Goal: Task Accomplishment & Management: Complete application form

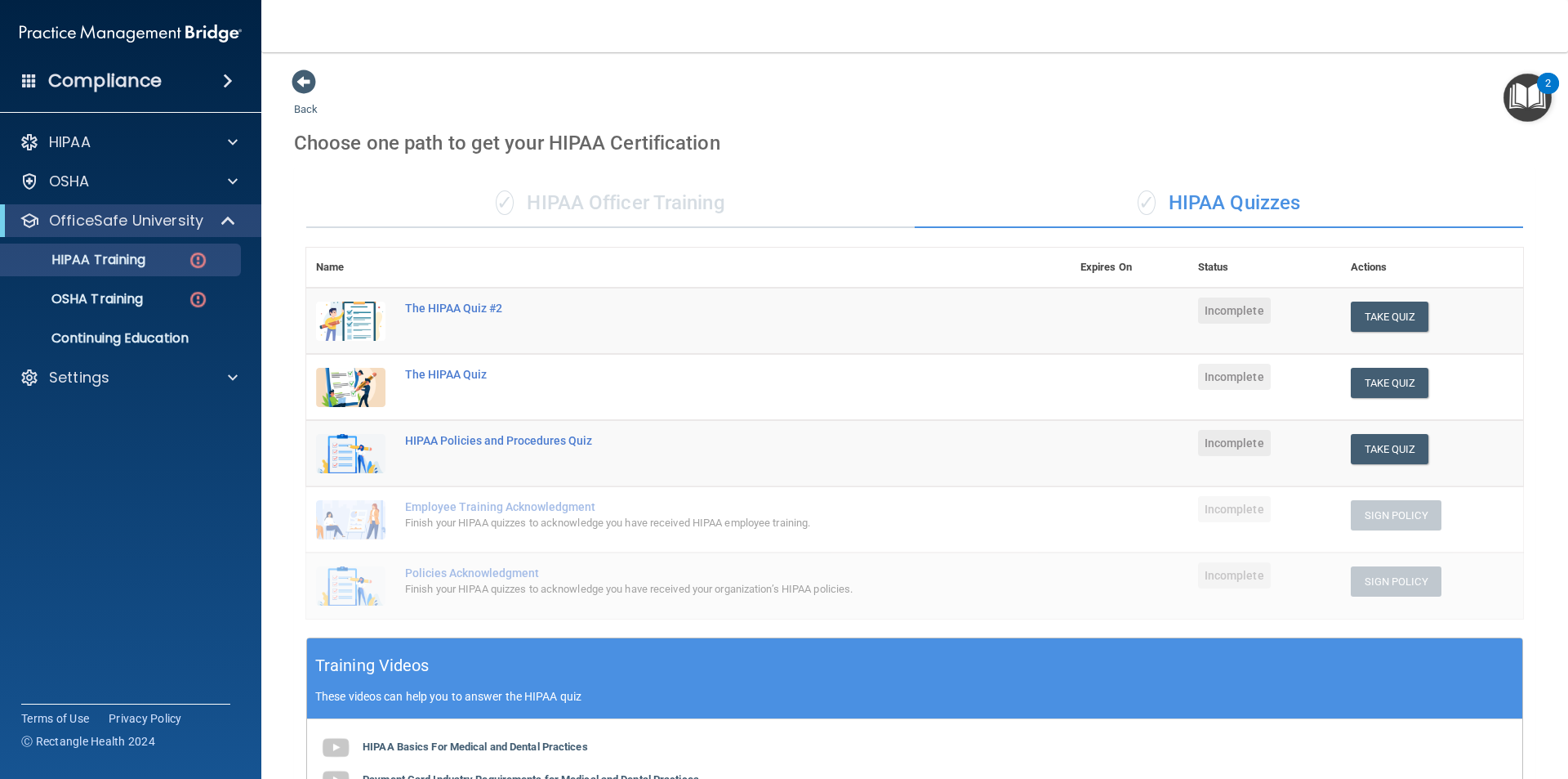
scroll to position [366, 0]
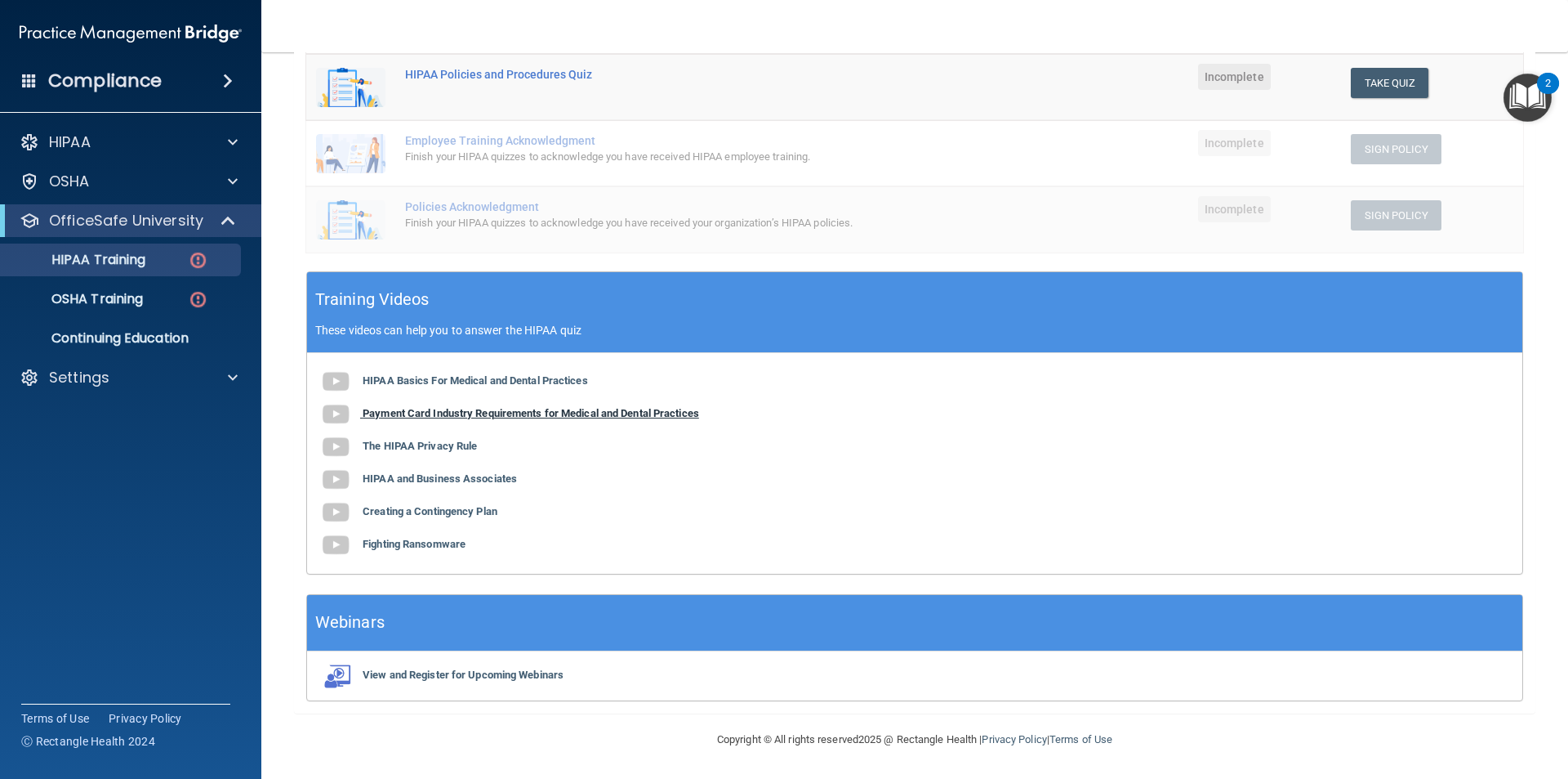
click at [335, 417] on img at bounding box center [335, 414] width 32 height 32
click at [421, 440] on b "The HIPAA Privacy Rule" at bounding box center [420, 445] width 115 height 12
click at [397, 481] on b "HIPAA and Business Associates" at bounding box center [440, 478] width 155 height 12
click at [404, 513] on b "Creating a Contingency Plan" at bounding box center [430, 510] width 135 height 12
click at [406, 546] on b "Fighting Ransomware" at bounding box center [415, 543] width 103 height 12
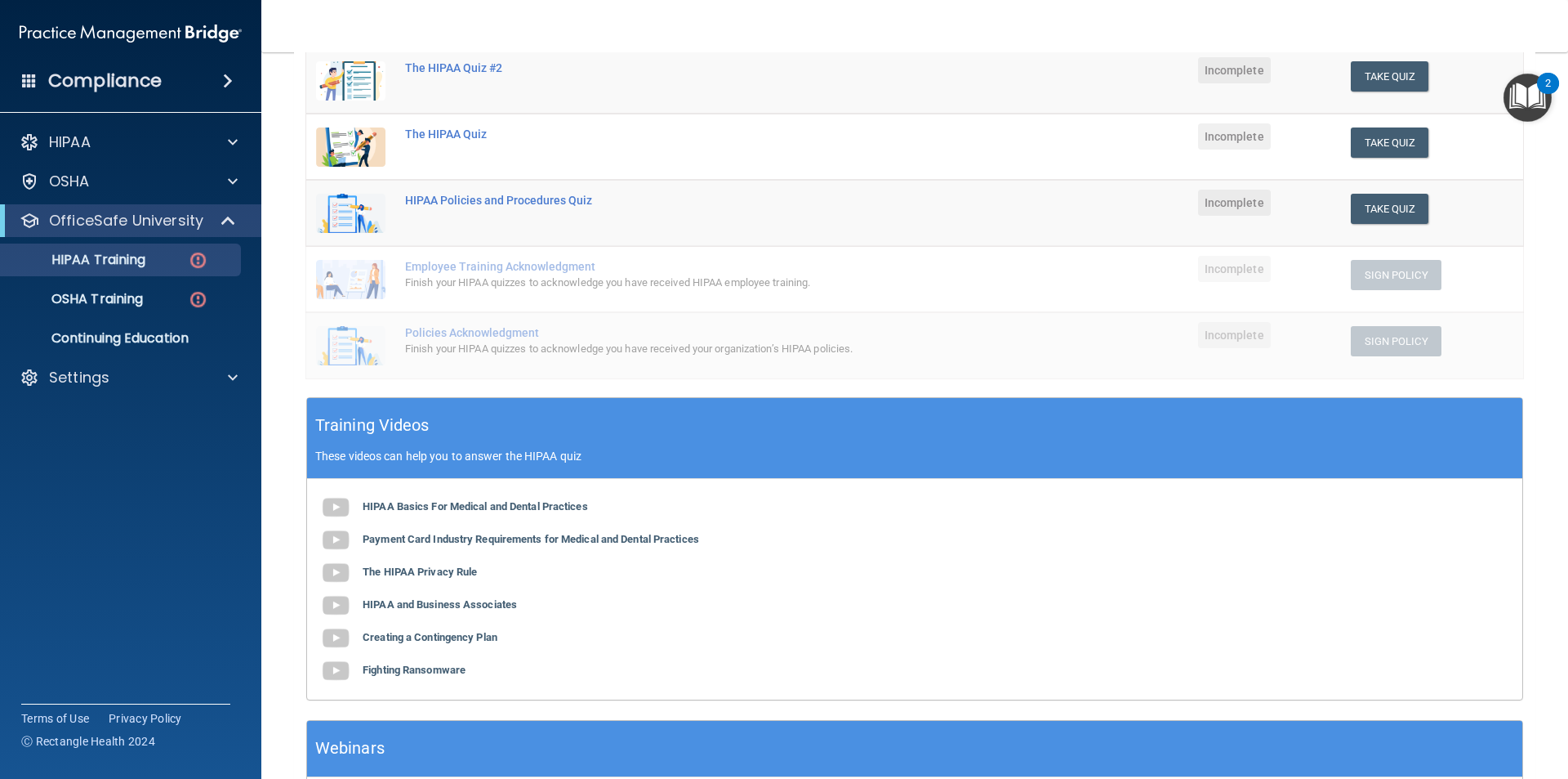
scroll to position [0, 0]
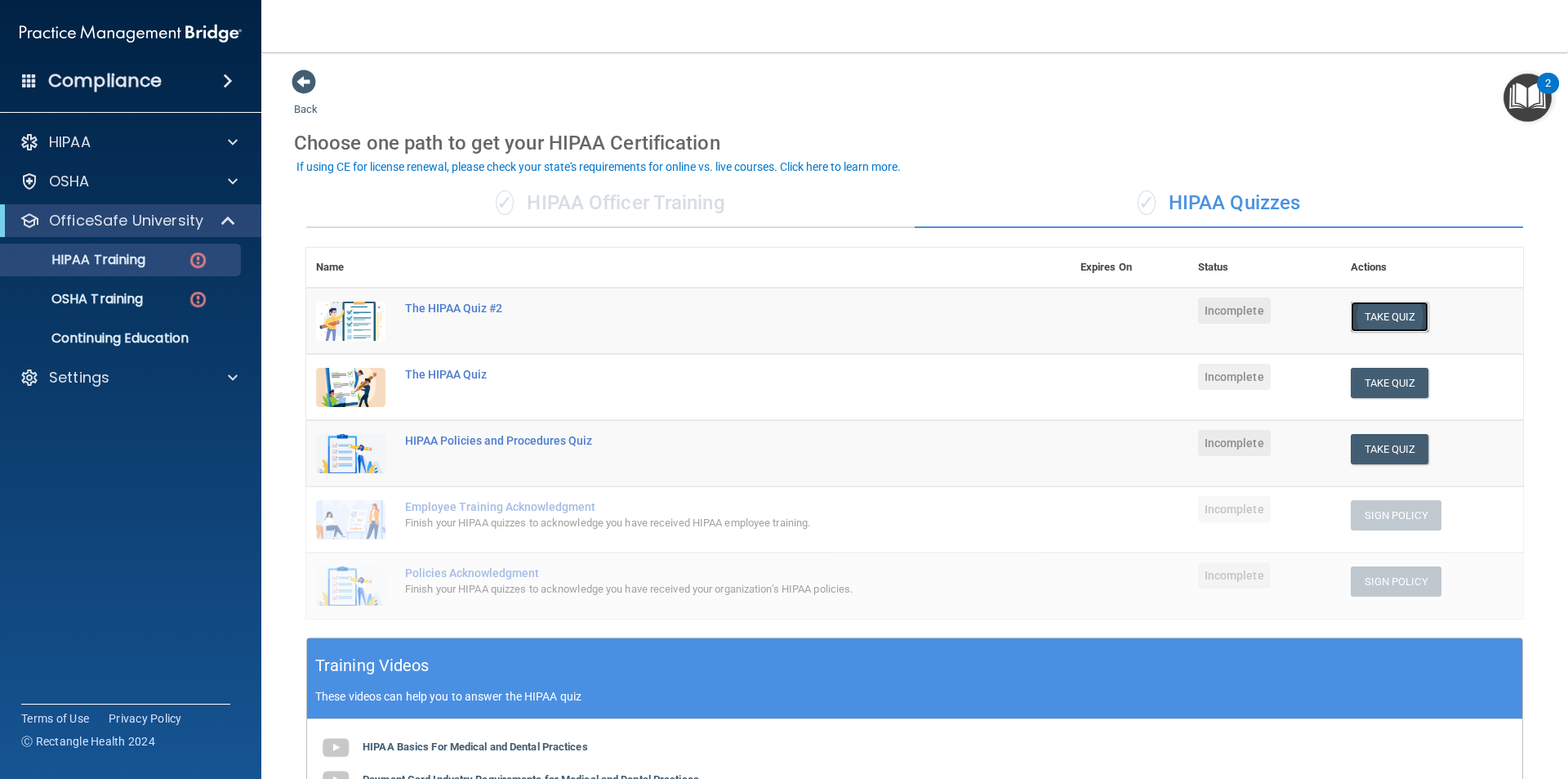
click at [1386, 311] on button "Take Quiz" at bounding box center [1390, 316] width 78 height 31
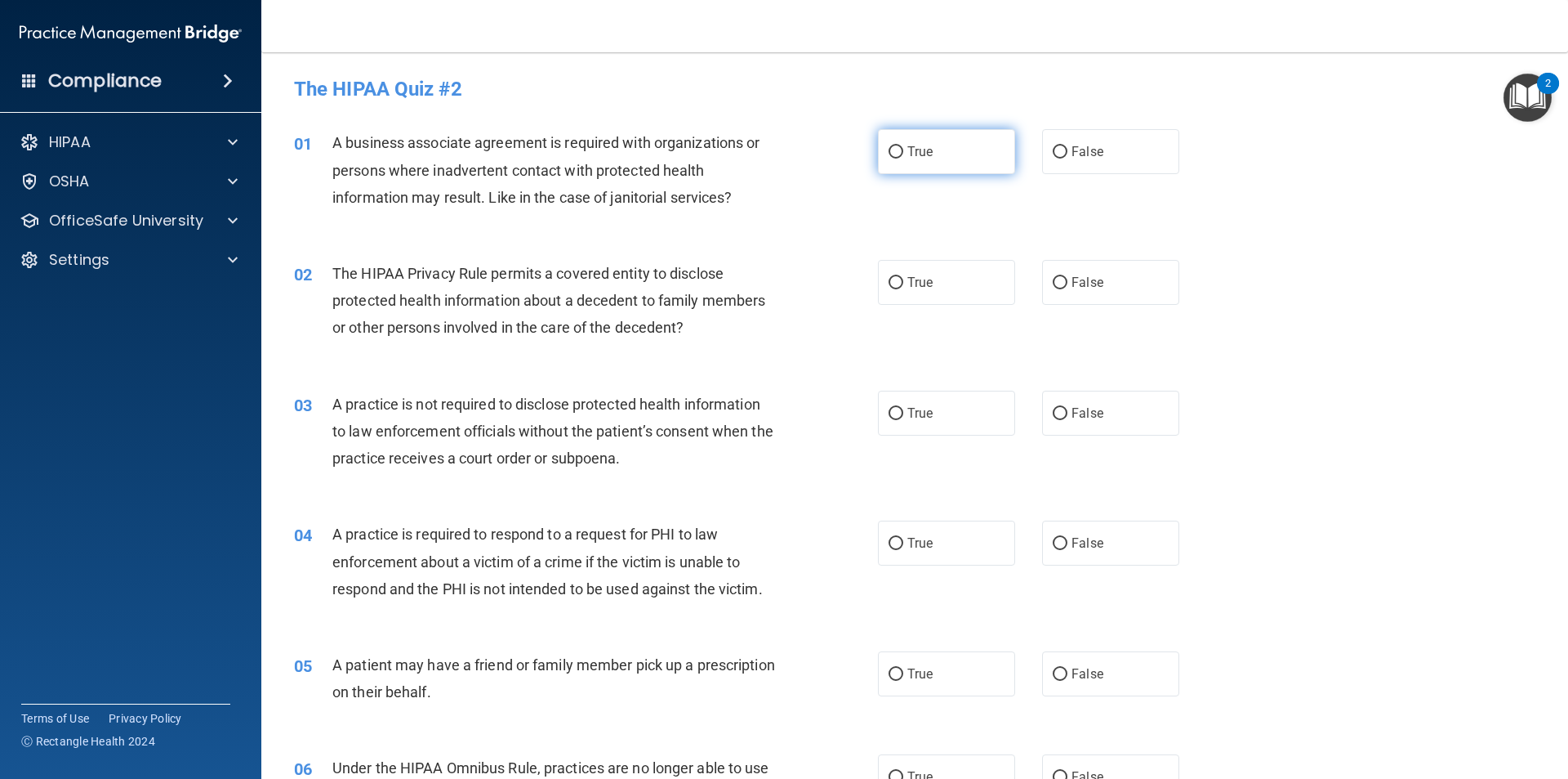
click at [908, 151] on span "True" at bounding box center [920, 151] width 26 height 15
click at [903, 151] on input "True" at bounding box center [895, 152] width 14 height 12
radio input "true"
click at [1053, 277] on input "False" at bounding box center [1060, 283] width 14 height 12
radio input "true"
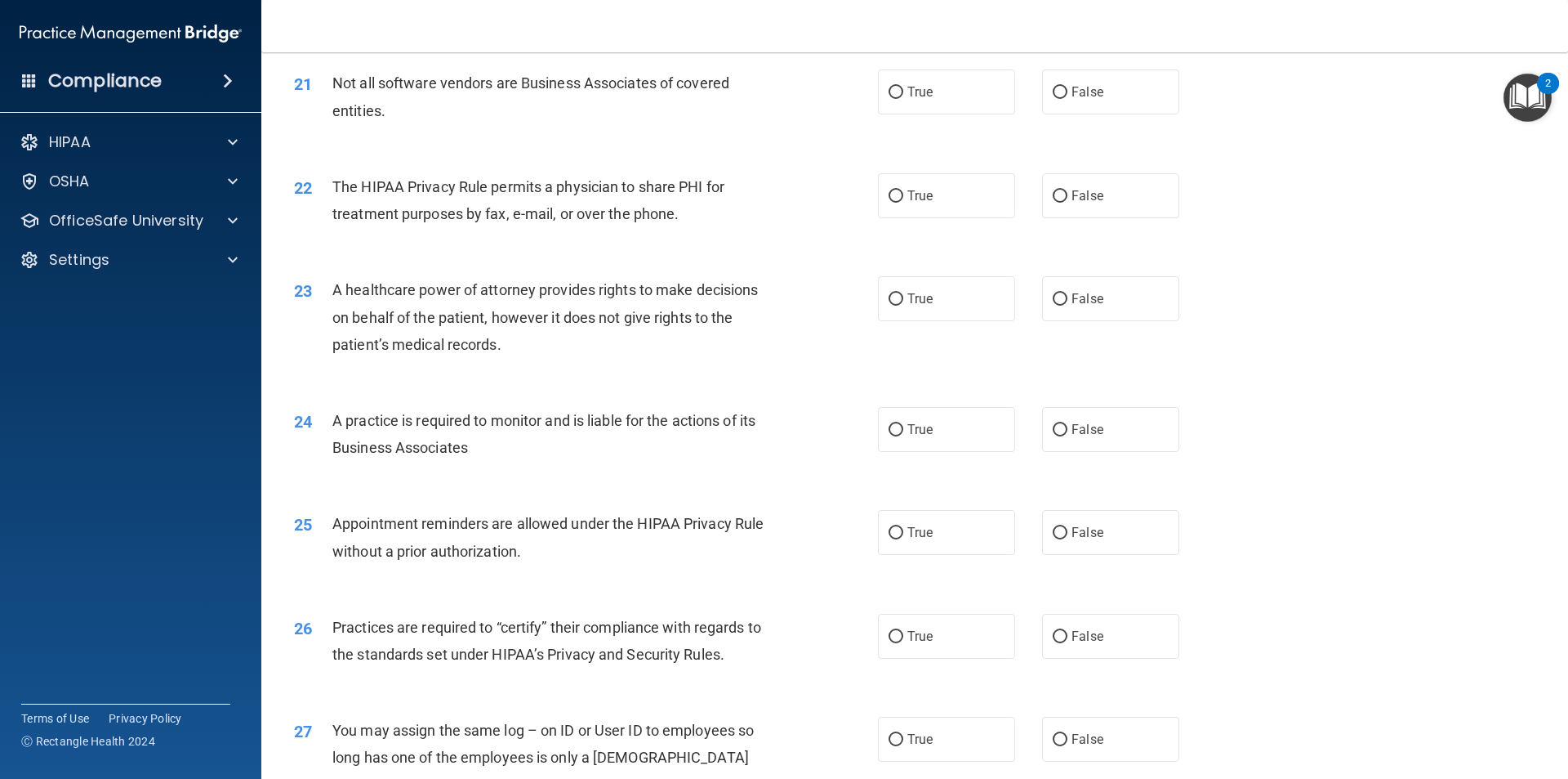
scroll to position [3025, 0]
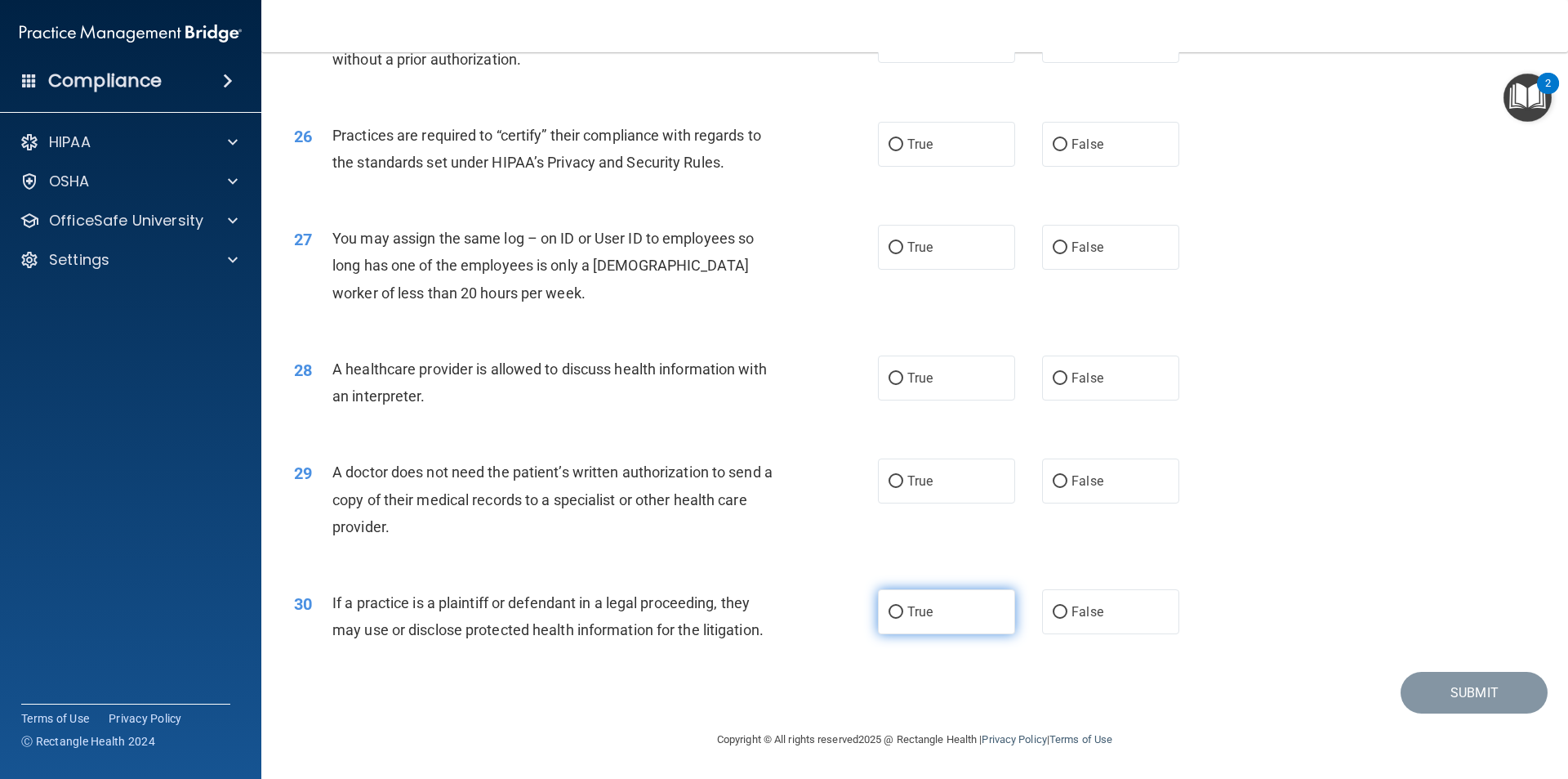
click at [908, 614] on span "True" at bounding box center [920, 612] width 26 height 15
click at [903, 614] on input "True" at bounding box center [895, 612] width 14 height 12
radio input "true"
click at [1089, 479] on span "False" at bounding box center [1087, 481] width 32 height 15
click at [1067, 479] on input "False" at bounding box center [1060, 482] width 14 height 12
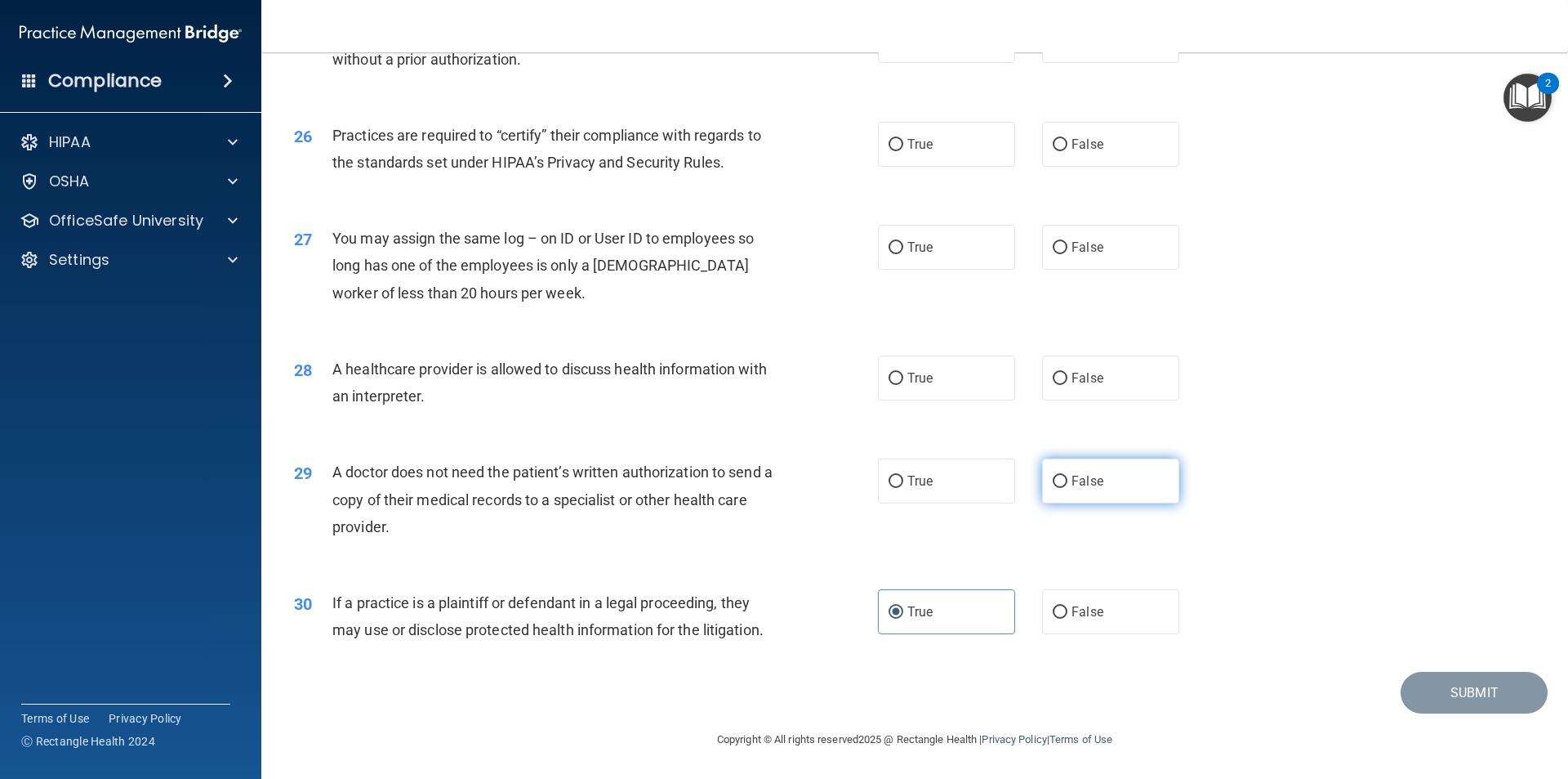
radio input "true"
click at [956, 393] on label "True" at bounding box center [947, 378] width 138 height 45
click at [903, 385] on input "True" at bounding box center [895, 379] width 14 height 12
radio input "true"
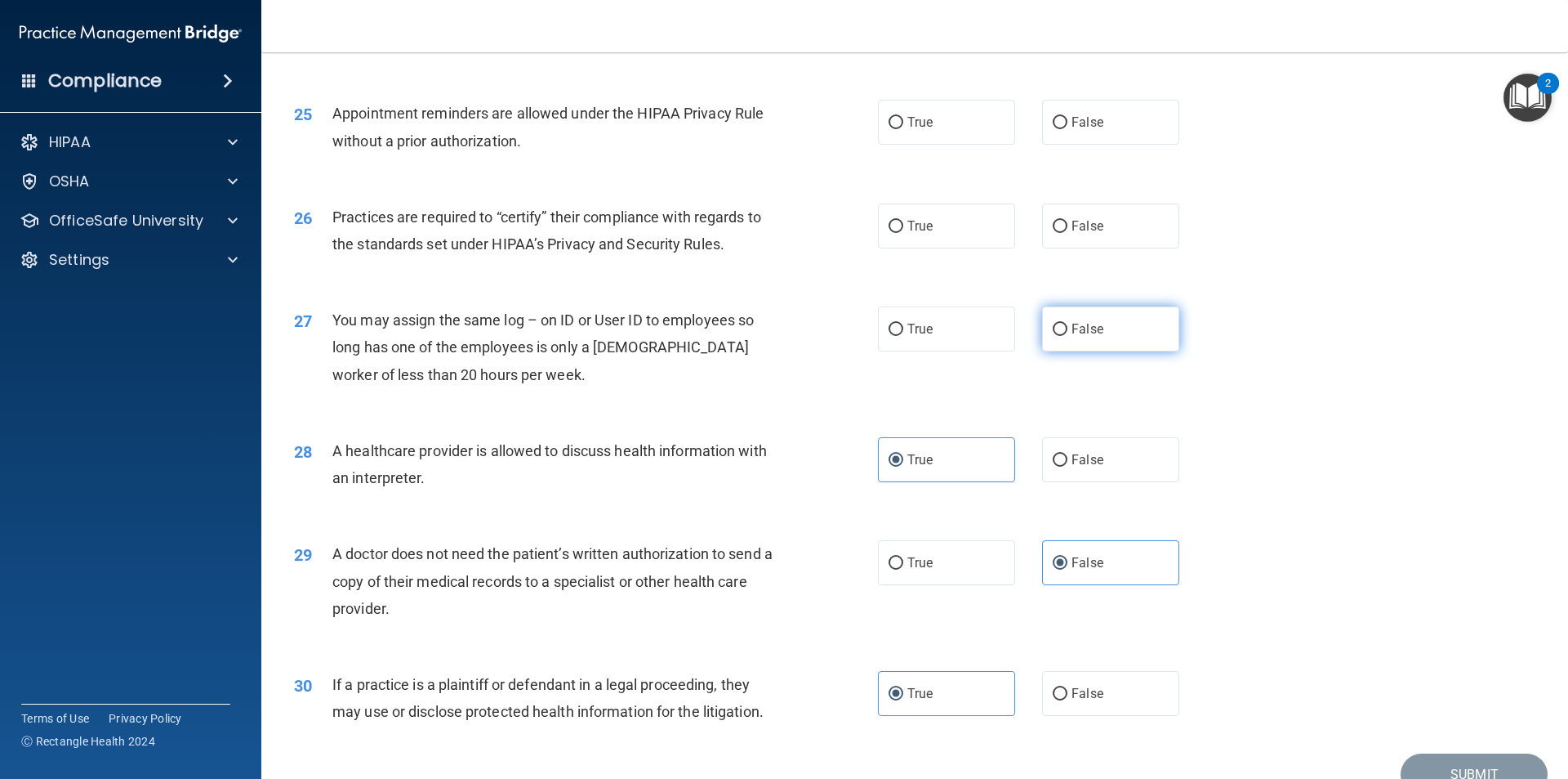
click at [1085, 326] on span "False" at bounding box center [1087, 329] width 32 height 15
click at [1067, 326] on input "False" at bounding box center [1060, 330] width 14 height 12
radio input "true"
click at [885, 239] on label "True" at bounding box center [947, 226] width 138 height 45
click at [889, 233] on input "True" at bounding box center [895, 227] width 14 height 12
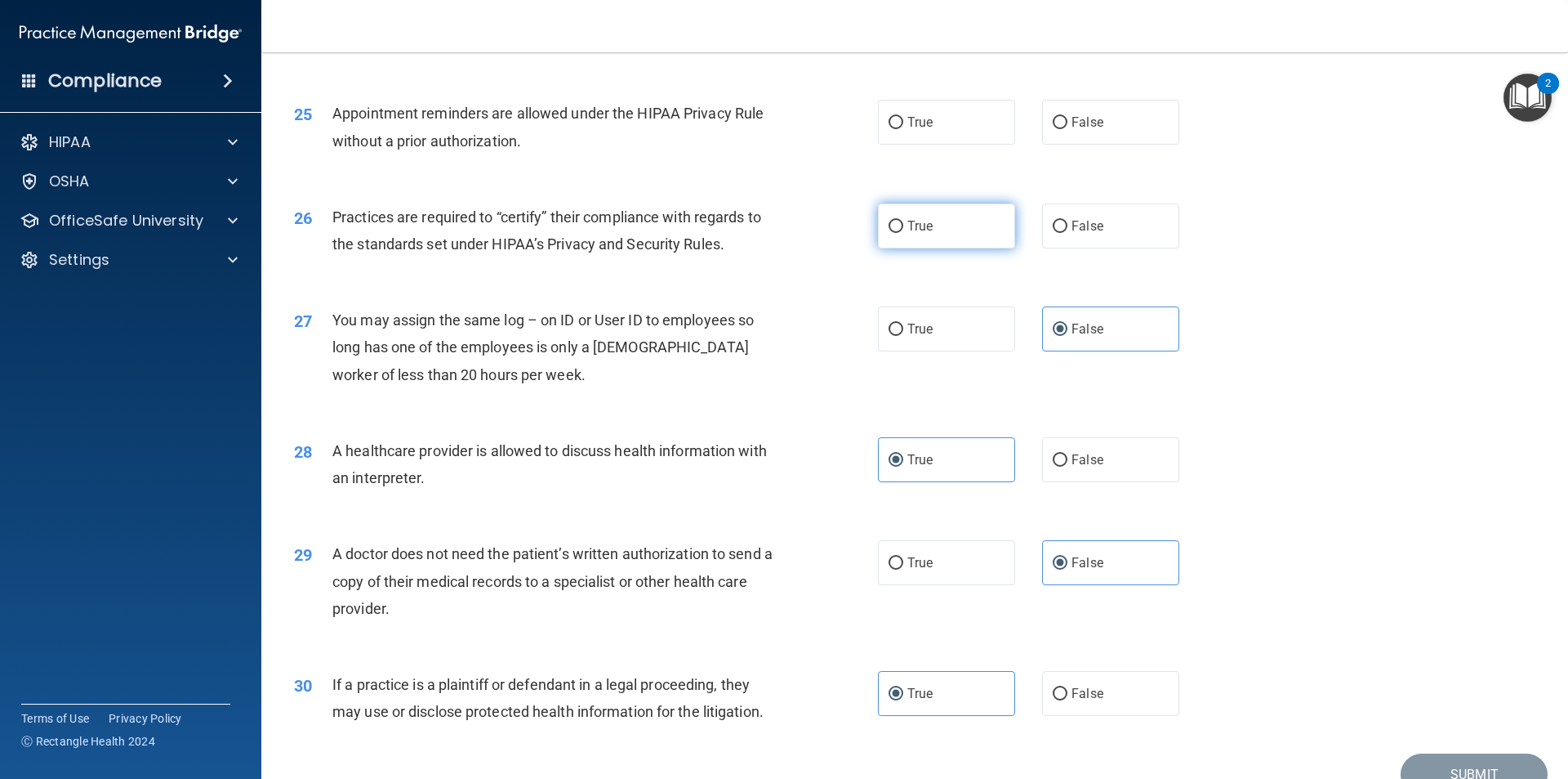
radio input "true"
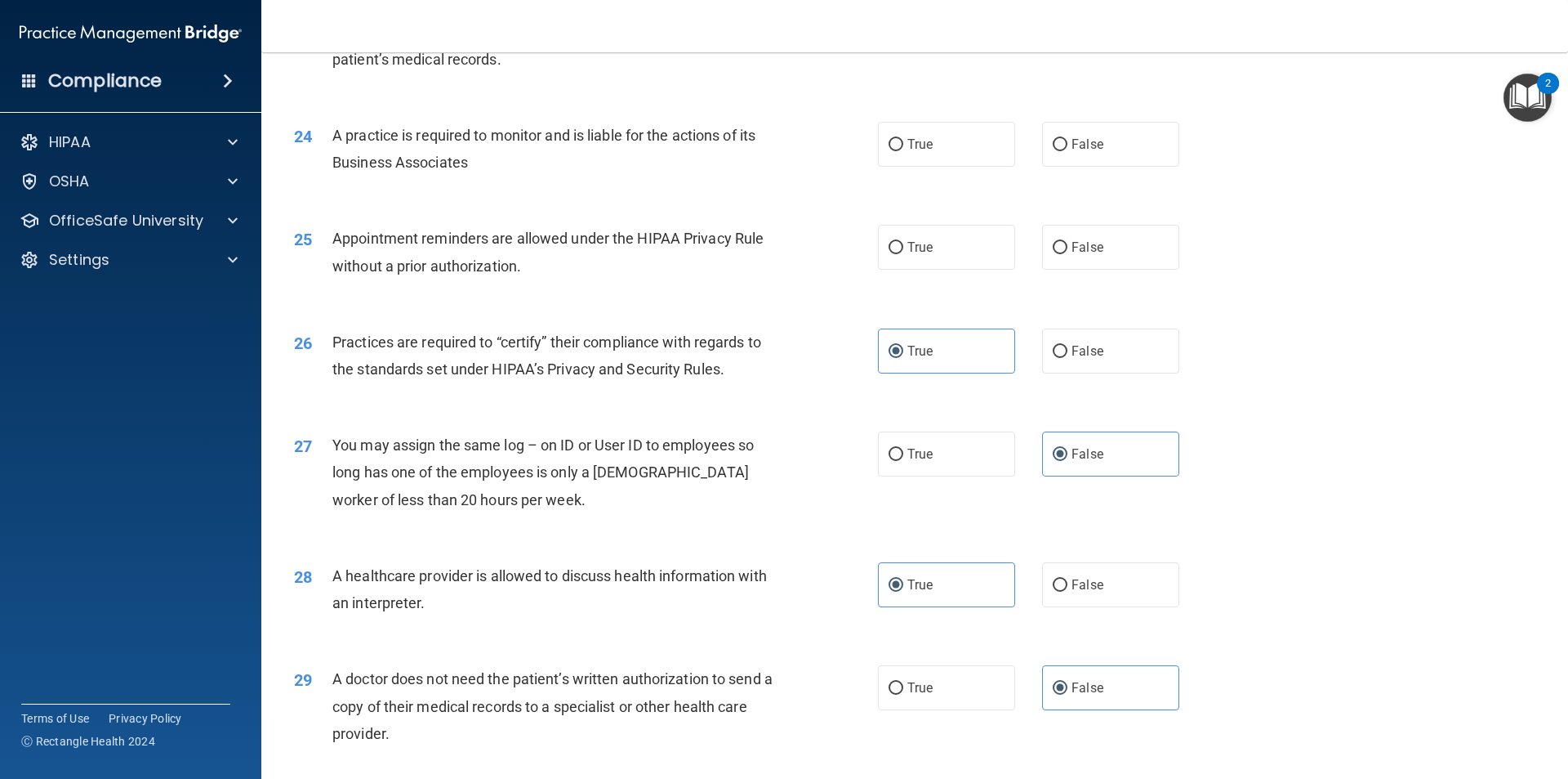
scroll to position [2780, 0]
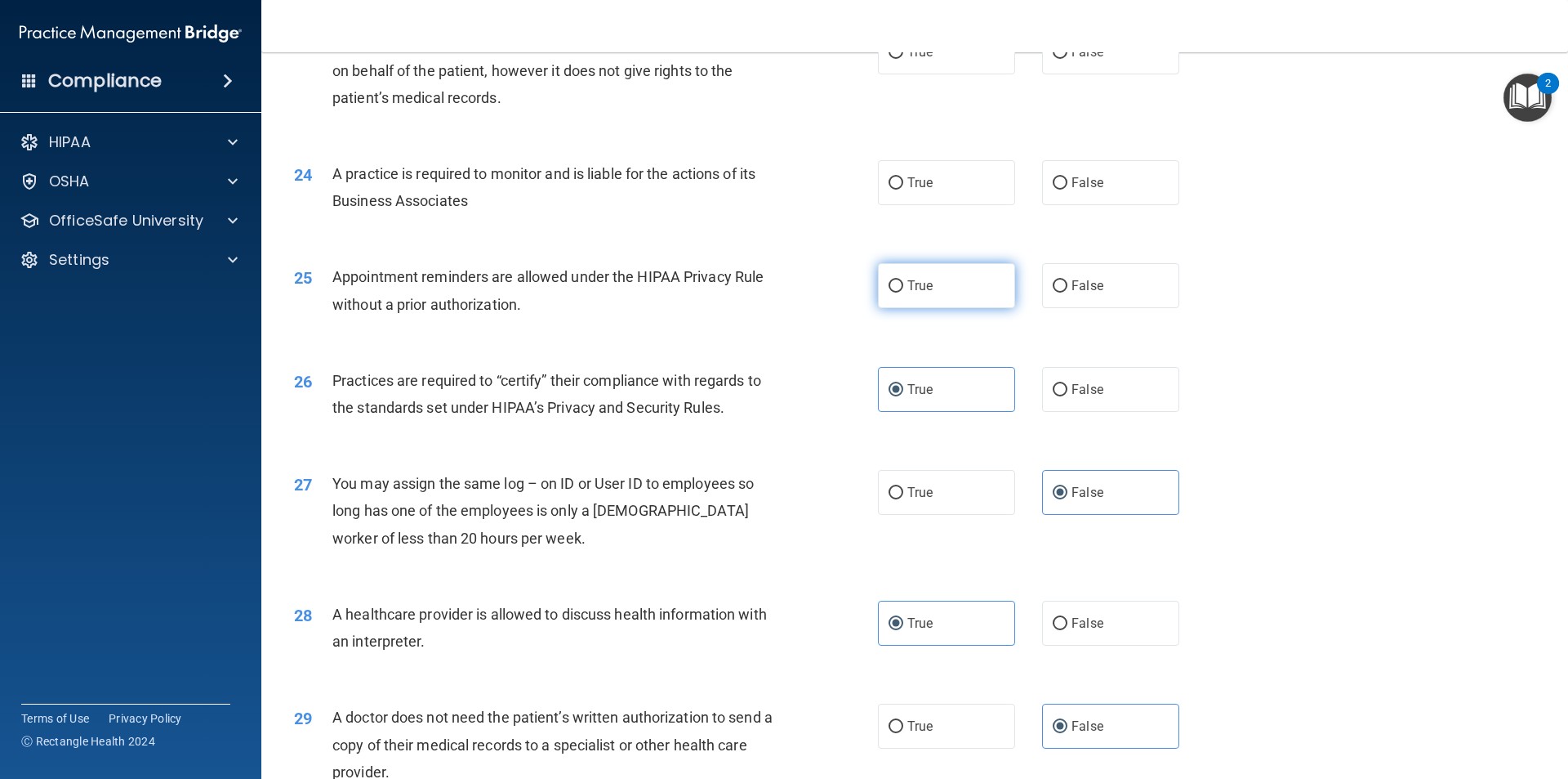
click at [900, 280] on label "True" at bounding box center [947, 285] width 138 height 45
click at [900, 280] on input "True" at bounding box center [895, 286] width 14 height 12
radio input "true"
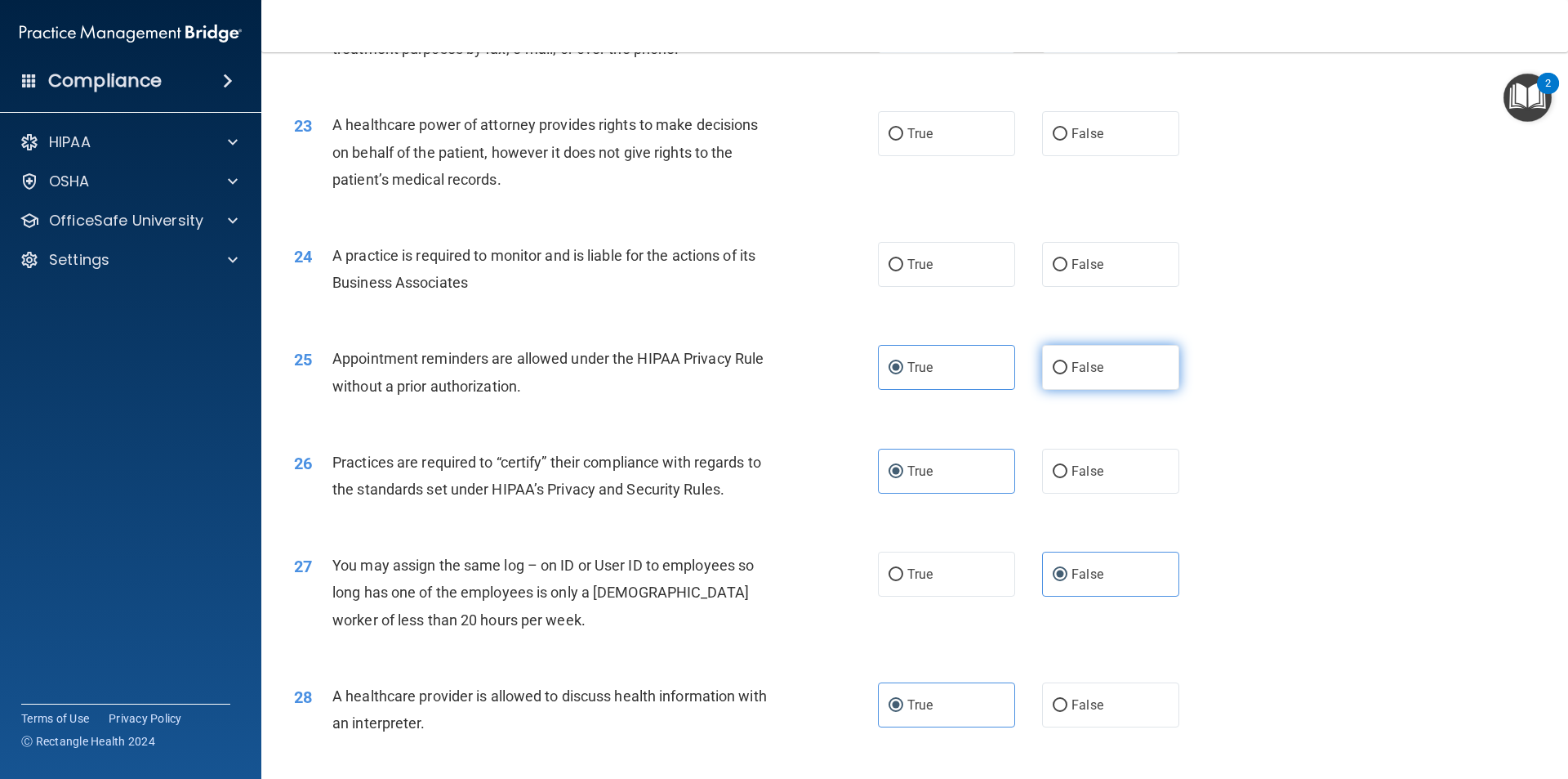
click at [1061, 382] on label "False" at bounding box center [1111, 367] width 138 height 45
click at [1061, 375] on input "False" at bounding box center [1060, 368] width 14 height 12
radio input "true"
radio input "false"
click at [894, 253] on label "True" at bounding box center [947, 264] width 138 height 45
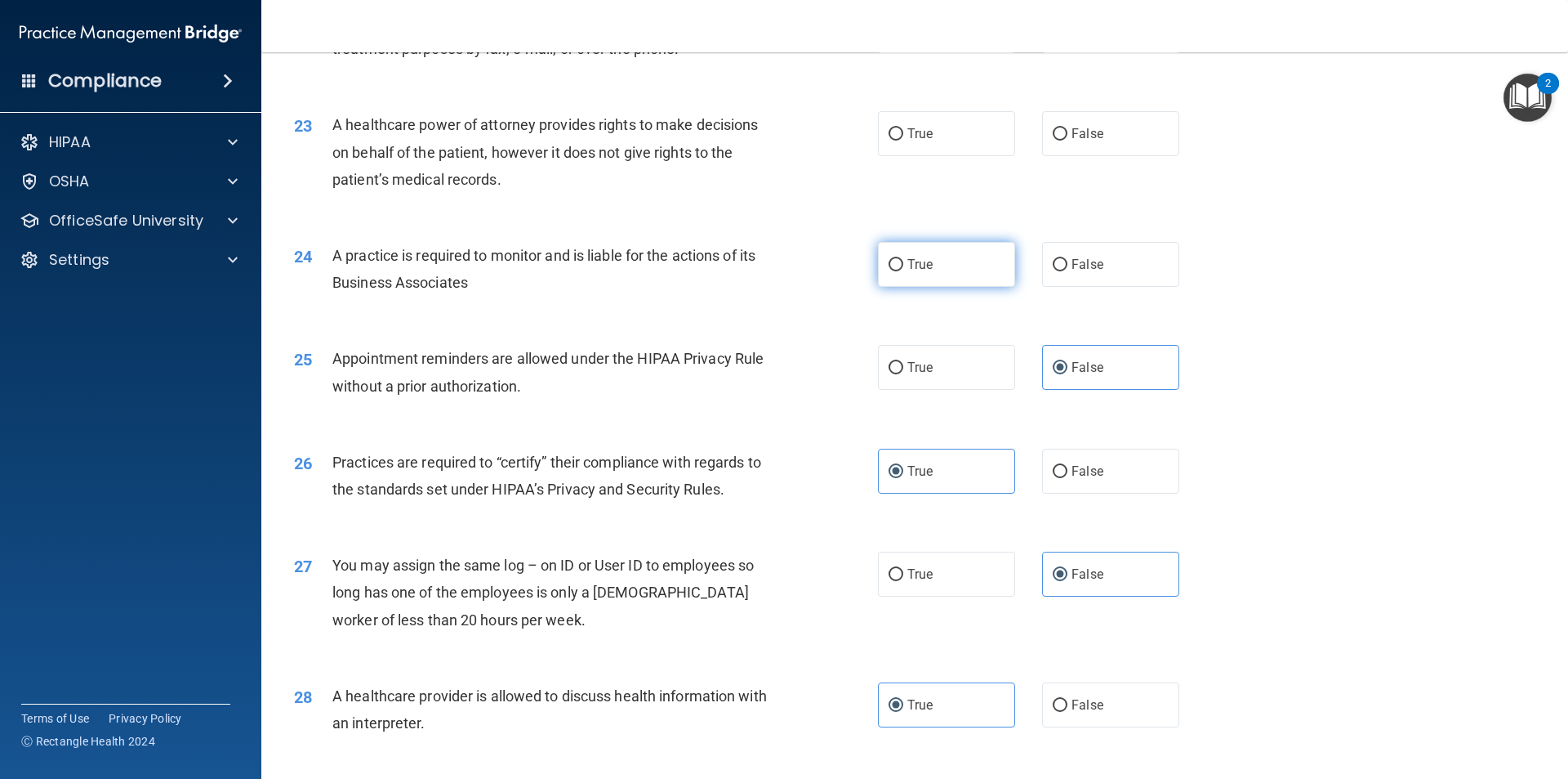
click at [894, 259] on input "True" at bounding box center [895, 265] width 14 height 12
radio input "true"
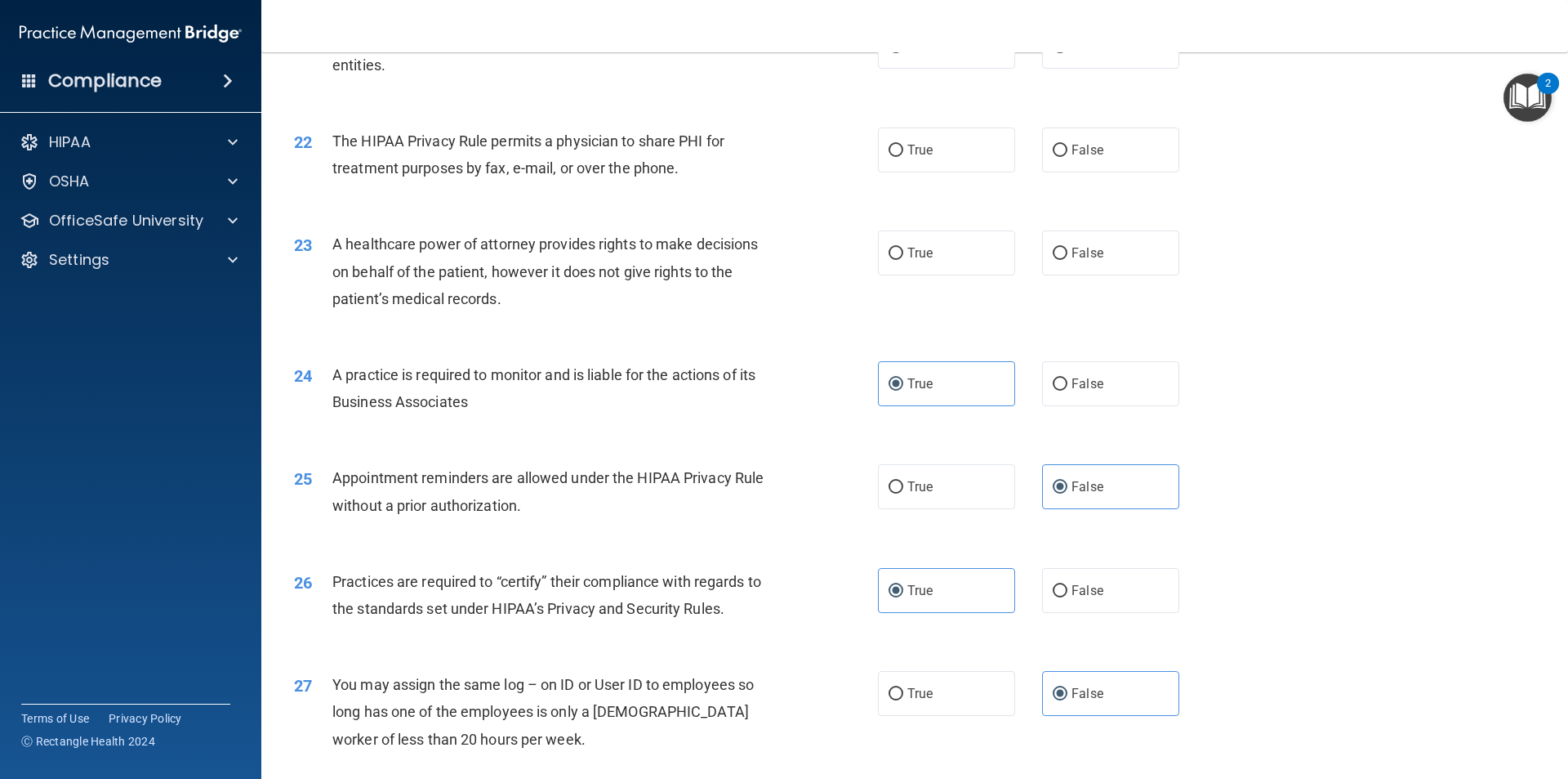
scroll to position [2535, 0]
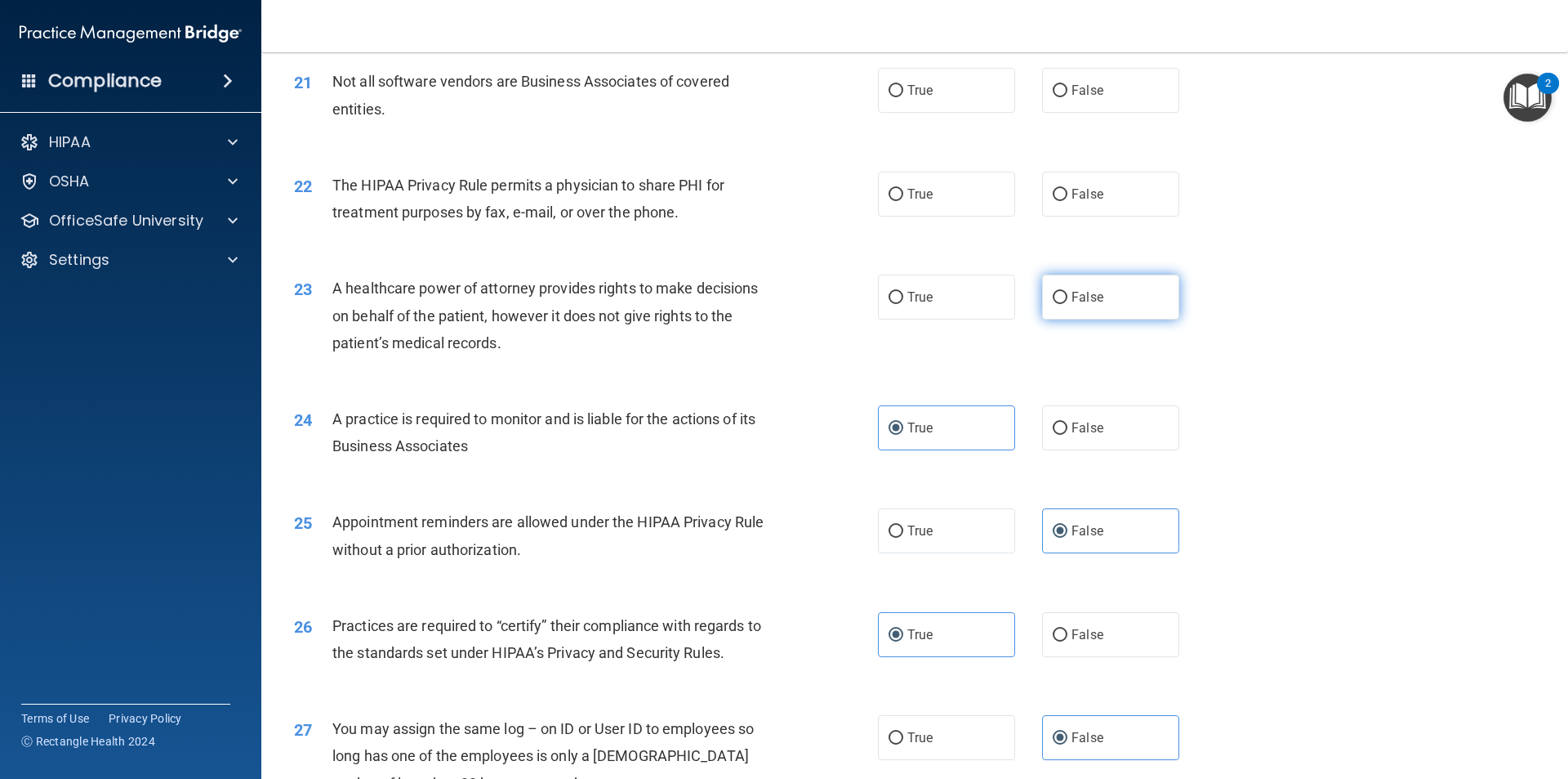
click at [1078, 295] on span "False" at bounding box center [1087, 297] width 32 height 15
click at [1067, 295] on input "False" at bounding box center [1060, 297] width 14 height 12
radio input "true"
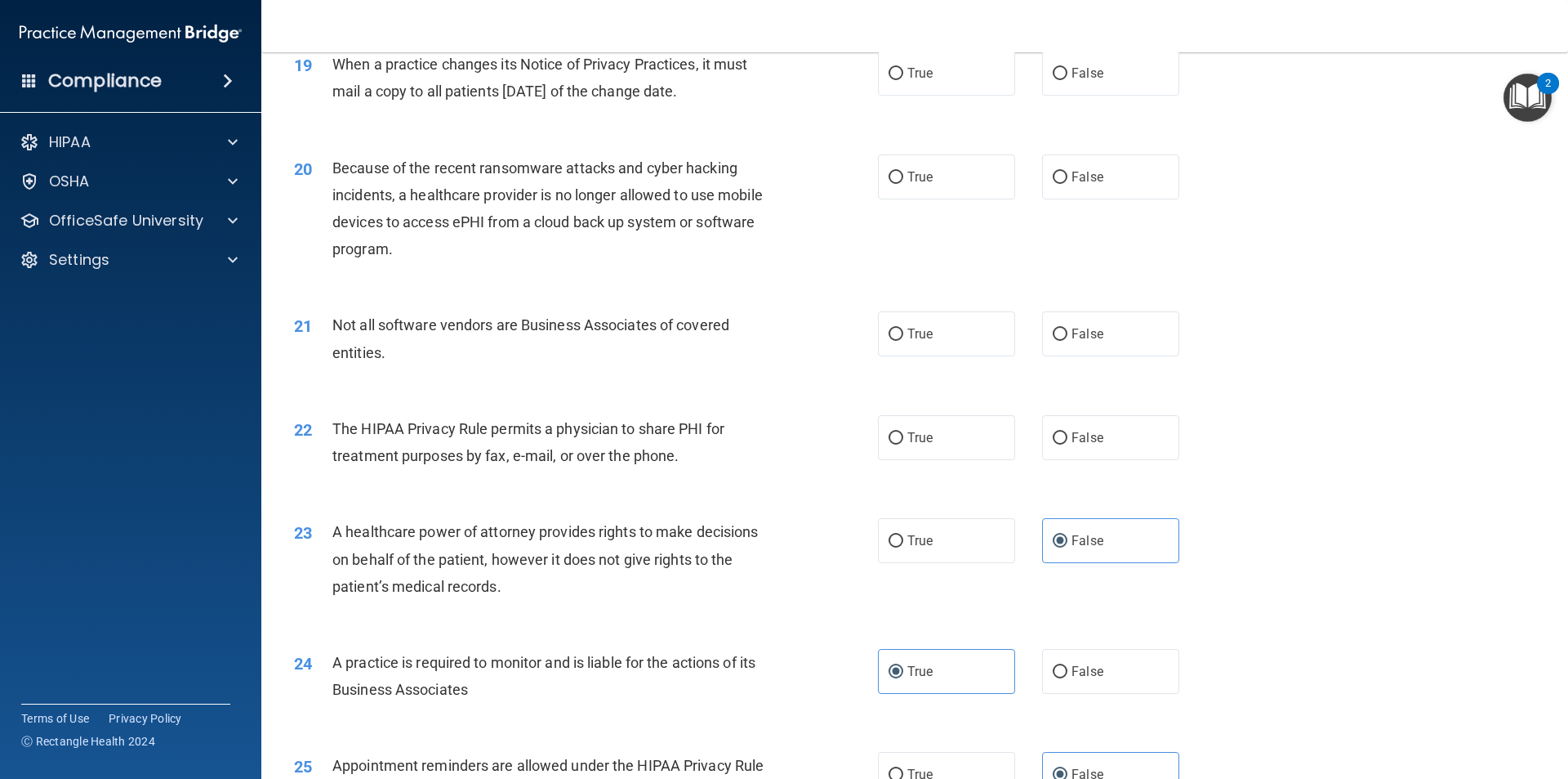
scroll to position [2289, 0]
click at [997, 442] on label "True" at bounding box center [947, 439] width 138 height 45
click at [903, 442] on input "True" at bounding box center [895, 440] width 14 height 12
radio input "true"
click at [1078, 345] on label "False" at bounding box center [1111, 335] width 138 height 45
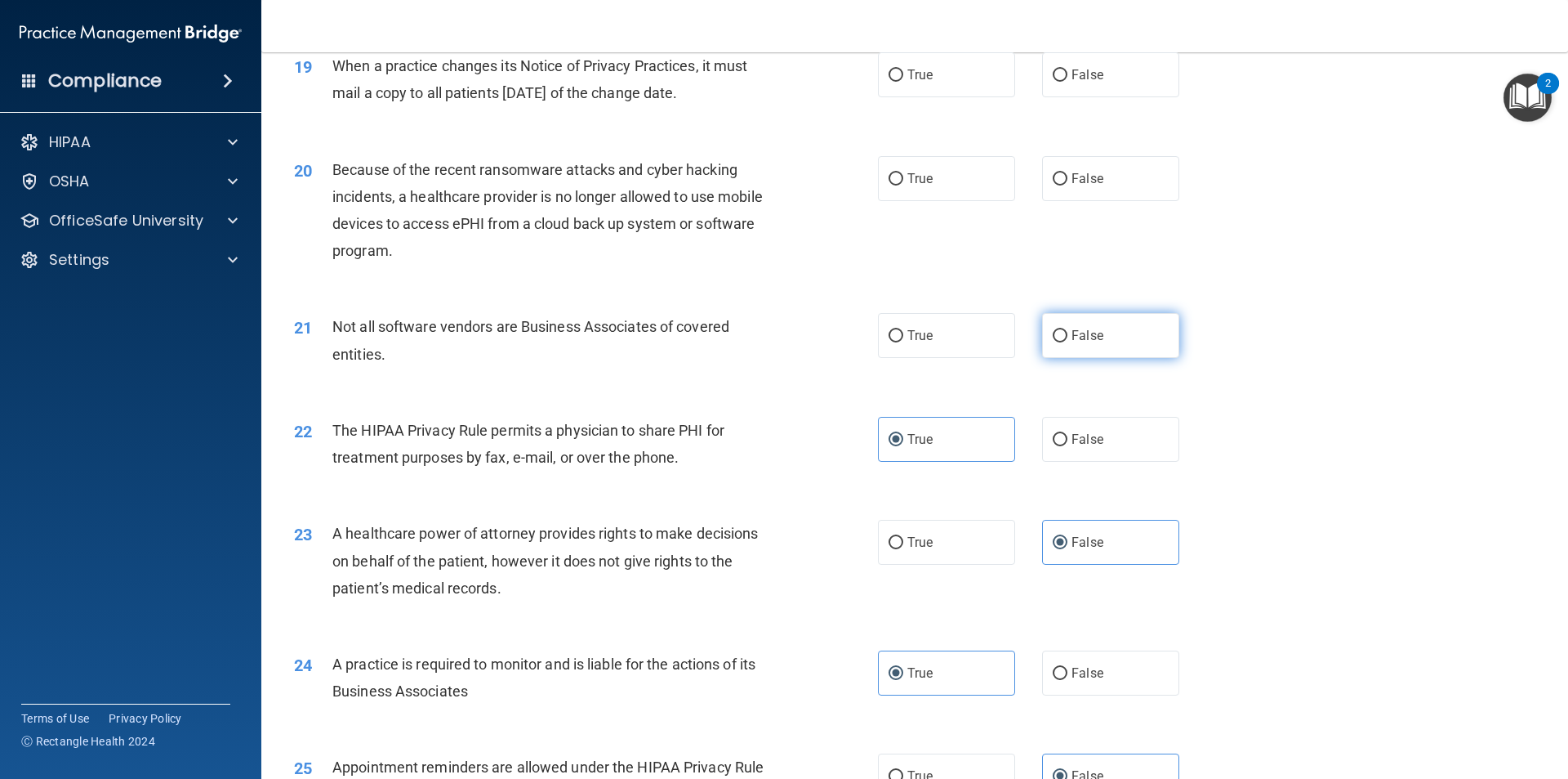
click at [1067, 342] on input "False" at bounding box center [1060, 335] width 14 height 12
radio input "true"
click at [981, 350] on label "True" at bounding box center [947, 335] width 138 height 45
click at [903, 342] on input "True" at bounding box center [895, 335] width 14 height 12
radio input "true"
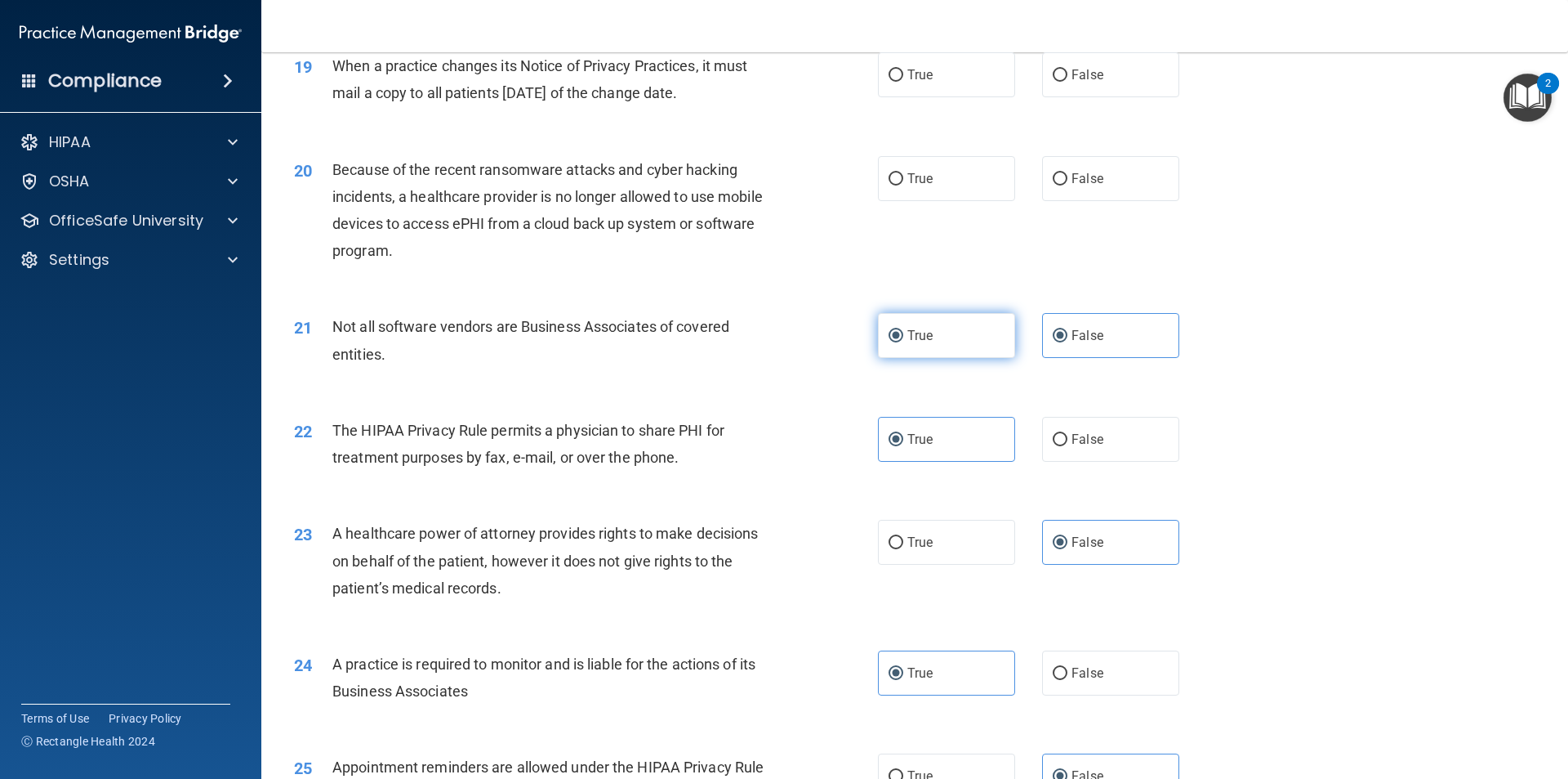
radio input "false"
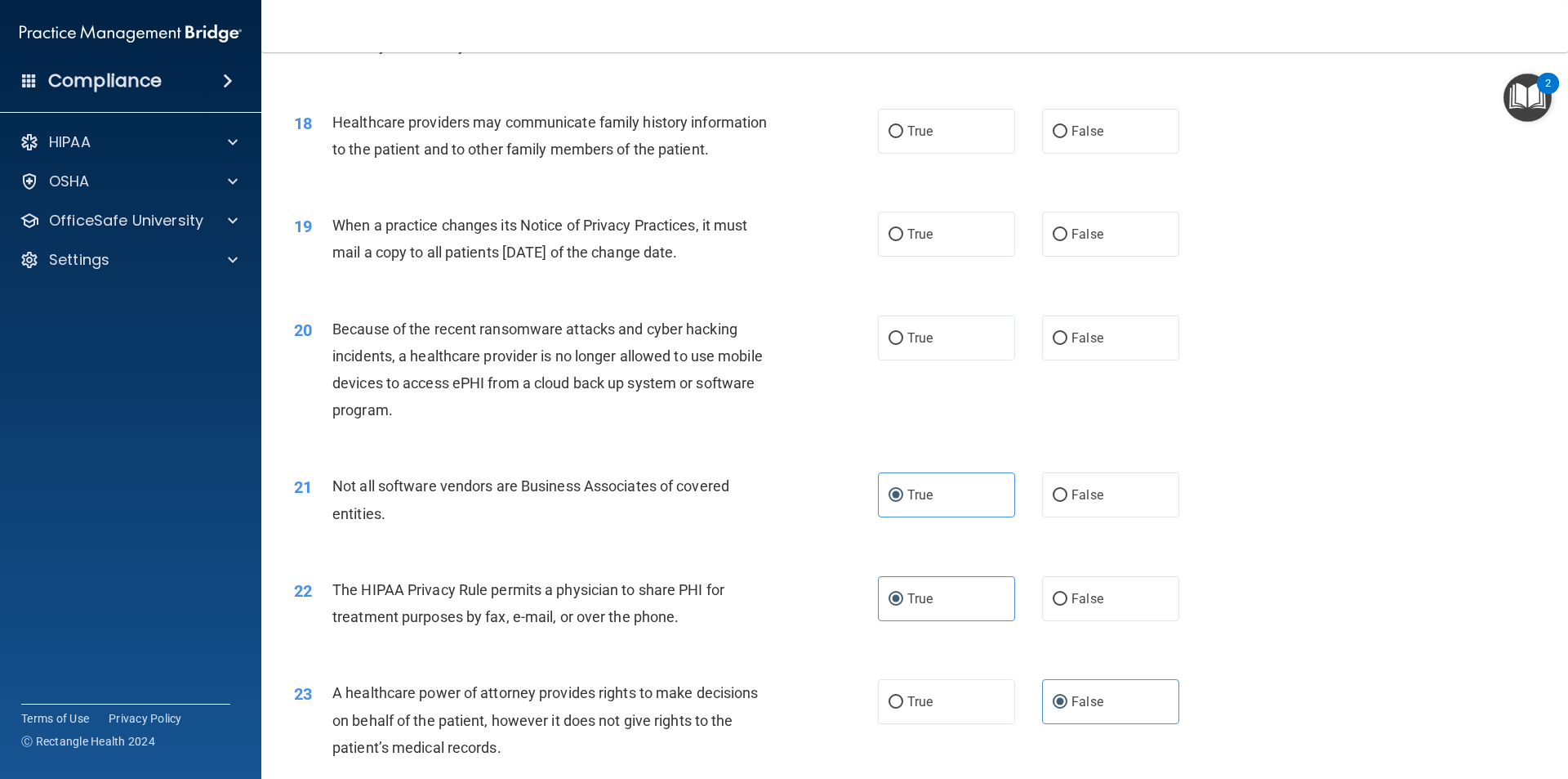
scroll to position [2126, 0]
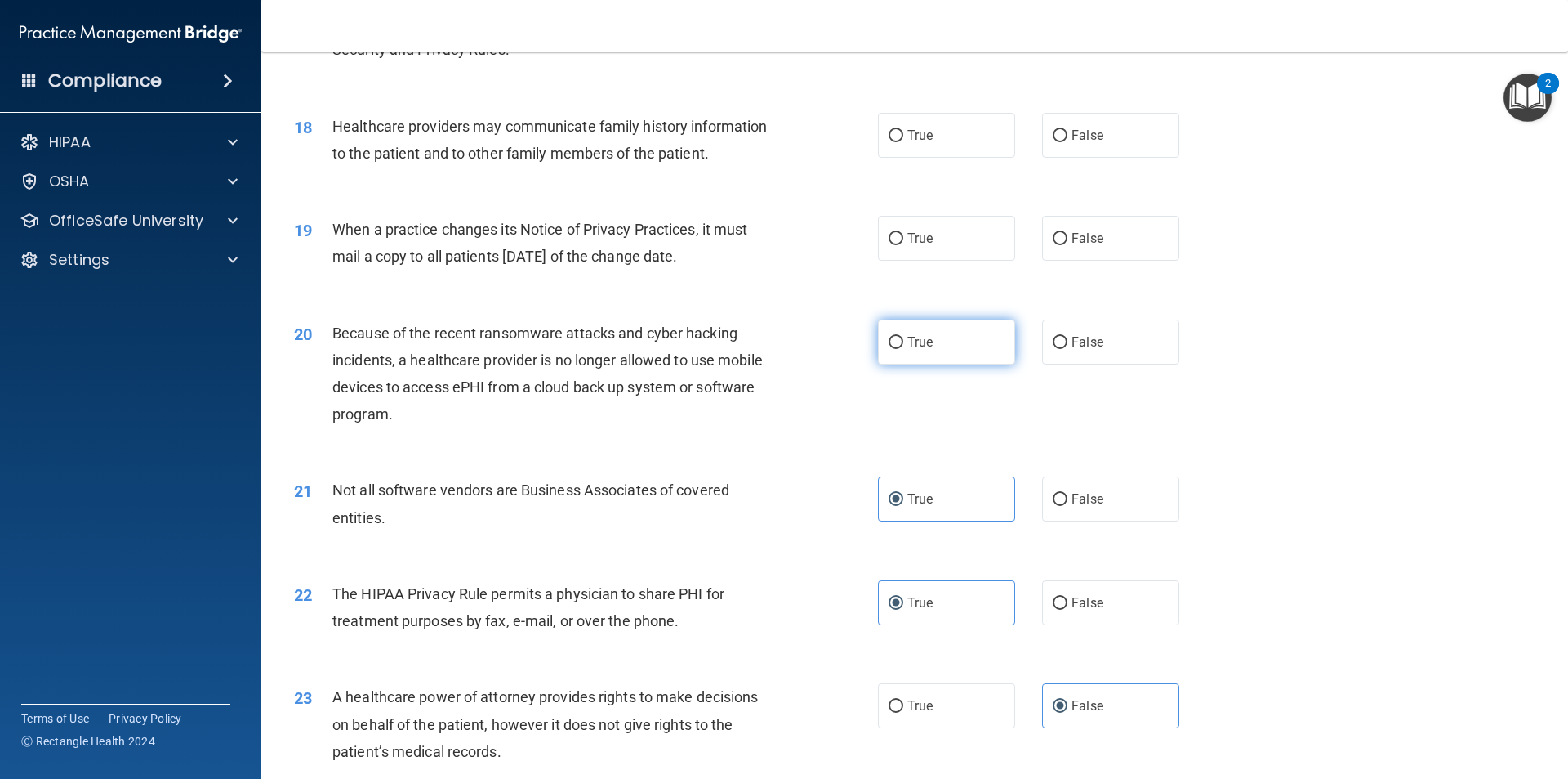
click at [899, 351] on label "True" at bounding box center [947, 341] width 138 height 45
click at [899, 349] on input "True" at bounding box center [895, 342] width 14 height 12
radio input "true"
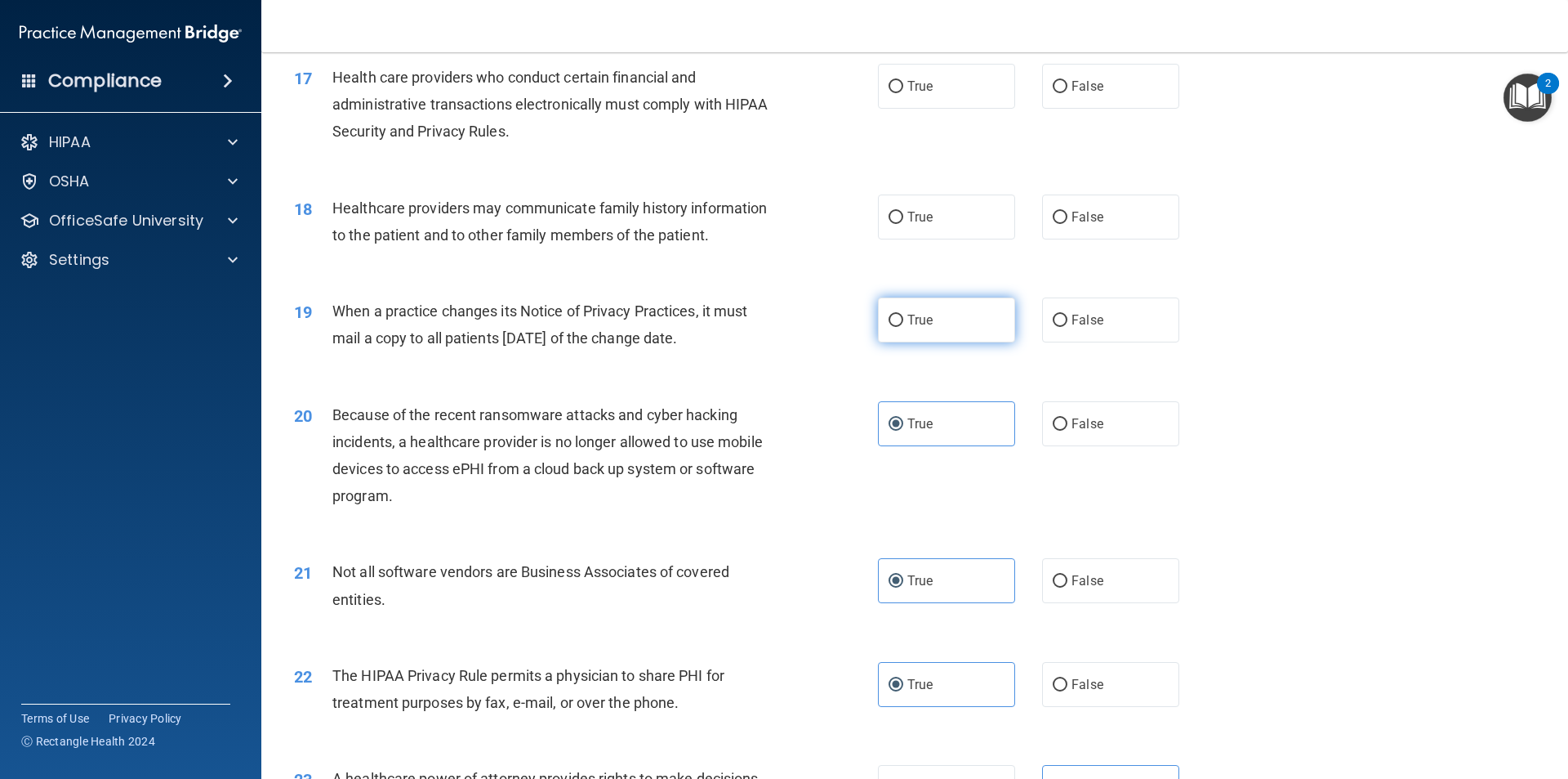
click at [891, 318] on input "True" at bounding box center [895, 320] width 14 height 12
radio input "true"
click at [1053, 211] on input "False" at bounding box center [1060, 217] width 14 height 12
radio input "true"
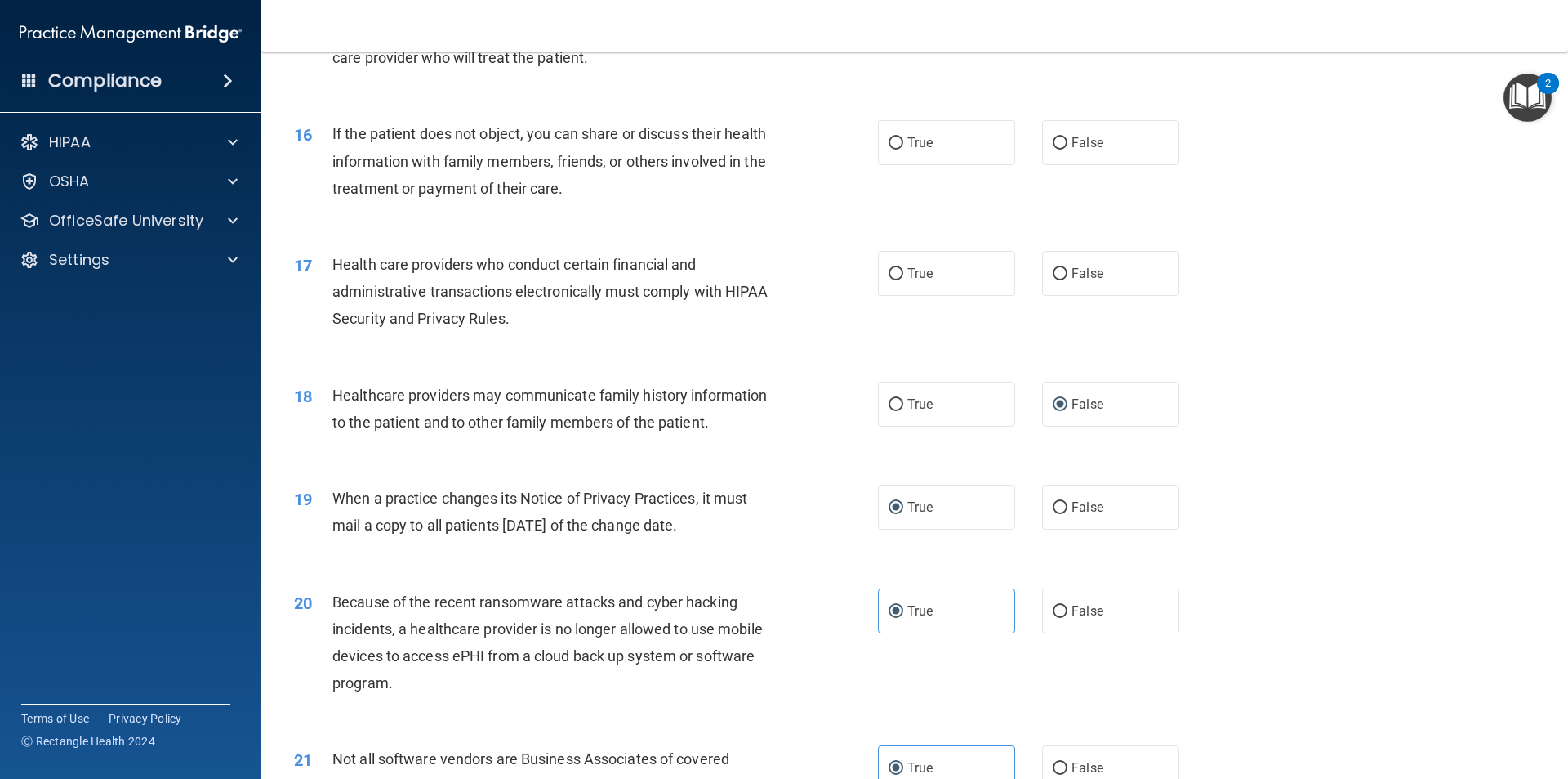
scroll to position [1799, 0]
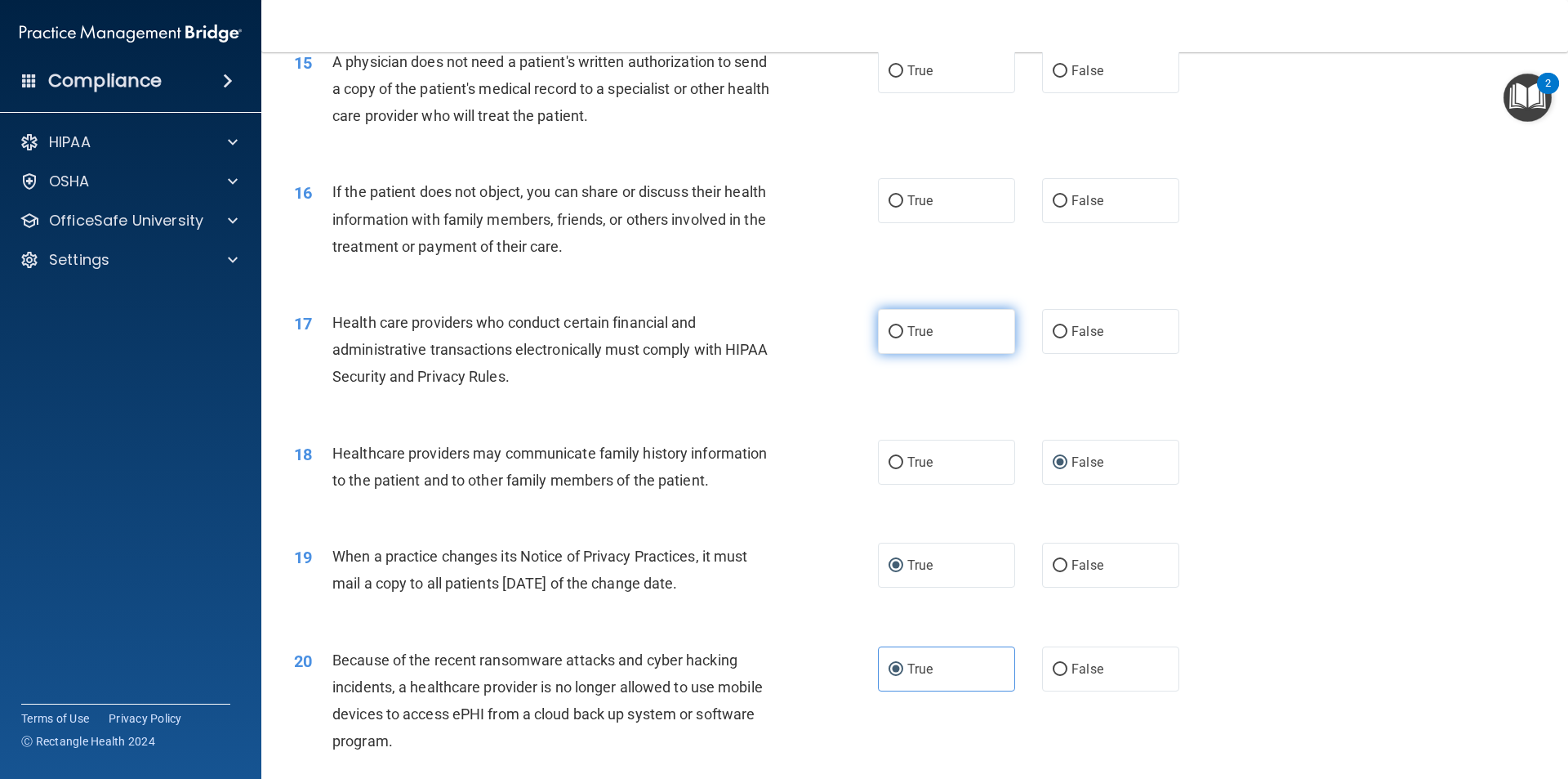
click at [913, 326] on span "True" at bounding box center [920, 332] width 26 height 15
click at [903, 326] on input "True" at bounding box center [895, 332] width 14 height 12
radio input "true"
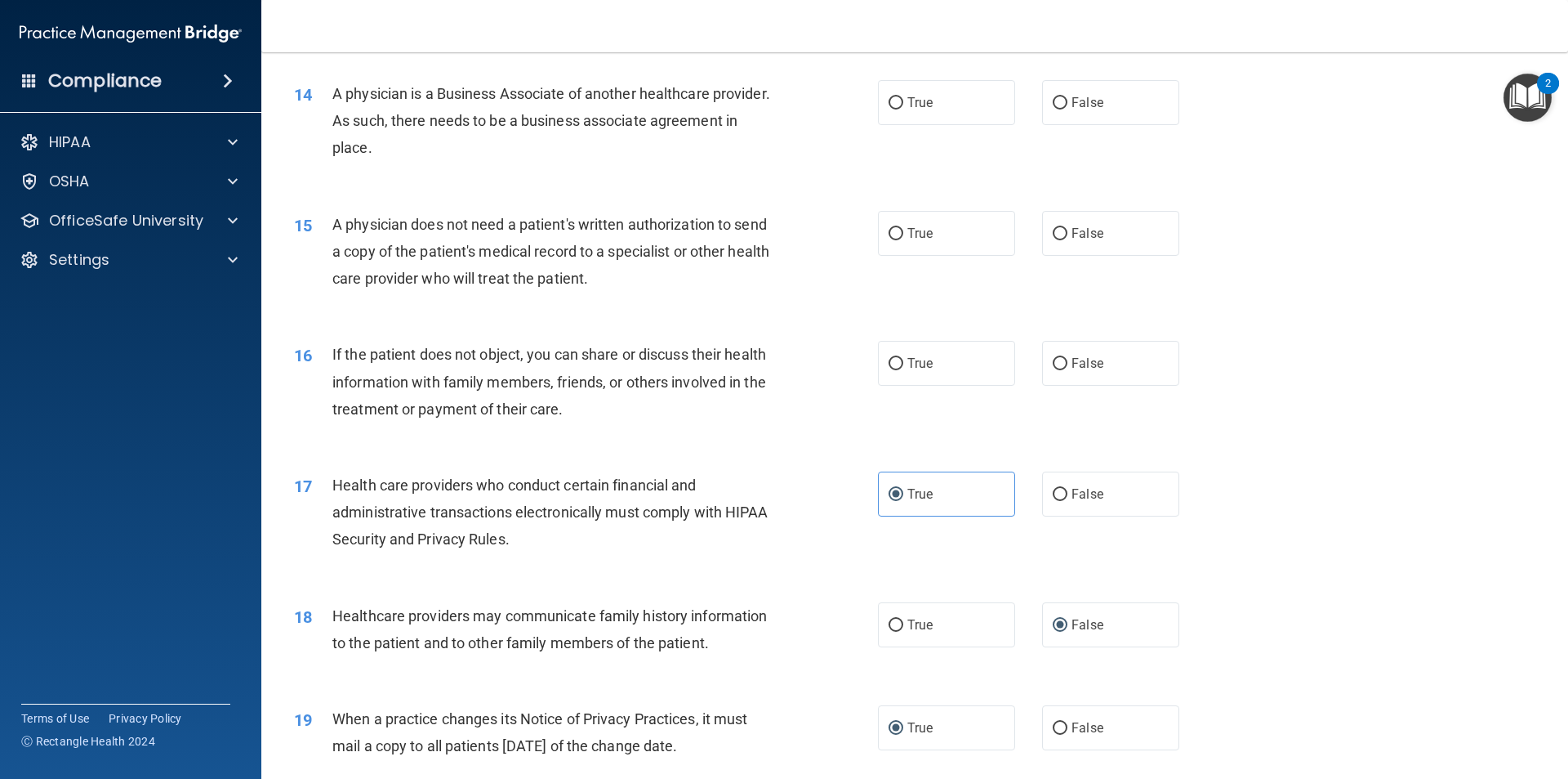
scroll to position [1635, 0]
click at [928, 356] on label "True" at bounding box center [947, 363] width 138 height 45
click at [903, 358] on input "True" at bounding box center [895, 364] width 14 height 12
radio input "true"
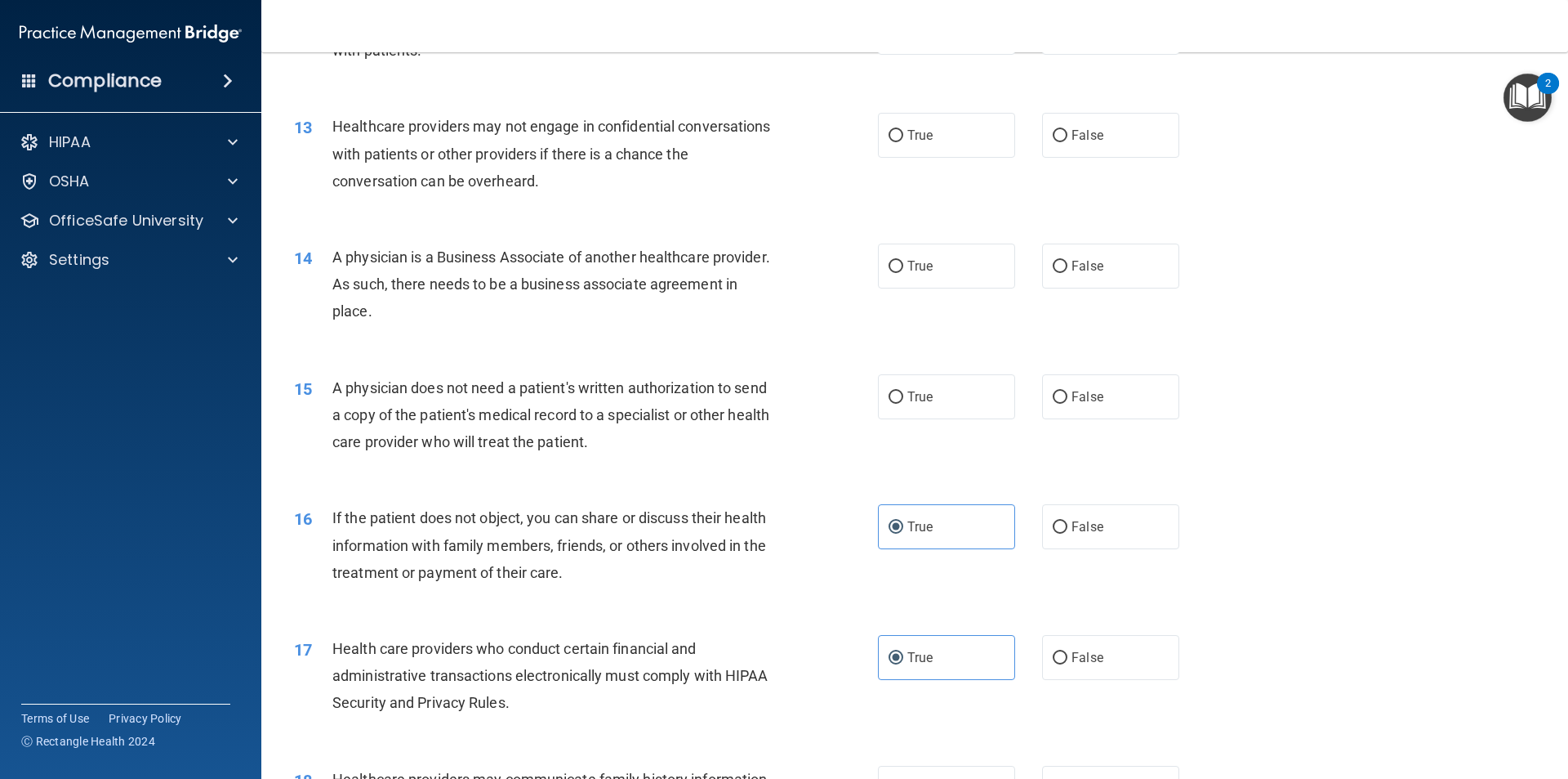
scroll to position [1472, 0]
click at [896, 397] on input "True" at bounding box center [895, 398] width 14 height 12
radio input "true"
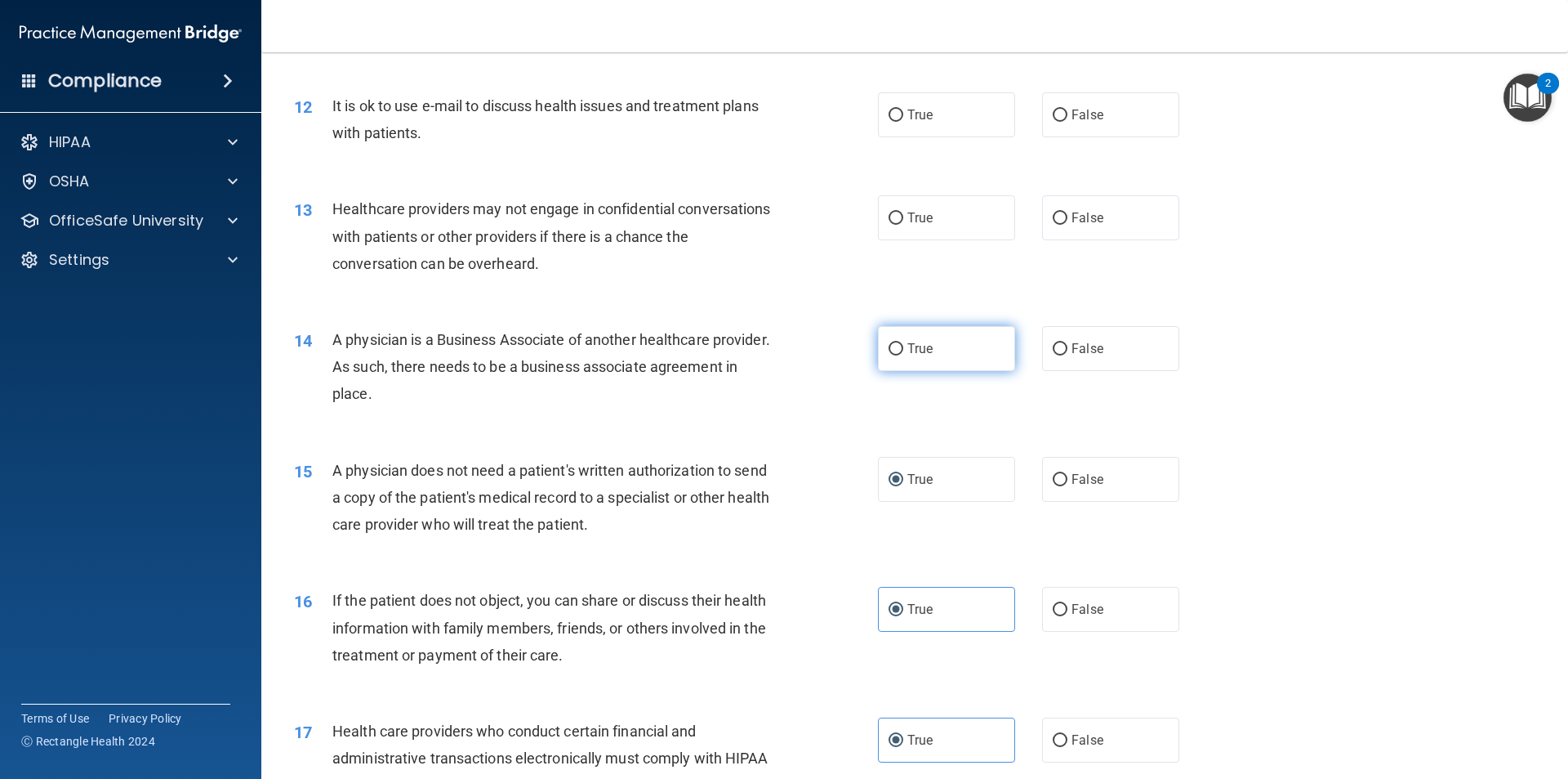
click at [926, 368] on label "True" at bounding box center [947, 348] width 138 height 45
click at [903, 356] on input "True" at bounding box center [895, 349] width 14 height 12
radio input "true"
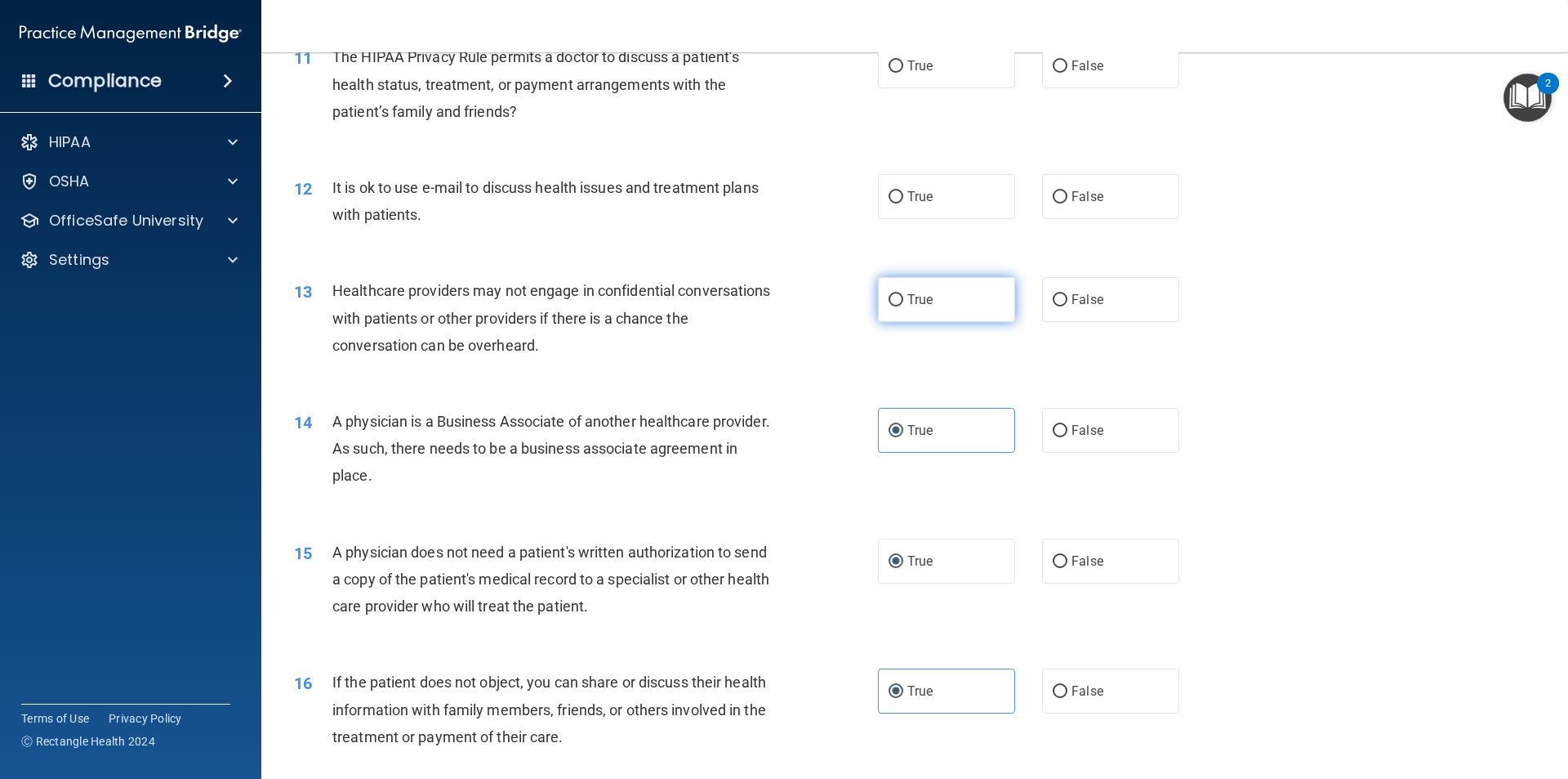
click at [975, 309] on label "True" at bounding box center [947, 299] width 138 height 45
click at [903, 307] on input "True" at bounding box center [895, 300] width 14 height 12
radio input "true"
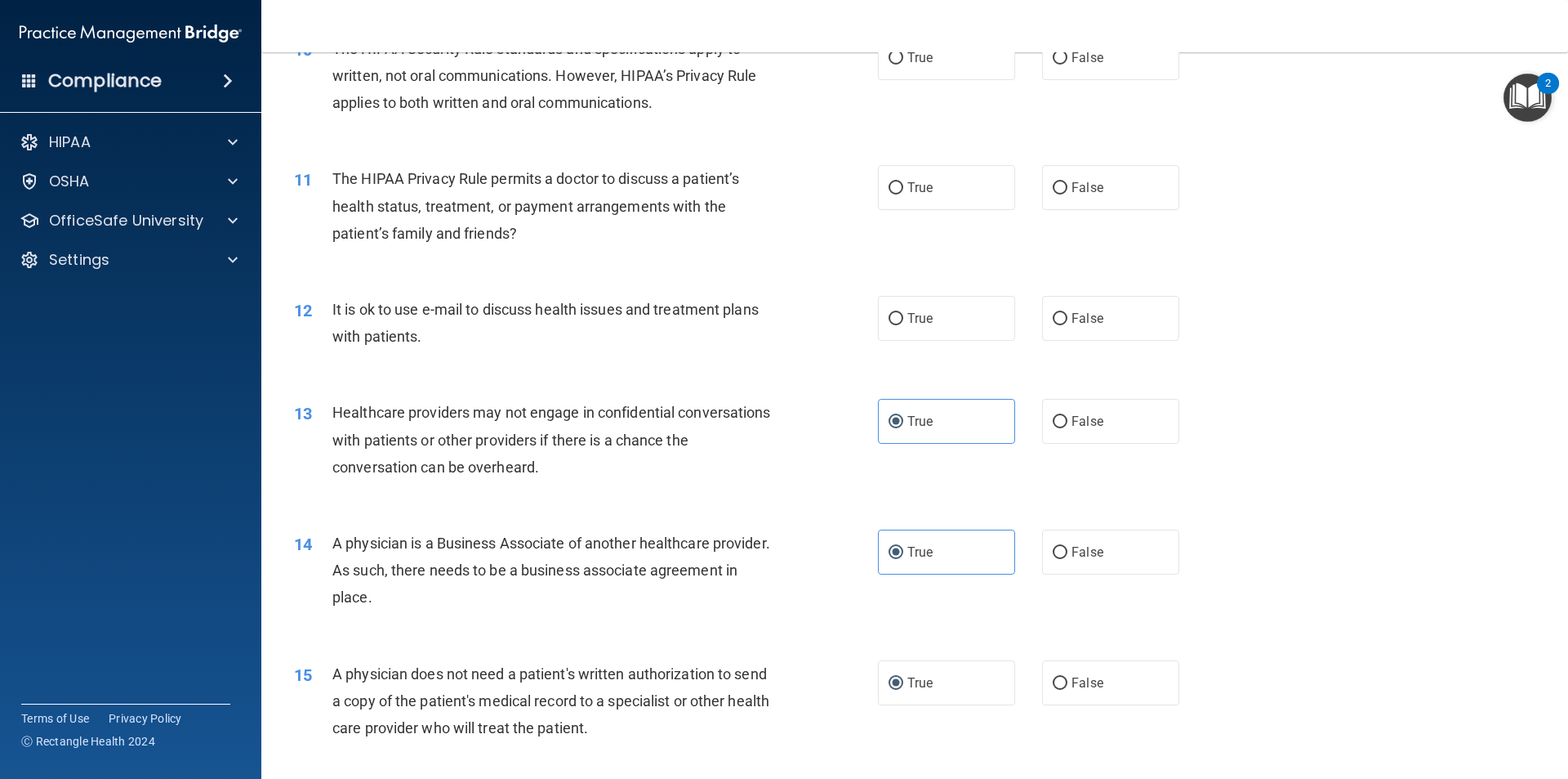
scroll to position [1146, 0]
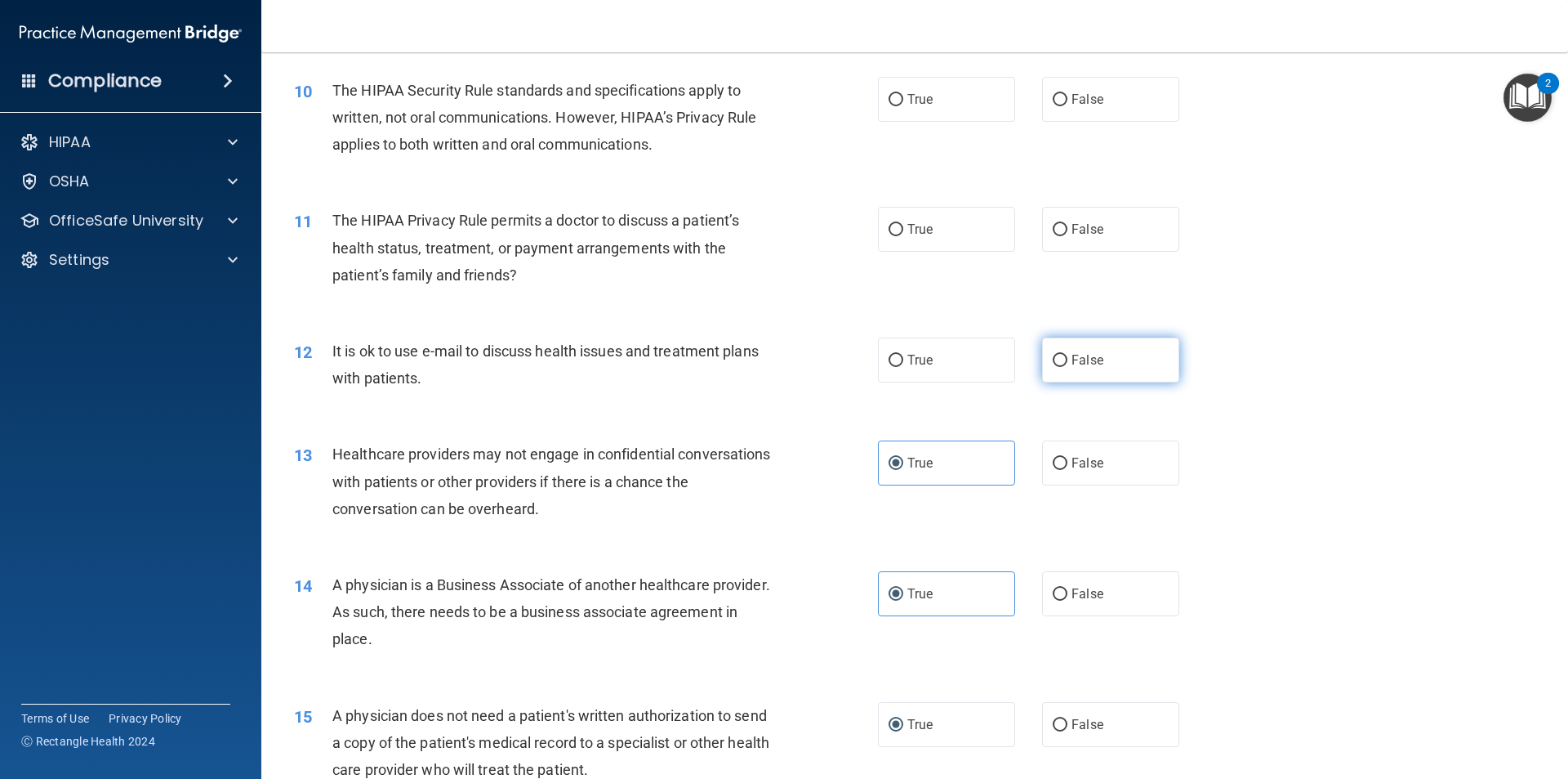
click at [1102, 355] on label "False" at bounding box center [1111, 359] width 138 height 45
click at [1067, 355] on input "False" at bounding box center [1060, 360] width 14 height 12
radio input "true"
click at [1084, 240] on label "False" at bounding box center [1111, 228] width 138 height 45
click at [1067, 236] on input "False" at bounding box center [1060, 229] width 14 height 12
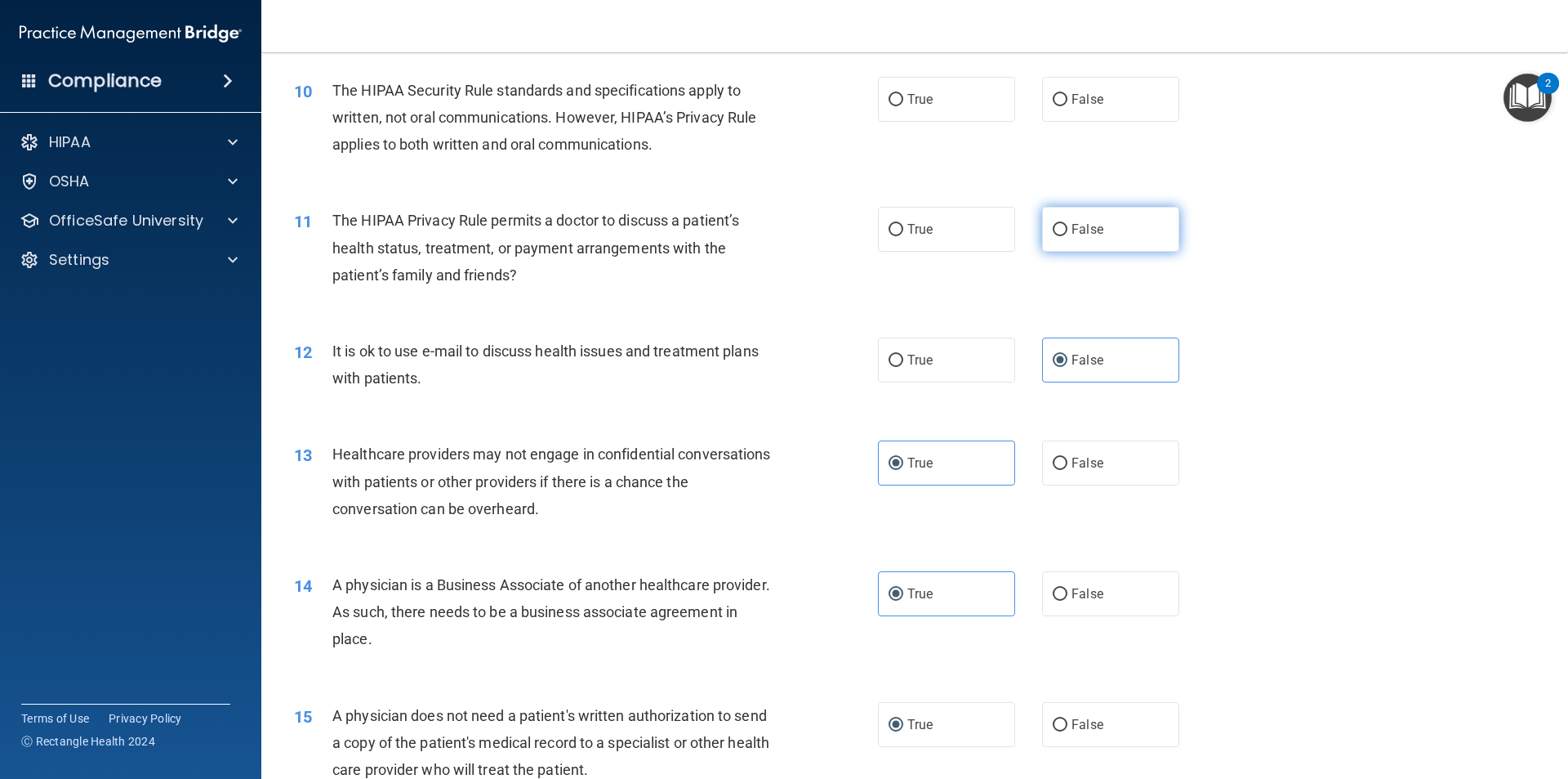
radio input "true"
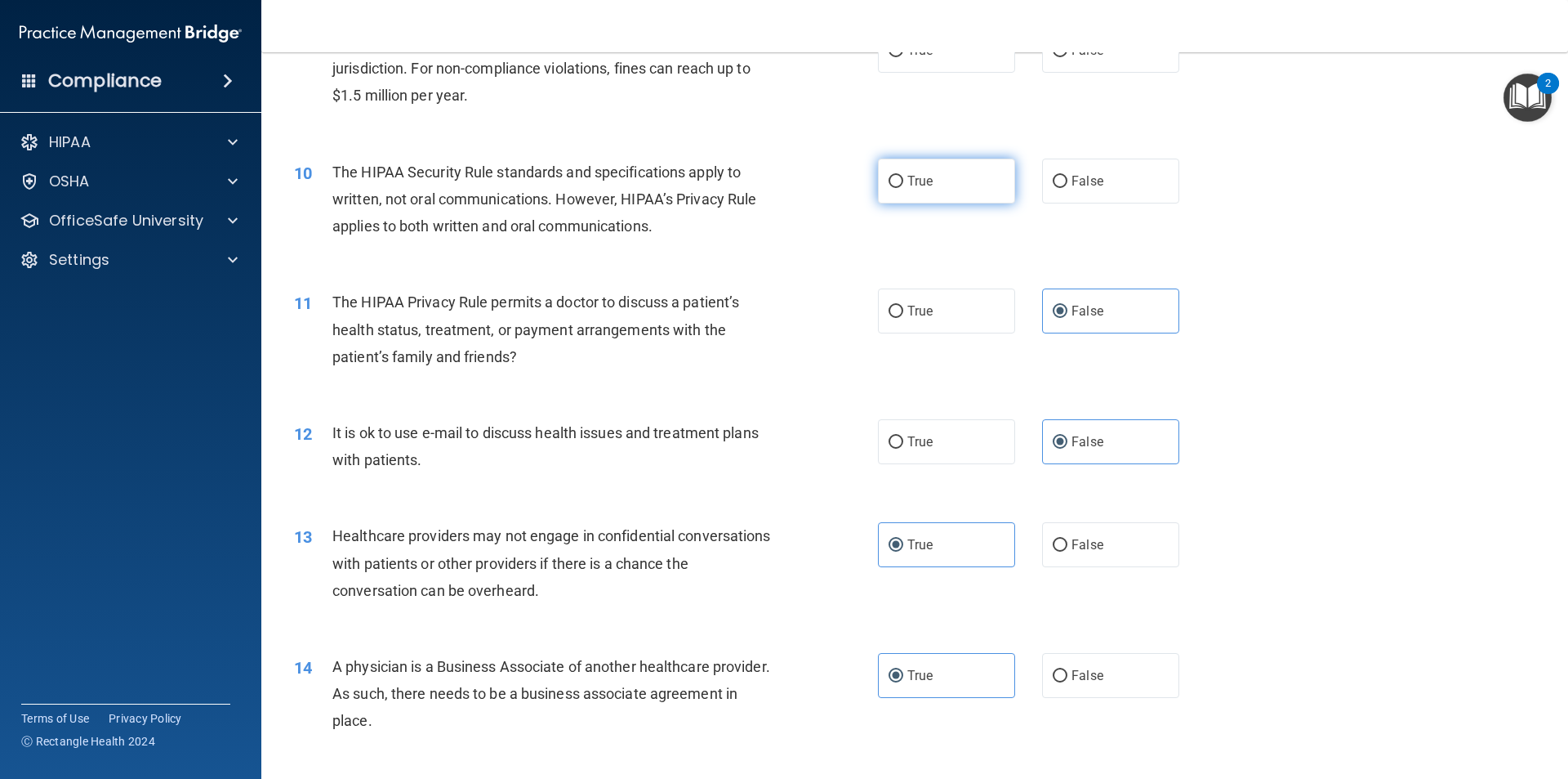
click at [945, 196] on label "True" at bounding box center [947, 181] width 138 height 45
click at [903, 188] on input "True" at bounding box center [895, 182] width 14 height 12
radio input "true"
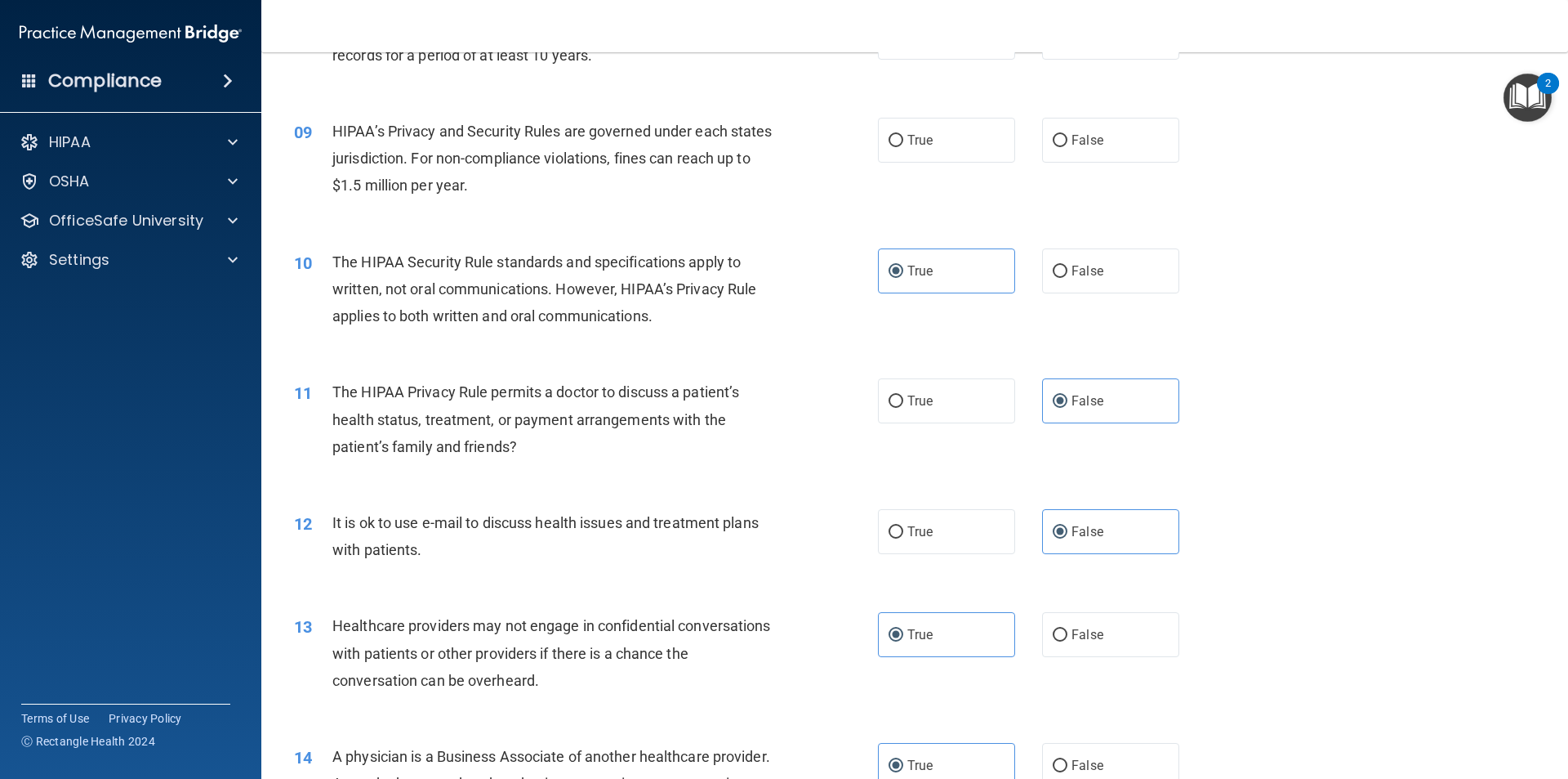
scroll to position [819, 0]
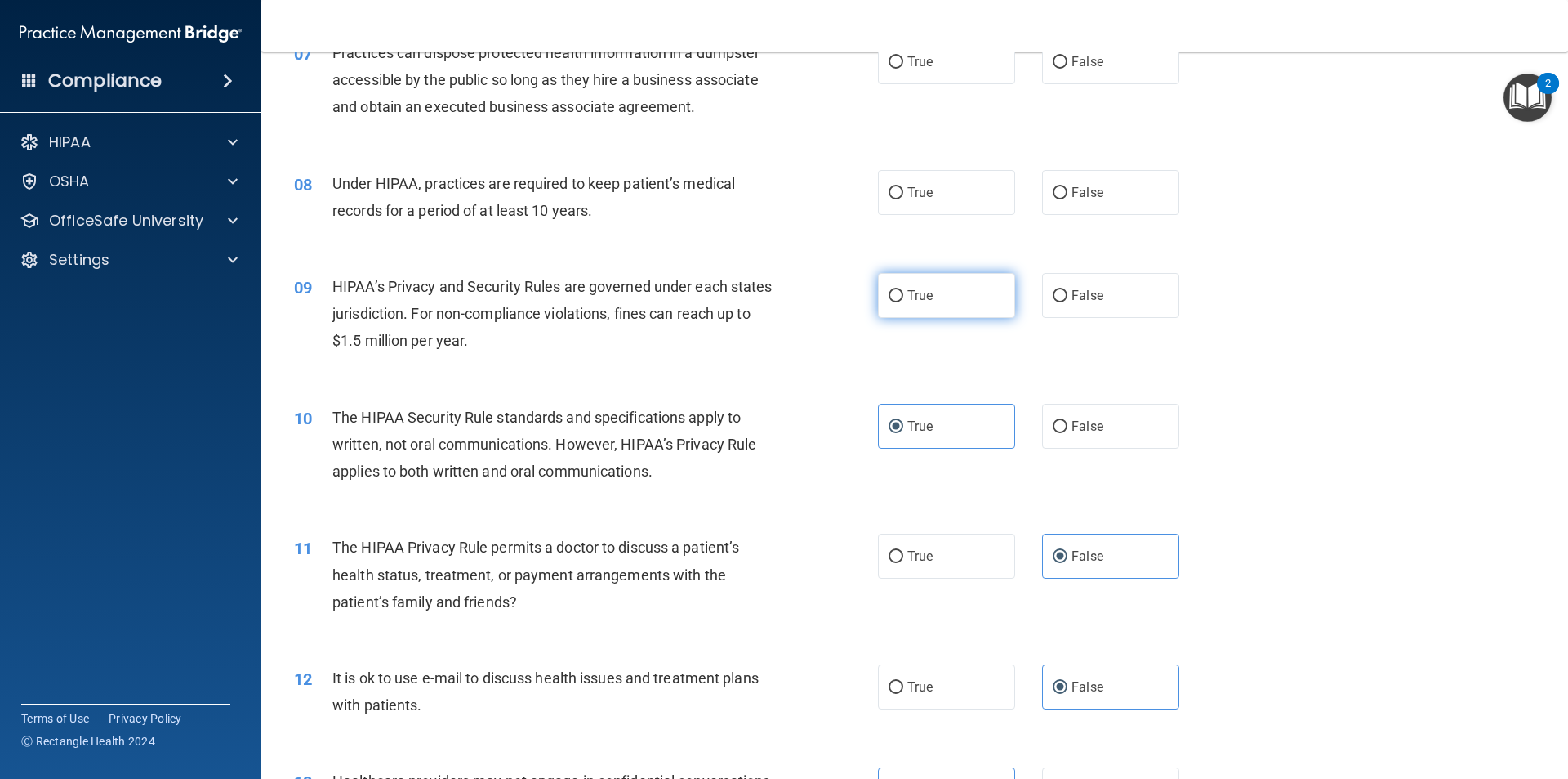
click at [920, 292] on span "True" at bounding box center [920, 295] width 26 height 15
click at [903, 292] on input "True" at bounding box center [895, 295] width 14 height 12
radio input "true"
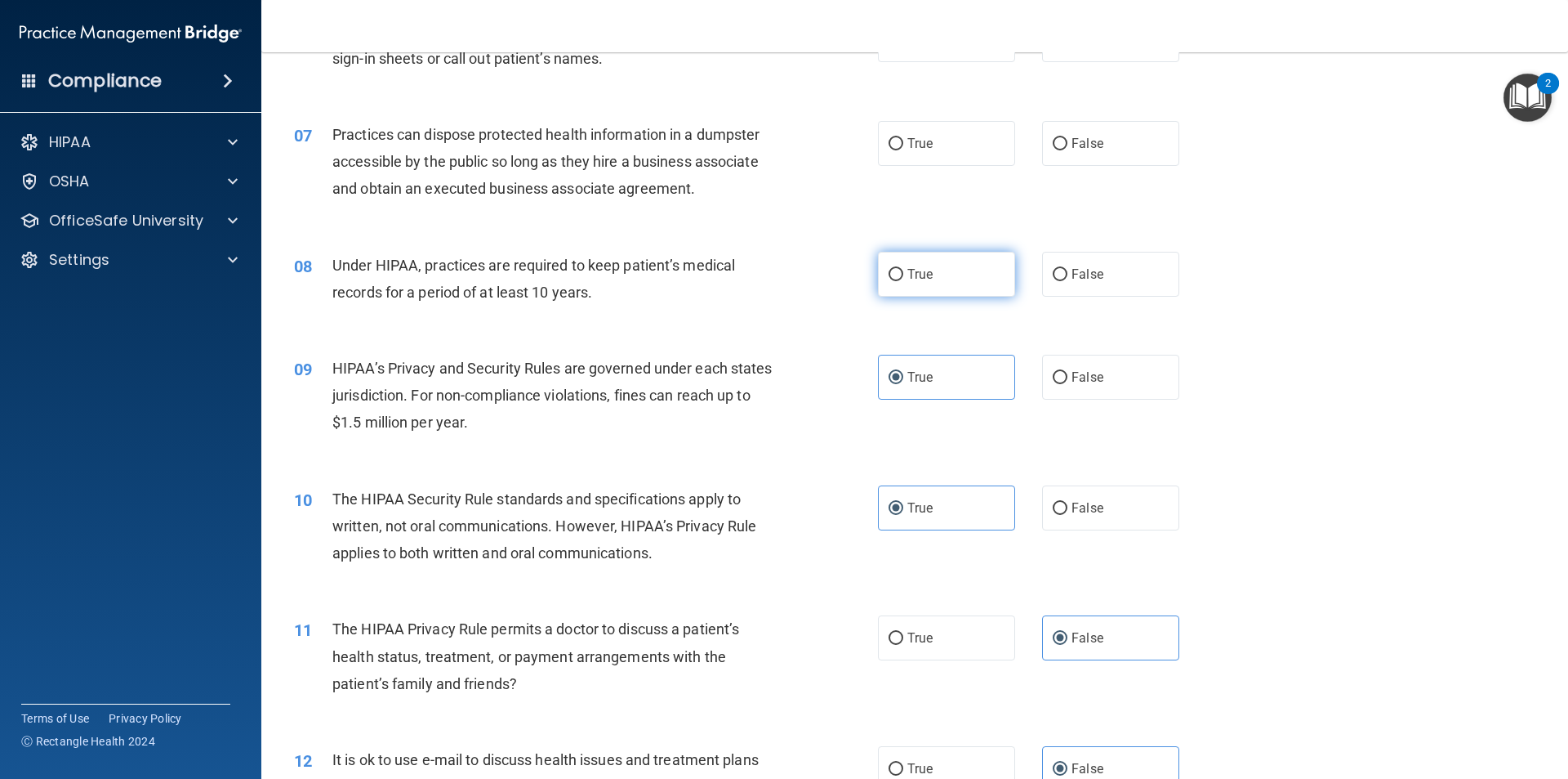
click at [903, 284] on label "True" at bounding box center [947, 273] width 138 height 45
click at [903, 281] on input "True" at bounding box center [895, 274] width 14 height 12
radio input "true"
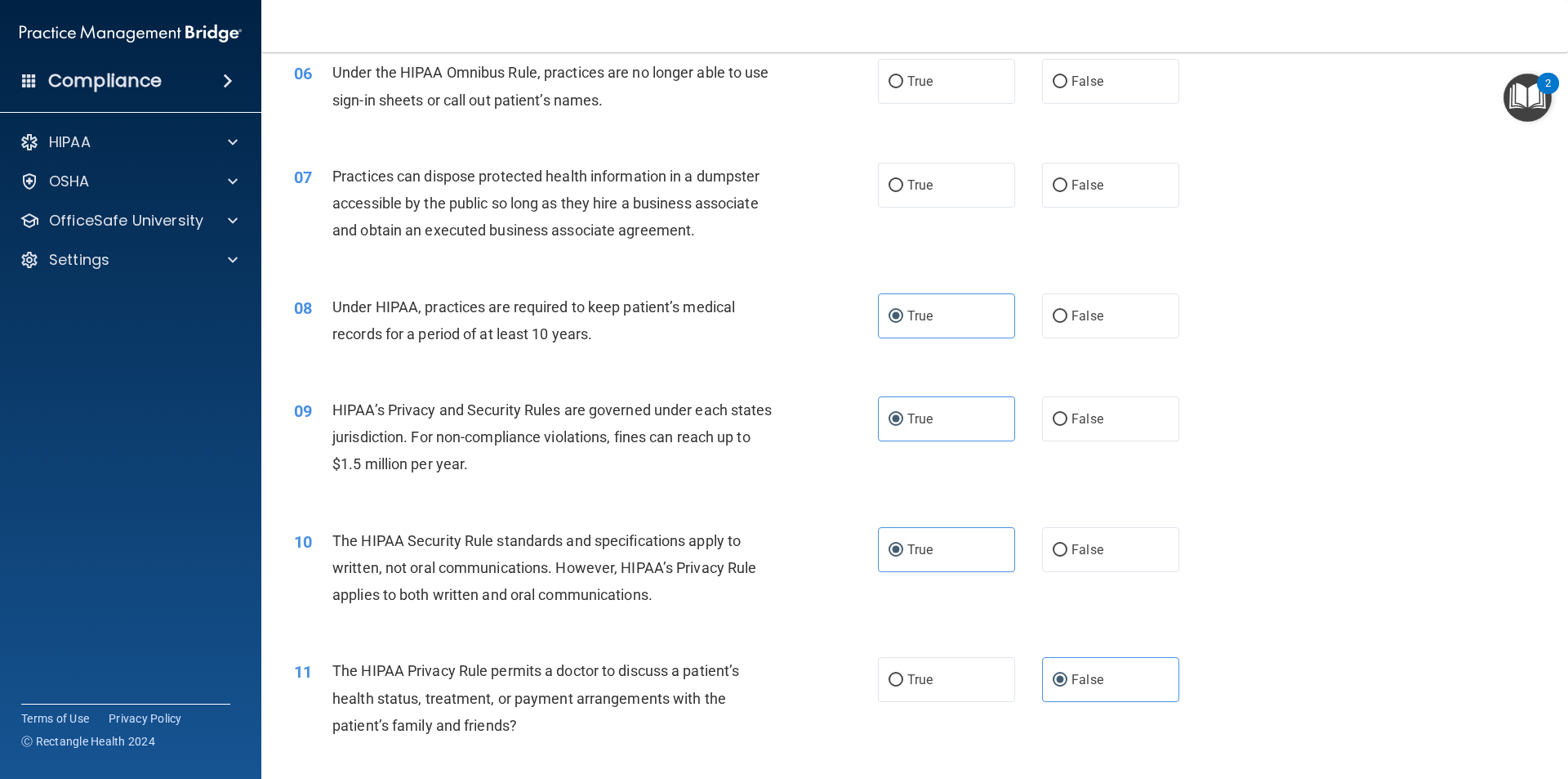
scroll to position [656, 0]
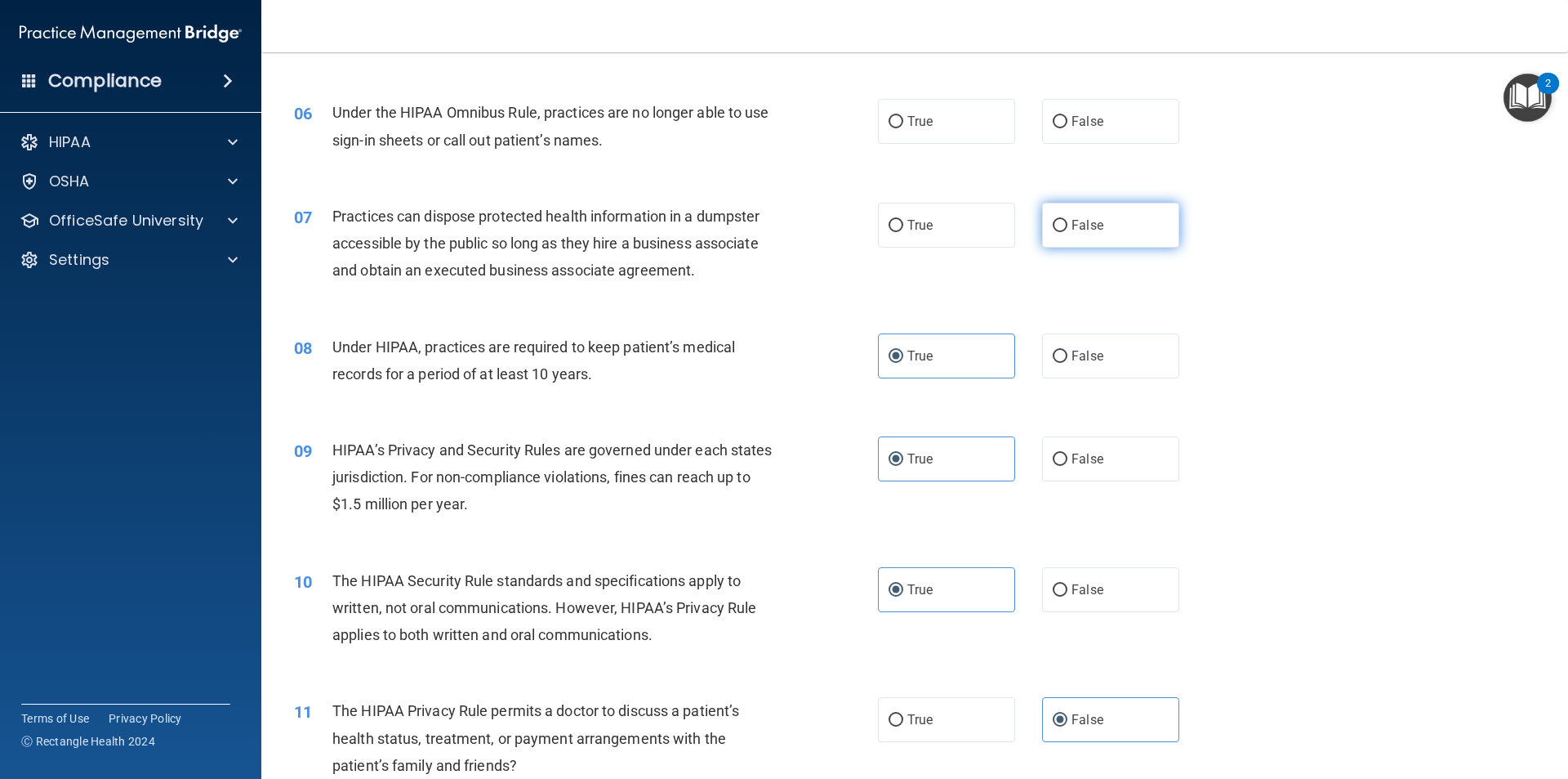
click at [1057, 239] on label "False" at bounding box center [1111, 225] width 138 height 45
click at [1057, 232] on input "False" at bounding box center [1060, 226] width 14 height 12
radio input "true"
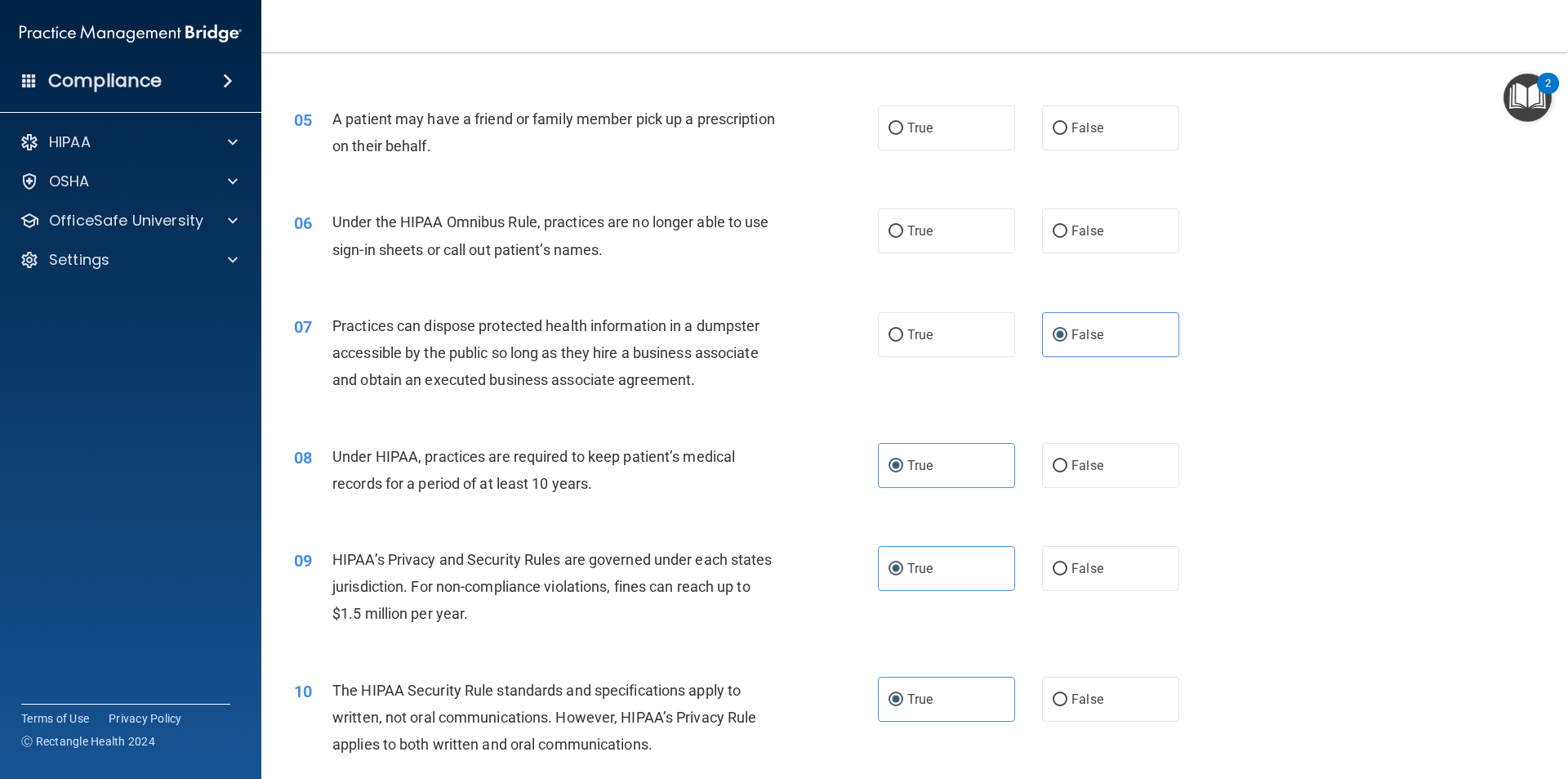
scroll to position [492, 0]
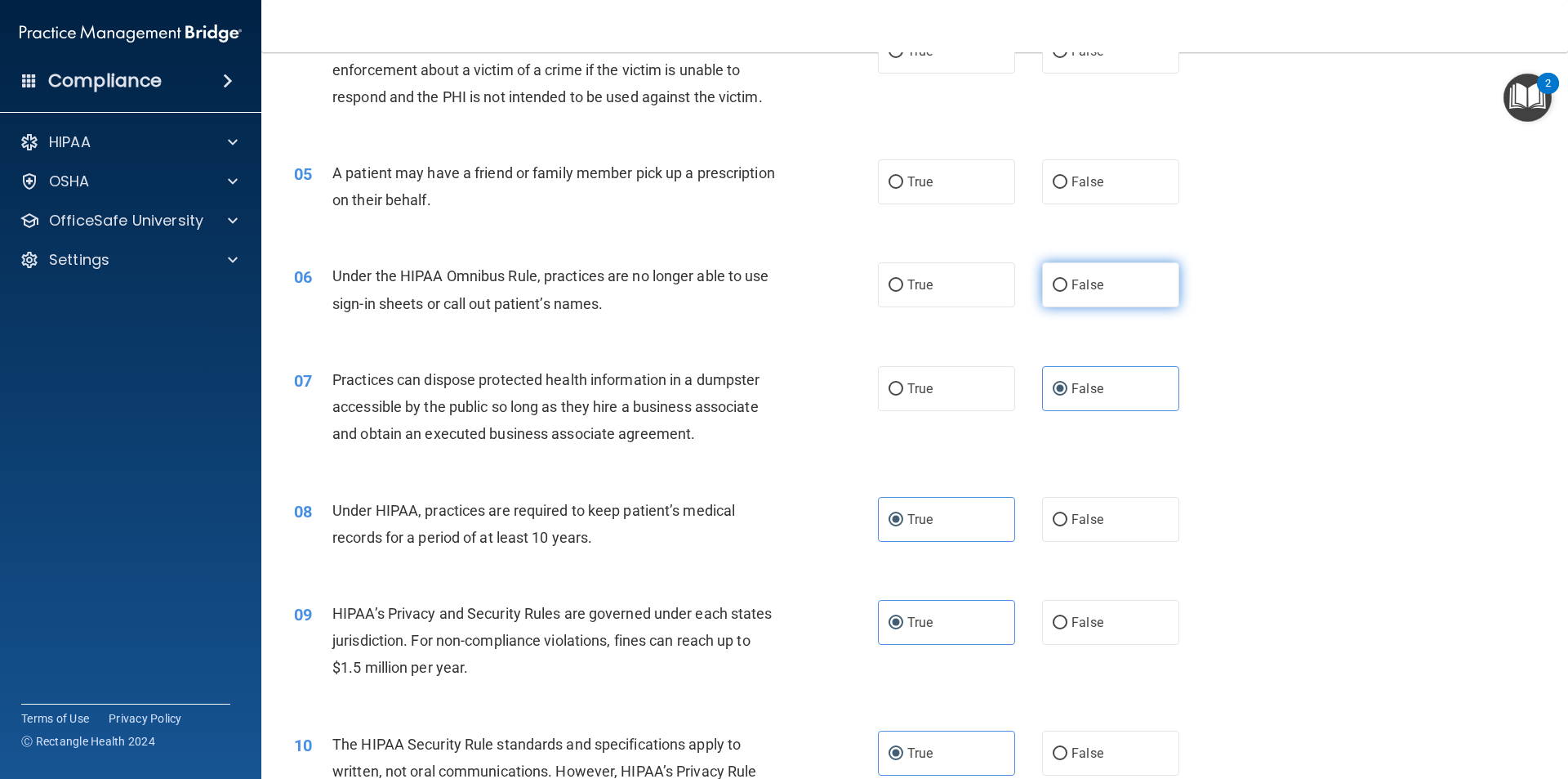
click at [1072, 292] on span "False" at bounding box center [1087, 285] width 32 height 15
click at [1066, 292] on input "False" at bounding box center [1060, 285] width 14 height 12
radio input "true"
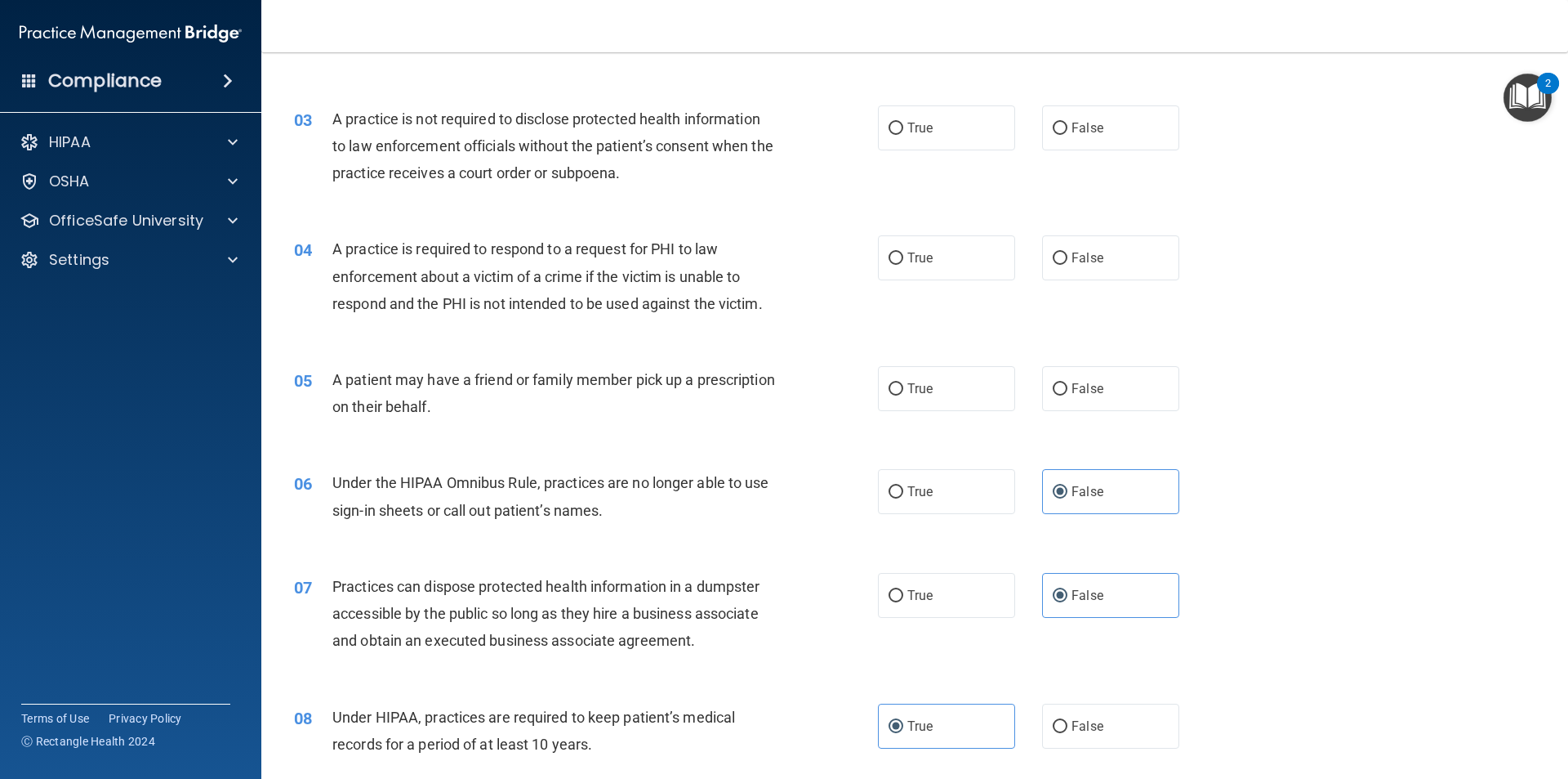
scroll to position [247, 0]
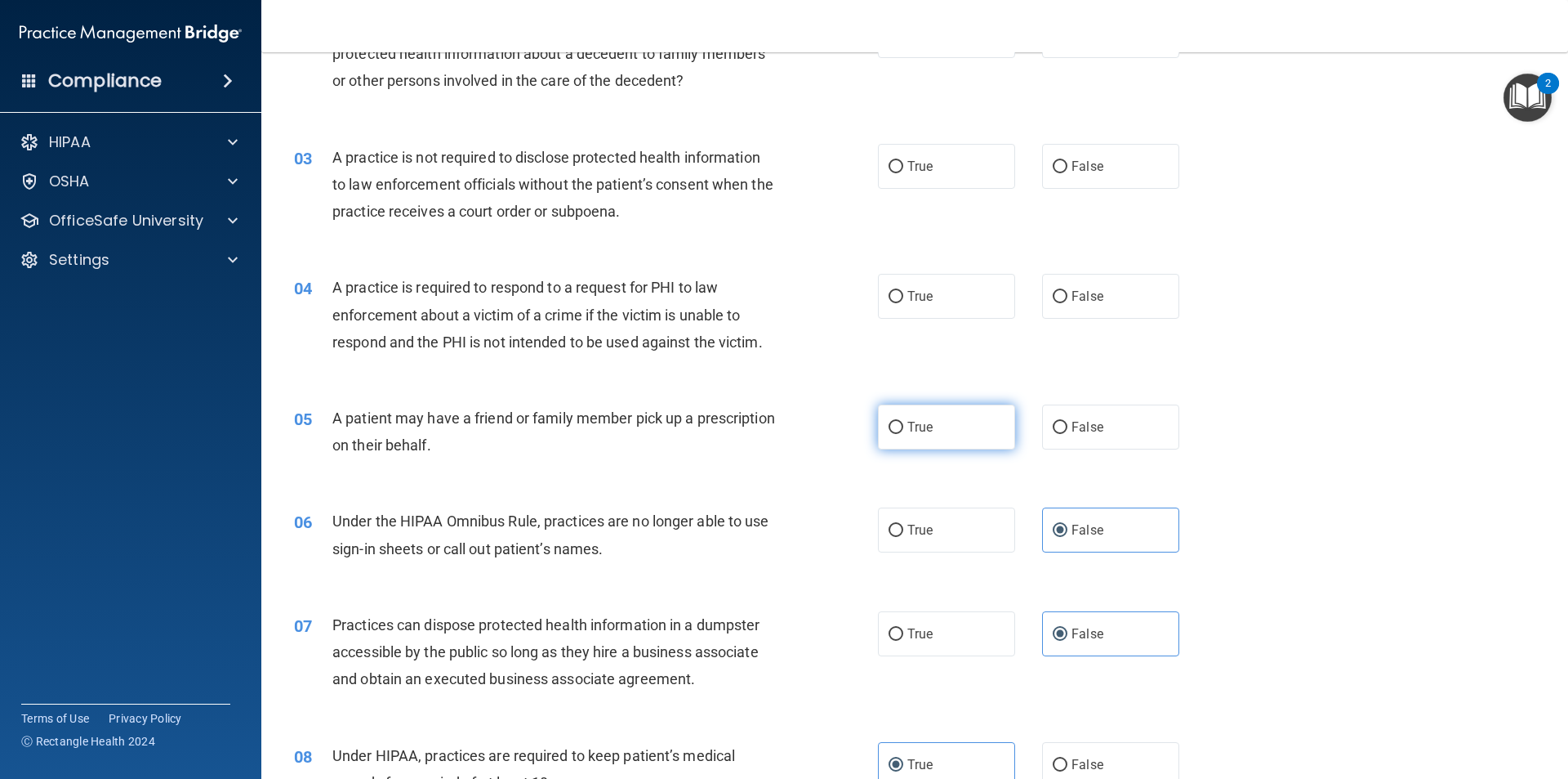
click at [965, 441] on label "True" at bounding box center [947, 426] width 138 height 45
click at [903, 434] on input "True" at bounding box center [895, 427] width 14 height 12
radio input "true"
click at [908, 295] on span "True" at bounding box center [920, 296] width 26 height 15
click at [902, 295] on input "True" at bounding box center [895, 296] width 14 height 12
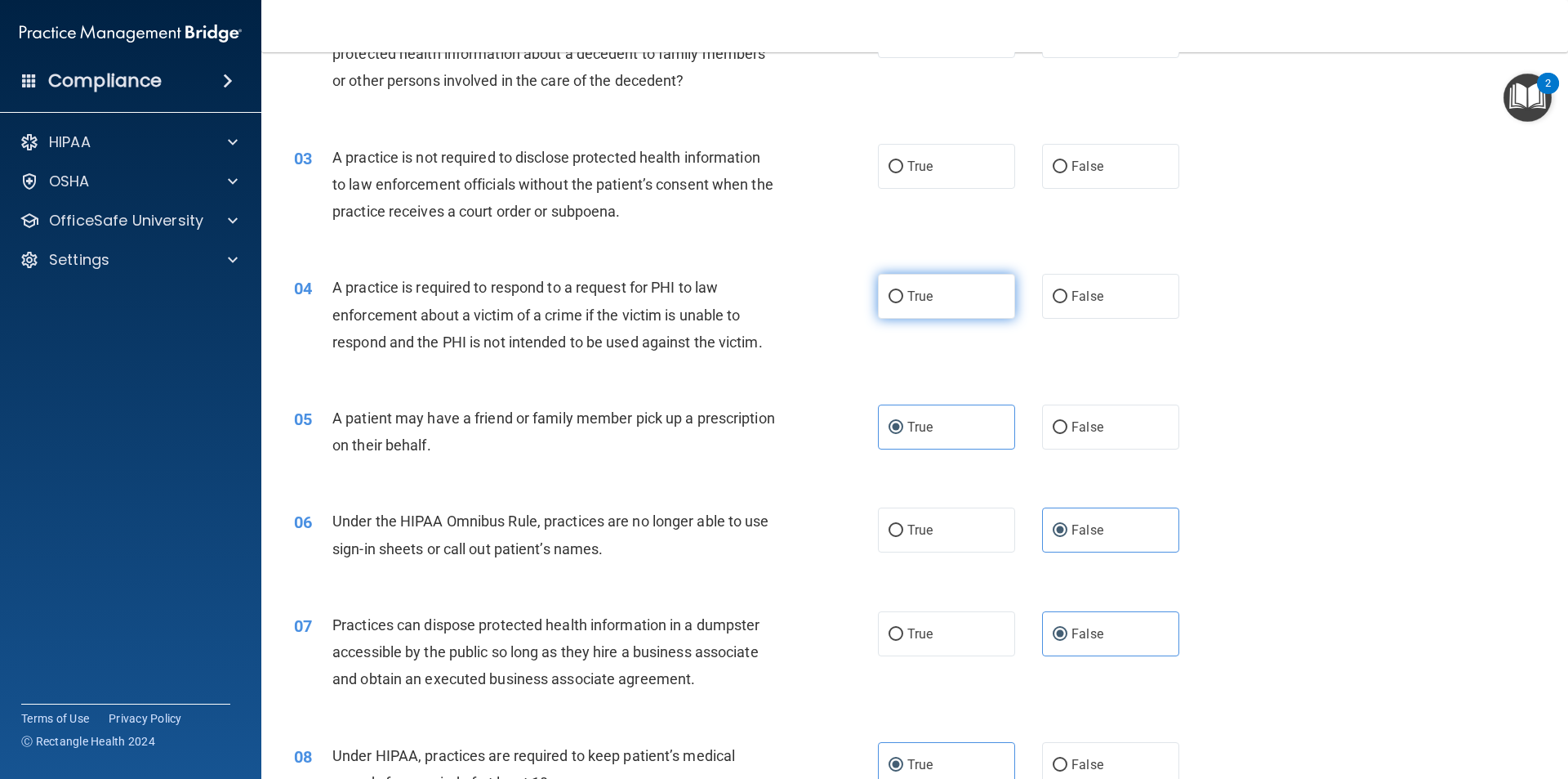
radio input "true"
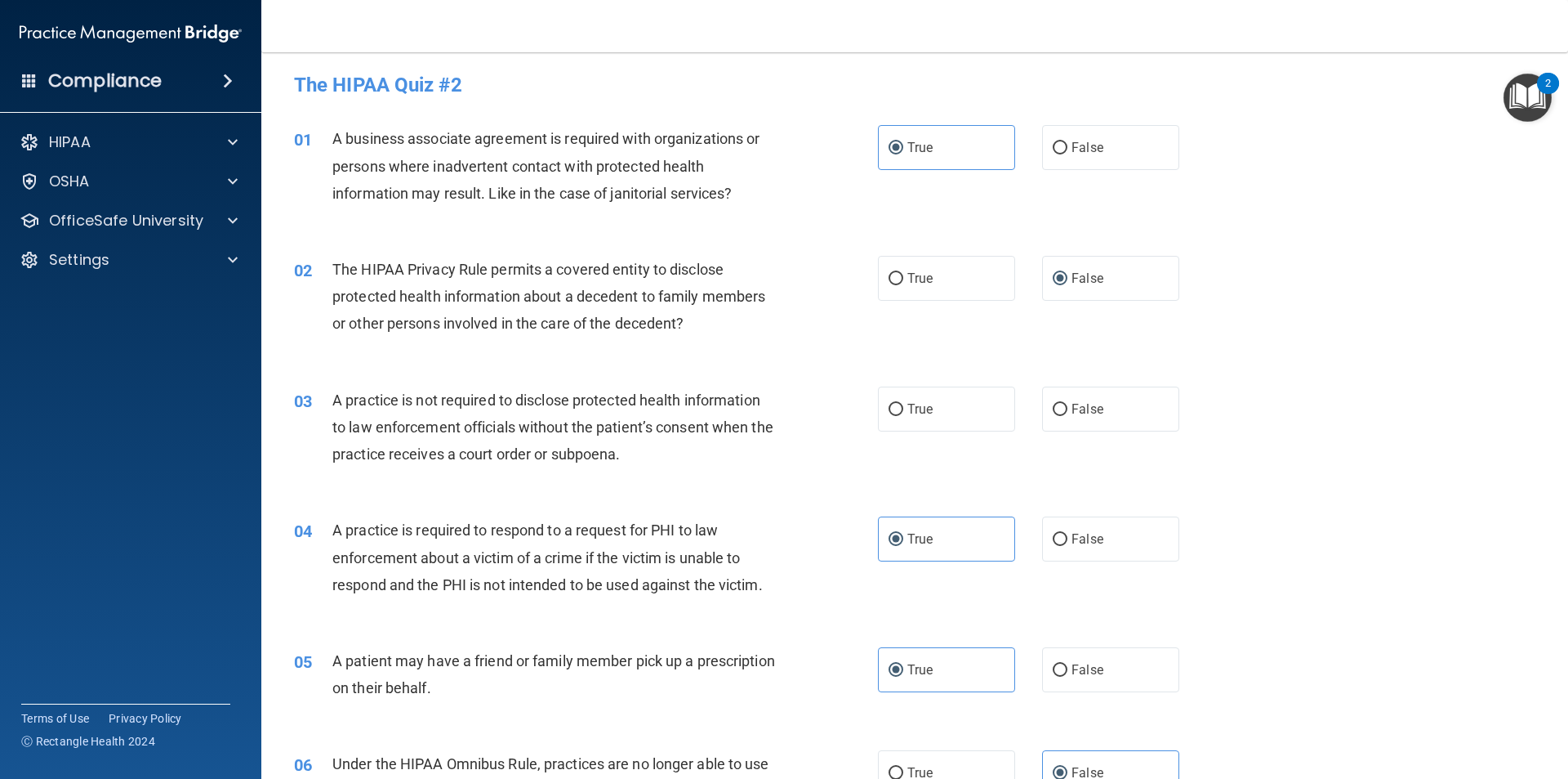
scroll to position [2, 0]
click at [935, 414] on label "True" at bounding box center [947, 411] width 138 height 45
click at [903, 414] on input "True" at bounding box center [895, 412] width 14 height 12
radio input "true"
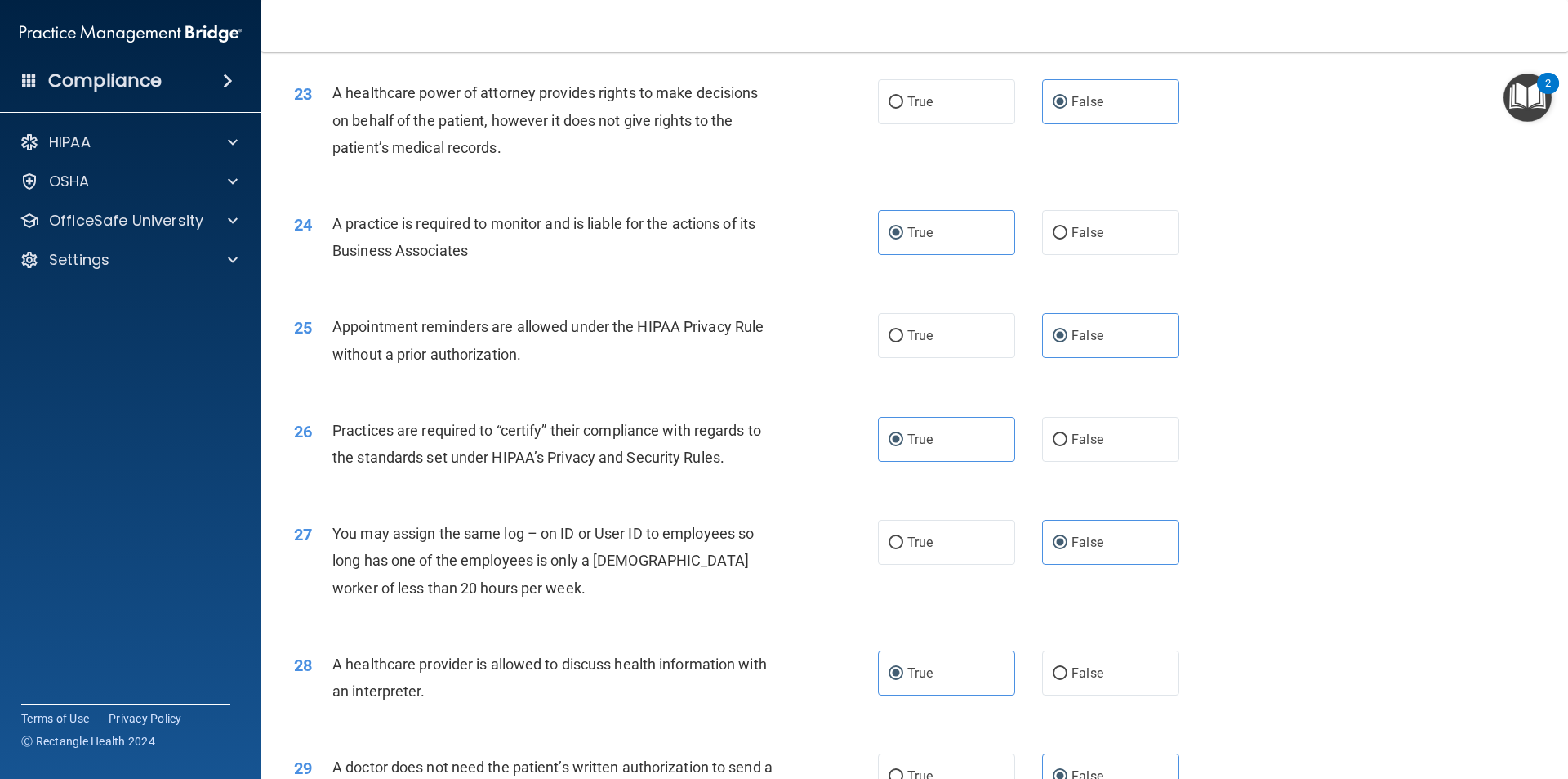
scroll to position [3025, 0]
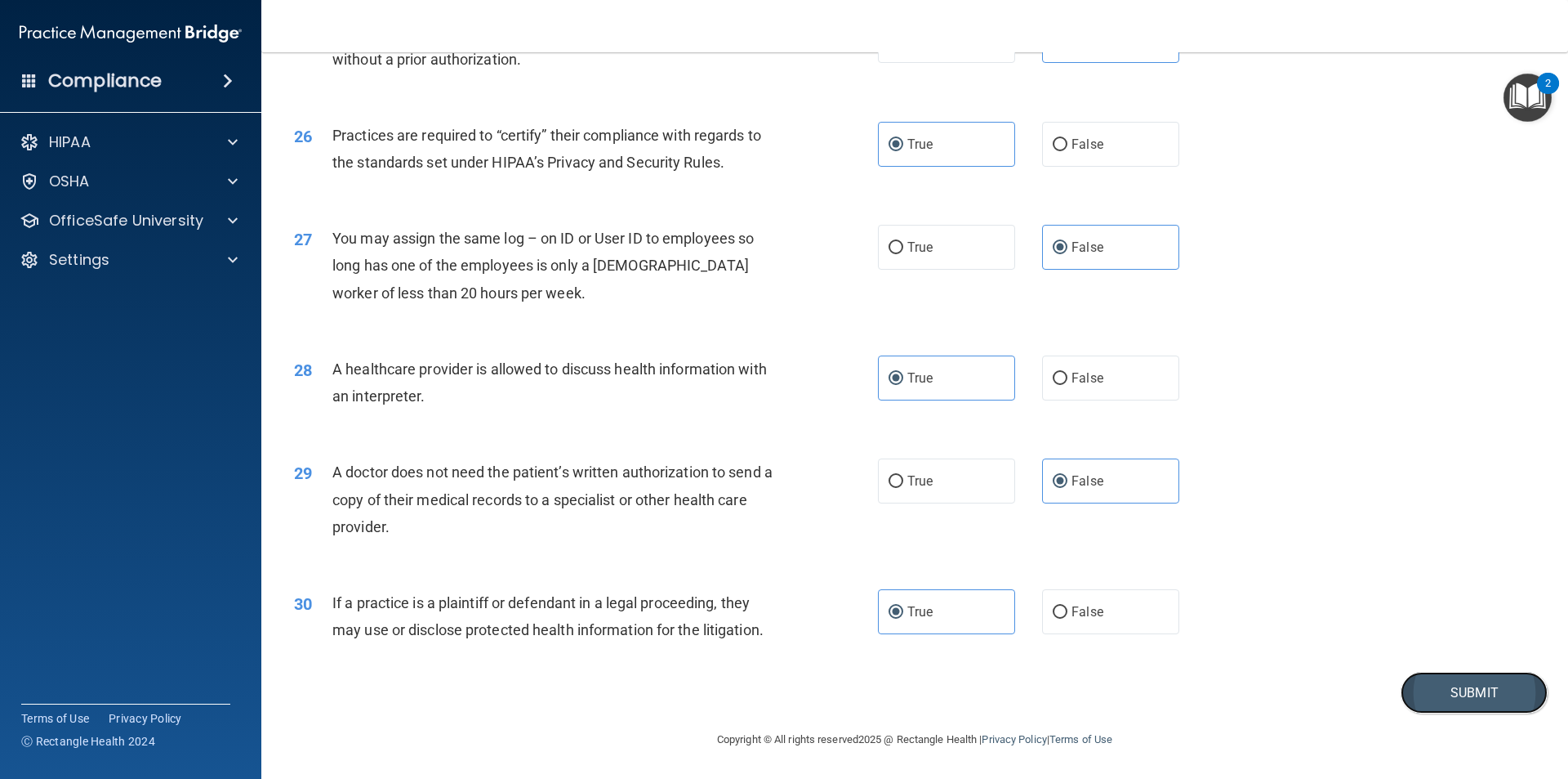
click at [1445, 708] on button "Submit" at bounding box center [1474, 693] width 147 height 42
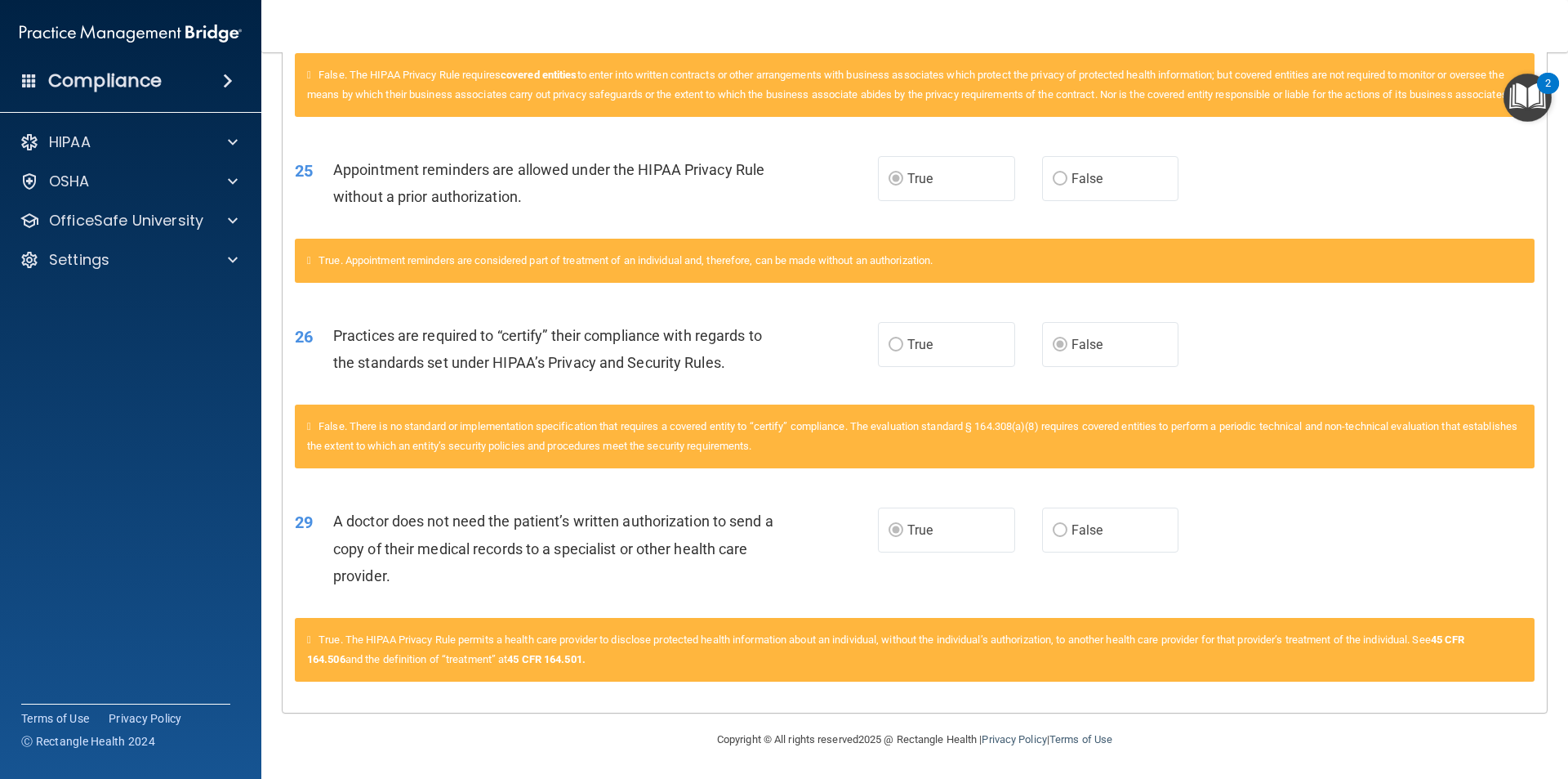
scroll to position [889, 0]
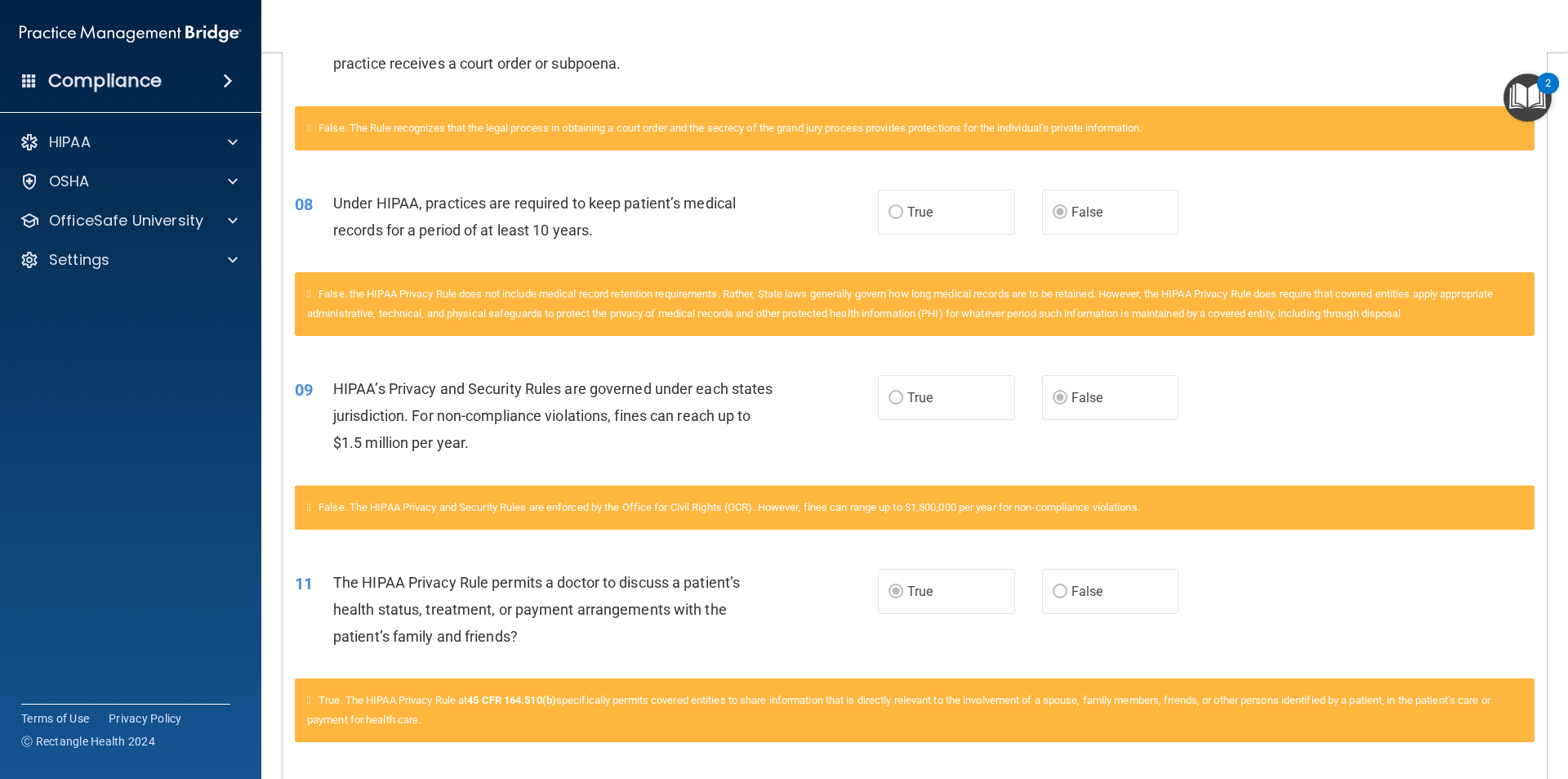
click at [712, 58] on div "A practice is not required to disclose protected health information to law enfo…" at bounding box center [561, 36] width 456 height 81
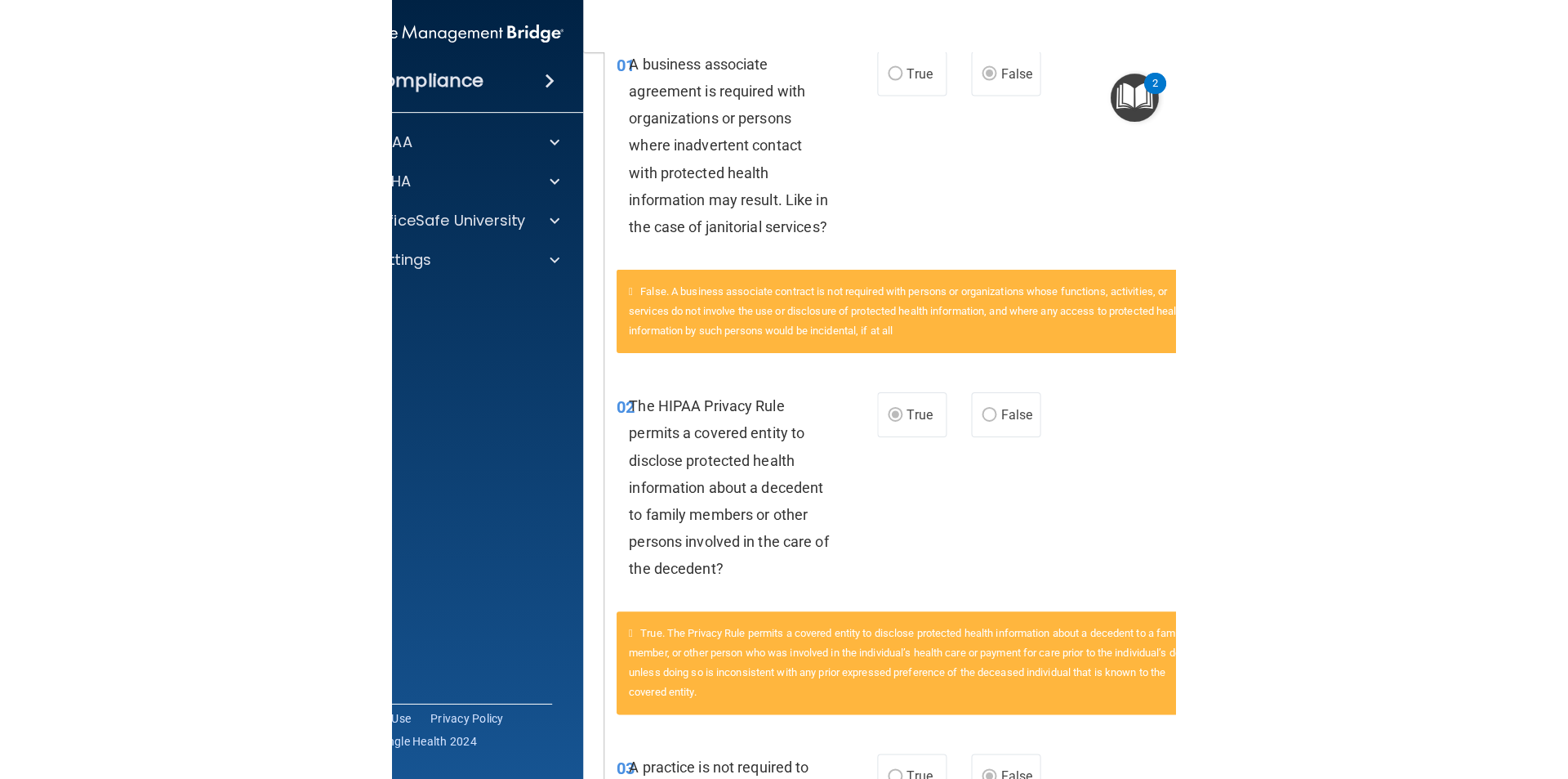
scroll to position [490, 0]
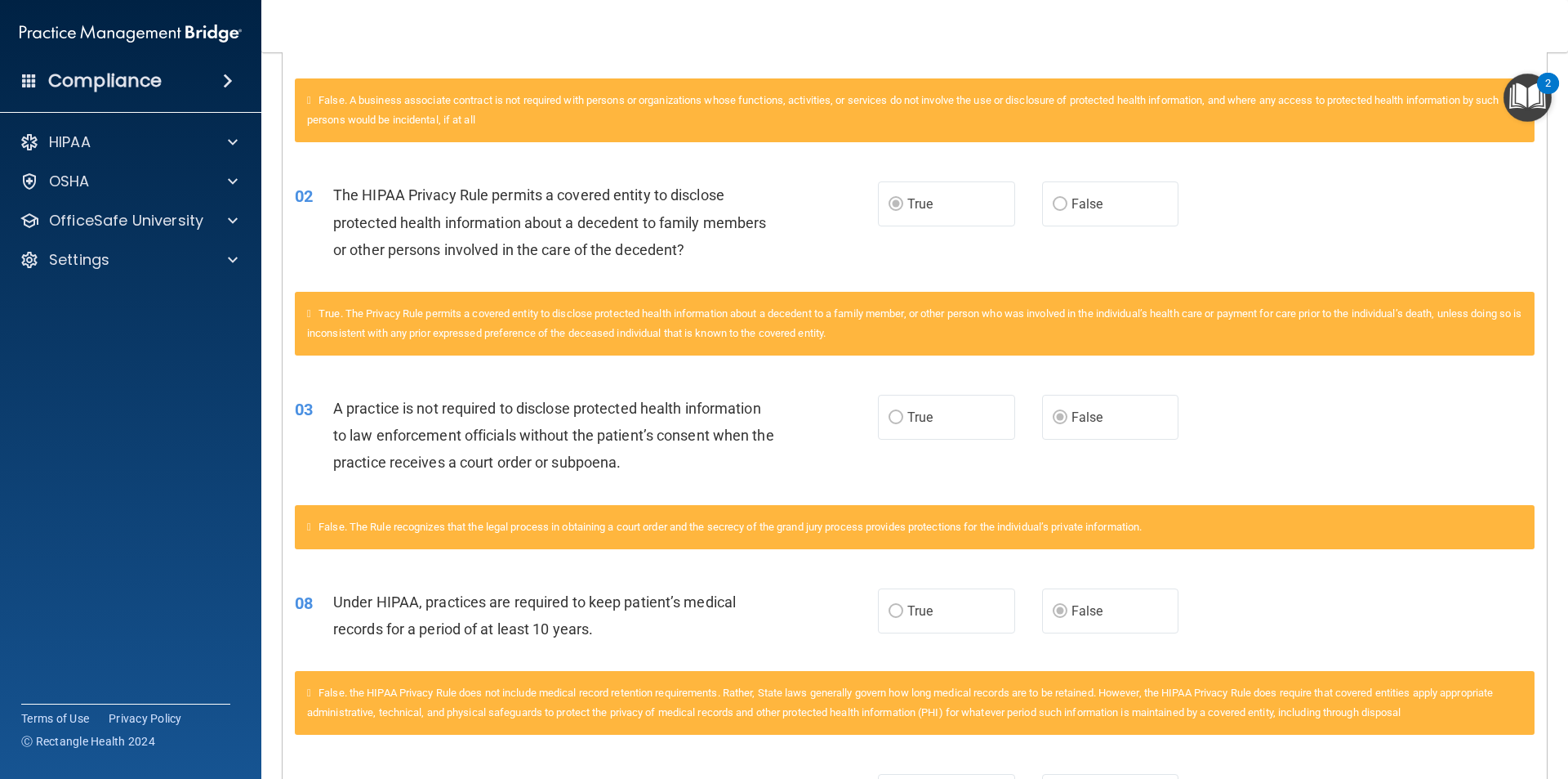
click at [1524, 97] on img "Open Resource Center, 2 new notifications" at bounding box center [1528, 97] width 48 height 48
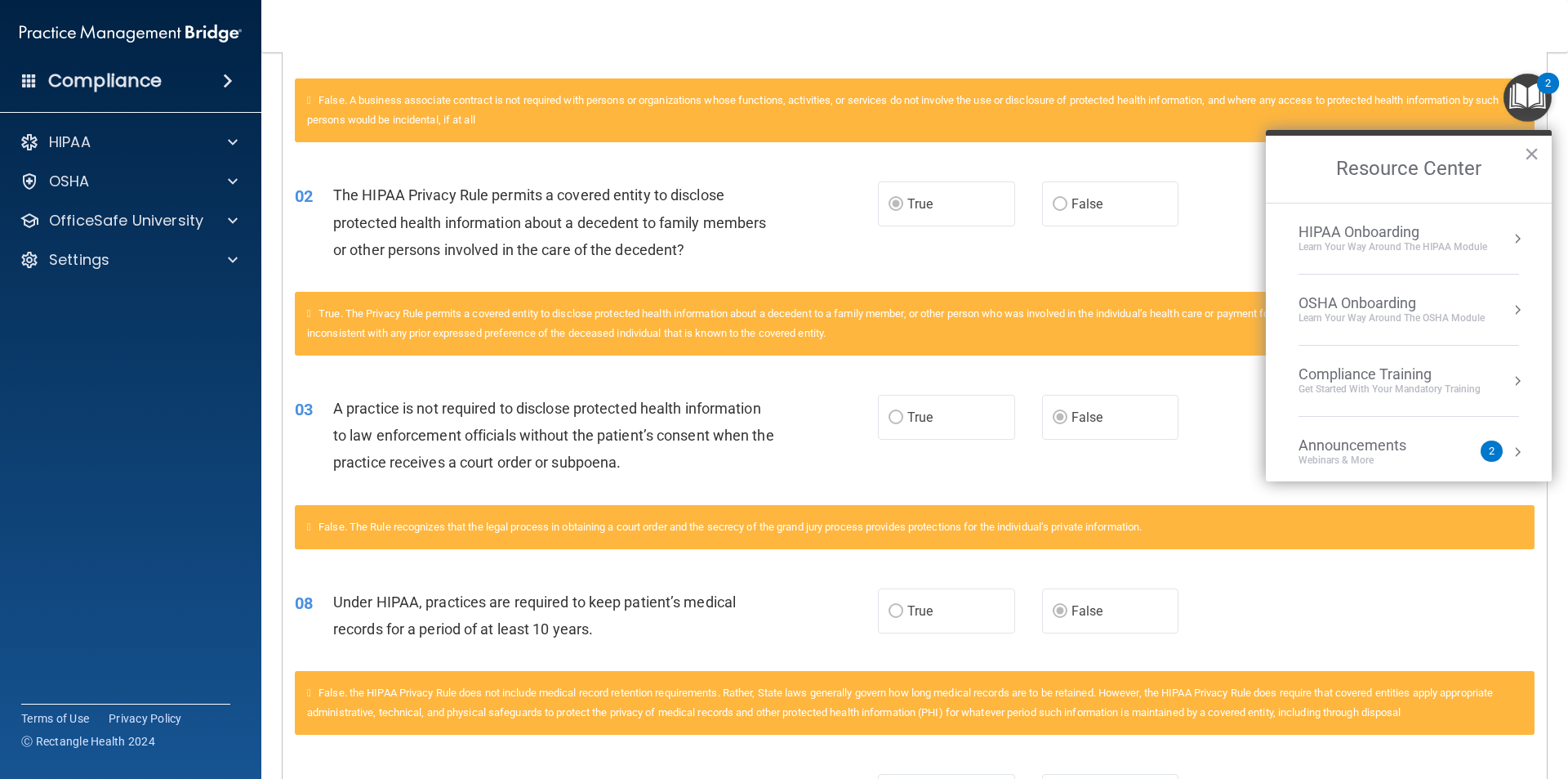
click at [1477, 243] on div "Learn Your Way around the HIPAA module" at bounding box center [1392, 247] width 188 height 14
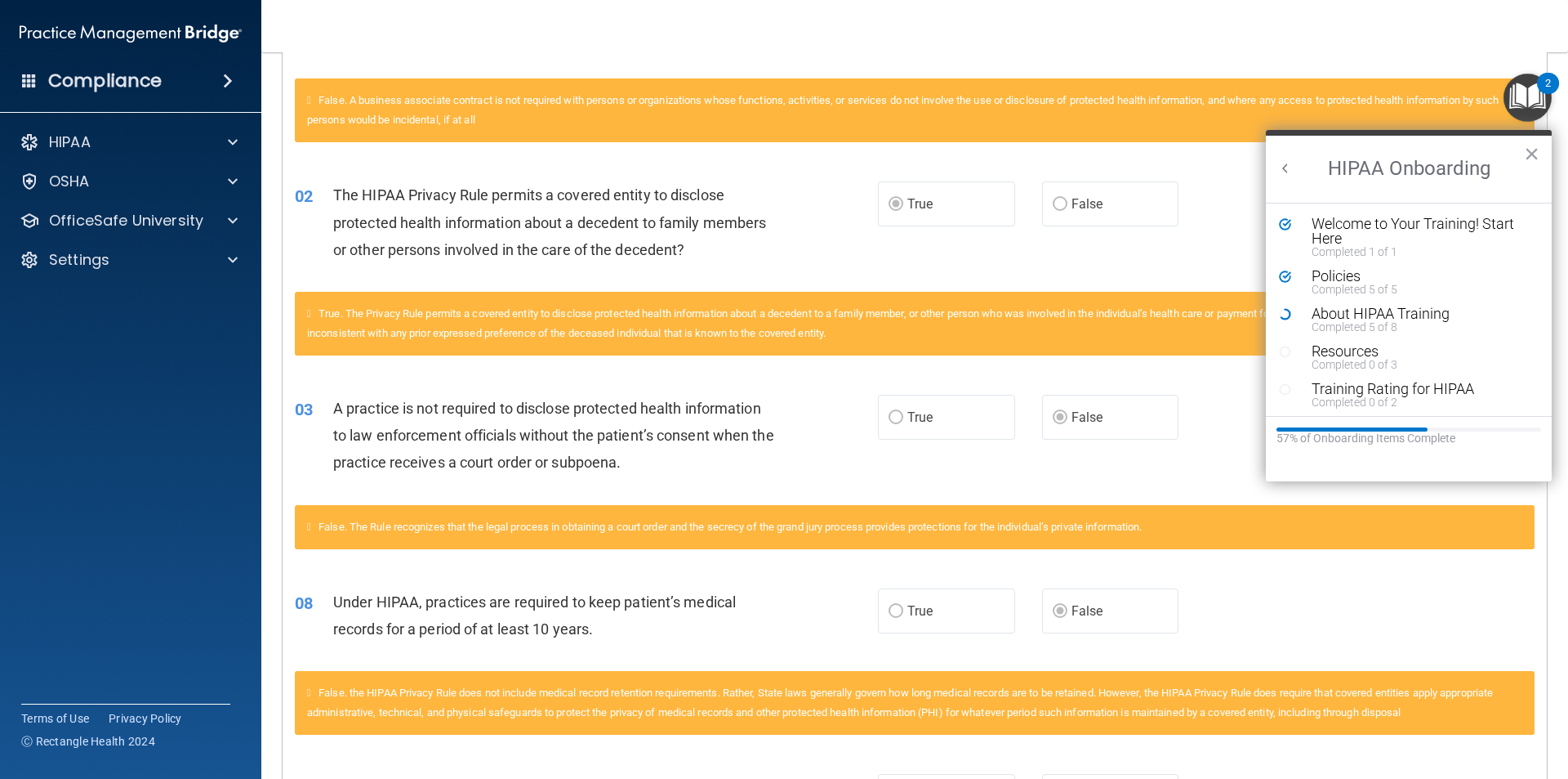
scroll to position [0, 0]
click at [1403, 314] on div "About HIPAA Training" at bounding box center [1415, 314] width 206 height 14
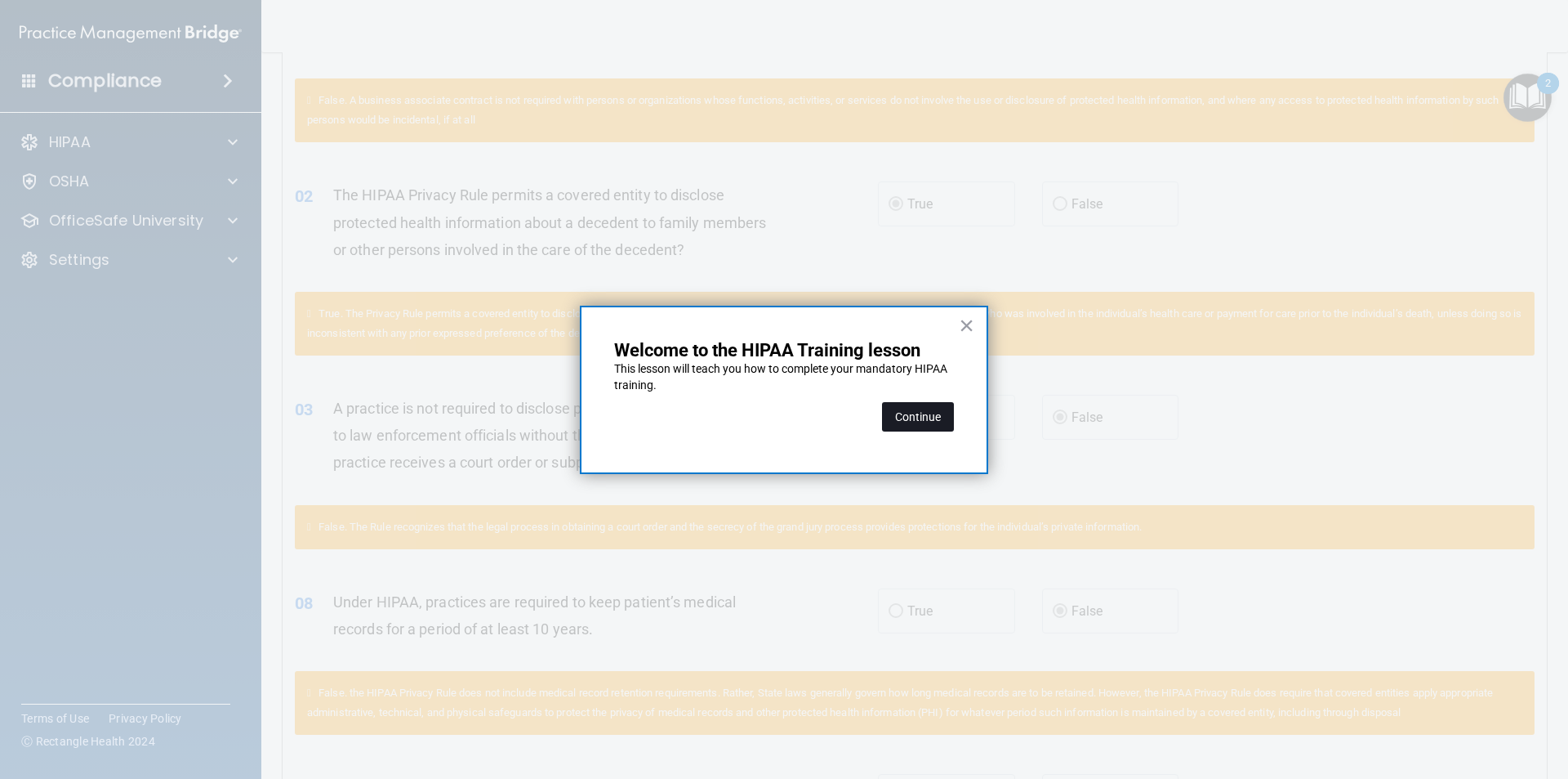
click at [928, 424] on button "Continue" at bounding box center [917, 417] width 72 height 30
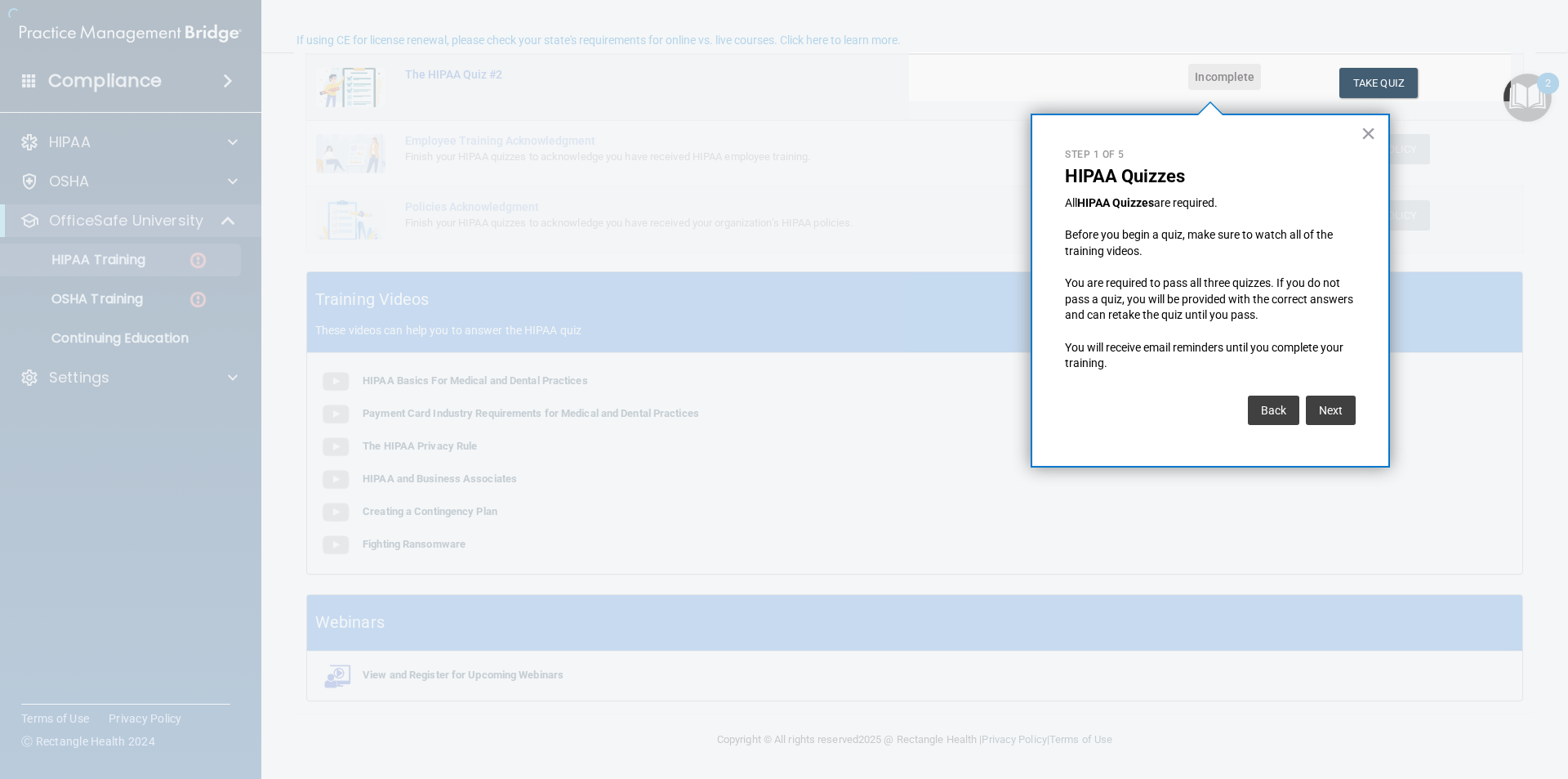
scroll to position [127, 0]
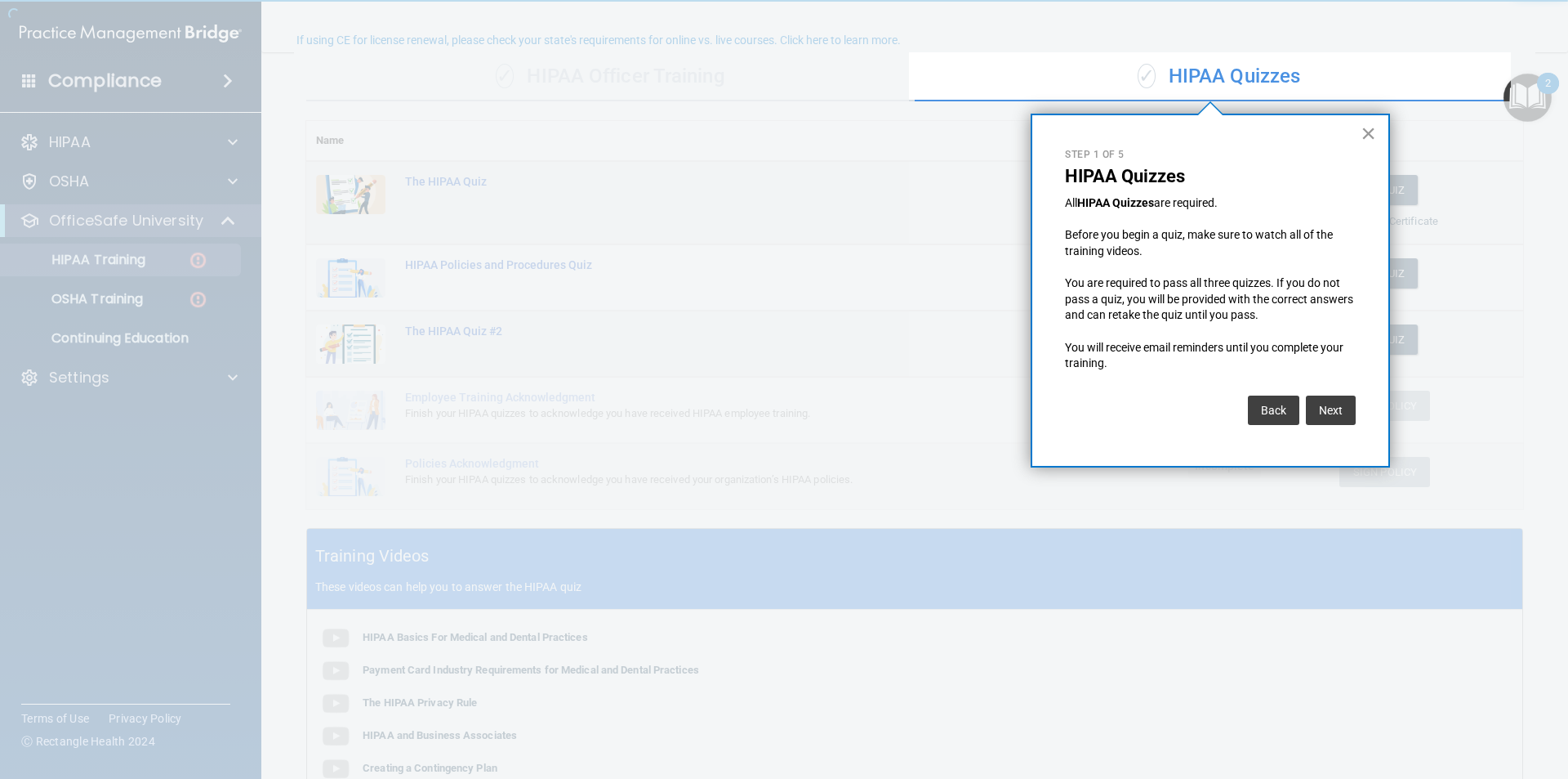
click at [1368, 136] on button "×" at bounding box center [1368, 133] width 15 height 26
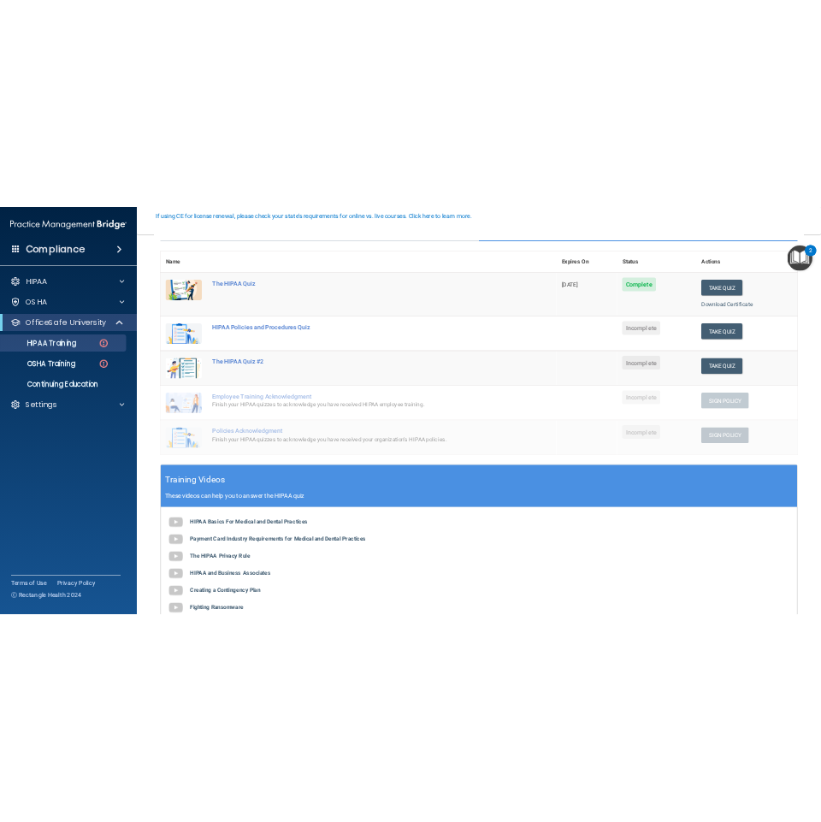
scroll to position [171, 0]
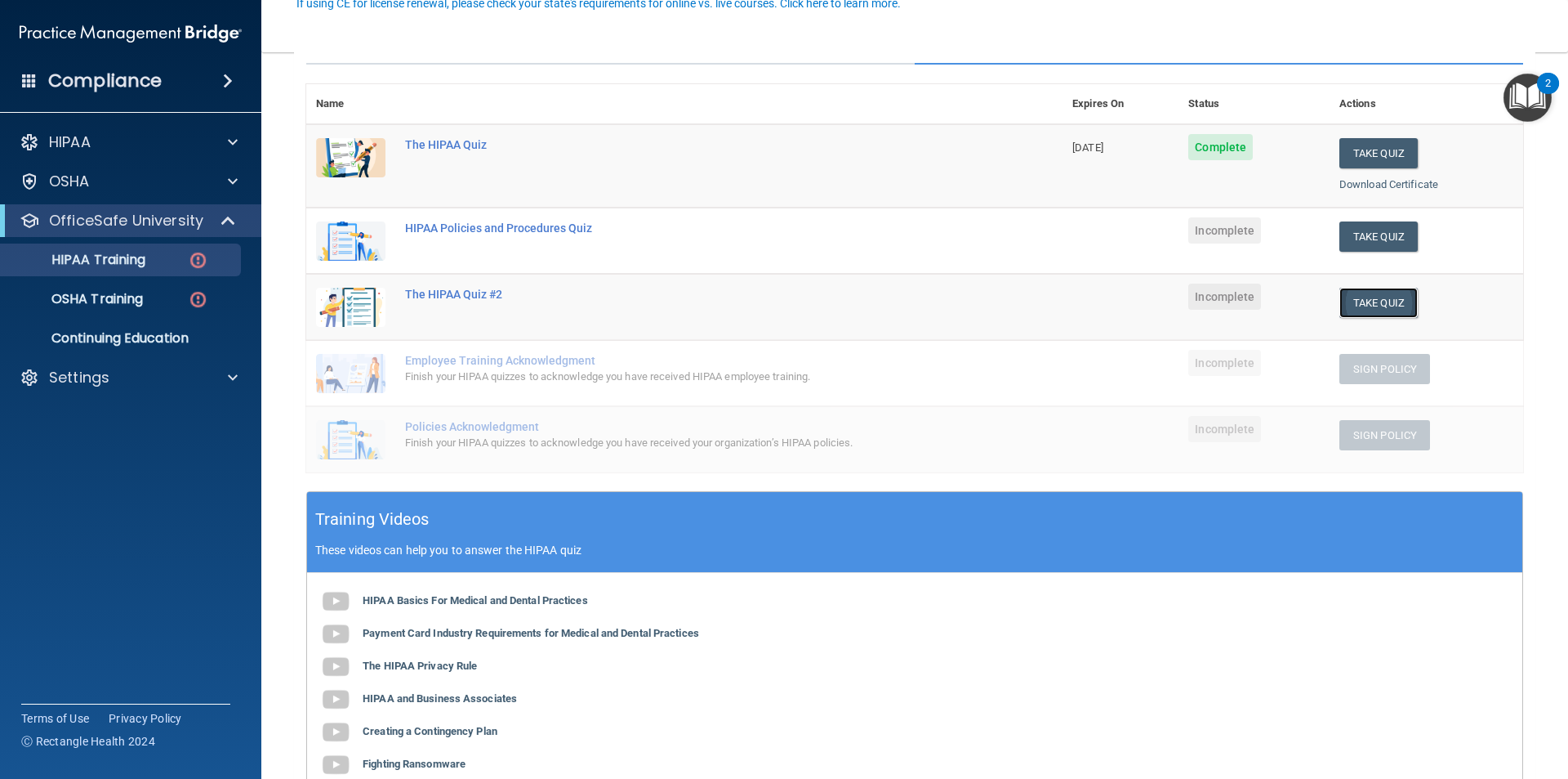
click at [1360, 307] on button "Take Quiz" at bounding box center [1379, 303] width 78 height 31
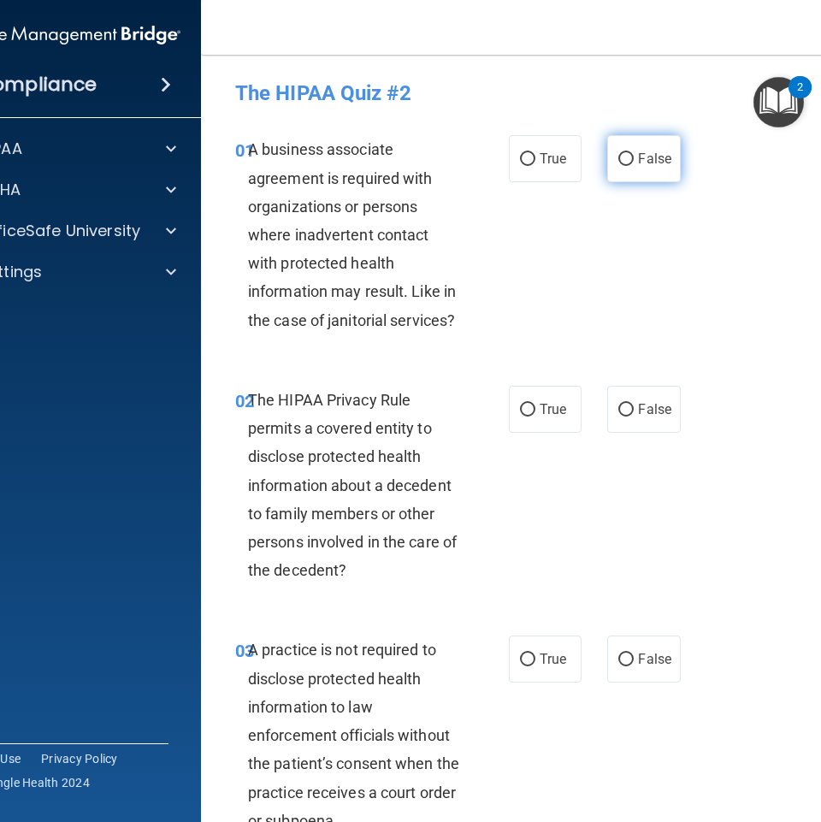
click at [618, 155] on input "False" at bounding box center [625, 159] width 15 height 13
radio input "true"
click at [639, 400] on label "False" at bounding box center [643, 409] width 73 height 47
click at [633, 403] on input "False" at bounding box center [625, 409] width 15 height 13
radio input "true"
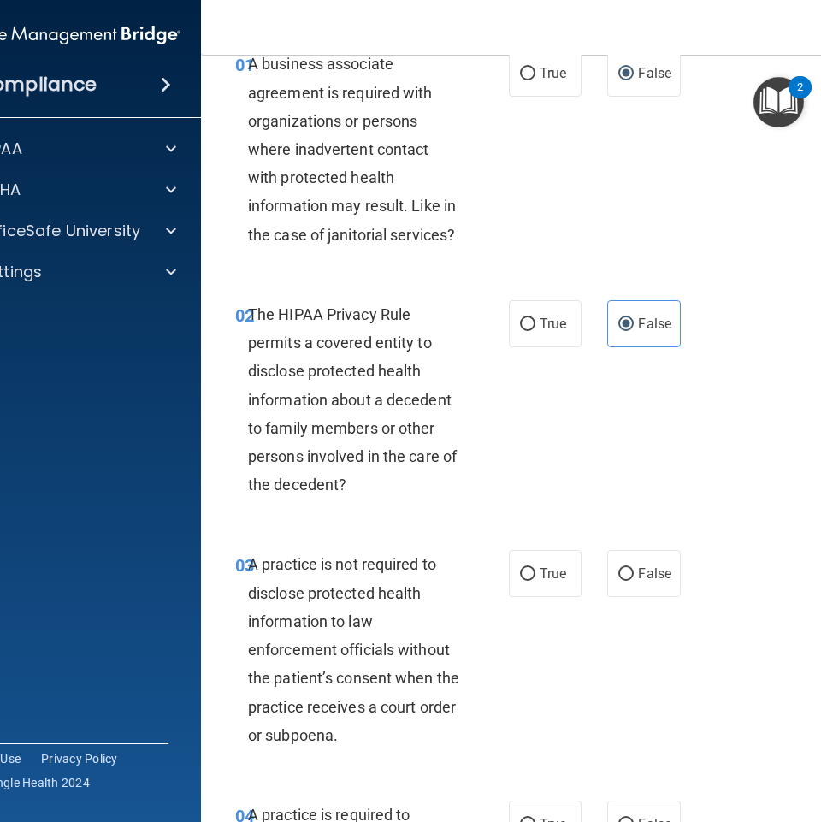
scroll to position [171, 0]
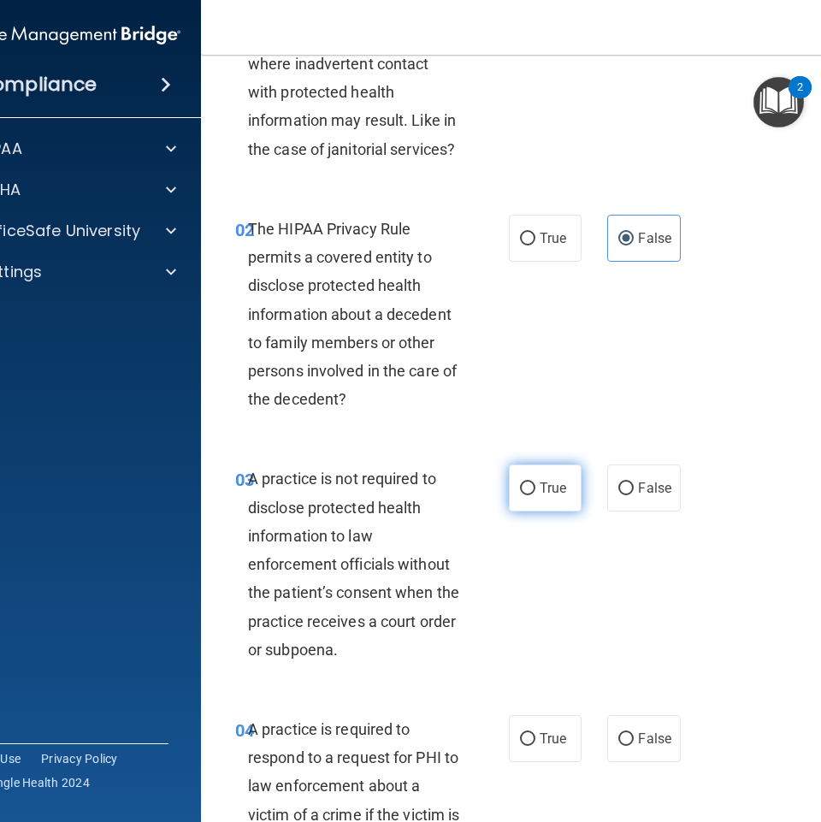
click at [545, 480] on span "True" at bounding box center [552, 488] width 27 height 16
click at [535, 482] on input "True" at bounding box center [527, 488] width 15 height 13
radio input "true"
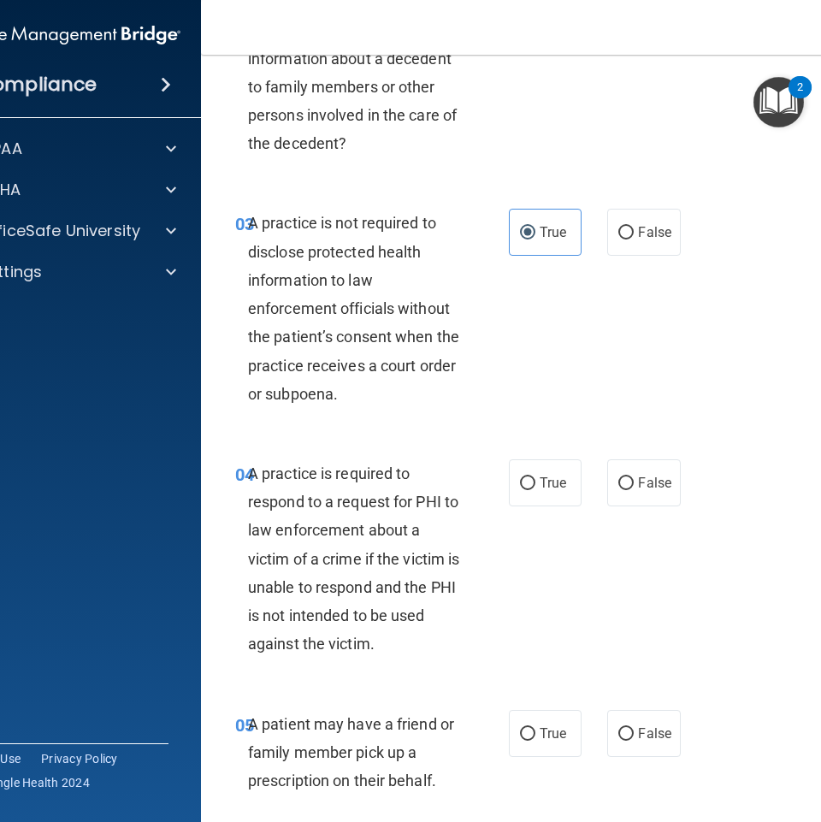
scroll to position [427, 0]
click at [620, 496] on label "False" at bounding box center [643, 481] width 73 height 47
click at [620, 489] on input "False" at bounding box center [625, 482] width 15 height 13
radio input "true"
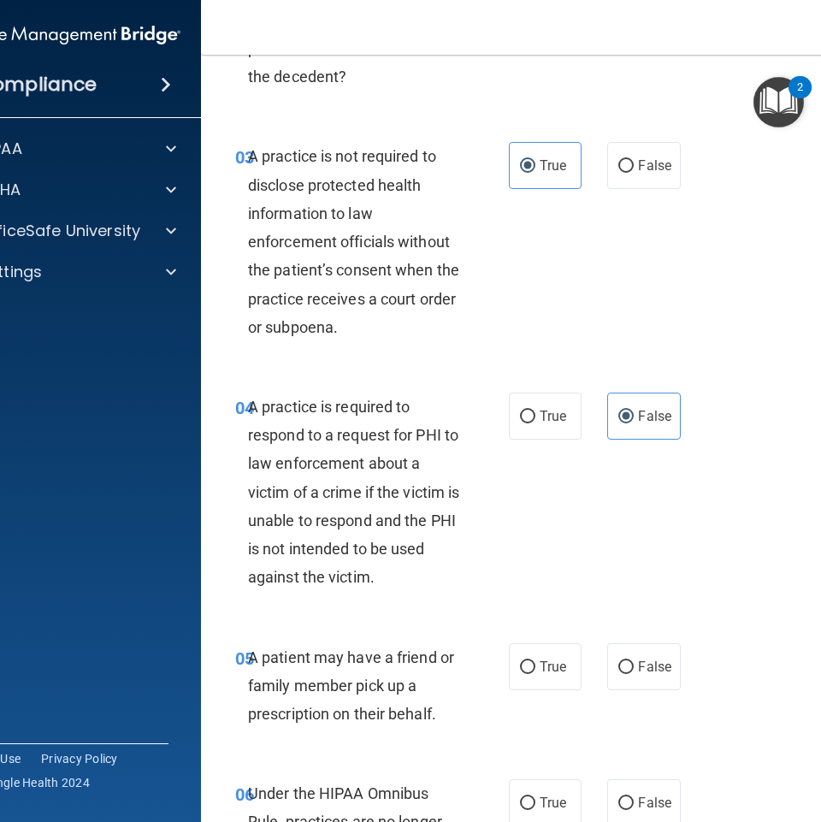
scroll to position [598, 0]
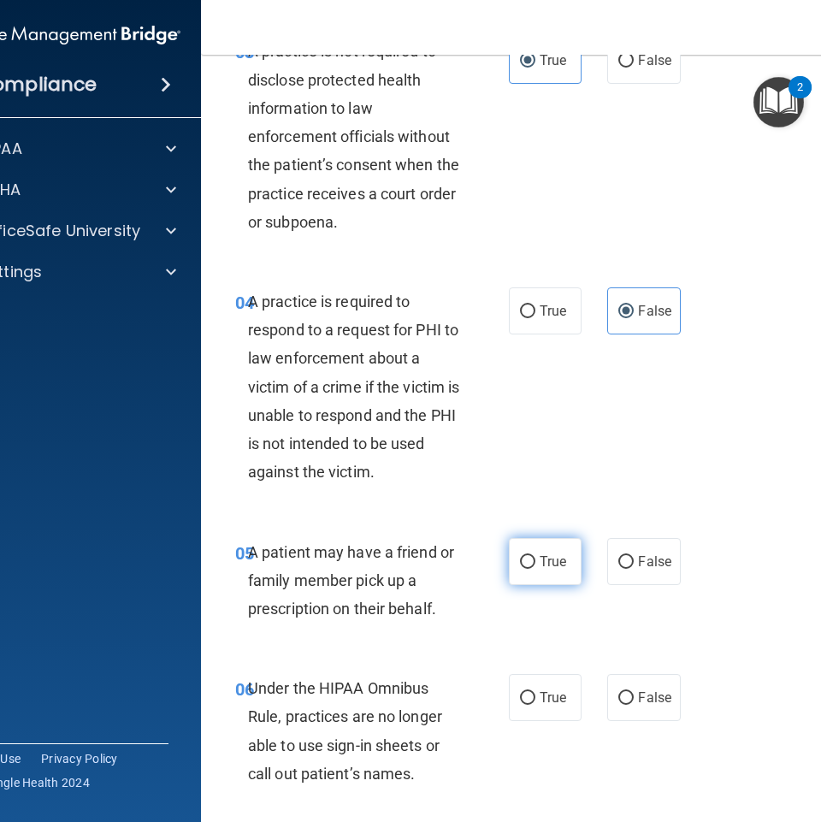
click at [549, 555] on span "True" at bounding box center [552, 561] width 27 height 16
click at [535, 556] on input "True" at bounding box center [527, 562] width 15 height 13
radio input "true"
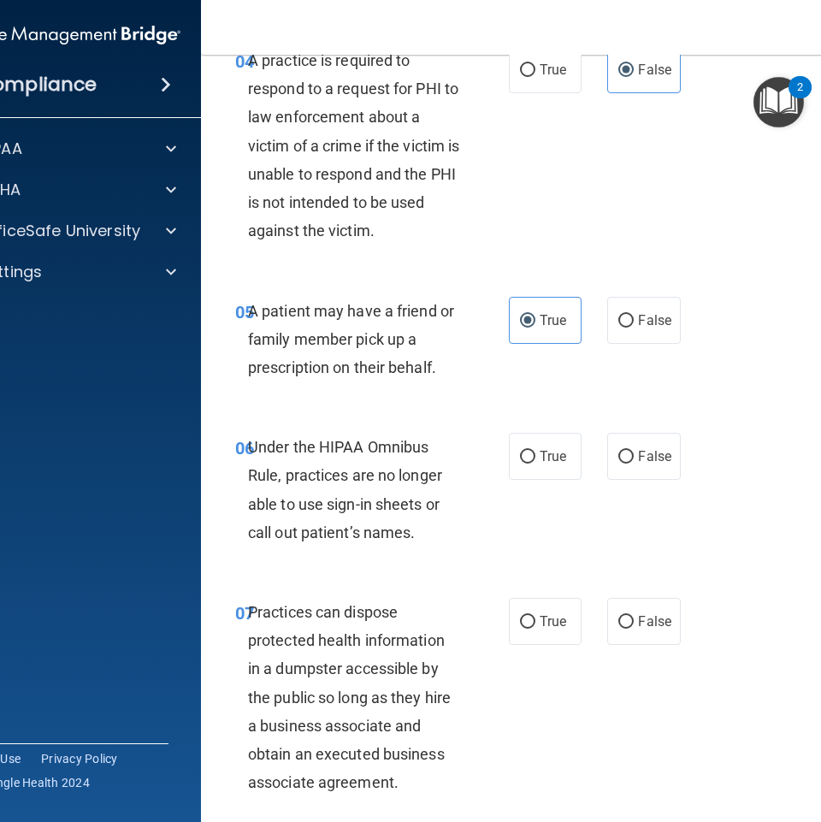
scroll to position [855, 0]
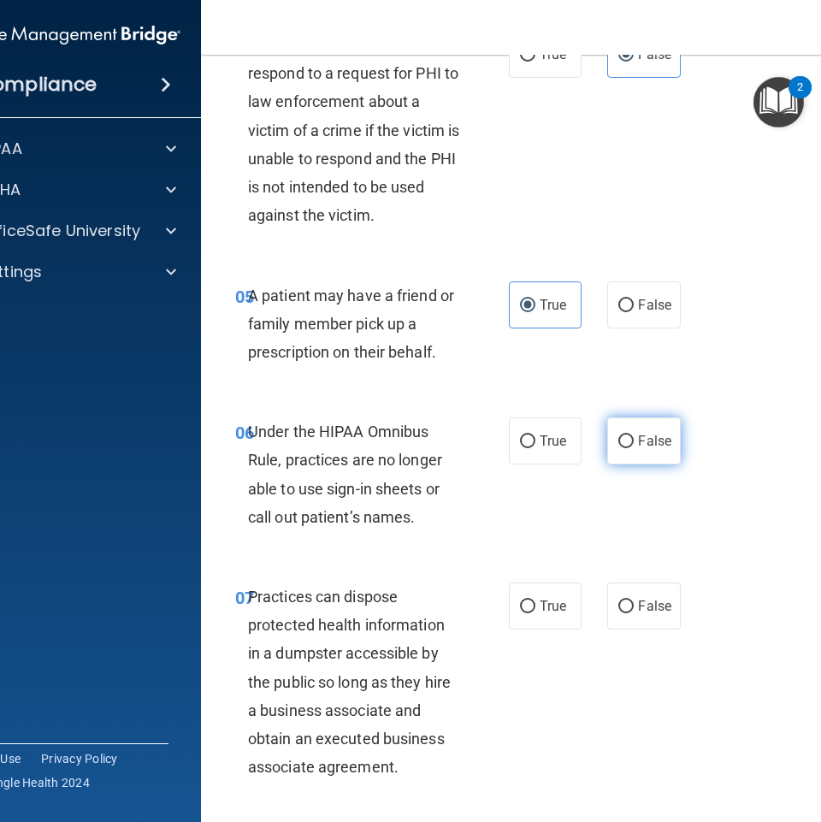
click at [657, 451] on label "False" at bounding box center [643, 440] width 73 height 47
click at [633, 448] on input "False" at bounding box center [625, 441] width 15 height 13
radio input "true"
click at [608, 615] on label "False" at bounding box center [643, 605] width 73 height 47
click at [618, 613] on input "False" at bounding box center [625, 606] width 15 height 13
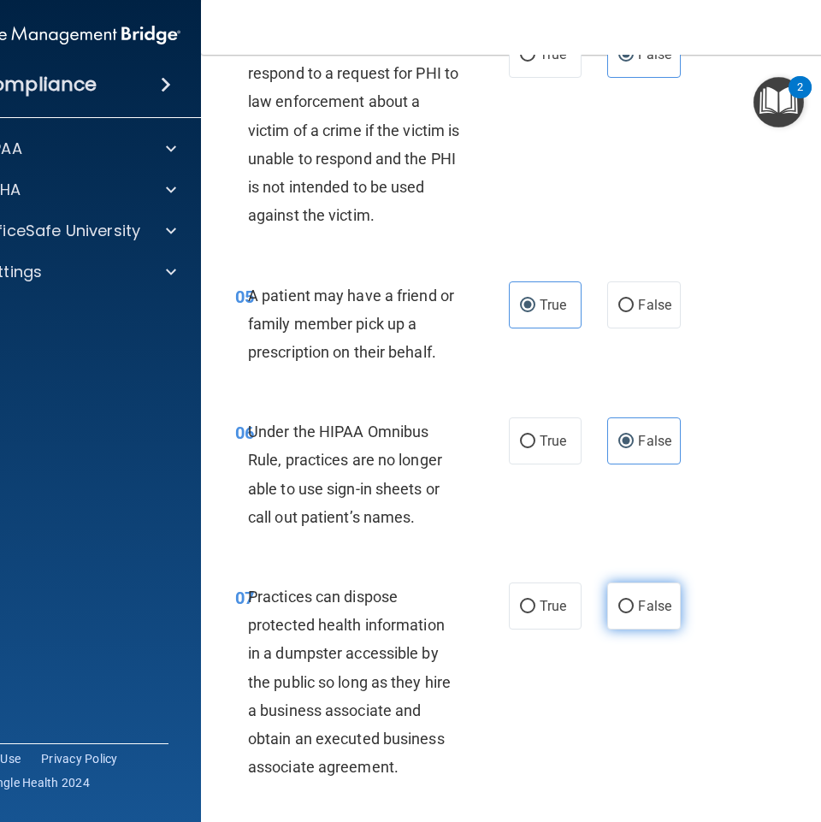
radio input "true"
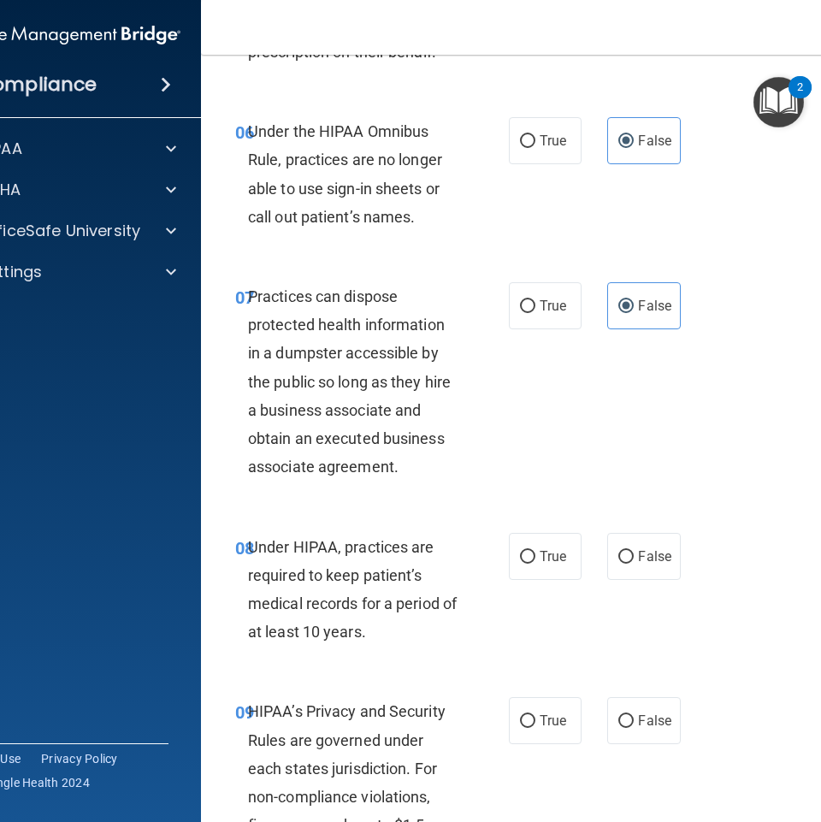
scroll to position [1197, 0]
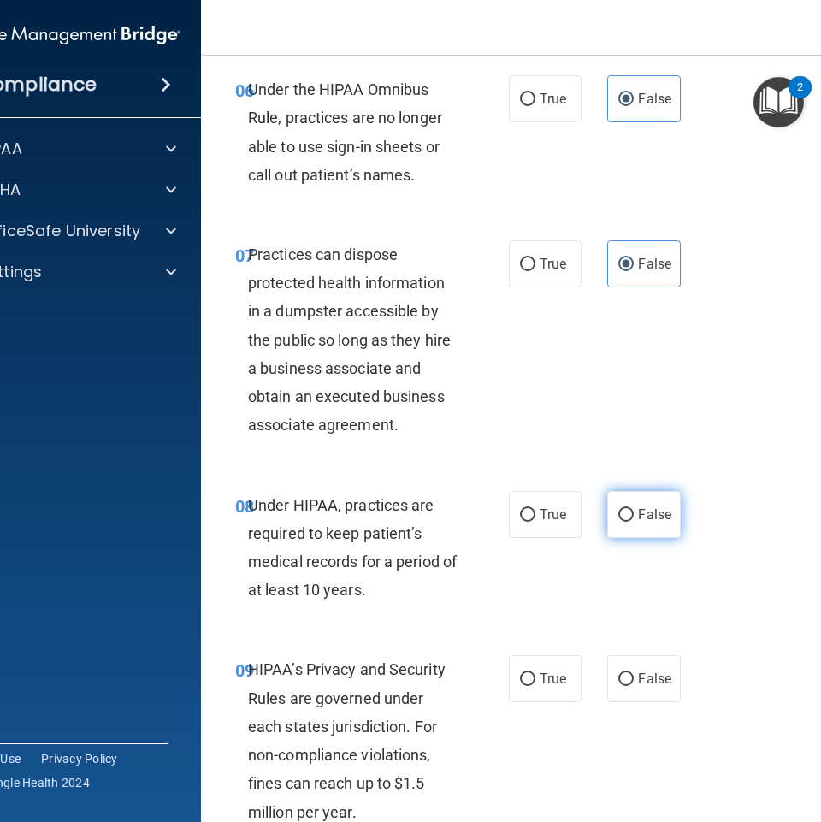
click at [623, 509] on input "False" at bounding box center [625, 515] width 15 height 13
radio input "true"
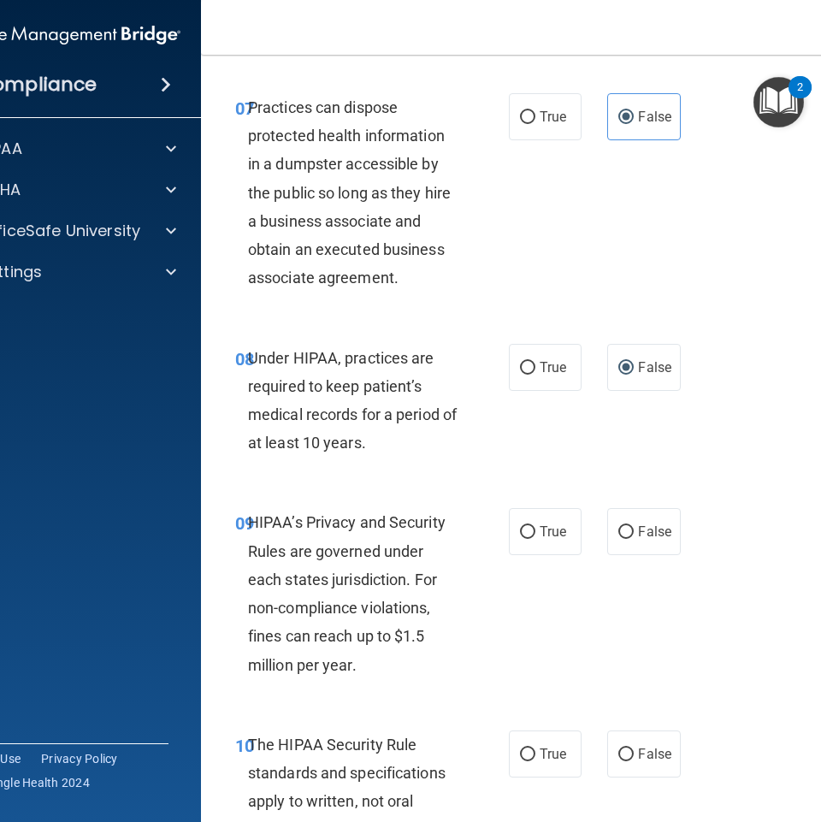
scroll to position [1368, 0]
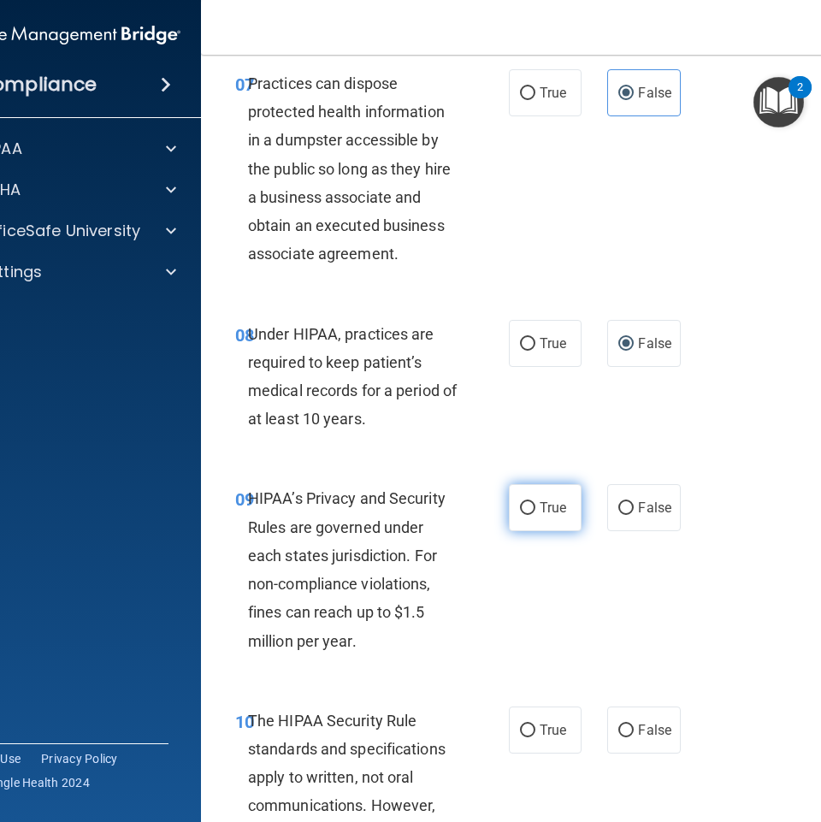
click at [552, 516] on label "True" at bounding box center [545, 507] width 73 height 47
click at [535, 515] on input "True" at bounding box center [527, 508] width 15 height 13
radio input "true"
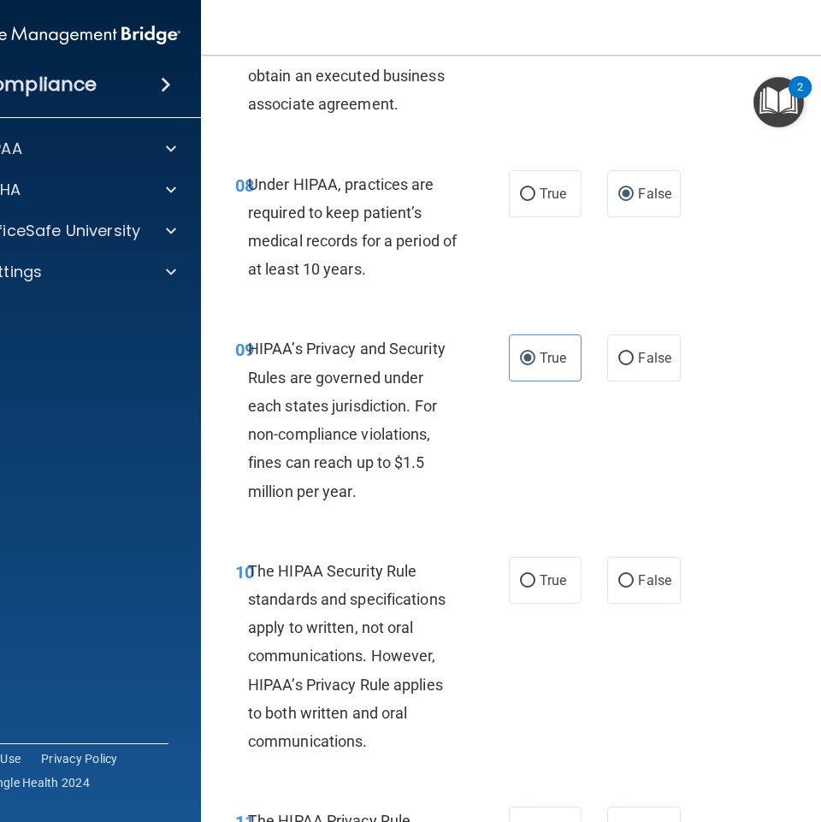
scroll to position [1624, 0]
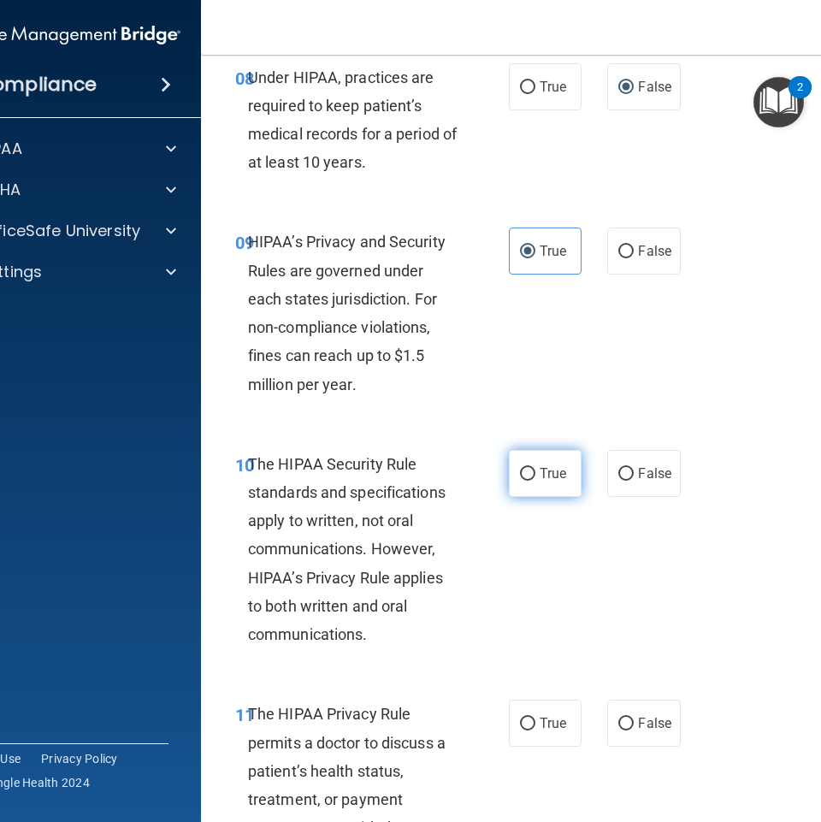
click at [545, 486] on label "True" at bounding box center [545, 473] width 73 height 47
click at [535, 480] on input "True" at bounding box center [527, 474] width 15 height 13
radio input "true"
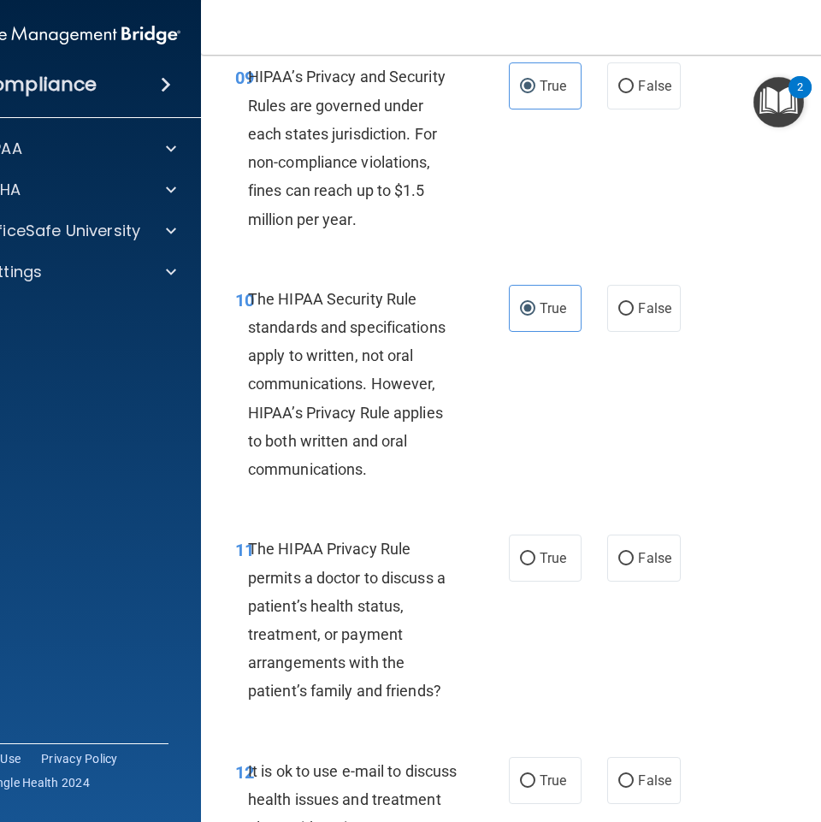
scroll to position [1795, 0]
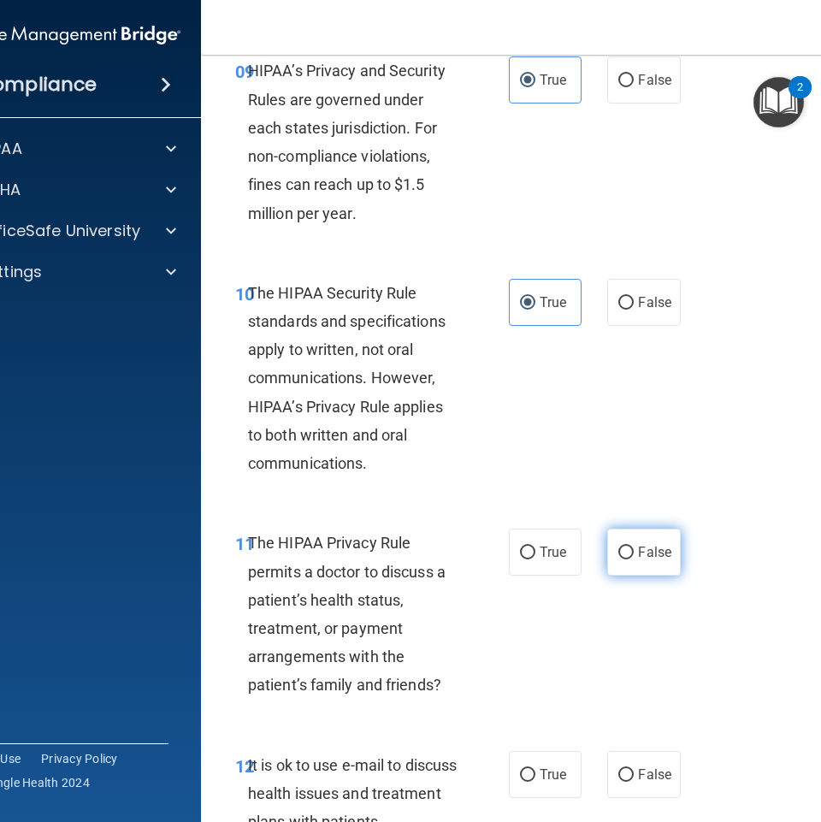
click at [642, 557] on span "False" at bounding box center [654, 552] width 33 height 16
click at [633, 557] on input "False" at bounding box center [625, 552] width 15 height 13
radio input "true"
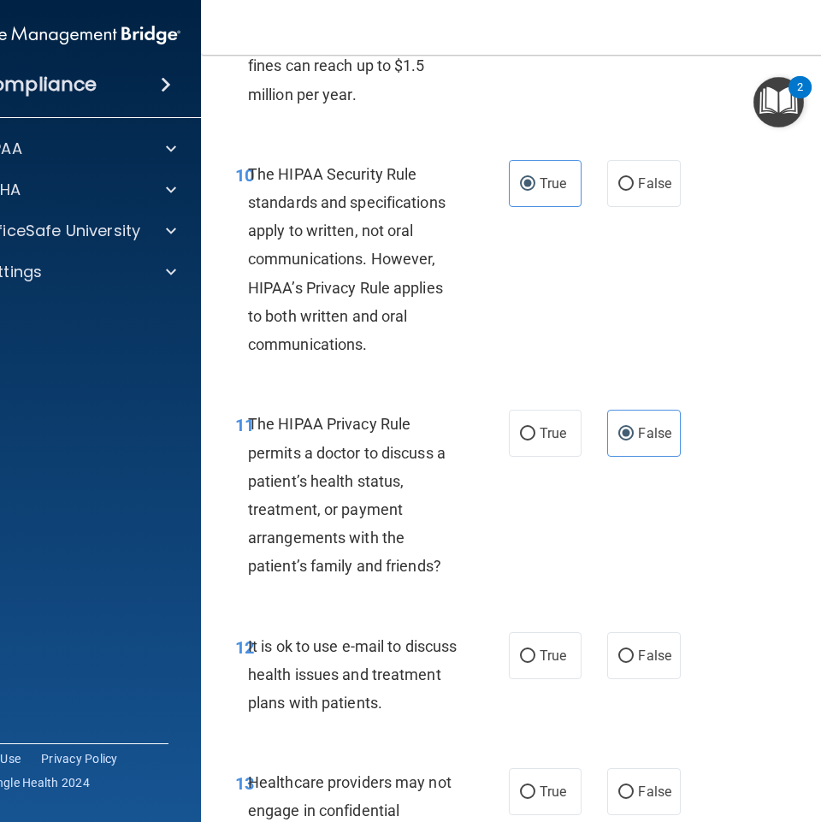
scroll to position [1966, 0]
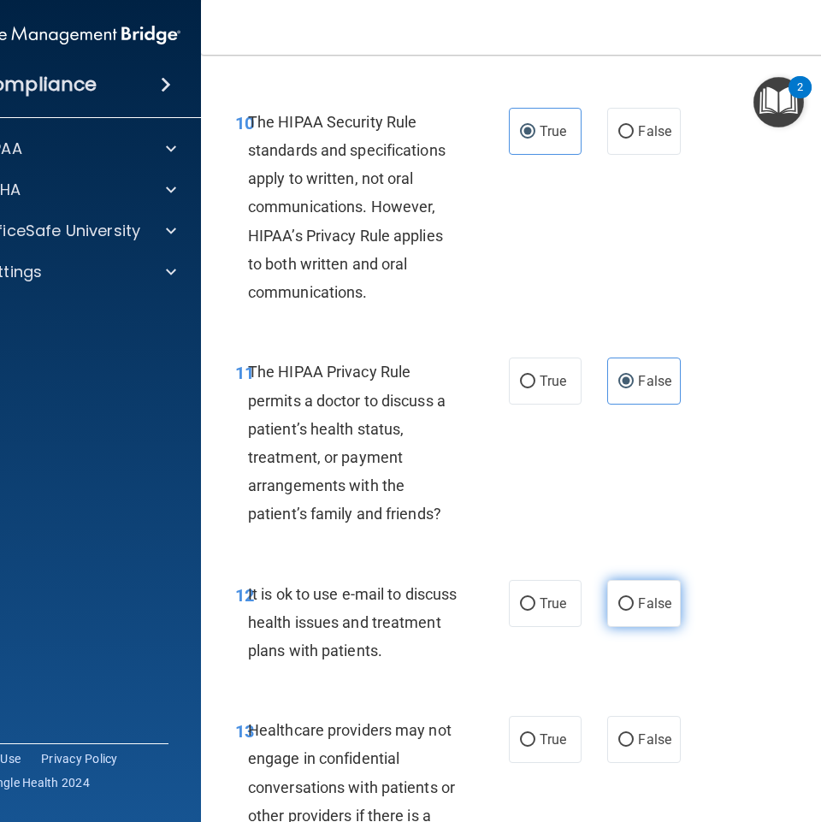
click at [607, 605] on label "False" at bounding box center [643, 603] width 73 height 47
click at [618, 605] on input "False" at bounding box center [625, 604] width 15 height 13
radio input "true"
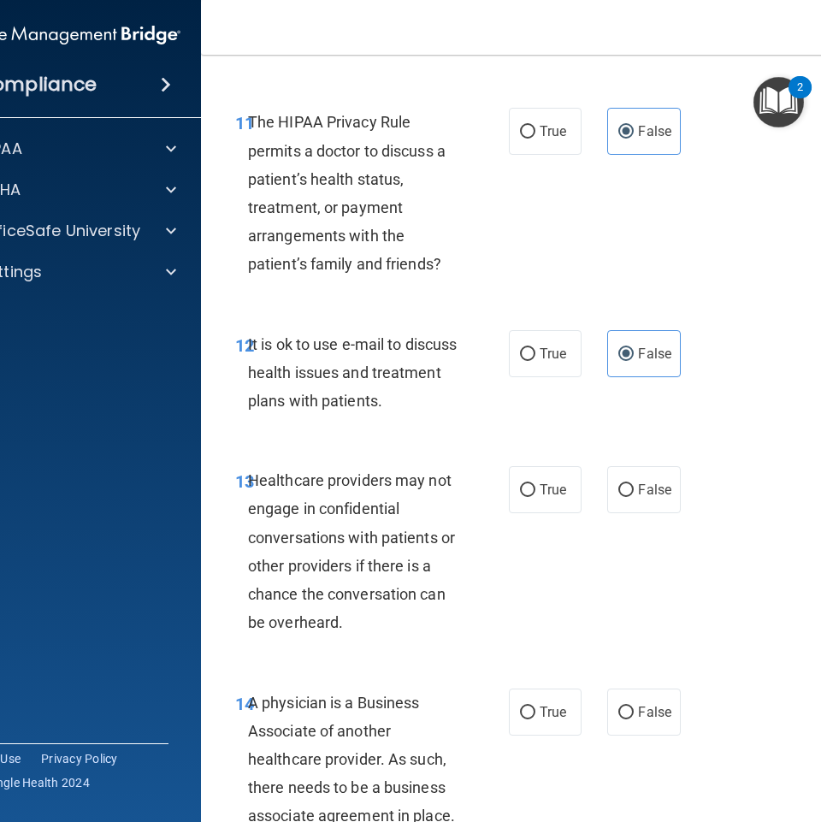
scroll to position [2223, 0]
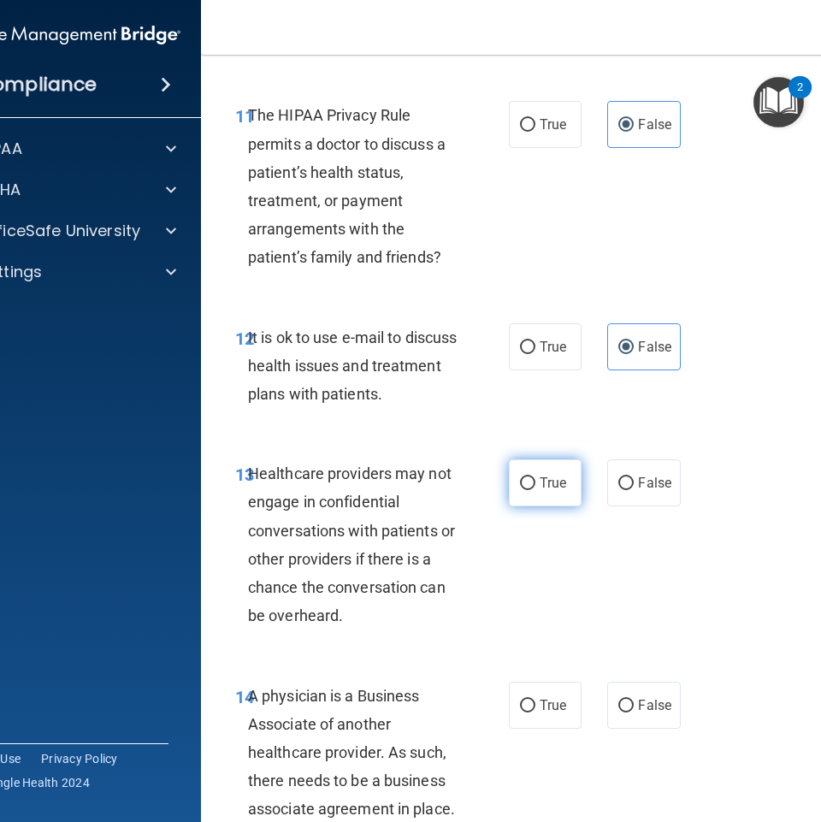
click at [541, 481] on span "True" at bounding box center [552, 482] width 27 height 16
click at [535, 481] on input "True" at bounding box center [527, 483] width 15 height 13
radio input "true"
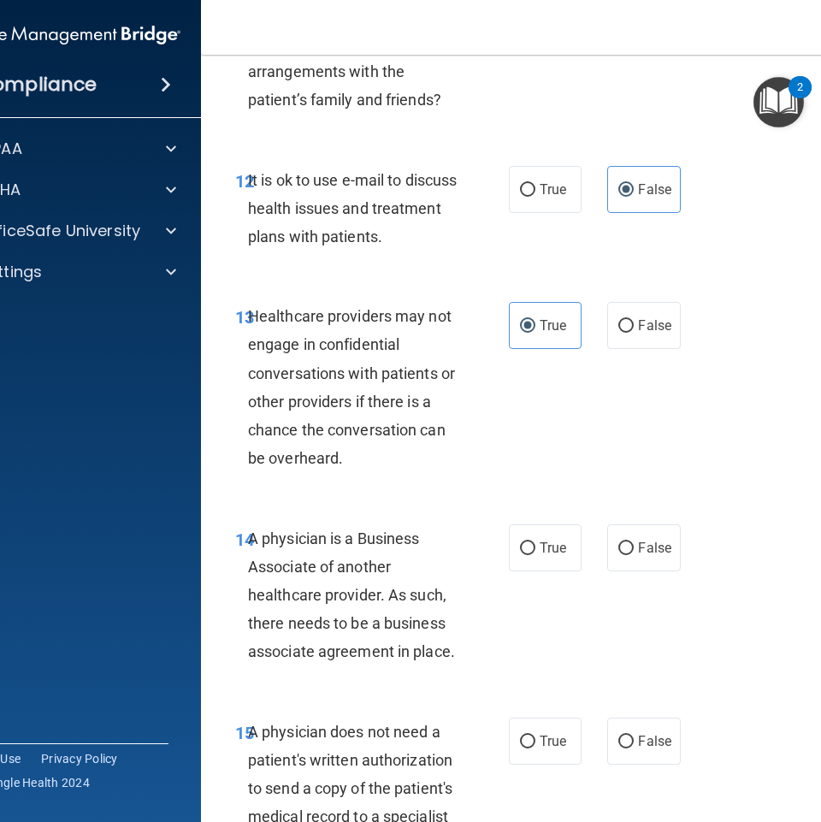
scroll to position [2479, 0]
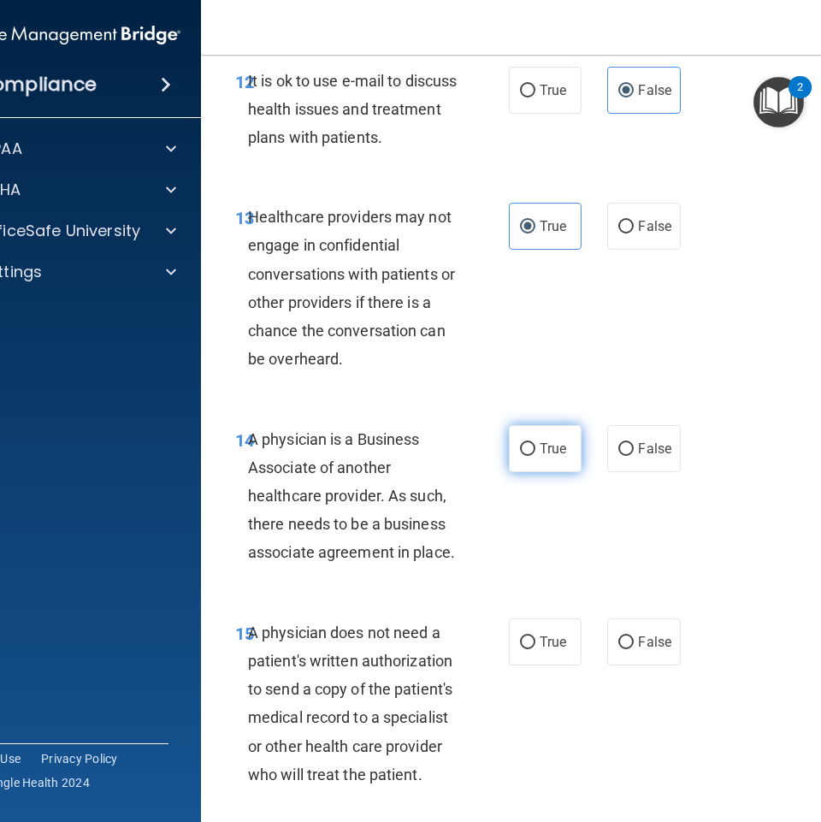
click at [531, 445] on label "True" at bounding box center [545, 448] width 73 height 47
click at [531, 445] on input "True" at bounding box center [527, 449] width 15 height 13
radio input "true"
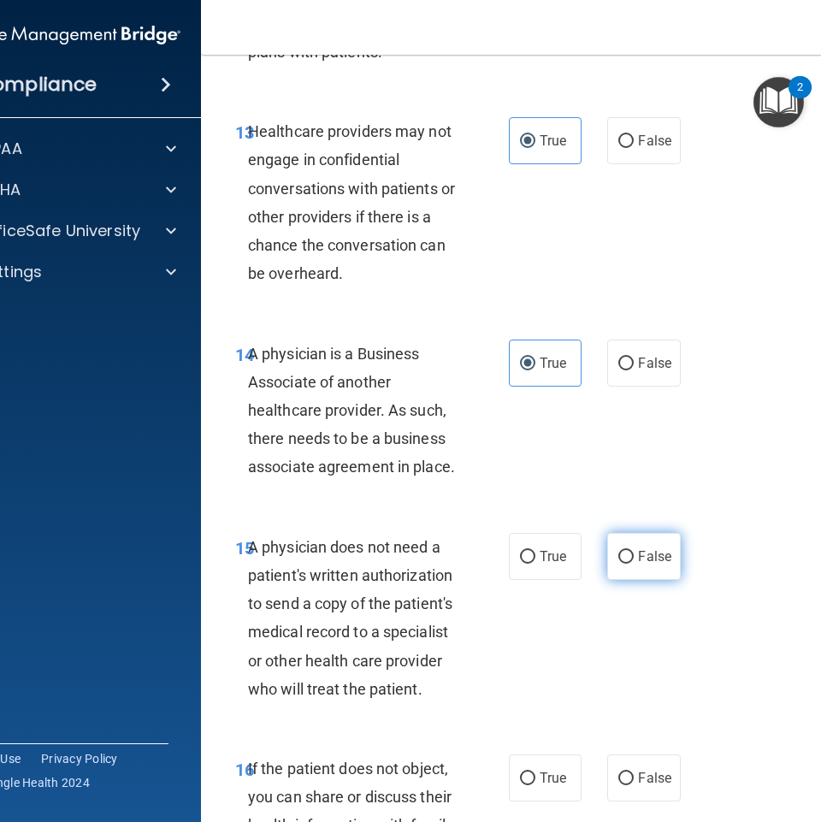
click at [619, 562] on input "False" at bounding box center [625, 557] width 15 height 13
radio input "true"
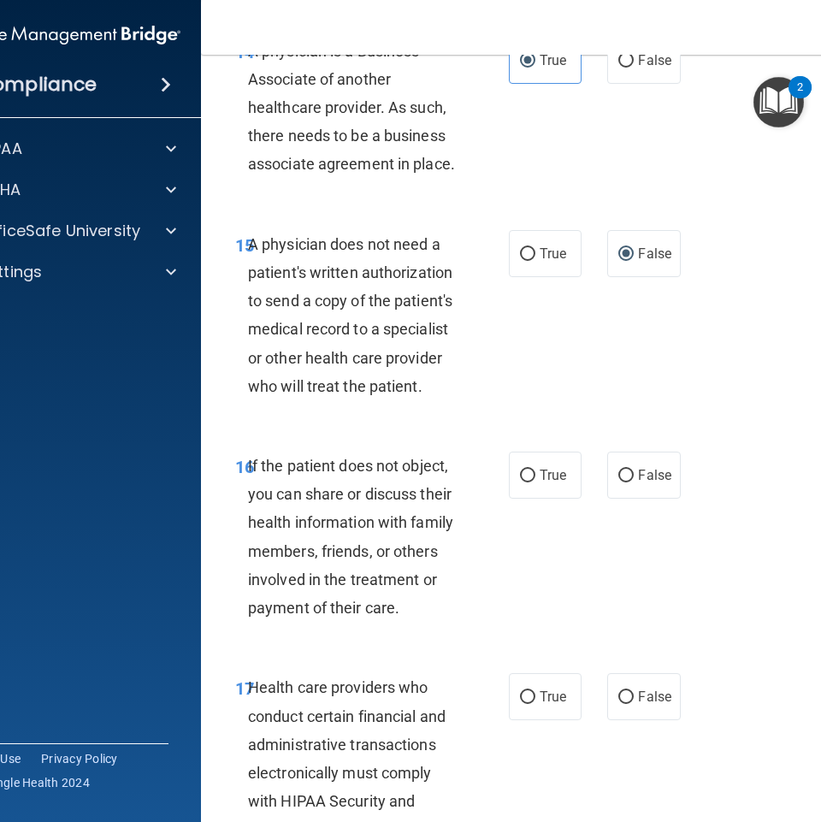
scroll to position [2907, 0]
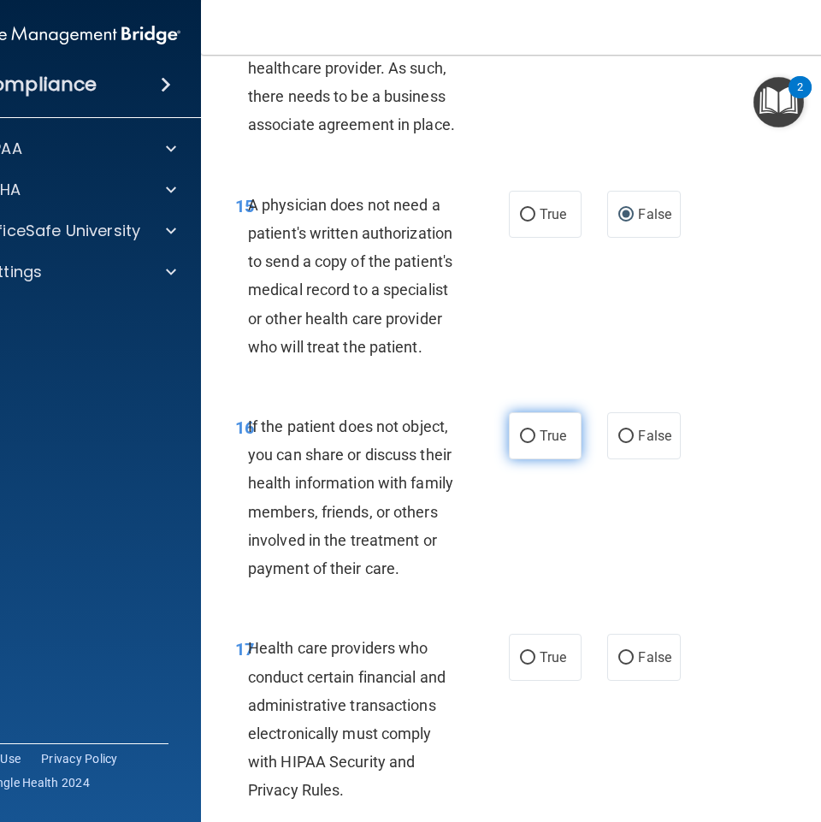
click at [530, 435] on label "True" at bounding box center [545, 435] width 73 height 47
click at [530, 435] on input "True" at bounding box center [527, 436] width 15 height 13
radio input "true"
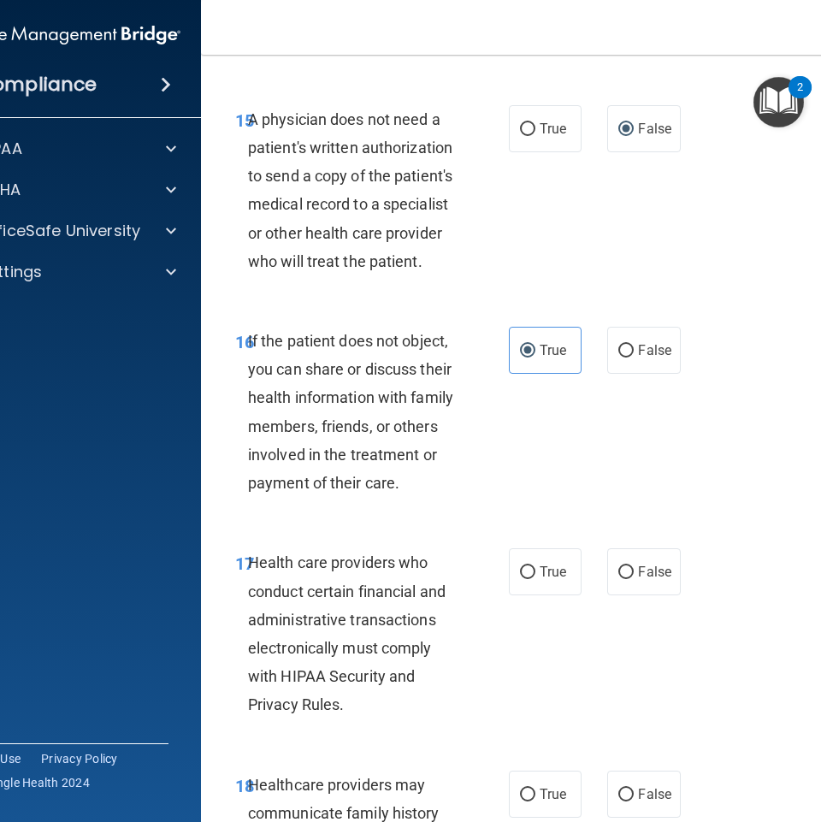
scroll to position [3077, 0]
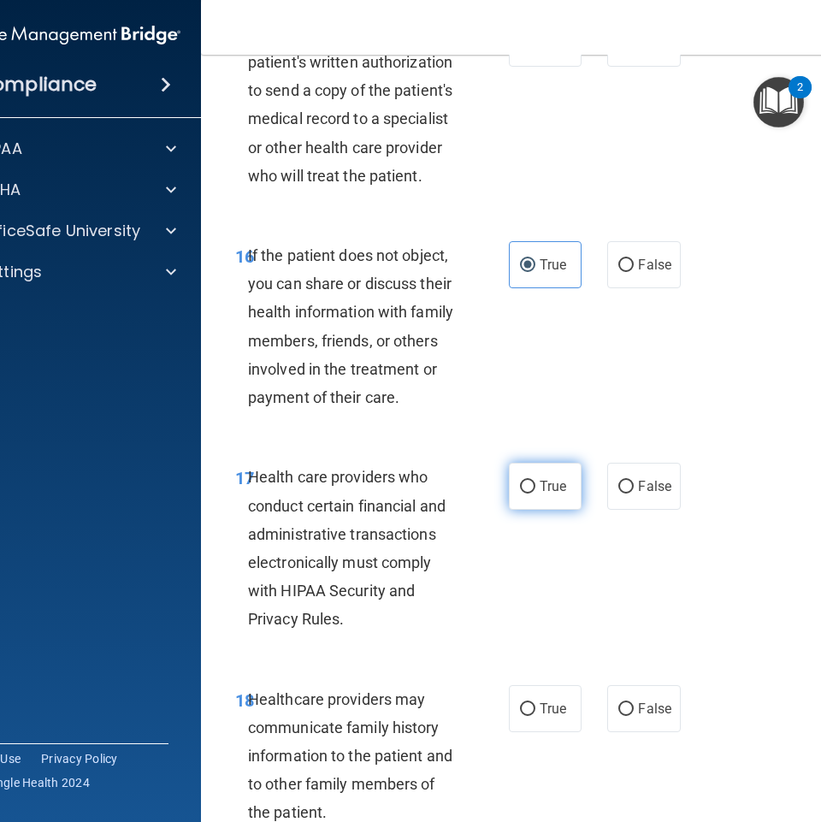
click at [523, 480] on input "True" at bounding box center [527, 486] width 15 height 13
radio input "true"
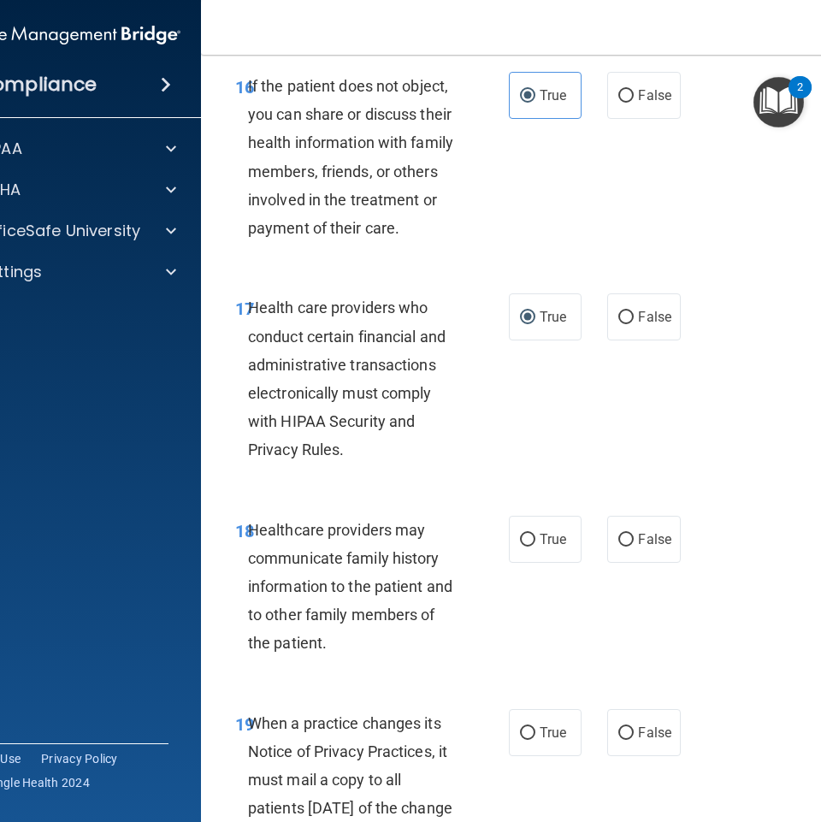
scroll to position [3248, 0]
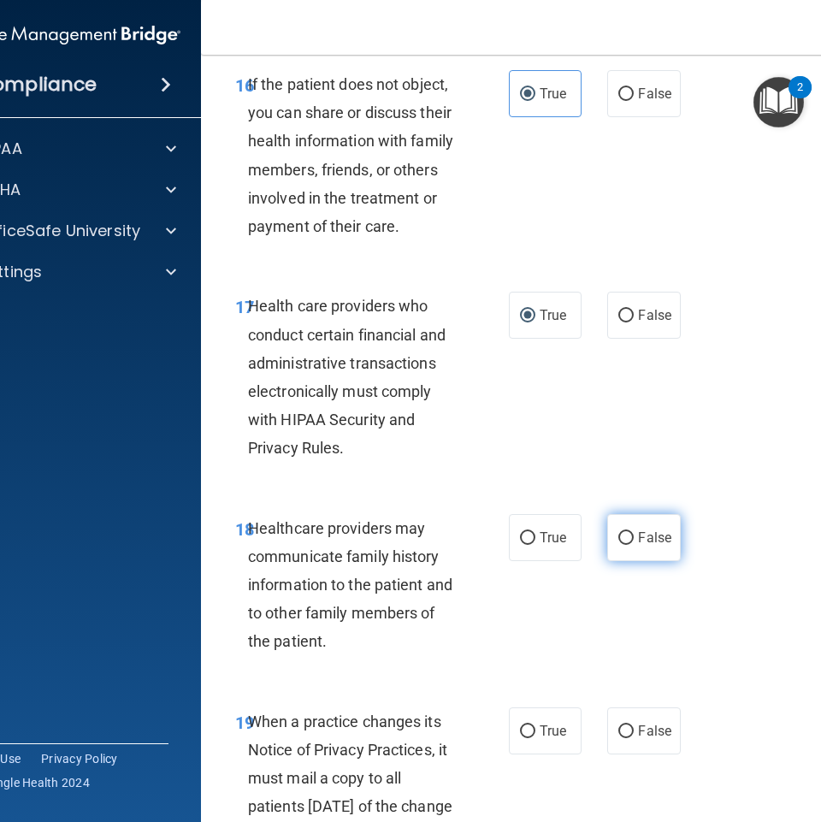
click at [621, 532] on input "False" at bounding box center [625, 538] width 15 height 13
radio input "true"
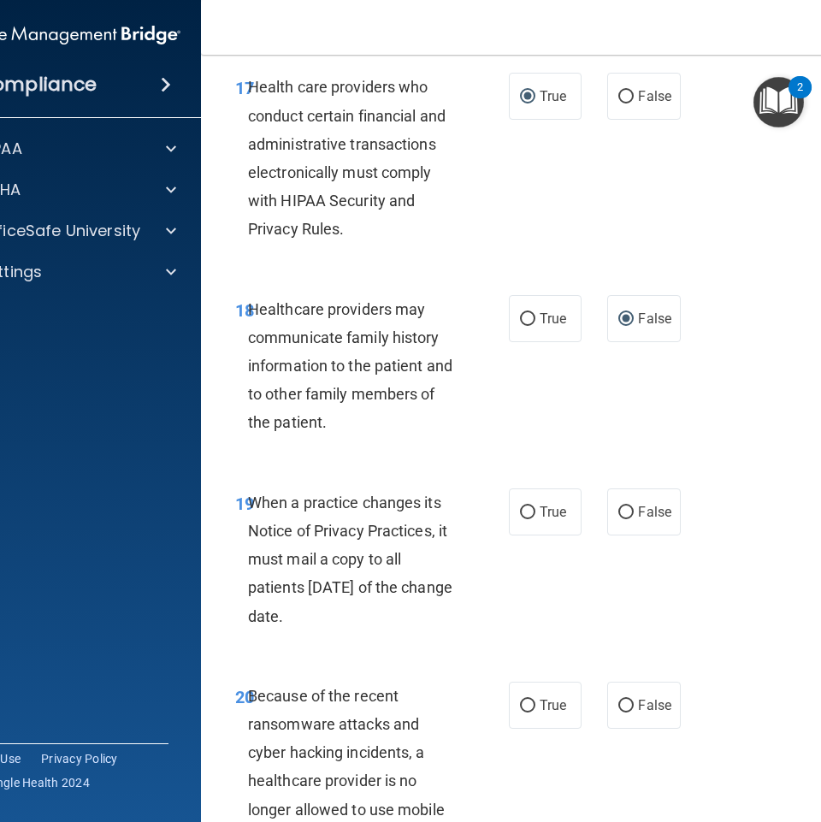
scroll to position [3505, 0]
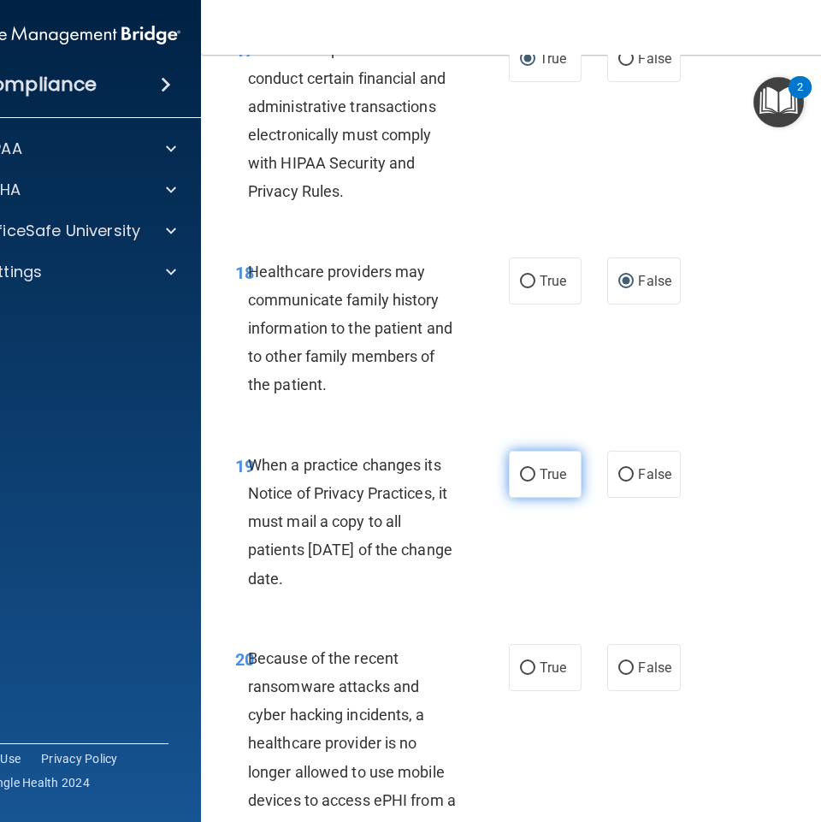
click at [520, 471] on input "True" at bounding box center [527, 474] width 15 height 13
radio input "true"
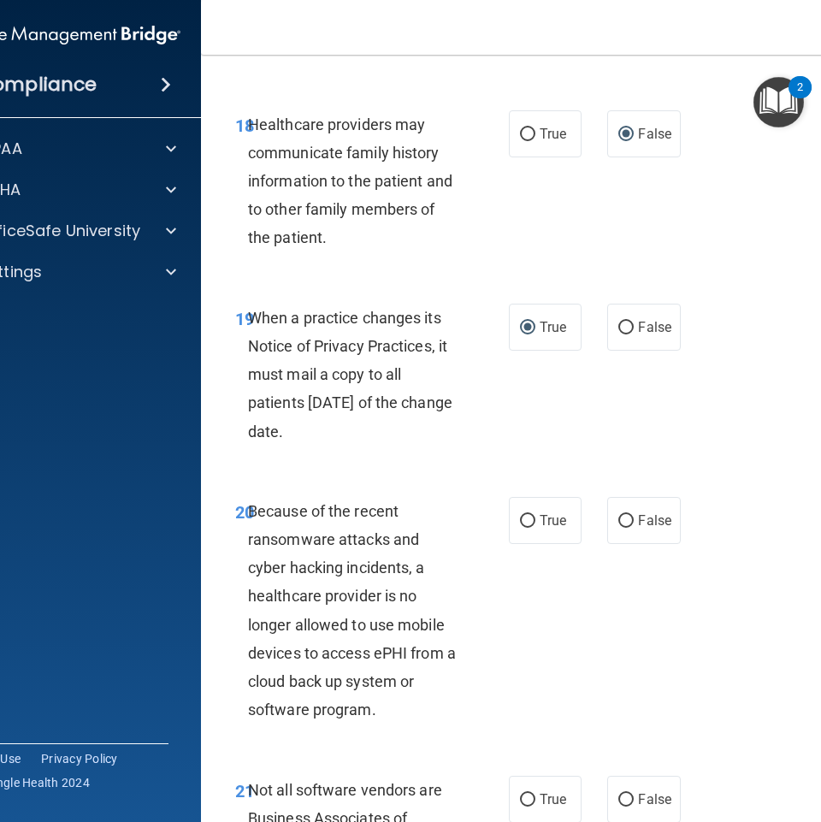
scroll to position [3676, 0]
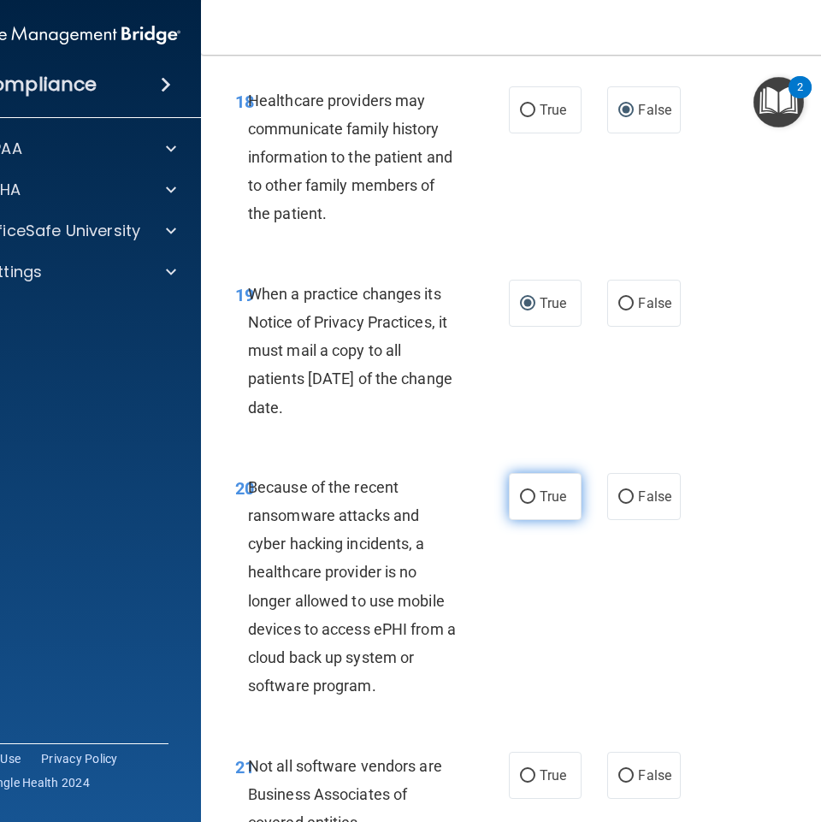
click at [535, 519] on label "True" at bounding box center [545, 496] width 73 height 47
click at [535, 504] on input "True" at bounding box center [527, 497] width 15 height 13
radio input "true"
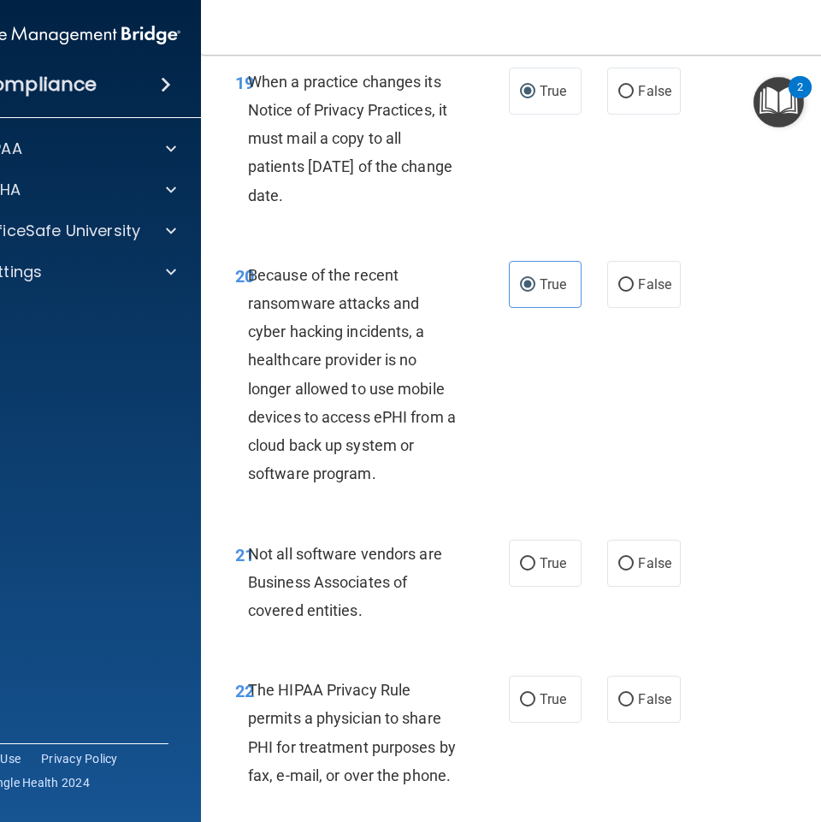
scroll to position [3932, 0]
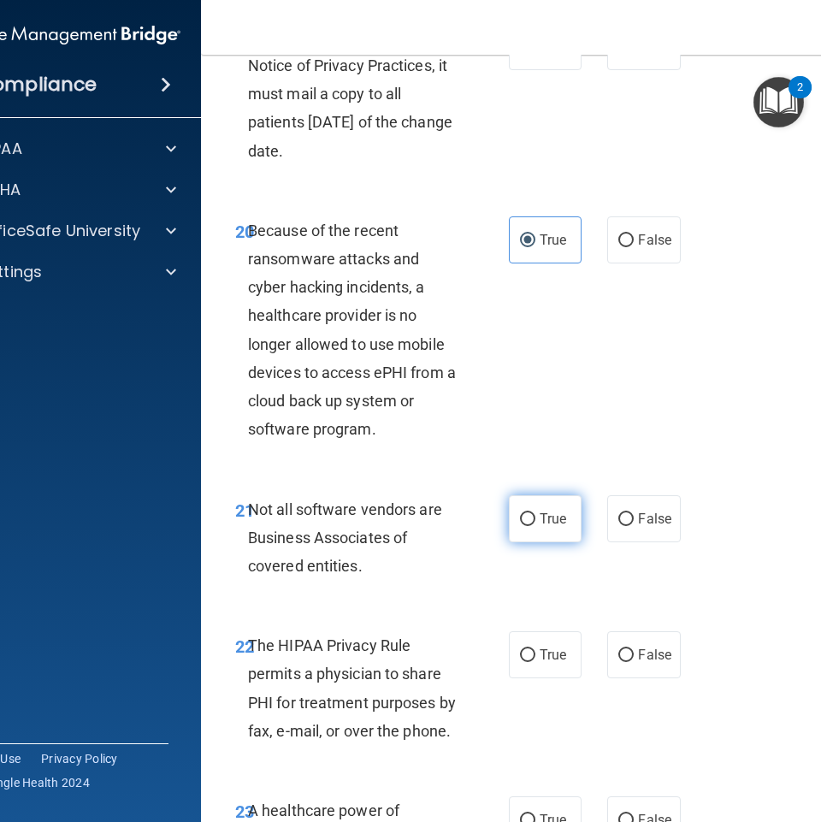
click at [525, 529] on label "True" at bounding box center [545, 518] width 73 height 47
click at [525, 526] on input "True" at bounding box center [527, 519] width 15 height 13
radio input "true"
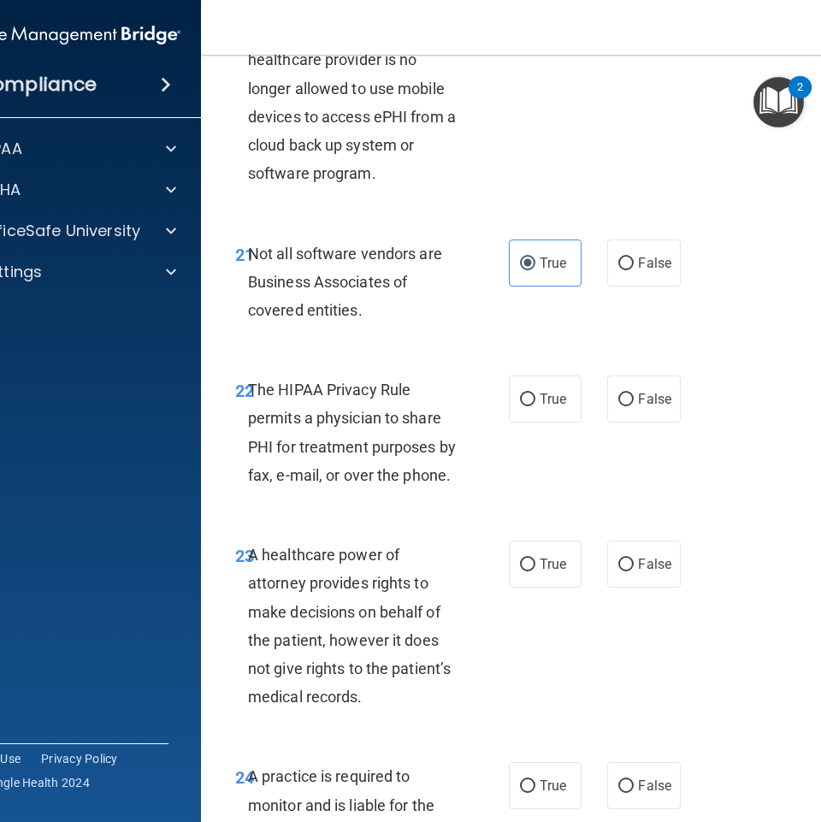
scroll to position [4189, 0]
click at [520, 403] on input "True" at bounding box center [527, 398] width 15 height 13
radio input "true"
click at [520, 558] on input "True" at bounding box center [527, 563] width 15 height 13
radio input "true"
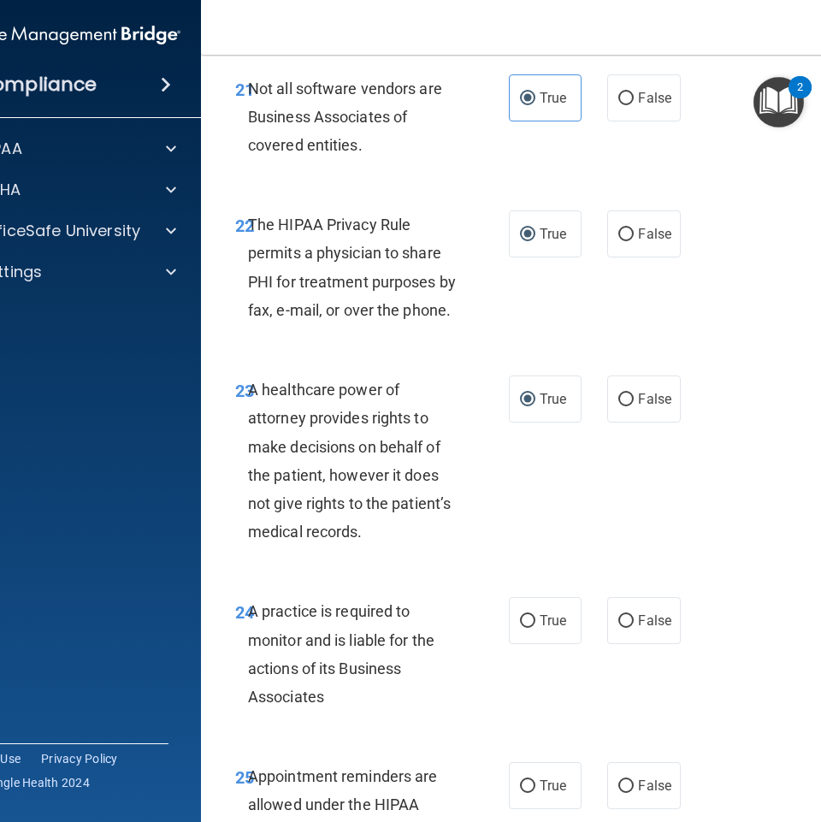
scroll to position [4445, 0]
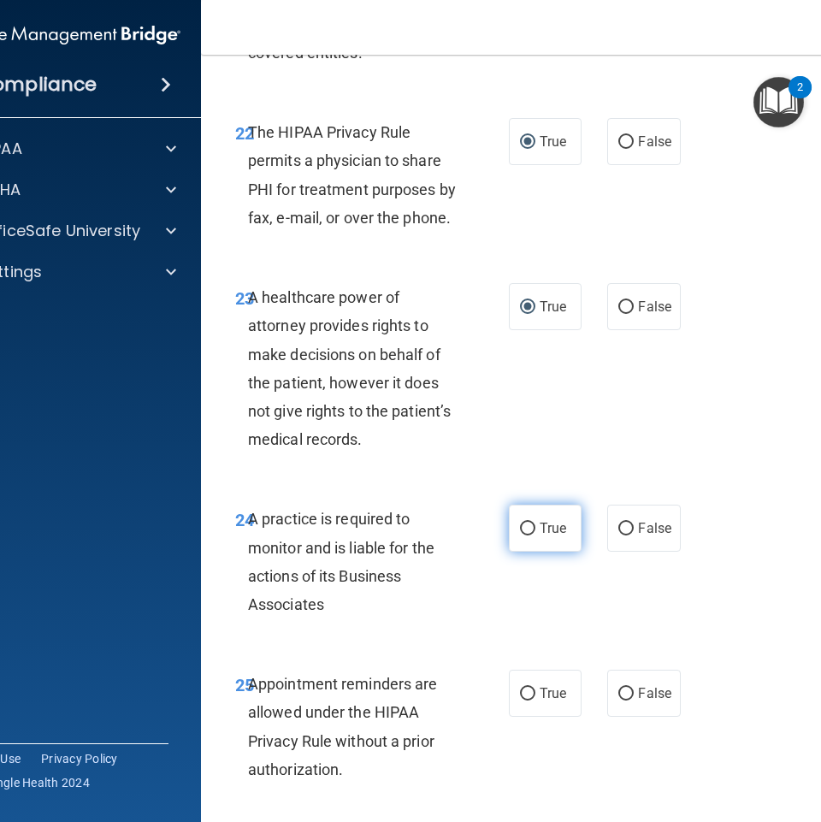
click at [509, 521] on label "True" at bounding box center [545, 527] width 73 height 47
click at [520, 522] on input "True" at bounding box center [527, 528] width 15 height 13
radio input "true"
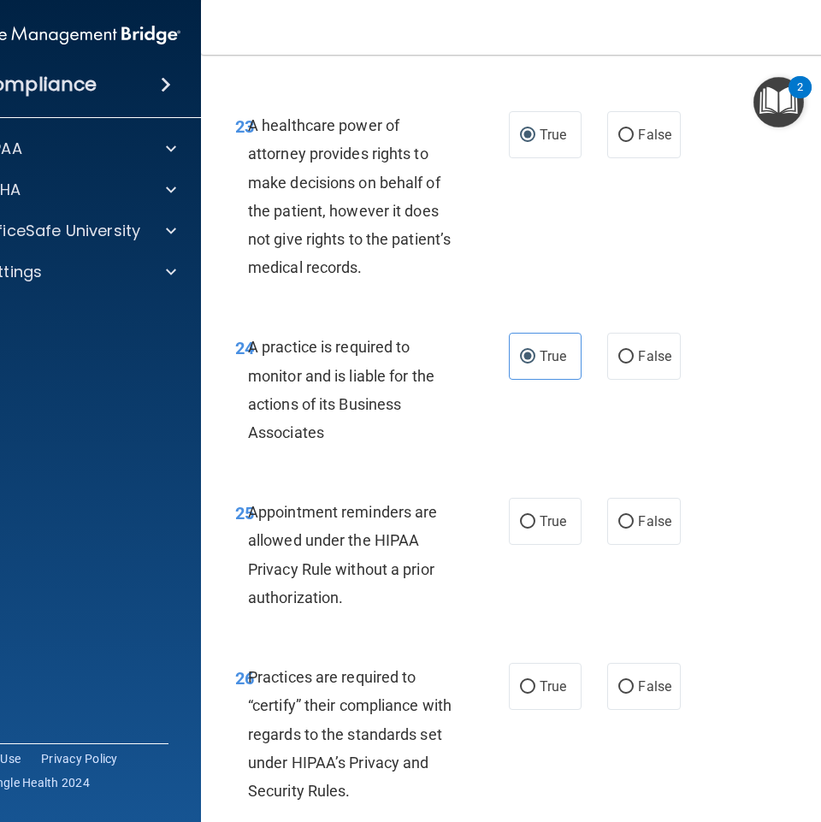
scroll to position [4702, 0]
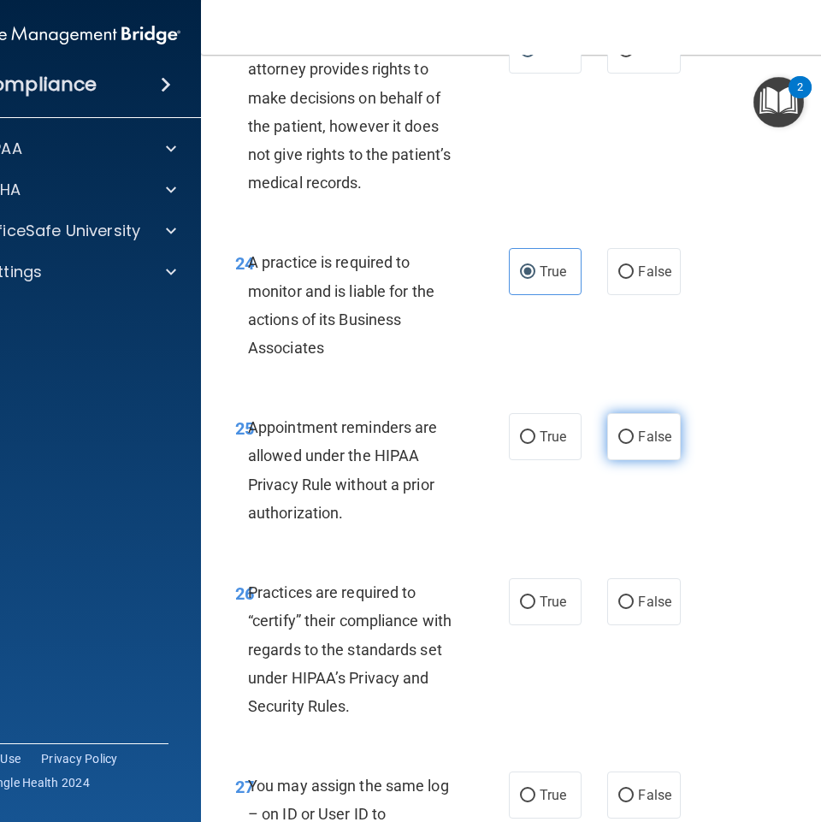
click at [618, 439] on input "False" at bounding box center [625, 437] width 15 height 13
radio input "true"
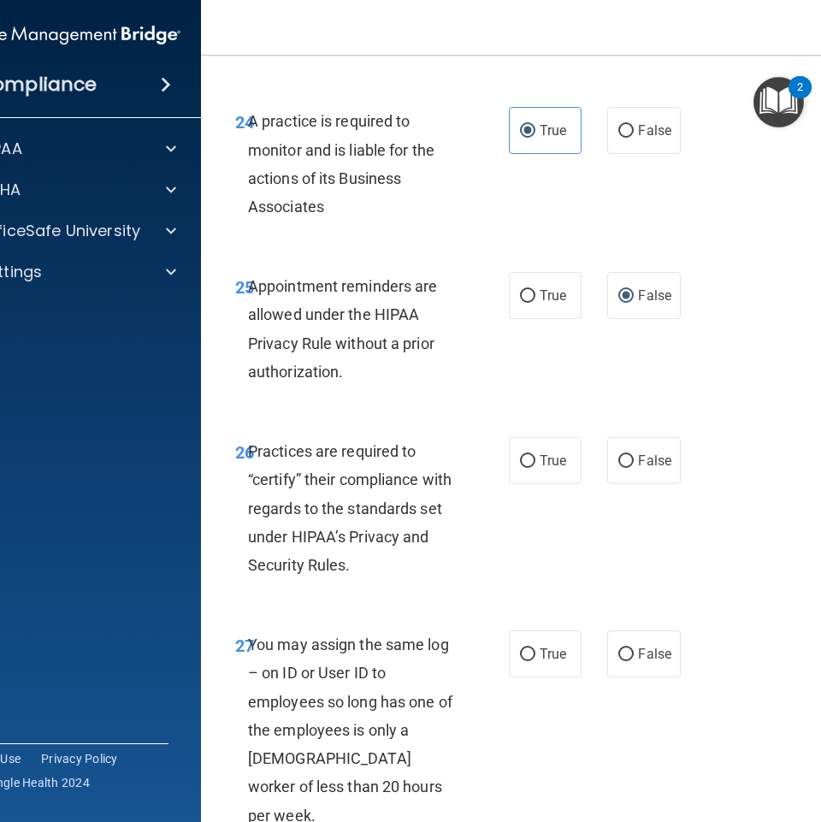
scroll to position [4873, 0]
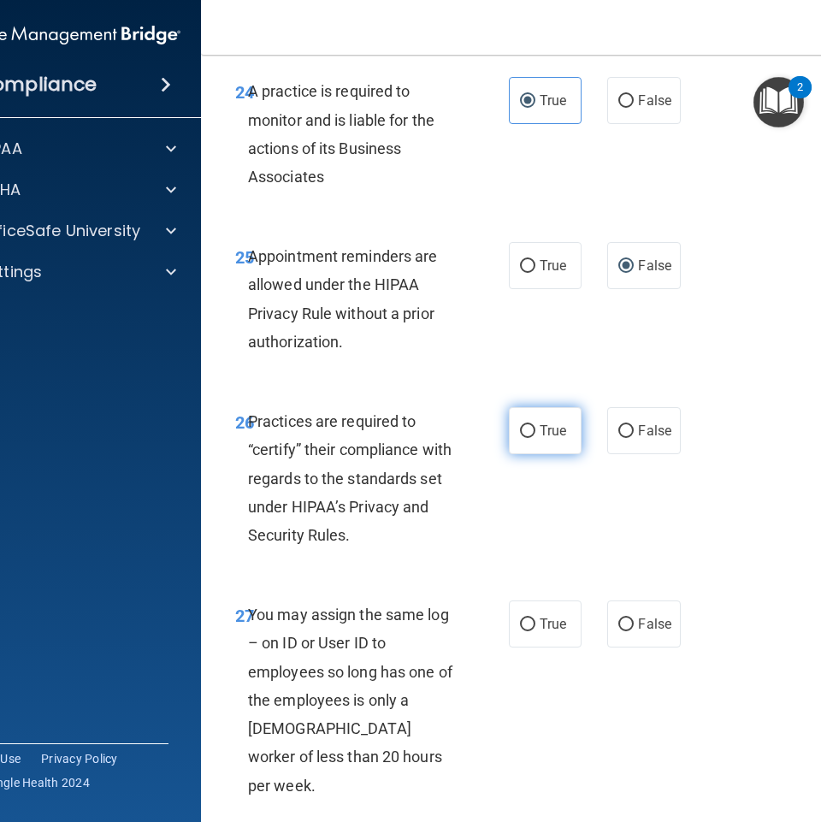
click at [536, 440] on label "True" at bounding box center [545, 430] width 73 height 47
click at [535, 438] on input "True" at bounding box center [527, 431] width 15 height 13
radio input "true"
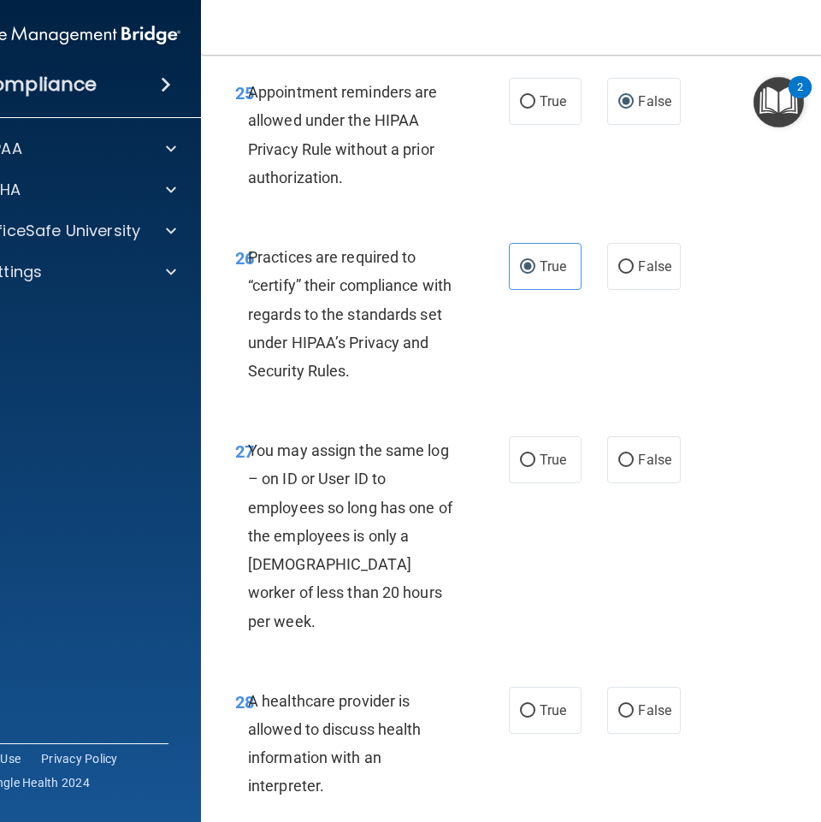
scroll to position [5044, 0]
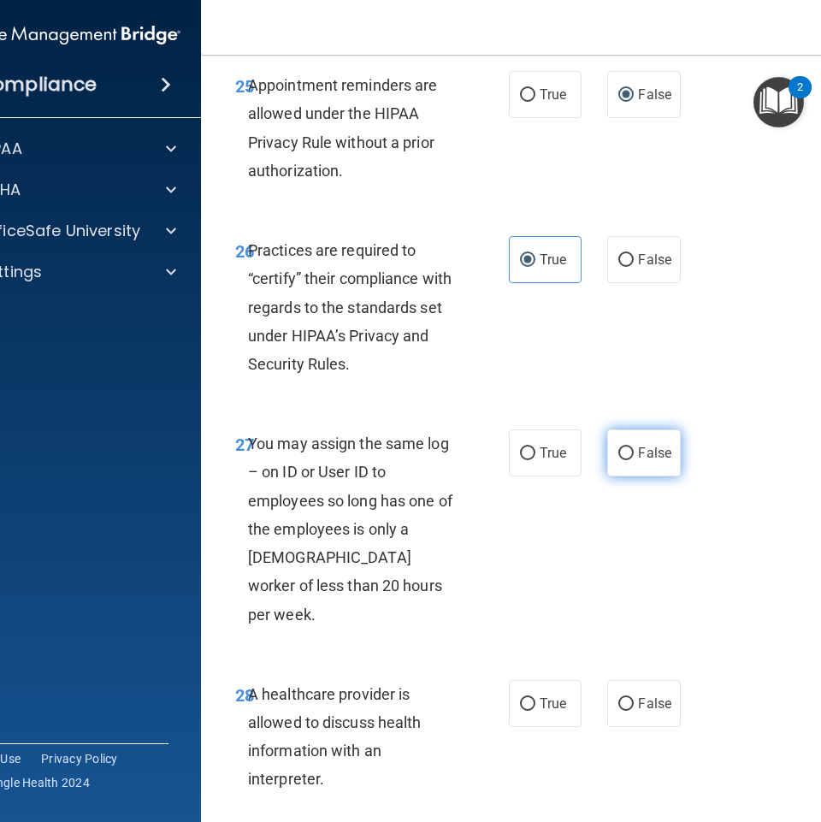
click at [618, 458] on input "False" at bounding box center [625, 453] width 15 height 13
radio input "true"
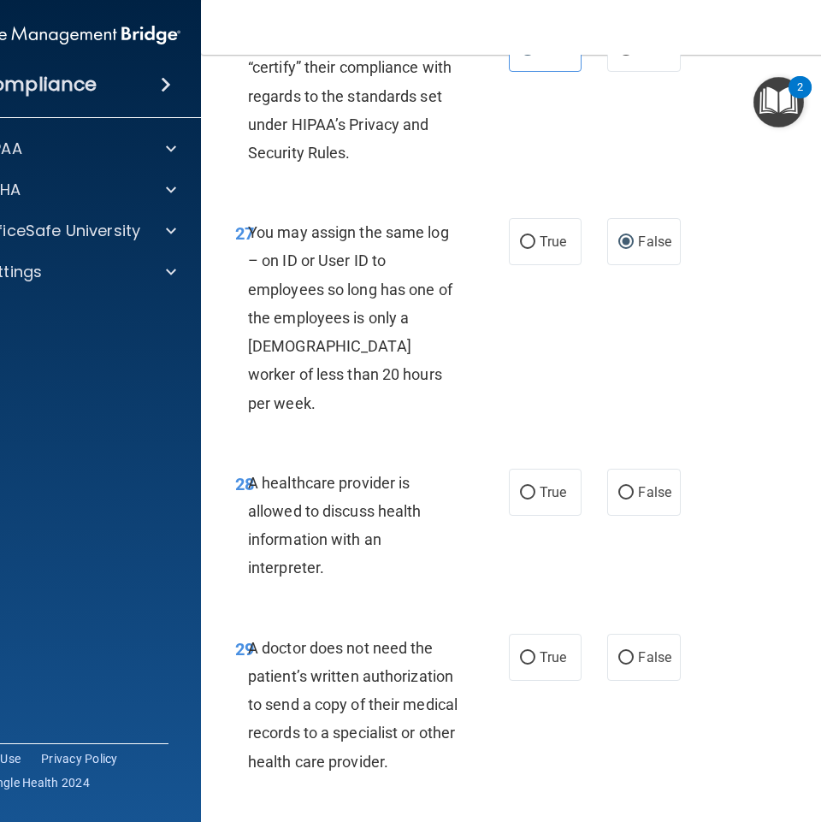
scroll to position [5300, 0]
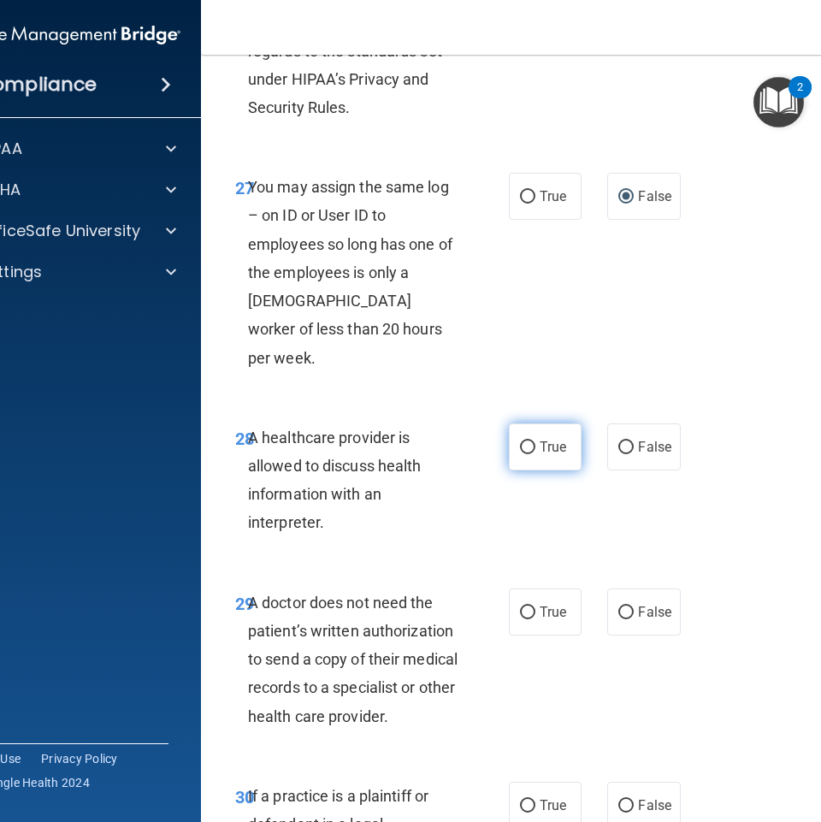
click at [562, 423] on label "True" at bounding box center [545, 446] width 73 height 47
click at [535, 441] on input "True" at bounding box center [527, 447] width 15 height 13
radio input "true"
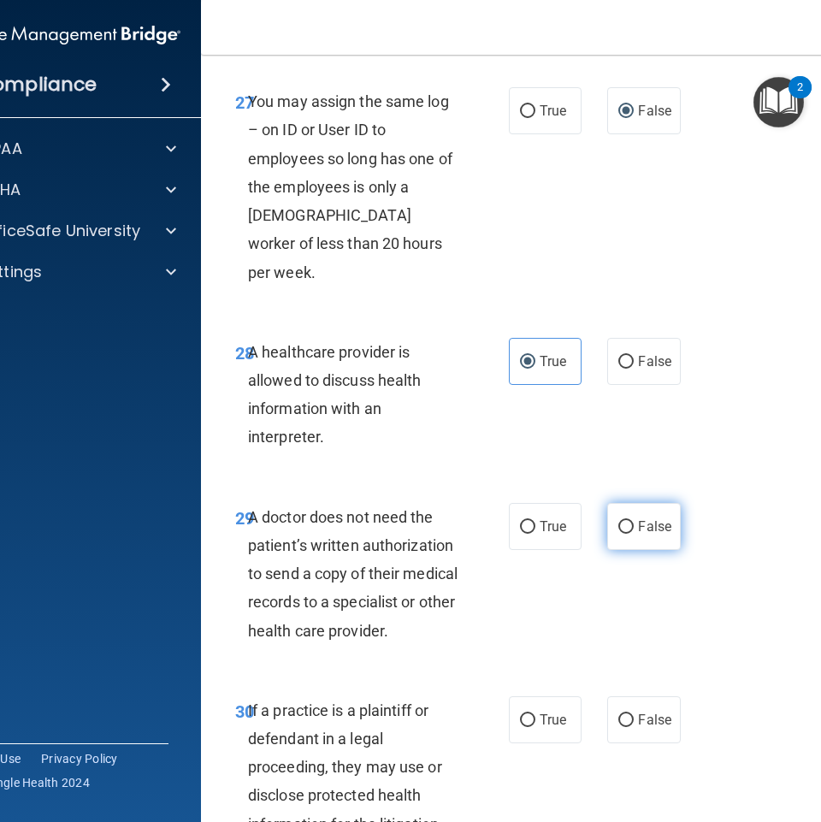
click at [640, 518] on span "False" at bounding box center [654, 526] width 33 height 16
click at [633, 521] on input "False" at bounding box center [625, 527] width 15 height 13
radio input "true"
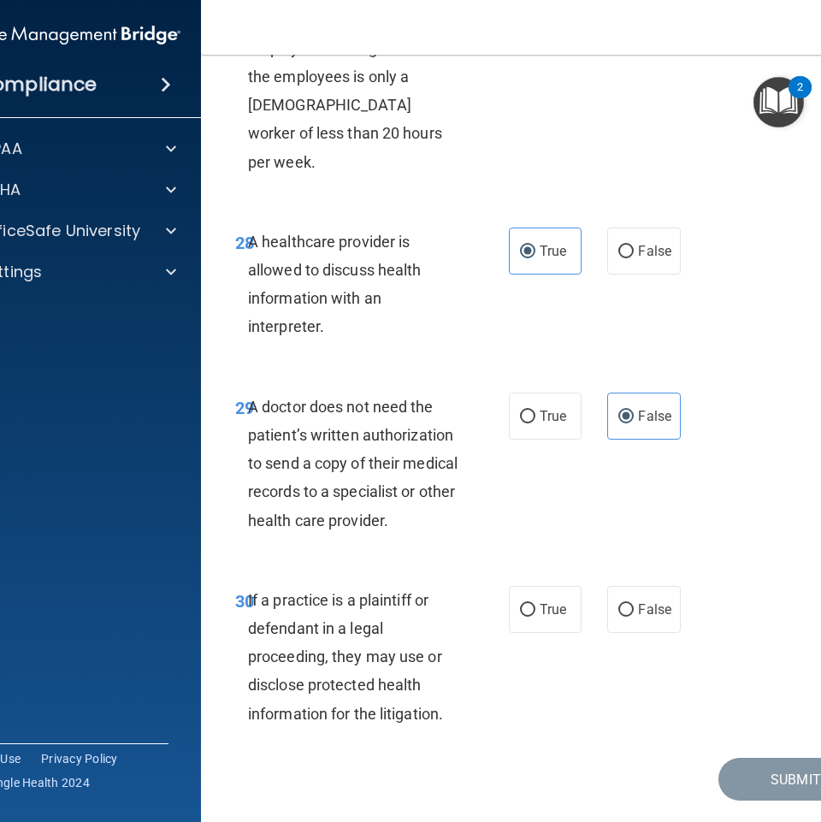
scroll to position [5515, 0]
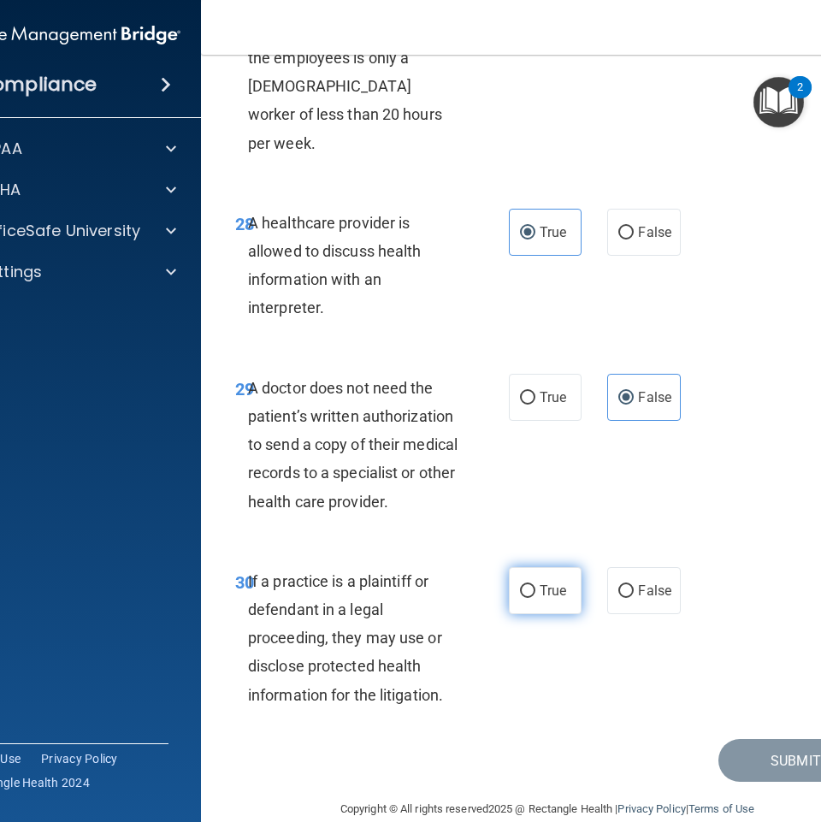
click at [544, 567] on label "True" at bounding box center [545, 590] width 73 height 47
click at [535, 585] on input "True" at bounding box center [527, 591] width 15 height 13
radio input "true"
click at [771, 739] on button "Submit" at bounding box center [795, 761] width 154 height 44
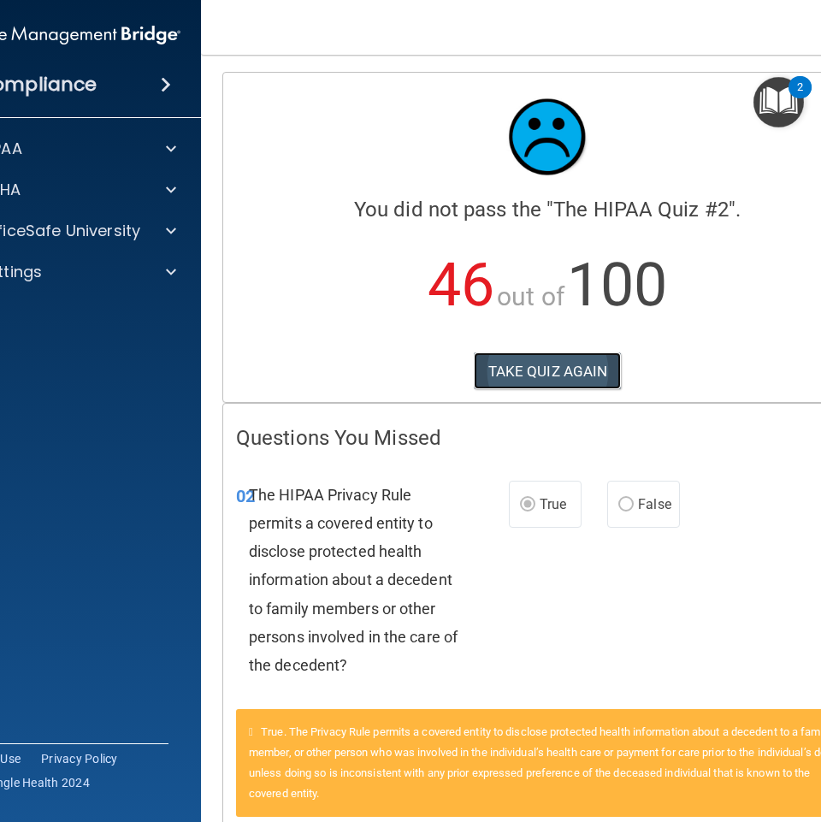
click at [528, 378] on button "TAKE QUIZ AGAIN" at bounding box center [548, 371] width 148 height 38
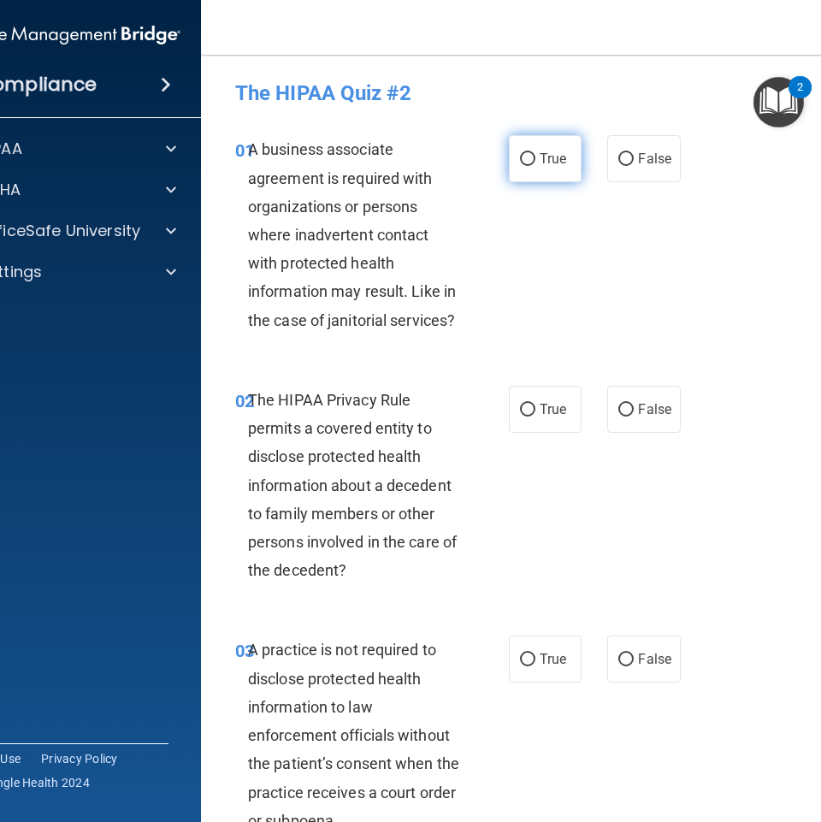
click at [543, 170] on label "True" at bounding box center [545, 158] width 73 height 47
click at [535, 166] on input "True" at bounding box center [527, 159] width 15 height 13
radio input "true"
click at [615, 170] on label "False" at bounding box center [643, 158] width 73 height 47
click at [618, 166] on input "False" at bounding box center [625, 159] width 15 height 13
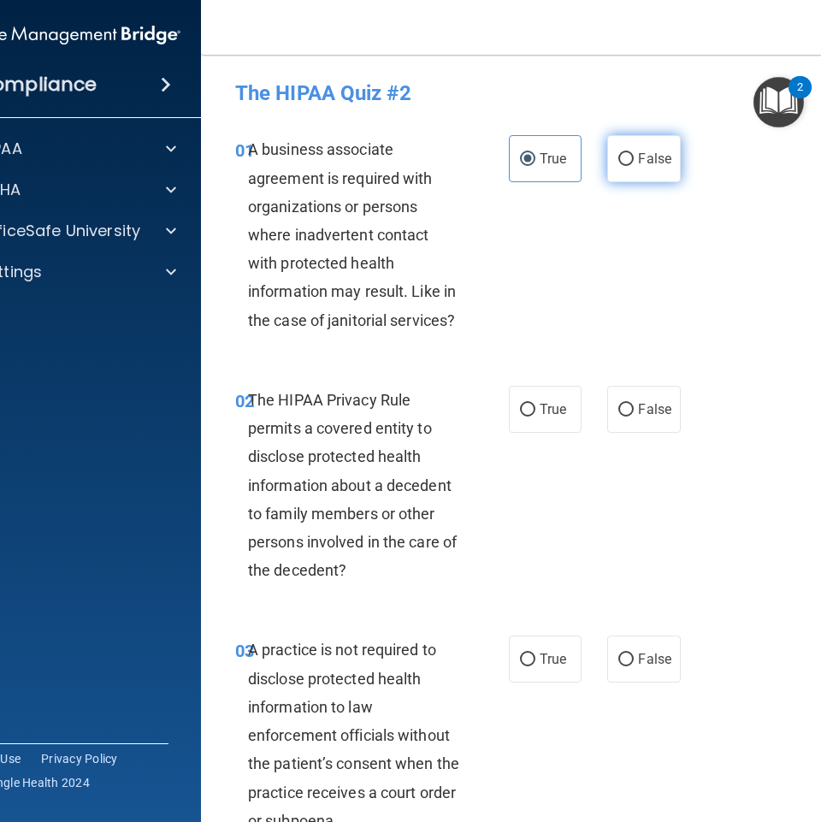
radio input "true"
radio input "false"
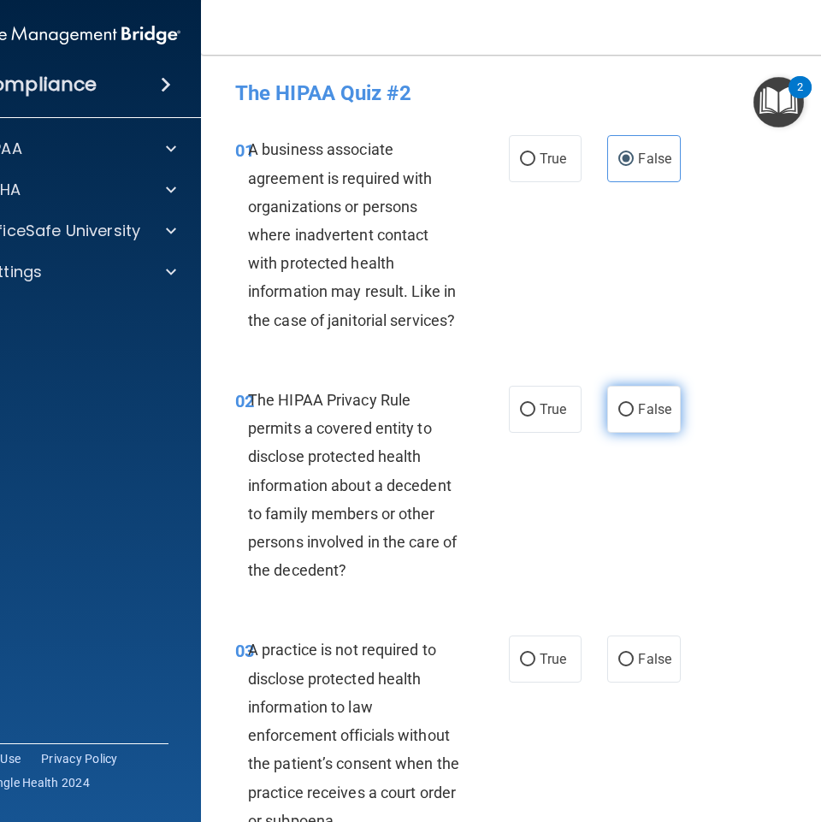
click at [629, 412] on label "False" at bounding box center [643, 409] width 73 height 47
click at [629, 412] on input "False" at bounding box center [625, 409] width 15 height 13
radio input "true"
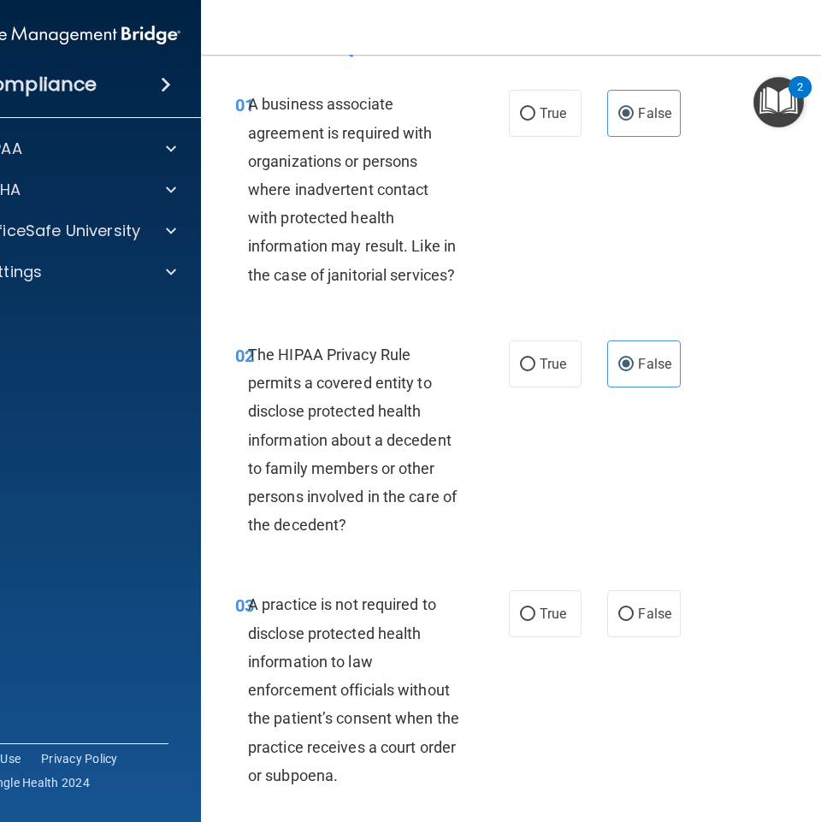
scroll to position [171, 0]
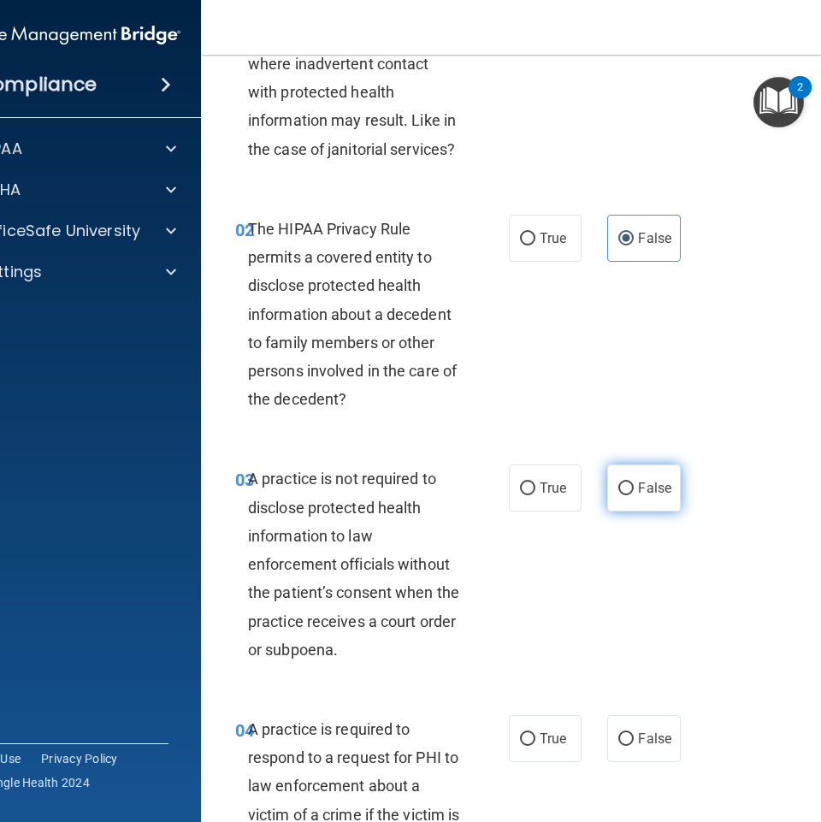
click at [646, 507] on label "False" at bounding box center [643, 487] width 73 height 47
click at [633, 495] on input "False" at bounding box center [625, 488] width 15 height 13
radio input "true"
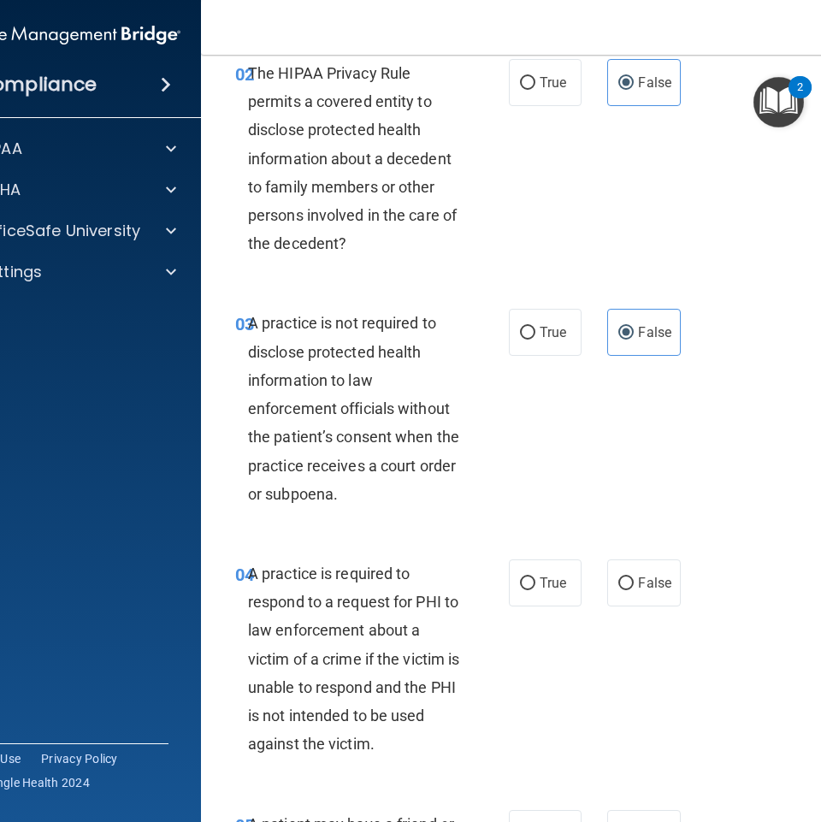
scroll to position [342, 0]
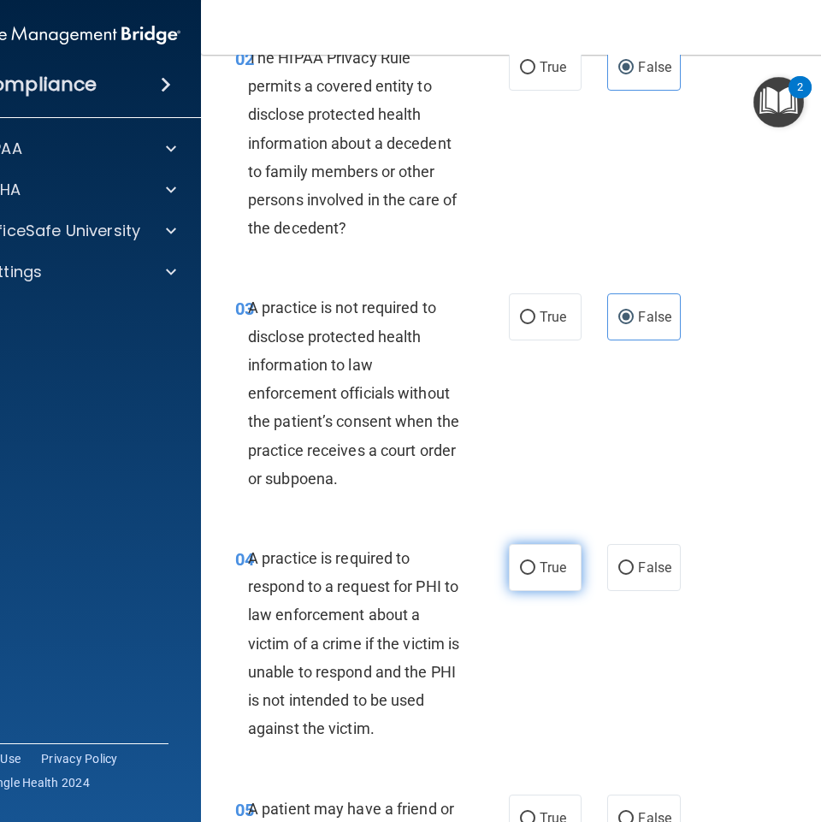
click at [513, 558] on label "True" at bounding box center [545, 567] width 73 height 47
click at [520, 562] on input "True" at bounding box center [527, 568] width 15 height 13
radio input "true"
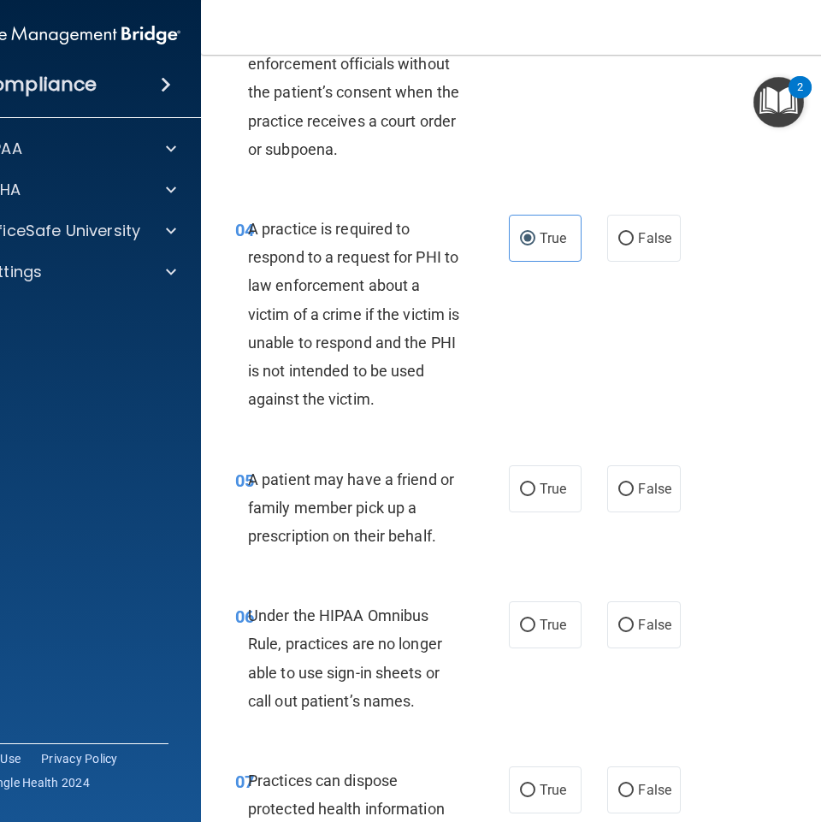
scroll to position [684, 0]
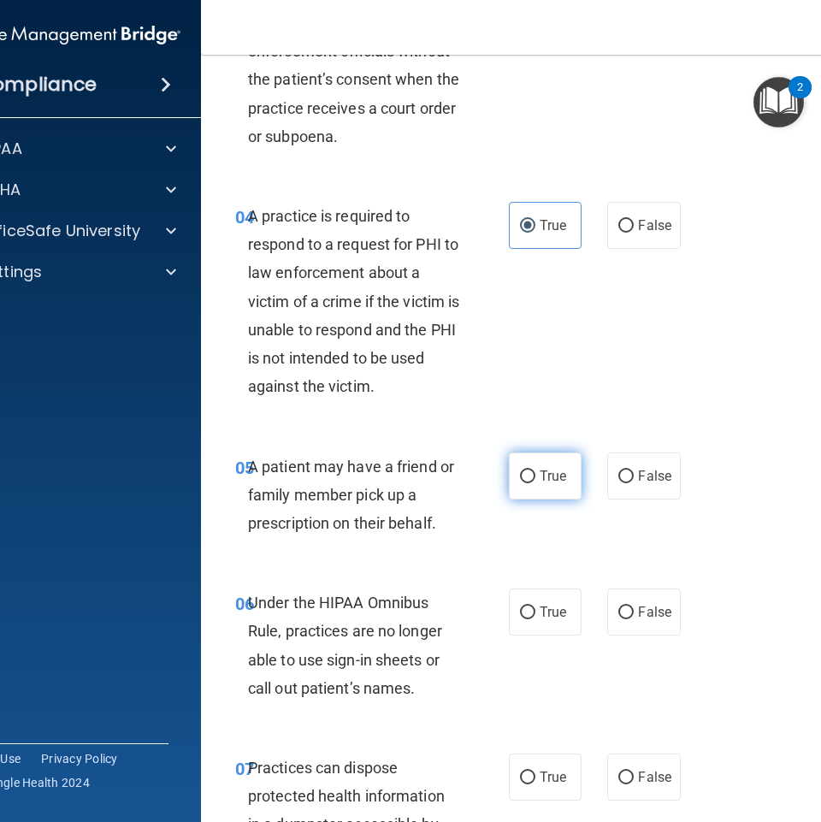
click at [539, 482] on span "True" at bounding box center [552, 476] width 27 height 16
click at [535, 482] on input "True" at bounding box center [527, 476] width 15 height 13
radio input "true"
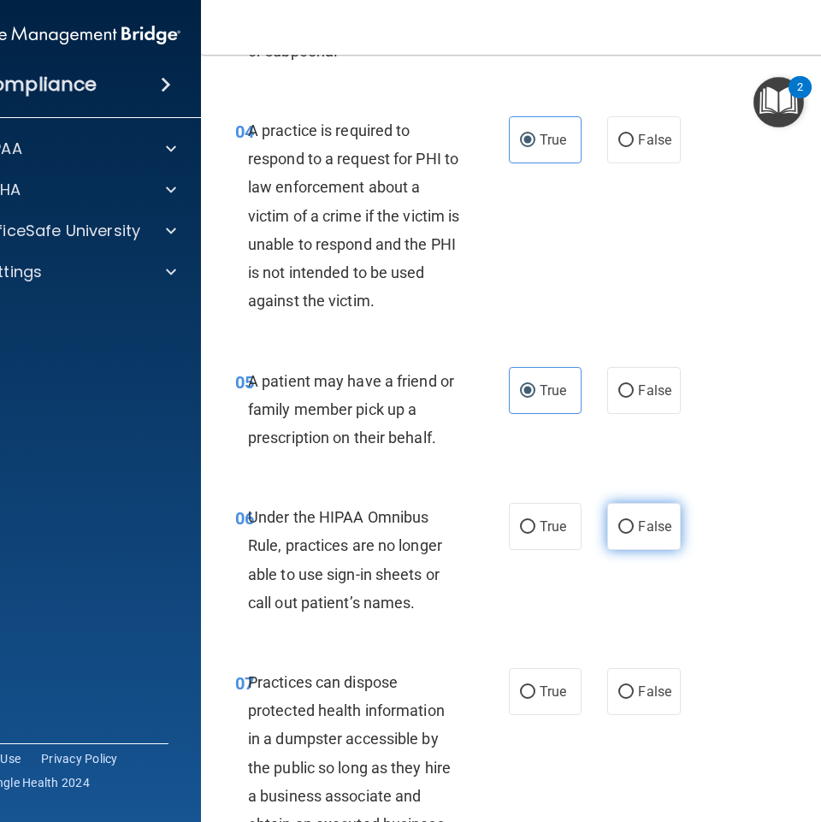
click at [651, 526] on span "False" at bounding box center [654, 526] width 33 height 16
click at [633, 526] on input "False" at bounding box center [625, 527] width 15 height 13
radio input "true"
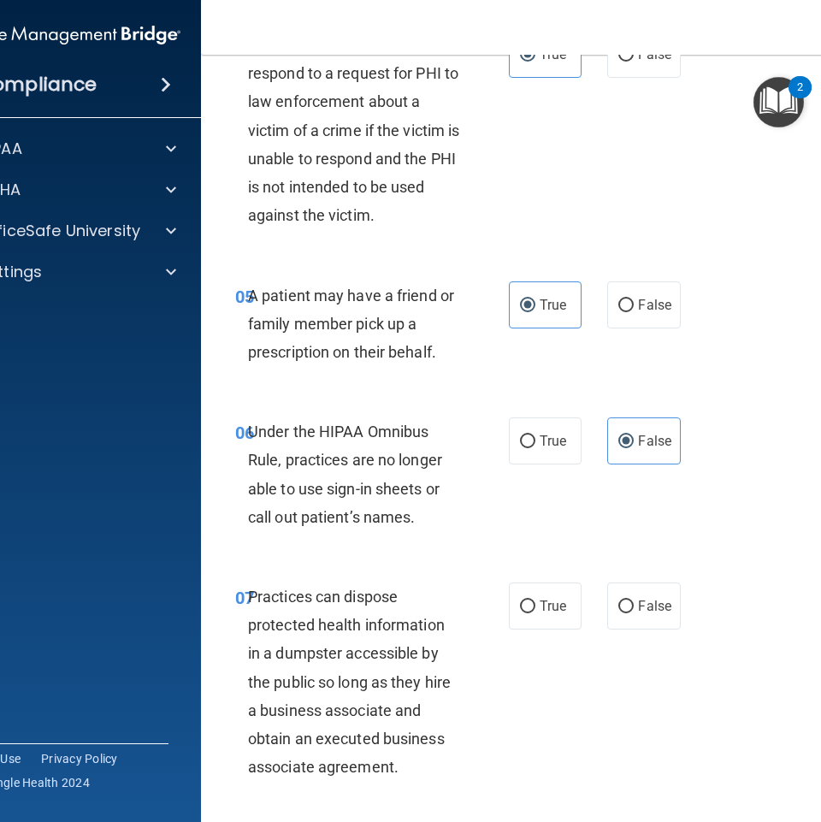
scroll to position [940, 0]
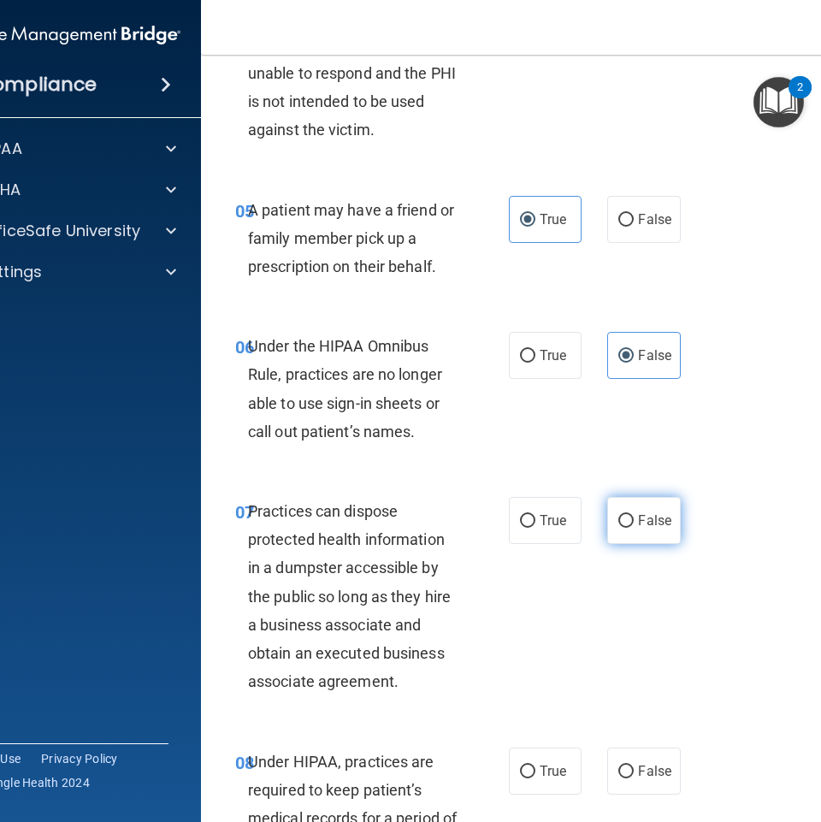
click at [610, 525] on label "False" at bounding box center [643, 520] width 73 height 47
click at [618, 525] on input "False" at bounding box center [625, 521] width 15 height 13
radio input "true"
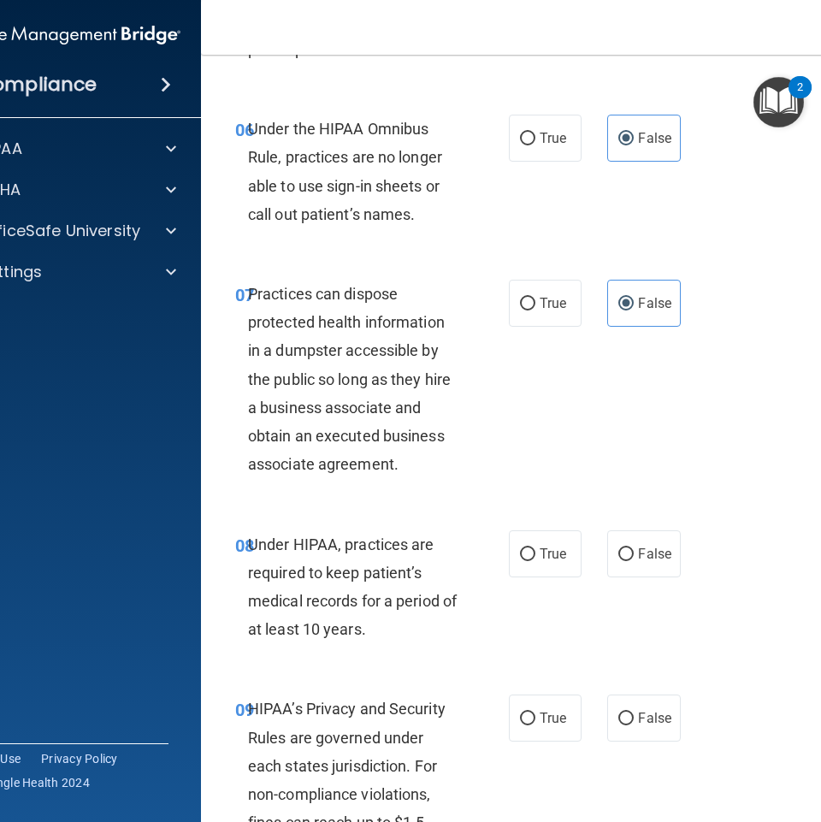
scroll to position [1197, 0]
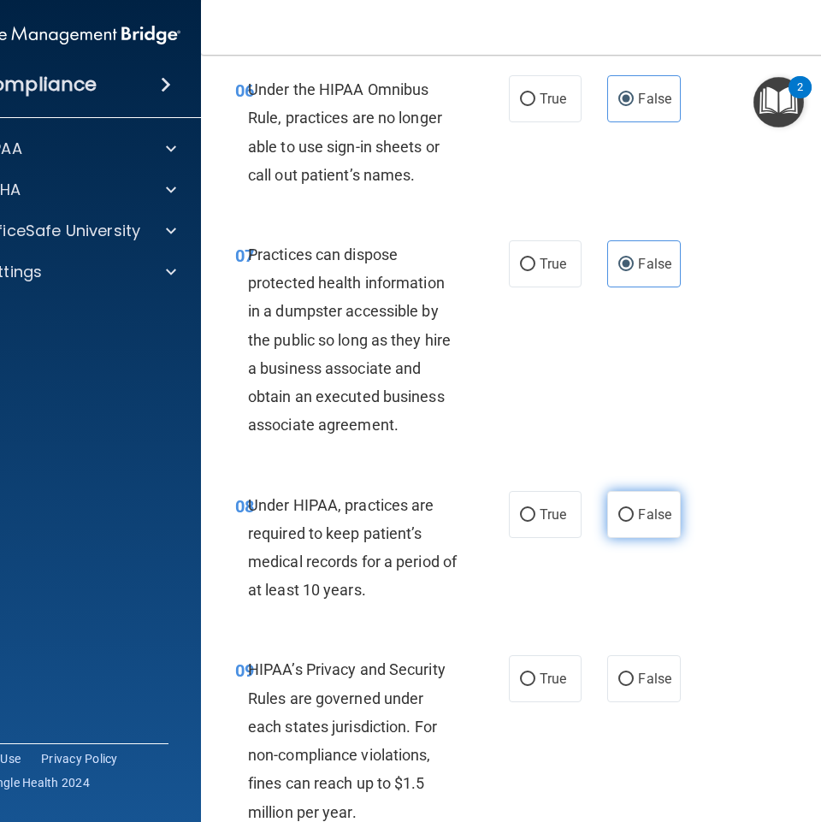
click at [626, 522] on label "False" at bounding box center [643, 514] width 73 height 47
click at [626, 521] on input "False" at bounding box center [625, 515] width 15 height 13
radio input "true"
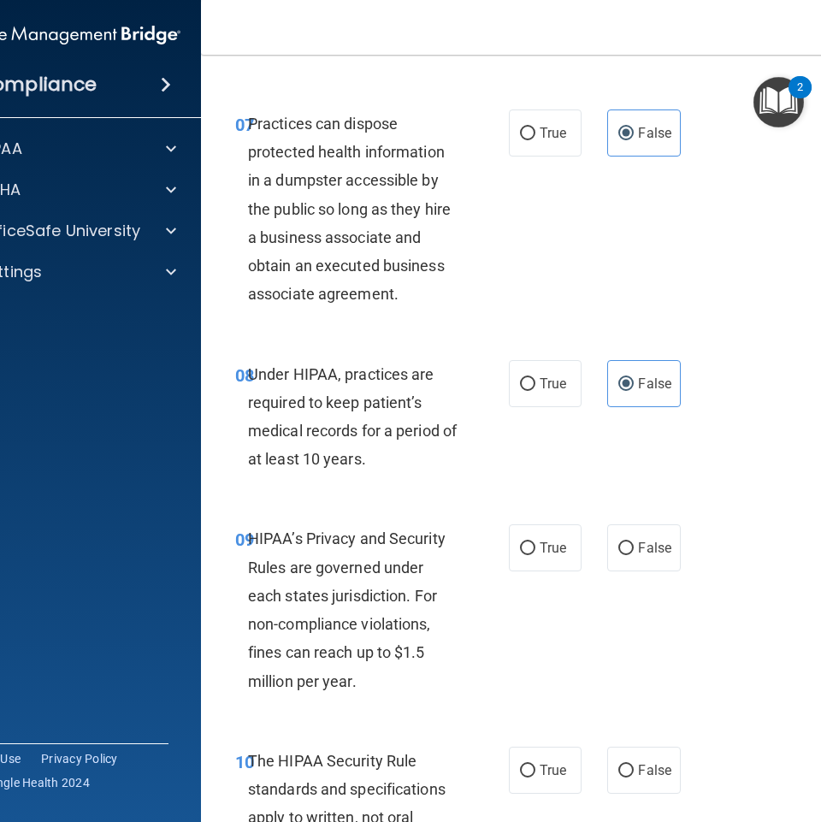
scroll to position [1368, 0]
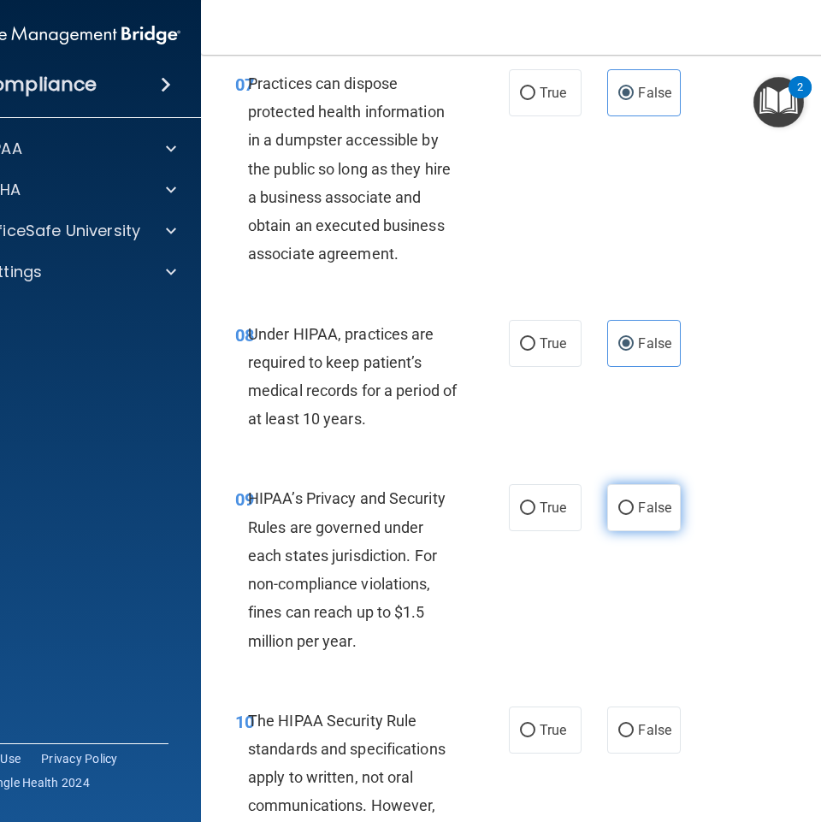
click at [654, 523] on label "False" at bounding box center [643, 507] width 73 height 47
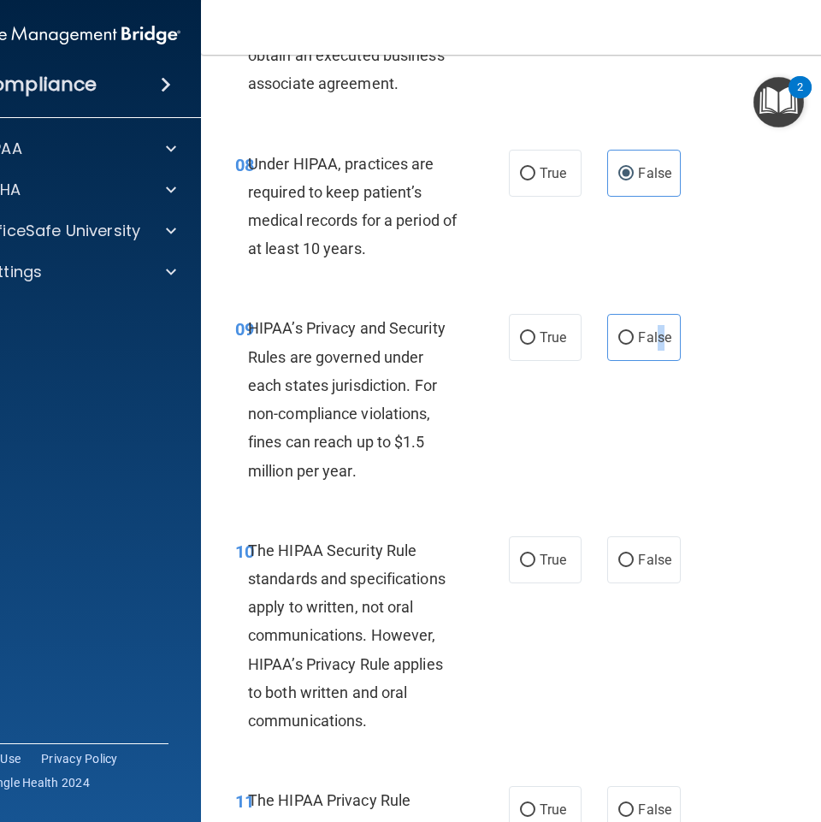
scroll to position [1539, 0]
click at [531, 566] on label "True" at bounding box center [545, 558] width 73 height 47
click at [531, 566] on input "True" at bounding box center [527, 559] width 15 height 13
radio input "true"
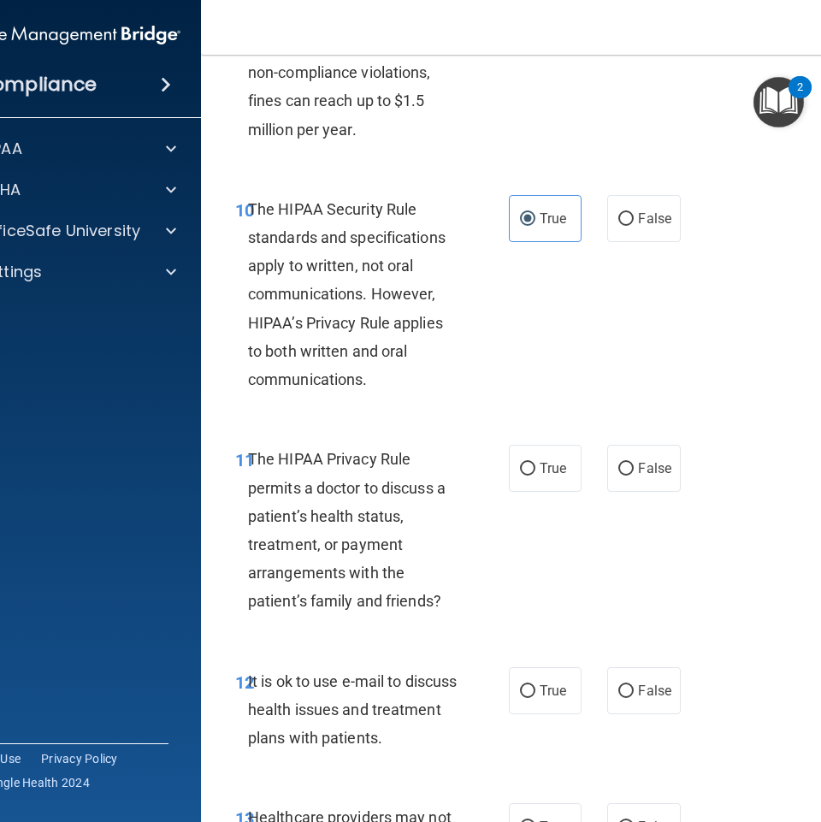
scroll to position [1881, 0]
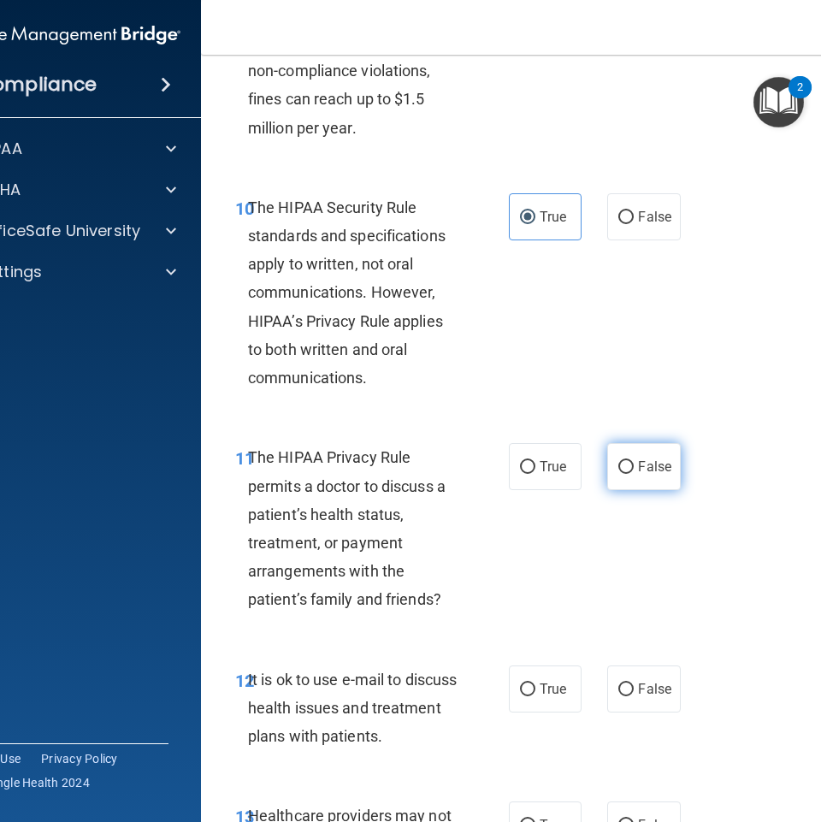
click at [626, 480] on label "False" at bounding box center [643, 466] width 73 height 47
click at [626, 474] on input "False" at bounding box center [625, 467] width 15 height 13
radio input "true"
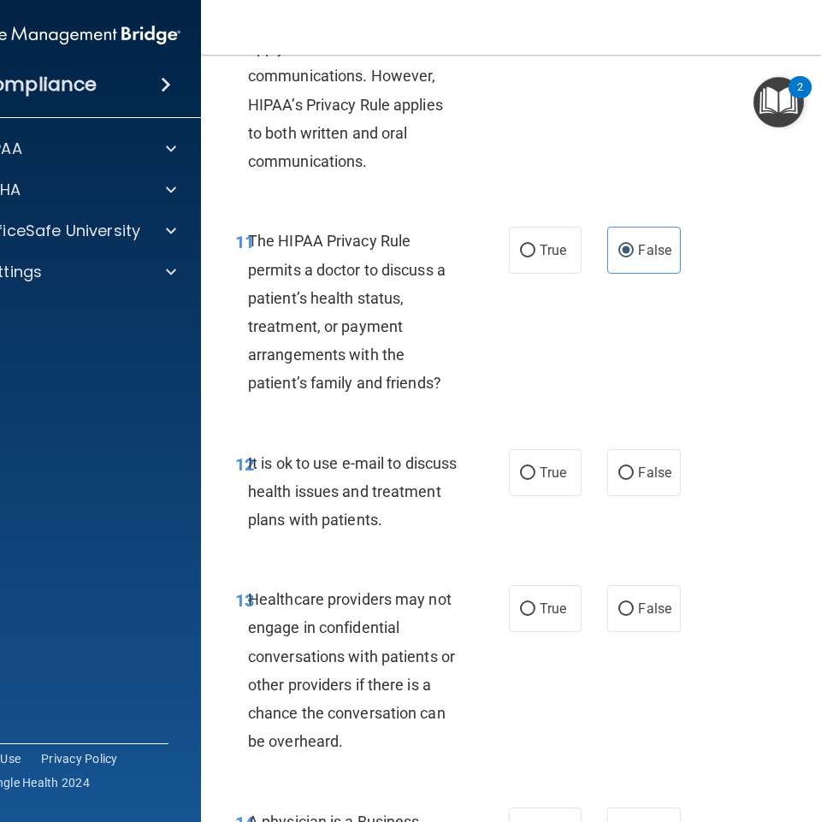
scroll to position [2137, 0]
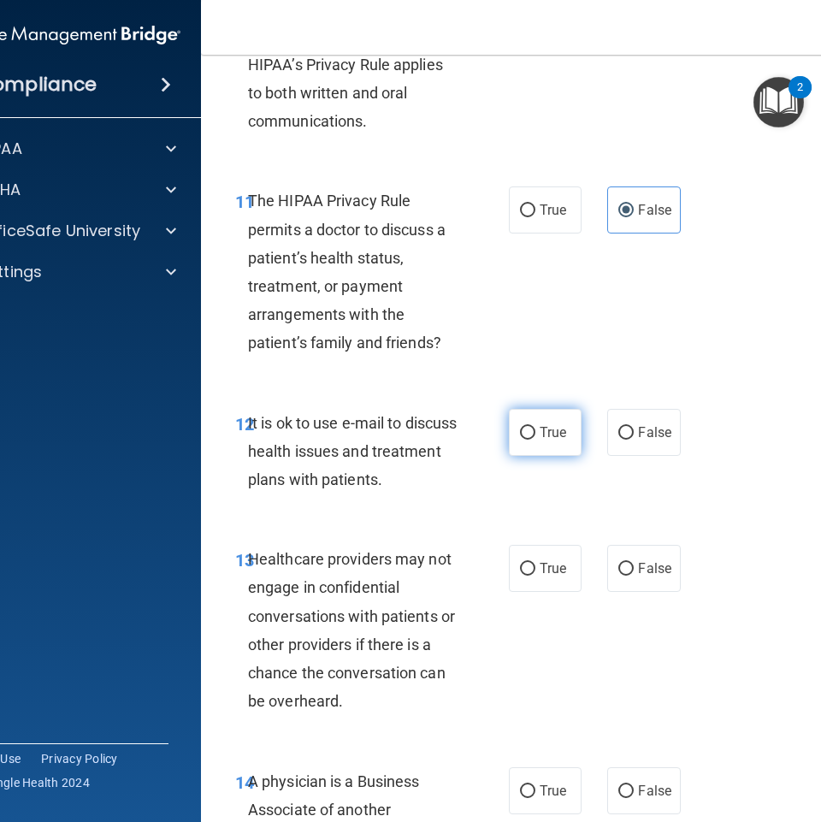
click at [561, 440] on label "True" at bounding box center [545, 432] width 73 height 47
click at [535, 439] on input "True" at bounding box center [527, 433] width 15 height 13
radio input "true"
click at [611, 560] on label "False" at bounding box center [643, 568] width 73 height 47
click at [618, 562] on input "False" at bounding box center [625, 568] width 15 height 13
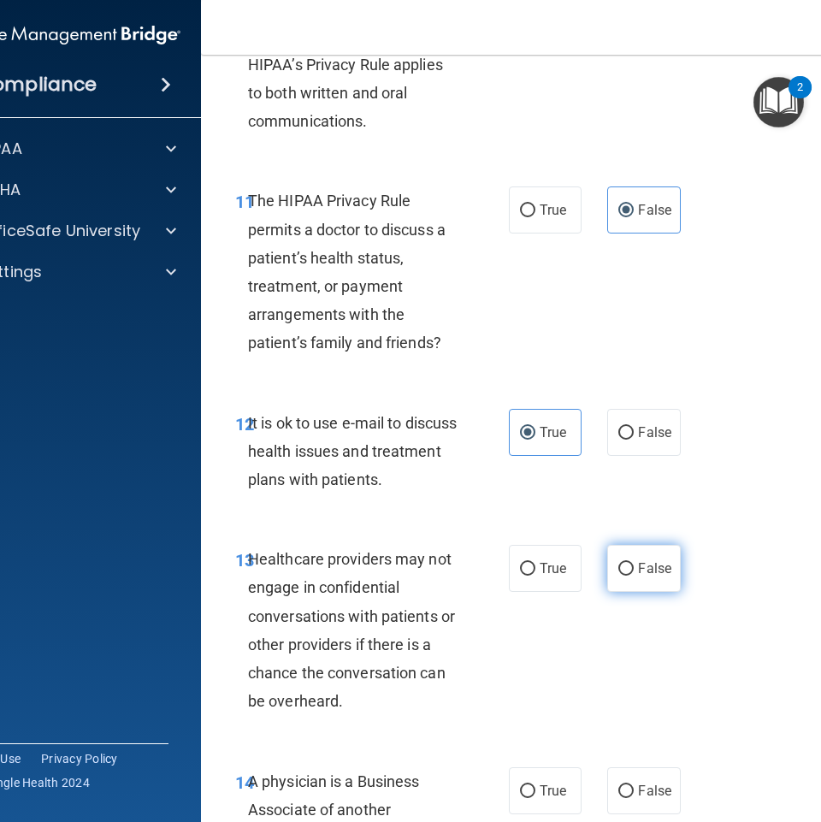
radio input "true"
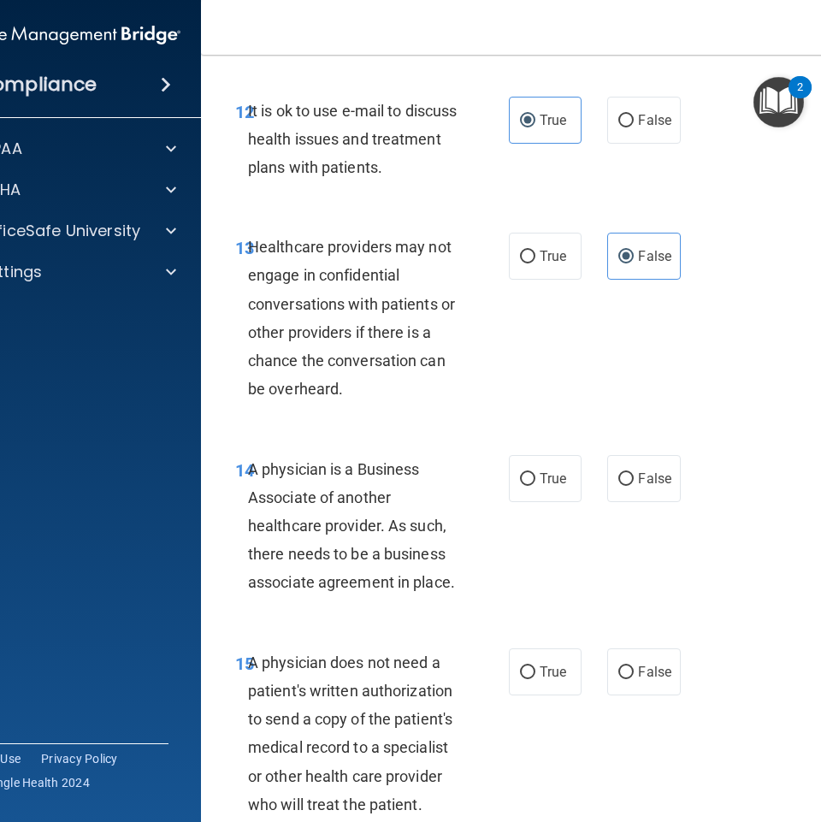
scroll to position [2479, 0]
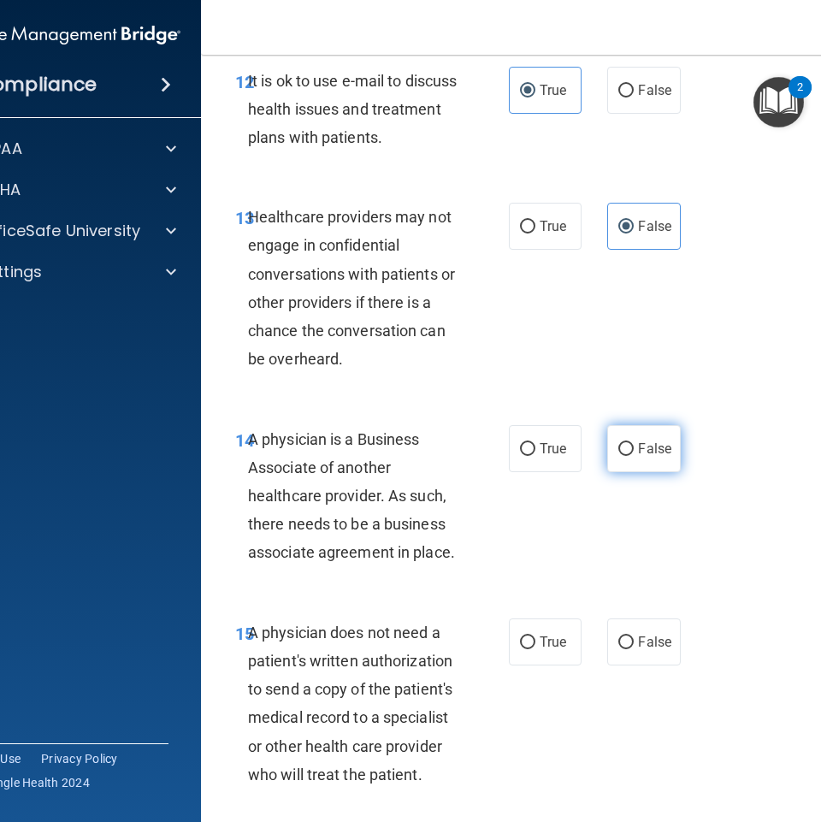
click at [630, 435] on label "False" at bounding box center [643, 448] width 73 height 47
click at [630, 443] on input "False" at bounding box center [625, 449] width 15 height 13
radio input "true"
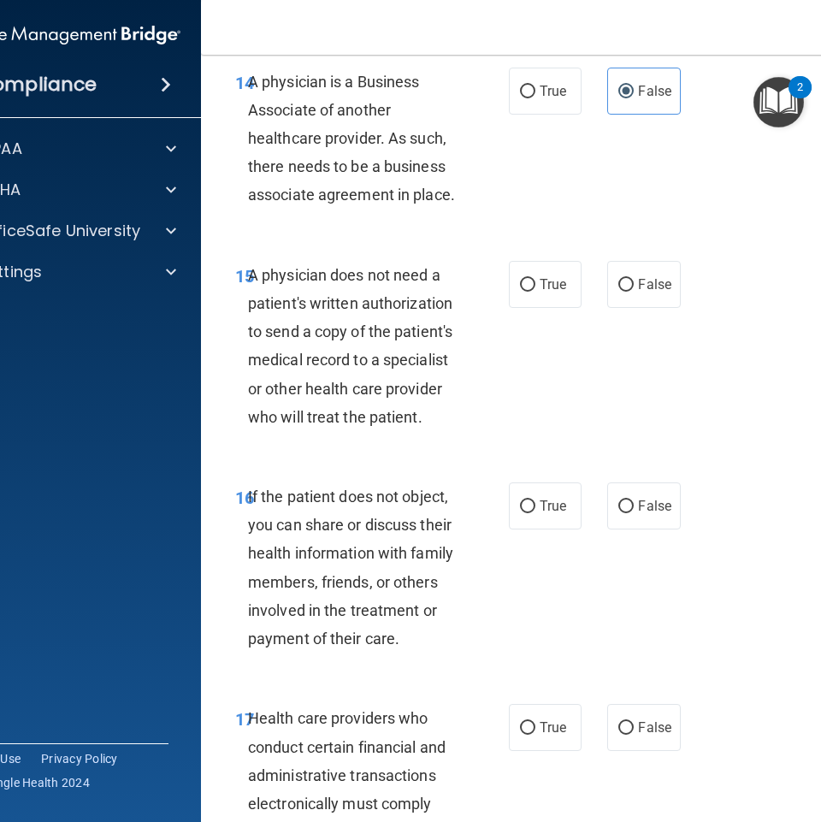
scroll to position [2907, 0]
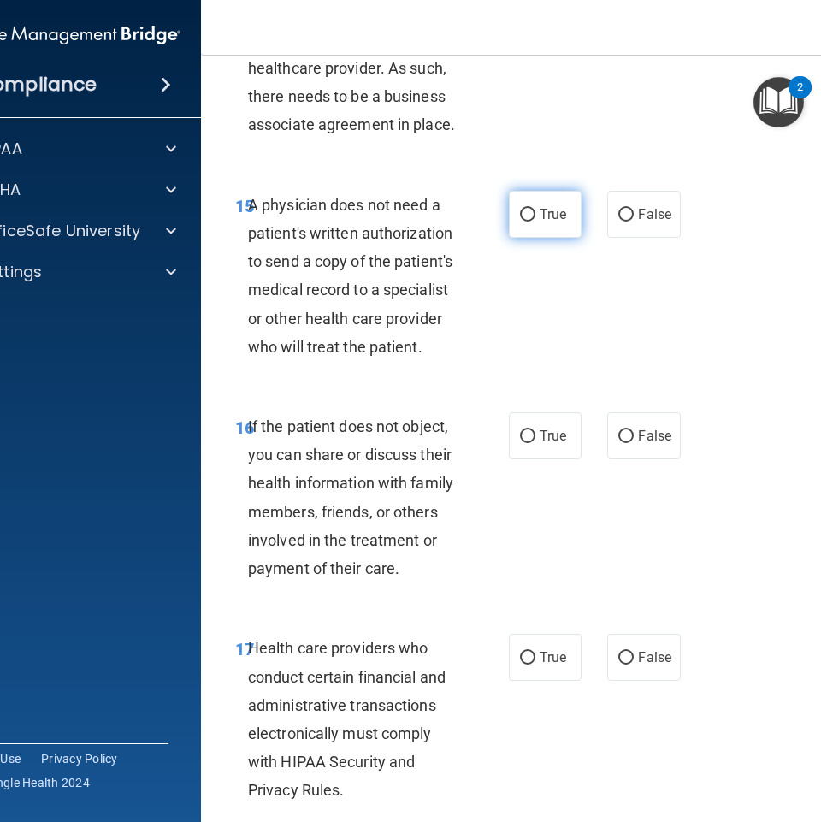
click at [520, 216] on input "True" at bounding box center [527, 215] width 15 height 13
radio input "true"
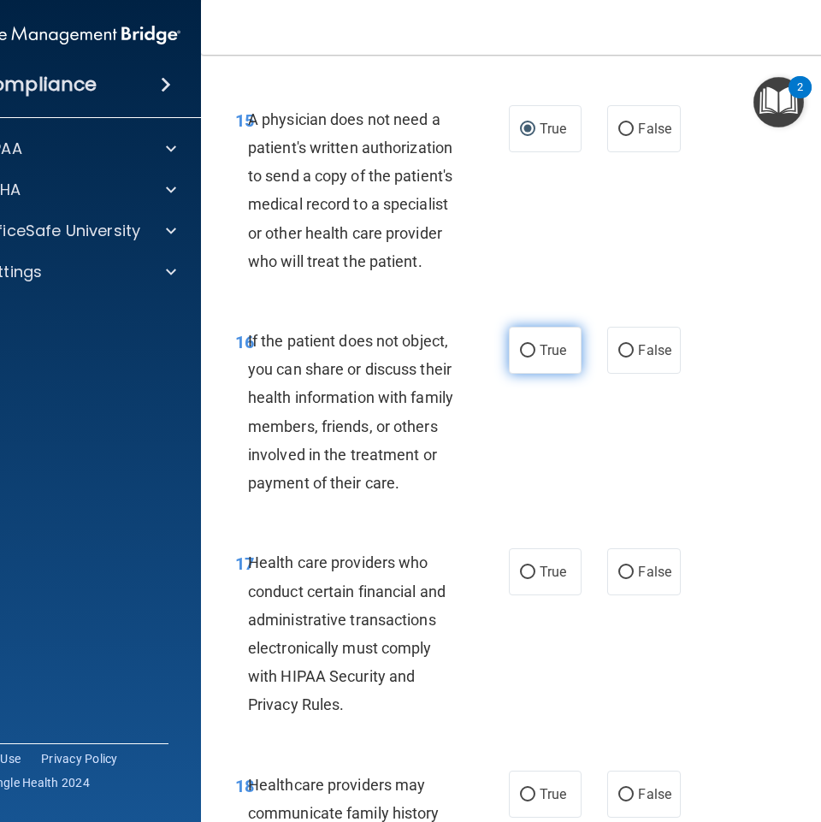
click at [553, 355] on span "True" at bounding box center [552, 350] width 27 height 16
click at [535, 355] on input "True" at bounding box center [527, 351] width 15 height 13
radio input "true"
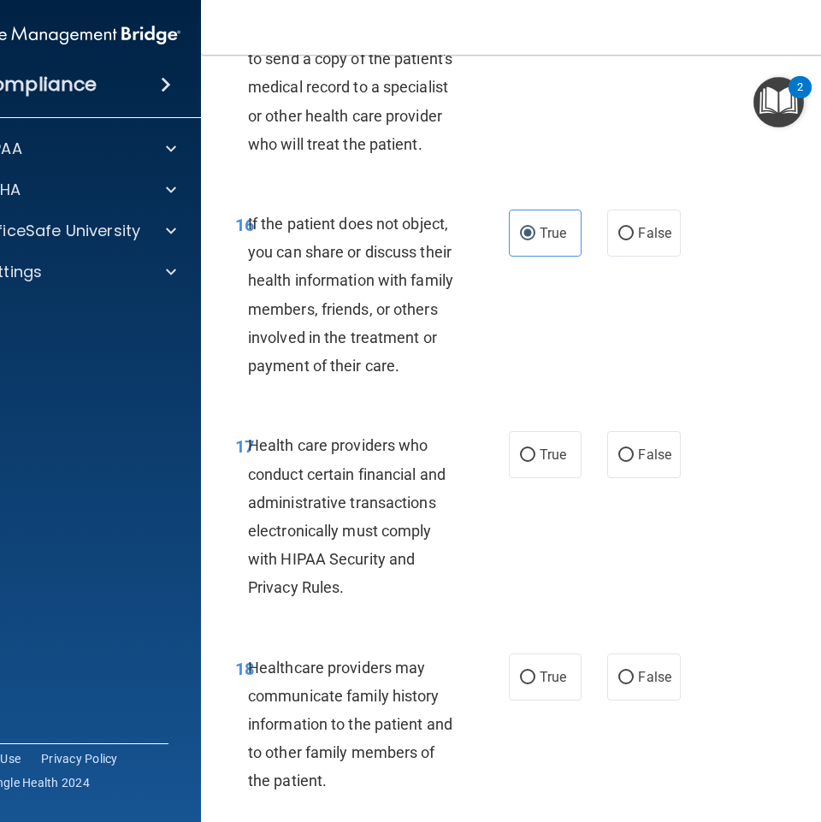
scroll to position [3163, 0]
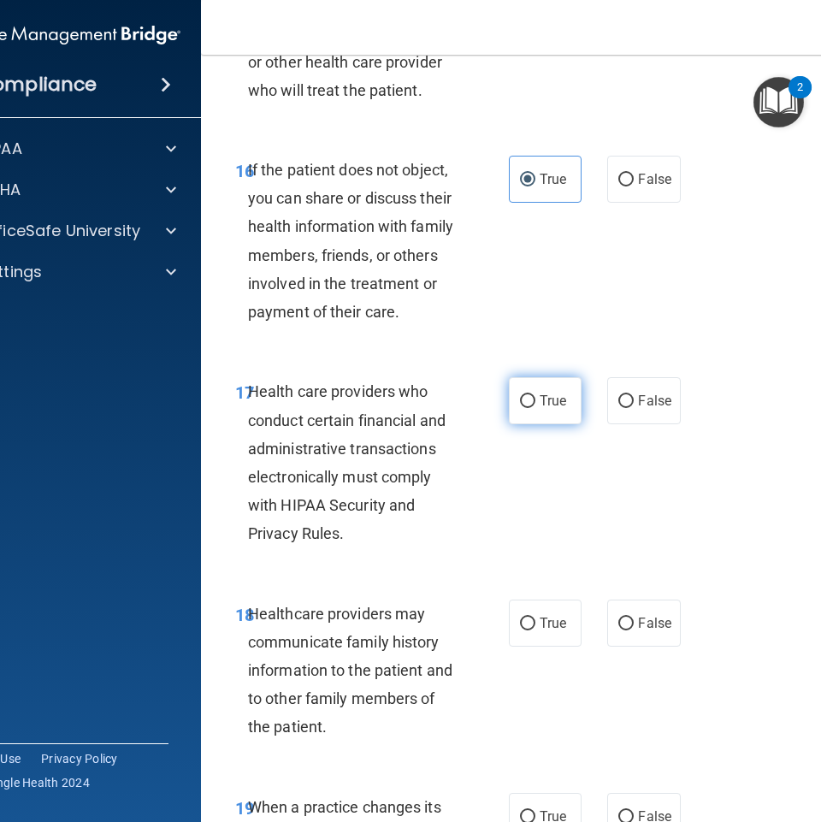
click at [520, 395] on input "True" at bounding box center [527, 401] width 15 height 13
radio input "true"
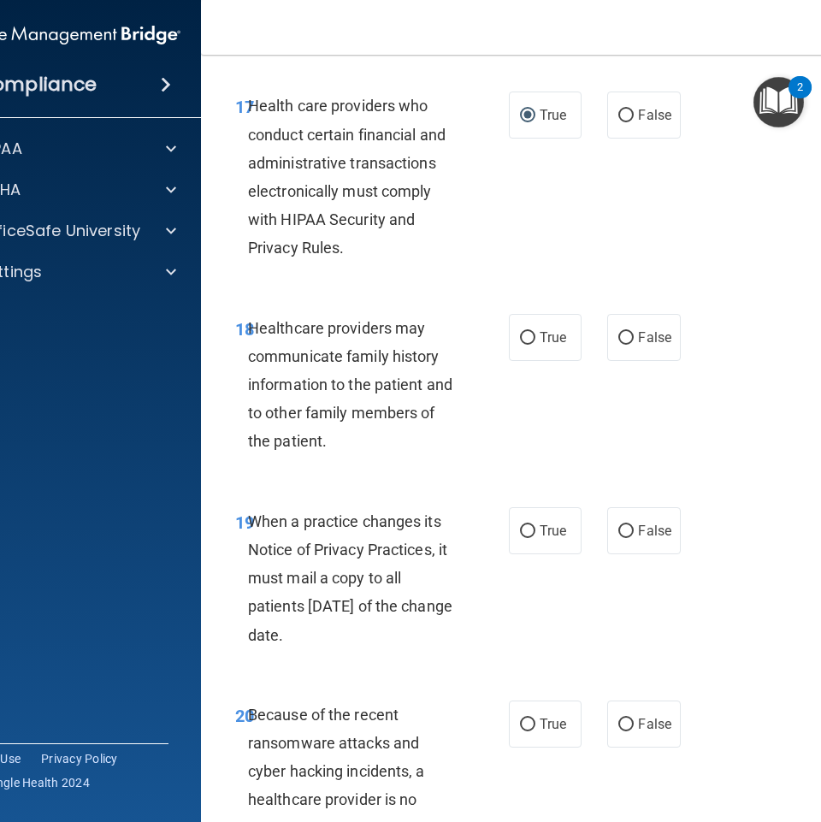
scroll to position [3505, 0]
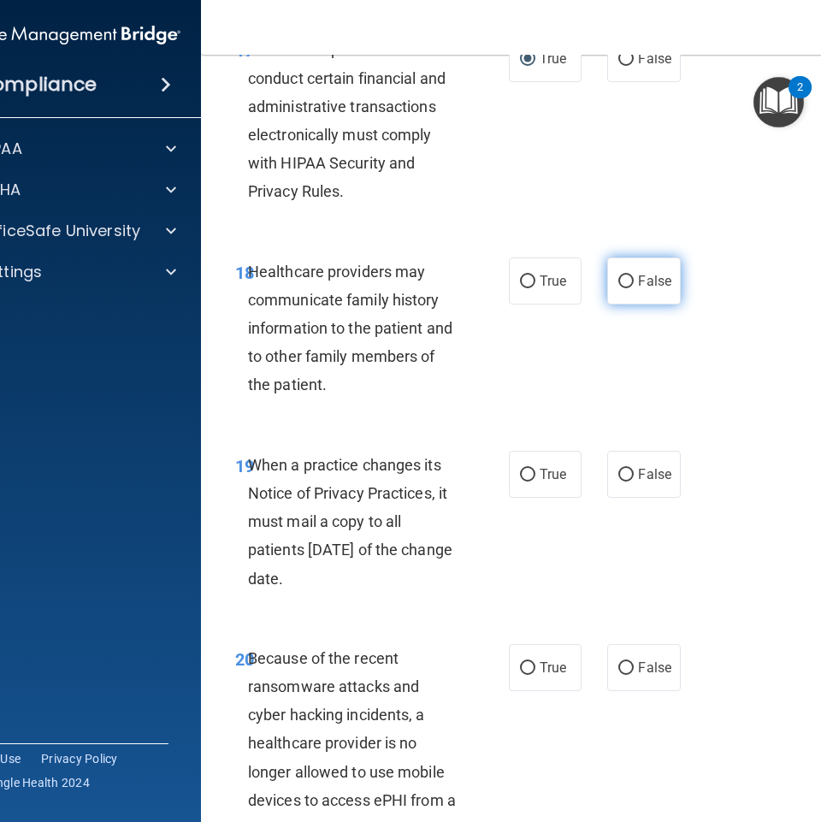
click at [618, 277] on input "False" at bounding box center [625, 281] width 15 height 13
radio input "true"
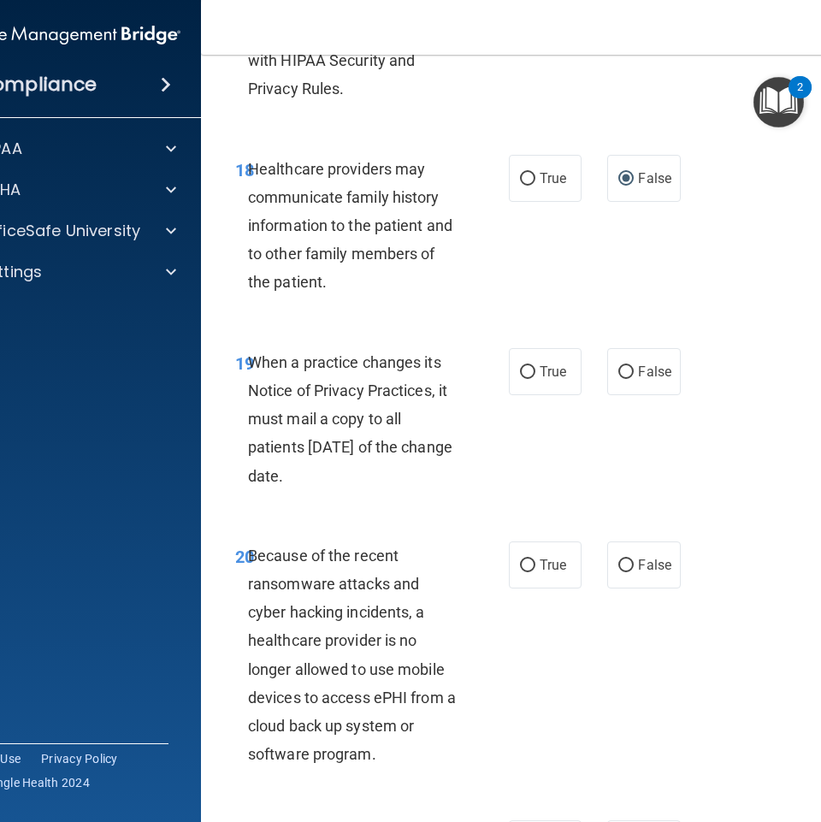
scroll to position [3676, 0]
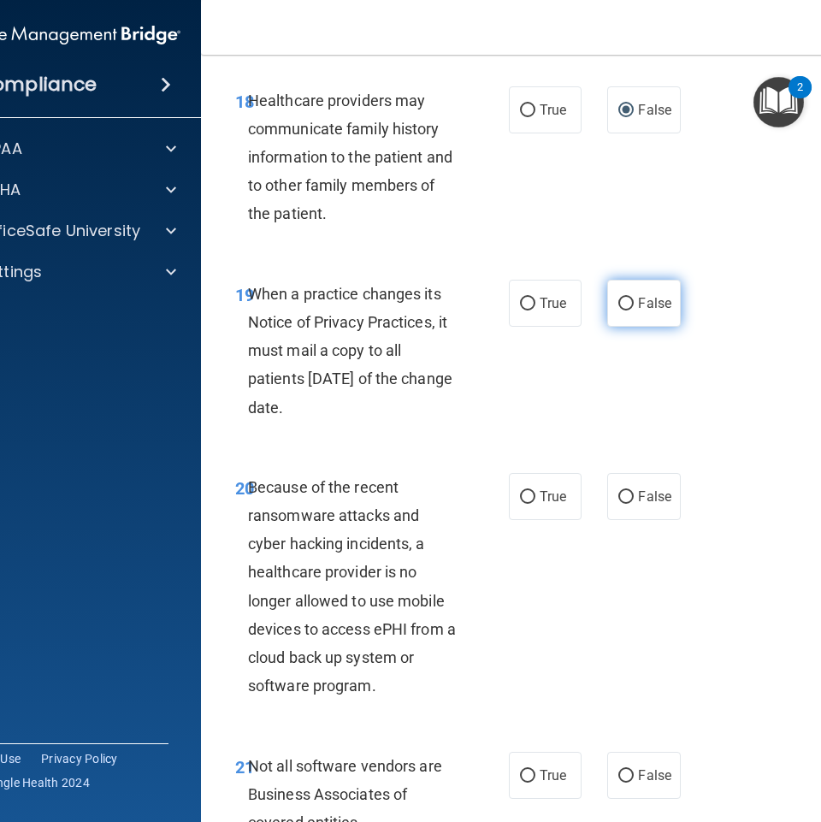
click at [629, 299] on label "False" at bounding box center [643, 303] width 73 height 47
click at [629, 299] on input "False" at bounding box center [625, 303] width 15 height 13
radio input "true"
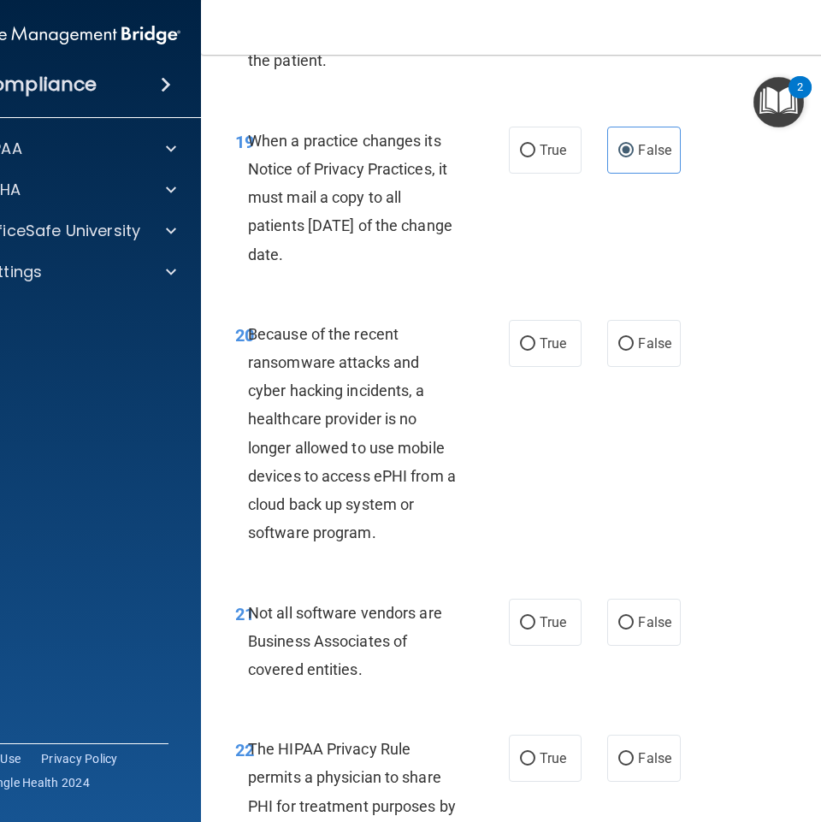
scroll to position [3847, 0]
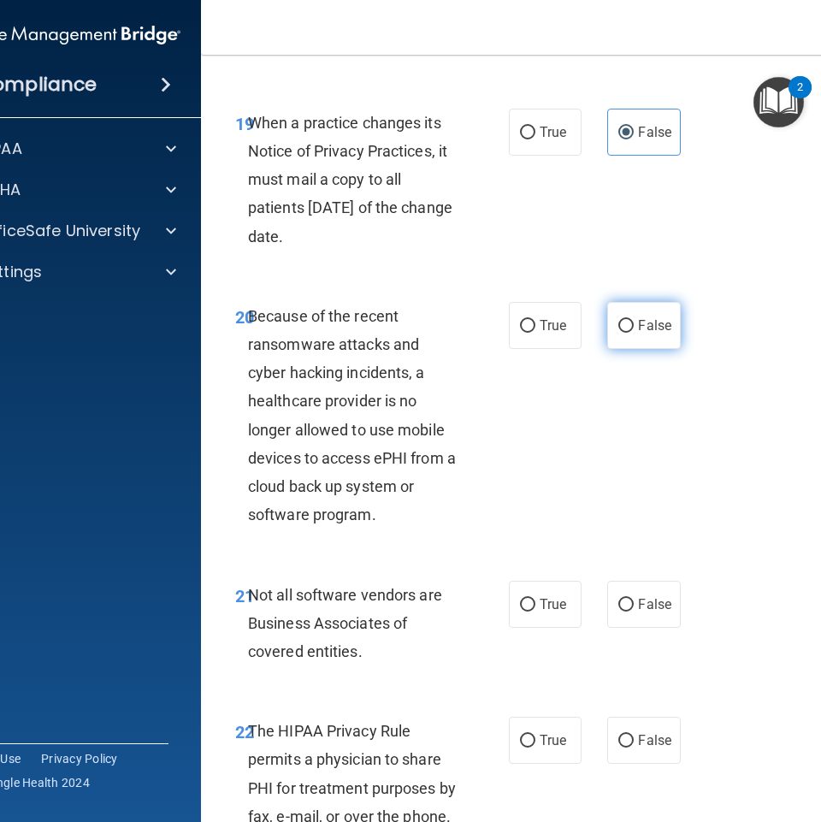
click at [647, 330] on span "False" at bounding box center [654, 325] width 33 height 16
click at [633, 330] on input "False" at bounding box center [625, 326] width 15 height 13
radio input "true"
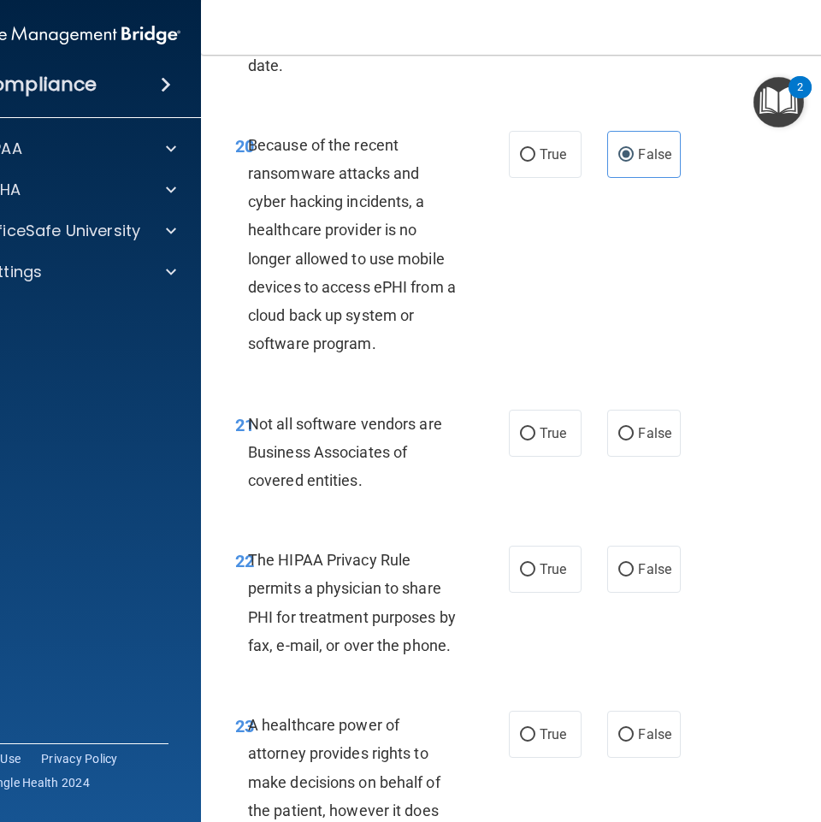
scroll to position [4103, 0]
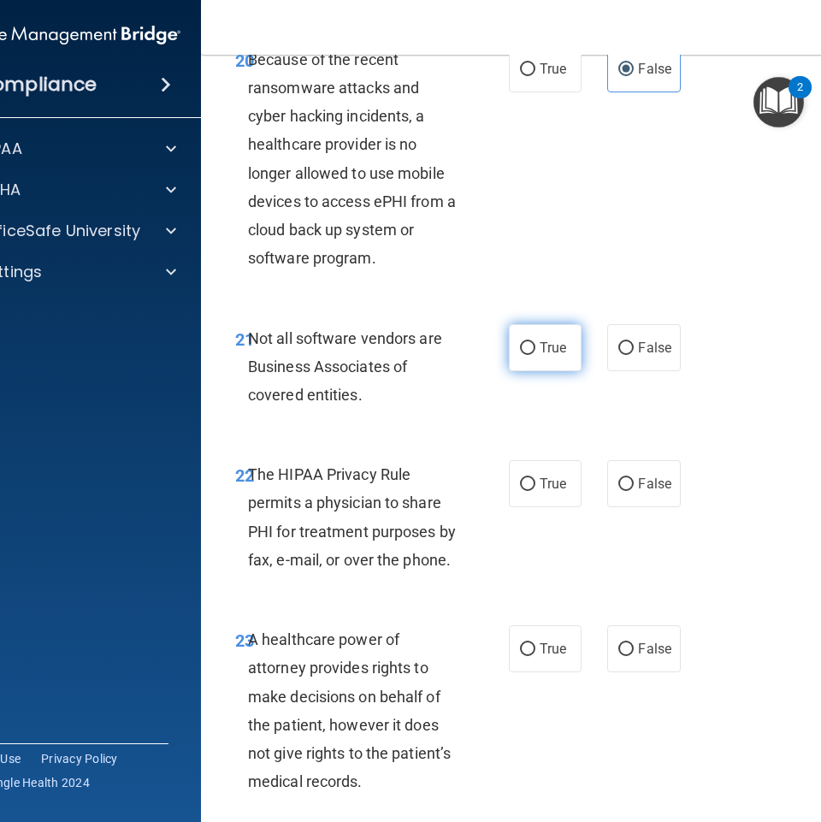
click at [545, 357] on label "True" at bounding box center [545, 347] width 73 height 47
click at [535, 355] on input "True" at bounding box center [527, 348] width 15 height 13
radio input "true"
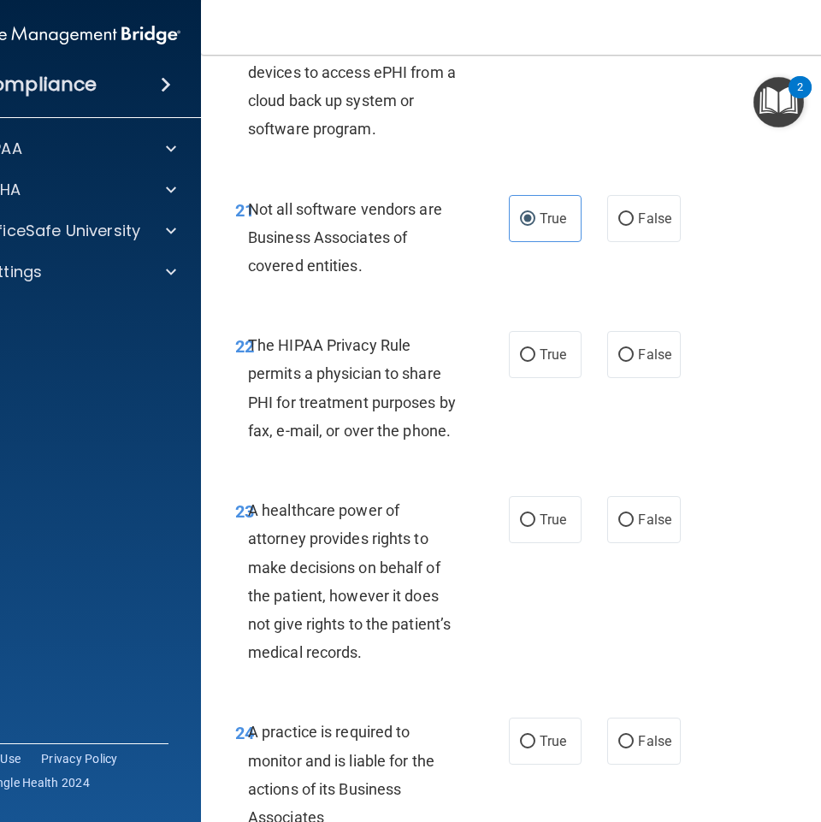
scroll to position [4274, 0]
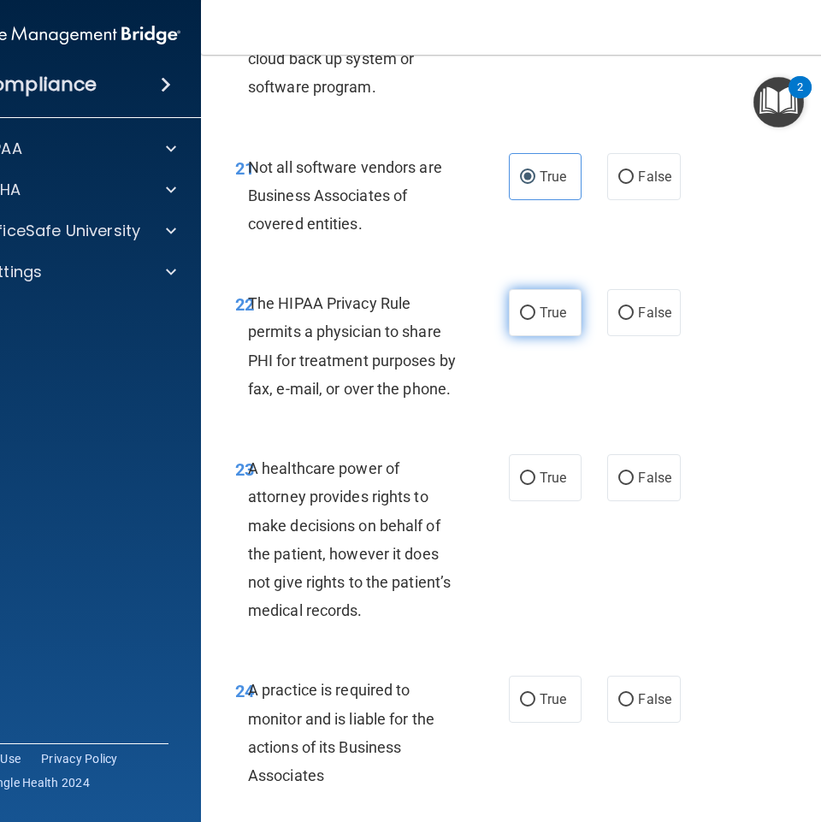
click at [518, 326] on label "True" at bounding box center [545, 312] width 73 height 47
click at [520, 320] on input "True" at bounding box center [527, 313] width 15 height 13
radio input "true"
click at [619, 487] on label "False" at bounding box center [643, 477] width 73 height 47
click at [619, 485] on input "False" at bounding box center [625, 478] width 15 height 13
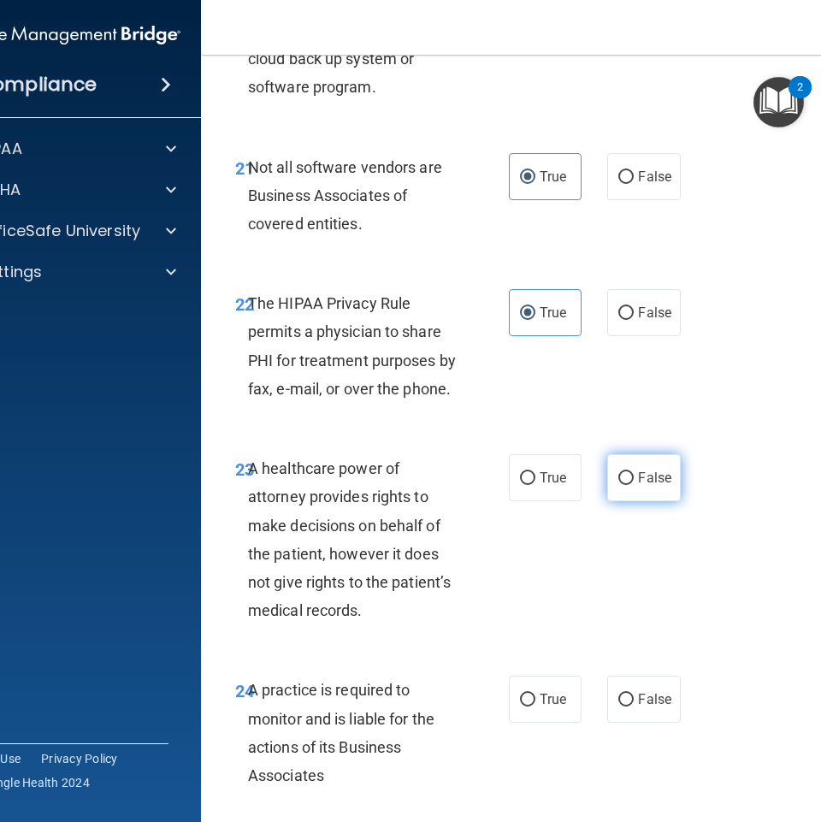
radio input "true"
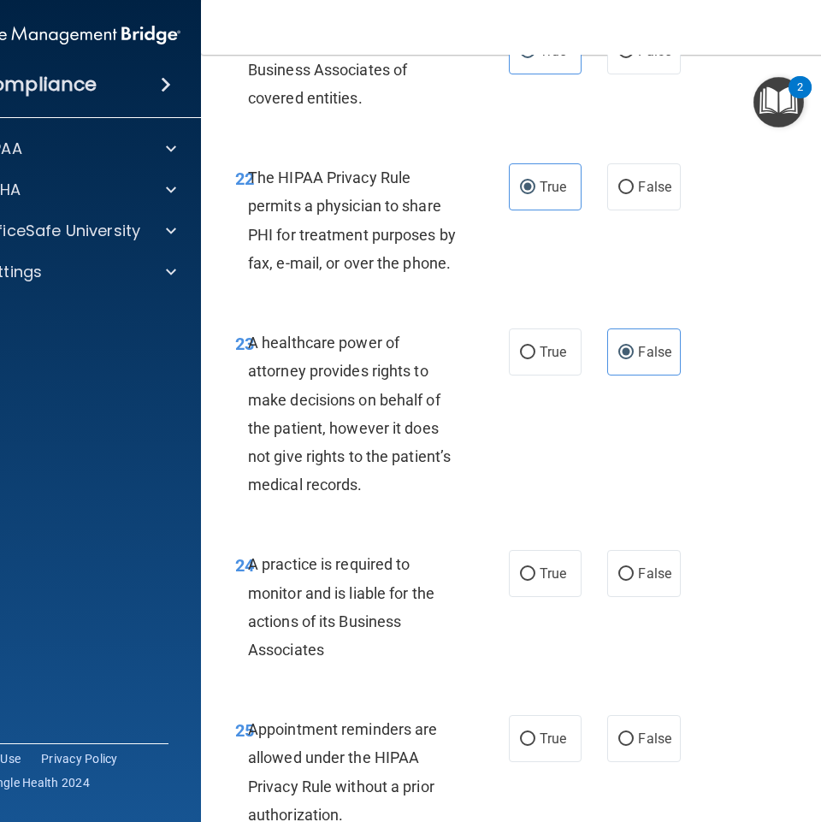
scroll to position [4445, 0]
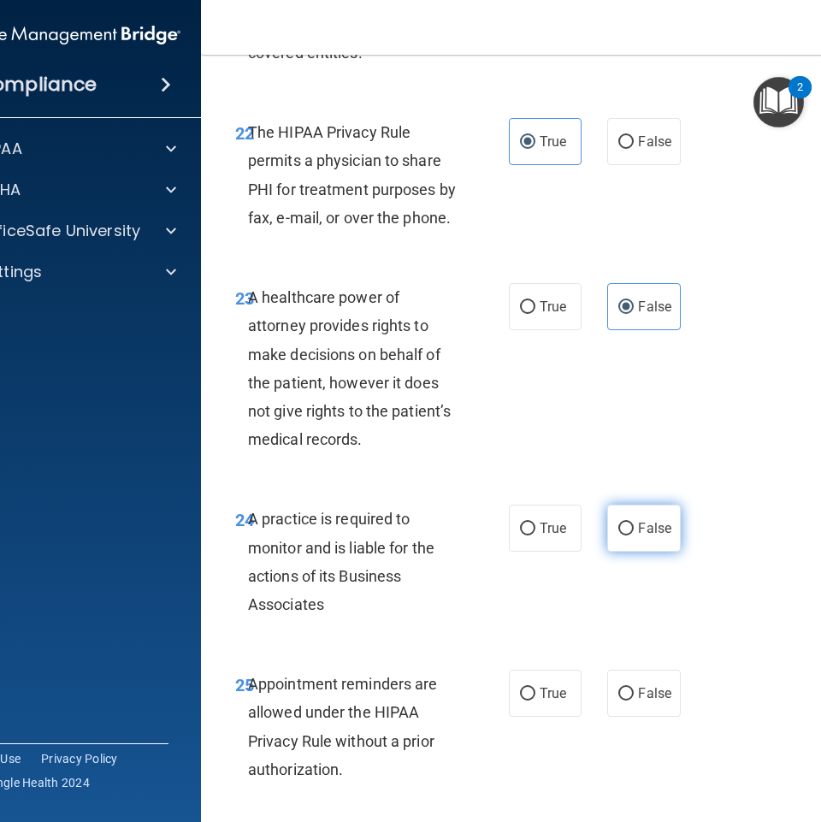
click at [621, 522] on input "False" at bounding box center [625, 528] width 15 height 13
radio input "true"
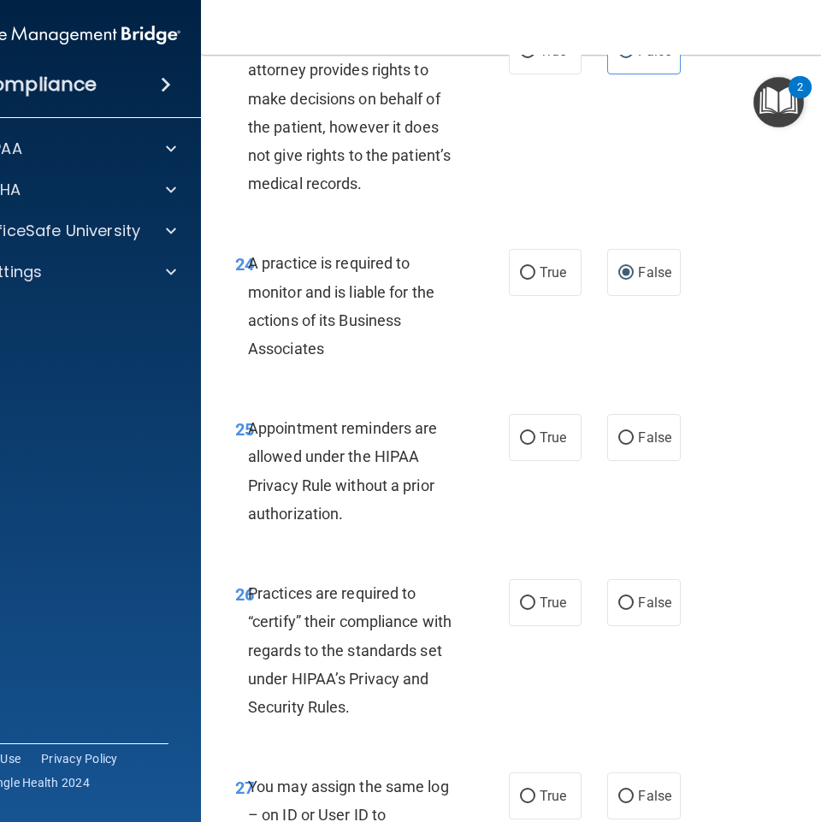
scroll to position [4702, 0]
click at [528, 433] on input "True" at bounding box center [527, 437] width 15 height 13
radio input "true"
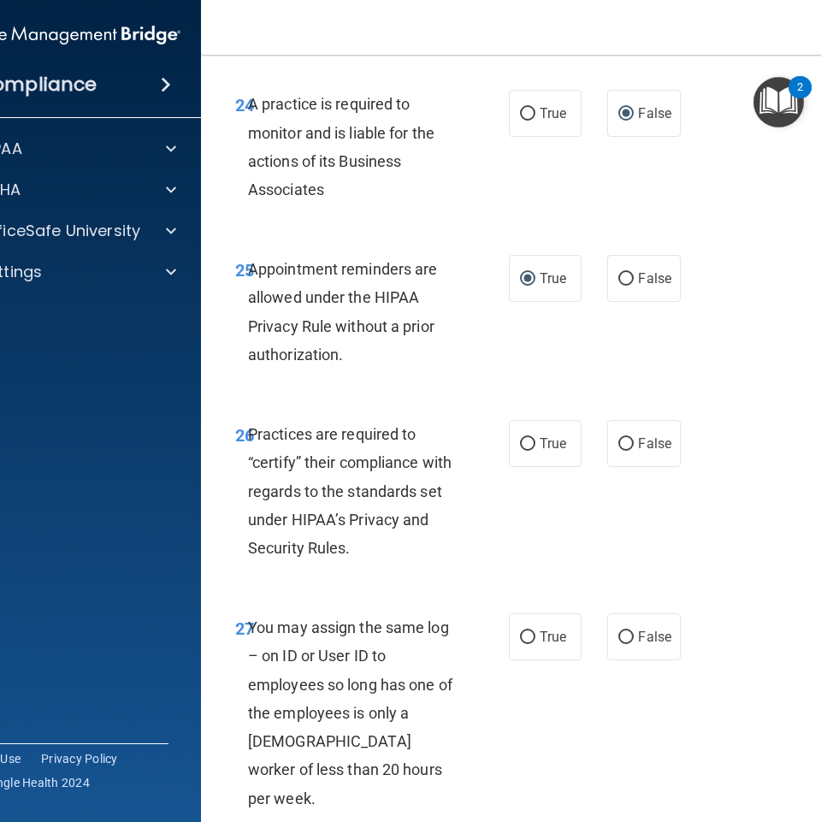
scroll to position [4873, 0]
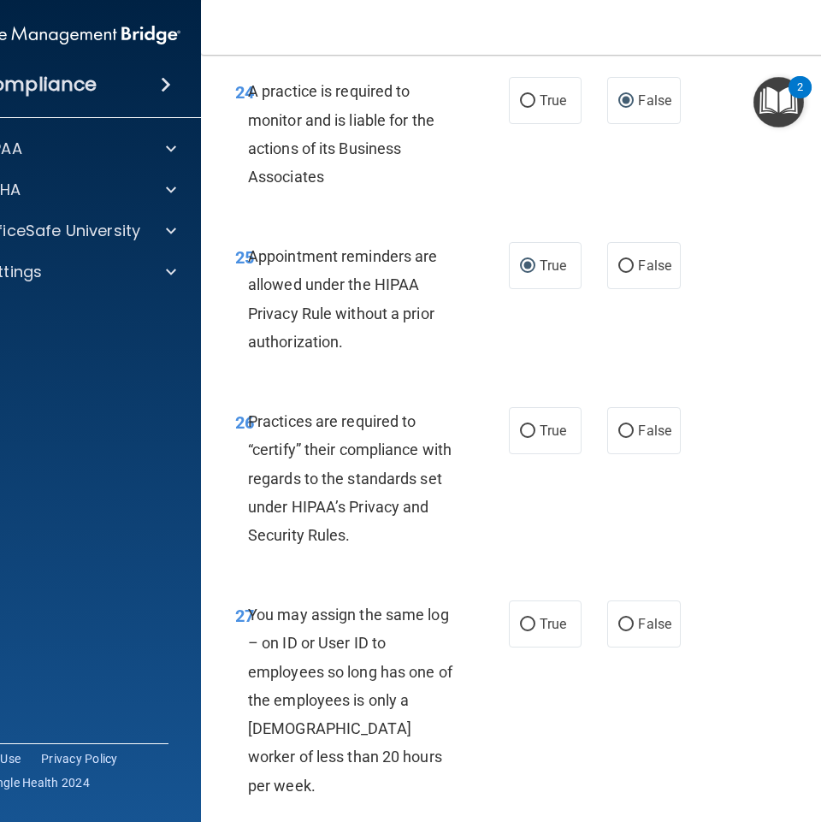
click at [584, 442] on div "True False" at bounding box center [596, 430] width 175 height 47
click at [620, 447] on label "False" at bounding box center [643, 430] width 73 height 47
click at [620, 438] on input "False" at bounding box center [625, 431] width 15 height 13
radio input "true"
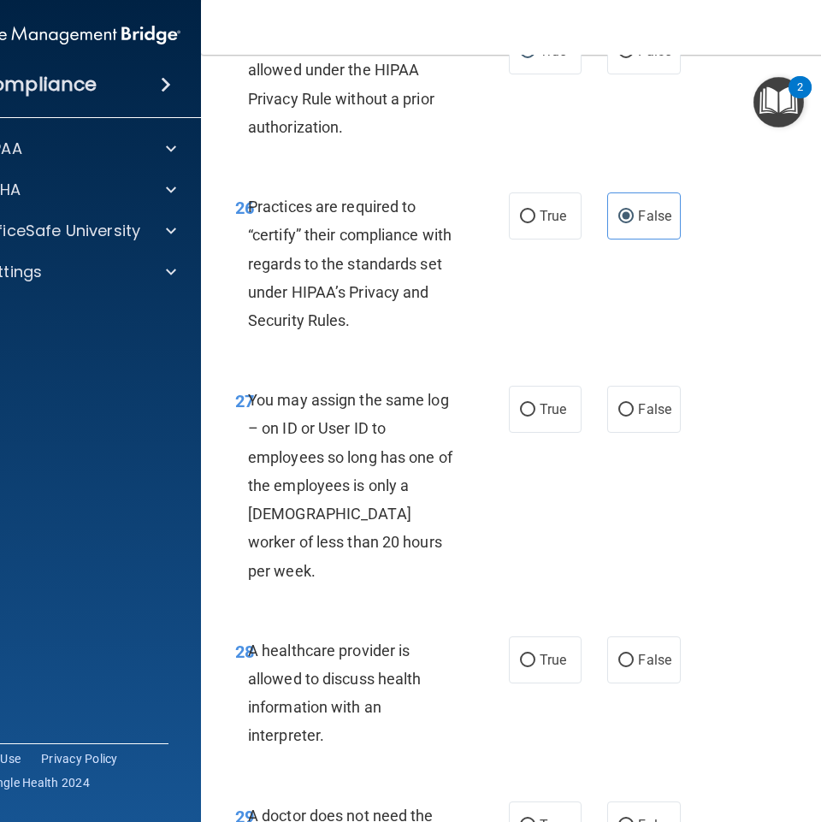
scroll to position [5129, 0]
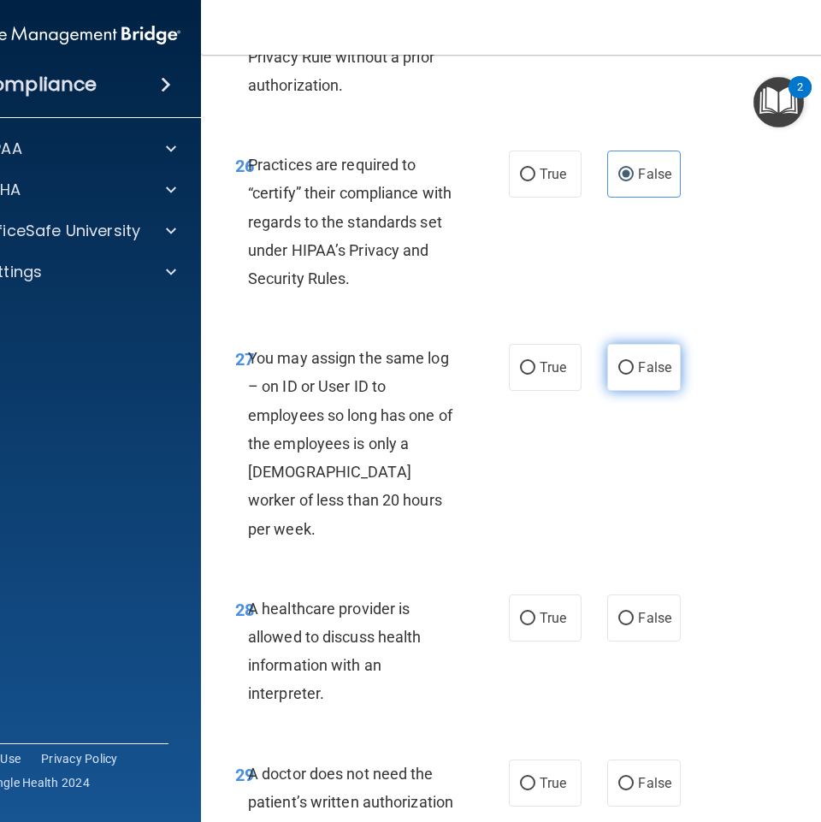
click at [624, 375] on label "False" at bounding box center [643, 367] width 73 height 47
click at [624, 374] on input "False" at bounding box center [625, 368] width 15 height 13
radio input "true"
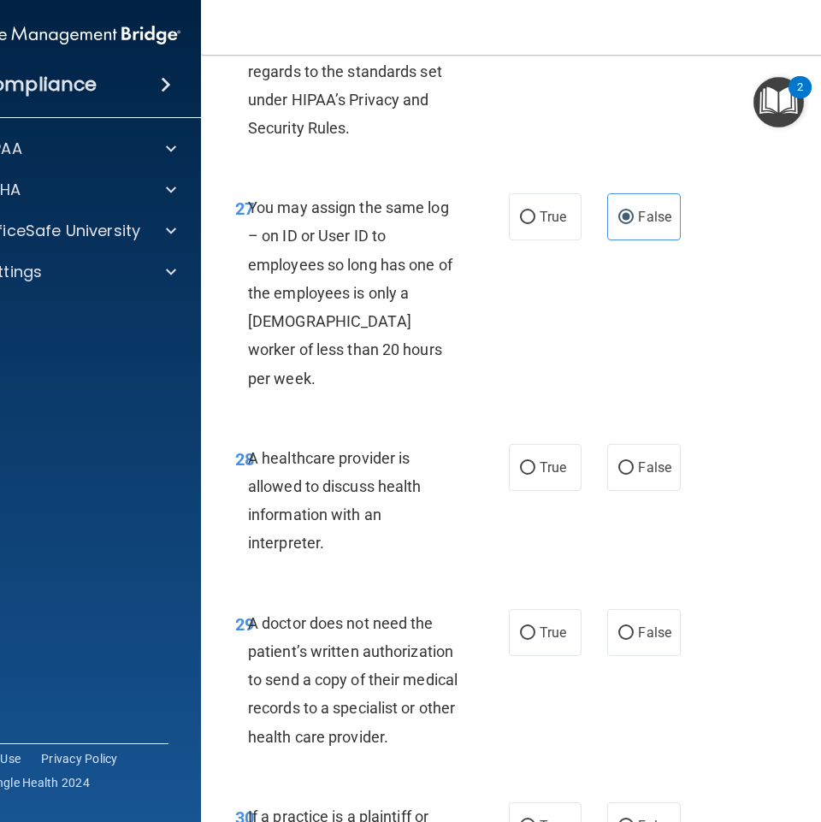
scroll to position [5300, 0]
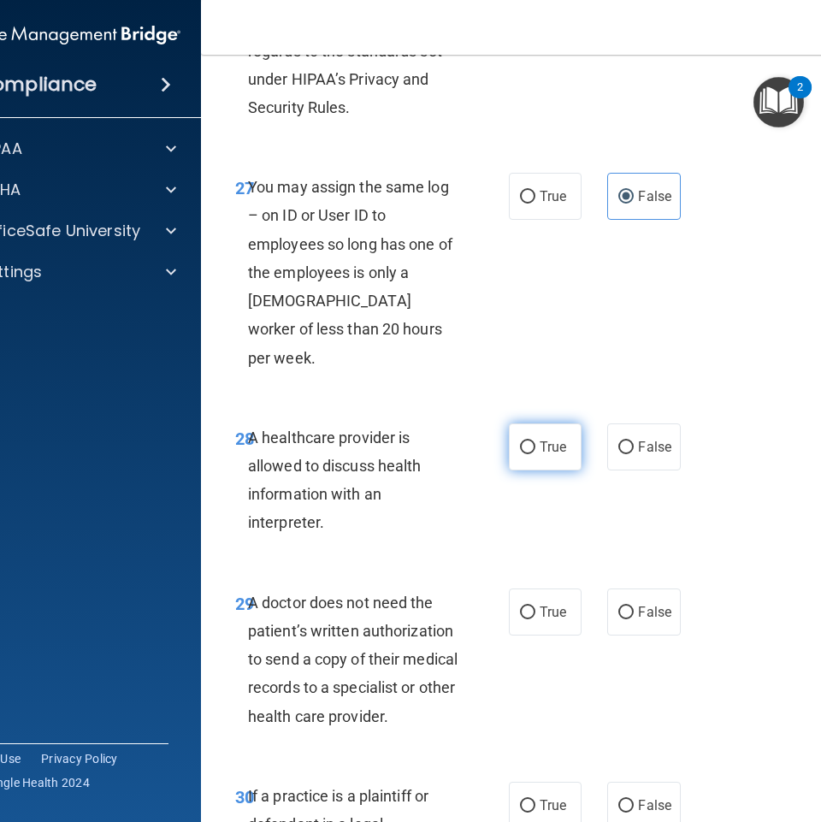
click at [527, 434] on label "True" at bounding box center [545, 446] width 73 height 47
click at [527, 441] on input "True" at bounding box center [527, 447] width 15 height 13
radio input "true"
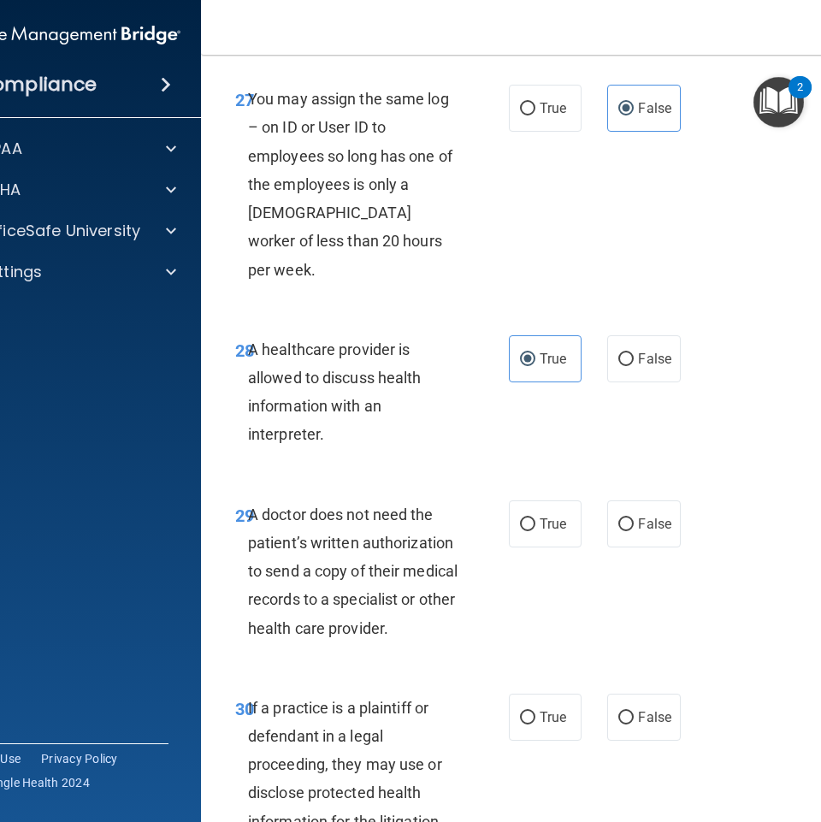
scroll to position [5471, 0]
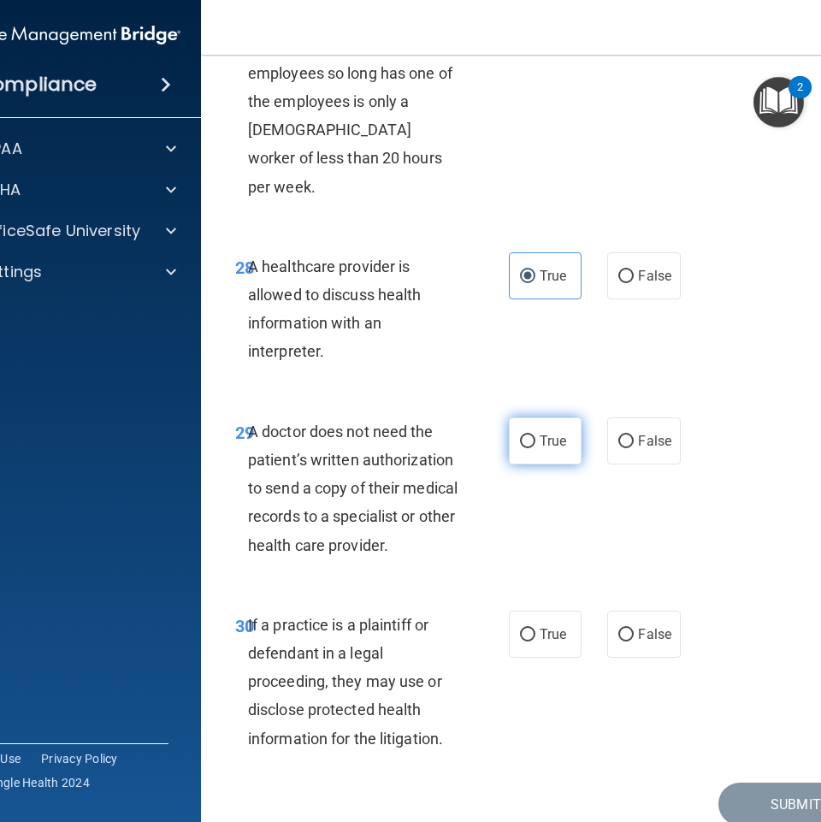
click at [539, 433] on span "True" at bounding box center [552, 441] width 27 height 16
click at [533, 435] on input "True" at bounding box center [527, 441] width 15 height 13
radio input "true"
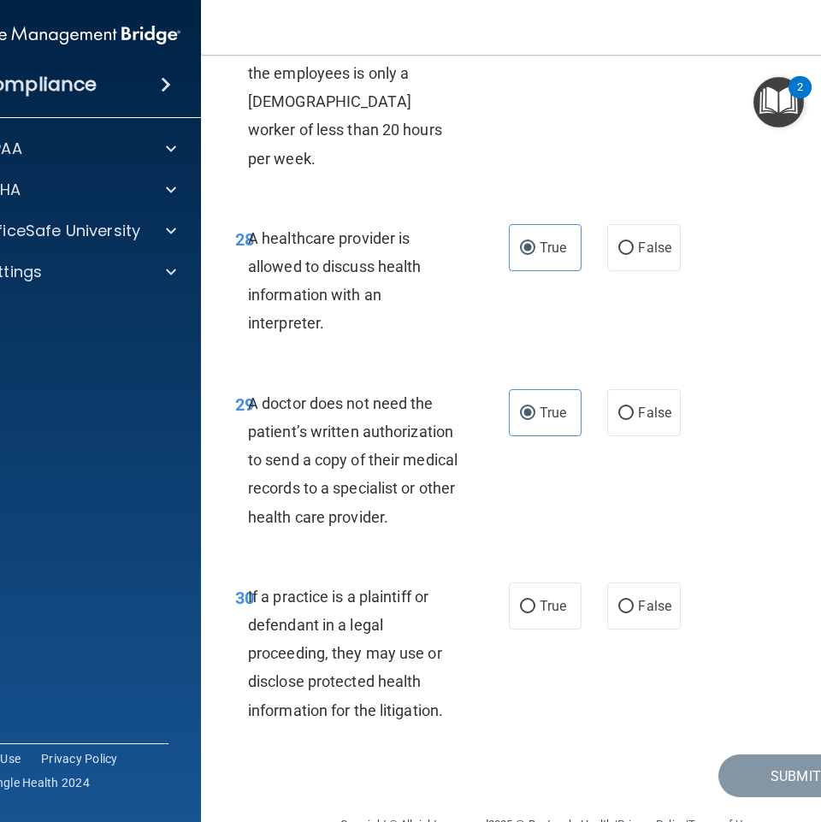
scroll to position [5515, 0]
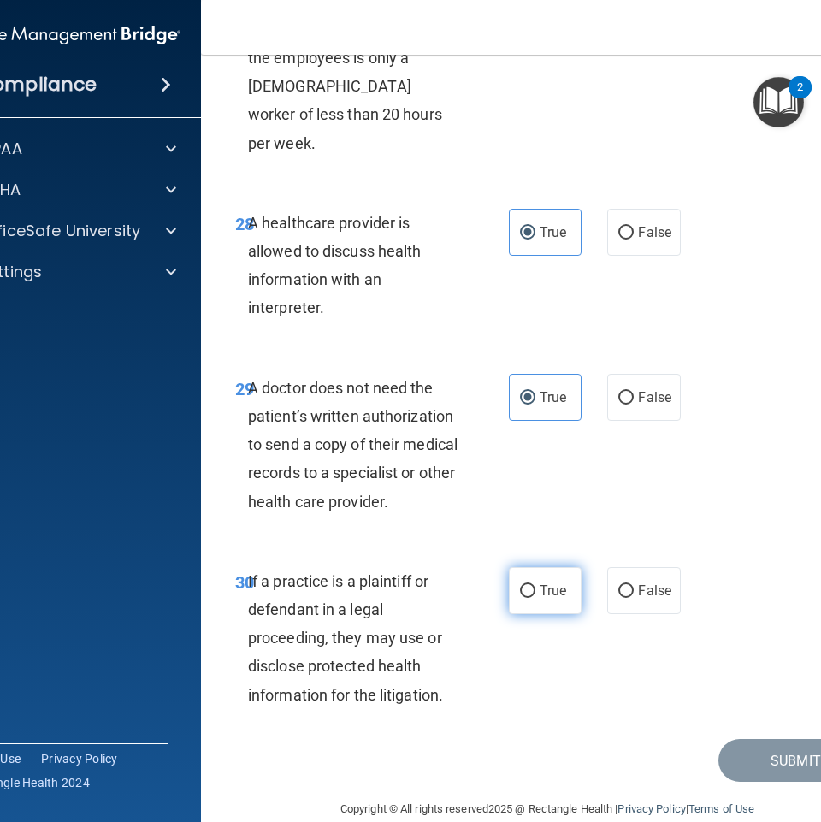
click at [539, 582] on span "True" at bounding box center [552, 590] width 27 height 16
click at [535, 585] on input "True" at bounding box center [527, 591] width 15 height 13
radio input "true"
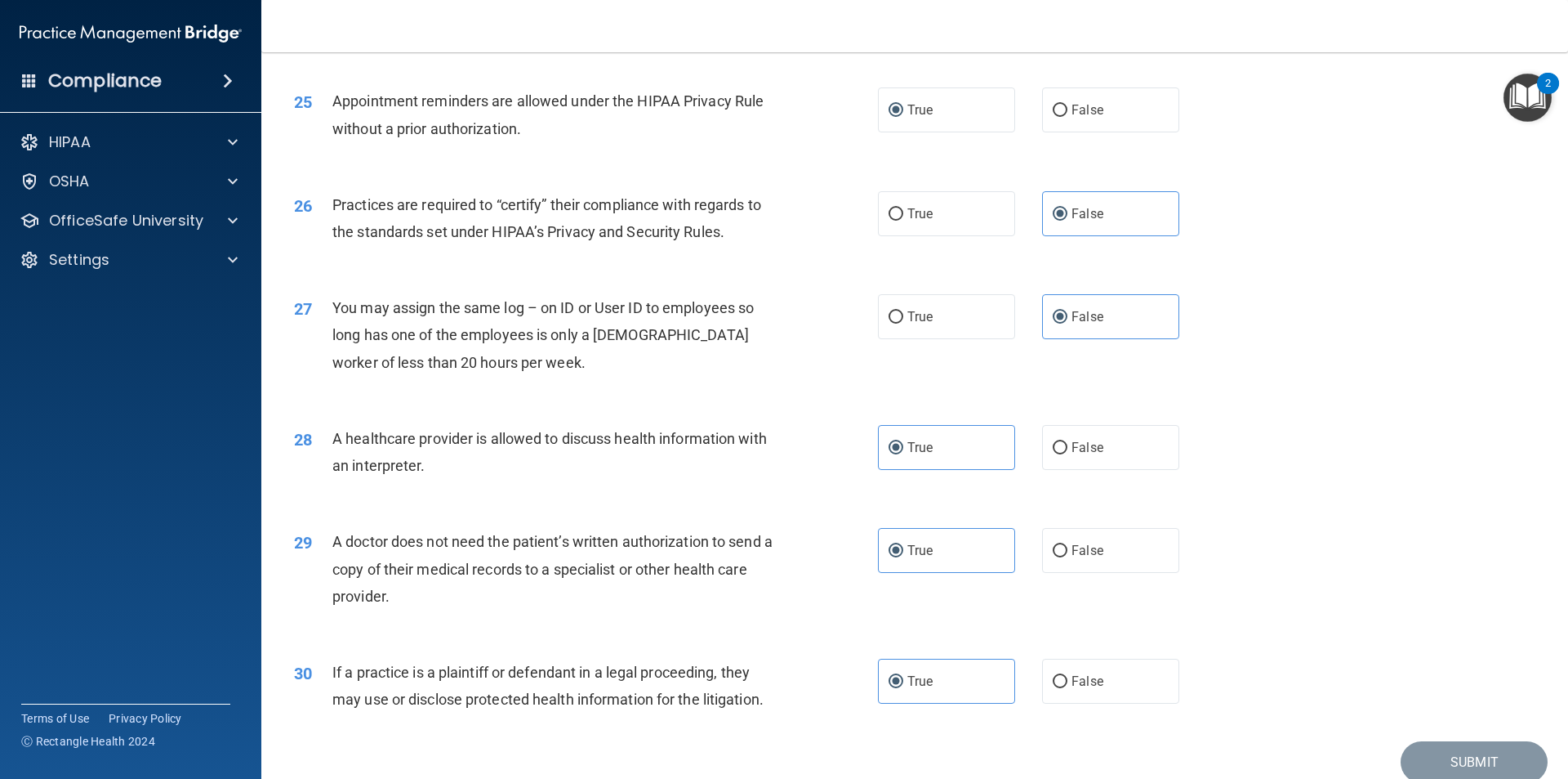
scroll to position [3025, 0]
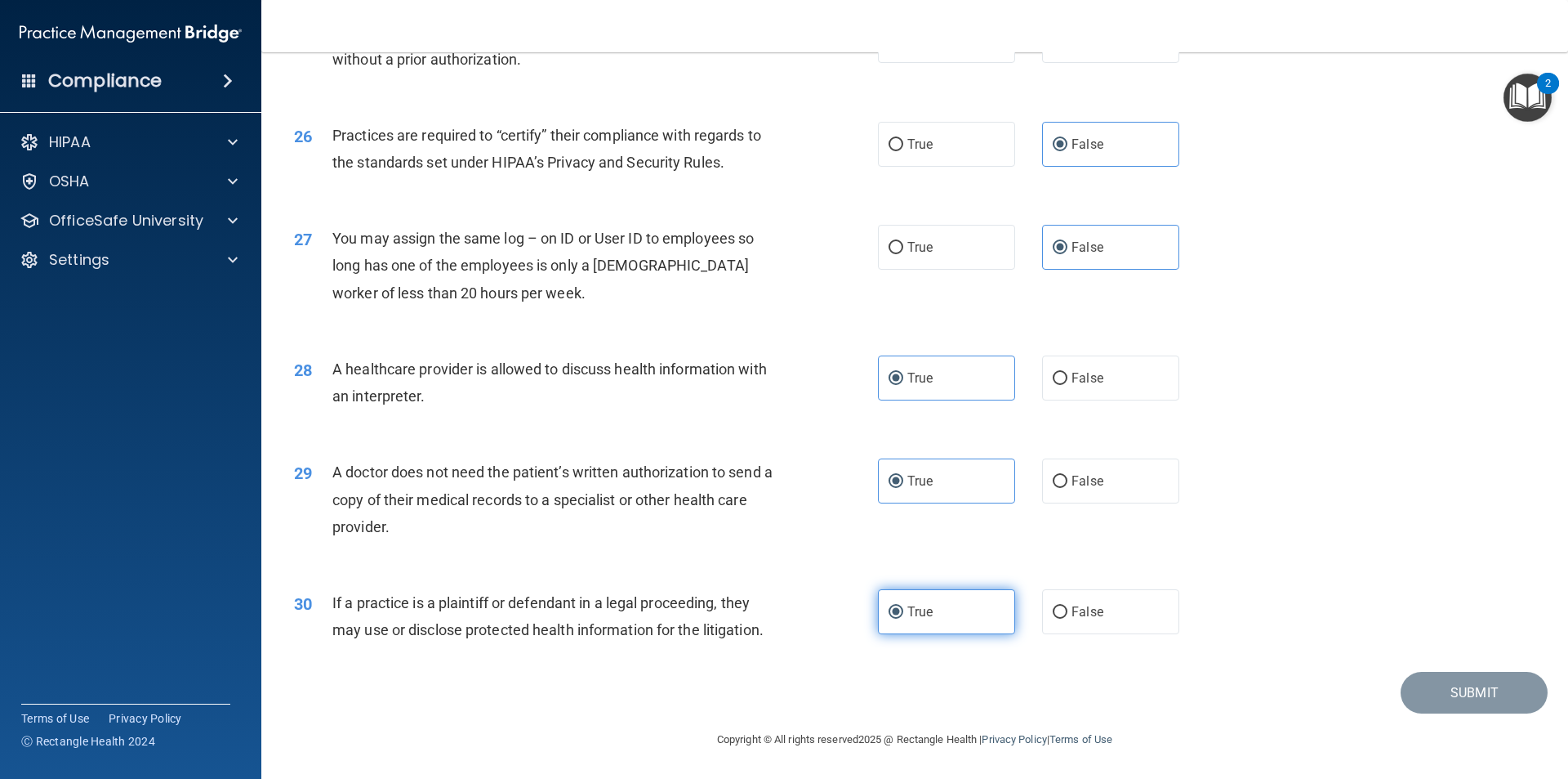
click at [936, 612] on label "True" at bounding box center [947, 611] width 138 height 45
click at [903, 612] on input "True" at bounding box center [895, 612] width 14 height 12
click at [908, 501] on label "True" at bounding box center [947, 481] width 138 height 45
click at [903, 487] on input "True" at bounding box center [895, 482] width 14 height 12
click at [941, 373] on label "True" at bounding box center [947, 378] width 138 height 45
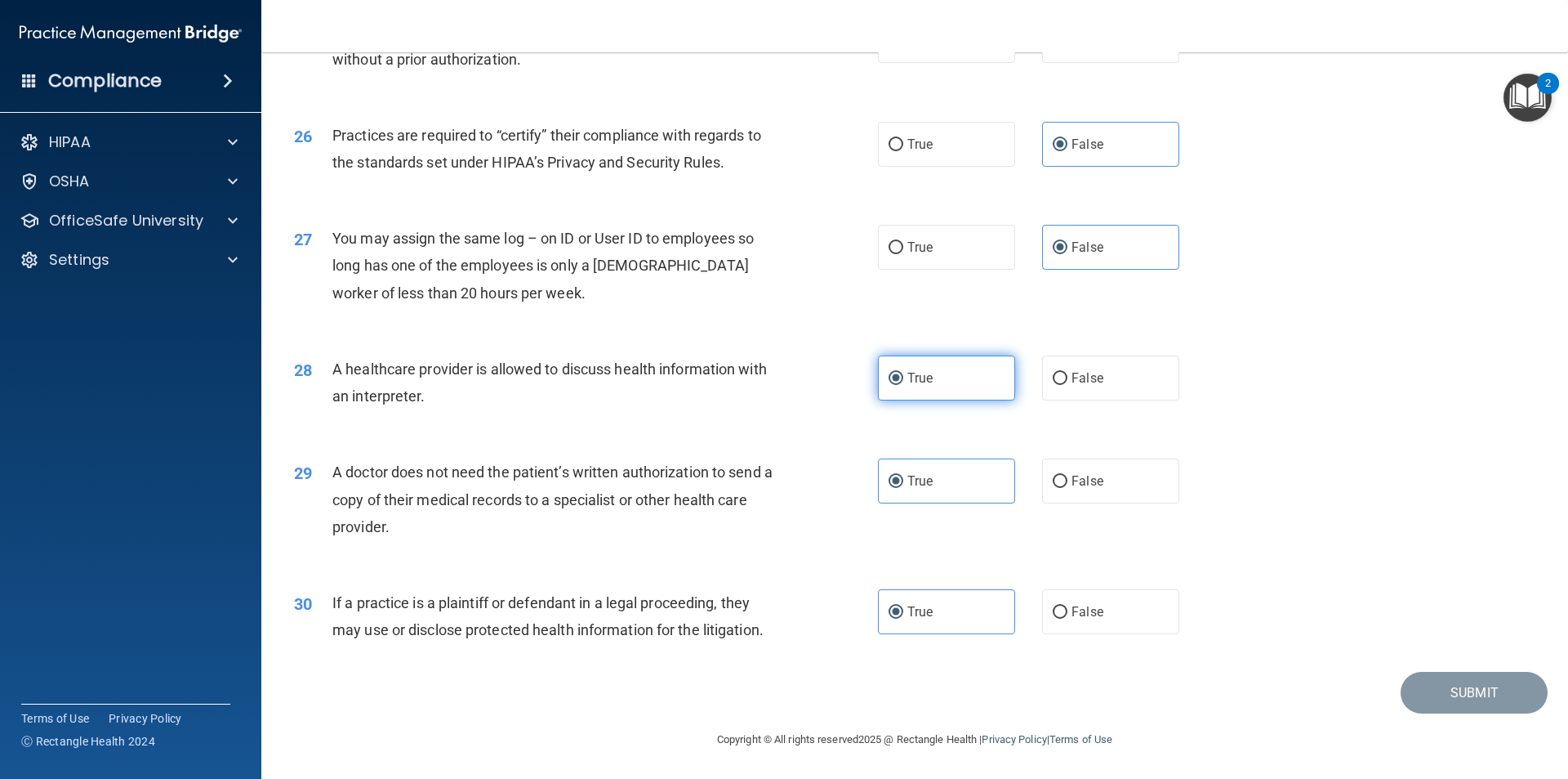
click at [903, 373] on input "True" at bounding box center [895, 379] width 14 height 12
click at [1075, 252] on span "False" at bounding box center [1087, 247] width 32 height 15
click at [1067, 252] on input "False" at bounding box center [1060, 248] width 14 height 12
click at [1078, 159] on label "False" at bounding box center [1111, 143] width 138 height 45
click at [1067, 151] on input "False" at bounding box center [1060, 144] width 14 height 12
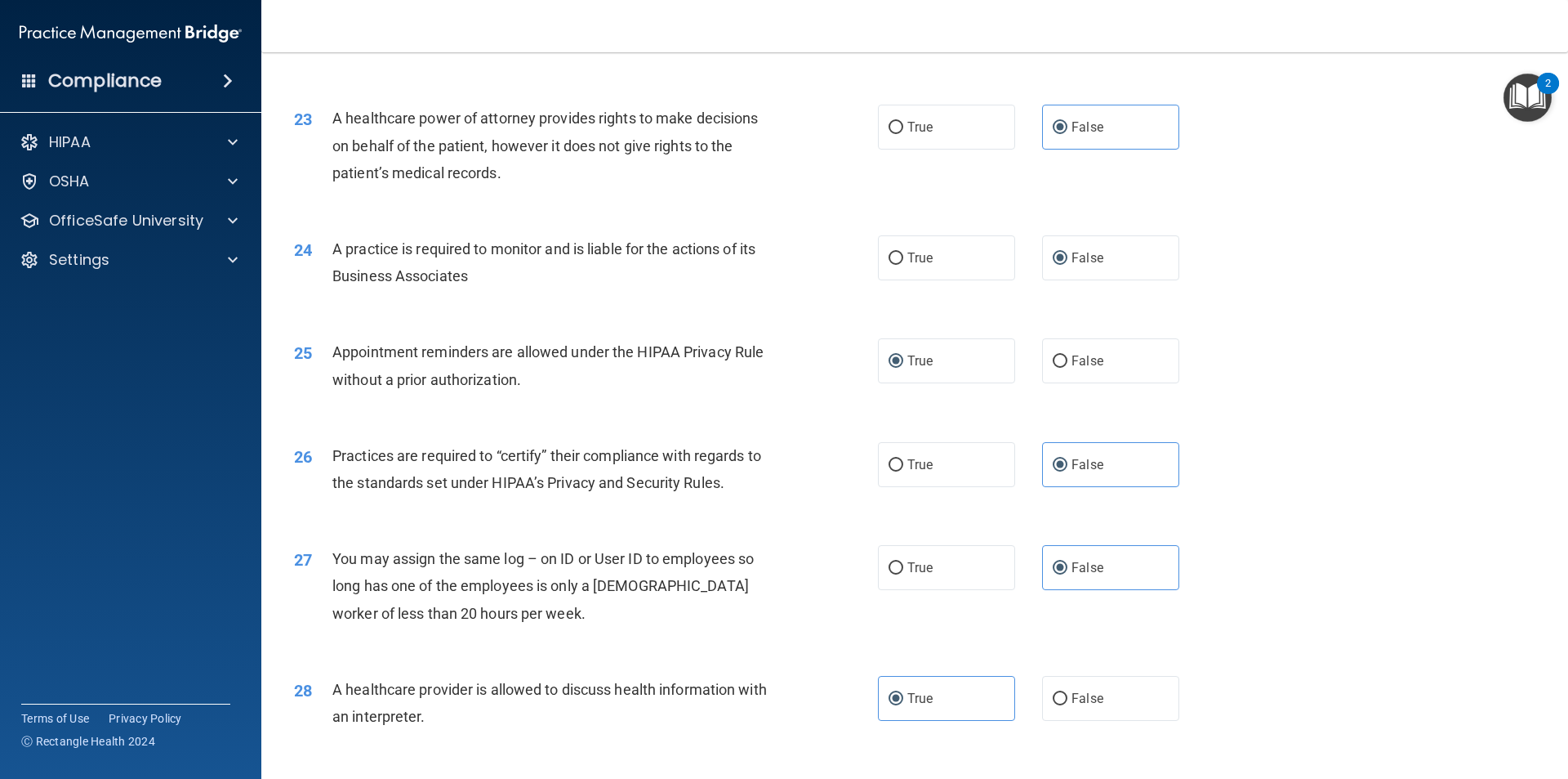
scroll to position [2698, 0]
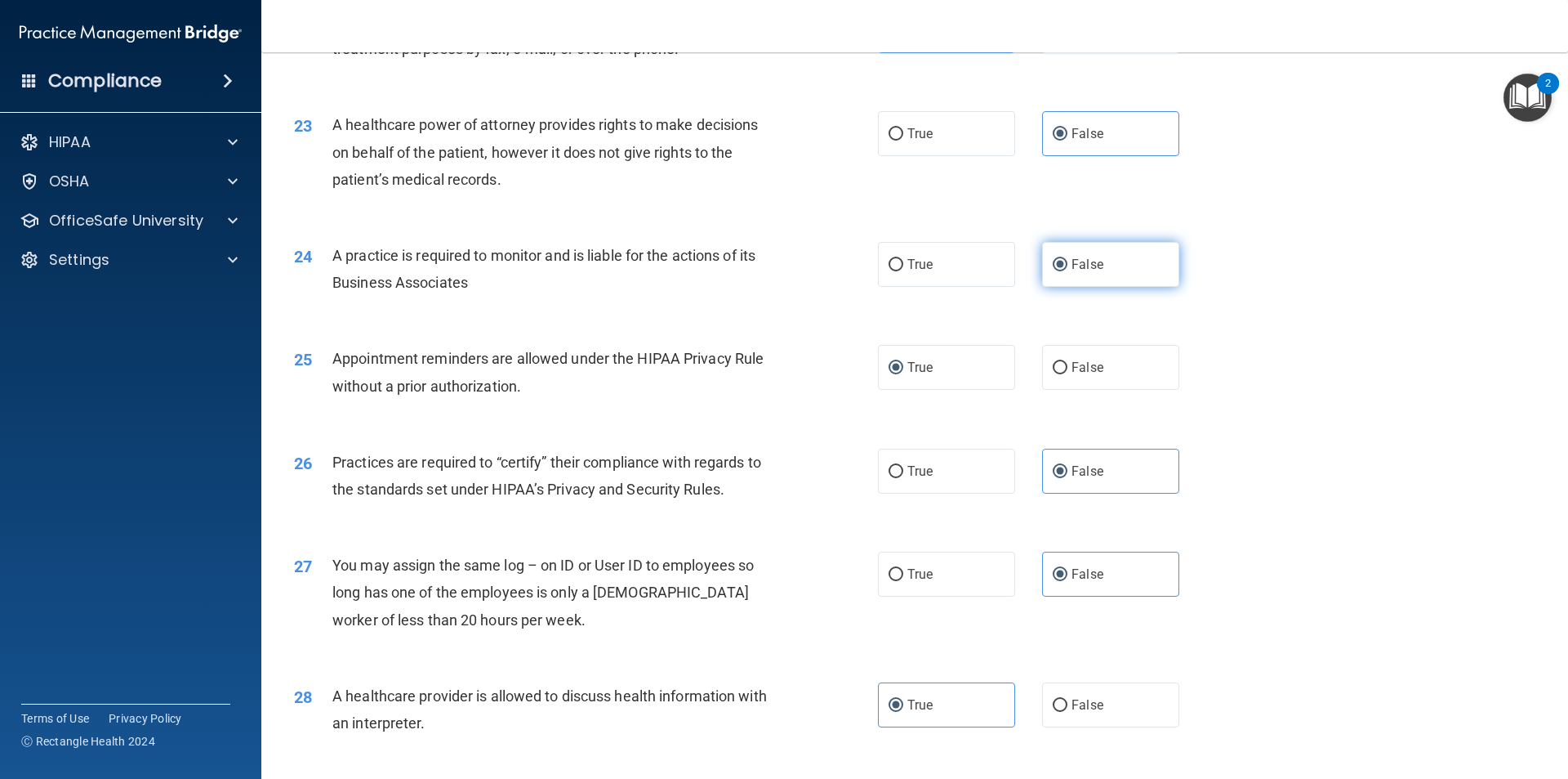
drag, startPoint x: 930, startPoint y: 375, endPoint x: 1066, endPoint y: 272, distance: 170.6
click at [932, 373] on label "True" at bounding box center [947, 367] width 138 height 45
click at [903, 373] on input "True" at bounding box center [895, 368] width 14 height 12
click at [1066, 272] on label "False" at bounding box center [1111, 264] width 138 height 45
click at [1066, 271] on input "False" at bounding box center [1060, 265] width 14 height 12
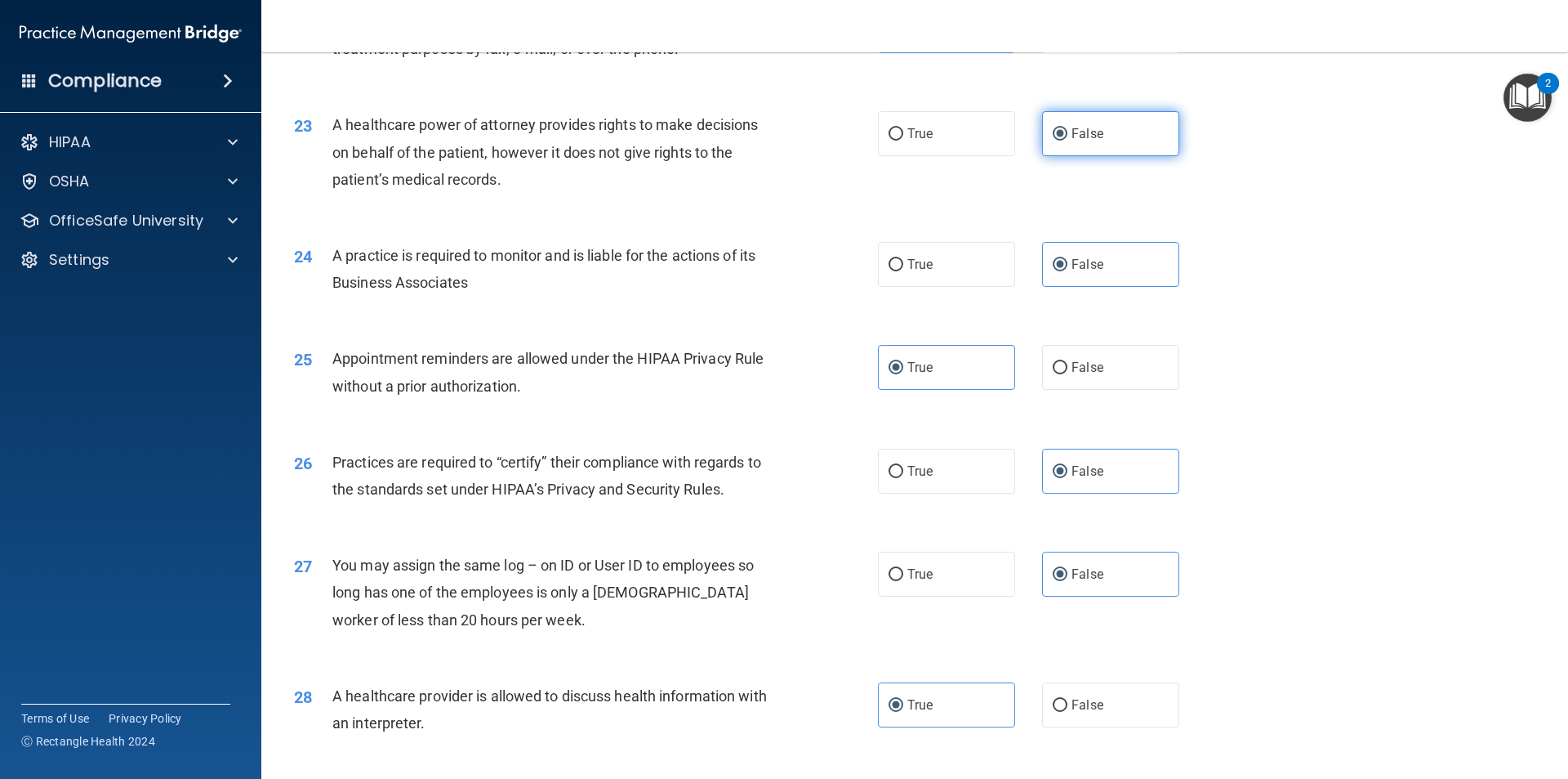
click at [1066, 149] on label "False" at bounding box center [1111, 133] width 138 height 45
click at [1066, 141] on input "False" at bounding box center [1060, 134] width 14 height 12
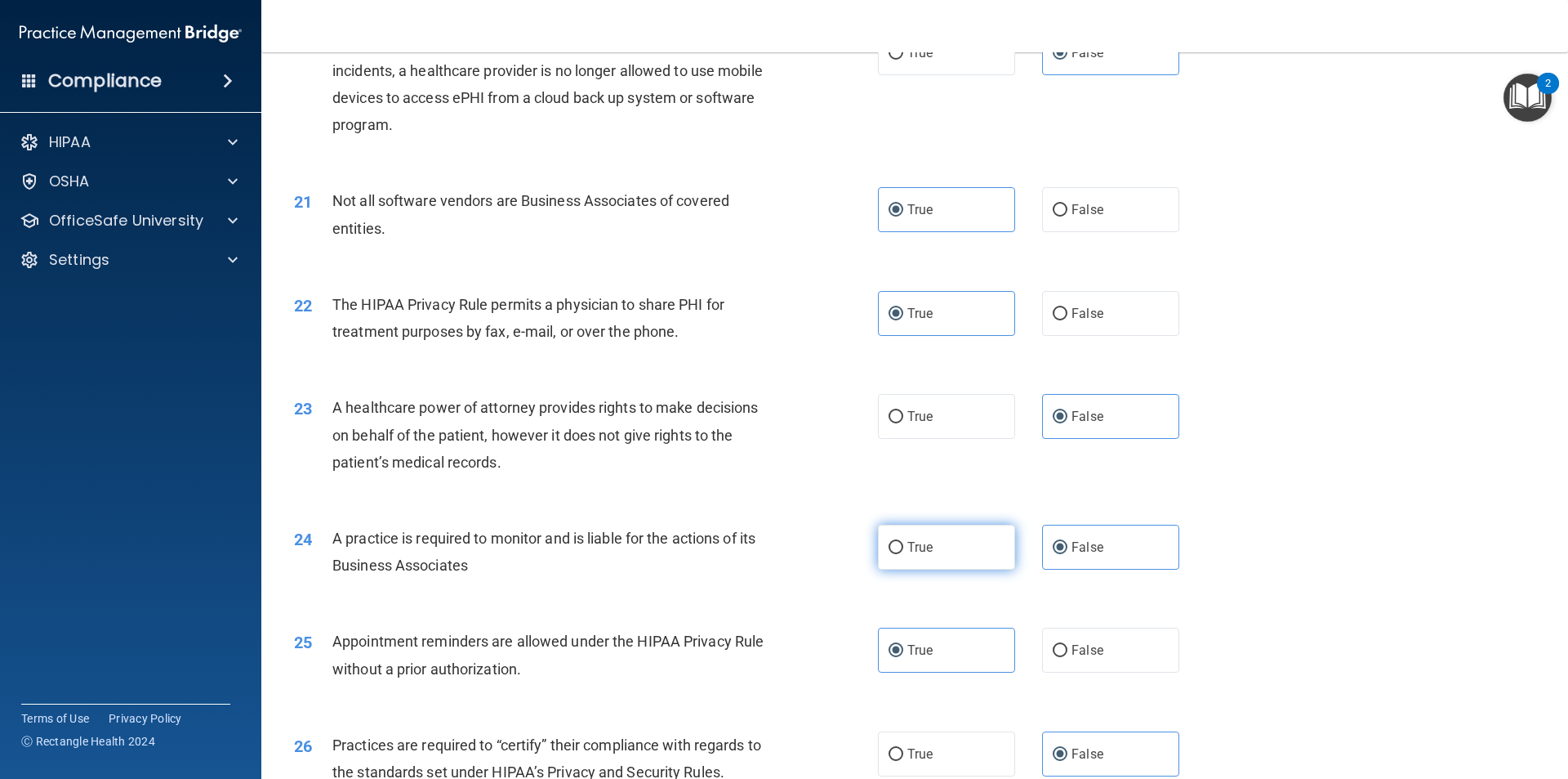
scroll to position [2289, 0]
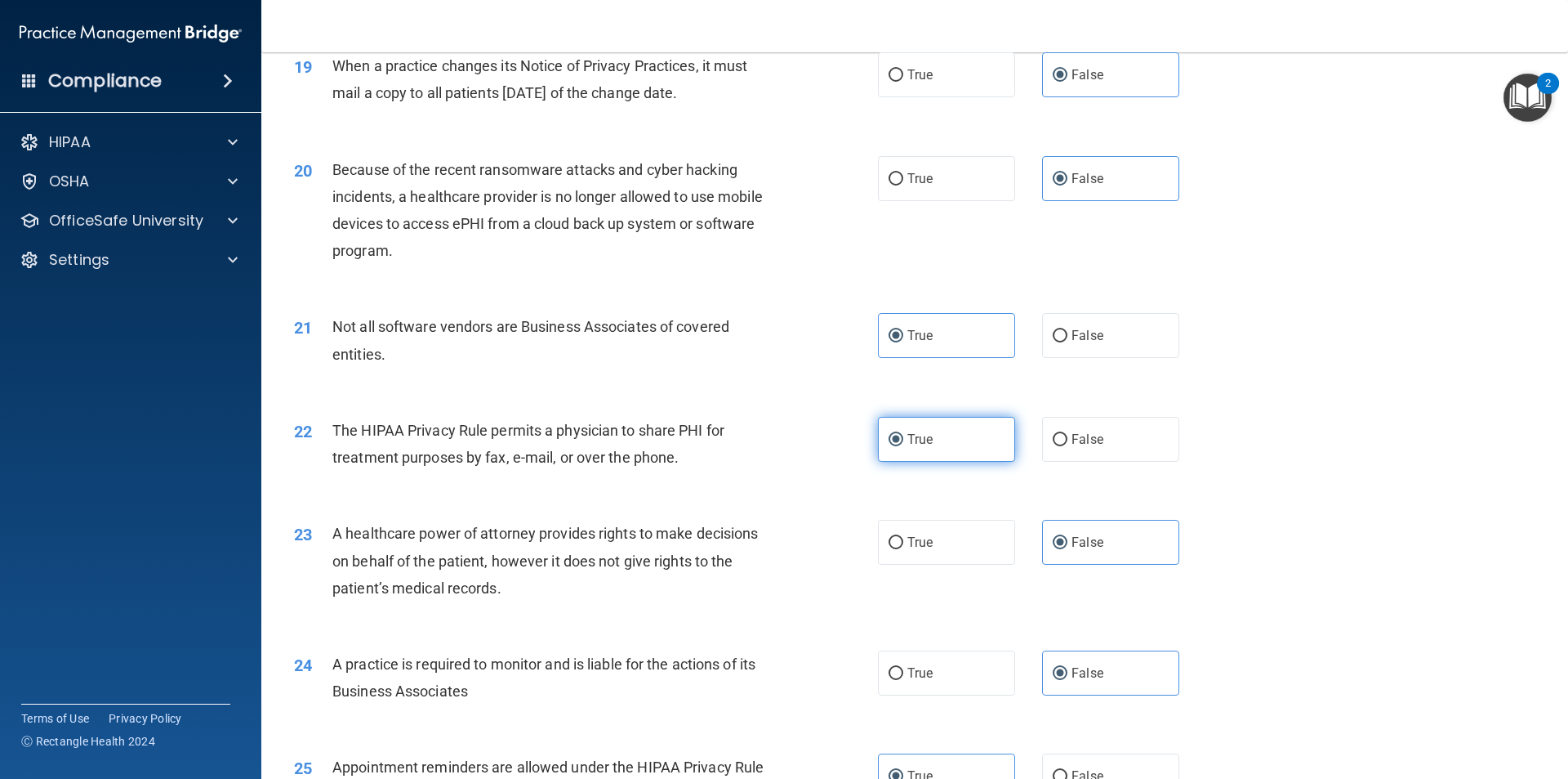
click at [934, 455] on label "True" at bounding box center [947, 439] width 138 height 45
click at [903, 446] on input "True" at bounding box center [895, 440] width 14 height 12
click at [957, 335] on label "True" at bounding box center [947, 335] width 138 height 45
click at [903, 335] on input "True" at bounding box center [895, 335] width 14 height 12
click at [1064, 167] on label "False" at bounding box center [1111, 178] width 138 height 45
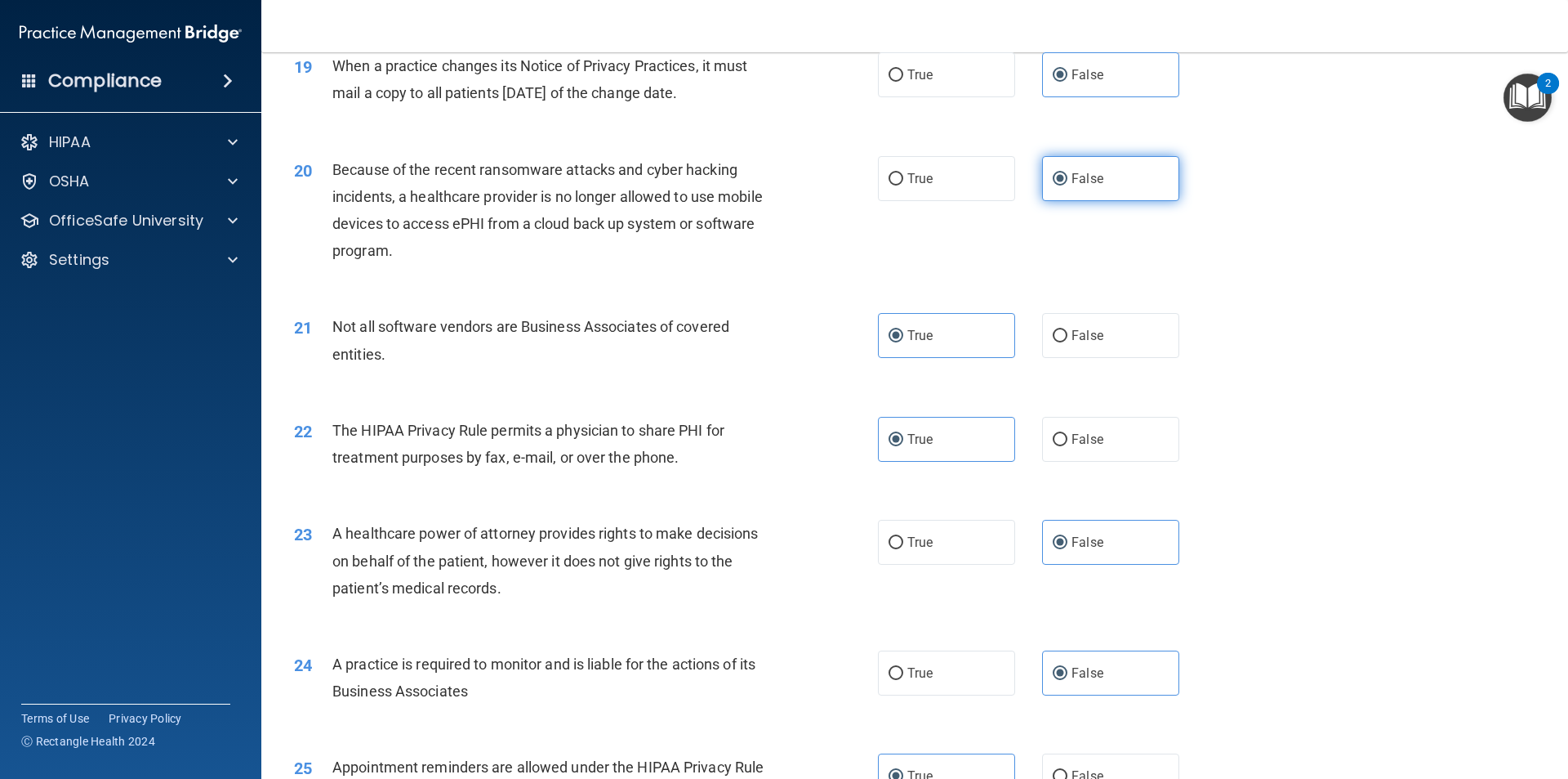
click at [1064, 173] on input "False" at bounding box center [1060, 179] width 14 height 12
click at [1068, 84] on label "False" at bounding box center [1111, 75] width 138 height 45
click at [1067, 81] on input "False" at bounding box center [1060, 76] width 14 height 12
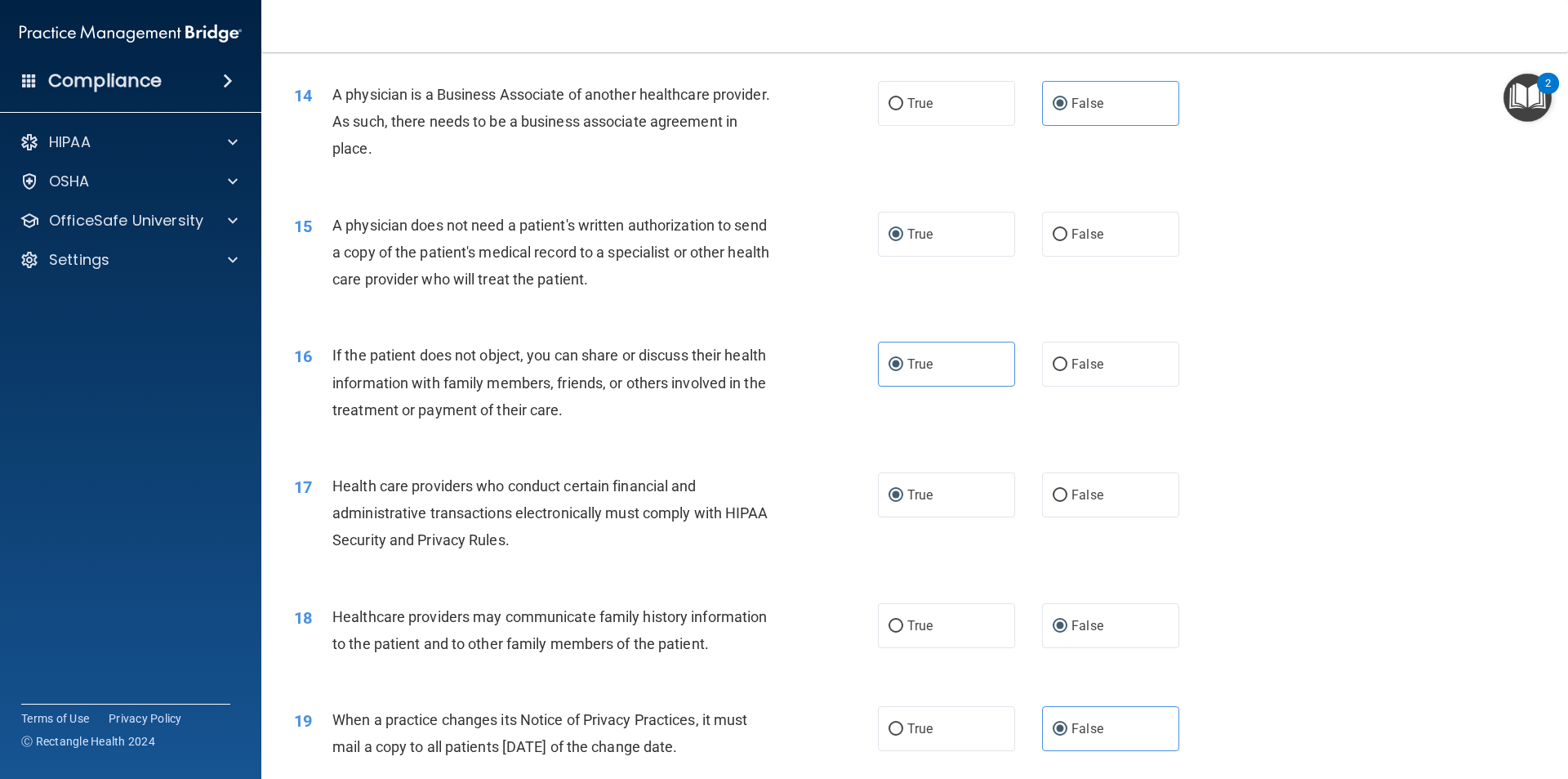
scroll to position [1554, 0]
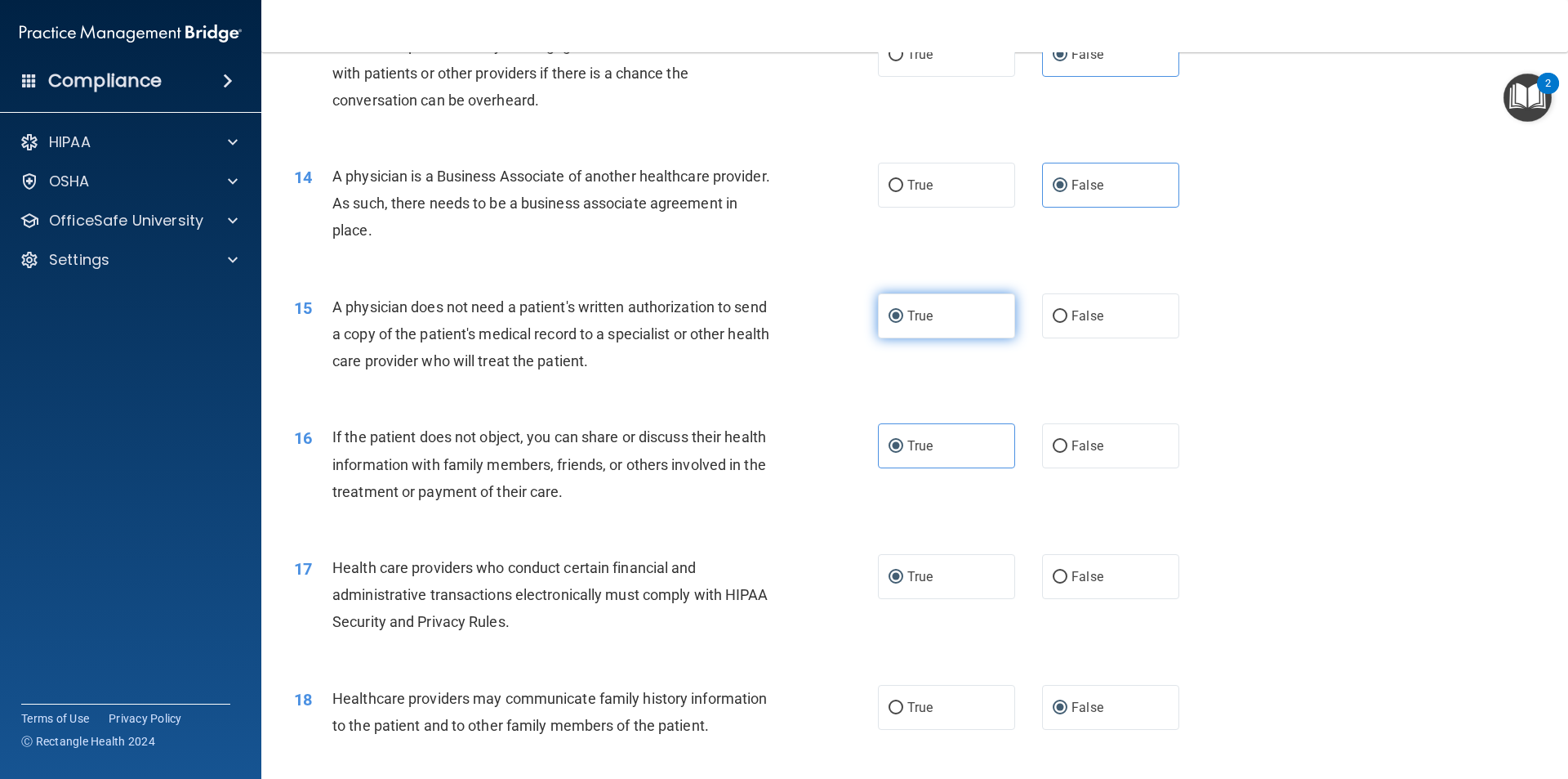
click at [969, 319] on label "True" at bounding box center [947, 315] width 138 height 45
click at [903, 319] on input "True" at bounding box center [895, 316] width 14 height 12
click at [1095, 179] on label "False" at bounding box center [1111, 184] width 138 height 45
click at [1067, 180] on input "False" at bounding box center [1060, 185] width 14 height 12
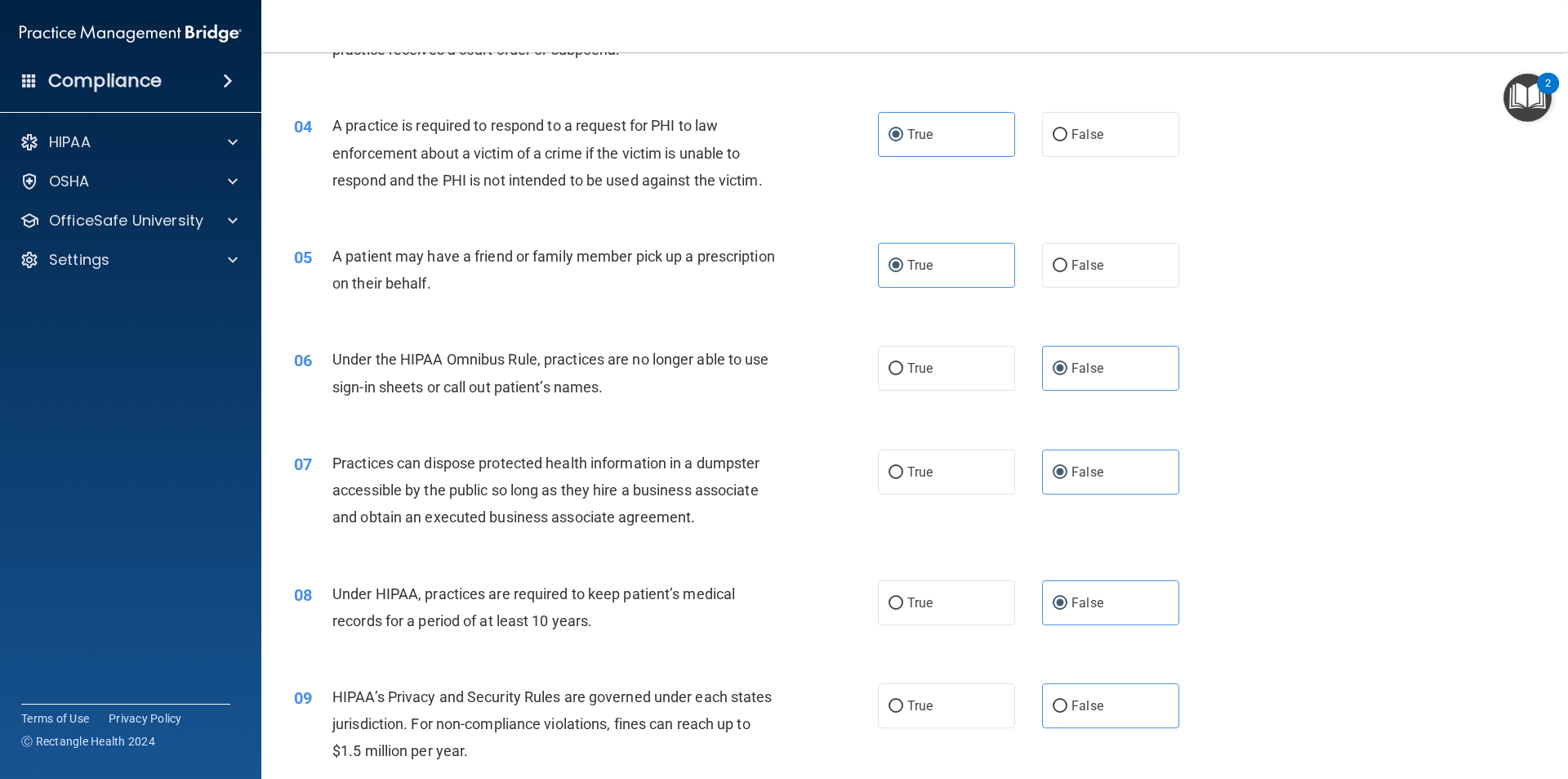
scroll to position [490, 0]
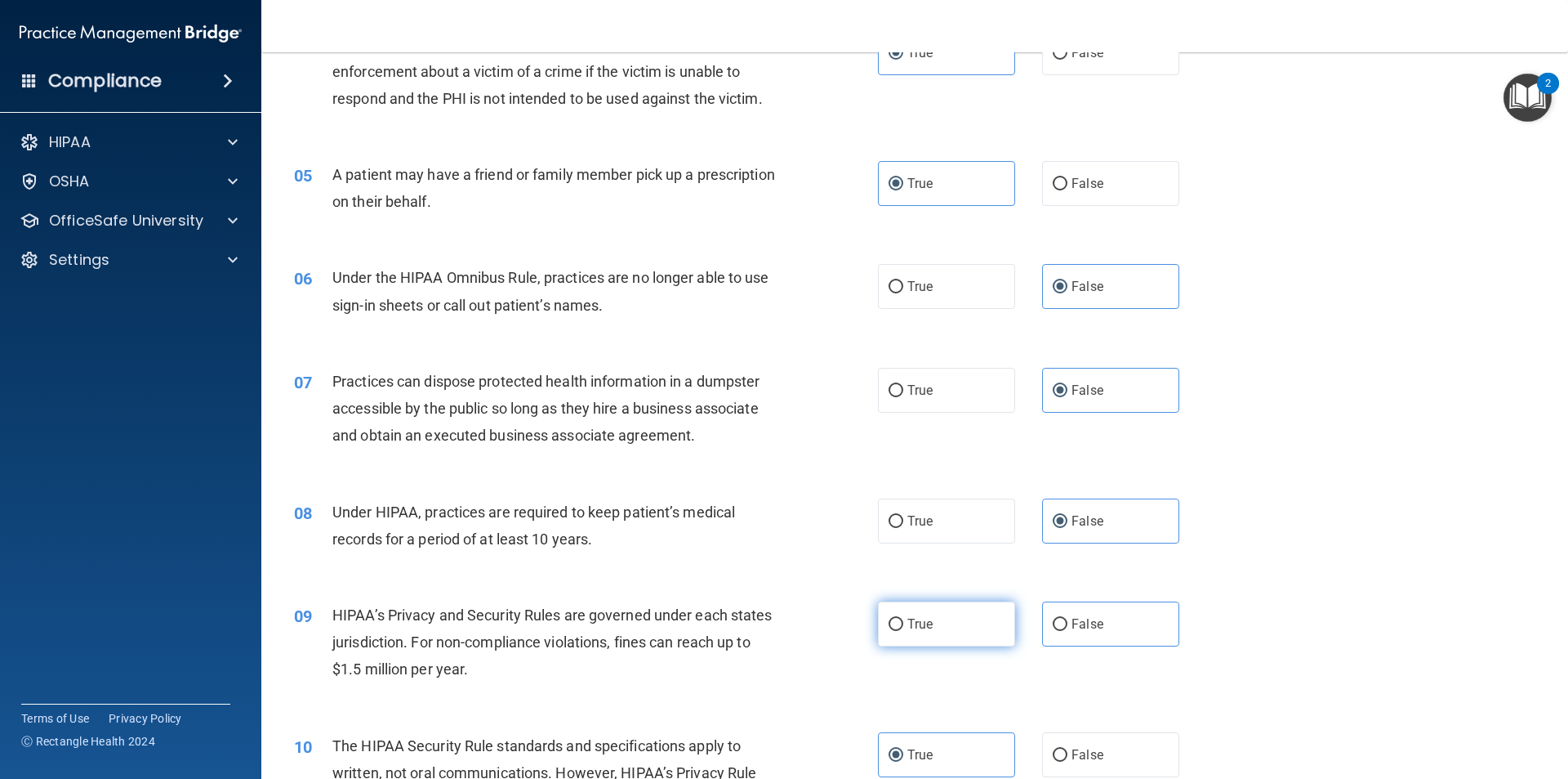
click at [908, 626] on span "True" at bounding box center [920, 624] width 26 height 15
click at [903, 626] on input "True" at bounding box center [895, 624] width 14 height 12
radio input "true"
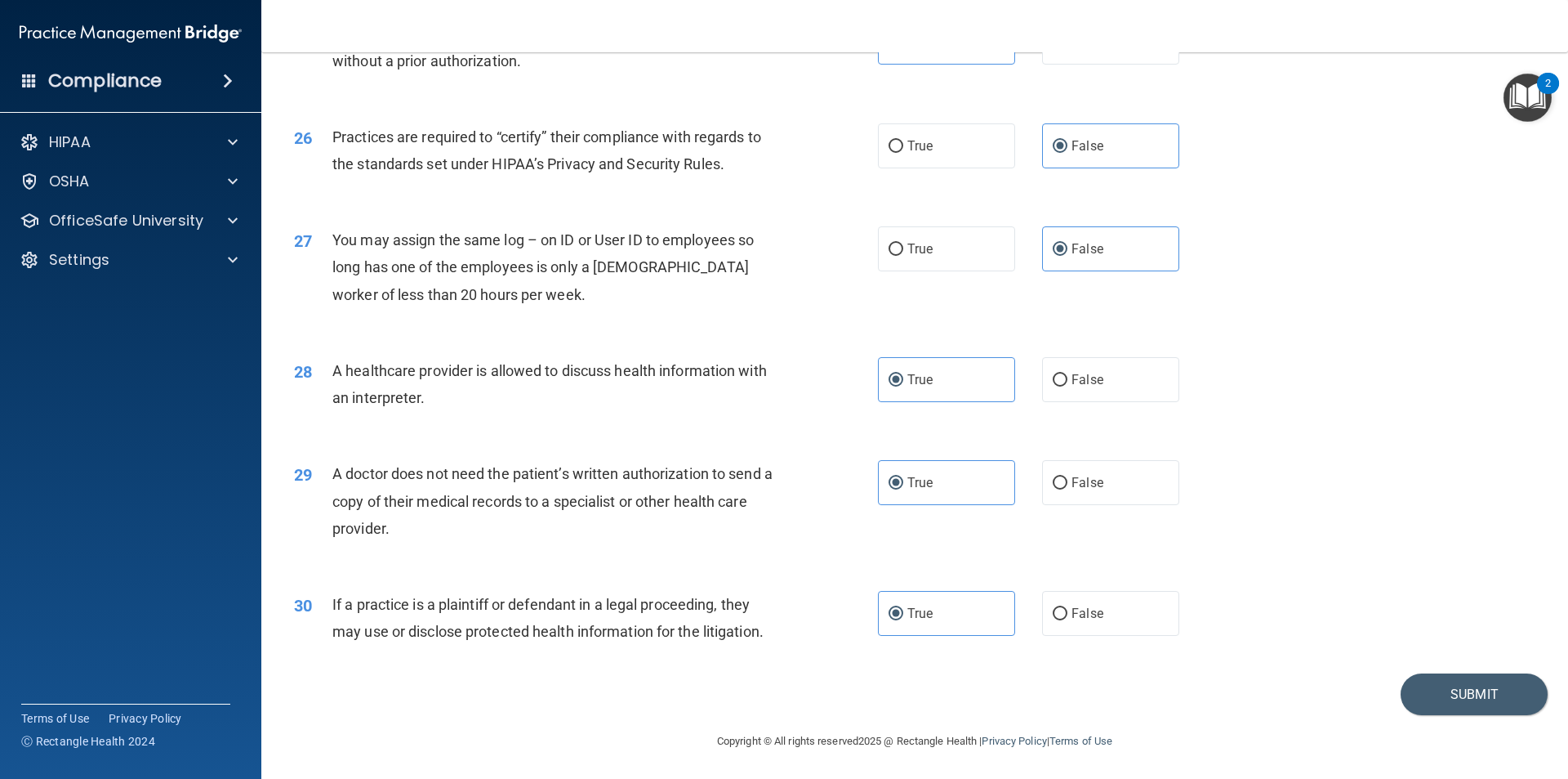
scroll to position [3025, 0]
click at [1451, 690] on button "Submit" at bounding box center [1474, 693] width 147 height 42
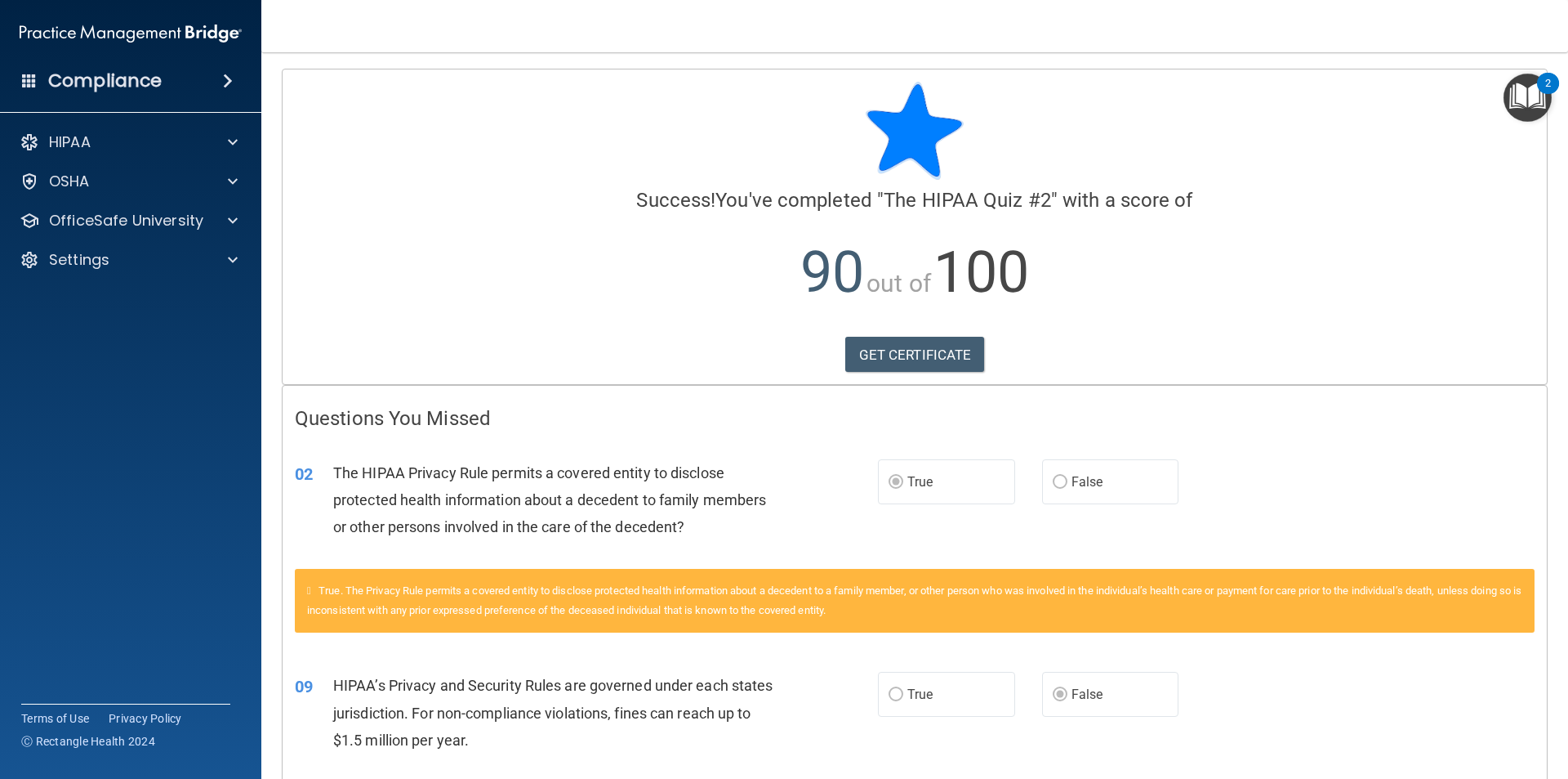
click at [1522, 98] on img "Open Resource Center, 2 new notifications" at bounding box center [1528, 97] width 48 height 48
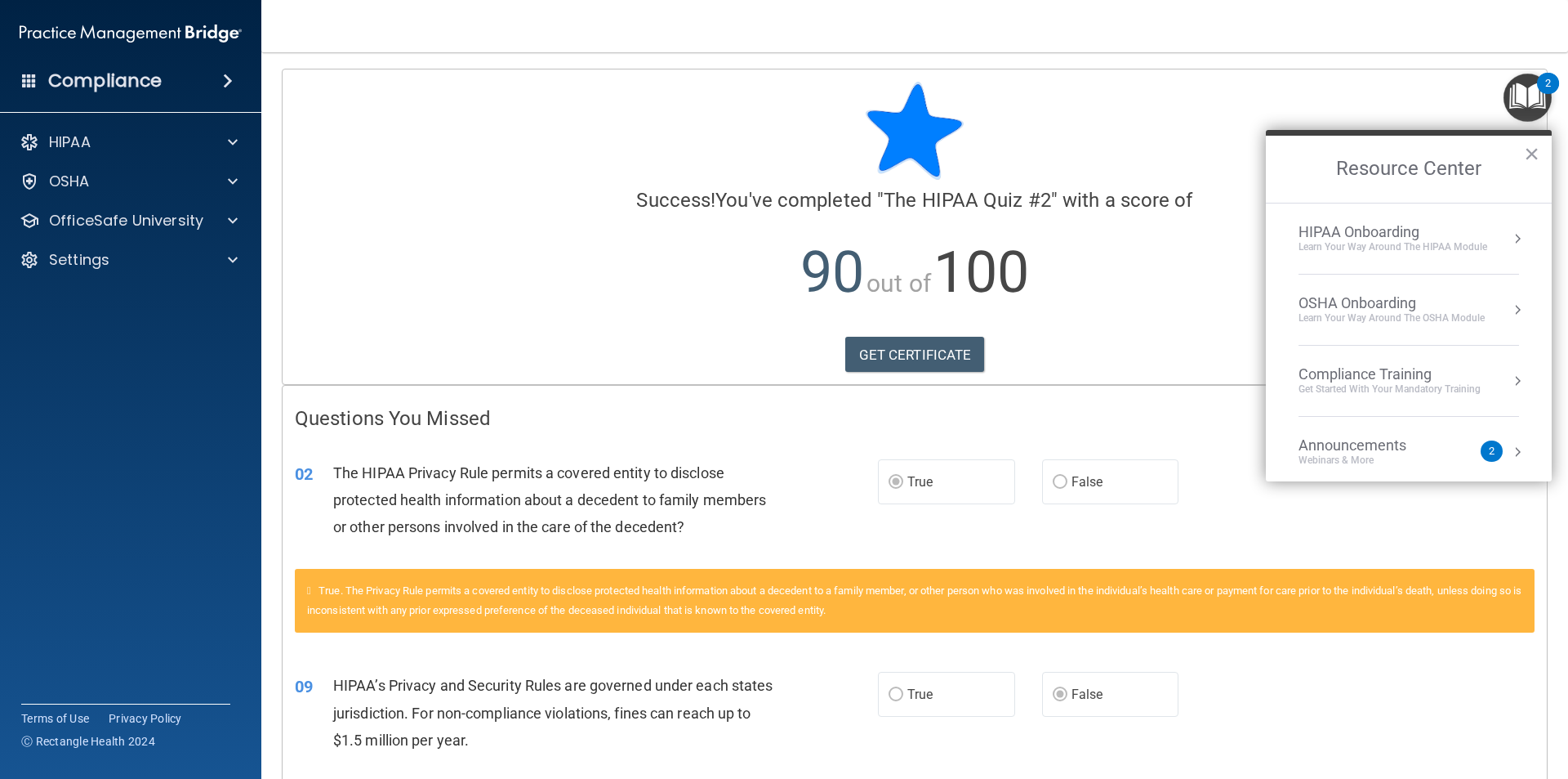
click at [1400, 245] on div "Learn Your Way around the HIPAA module" at bounding box center [1392, 247] width 188 height 14
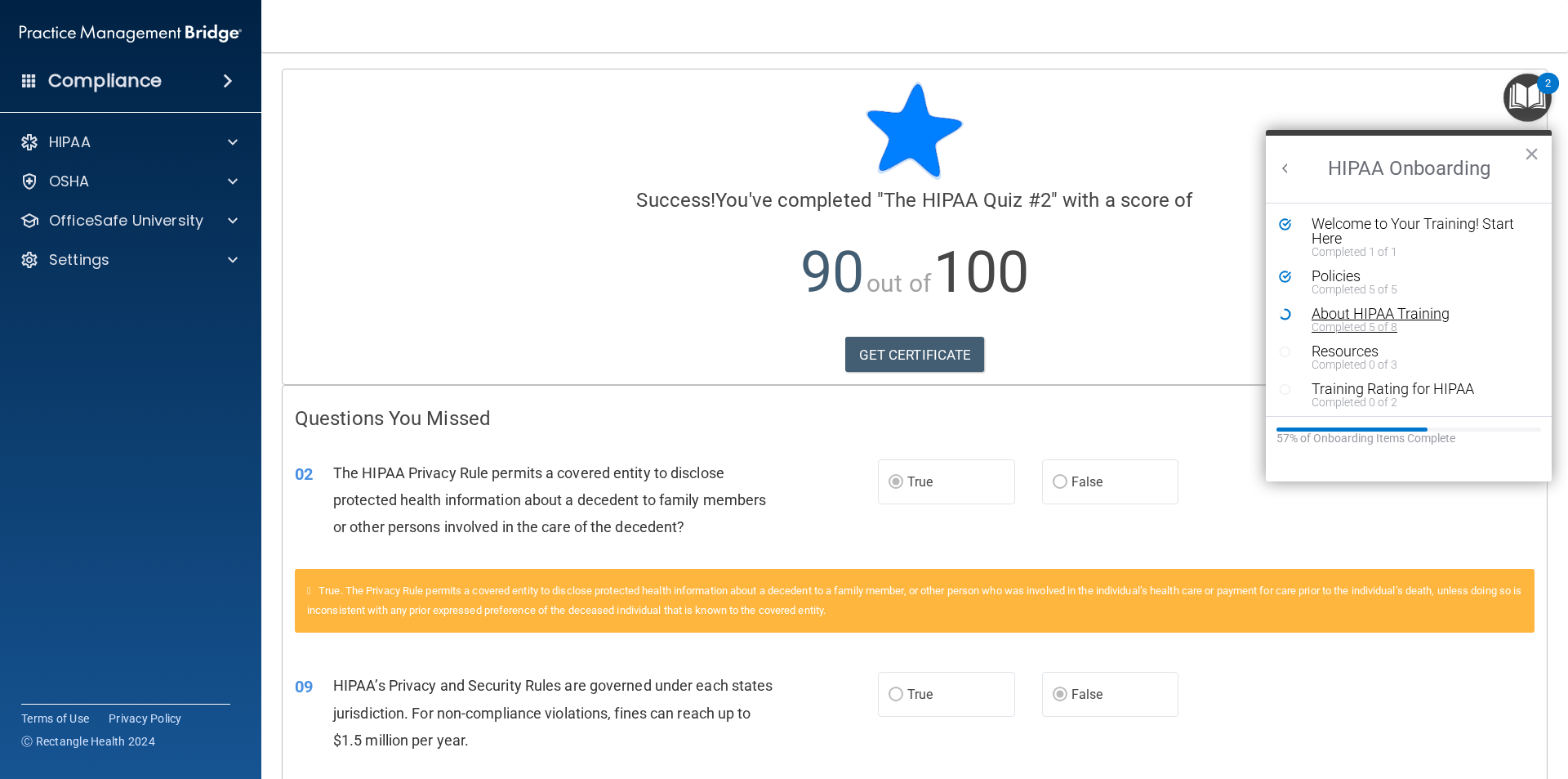
click at [1359, 313] on div "About HIPAA Training" at bounding box center [1415, 314] width 206 height 14
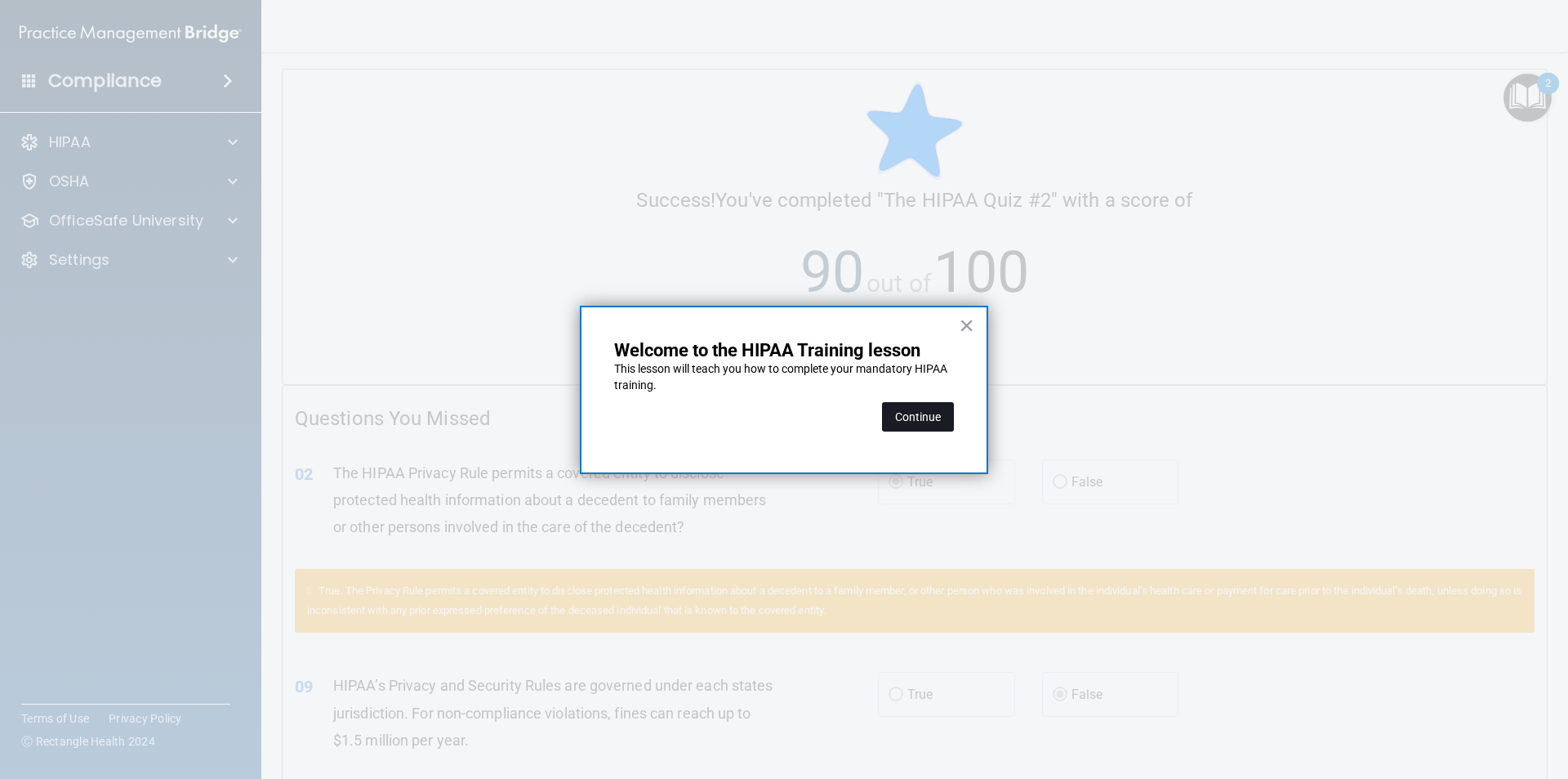
click at [930, 414] on button "Continue" at bounding box center [917, 417] width 72 height 30
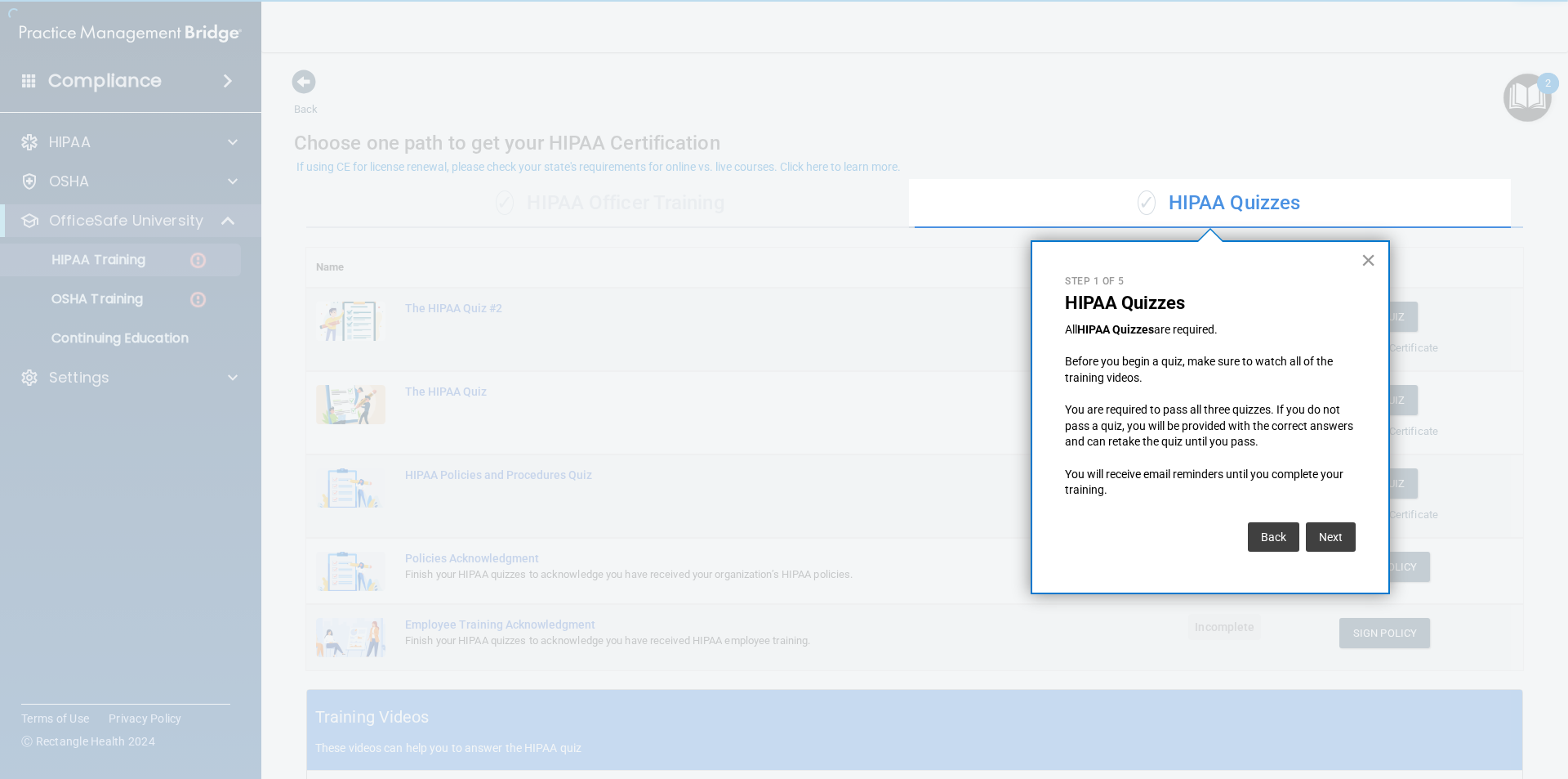
click at [1373, 258] on button "×" at bounding box center [1368, 259] width 15 height 26
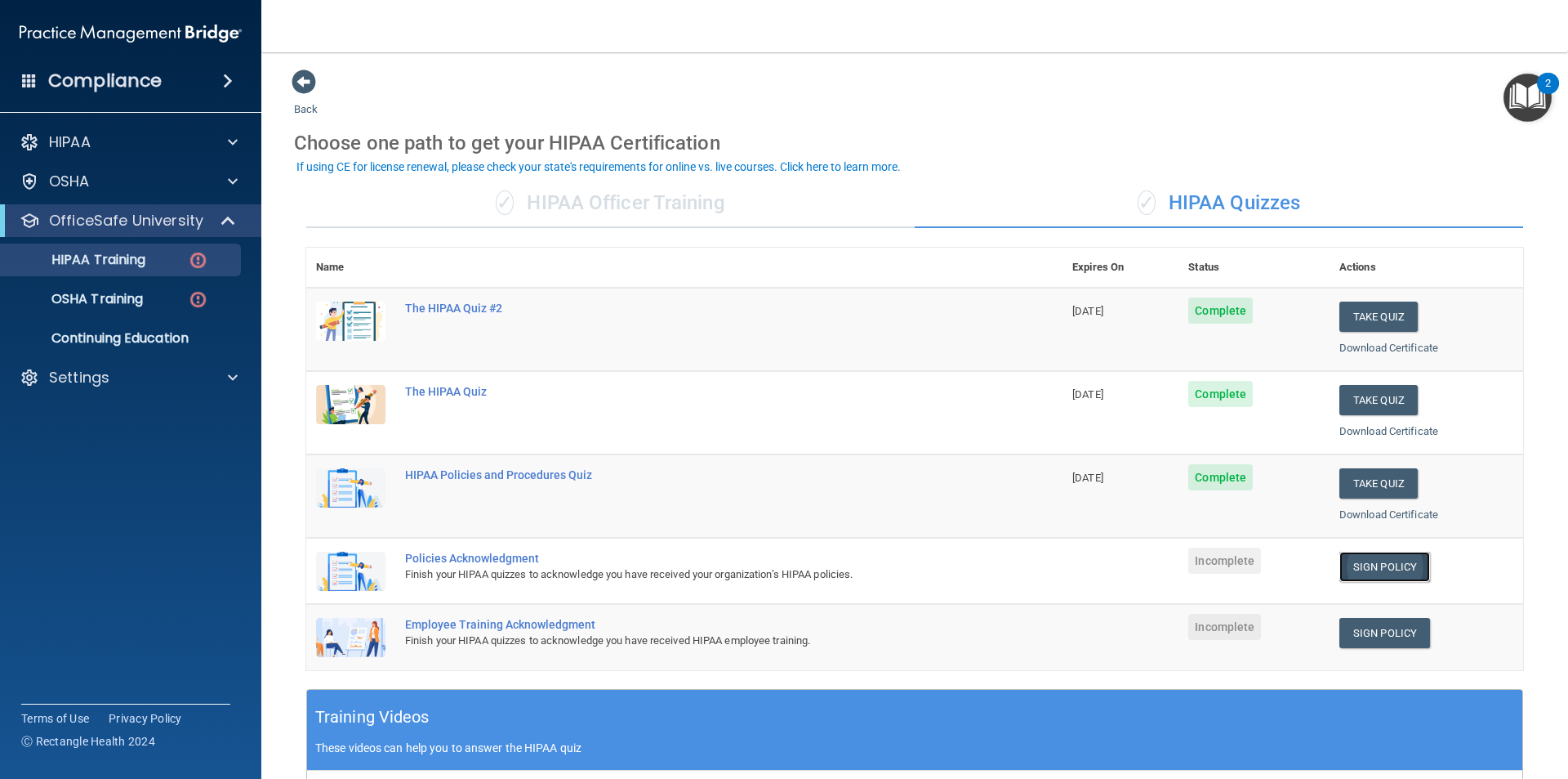
click at [1348, 566] on link "Sign Policy" at bounding box center [1385, 567] width 91 height 31
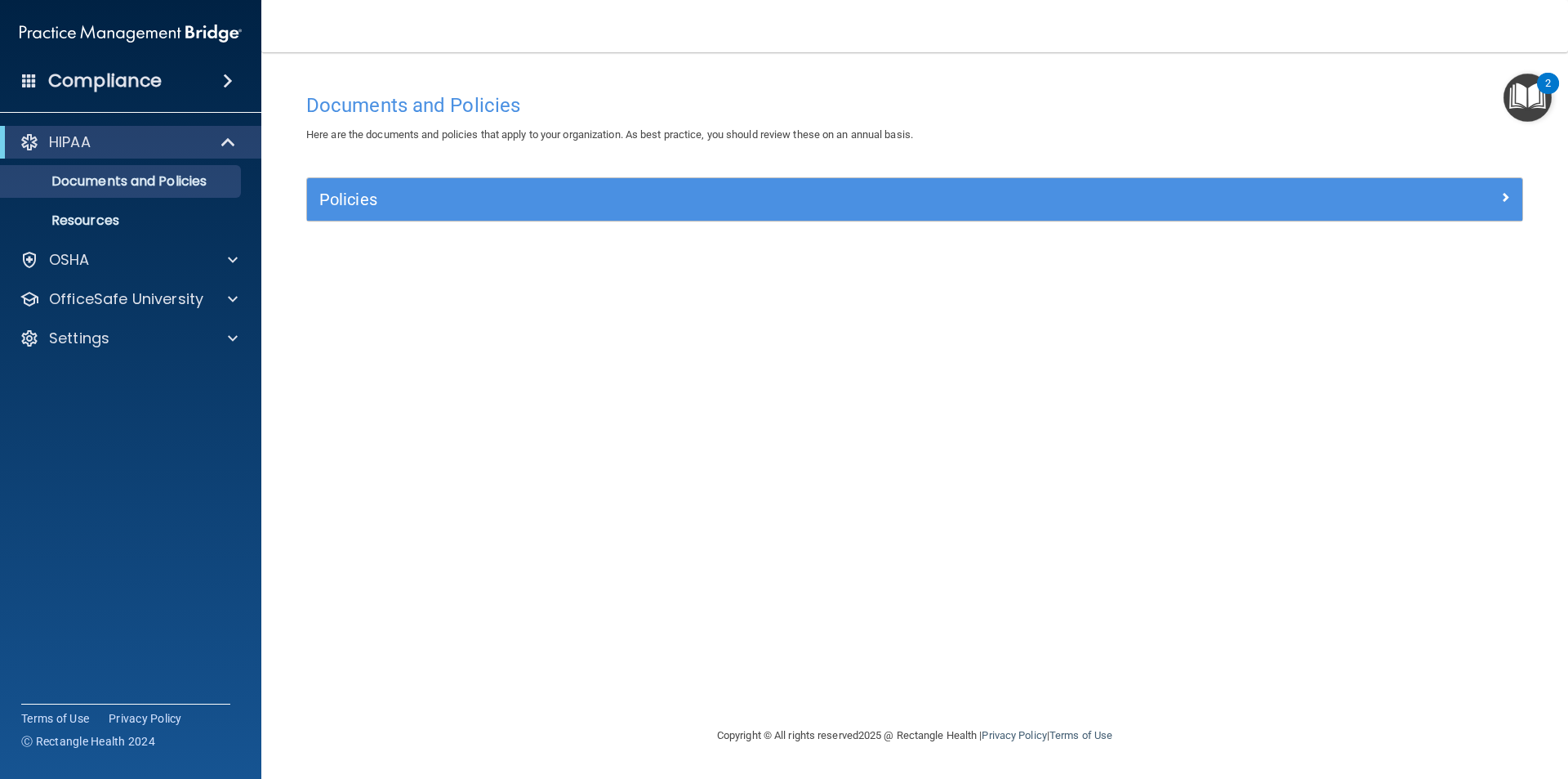
click at [1522, 85] on img "Open Resource Center, 2 new notifications" at bounding box center [1528, 97] width 48 height 48
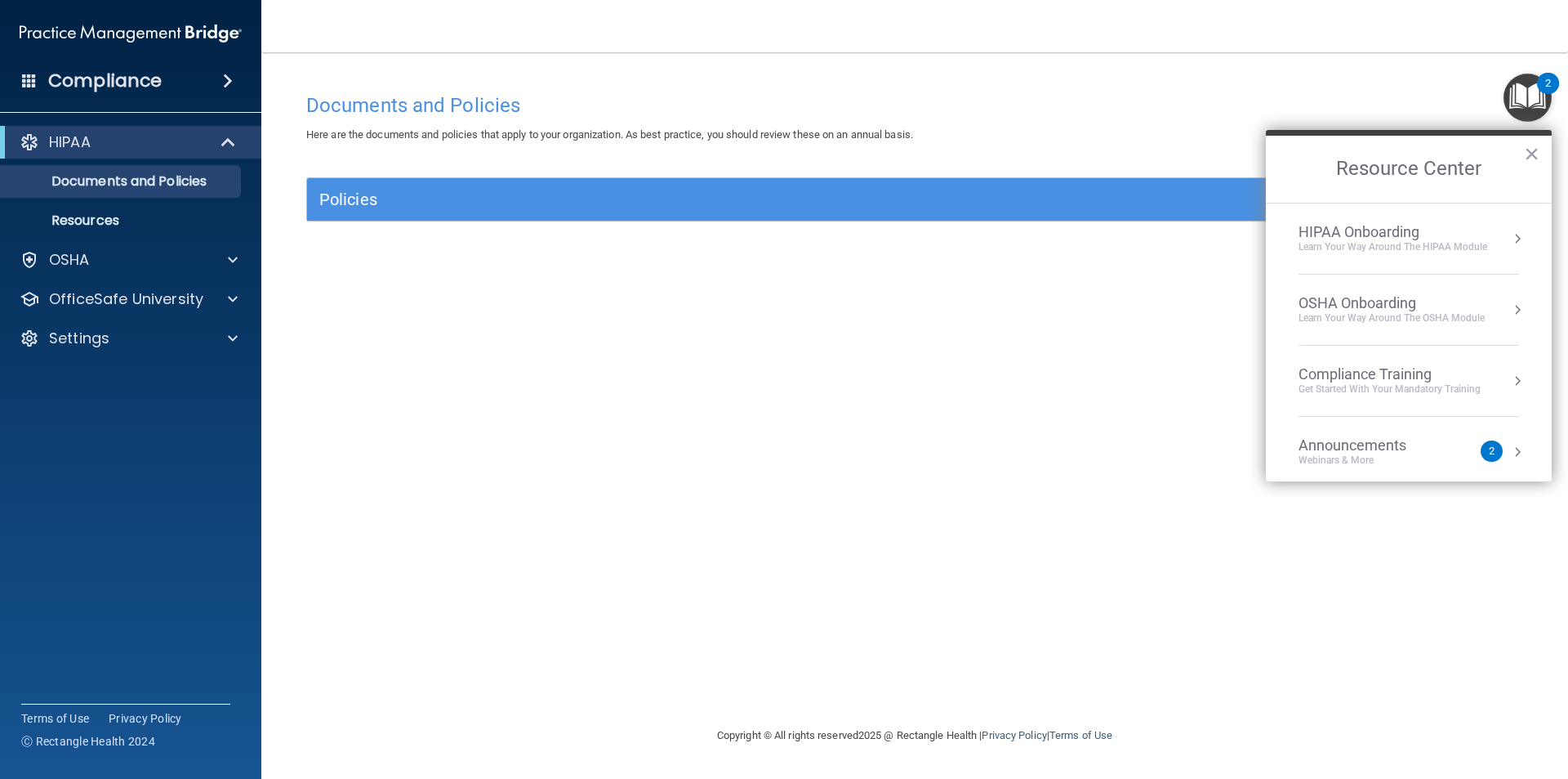
click at [1510, 232] on button "Resource Center" at bounding box center [1517, 238] width 16 height 16
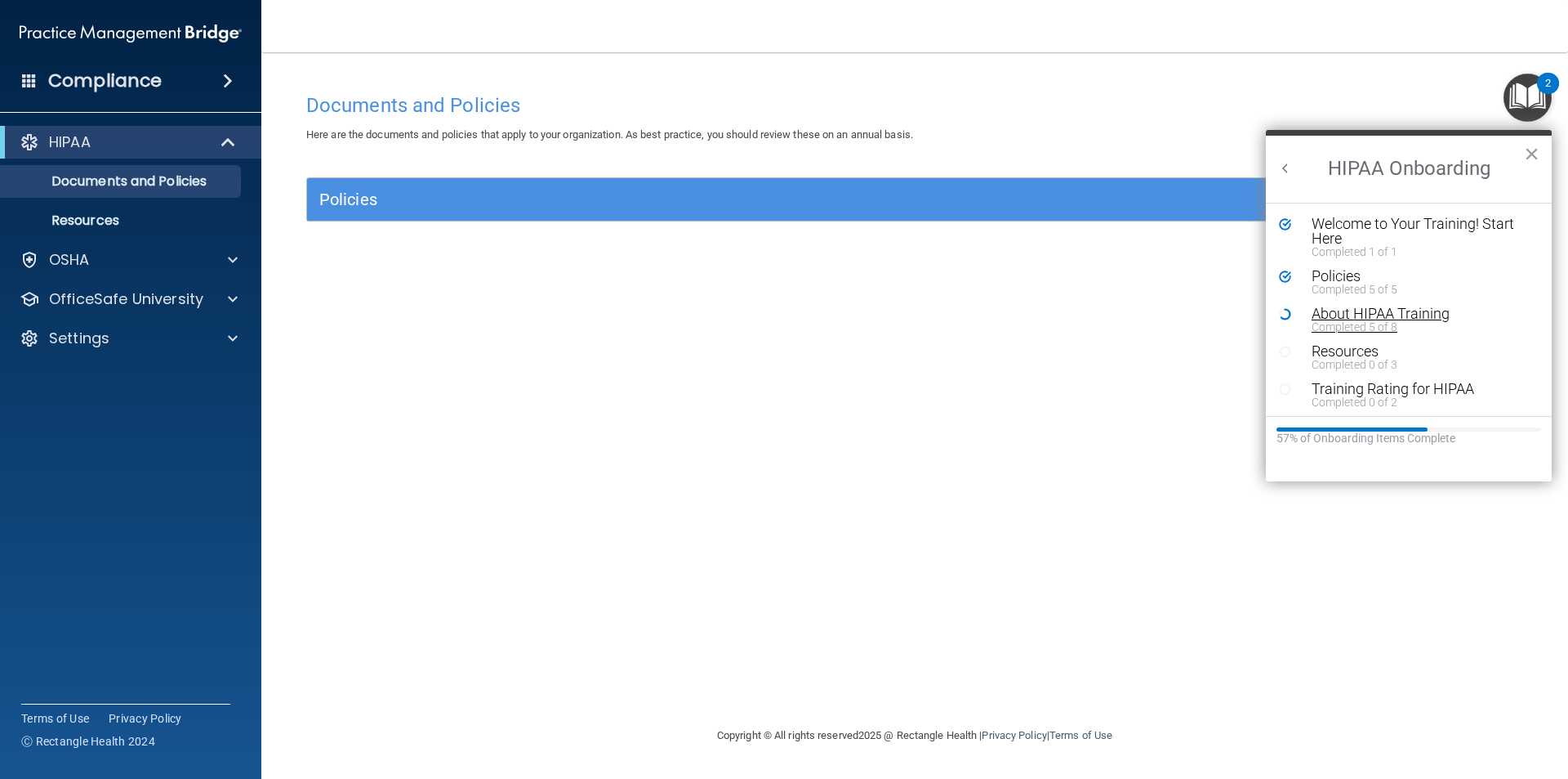
click at [1347, 311] on div "About HIPAA Training" at bounding box center [1415, 314] width 206 height 14
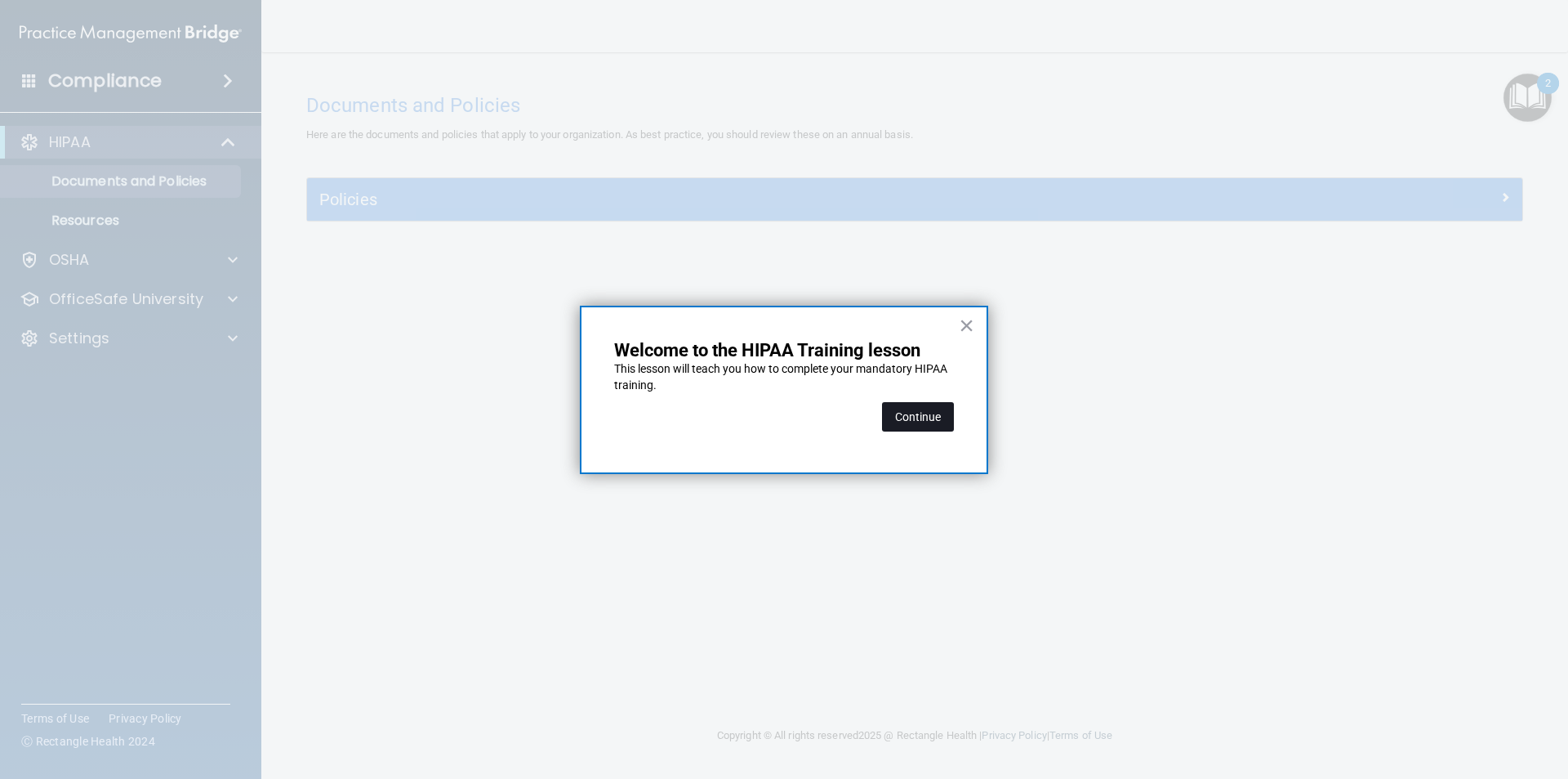
click at [904, 426] on button "Continue" at bounding box center [917, 417] width 72 height 30
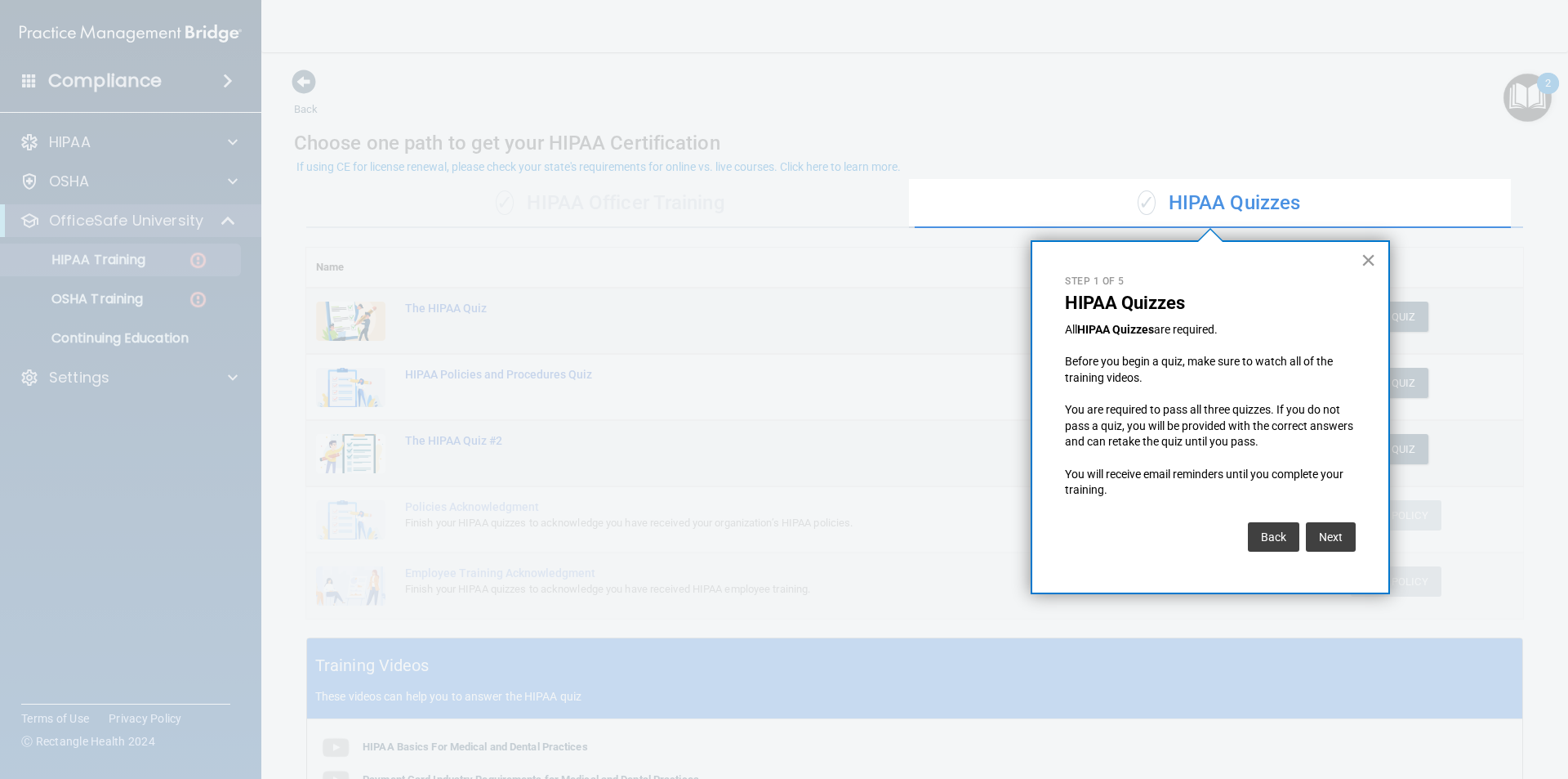
click at [1372, 255] on button "×" at bounding box center [1368, 259] width 15 height 26
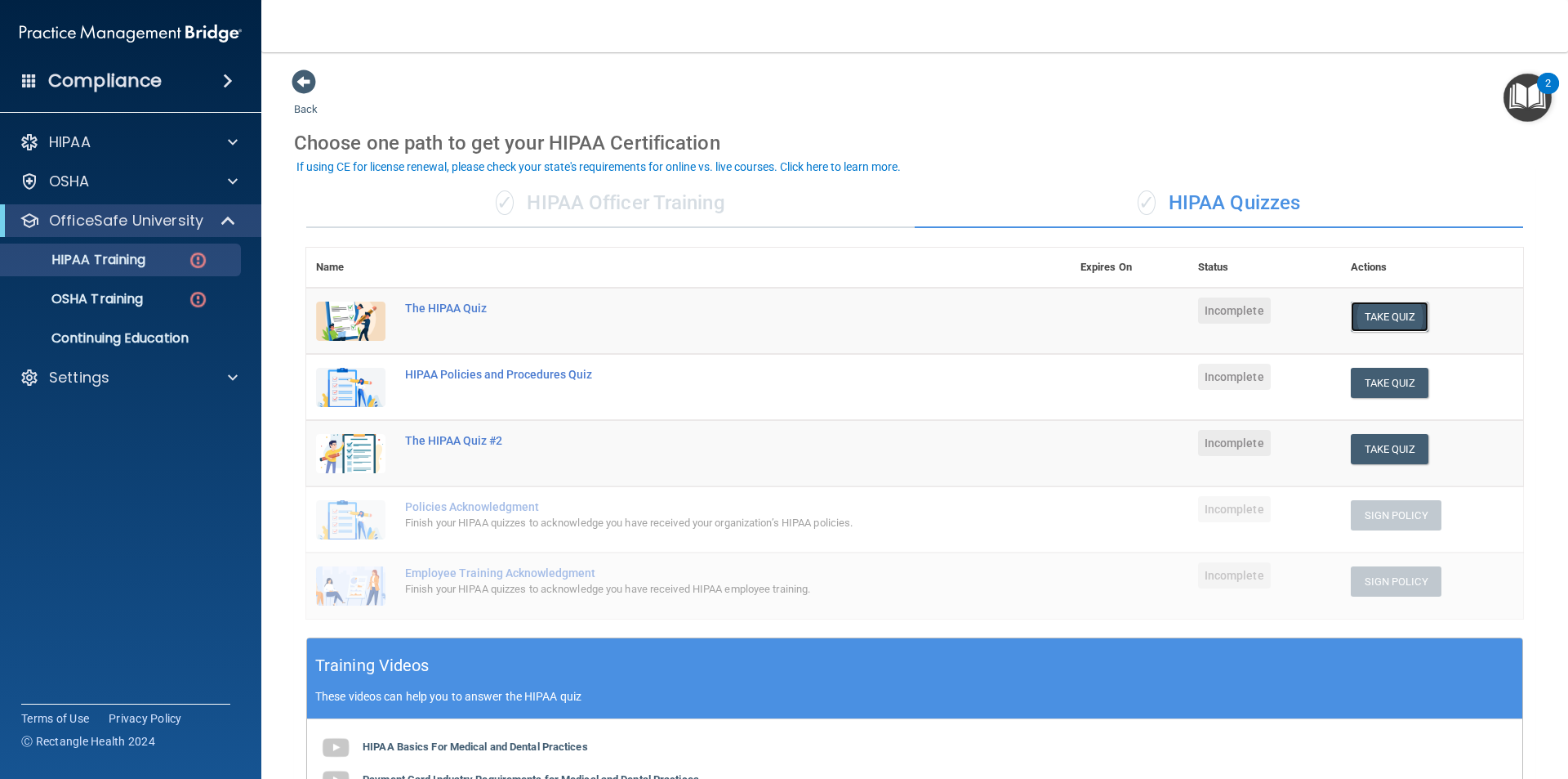
click at [1385, 318] on button "Take Quiz" at bounding box center [1390, 316] width 78 height 31
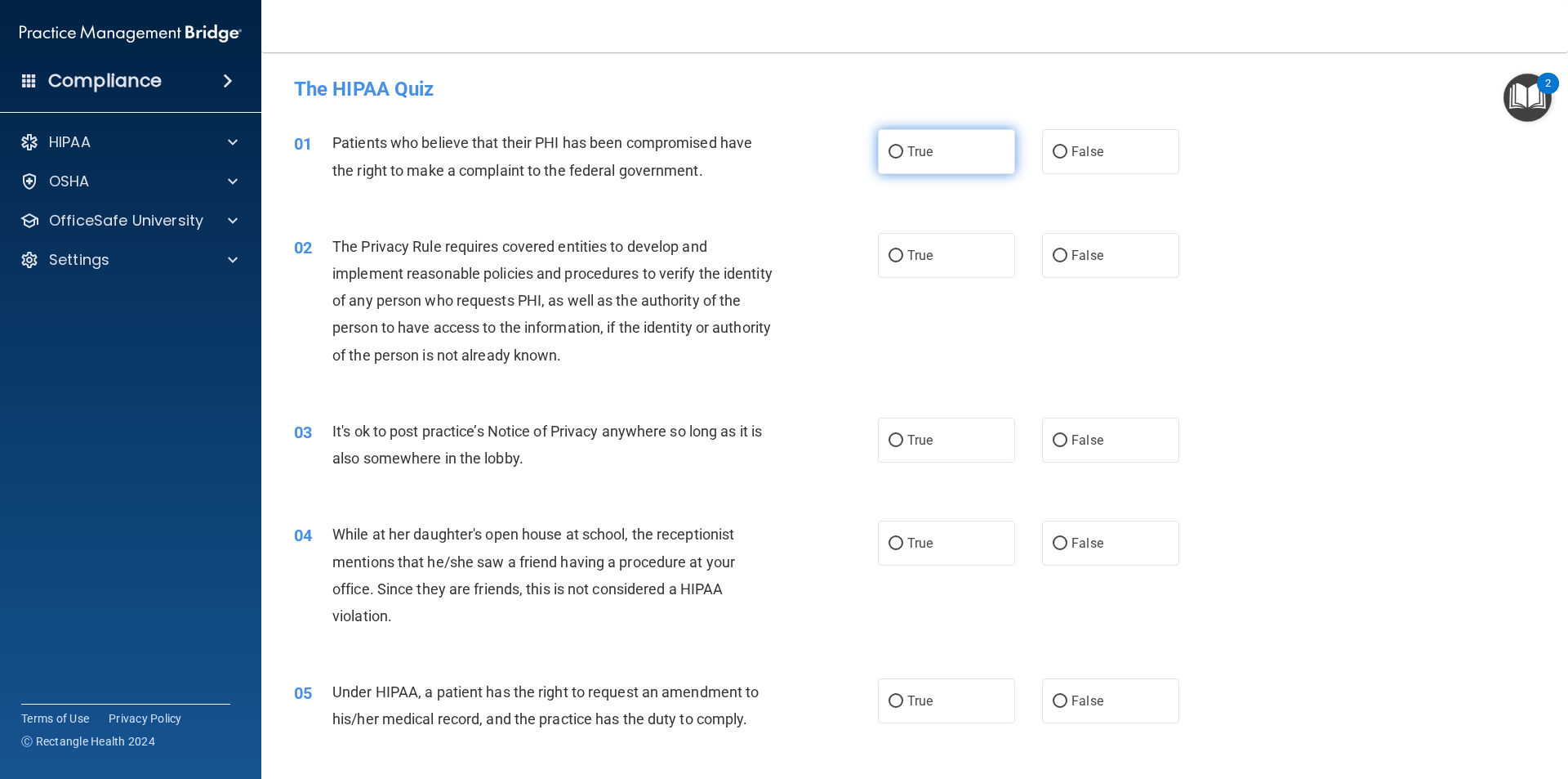
click at [955, 171] on label "True" at bounding box center [947, 151] width 138 height 45
click at [903, 159] on input "True" at bounding box center [895, 152] width 14 height 12
radio input "true"
click at [97, 11] on div "Compliance" at bounding box center [130, 49] width 228 height 98
click at [908, 249] on span "True" at bounding box center [920, 255] width 26 height 15
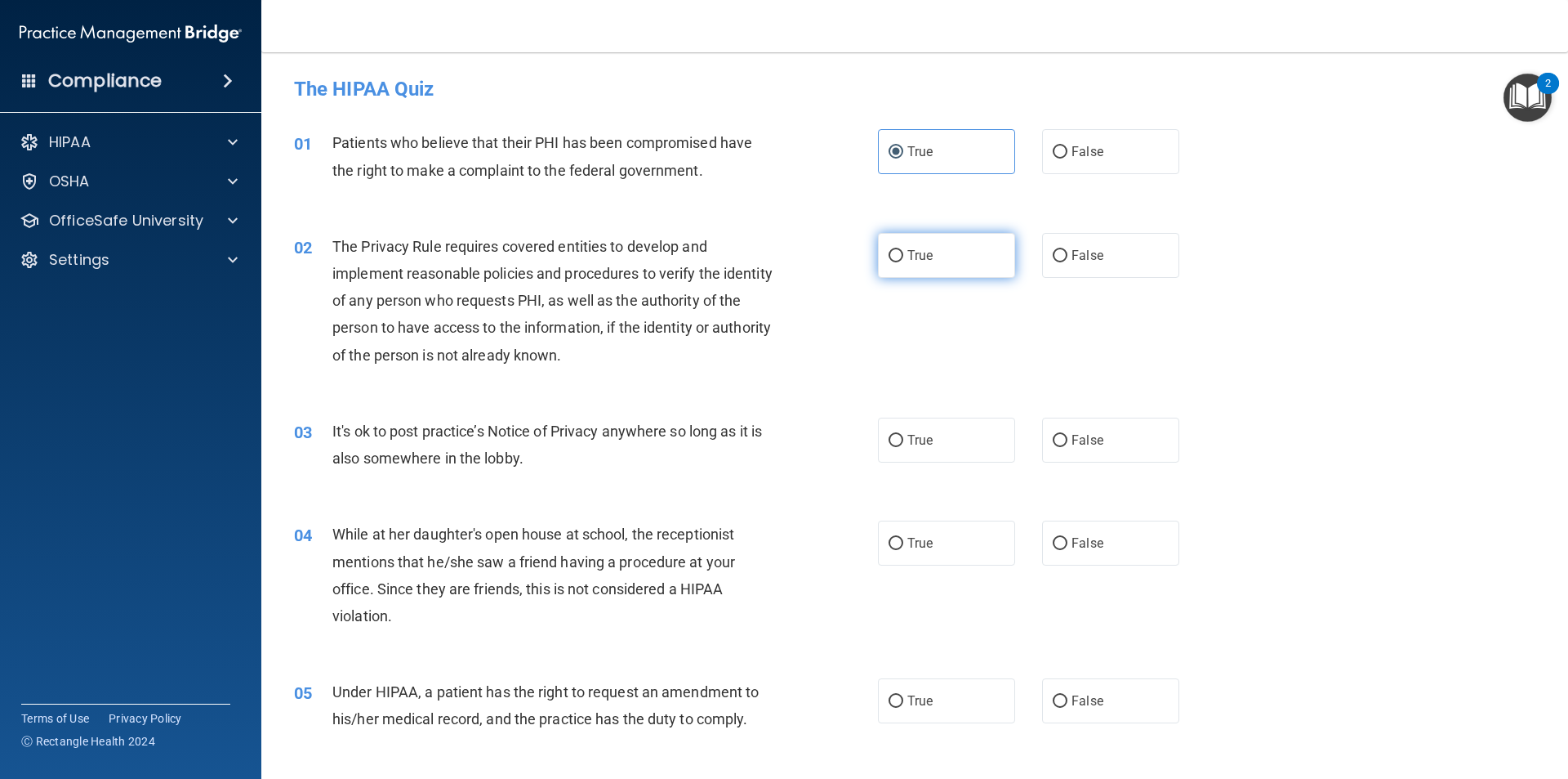
click at [902, 250] on input "True" at bounding box center [895, 256] width 14 height 12
radio input "true"
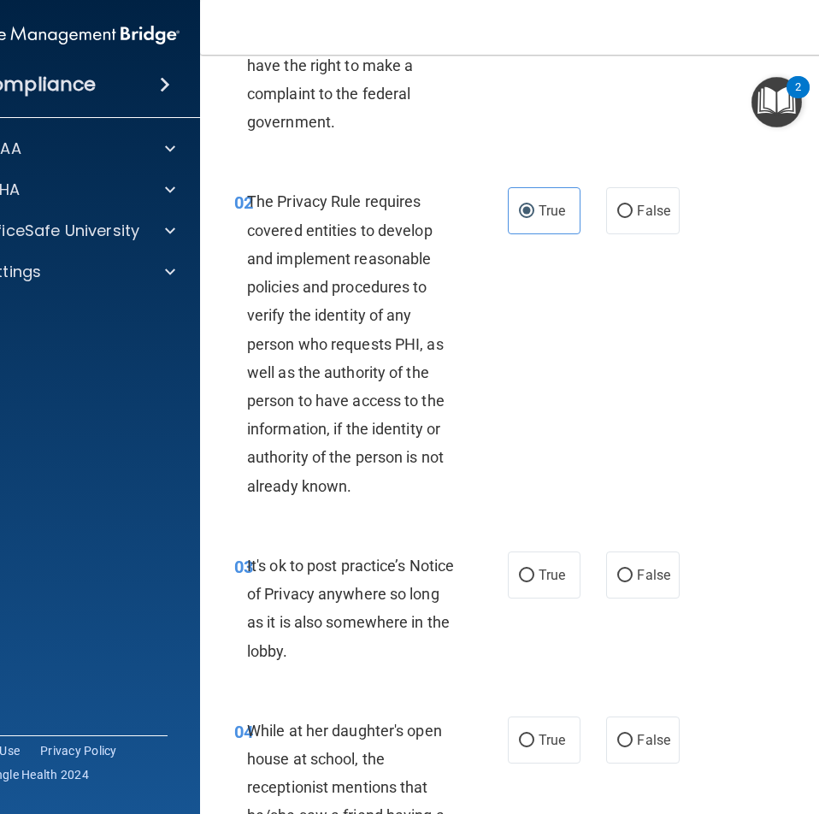
scroll to position [171, 0]
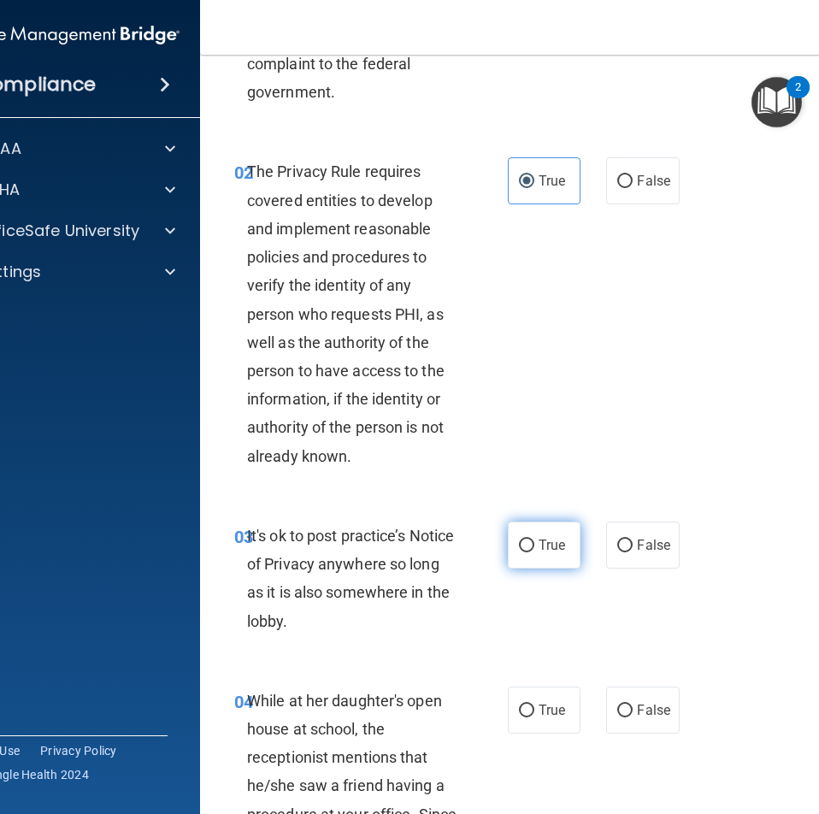
click at [526, 551] on input "True" at bounding box center [526, 545] width 15 height 13
radio input "true"
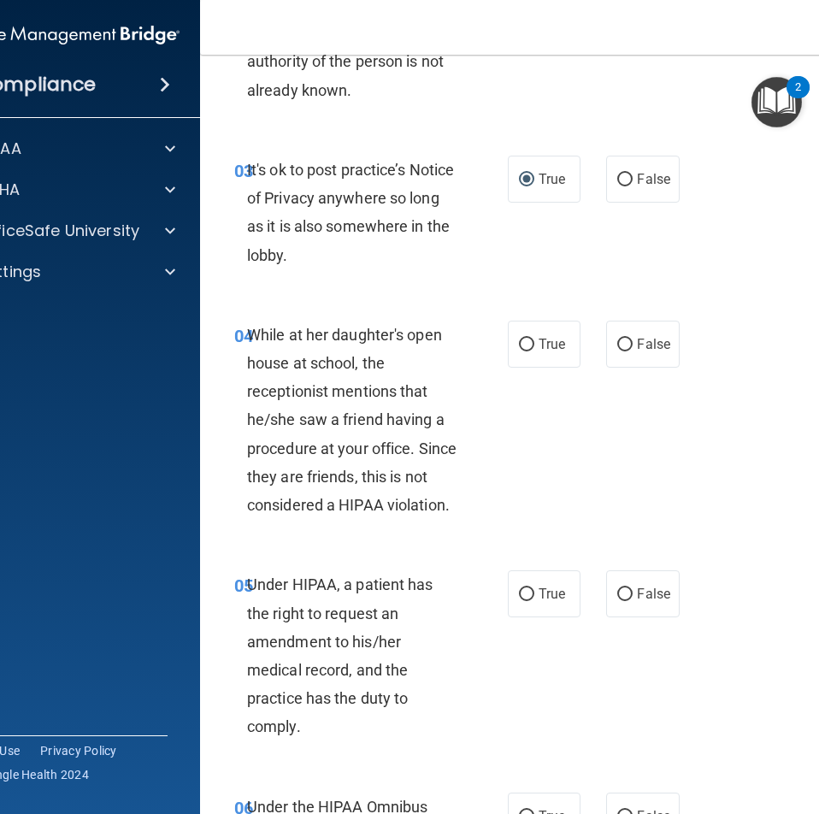
scroll to position [598, 0]
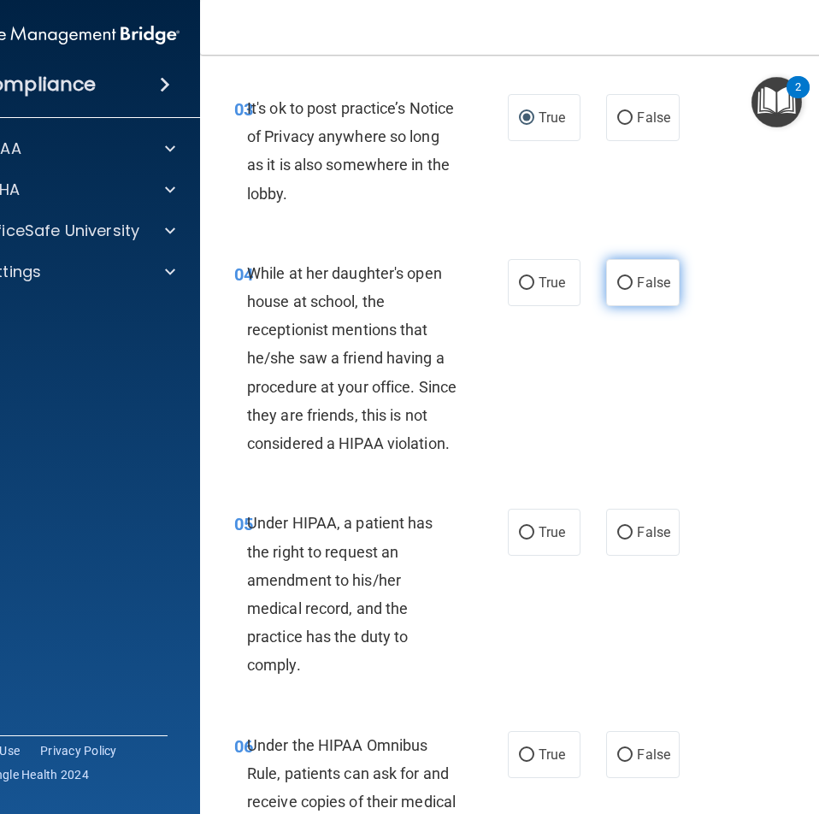
click at [610, 292] on label "False" at bounding box center [642, 282] width 73 height 47
click at [617, 290] on input "False" at bounding box center [624, 283] width 15 height 13
radio input "true"
click at [519, 530] on input "True" at bounding box center [526, 533] width 15 height 13
radio input "true"
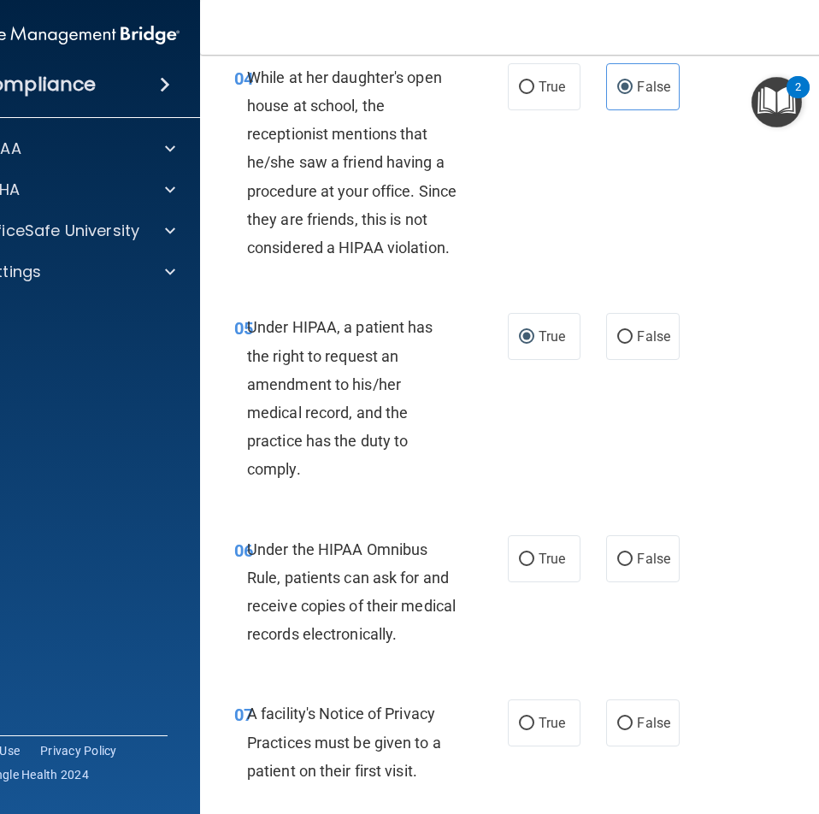
scroll to position [855, 0]
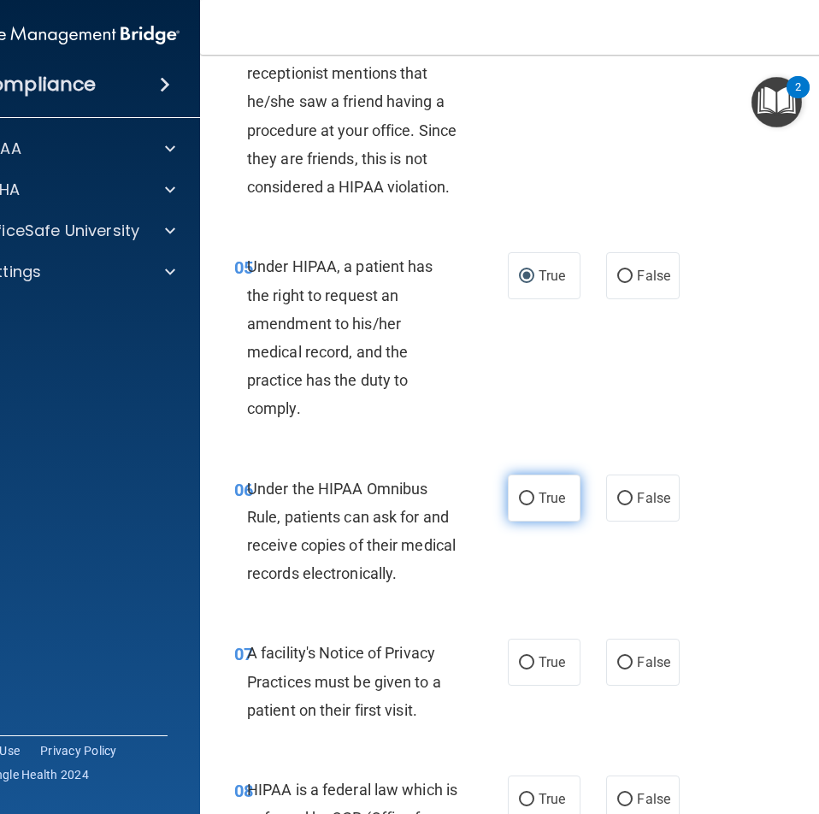
click at [520, 492] on input "True" at bounding box center [526, 498] width 15 height 13
radio input "true"
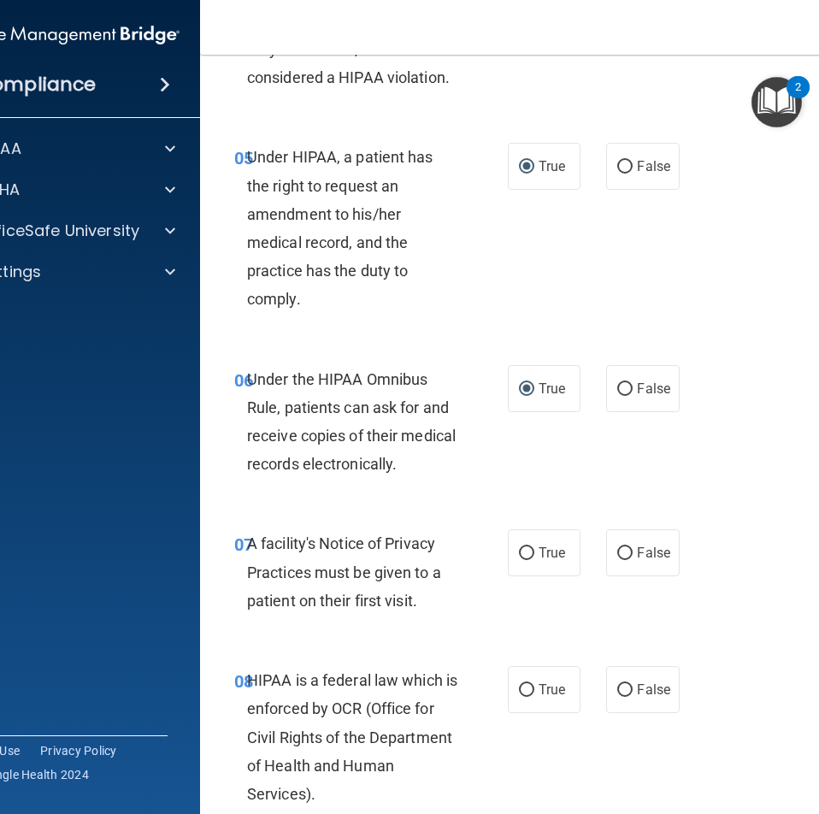
scroll to position [1026, 0]
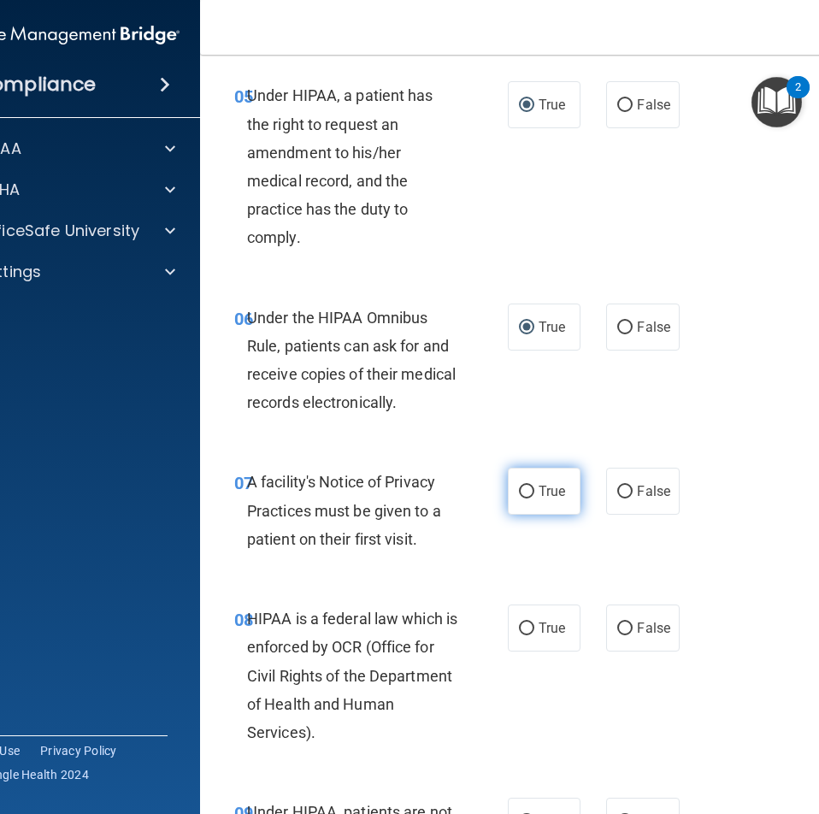
click at [510, 488] on label "True" at bounding box center [544, 491] width 73 height 47
click at [519, 488] on input "True" at bounding box center [526, 492] width 15 height 13
radio input "true"
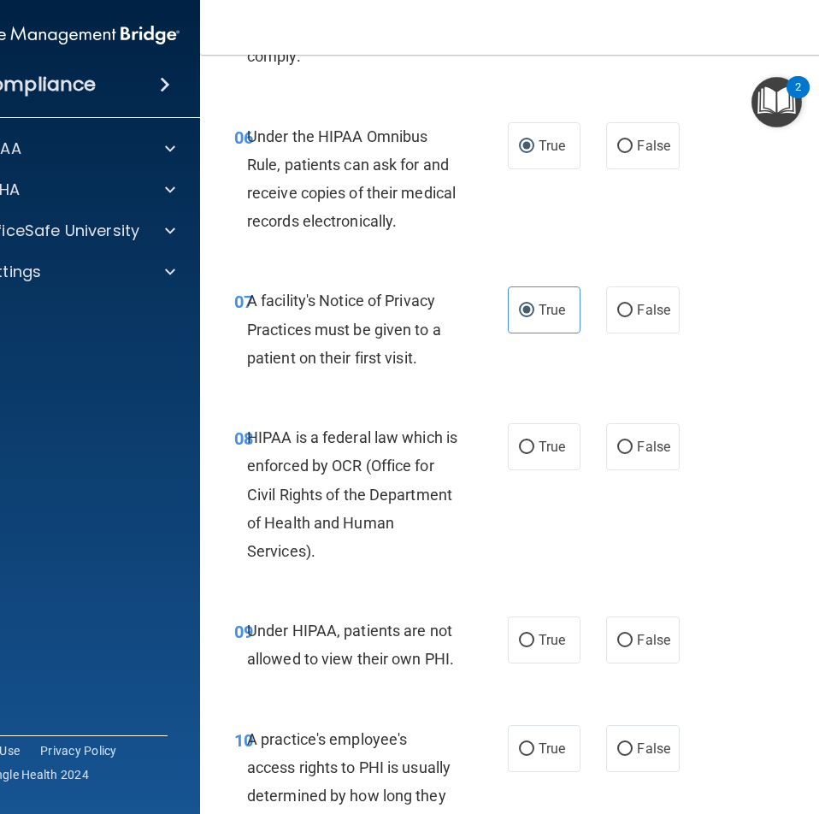
scroll to position [1282, 0]
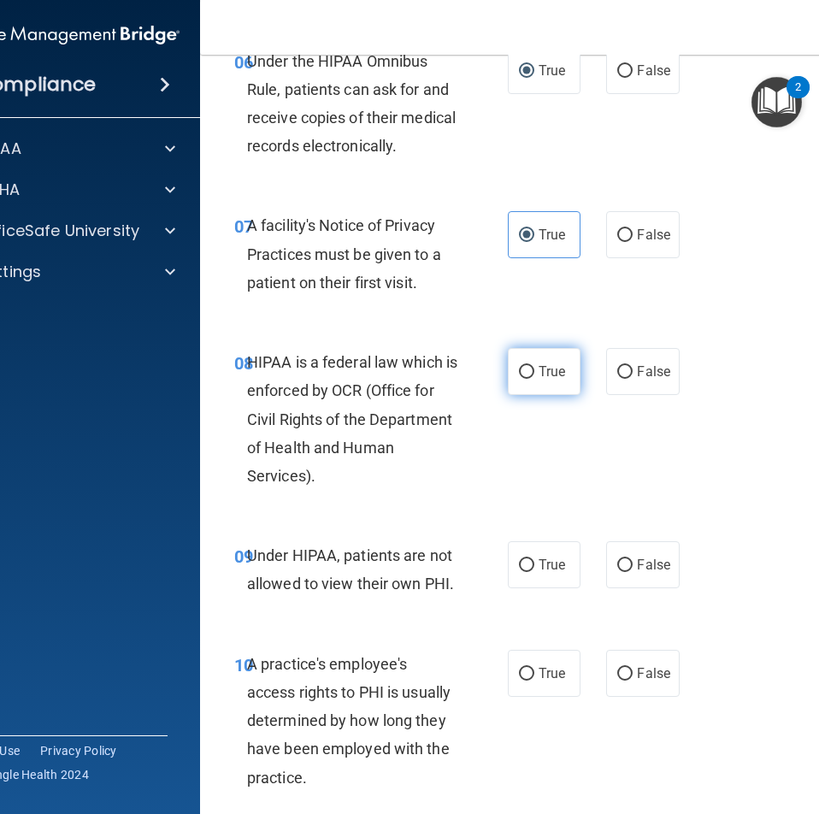
click at [508, 382] on label "True" at bounding box center [544, 371] width 73 height 47
click at [519, 379] on input "True" at bounding box center [526, 372] width 15 height 13
radio input "true"
click at [617, 561] on input "False" at bounding box center [624, 565] width 15 height 13
radio input "true"
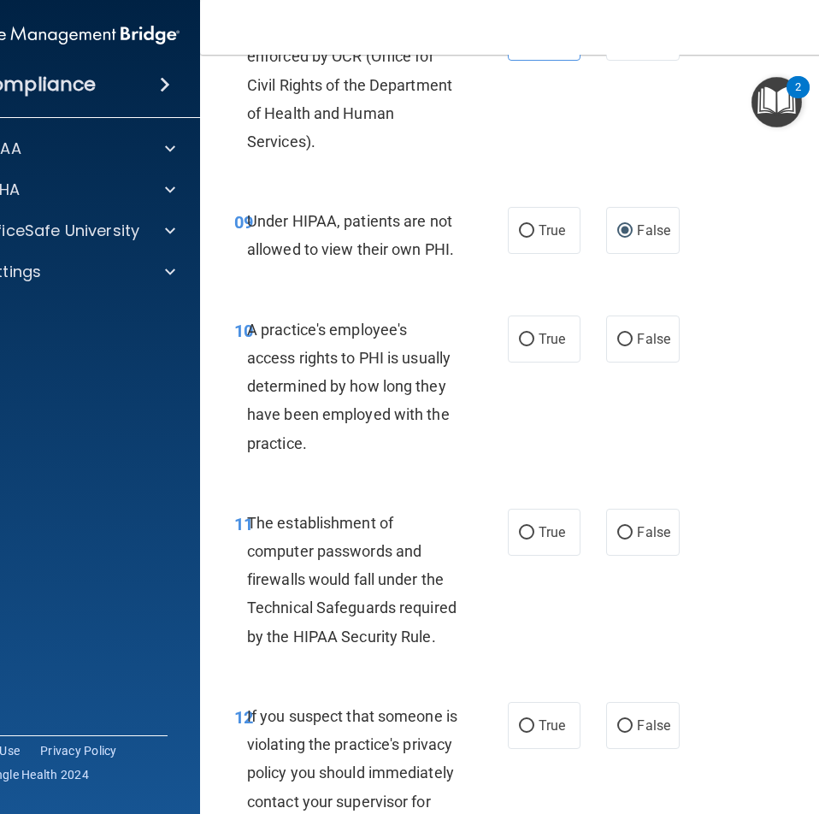
scroll to position [1624, 0]
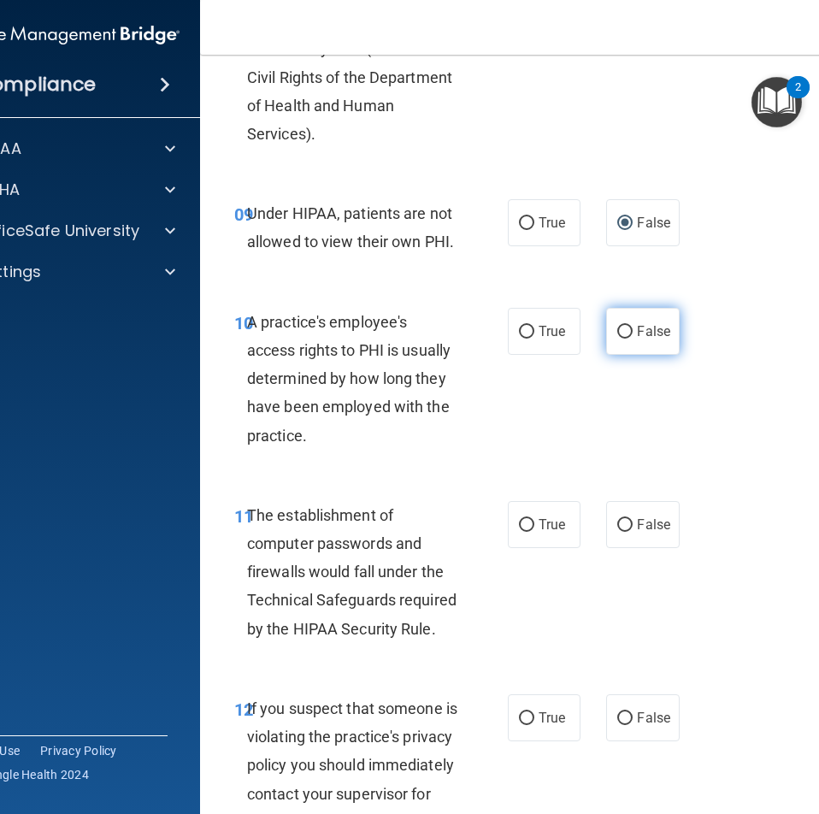
click at [617, 337] on input "False" at bounding box center [624, 332] width 15 height 13
radio input "true"
click at [521, 519] on input "True" at bounding box center [526, 525] width 15 height 13
radio input "true"
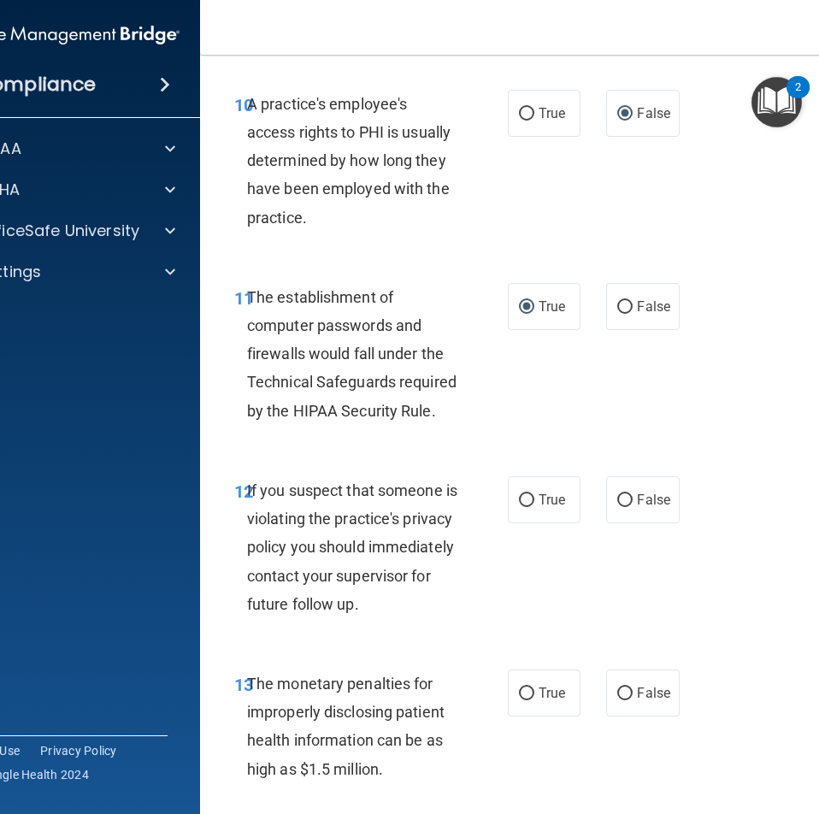
scroll to position [1881, 0]
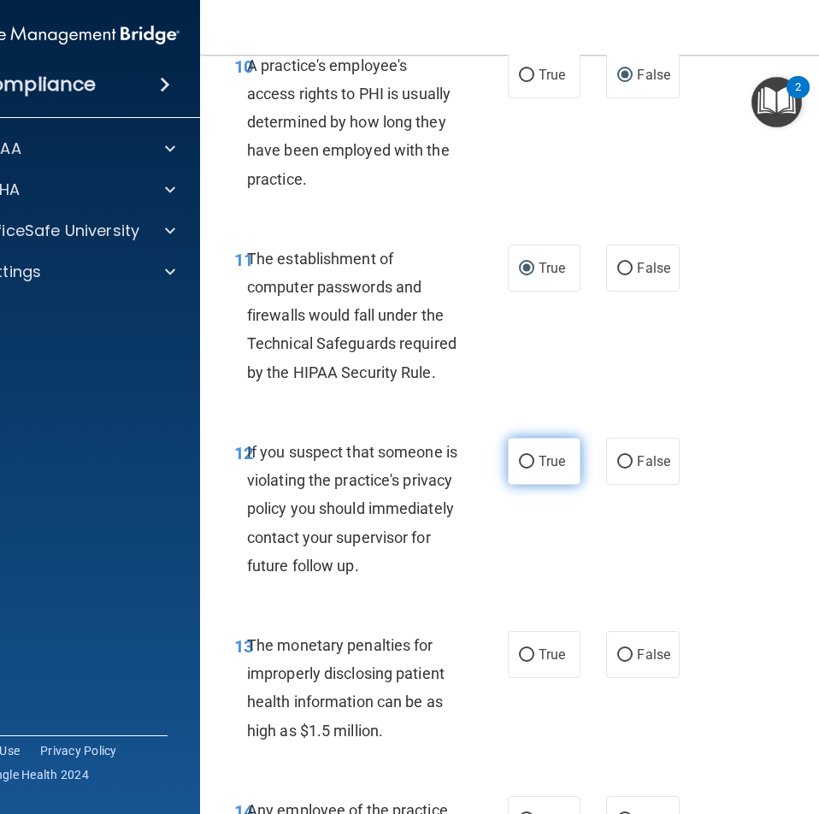
click at [544, 462] on span "True" at bounding box center [552, 461] width 27 height 16
click at [534, 462] on input "True" at bounding box center [526, 462] width 15 height 13
radio input "true"
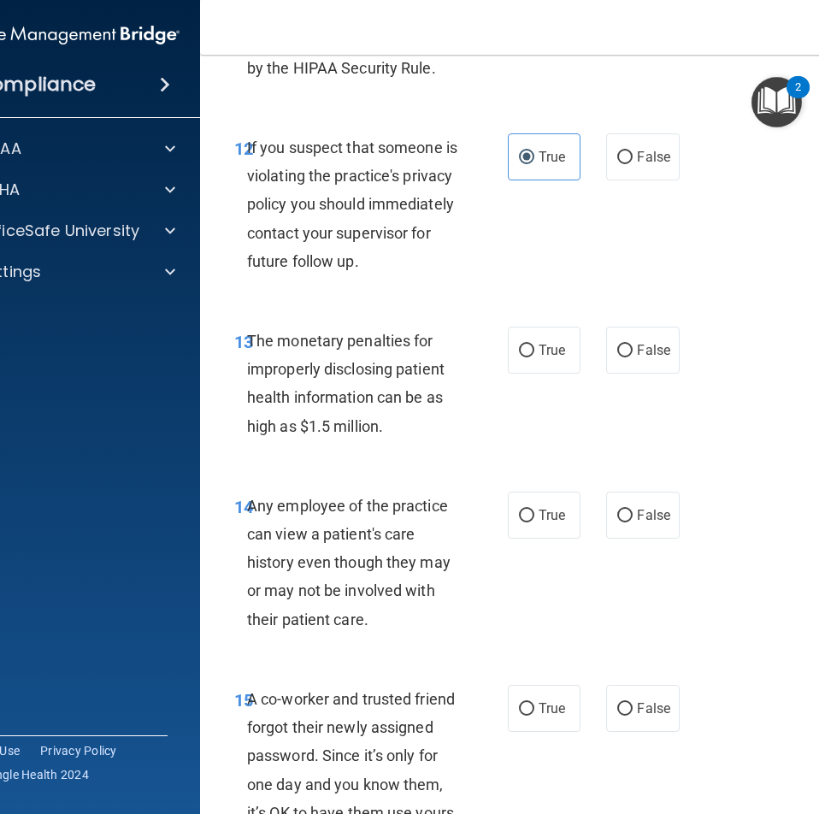
scroll to position [2223, 0]
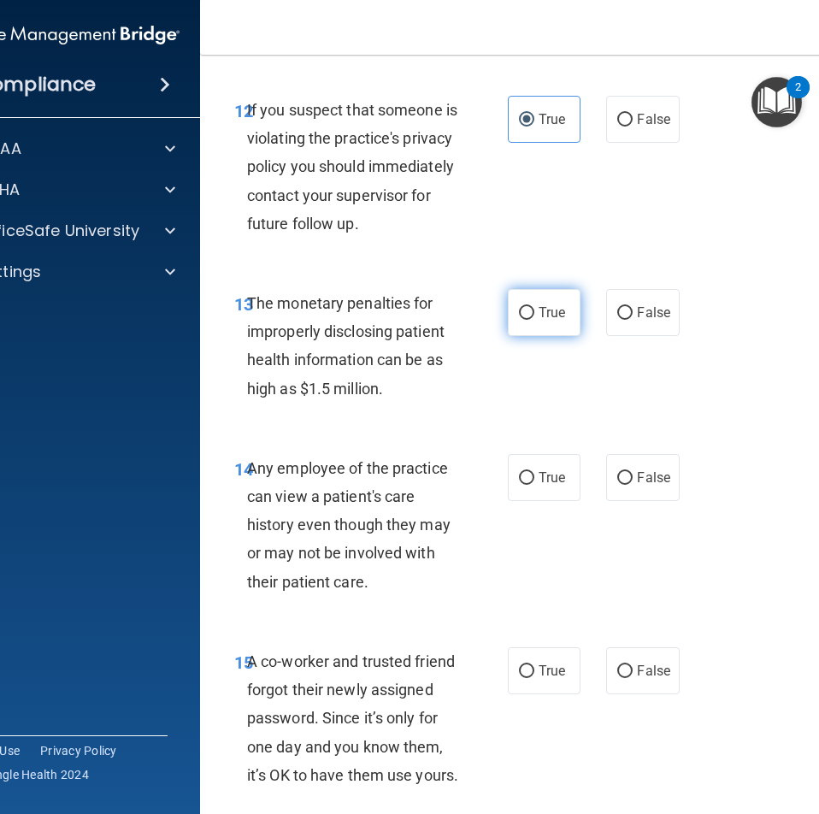
click at [551, 321] on span "True" at bounding box center [552, 312] width 27 height 16
click at [534, 320] on input "True" at bounding box center [526, 313] width 15 height 13
radio input "true"
click at [623, 485] on input "False" at bounding box center [624, 478] width 15 height 13
radio input "true"
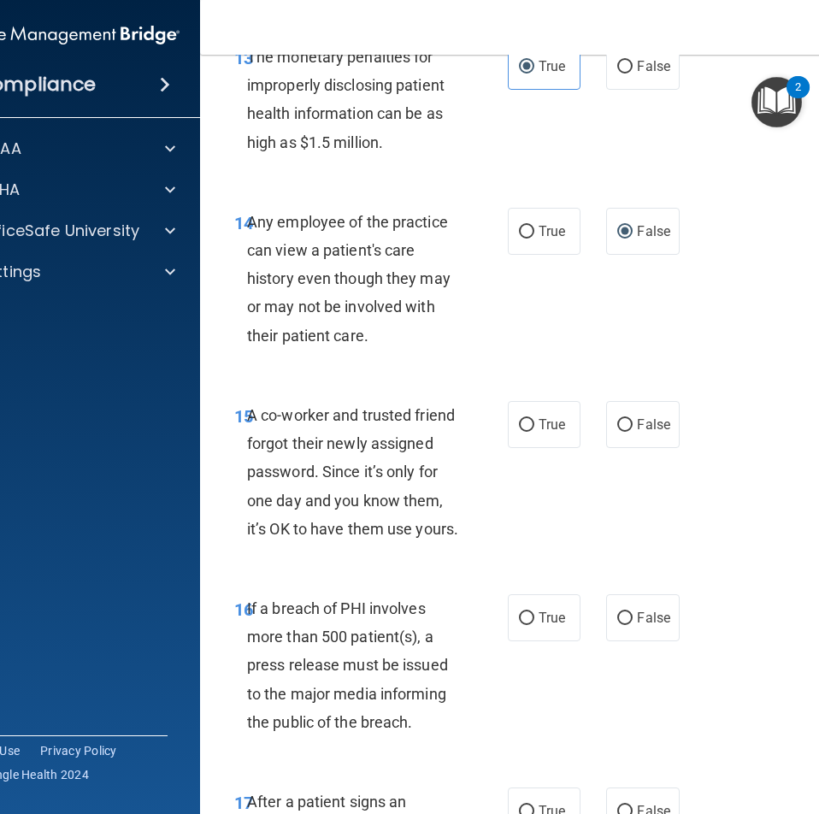
scroll to position [2479, 0]
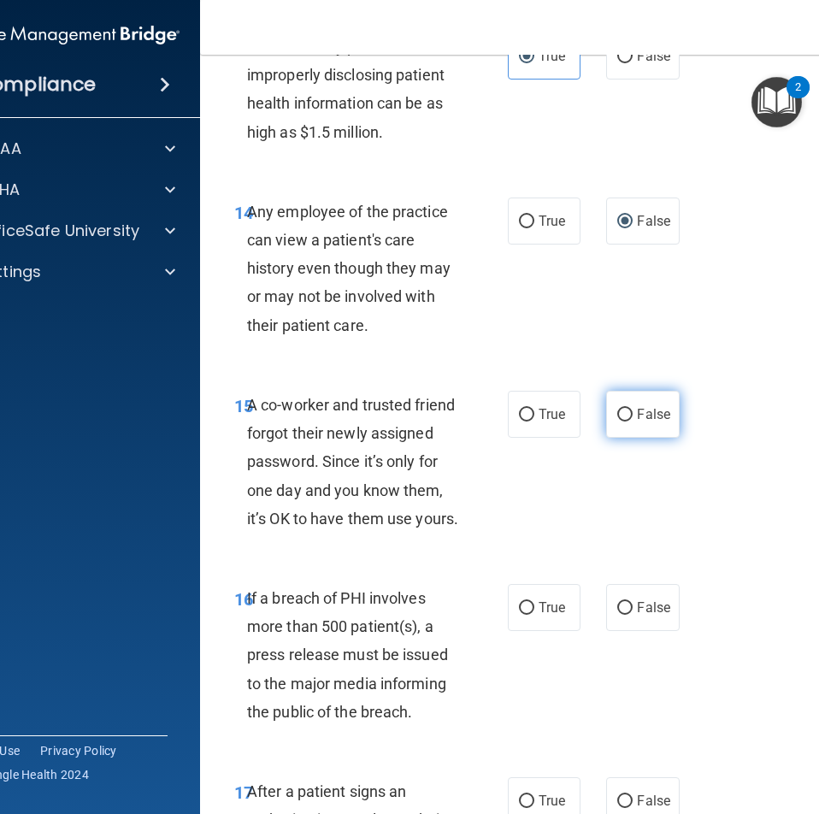
click at [637, 422] on span "False" at bounding box center [653, 414] width 33 height 16
click at [631, 421] on input "False" at bounding box center [624, 415] width 15 height 13
radio input "true"
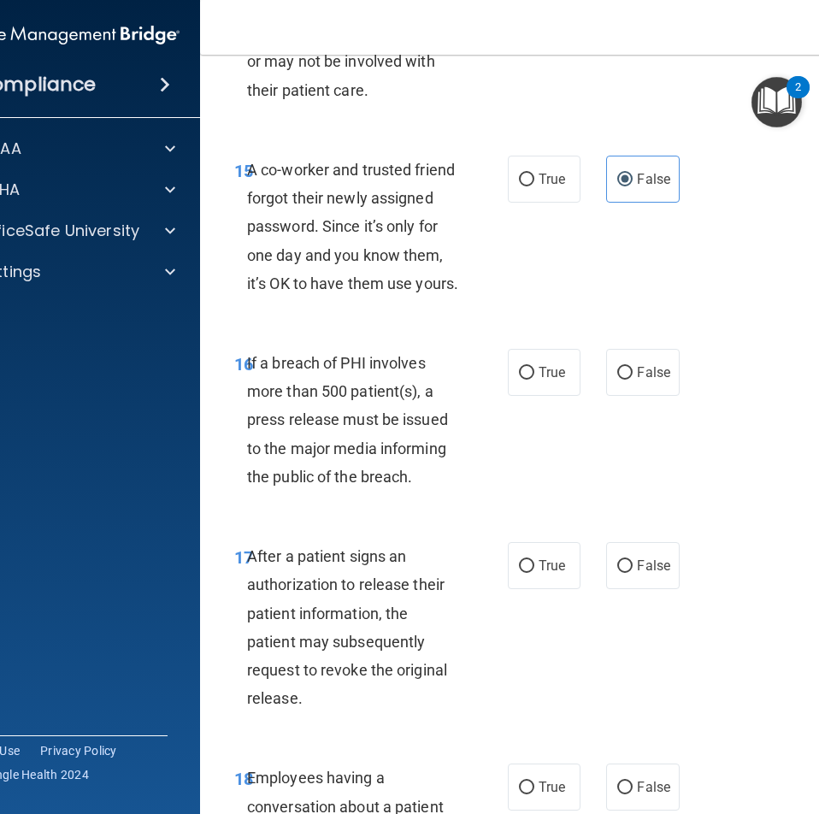
scroll to position [2736, 0]
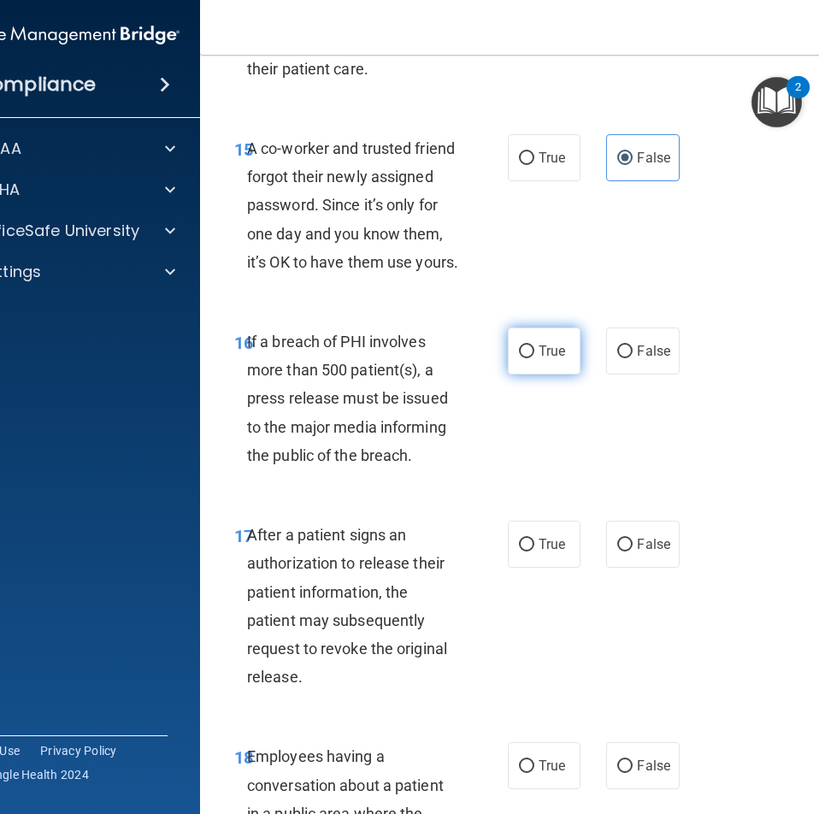
click at [545, 359] on span "True" at bounding box center [552, 351] width 27 height 16
click at [534, 358] on input "True" at bounding box center [526, 351] width 15 height 13
radio input "true"
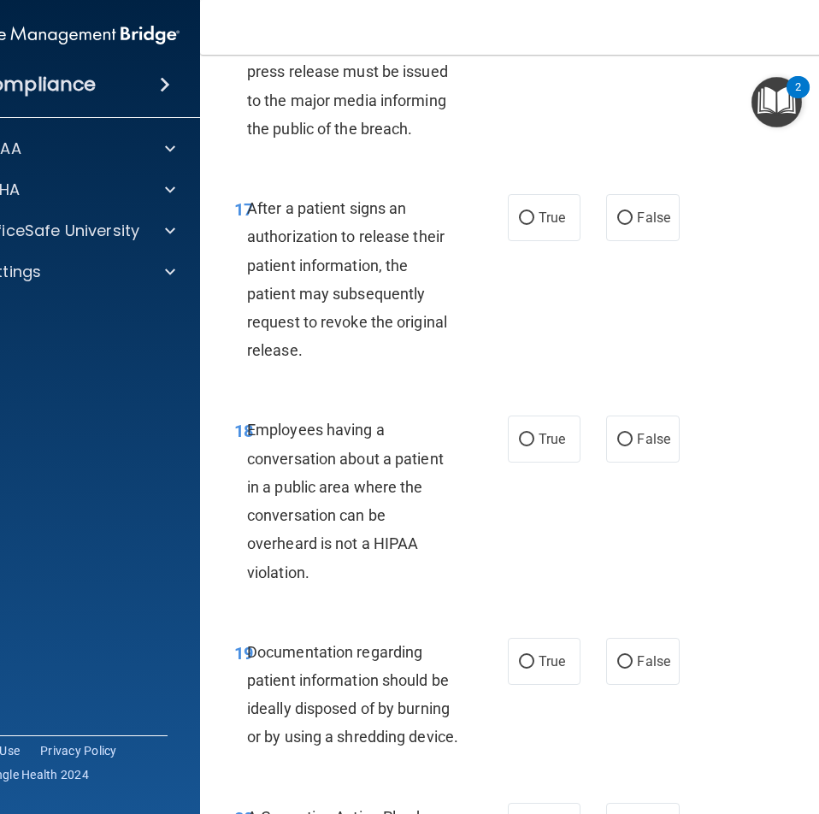
scroll to position [3077, 0]
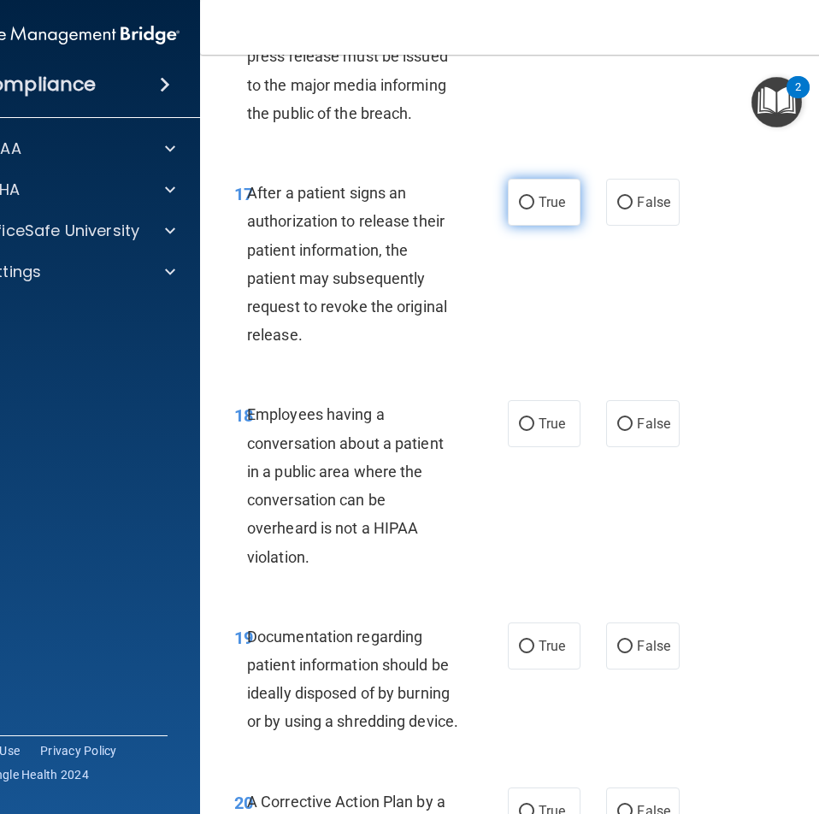
click at [543, 210] on span "True" at bounding box center [552, 202] width 27 height 16
click at [534, 209] on input "True" at bounding box center [526, 203] width 15 height 13
radio input "true"
click at [622, 431] on input "False" at bounding box center [624, 424] width 15 height 13
radio input "true"
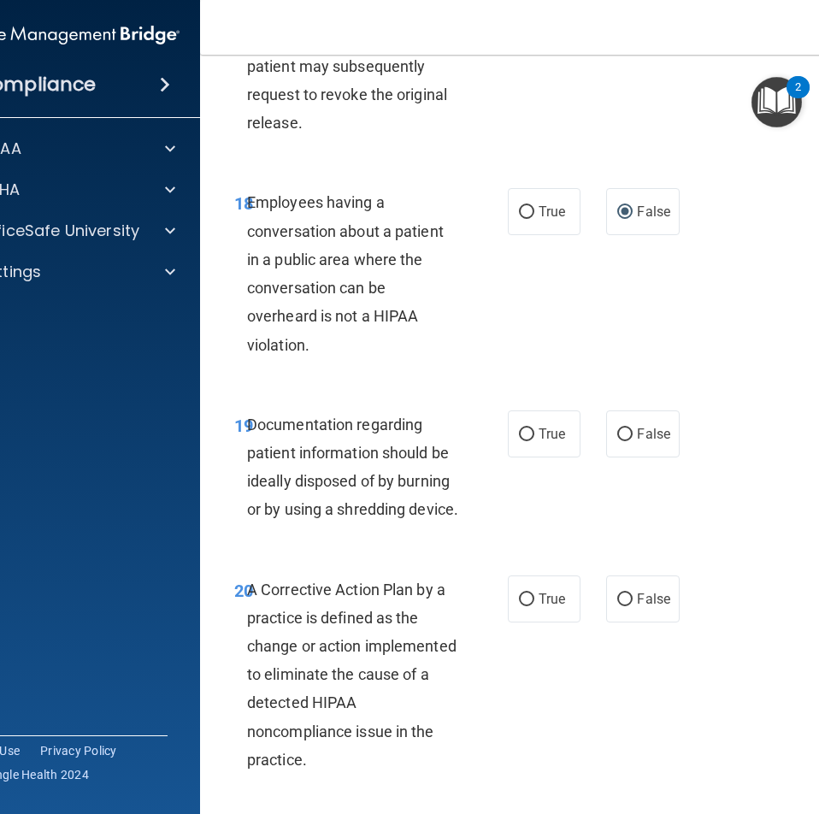
scroll to position [3334, 0]
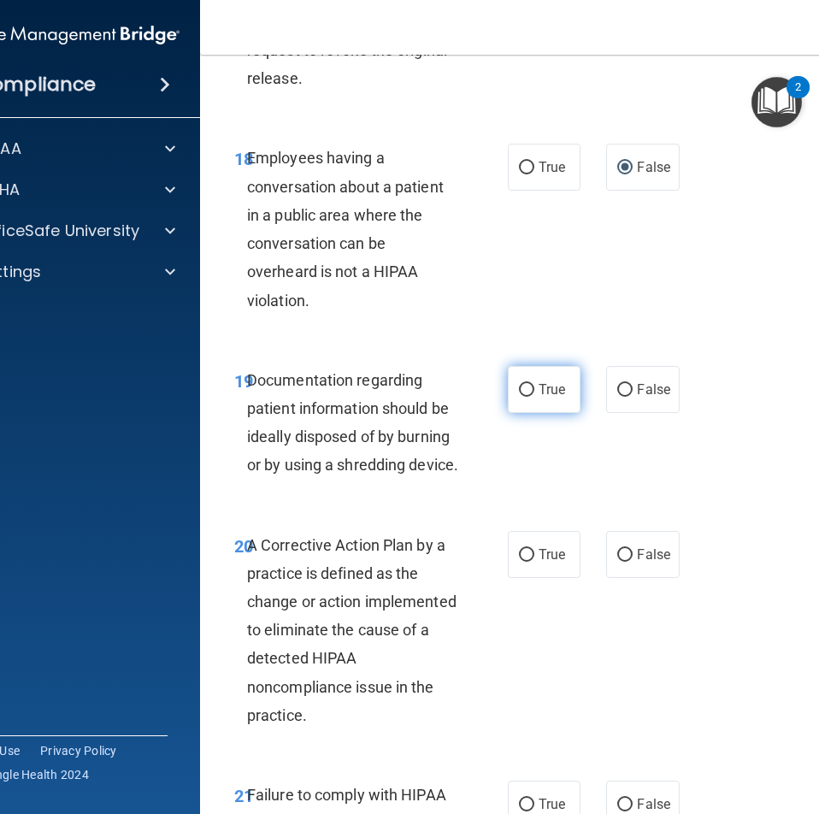
click at [525, 413] on label "True" at bounding box center [544, 389] width 73 height 47
click at [525, 397] on input "True" at bounding box center [526, 390] width 15 height 13
radio input "true"
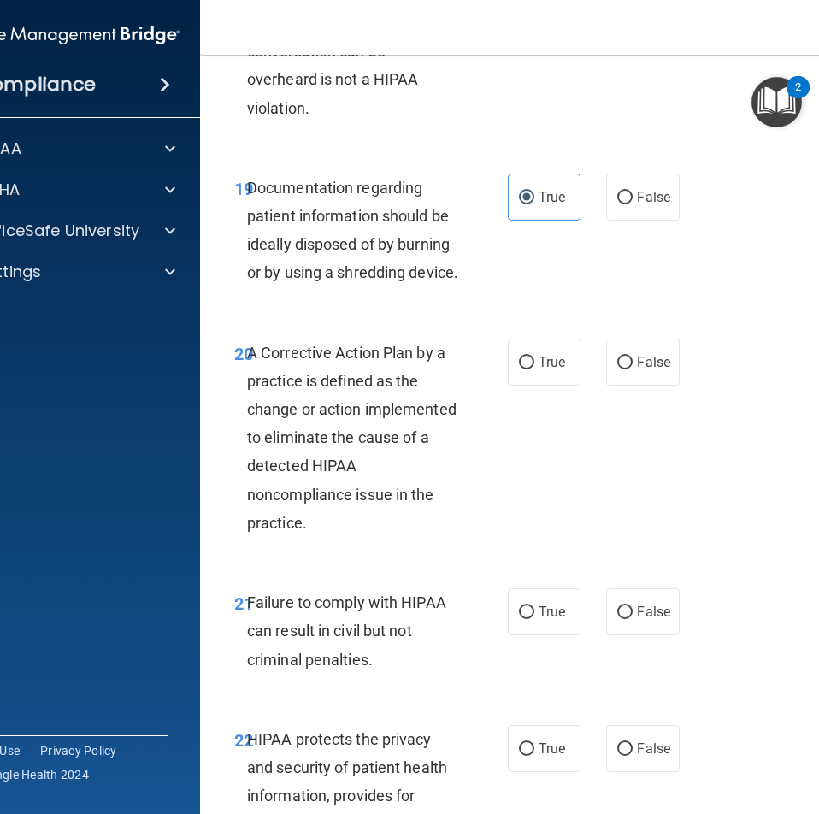
scroll to position [3590, 0]
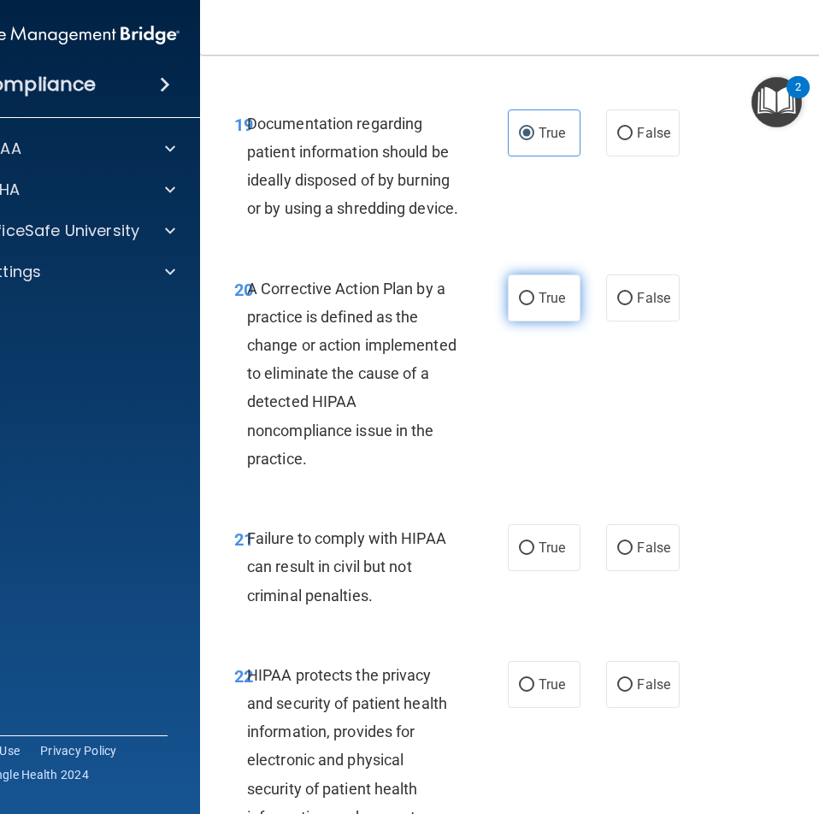
click at [551, 306] on span "True" at bounding box center [552, 298] width 27 height 16
click at [534, 305] on input "True" at bounding box center [526, 298] width 15 height 13
radio input "true"
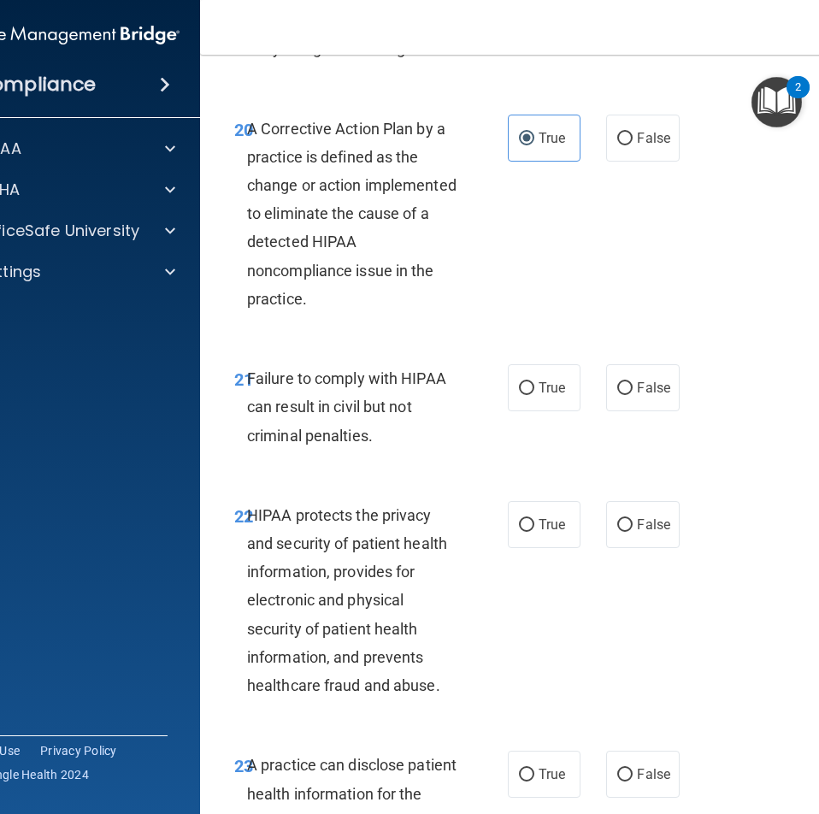
scroll to position [3761, 0]
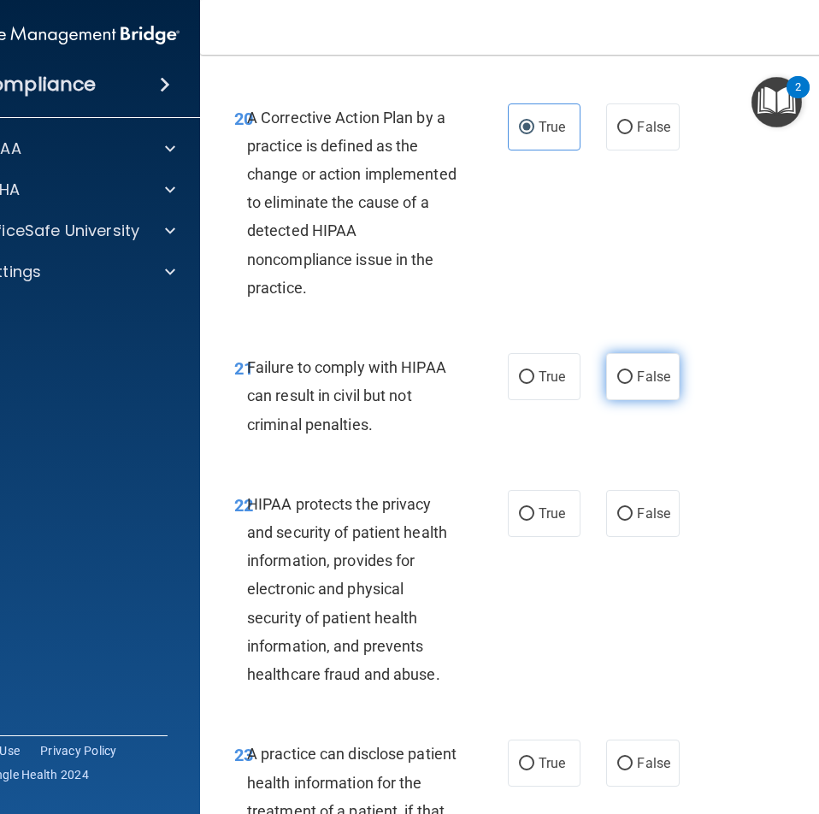
click at [630, 400] on label "False" at bounding box center [642, 376] width 73 height 47
click at [630, 384] on input "False" at bounding box center [624, 377] width 15 height 13
radio input "true"
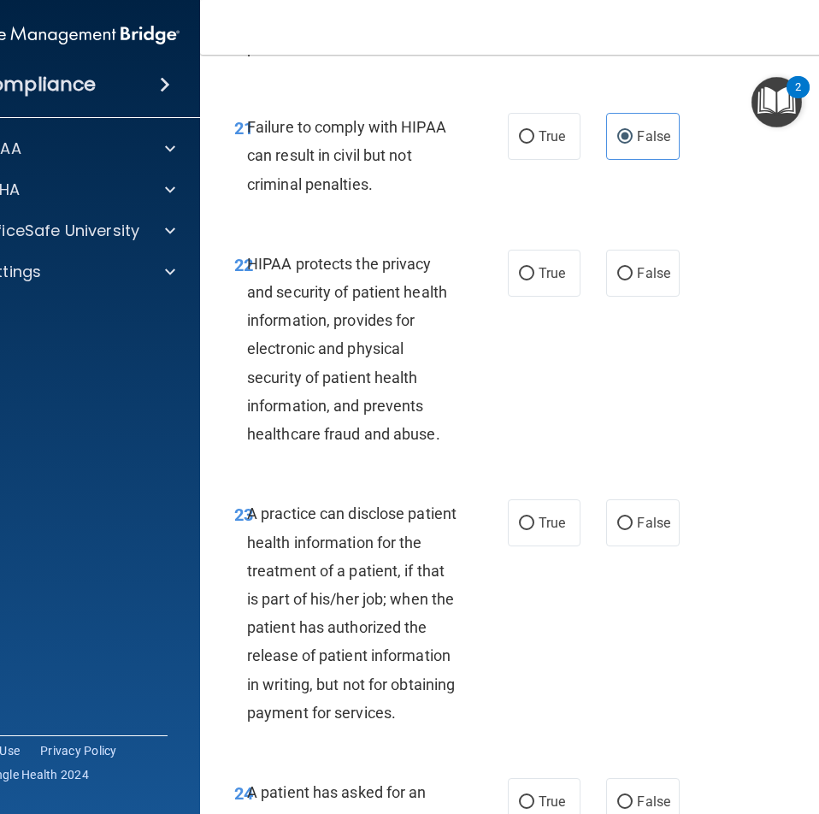
scroll to position [4018, 0]
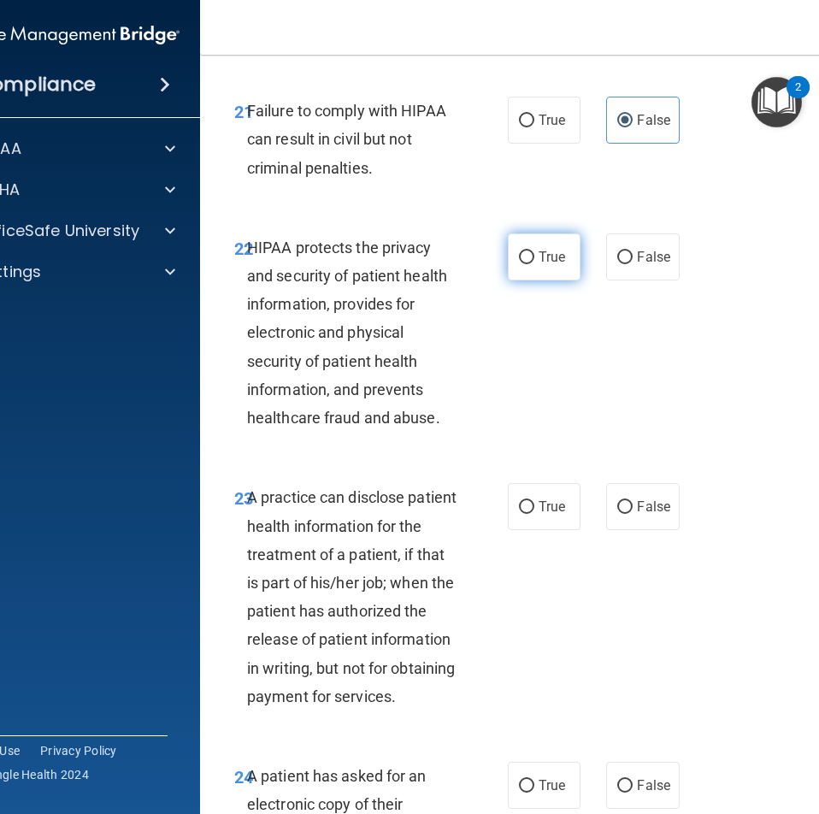
click at [530, 280] on label "True" at bounding box center [544, 256] width 73 height 47
click at [530, 264] on input "True" at bounding box center [526, 257] width 15 height 13
radio input "true"
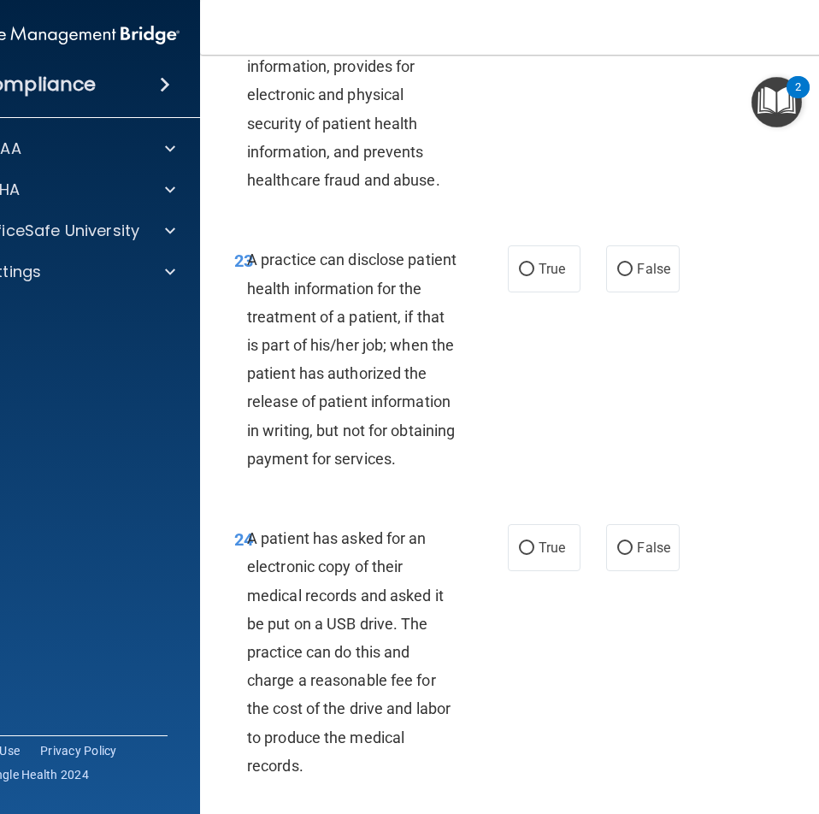
scroll to position [4274, 0]
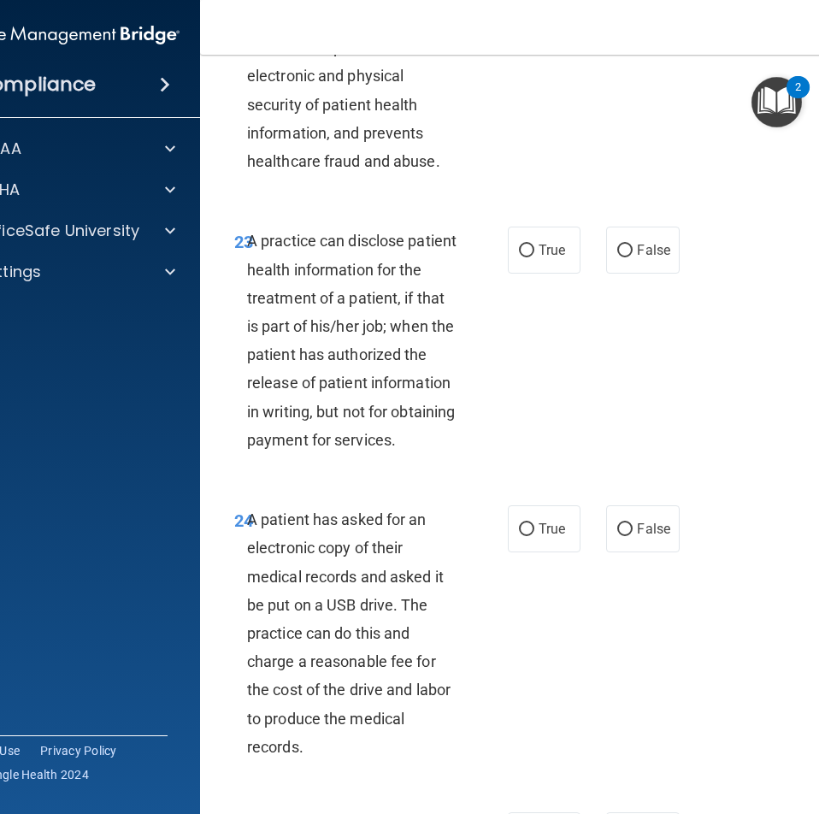
click at [468, 341] on div "23 A practice can disclose patient health information for the treatment of a pa…" at bounding box center [371, 345] width 325 height 236
click at [530, 274] on label "True" at bounding box center [544, 250] width 73 height 47
click at [530, 257] on input "True" at bounding box center [526, 250] width 15 height 13
radio input "true"
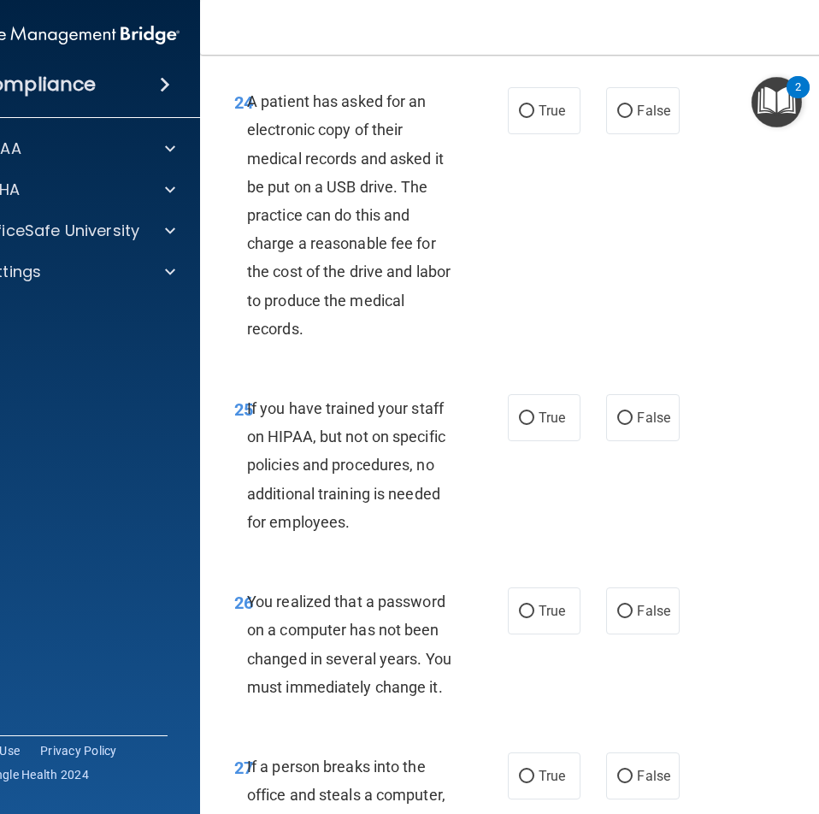
scroll to position [4702, 0]
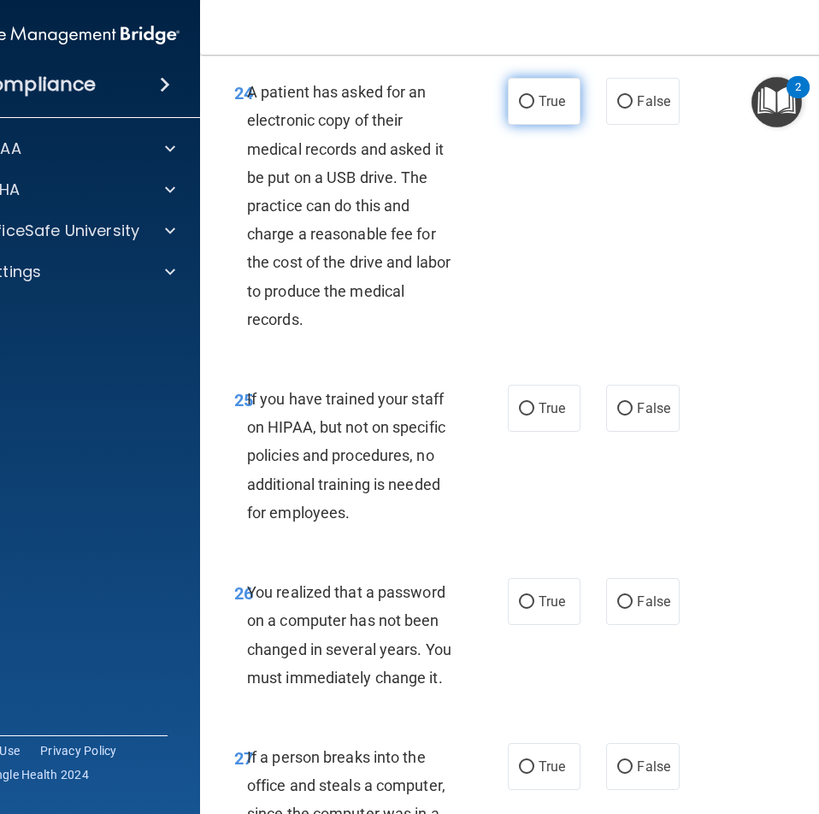
click at [528, 125] on label "True" at bounding box center [544, 101] width 73 height 47
click at [528, 109] on input "True" at bounding box center [526, 102] width 15 height 13
radio input "true"
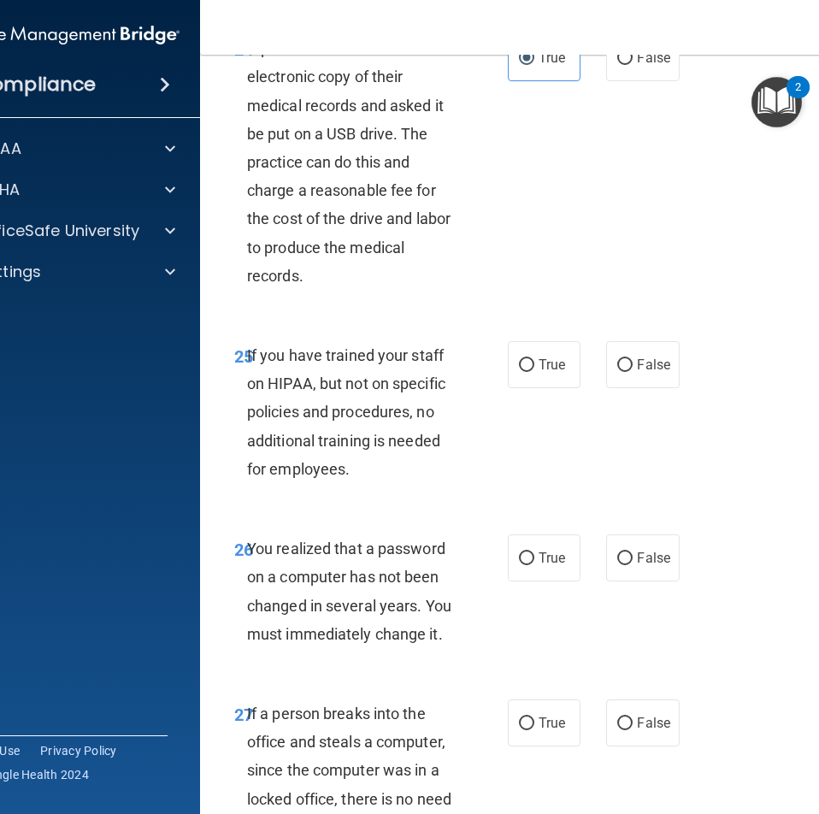
scroll to position [4787, 0]
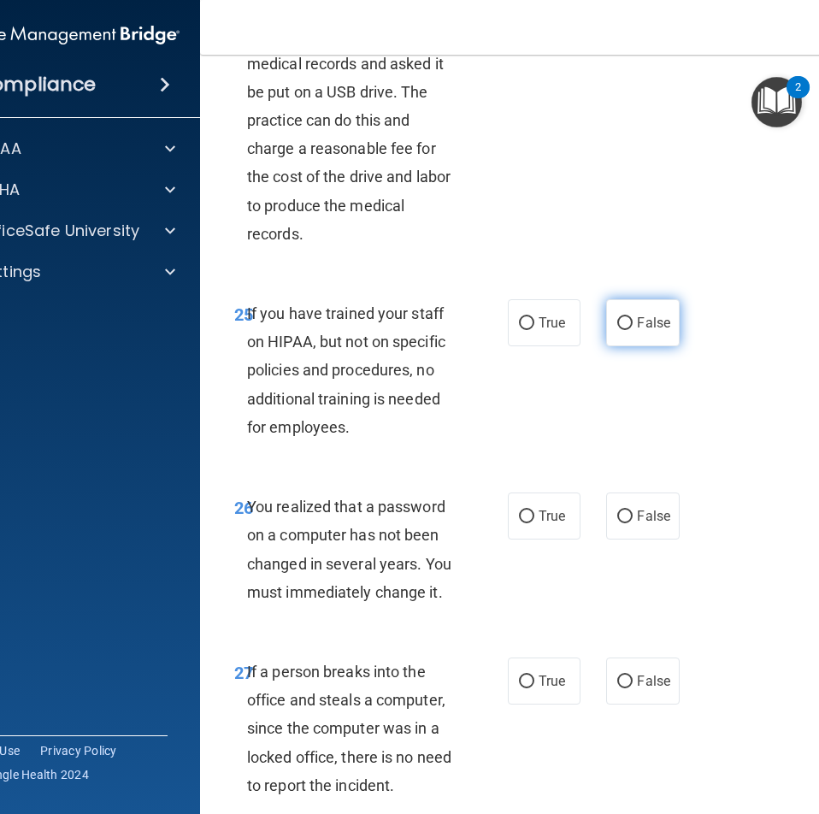
click at [627, 346] on label "False" at bounding box center [642, 322] width 73 height 47
click at [627, 330] on input "False" at bounding box center [624, 323] width 15 height 13
radio input "true"
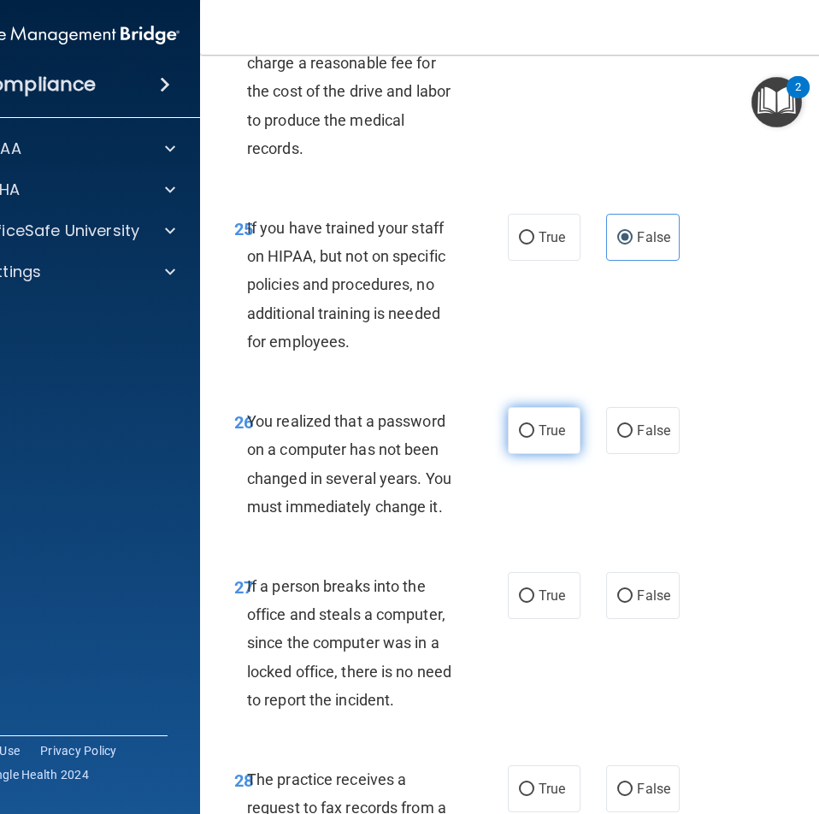
click at [552, 439] on span "True" at bounding box center [552, 430] width 27 height 16
click at [534, 438] on input "True" at bounding box center [526, 431] width 15 height 13
radio input "true"
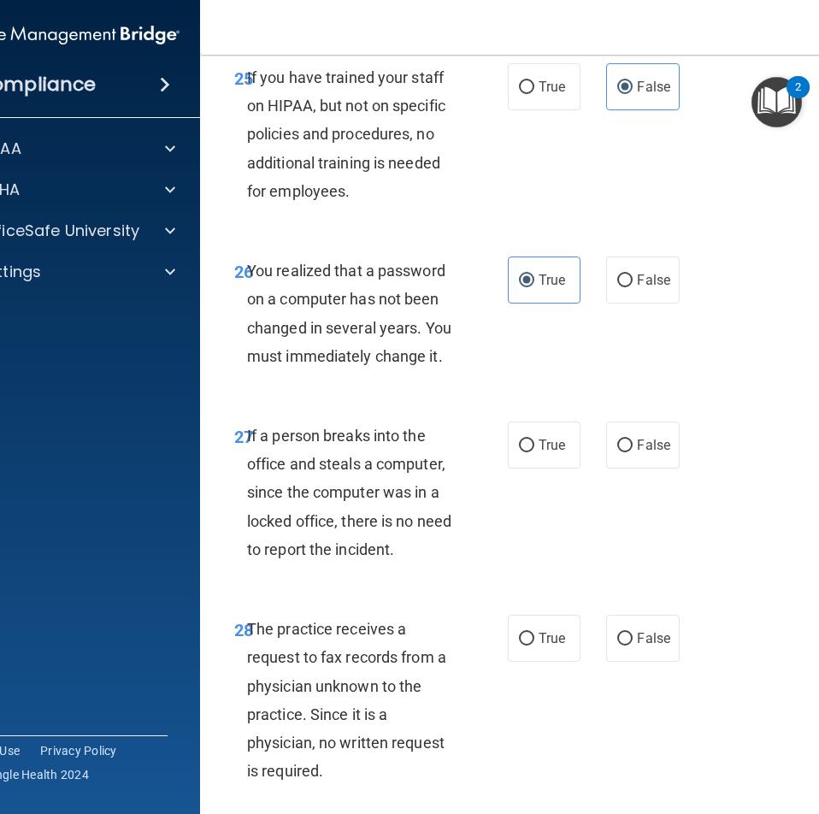
scroll to position [5129, 0]
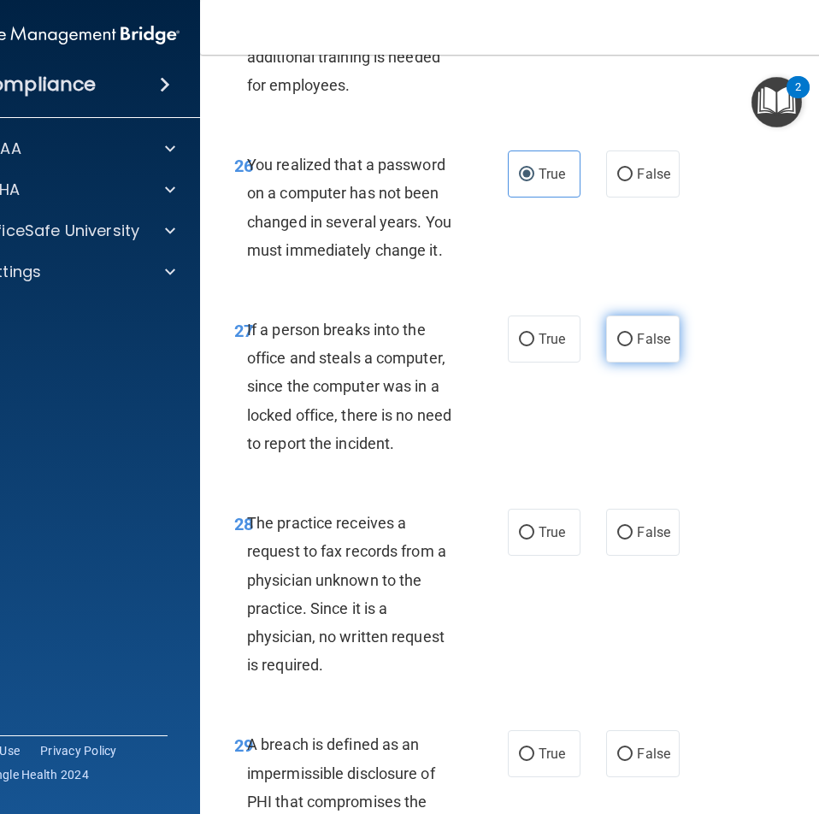
click at [617, 346] on input "False" at bounding box center [624, 339] width 15 height 13
radio input "true"
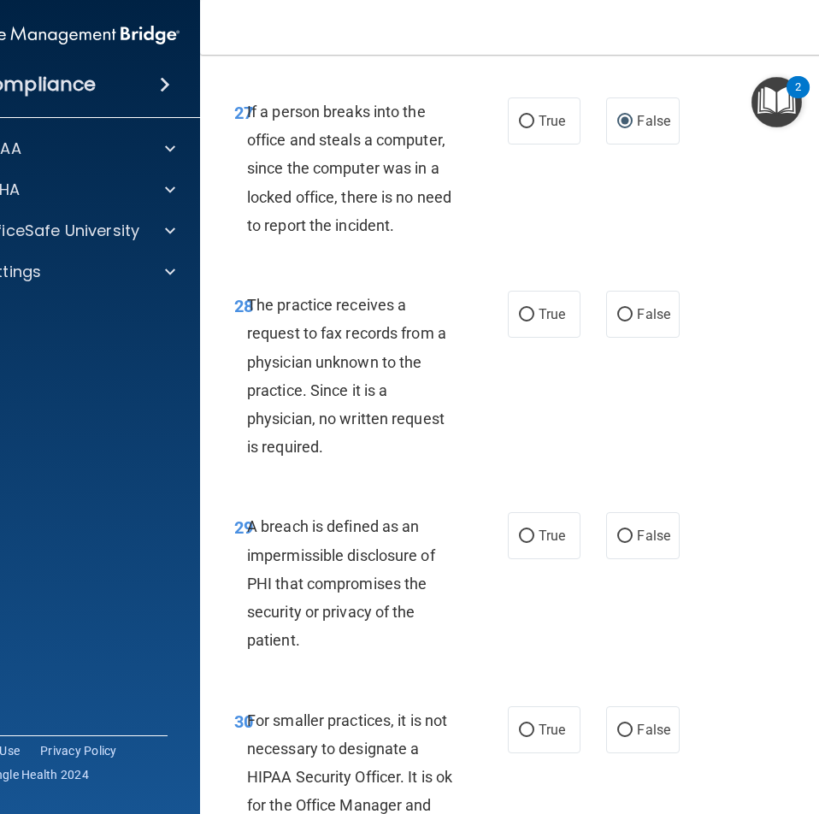
scroll to position [5386, 0]
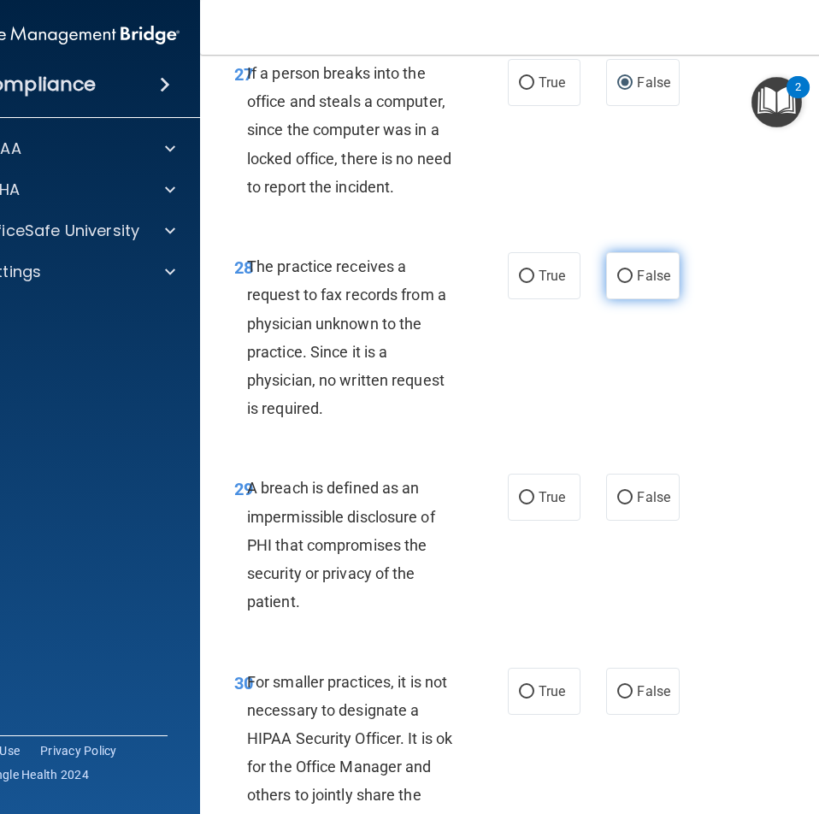
click at [614, 299] on label "False" at bounding box center [642, 275] width 73 height 47
click at [617, 283] on input "False" at bounding box center [624, 276] width 15 height 13
radio input "true"
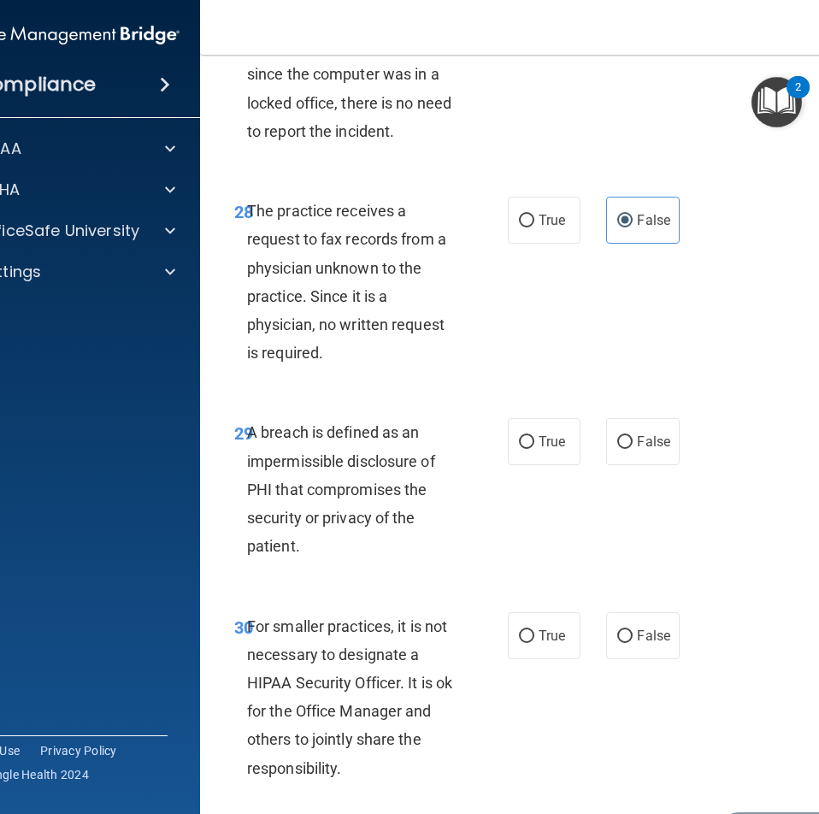
scroll to position [5471, 0]
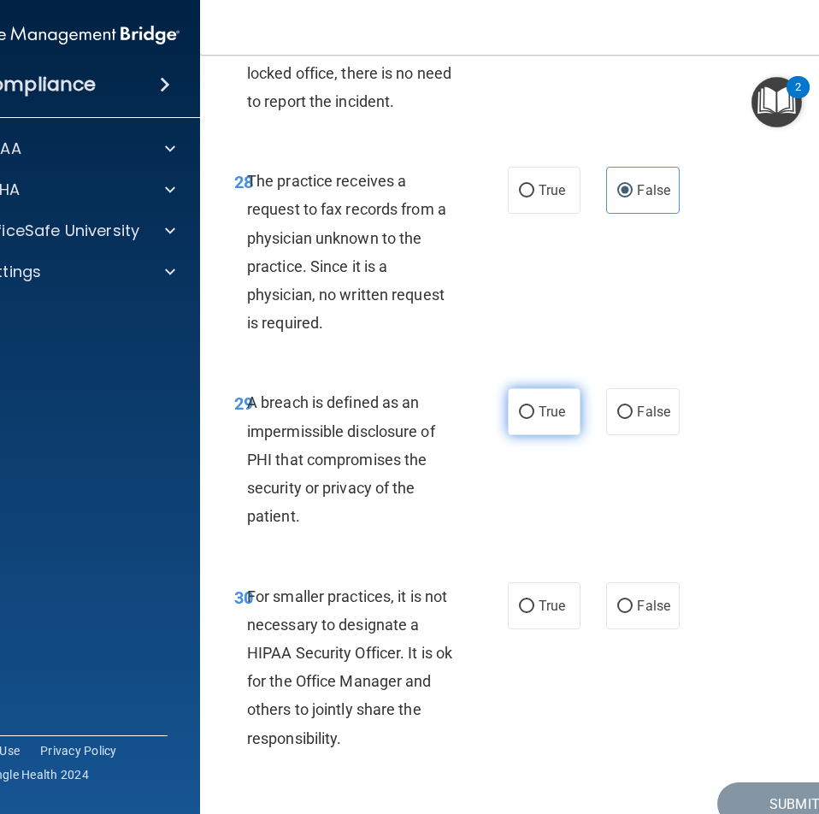
click at [509, 435] on label "True" at bounding box center [544, 411] width 73 height 47
click at [519, 419] on input "True" at bounding box center [526, 412] width 15 height 13
radio input "true"
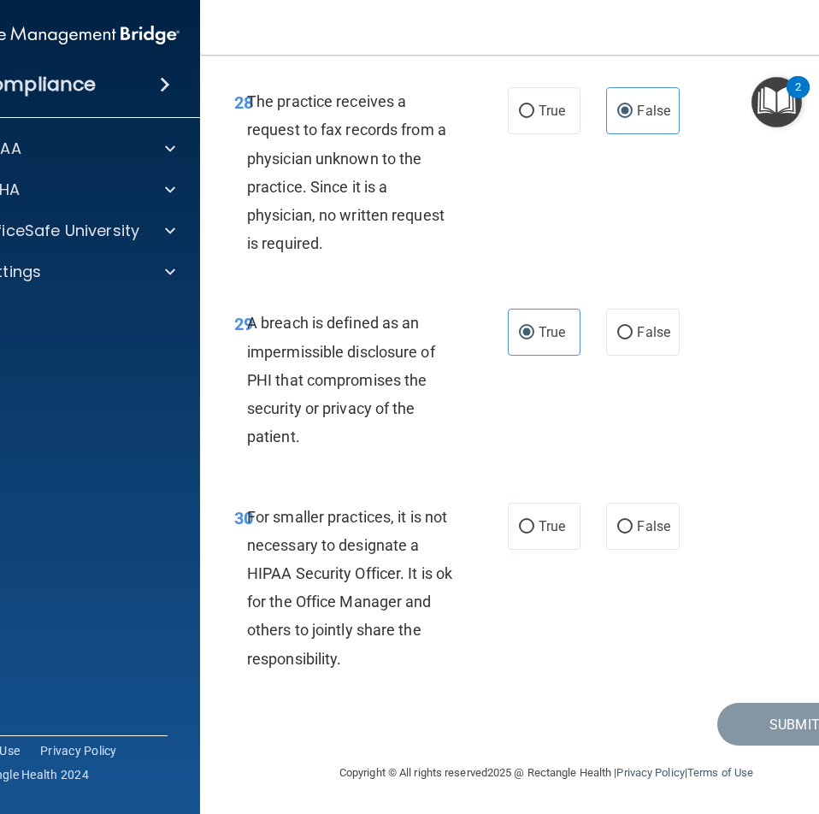
scroll to position [5664, 0]
click at [636, 515] on label "False" at bounding box center [642, 526] width 73 height 47
click at [633, 521] on input "False" at bounding box center [624, 527] width 15 height 13
radio input "true"
click at [742, 727] on button "Submit" at bounding box center [794, 725] width 154 height 44
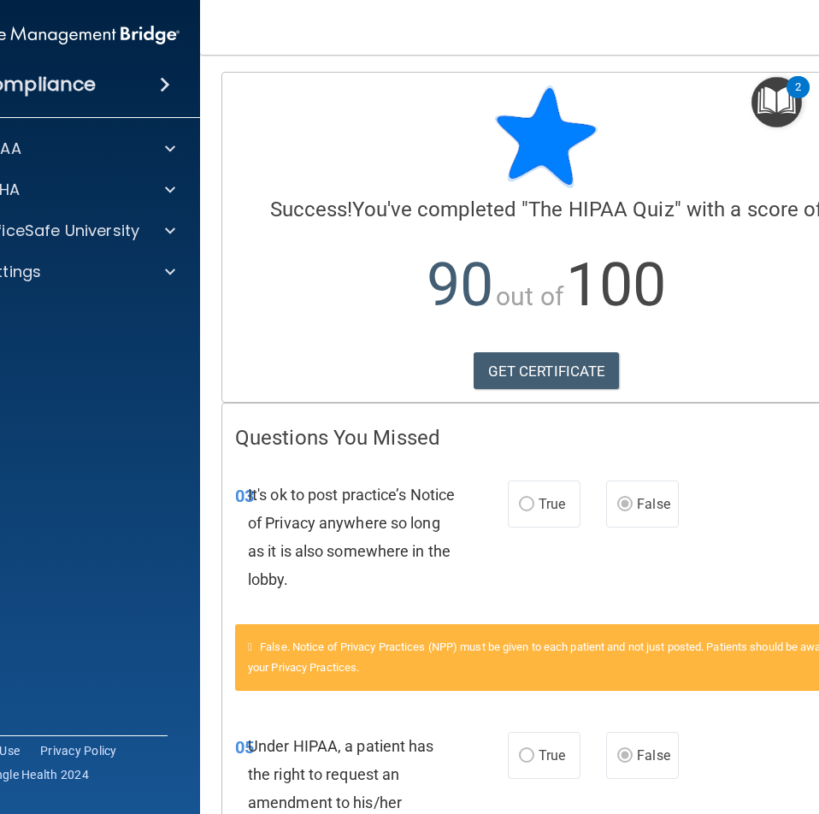
click at [787, 113] on img "Open Resource Center, 2 new notifications" at bounding box center [776, 102] width 50 height 50
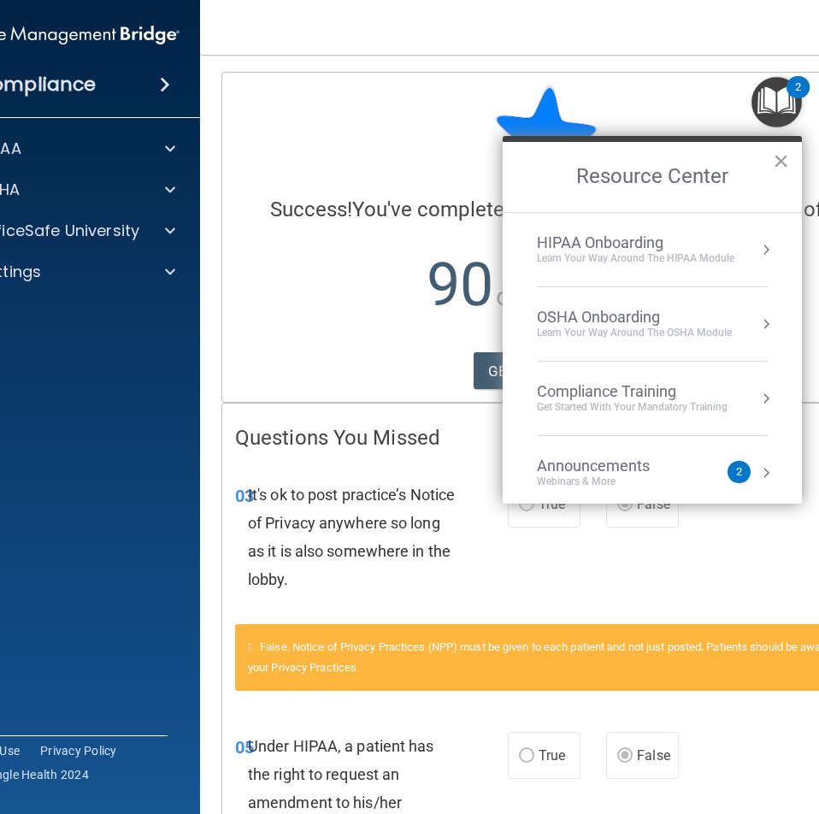
click at [757, 242] on button "Resource Center" at bounding box center [765, 249] width 17 height 17
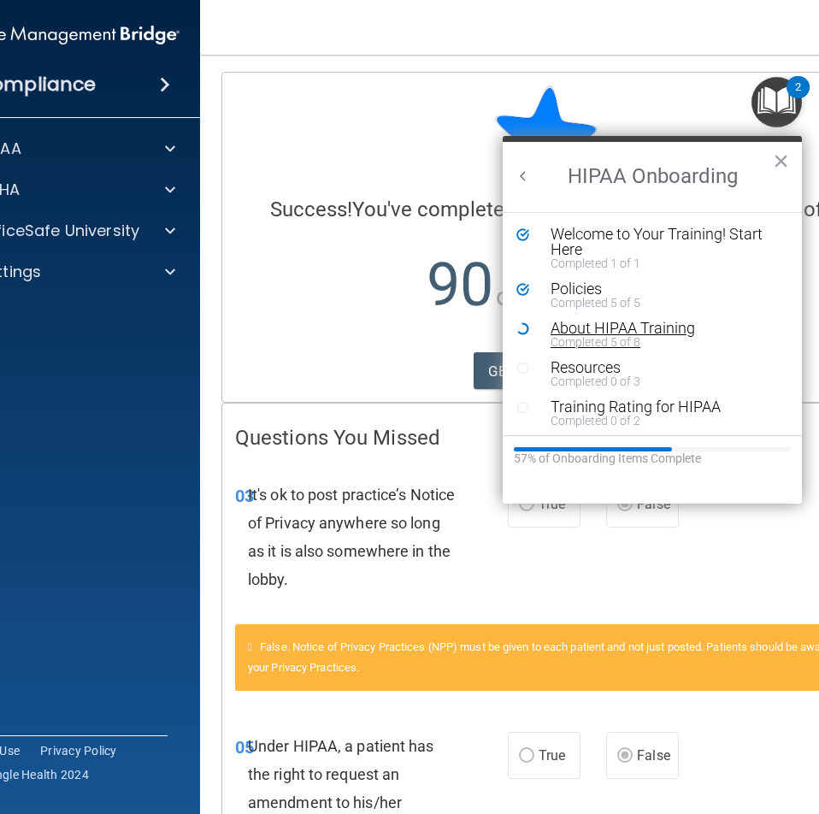
click at [654, 325] on div "About HIPAA Training" at bounding box center [659, 328] width 216 height 15
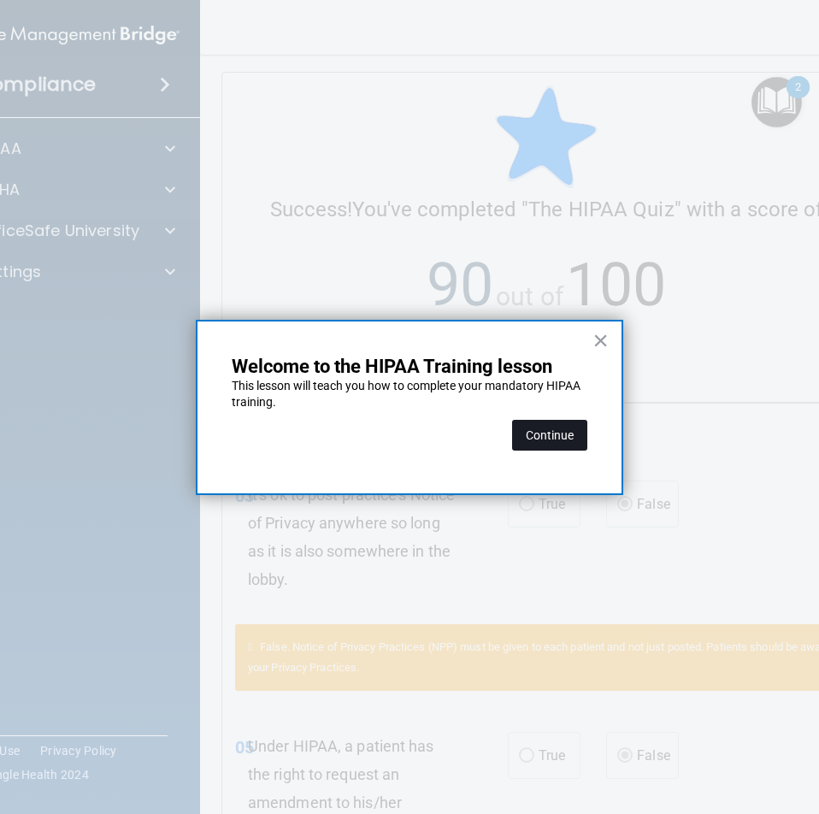
click at [532, 436] on button "Continue" at bounding box center [549, 435] width 75 height 31
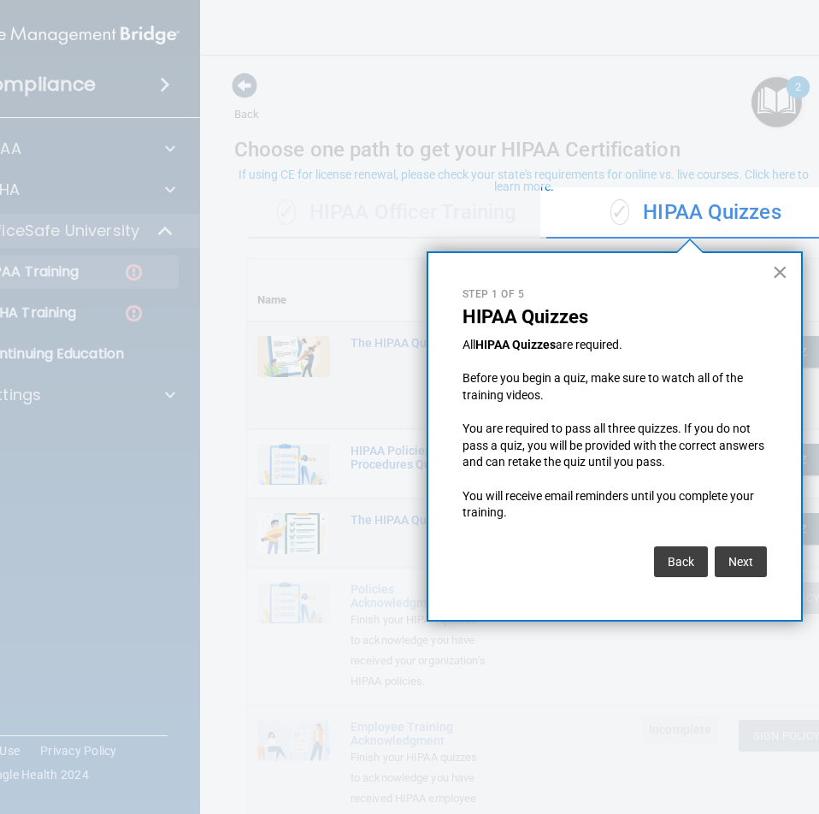
click at [774, 273] on button "×" at bounding box center [780, 271] width 16 height 27
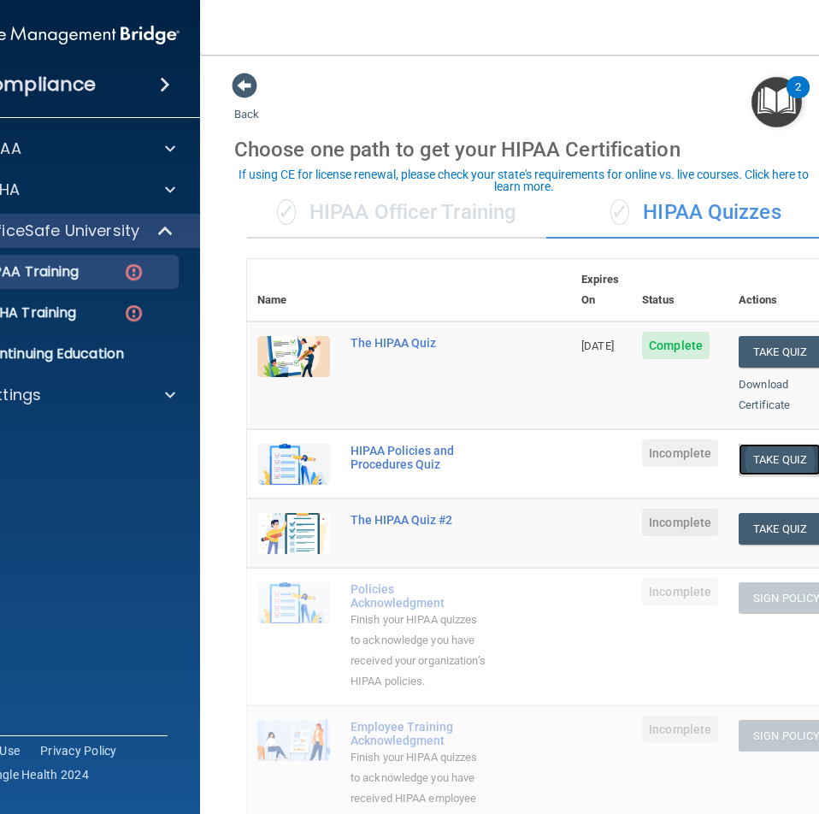
click at [786, 444] on button "Take Quiz" at bounding box center [780, 460] width 82 height 32
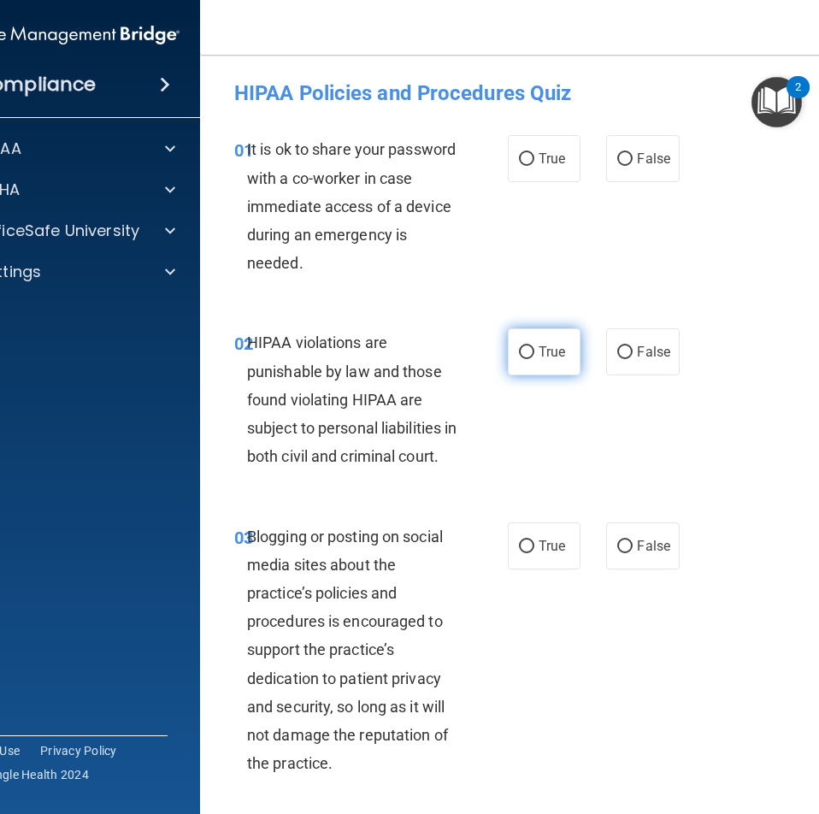
click at [521, 351] on input "True" at bounding box center [526, 352] width 15 height 13
radio input "true"
click at [653, 151] on span "False" at bounding box center [653, 158] width 33 height 16
click at [633, 153] on input "False" at bounding box center [624, 159] width 15 height 13
radio input "true"
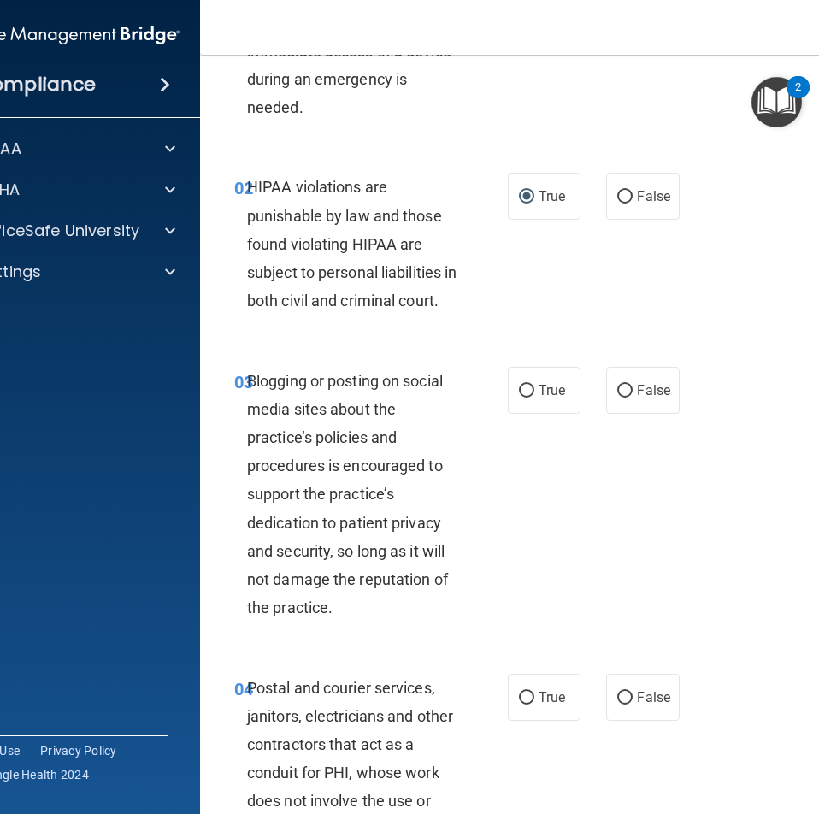
scroll to position [256, 0]
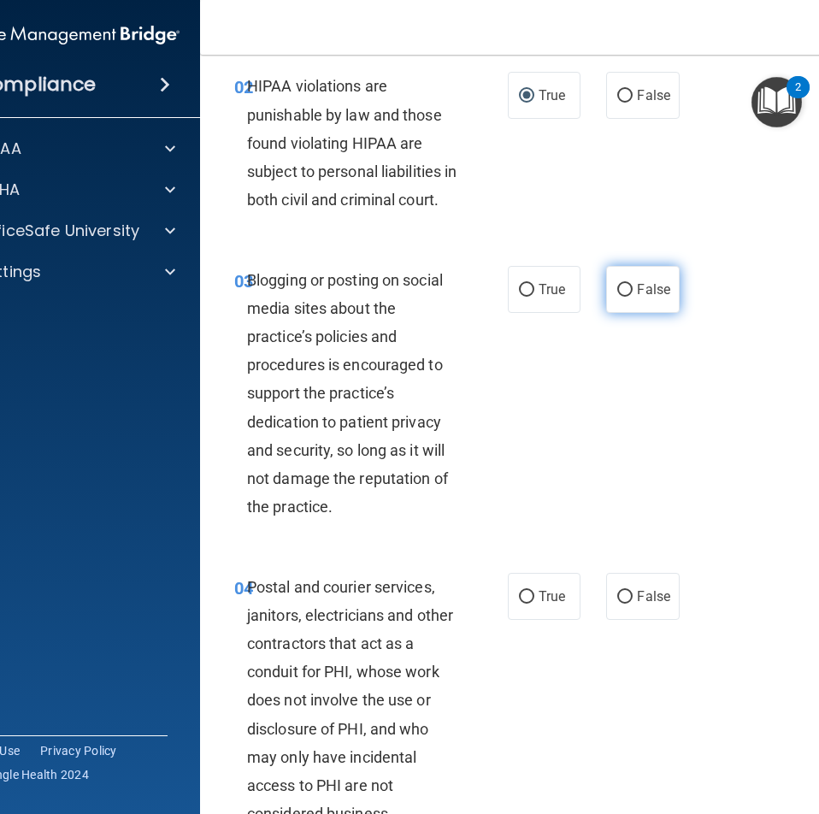
click at [617, 297] on input "False" at bounding box center [624, 290] width 15 height 13
radio input "true"
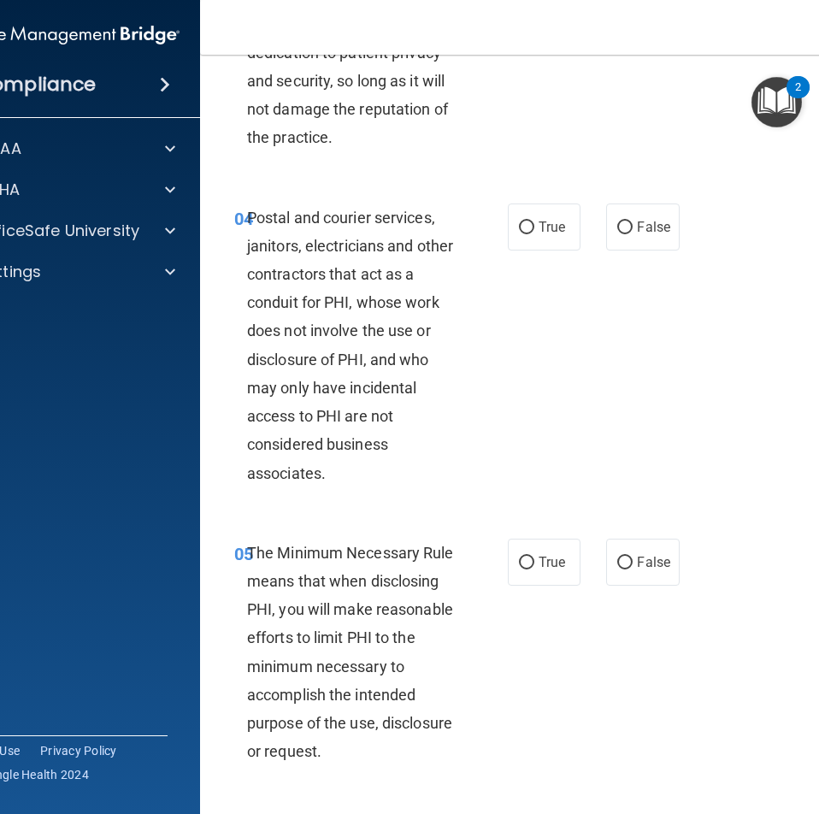
scroll to position [684, 0]
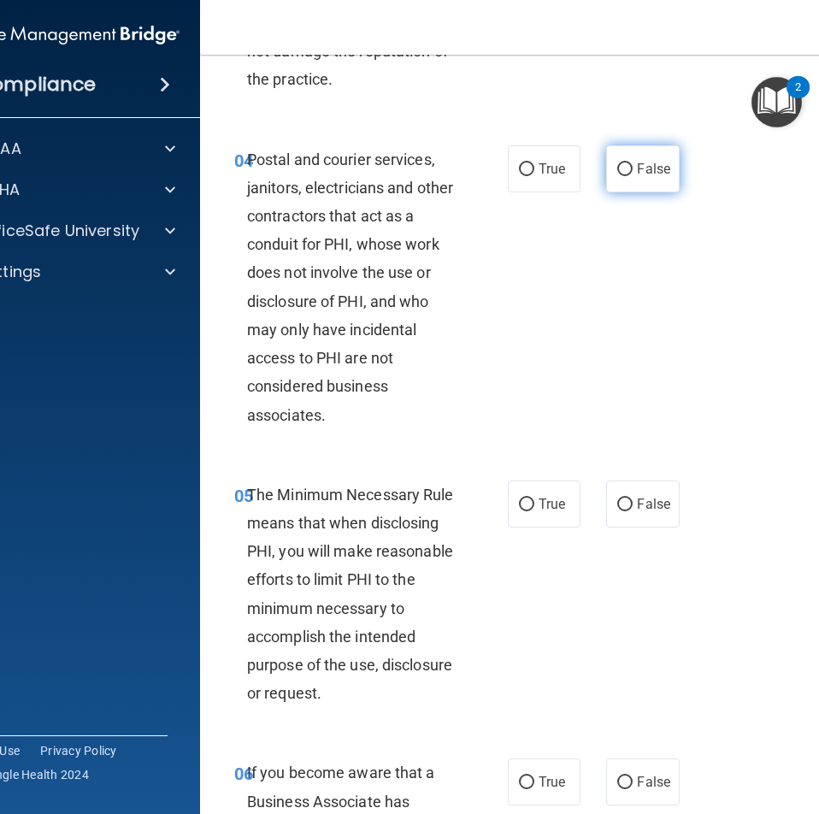
click at [621, 176] on input "False" at bounding box center [624, 169] width 15 height 13
radio input "true"
click at [549, 177] on span "True" at bounding box center [552, 169] width 27 height 16
click at [534, 176] on input "True" at bounding box center [526, 169] width 15 height 13
radio input "true"
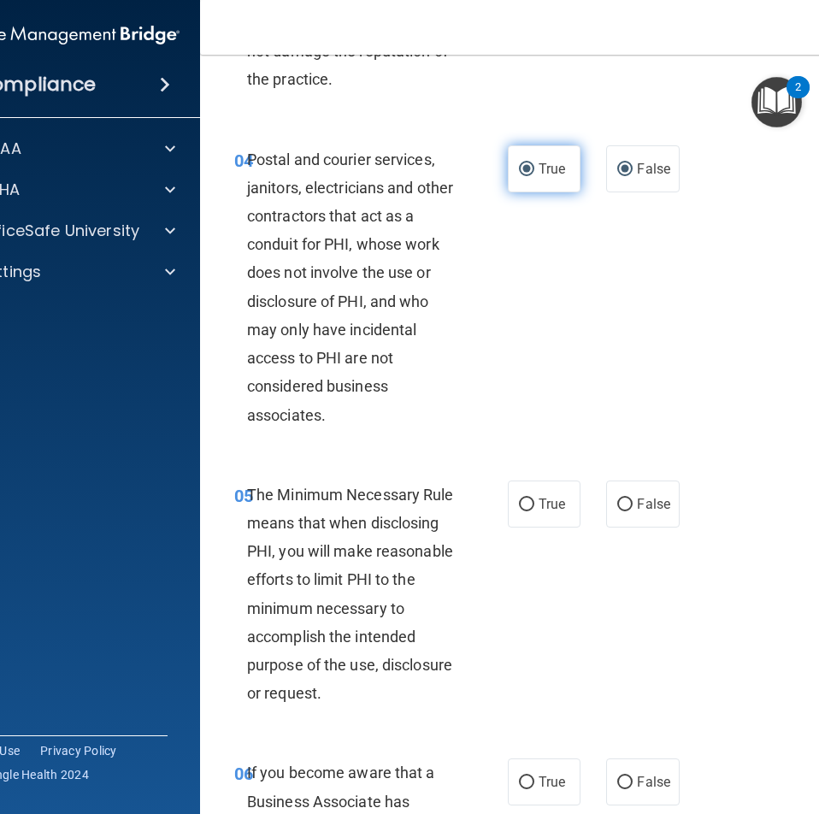
radio input "false"
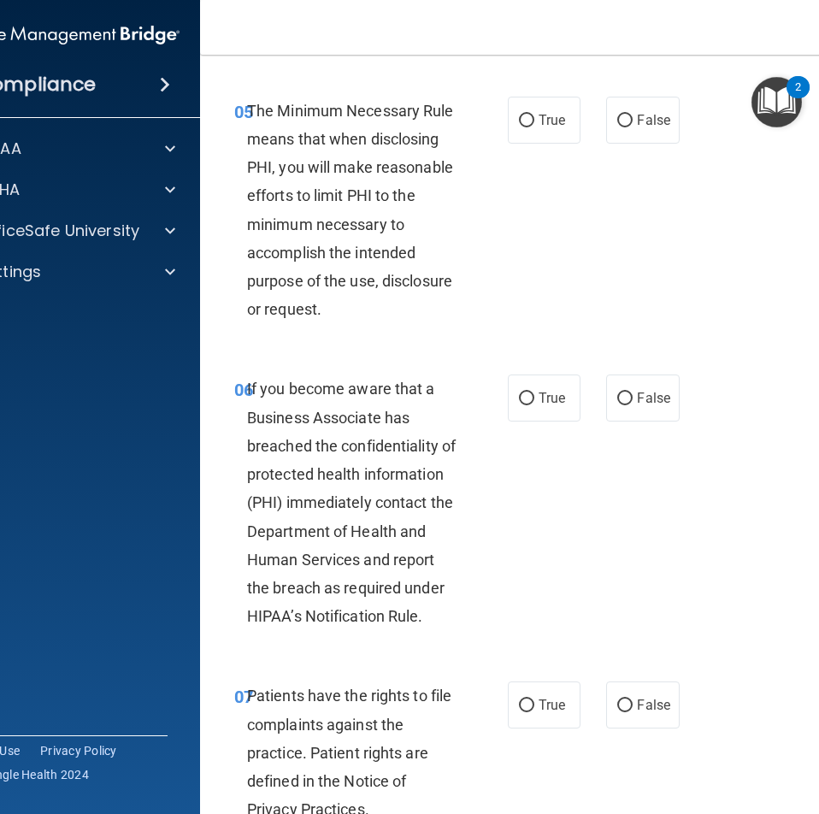
scroll to position [1111, 0]
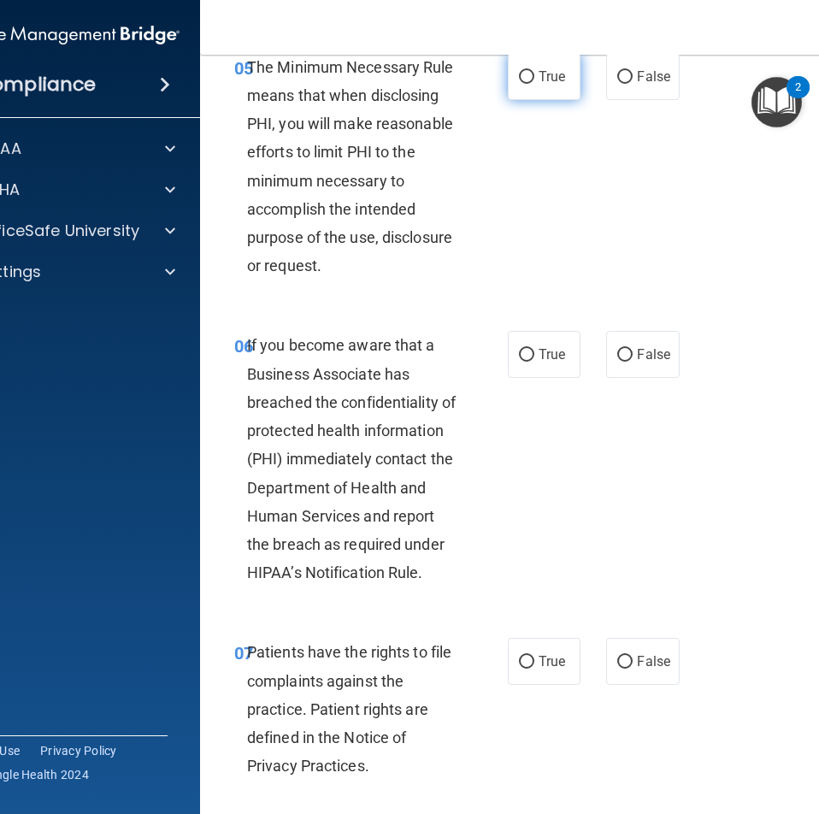
click at [562, 100] on label "True" at bounding box center [544, 76] width 73 height 47
click at [534, 84] on input "True" at bounding box center [526, 77] width 15 height 13
radio input "true"
click at [667, 378] on label "False" at bounding box center [642, 354] width 73 height 47
click at [633, 362] on input "False" at bounding box center [624, 355] width 15 height 13
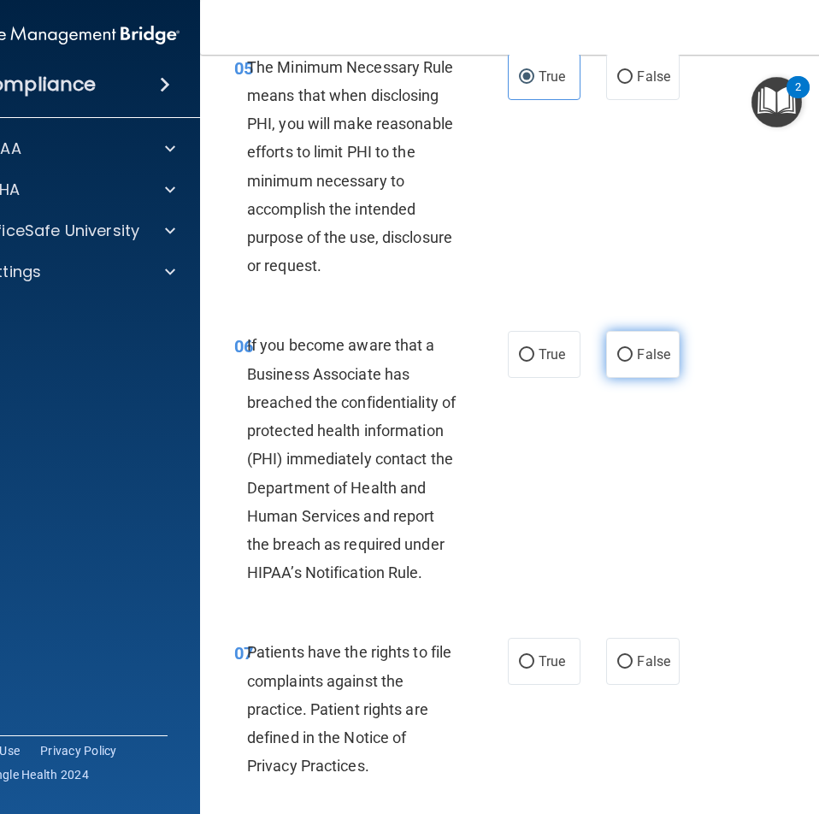
radio input "true"
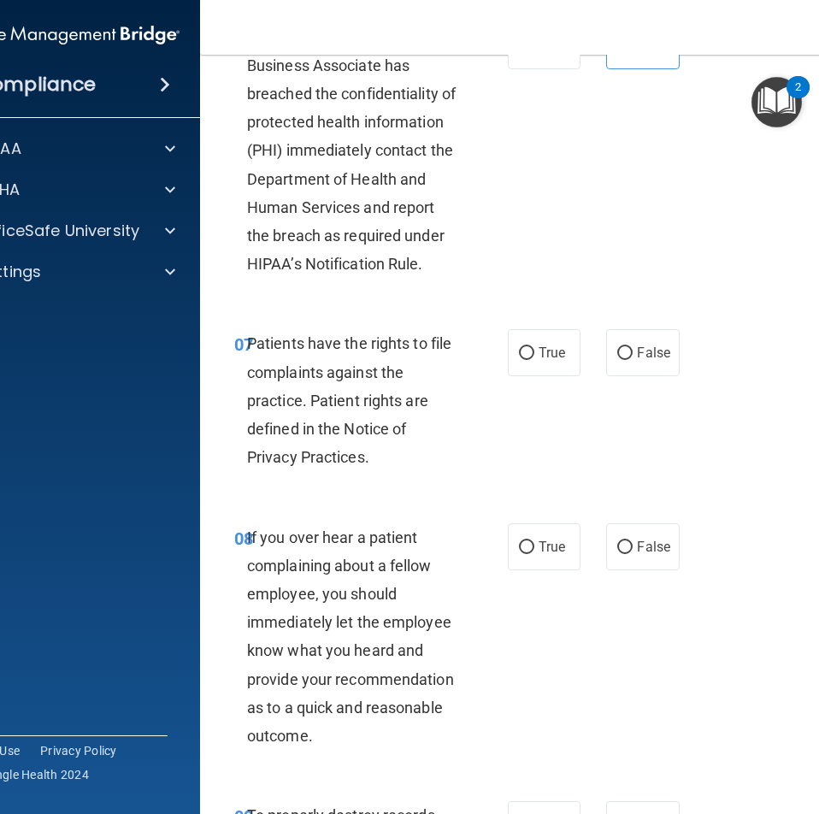
scroll to position [1453, 0]
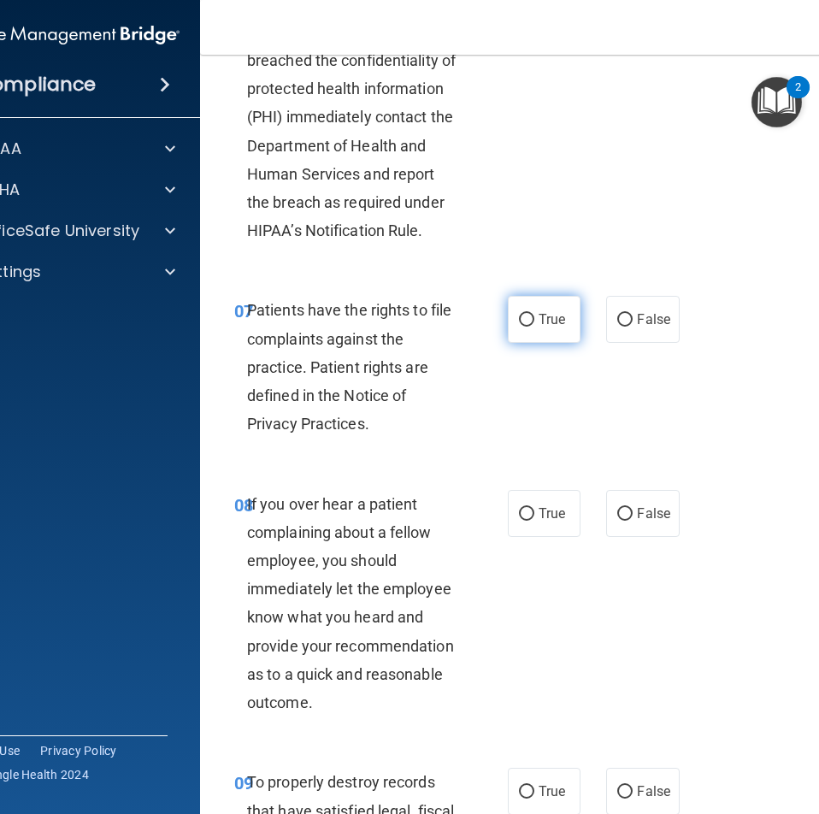
click at [512, 337] on label "True" at bounding box center [544, 319] width 73 height 47
click at [519, 327] on input "True" at bounding box center [526, 320] width 15 height 13
radio input "true"
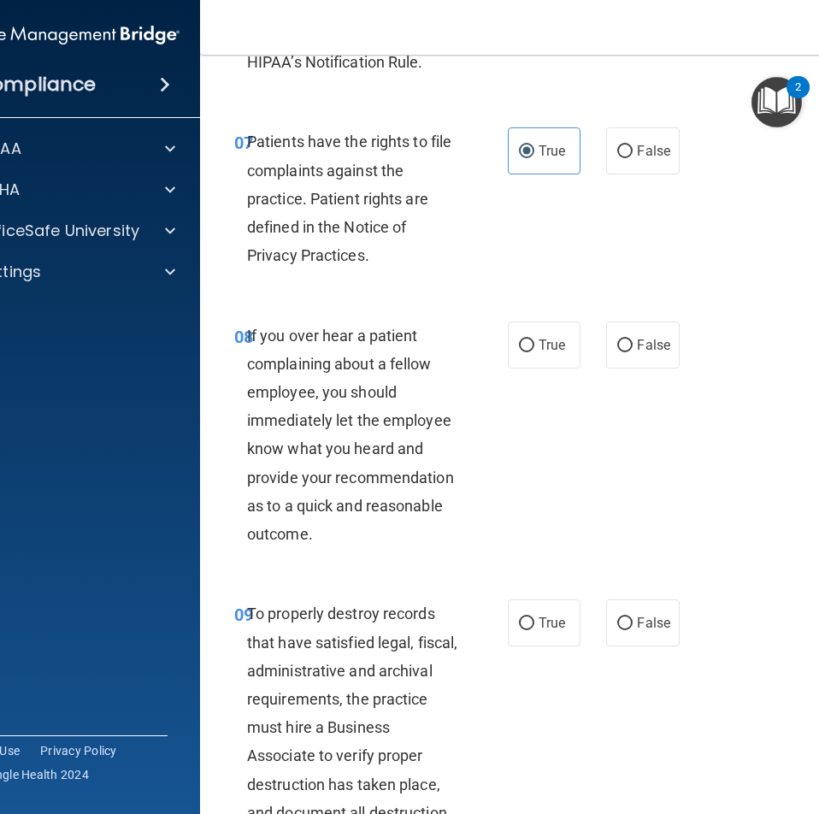
scroll to position [1624, 0]
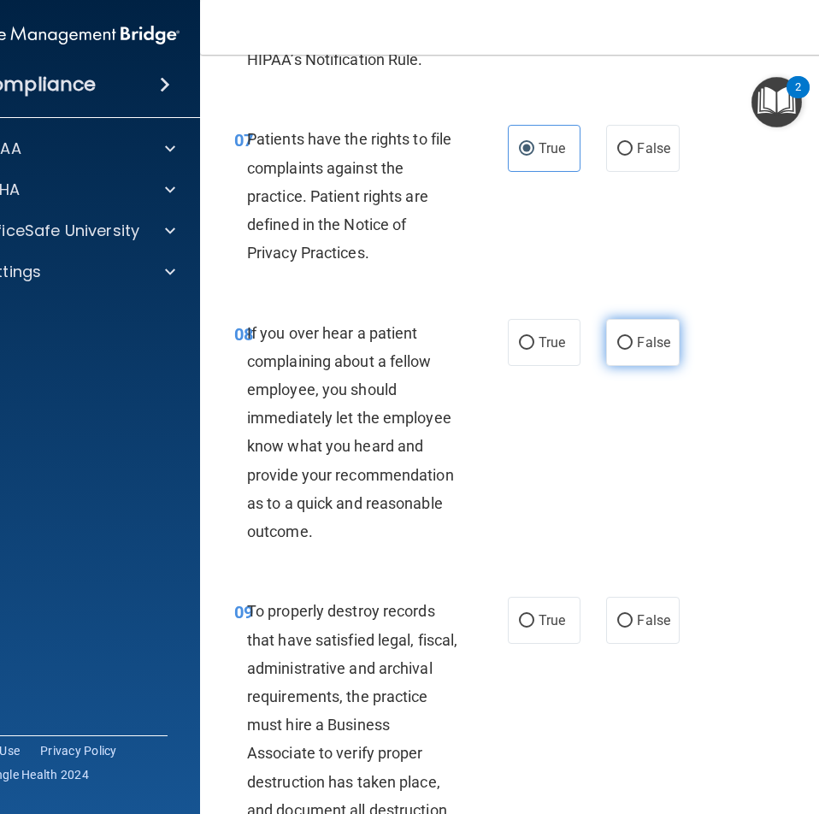
click at [654, 350] on span "False" at bounding box center [653, 342] width 33 height 16
click at [633, 350] on input "False" at bounding box center [624, 343] width 15 height 13
radio input "true"
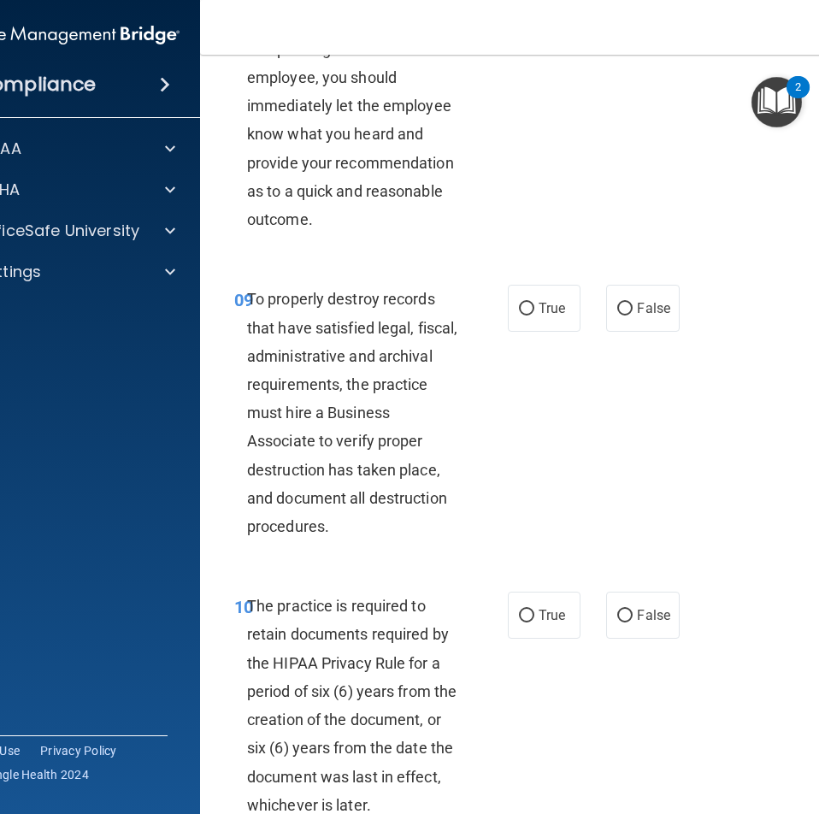
scroll to position [1966, 0]
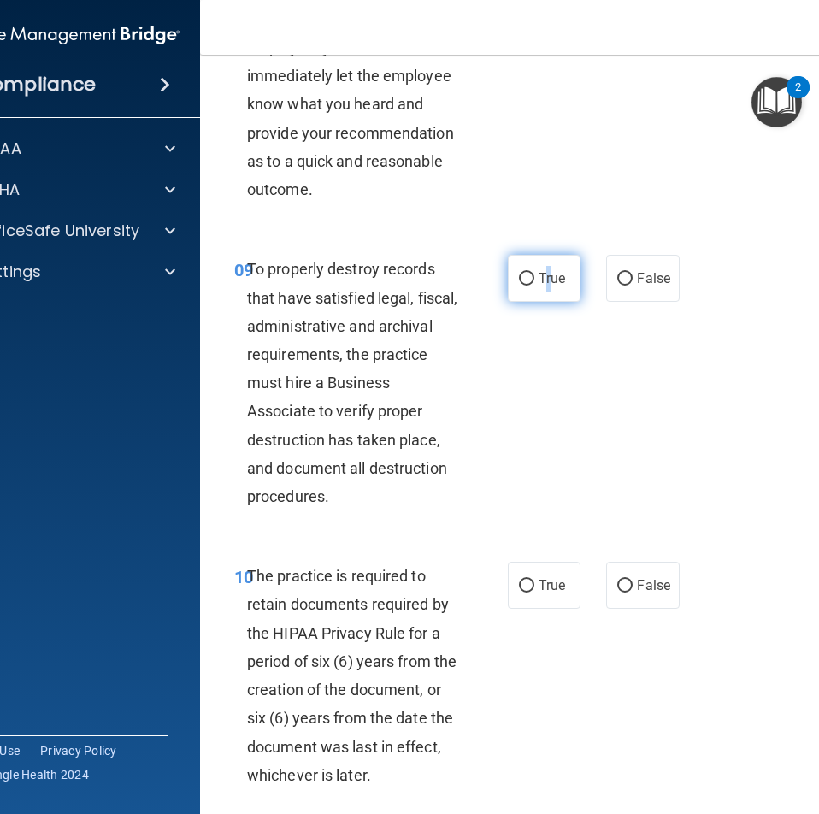
drag, startPoint x: 545, startPoint y: 313, endPoint x: 540, endPoint y: 327, distance: 15.1
click at [539, 302] on label "True" at bounding box center [544, 278] width 73 height 47
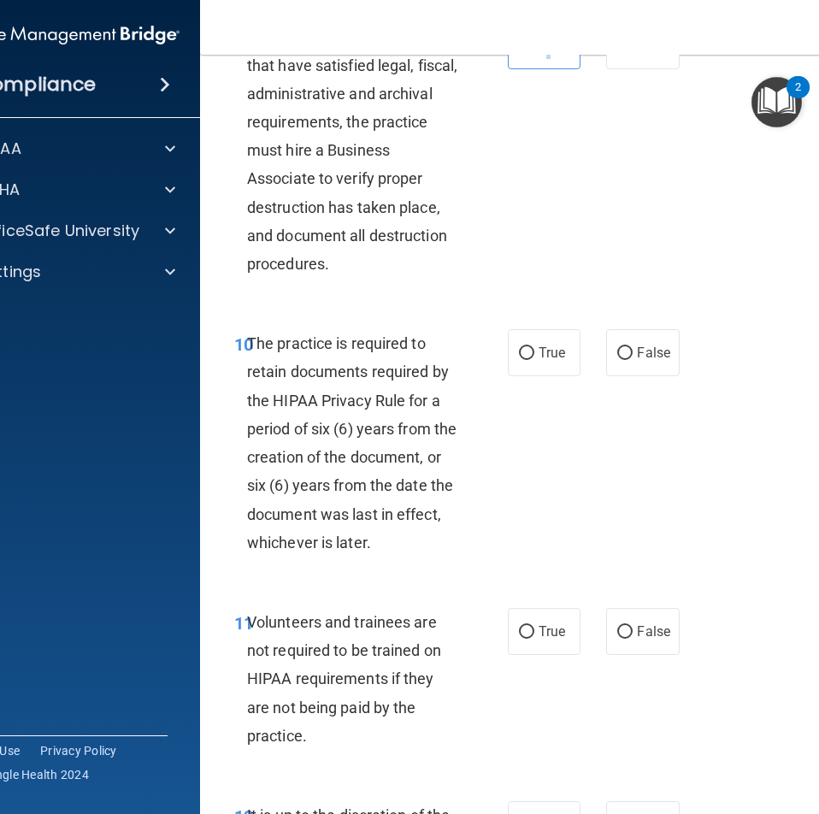
scroll to position [2223, 0]
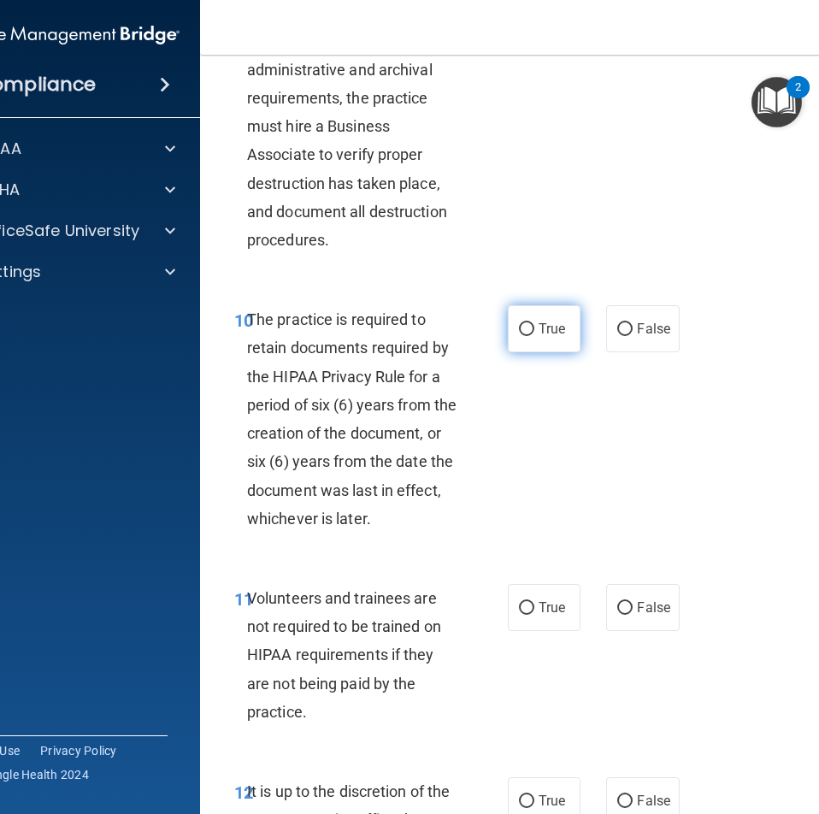
click at [558, 352] on label "True" at bounding box center [544, 328] width 73 height 47
click at [534, 336] on input "True" at bounding box center [526, 329] width 15 height 13
radio input "true"
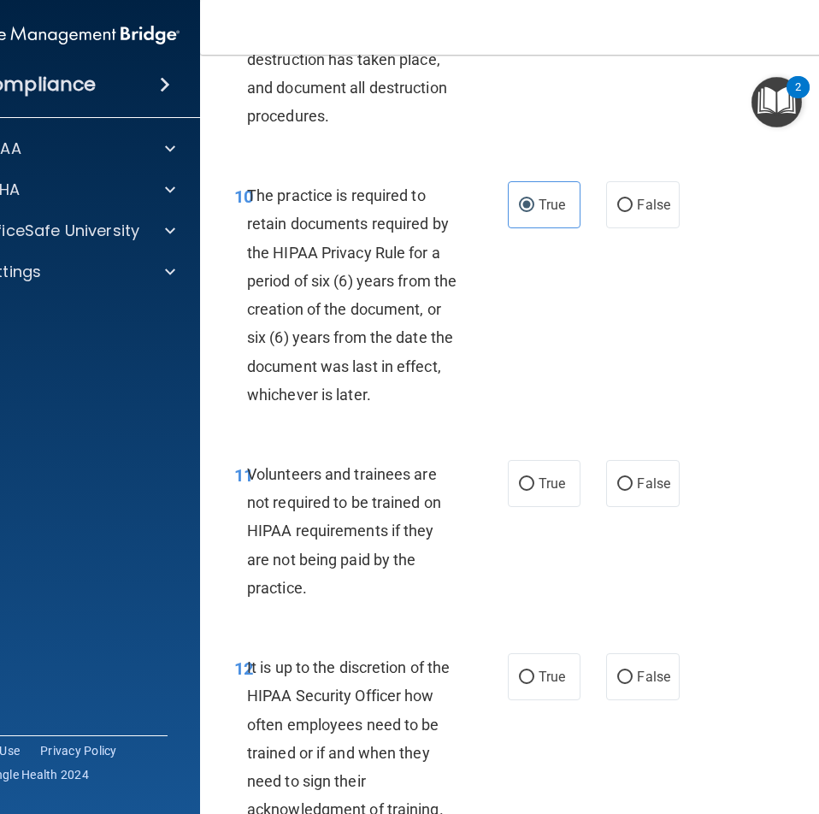
scroll to position [2479, 0]
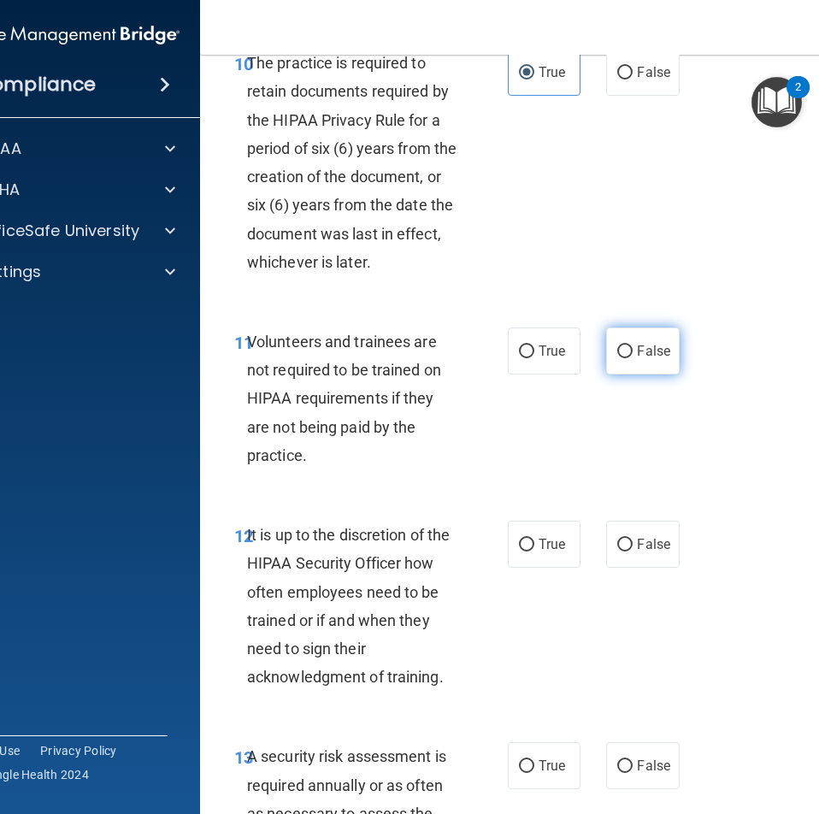
click at [617, 358] on input "False" at bounding box center [624, 351] width 15 height 13
radio input "true"
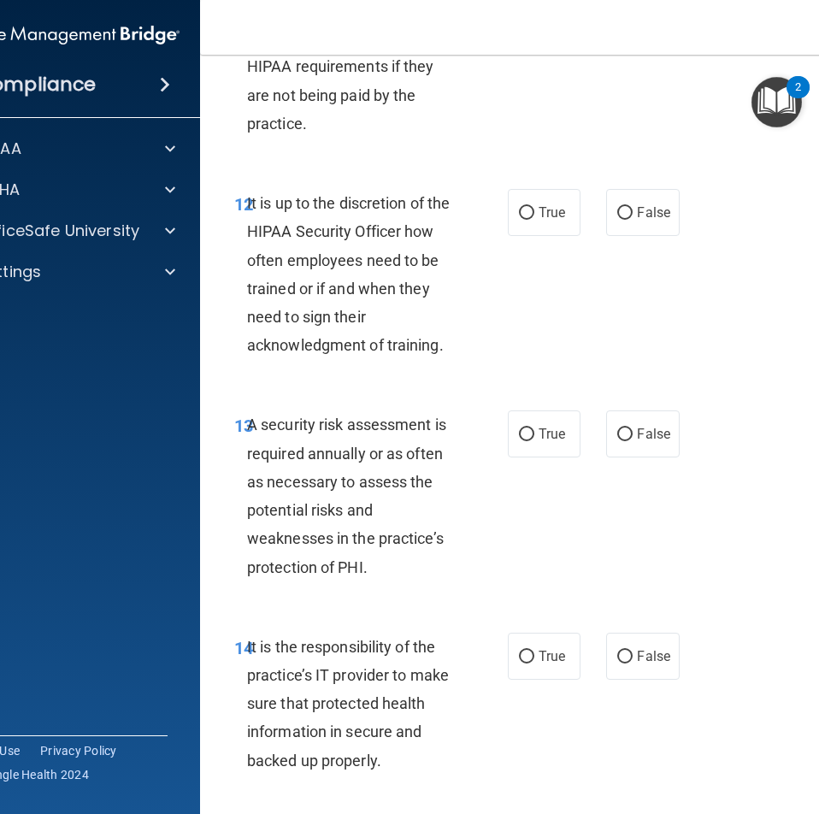
scroll to position [2821, 0]
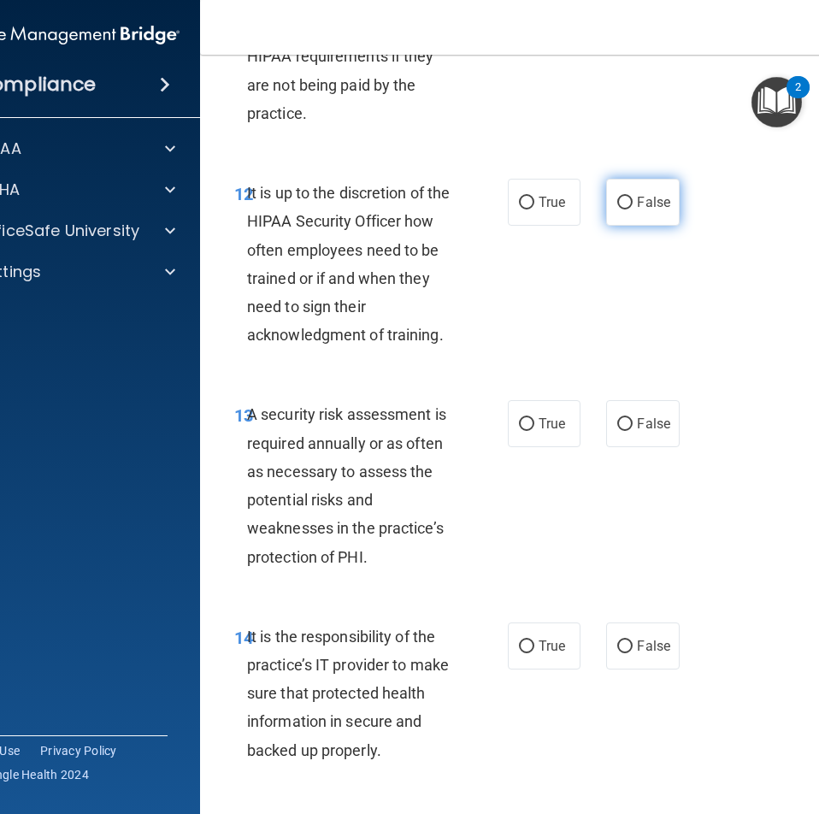
click at [630, 226] on label "False" at bounding box center [642, 202] width 73 height 47
click at [630, 209] on input "False" at bounding box center [624, 203] width 15 height 13
radio input "true"
click at [527, 441] on label "True" at bounding box center [544, 423] width 73 height 47
click at [527, 431] on input "True" at bounding box center [526, 424] width 15 height 13
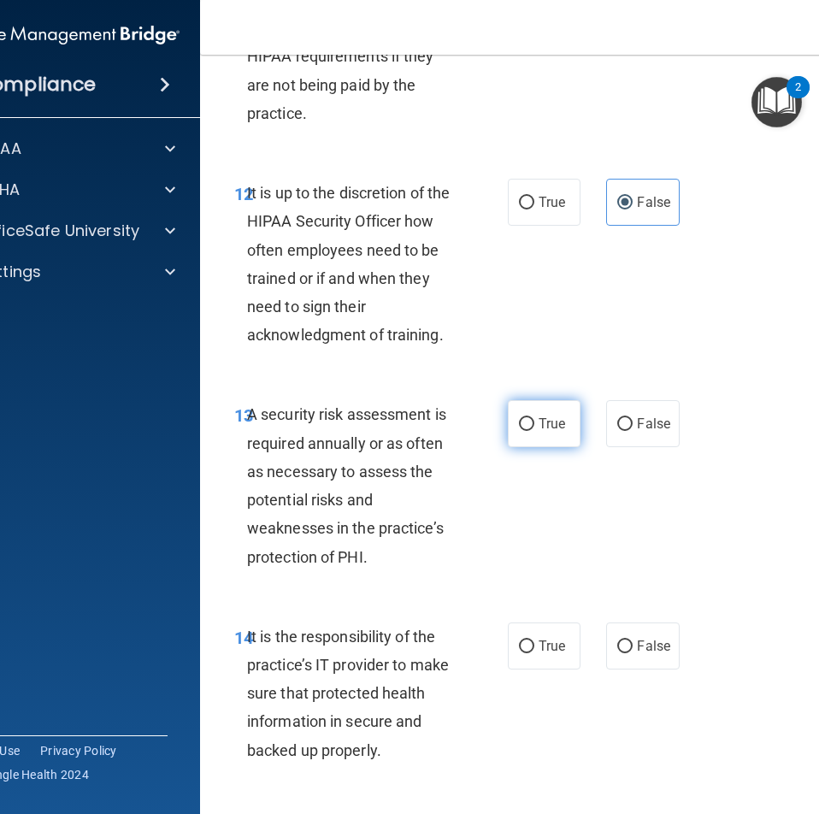
radio input "true"
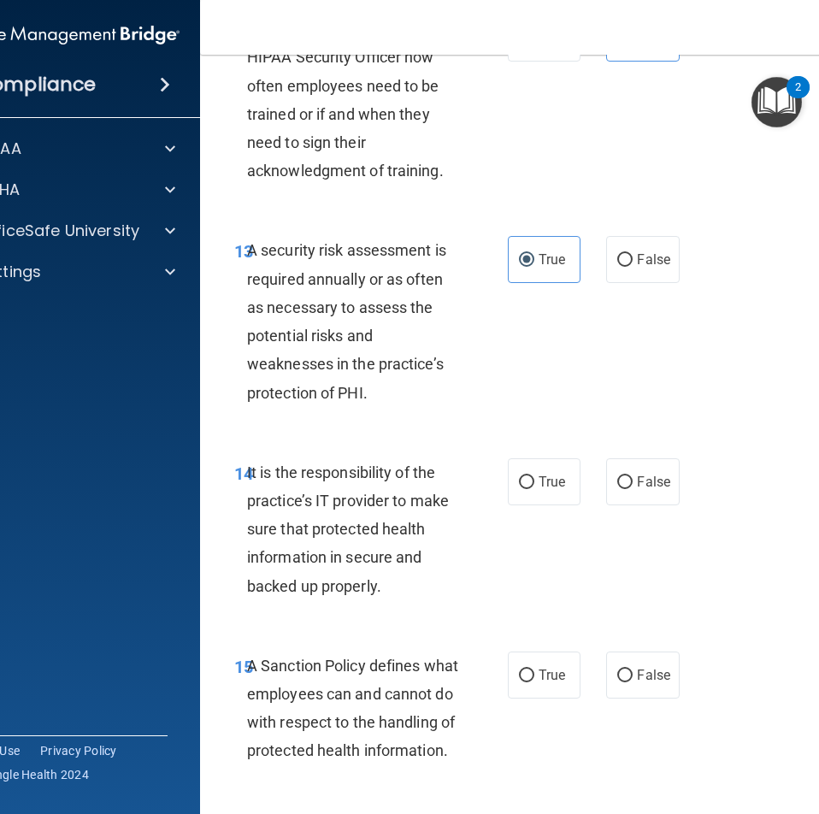
scroll to position [3077, 0]
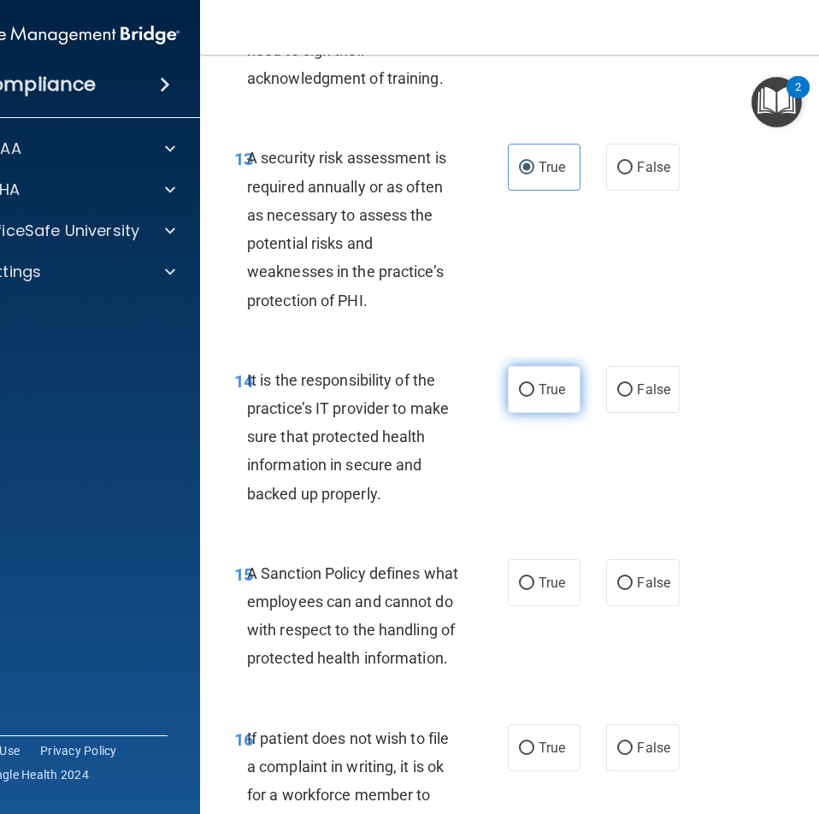
click at [531, 413] on label "True" at bounding box center [544, 389] width 73 height 47
click at [531, 397] on input "True" at bounding box center [526, 390] width 15 height 13
radio input "true"
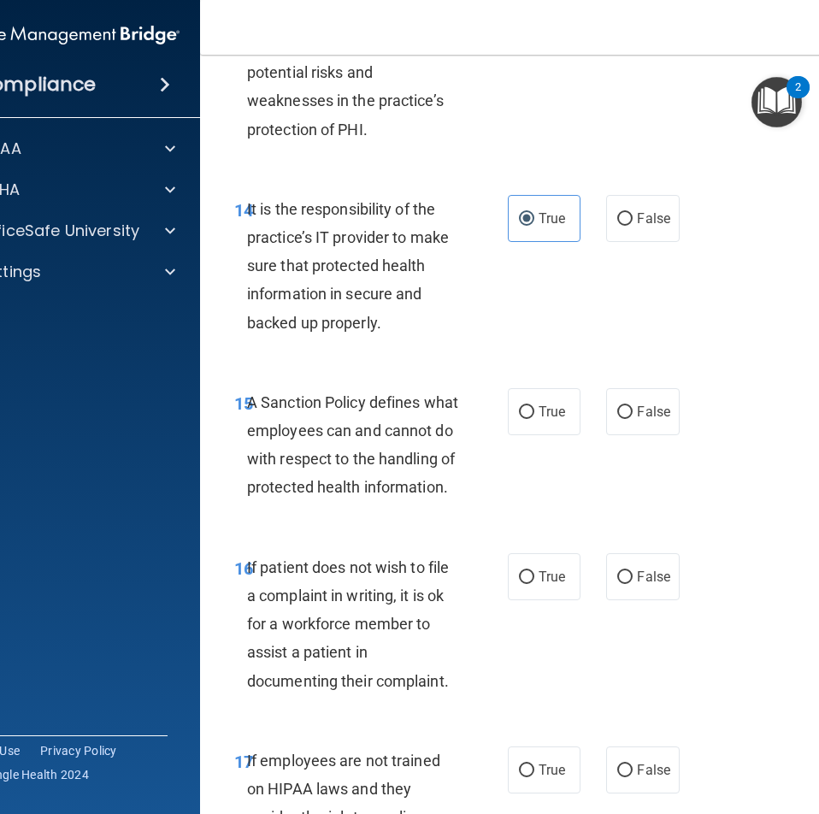
scroll to position [3334, 0]
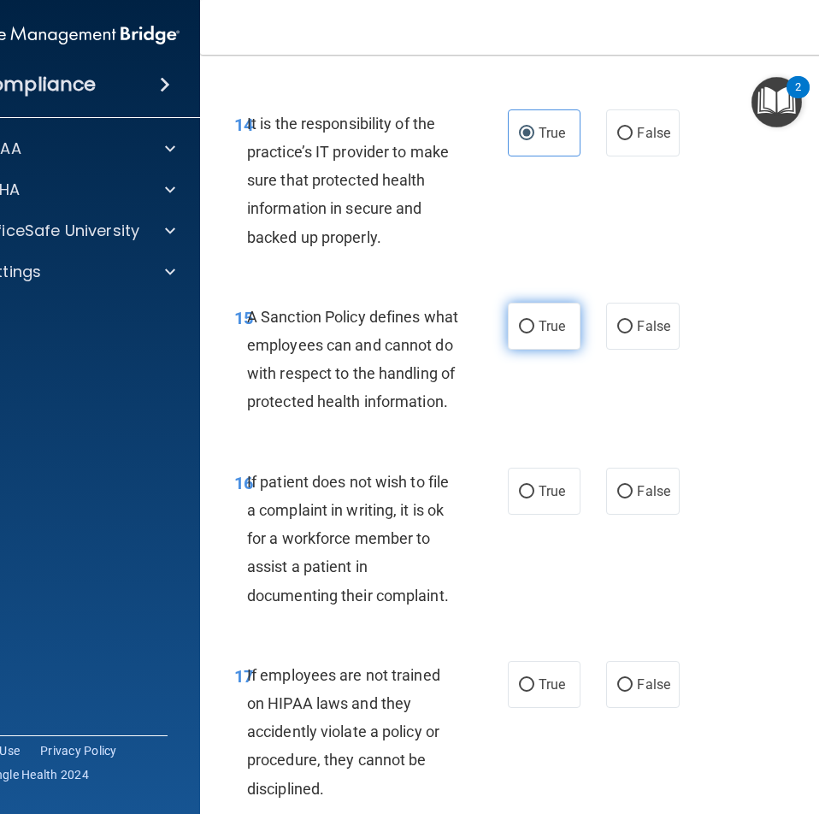
click at [523, 333] on input "True" at bounding box center [526, 327] width 15 height 13
radio input "true"
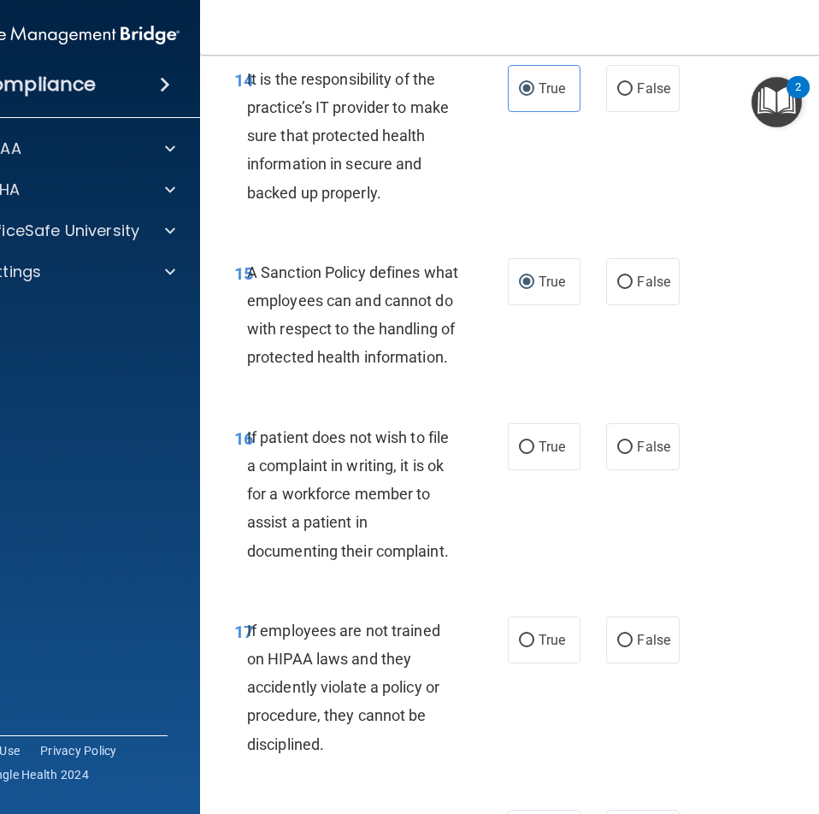
scroll to position [3419, 0]
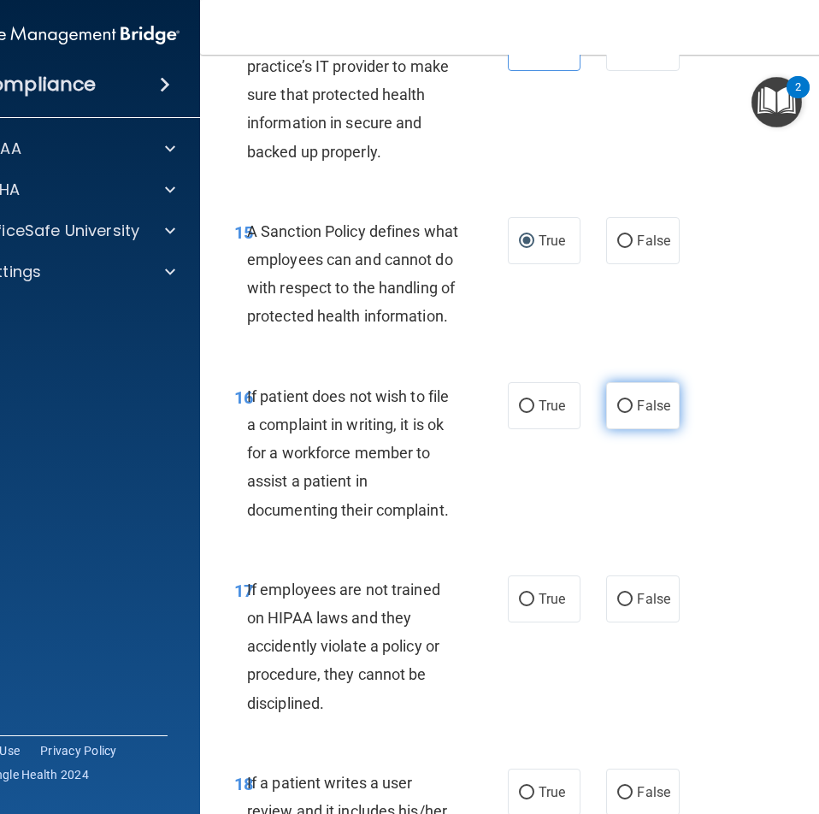
click at [607, 429] on label "False" at bounding box center [642, 405] width 73 height 47
click at [617, 413] on input "False" at bounding box center [624, 406] width 15 height 13
radio input "true"
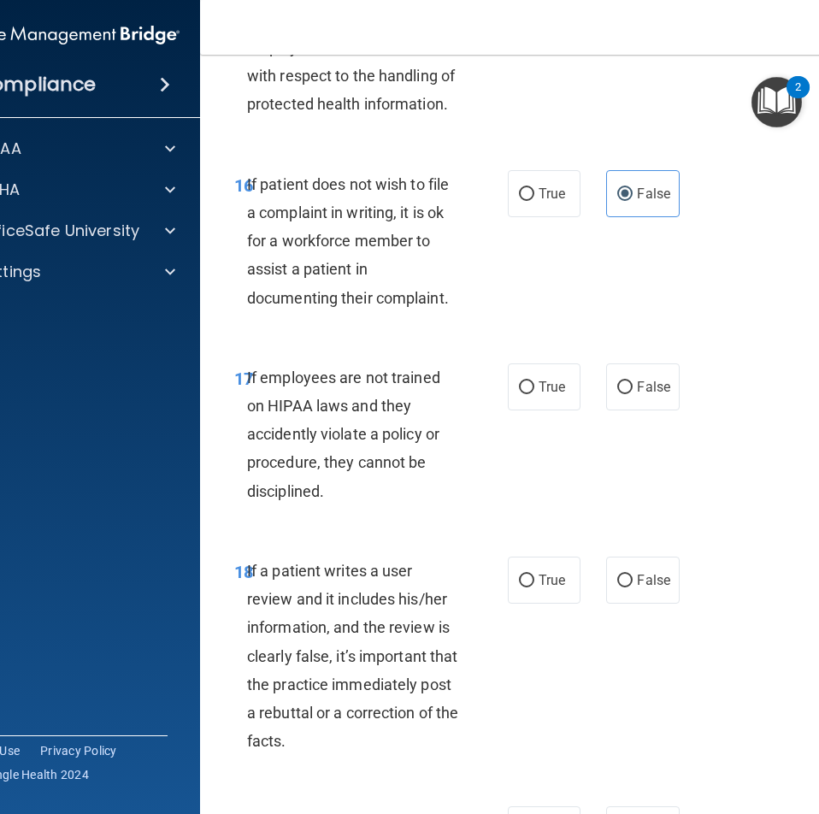
scroll to position [3676, 0]
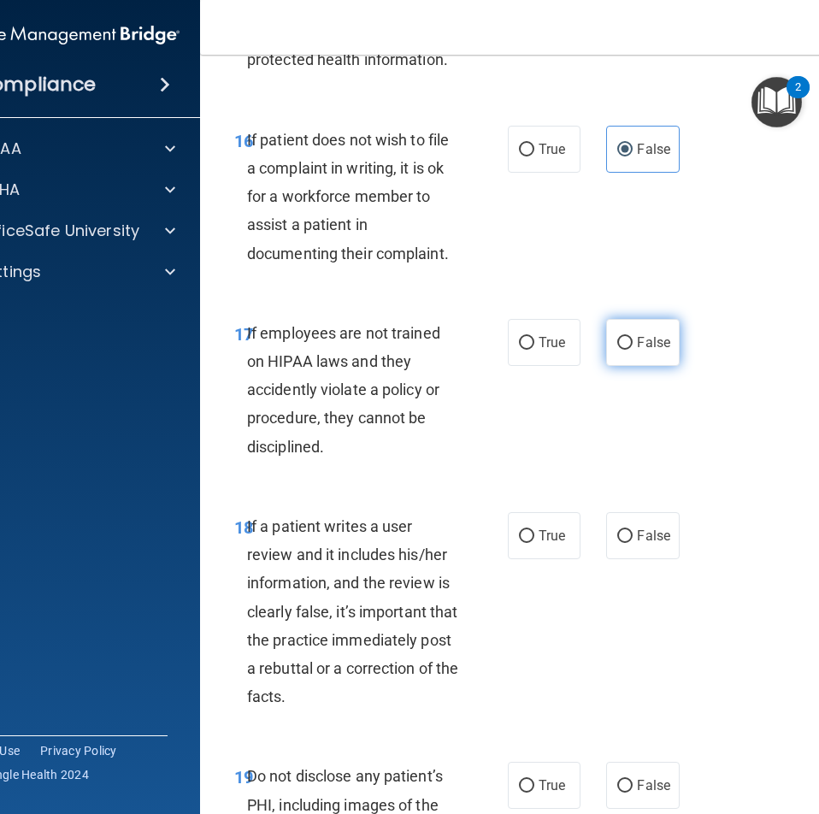
click at [623, 366] on label "False" at bounding box center [642, 342] width 73 height 47
click at [623, 350] on input "False" at bounding box center [624, 343] width 15 height 13
radio input "true"
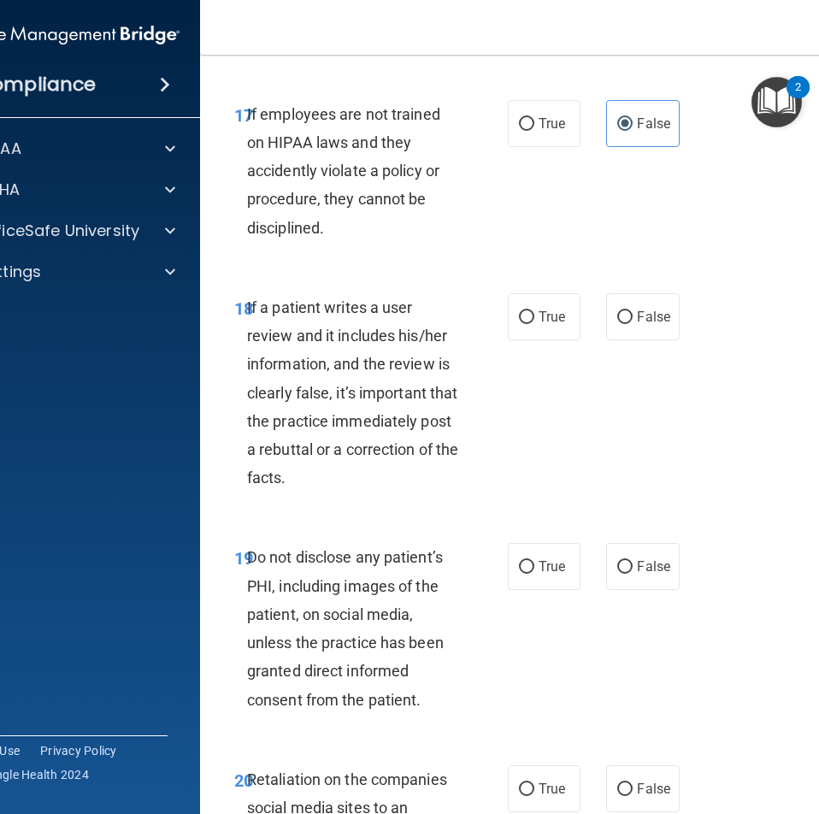
scroll to position [3932, 0]
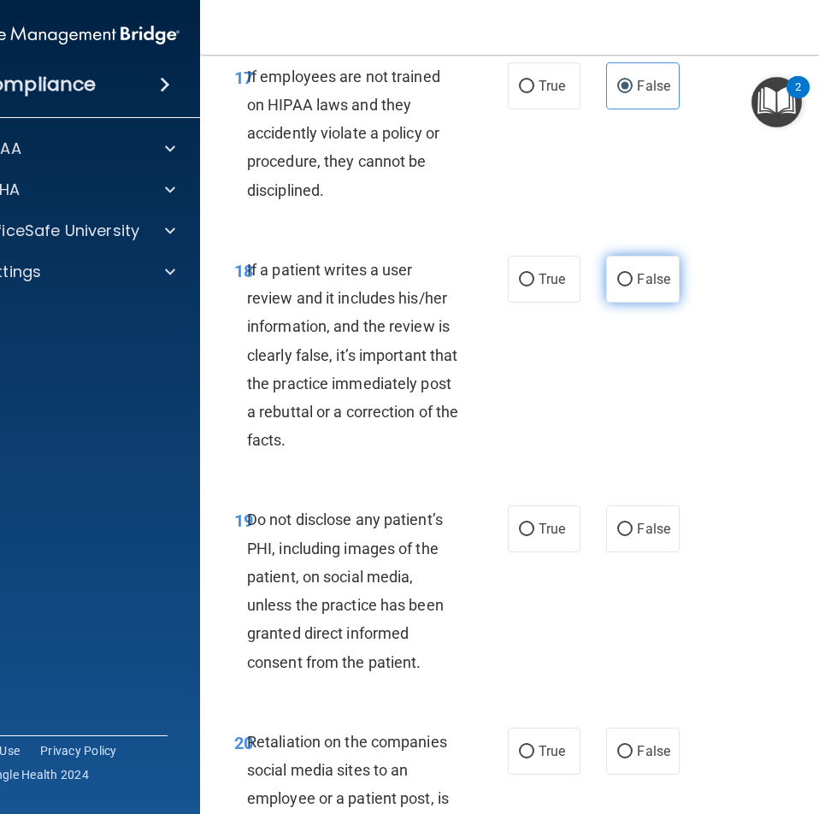
click at [632, 303] on label "False" at bounding box center [642, 279] width 73 height 47
click at [632, 286] on input "False" at bounding box center [624, 280] width 15 height 13
radio input "true"
click at [523, 536] on input "True" at bounding box center [526, 529] width 15 height 13
radio input "true"
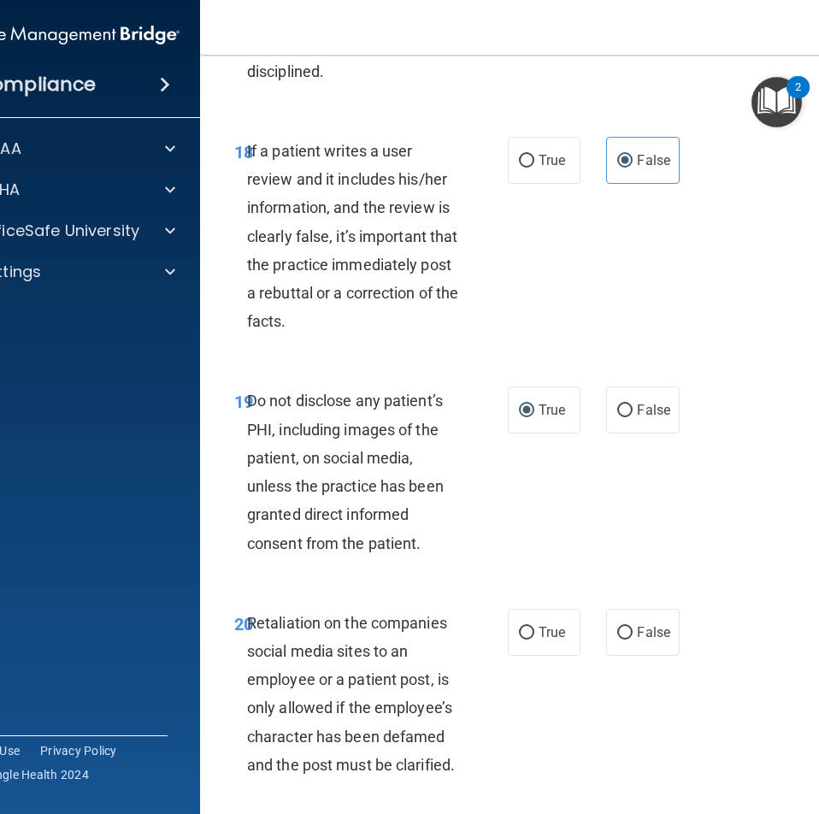
scroll to position [4360, 0]
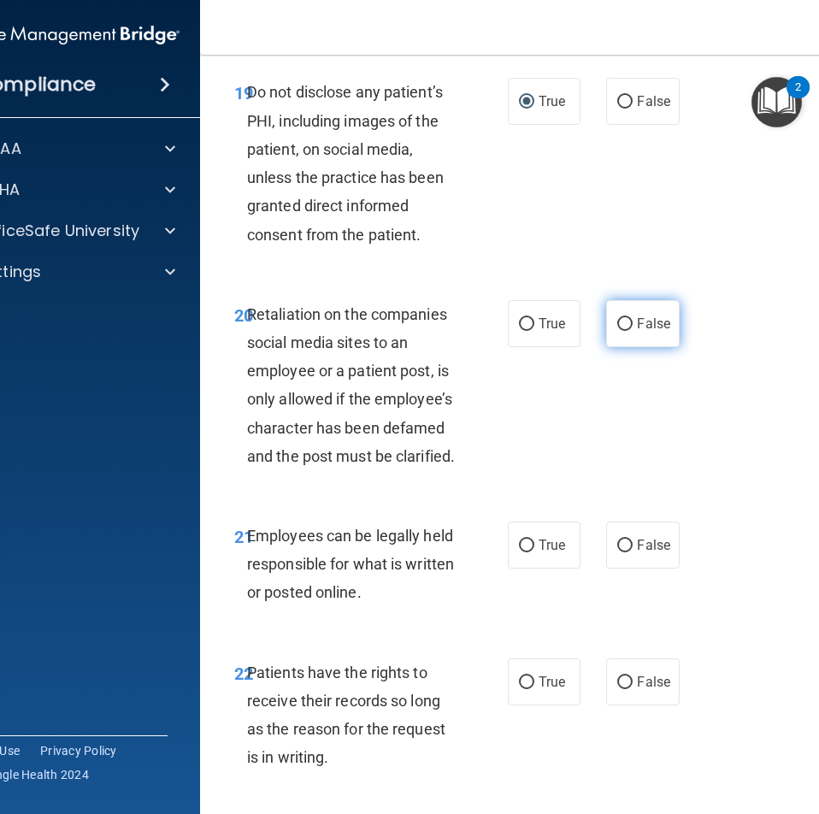
click at [630, 347] on label "False" at bounding box center [642, 323] width 73 height 47
click at [630, 331] on input "False" at bounding box center [624, 324] width 15 height 13
radio input "true"
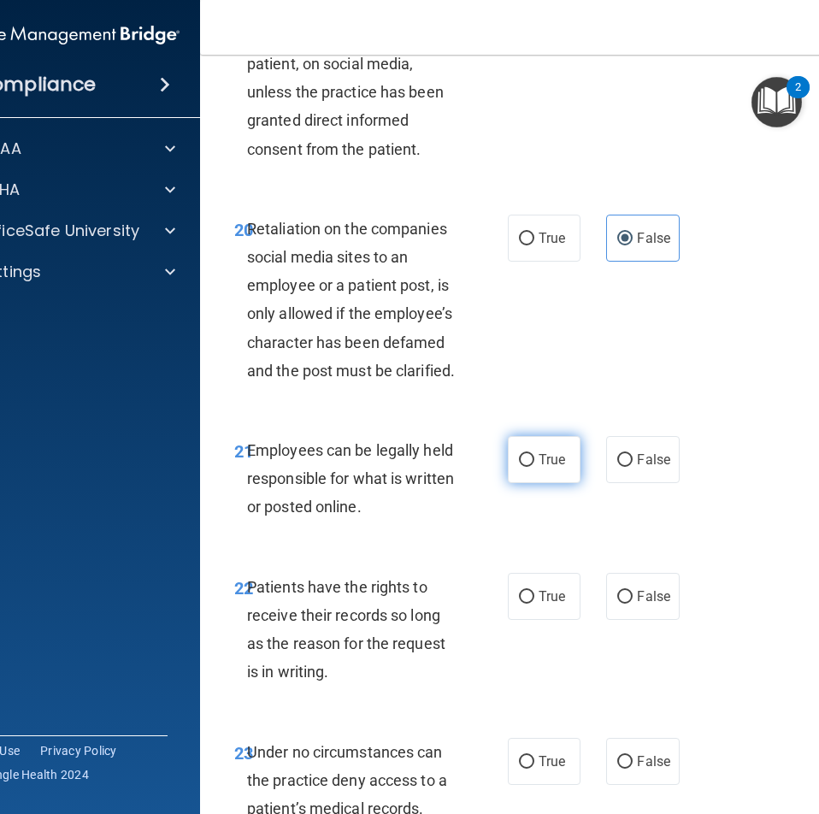
click at [539, 468] on span "True" at bounding box center [552, 459] width 27 height 16
click at [534, 467] on input "True" at bounding box center [526, 460] width 15 height 13
radio input "true"
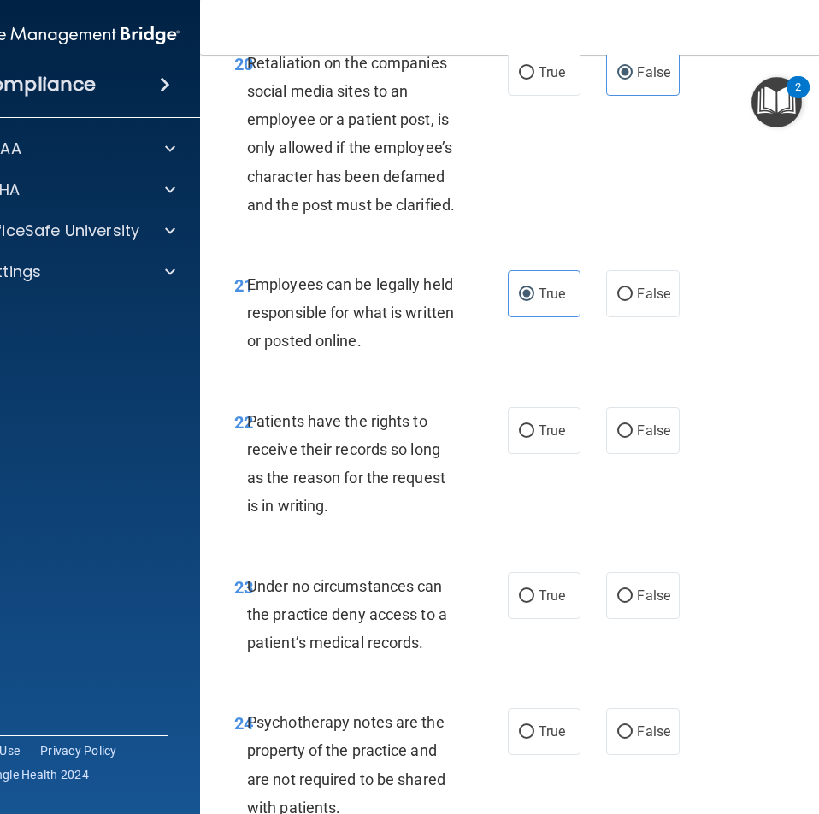
scroll to position [4616, 0]
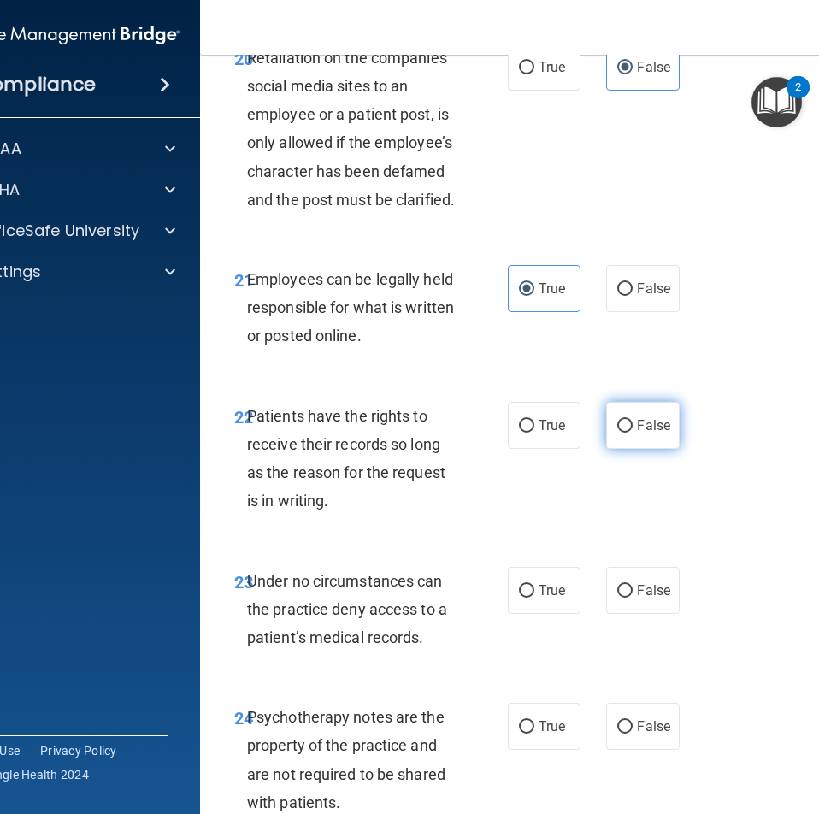
click at [637, 433] on span "False" at bounding box center [653, 425] width 33 height 16
click at [633, 433] on input "False" at bounding box center [624, 426] width 15 height 13
radio input "true"
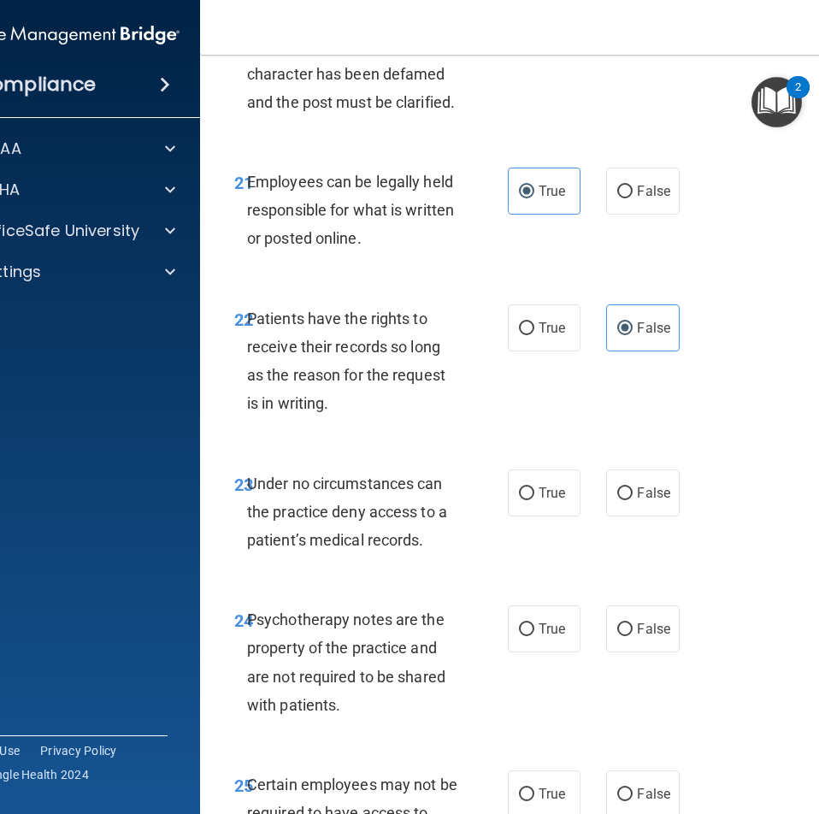
scroll to position [4787, 0]
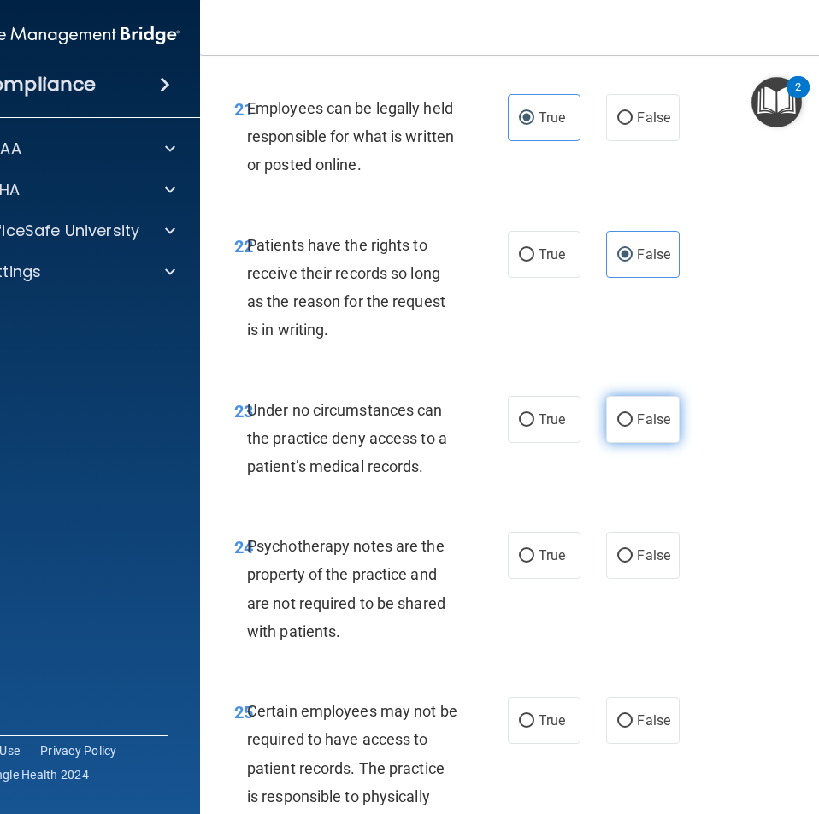
click at [637, 427] on span "False" at bounding box center [653, 419] width 33 height 16
click at [633, 427] on input "False" at bounding box center [624, 420] width 15 height 13
radio input "true"
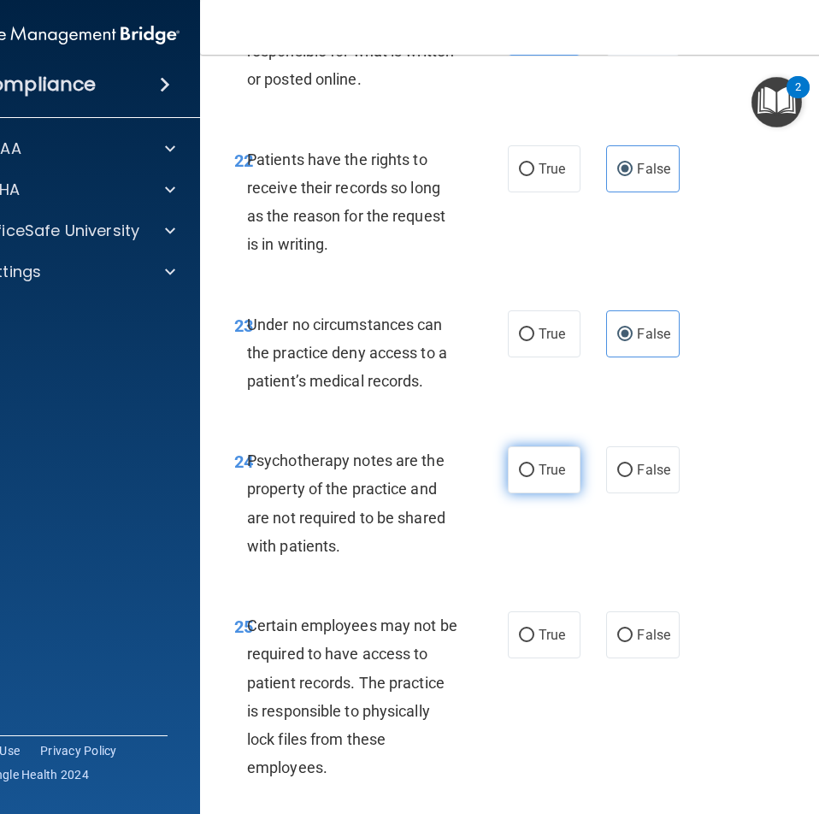
click at [520, 477] on input "True" at bounding box center [526, 470] width 15 height 13
radio input "true"
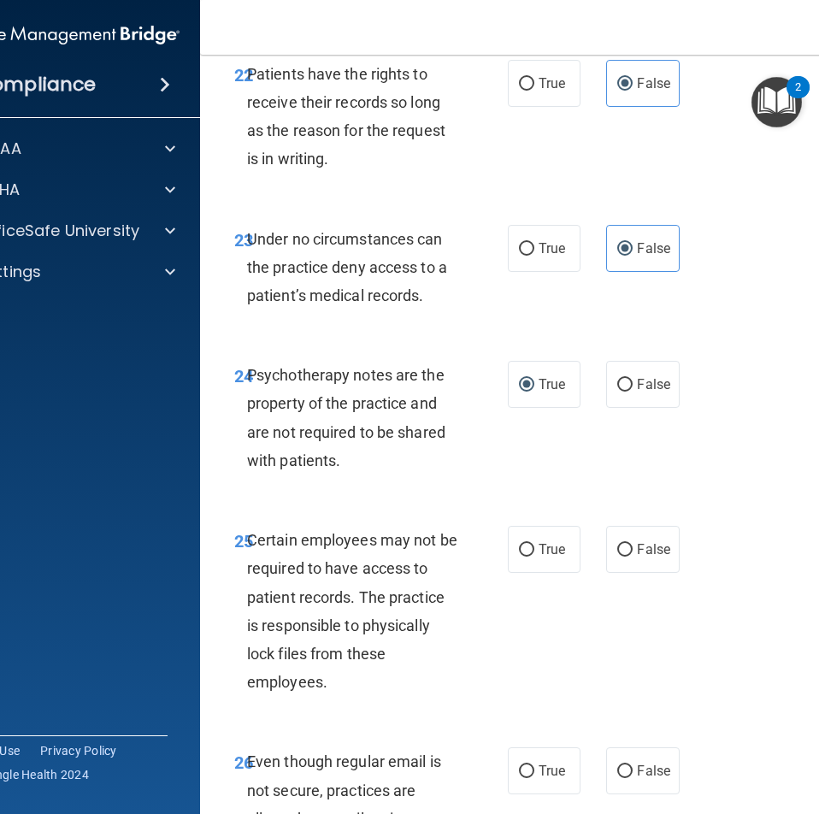
scroll to position [5044, 0]
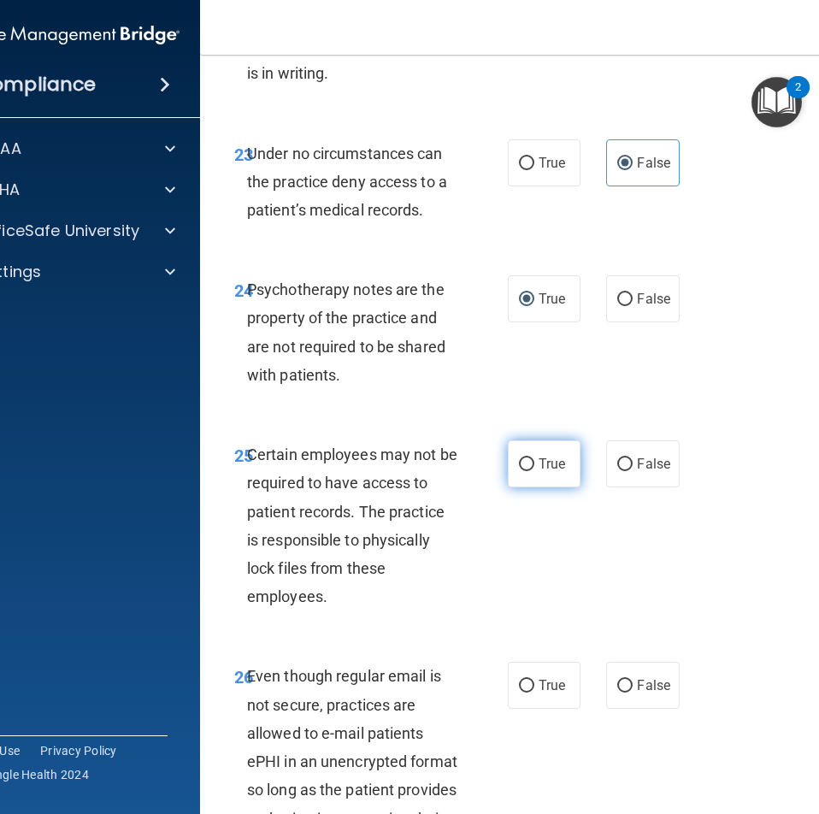
click at [521, 471] on input "True" at bounding box center [526, 464] width 15 height 13
radio input "true"
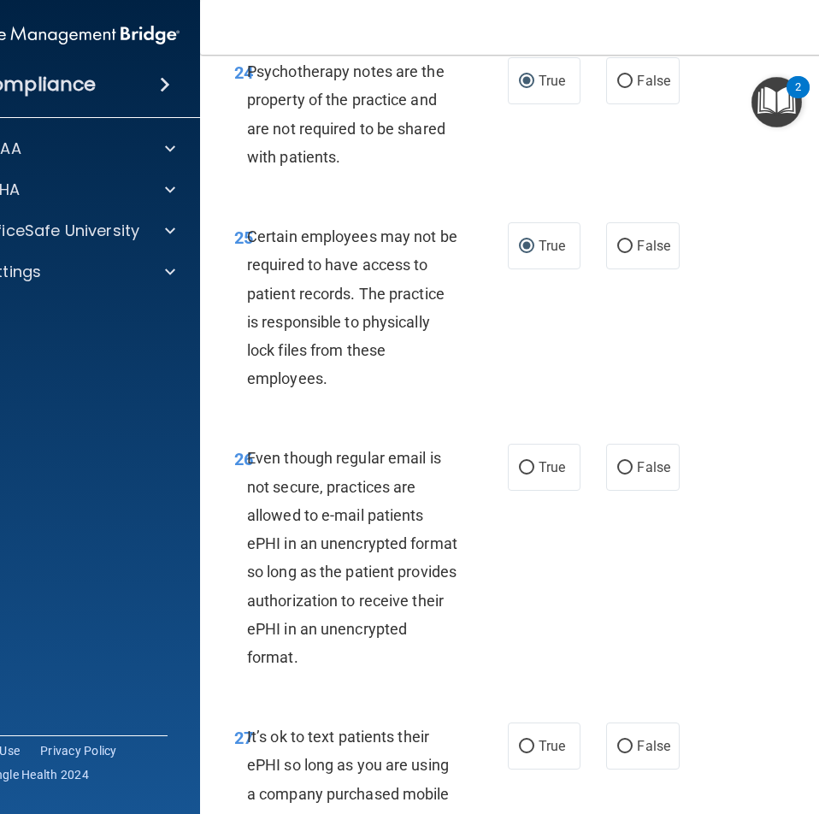
scroll to position [5300, 0]
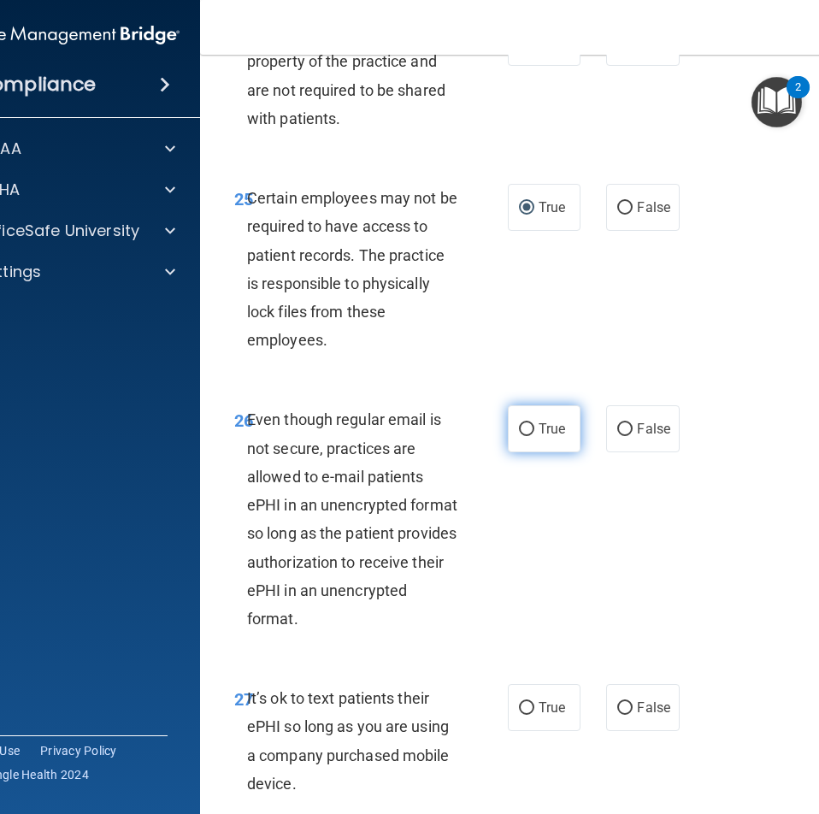
click at [527, 436] on input "True" at bounding box center [526, 429] width 15 height 13
radio input "true"
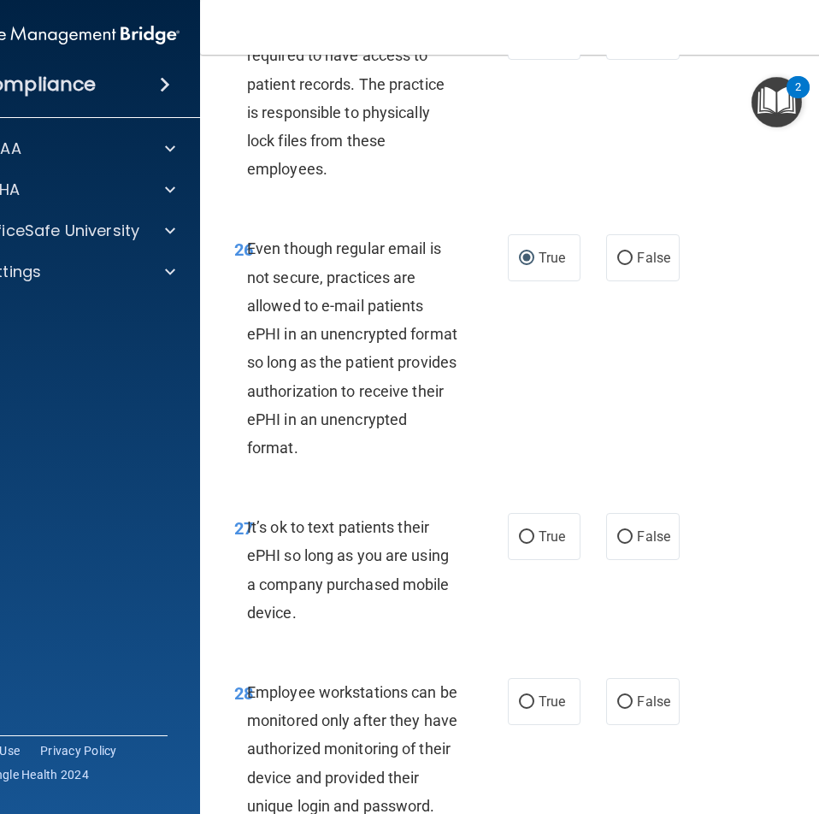
scroll to position [5557, 0]
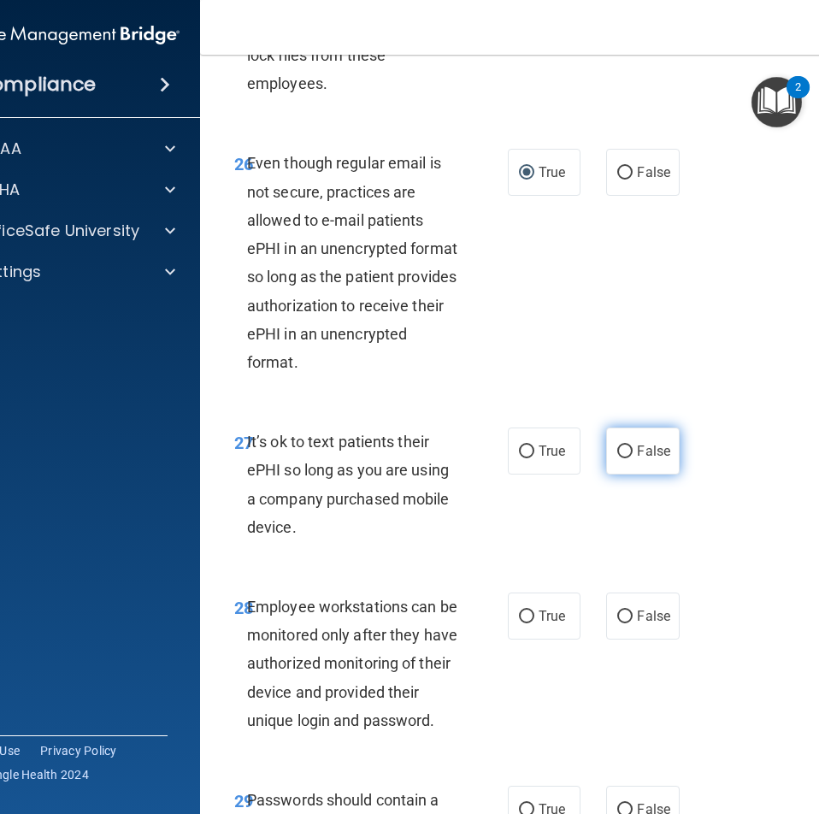
click at [619, 458] on input "False" at bounding box center [624, 451] width 15 height 13
radio input "true"
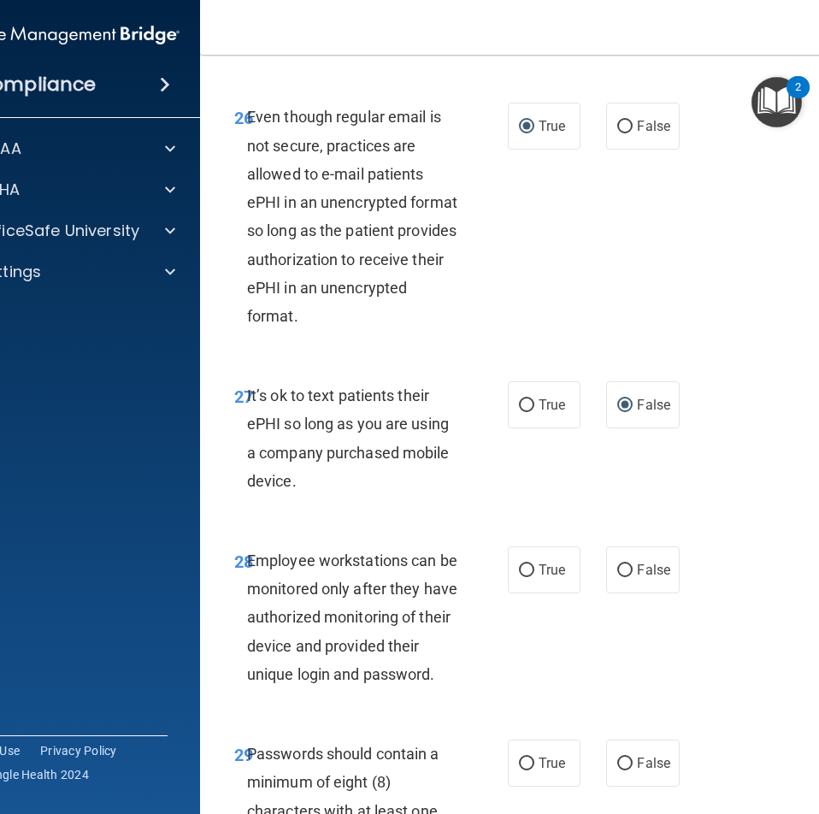
scroll to position [5642, 0]
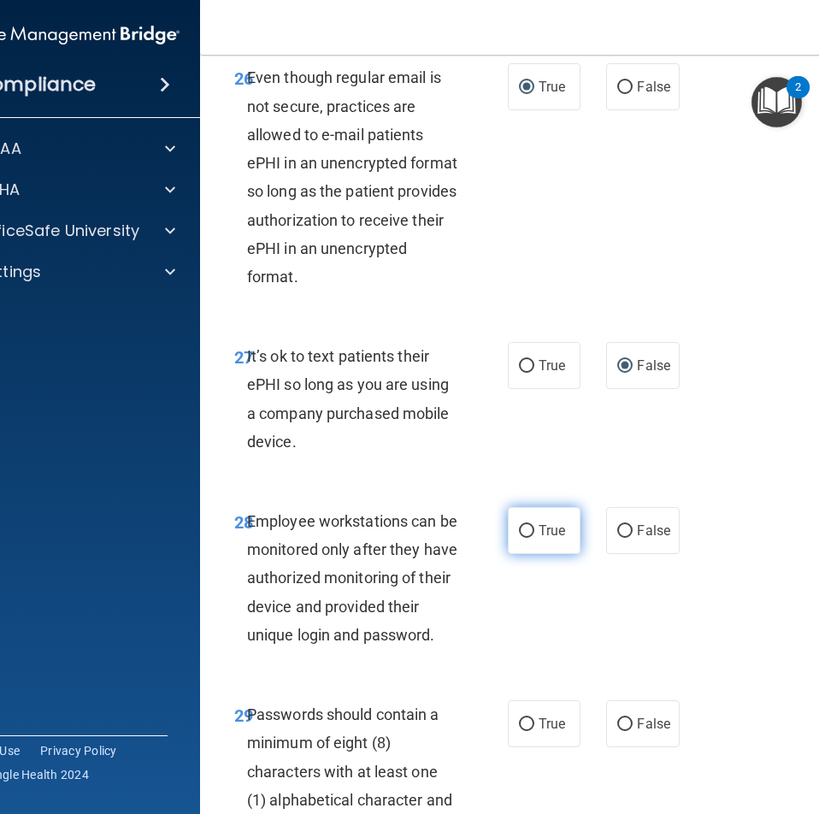
click at [539, 539] on span "True" at bounding box center [552, 530] width 27 height 16
click at [534, 538] on input "True" at bounding box center [526, 531] width 15 height 13
radio input "true"
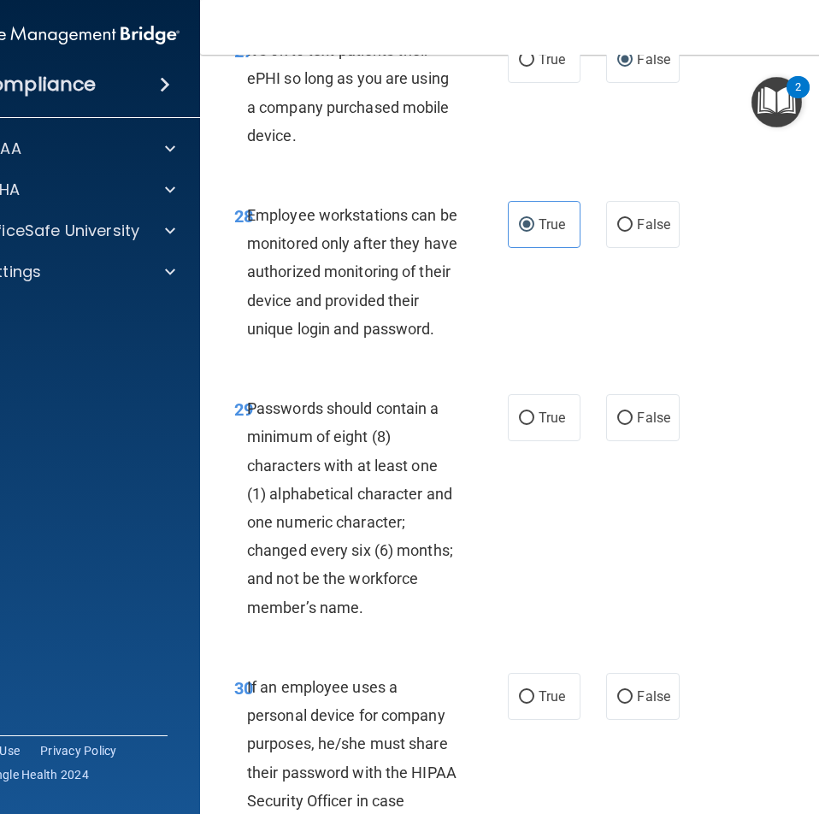
scroll to position [5984, 0]
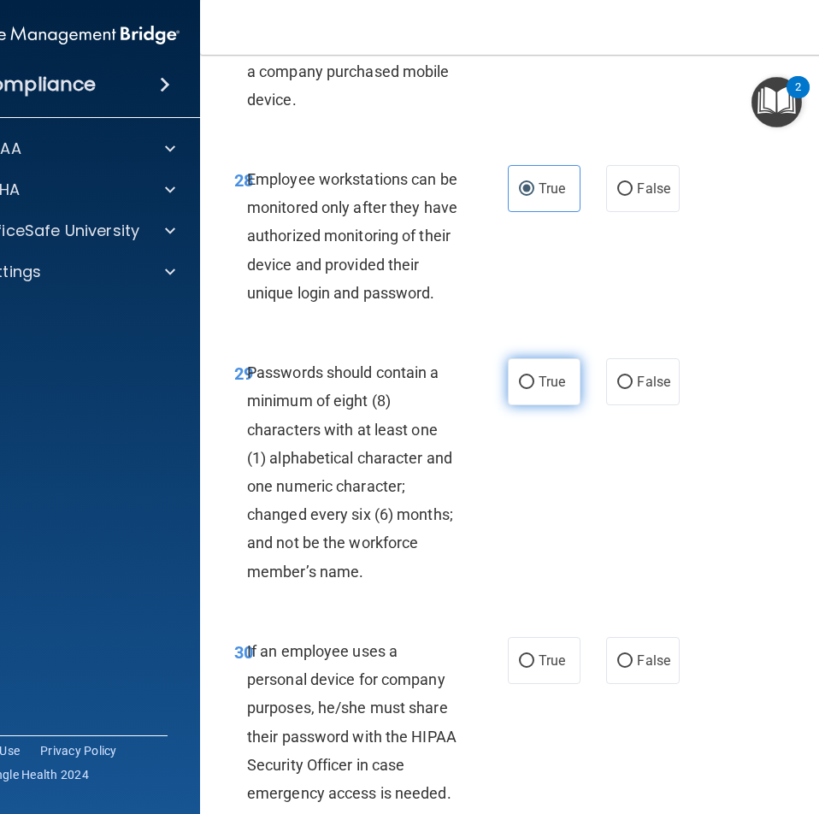
click at [539, 390] on span "True" at bounding box center [552, 382] width 27 height 16
click at [534, 389] on input "True" at bounding box center [526, 382] width 15 height 13
radio input "true"
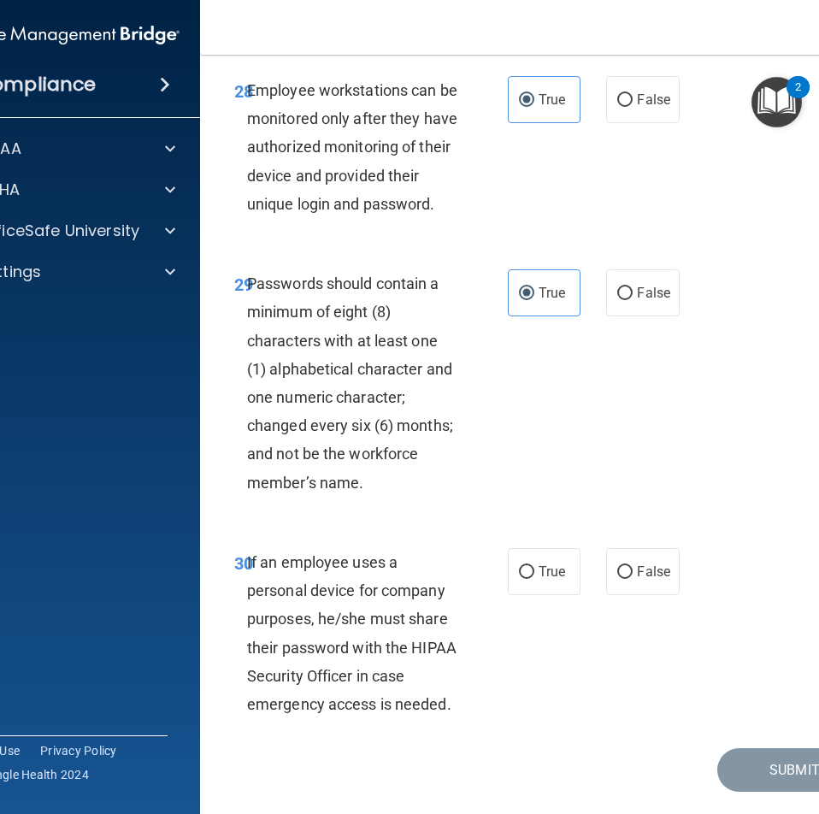
scroll to position [6155, 0]
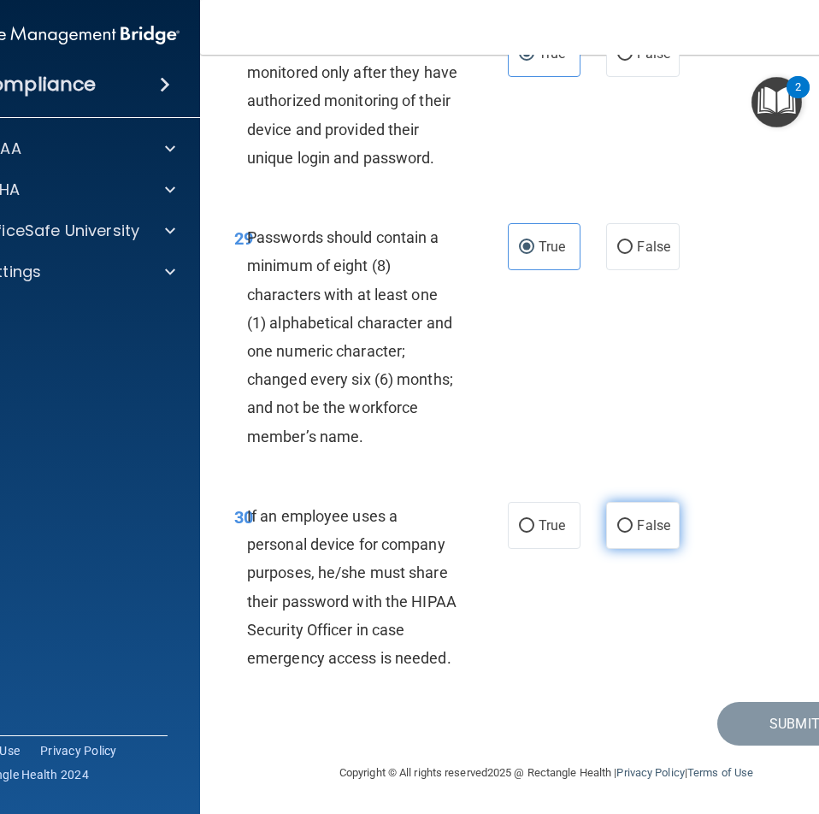
click at [616, 530] on label "False" at bounding box center [642, 525] width 73 height 47
click at [617, 530] on input "False" at bounding box center [624, 526] width 15 height 13
radio input "true"
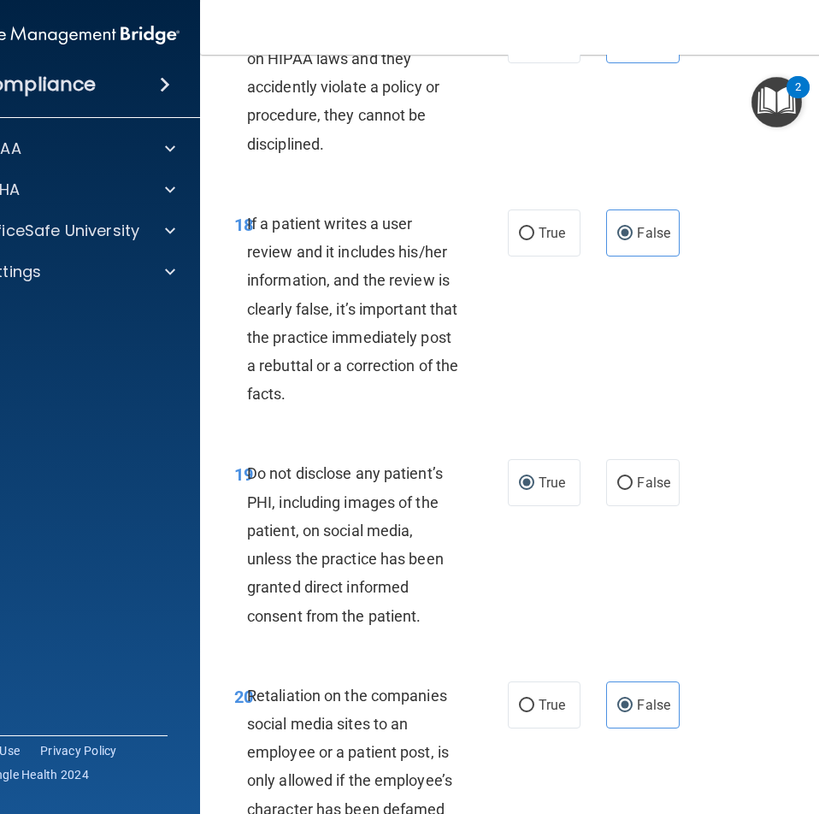
scroll to position [4018, 0]
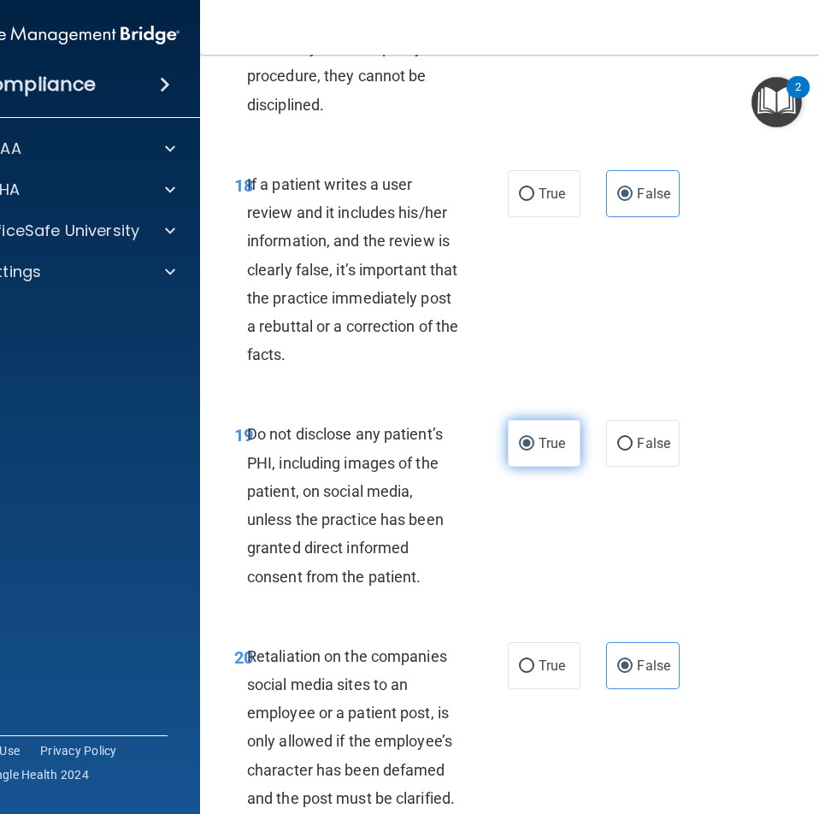
click at [508, 467] on label "True" at bounding box center [544, 443] width 73 height 47
click at [519, 451] on input "True" at bounding box center [526, 444] width 15 height 13
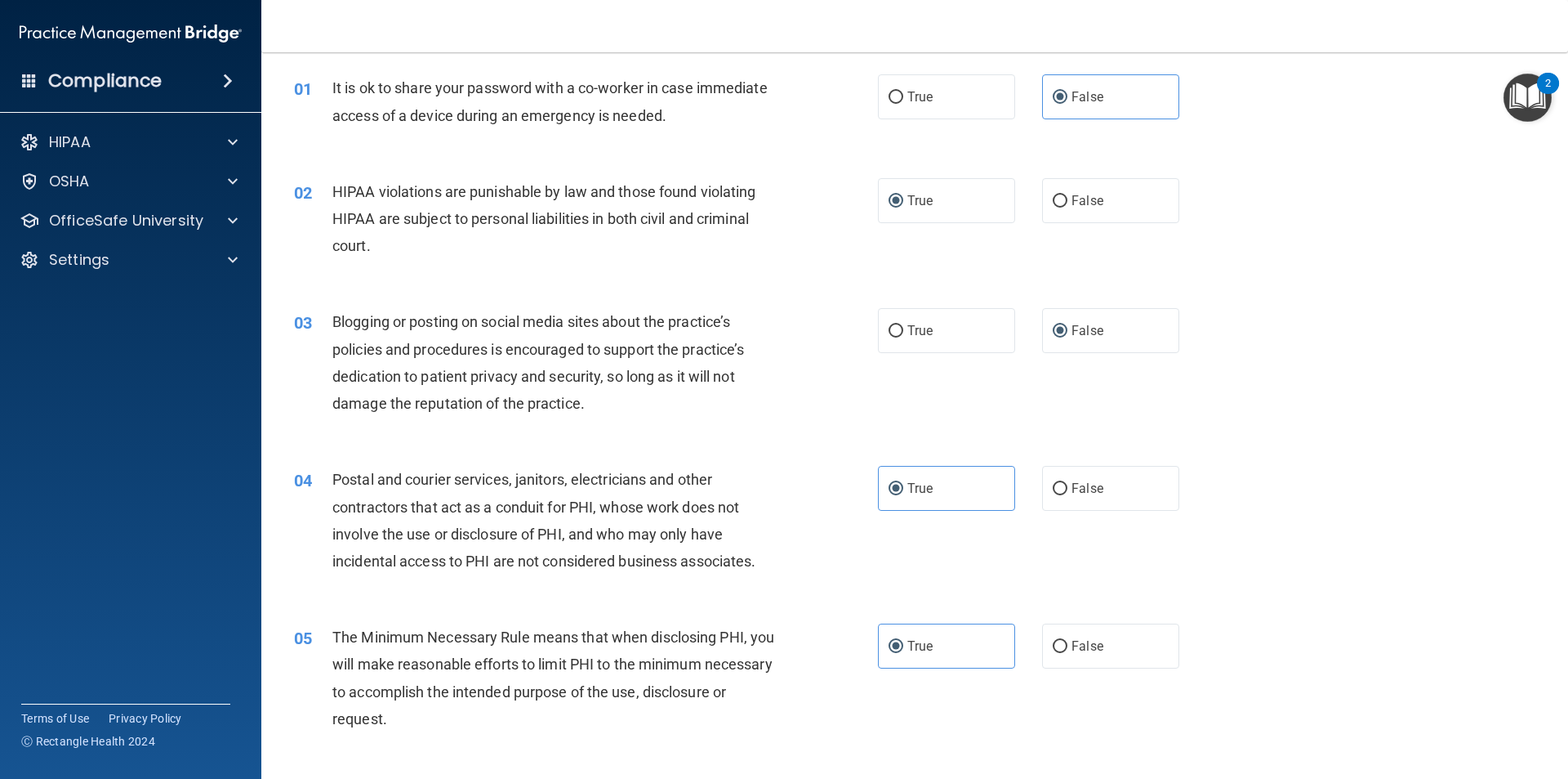
scroll to position [0, 0]
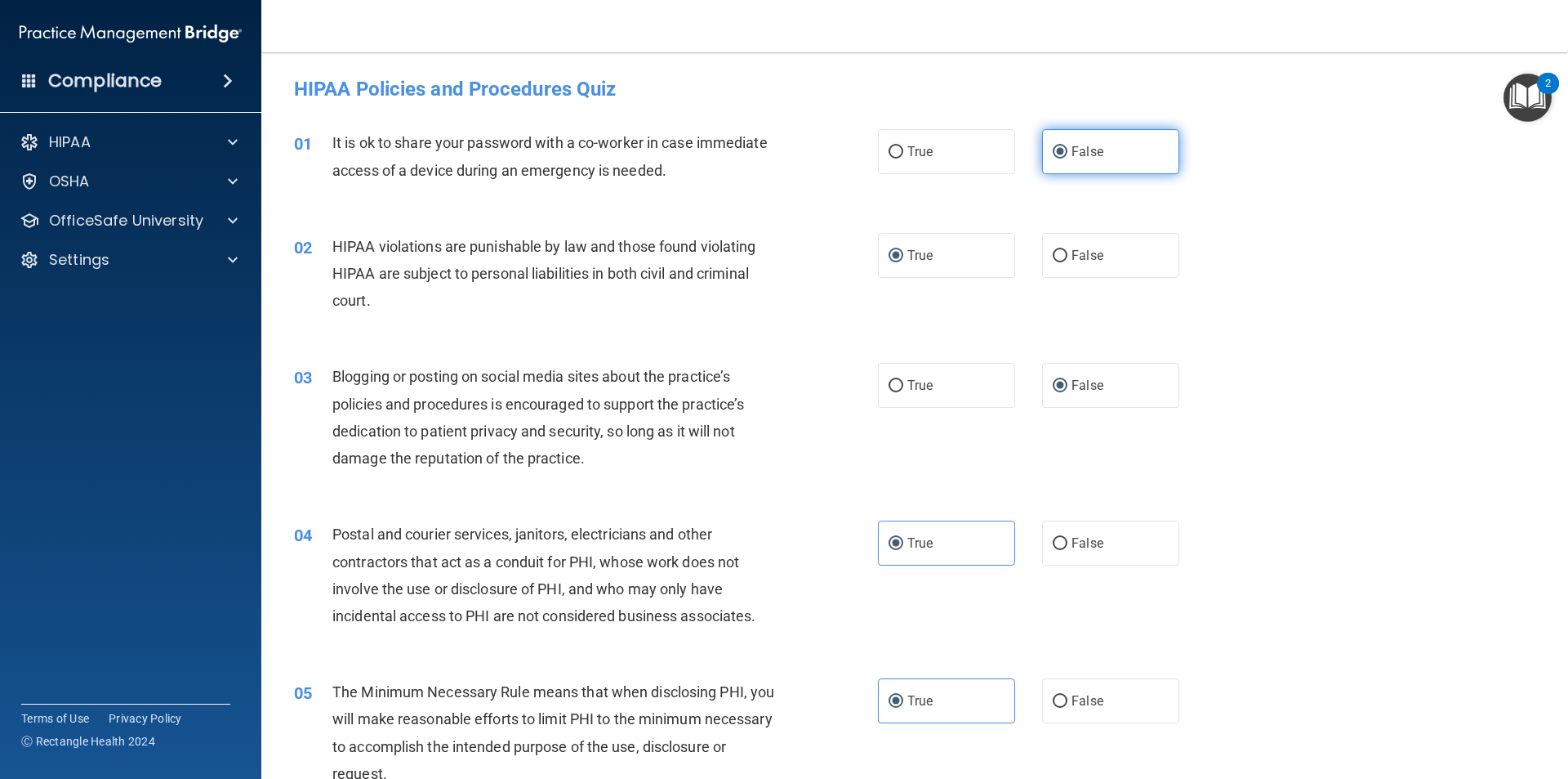
click at [1081, 162] on label "False" at bounding box center [1111, 151] width 138 height 45
click at [1067, 159] on input "False" at bounding box center [1060, 152] width 14 height 12
click at [938, 266] on label "True" at bounding box center [947, 255] width 138 height 45
click at [903, 262] on input "True" at bounding box center [895, 256] width 14 height 12
click at [1136, 138] on label "False" at bounding box center [1111, 151] width 138 height 45
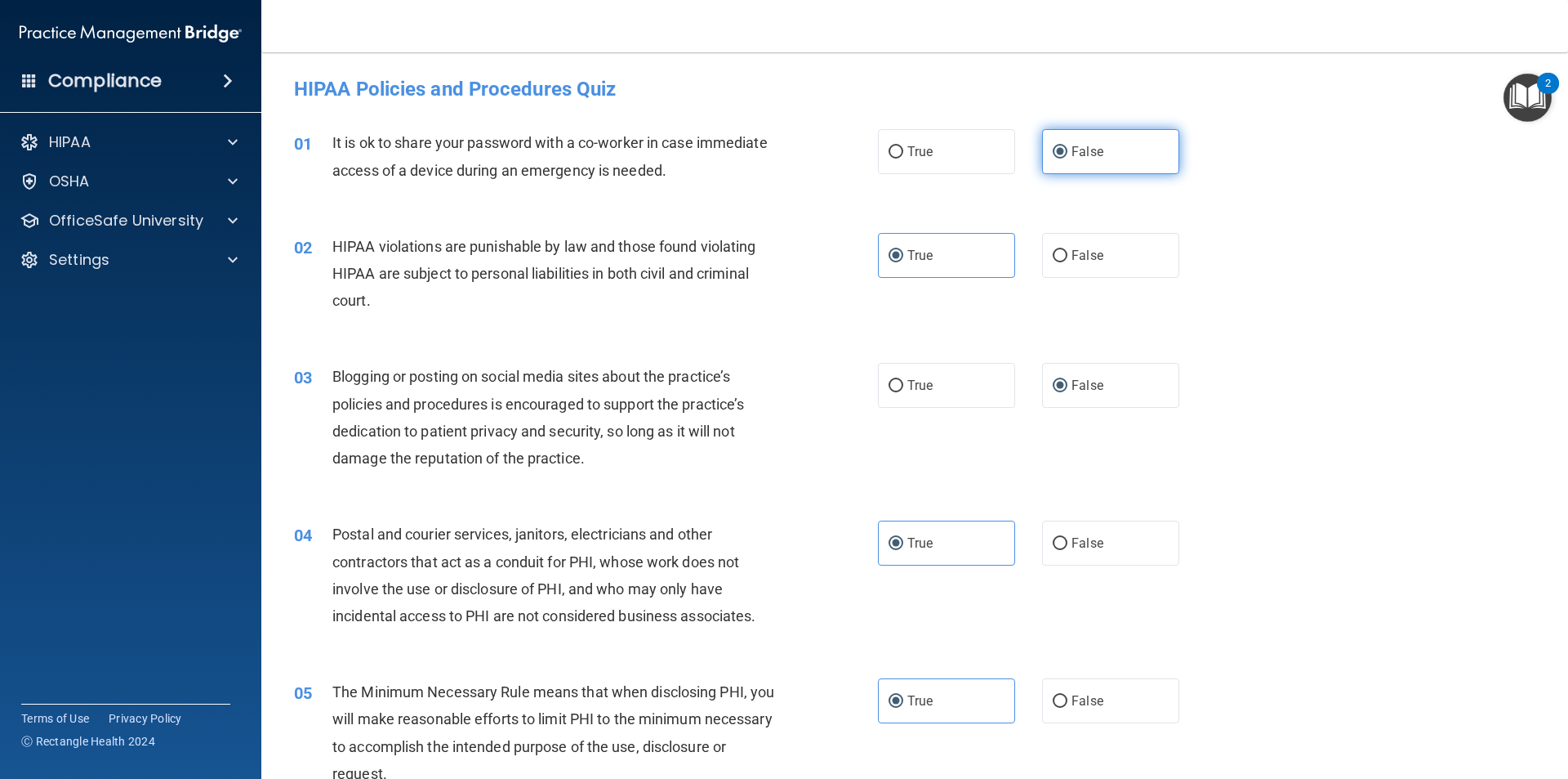
click at [1067, 146] on input "False" at bounding box center [1060, 152] width 14 height 12
click at [966, 267] on label "True" at bounding box center [947, 255] width 138 height 45
click at [903, 262] on input "True" at bounding box center [895, 256] width 14 height 12
click at [1045, 372] on label "False" at bounding box center [1111, 385] width 138 height 45
click at [1053, 380] on input "False" at bounding box center [1060, 386] width 14 height 12
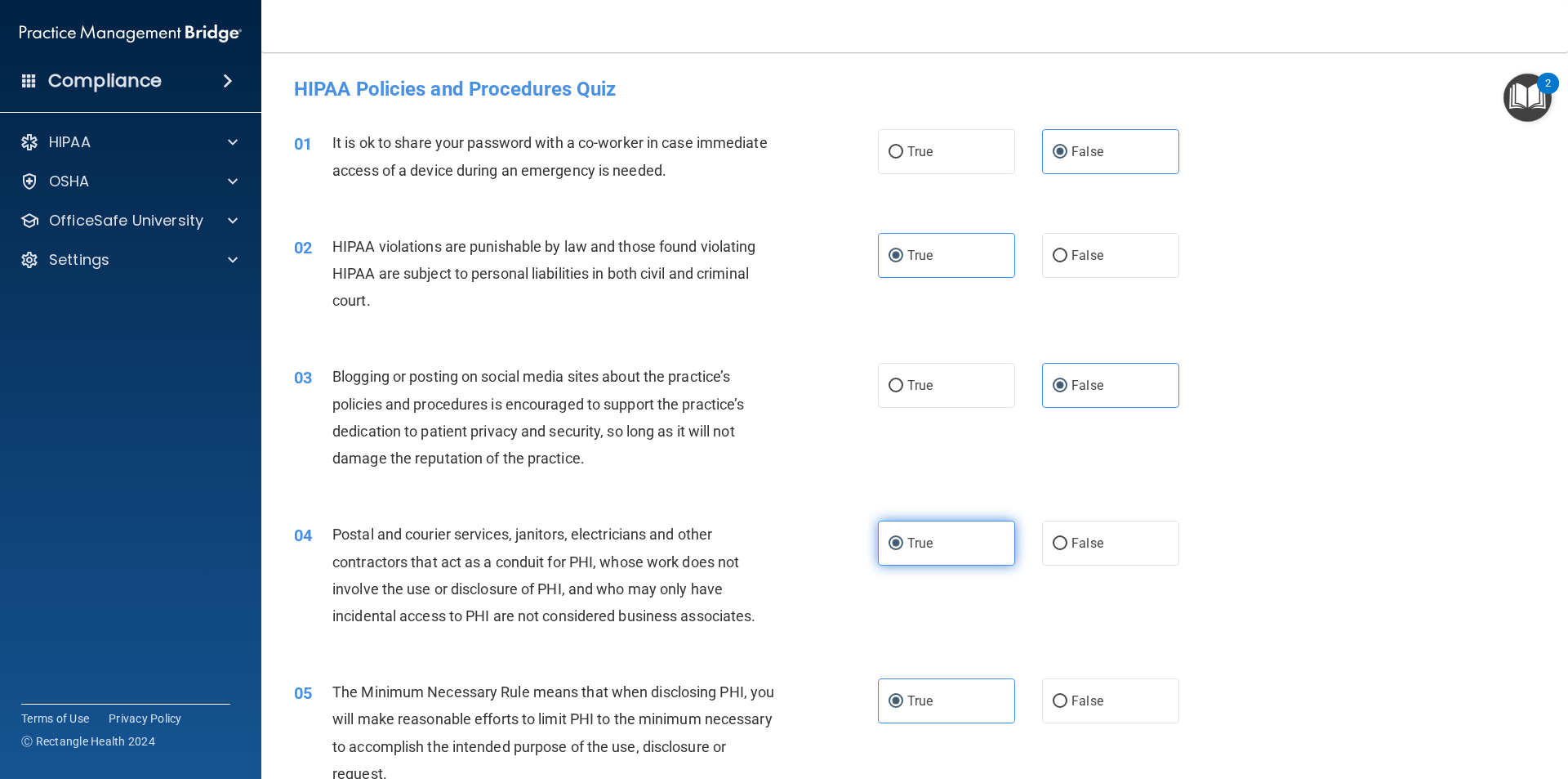
click at [947, 543] on label "True" at bounding box center [947, 543] width 138 height 45
click at [903, 543] on input "True" at bounding box center [895, 543] width 14 height 12
click at [918, 689] on label "True" at bounding box center [947, 701] width 138 height 45
click at [903, 695] on input "True" at bounding box center [895, 701] width 14 height 12
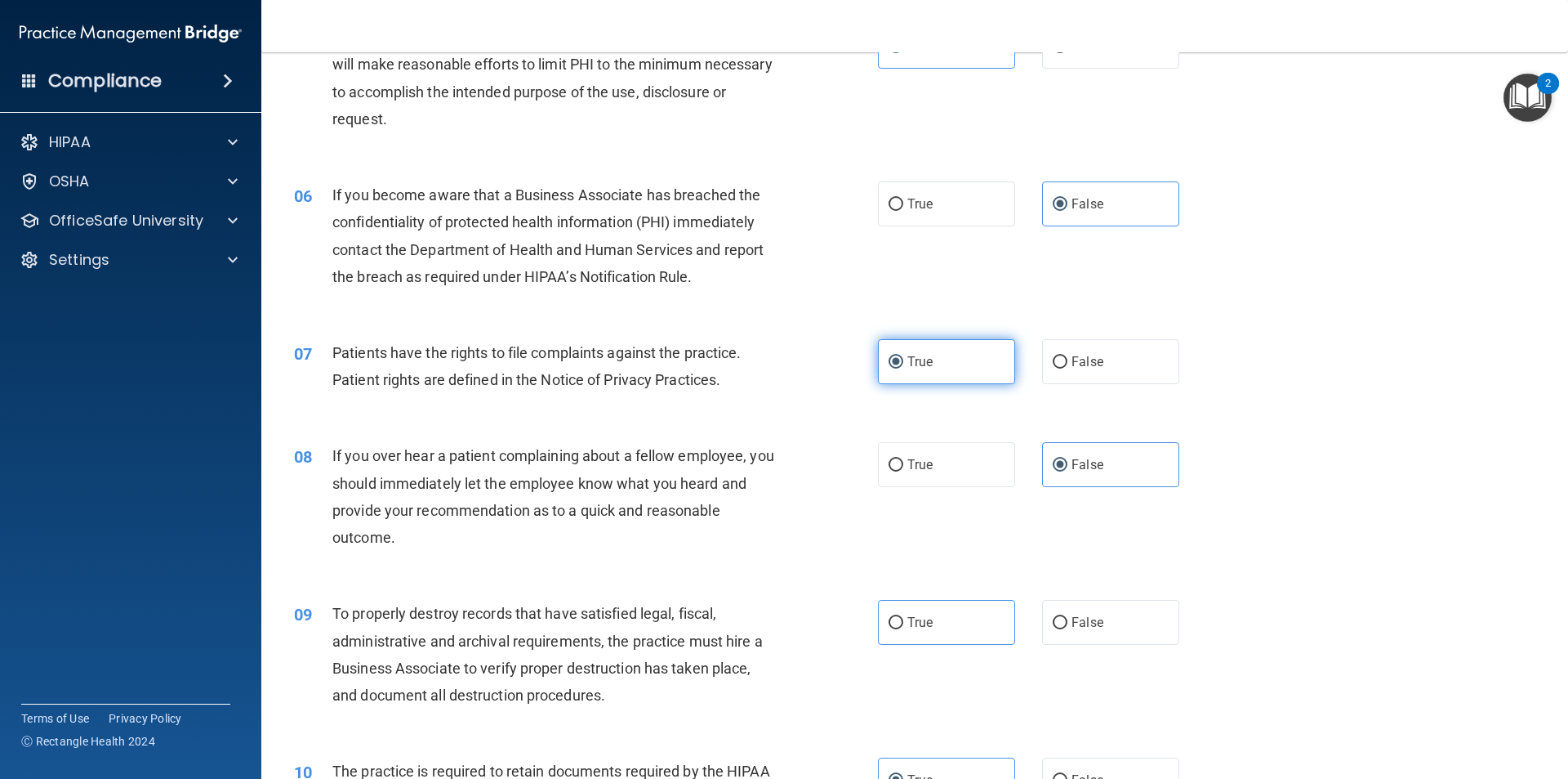
scroll to position [735, 0]
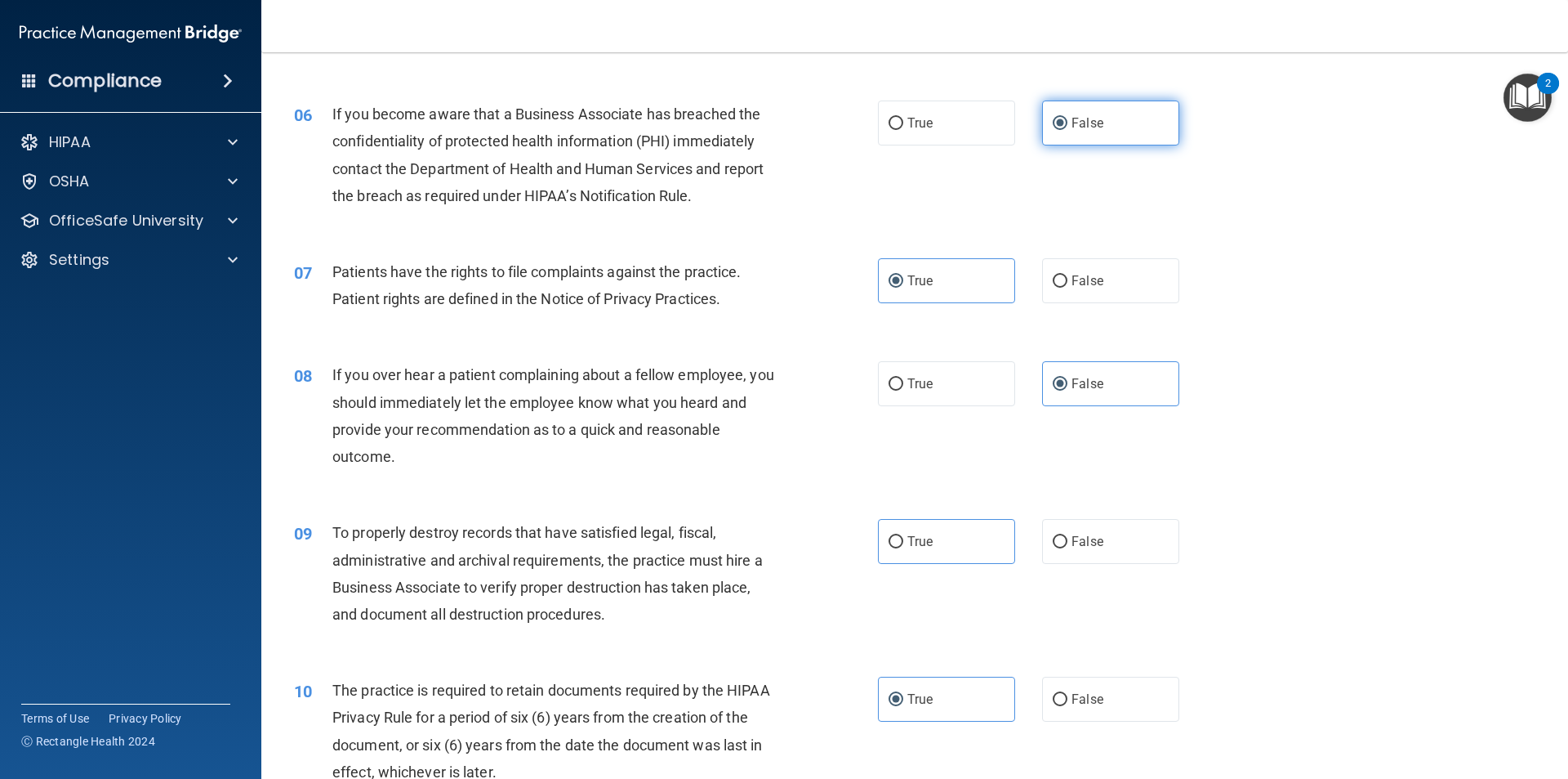
click at [1089, 109] on label "False" at bounding box center [1111, 122] width 138 height 45
click at [1067, 118] on input "False" at bounding box center [1060, 123] width 14 height 12
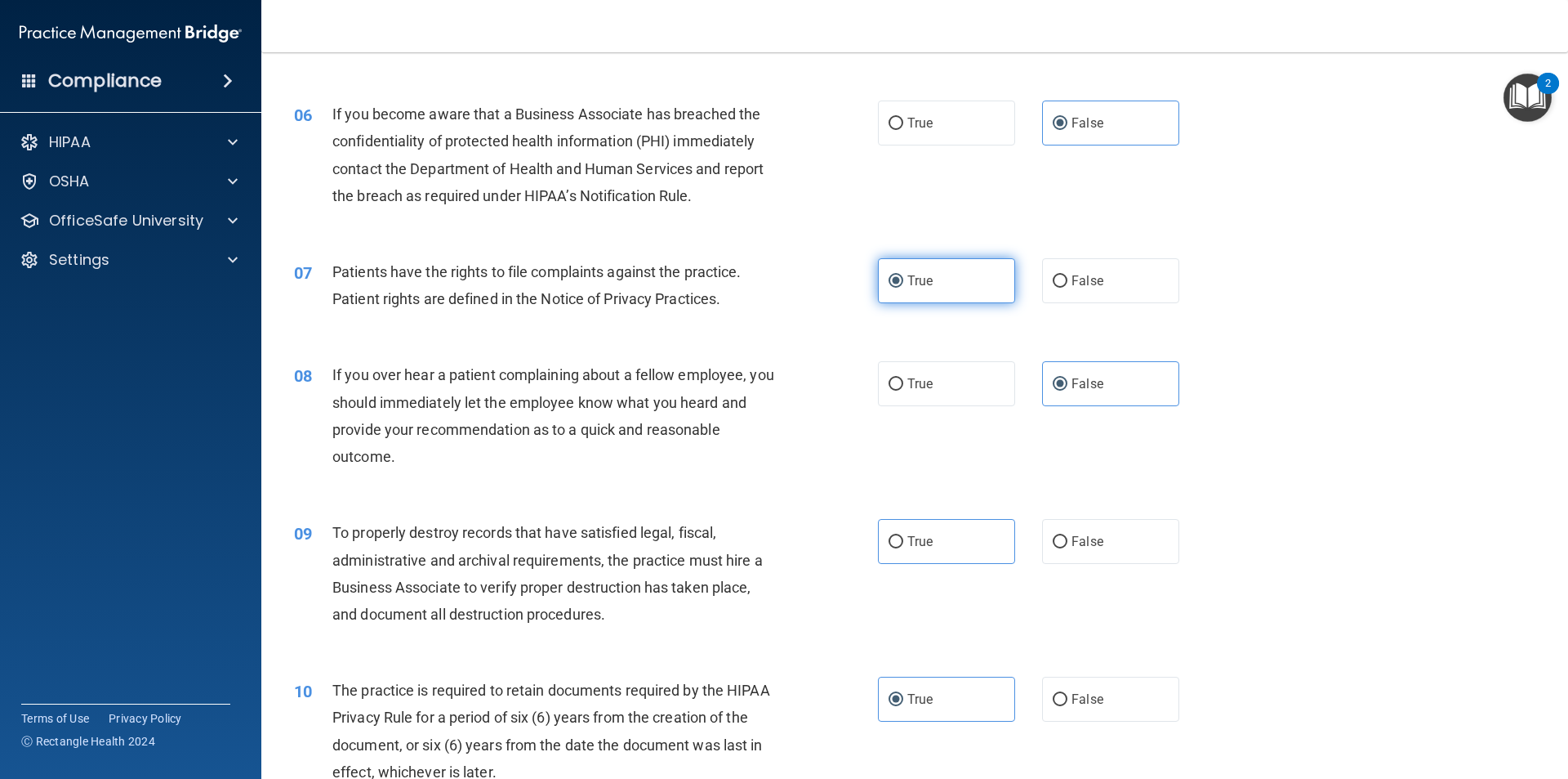
click at [926, 297] on label "True" at bounding box center [947, 280] width 138 height 45
click at [903, 288] on input "True" at bounding box center [895, 281] width 14 height 12
click at [1100, 384] on label "False" at bounding box center [1111, 383] width 138 height 45
click at [1067, 384] on input "False" at bounding box center [1060, 384] width 14 height 12
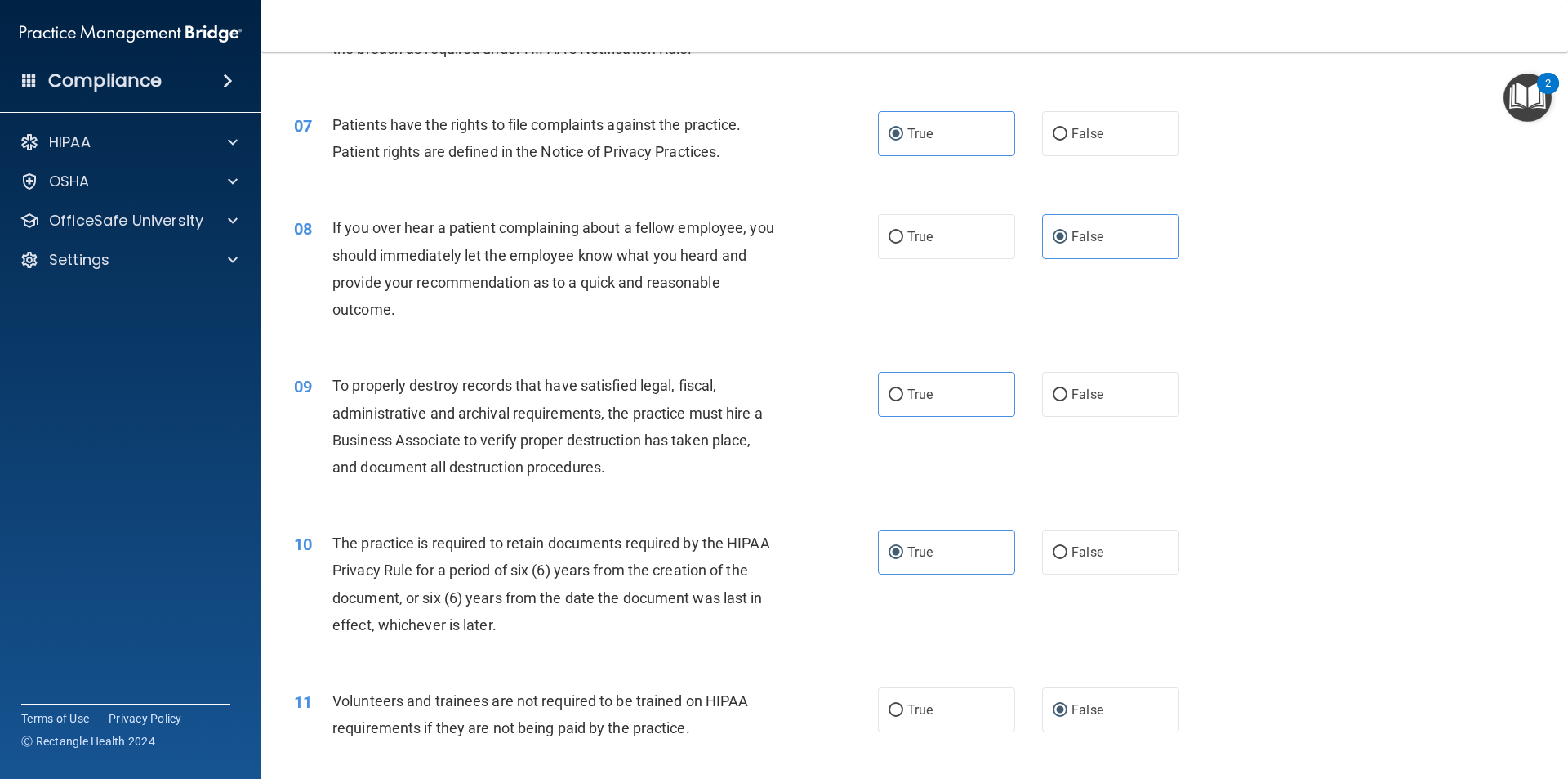
scroll to position [898, 0]
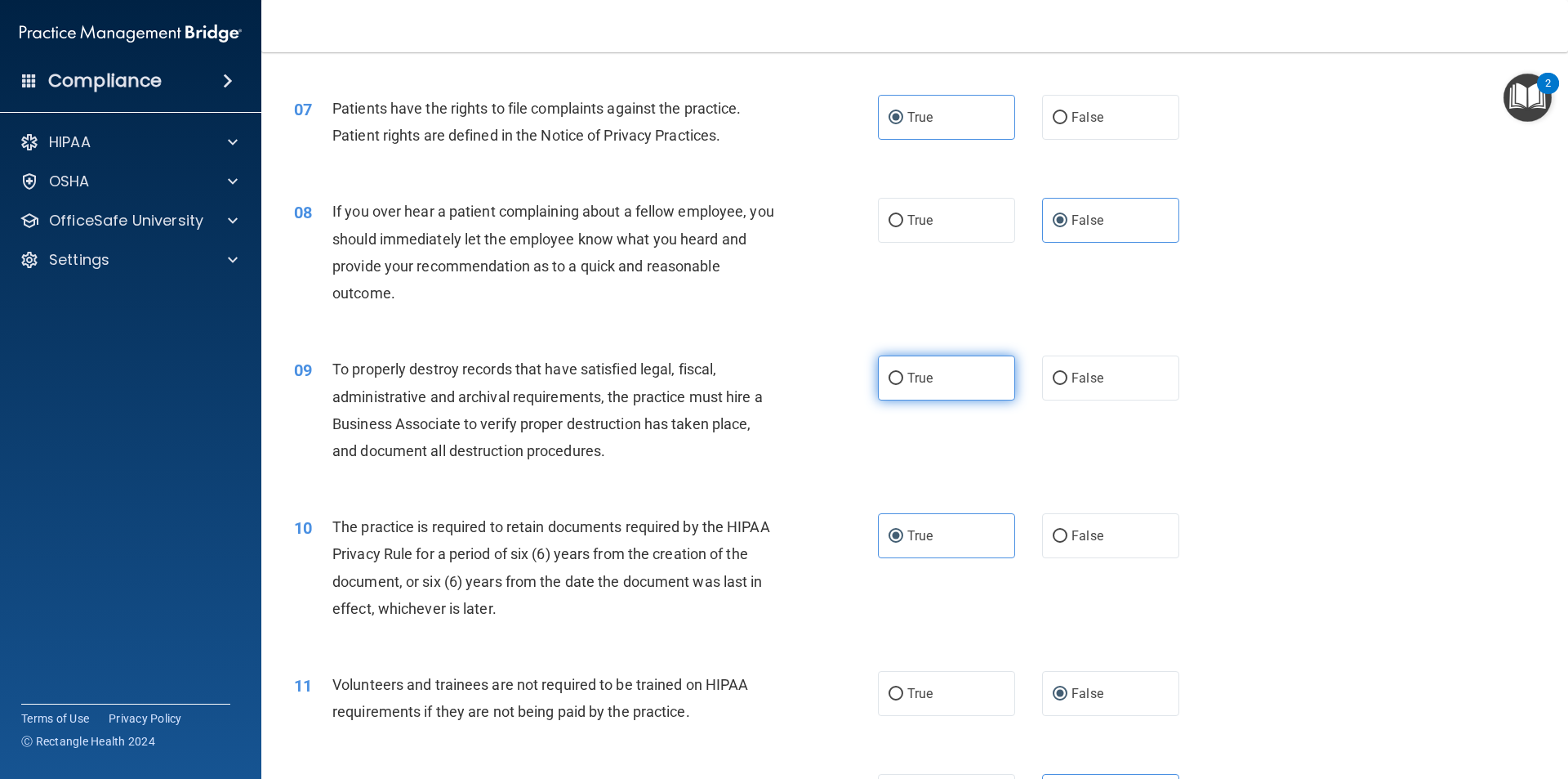
click at [937, 373] on label "True" at bounding box center [947, 378] width 138 height 45
click at [903, 373] on input "True" at bounding box center [895, 379] width 14 height 12
radio input "true"
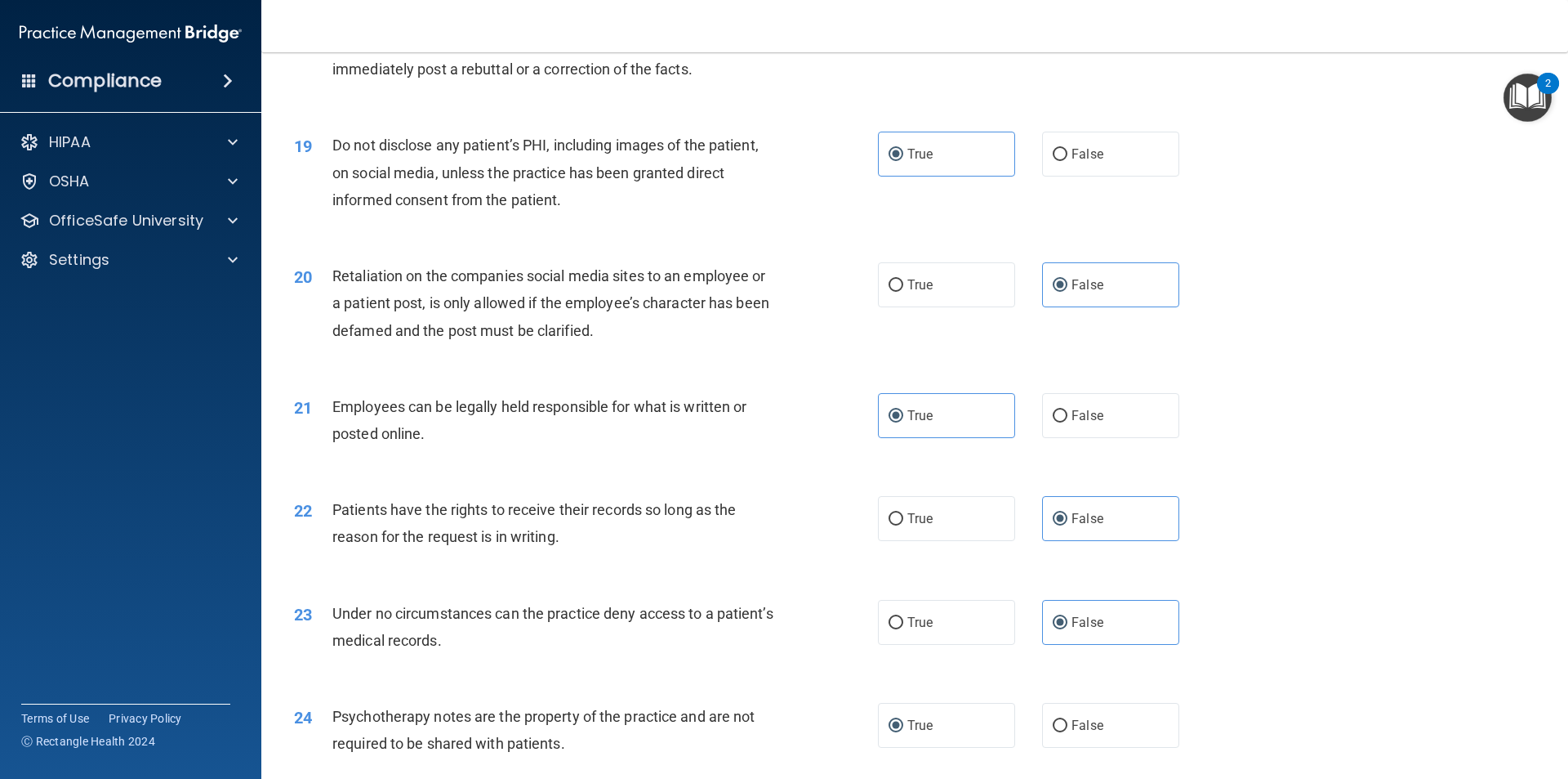
scroll to position [3323, 0]
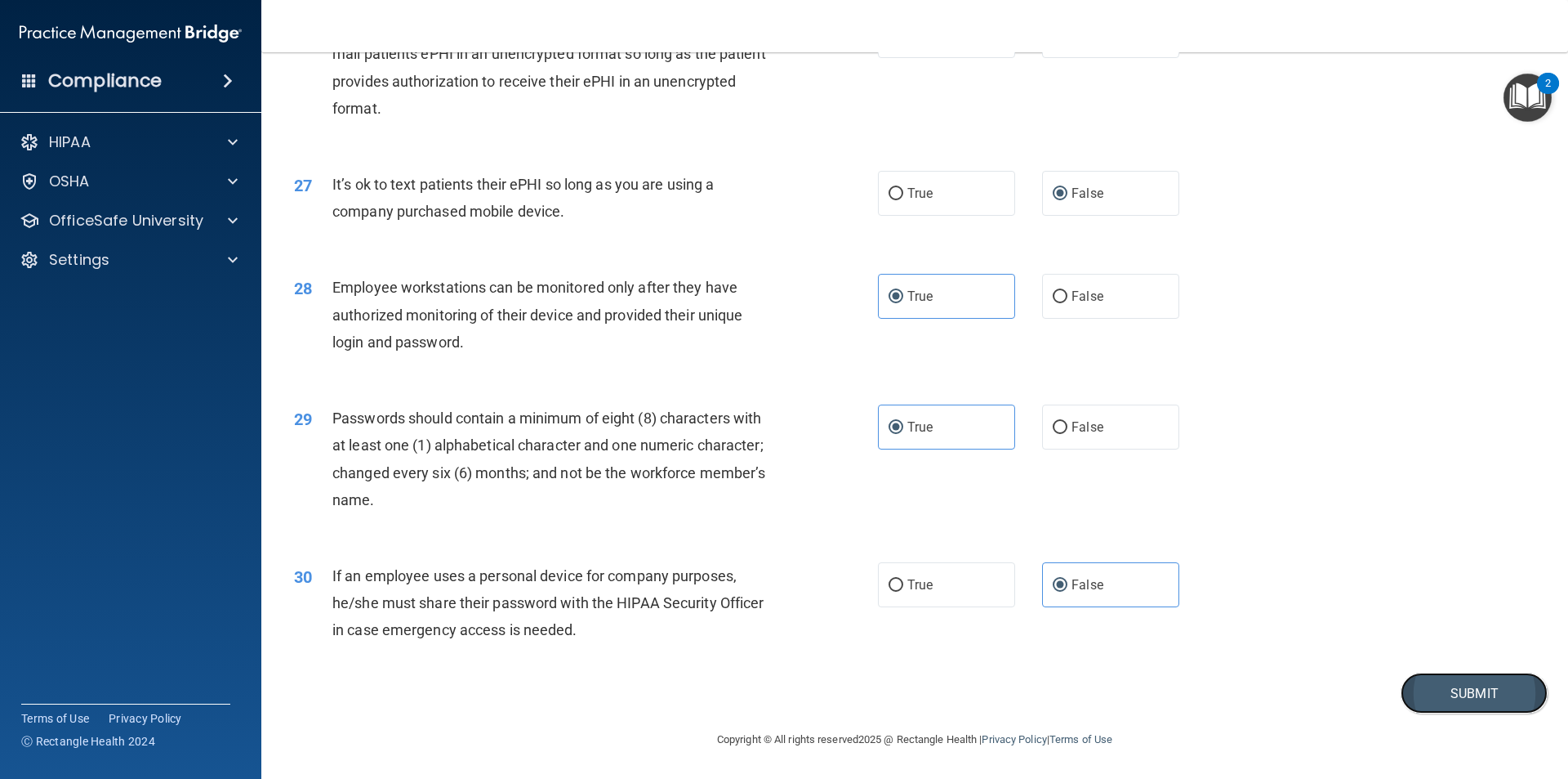
click at [1484, 685] on button "Submit" at bounding box center [1474, 694] width 147 height 42
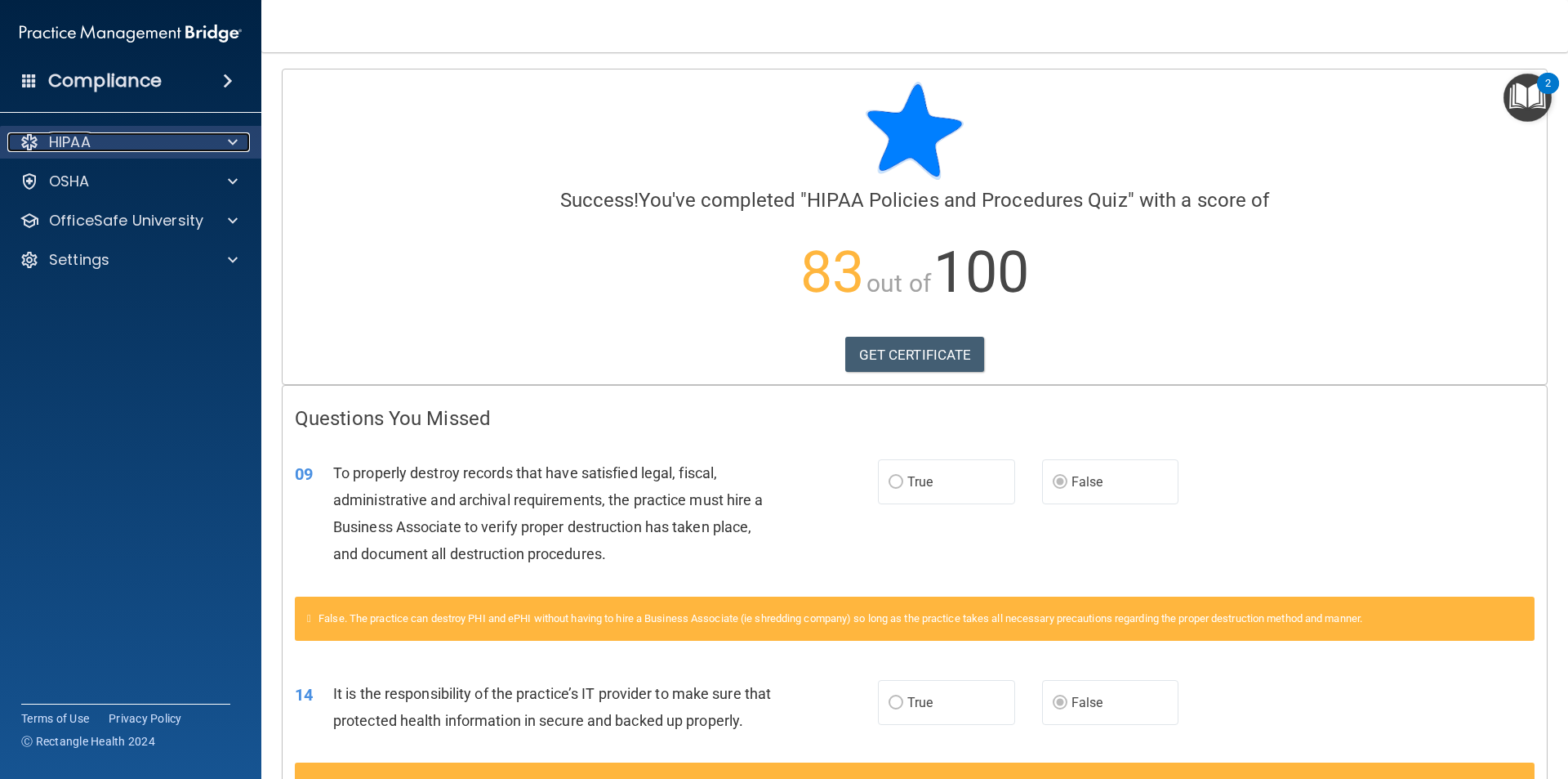
click at [212, 135] on div at bounding box center [230, 141] width 41 height 20
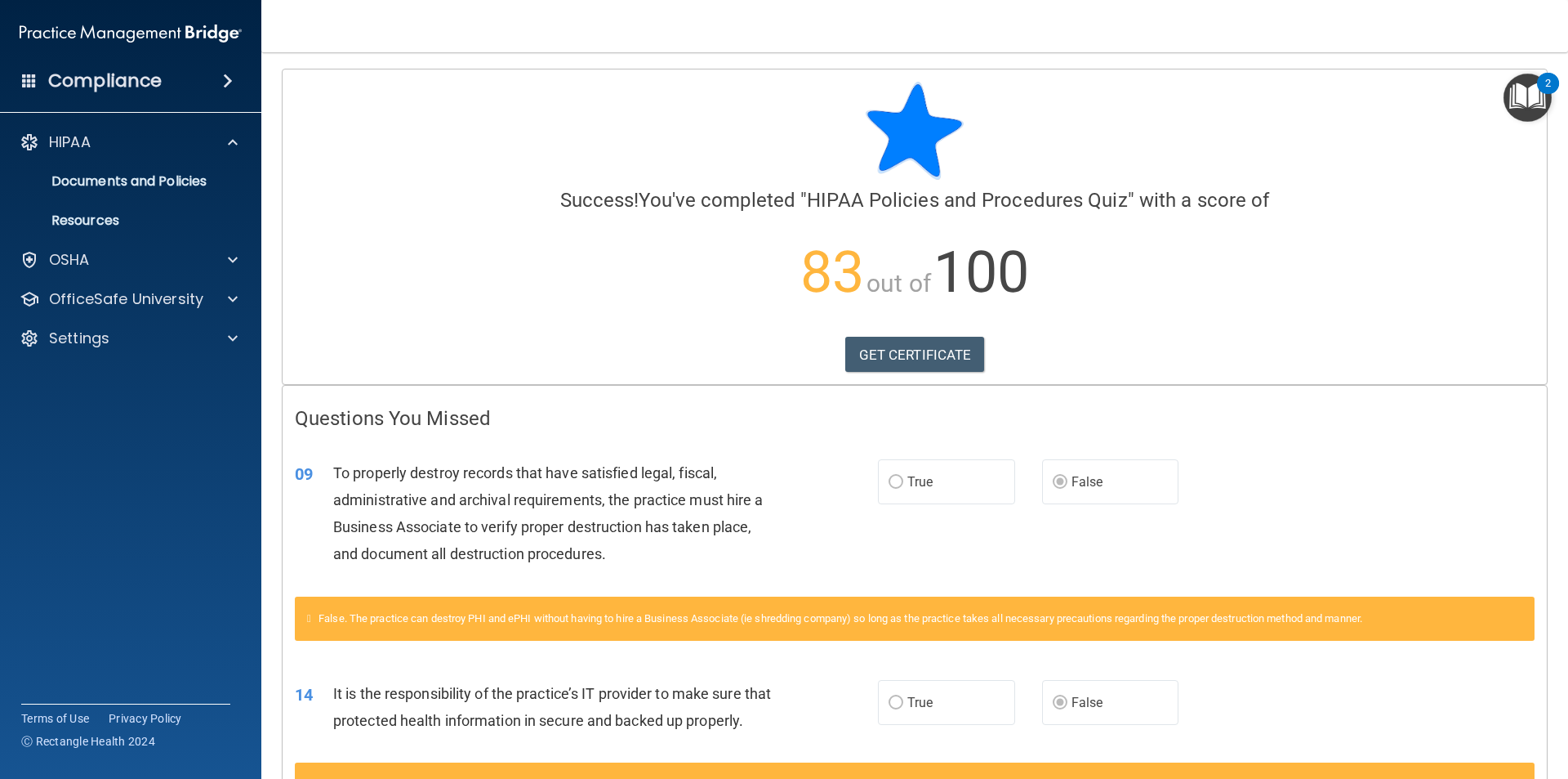
click at [1503, 111] on div at bounding box center [915, 130] width 1240 height 98
click at [1517, 108] on img "Open Resource Center, 2 new notifications" at bounding box center [1528, 97] width 48 height 48
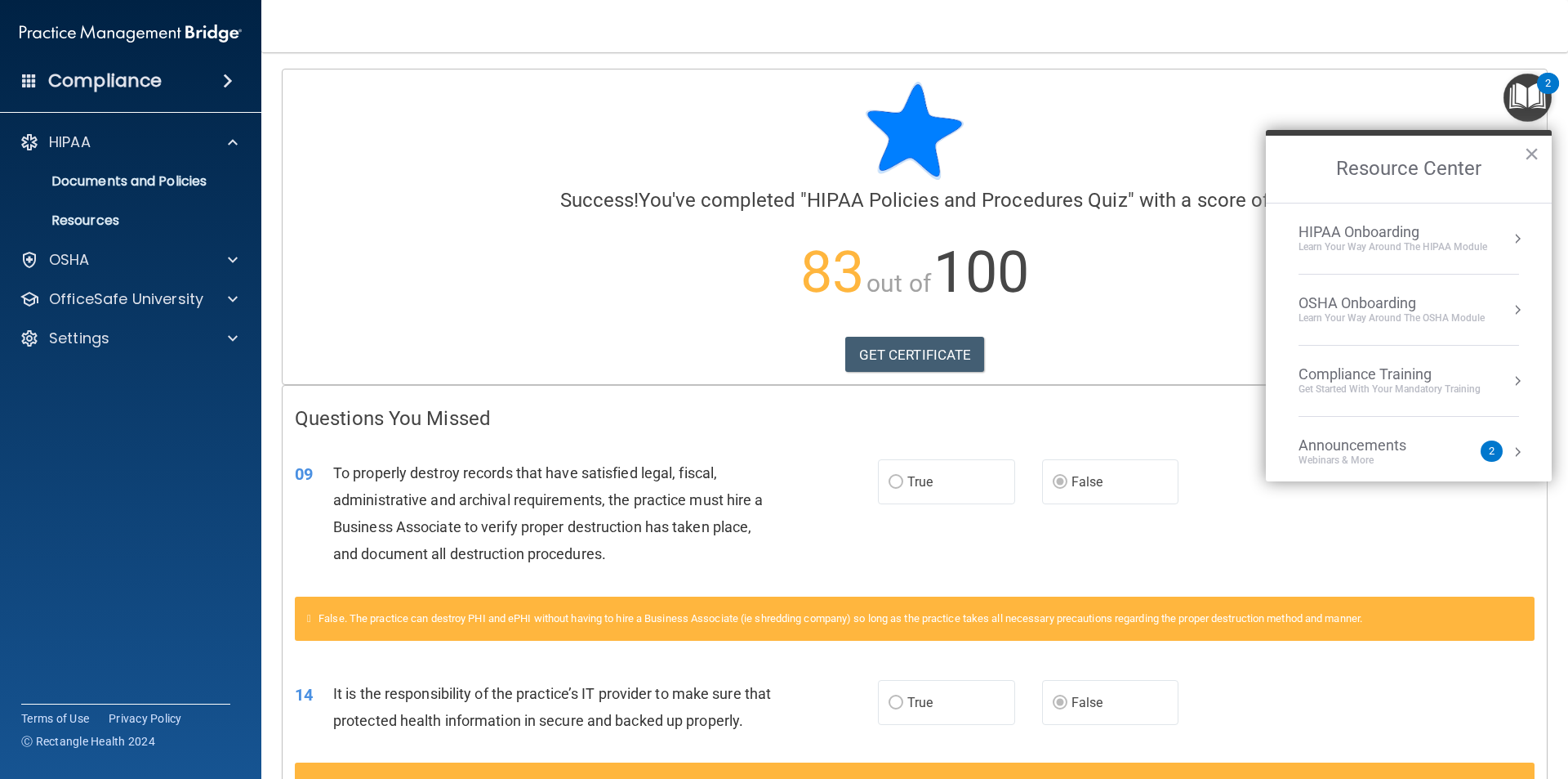
click at [1487, 239] on div "HIPAA Onboarding Learn Your Way around the HIPAA module" at bounding box center [1408, 238] width 221 height 31
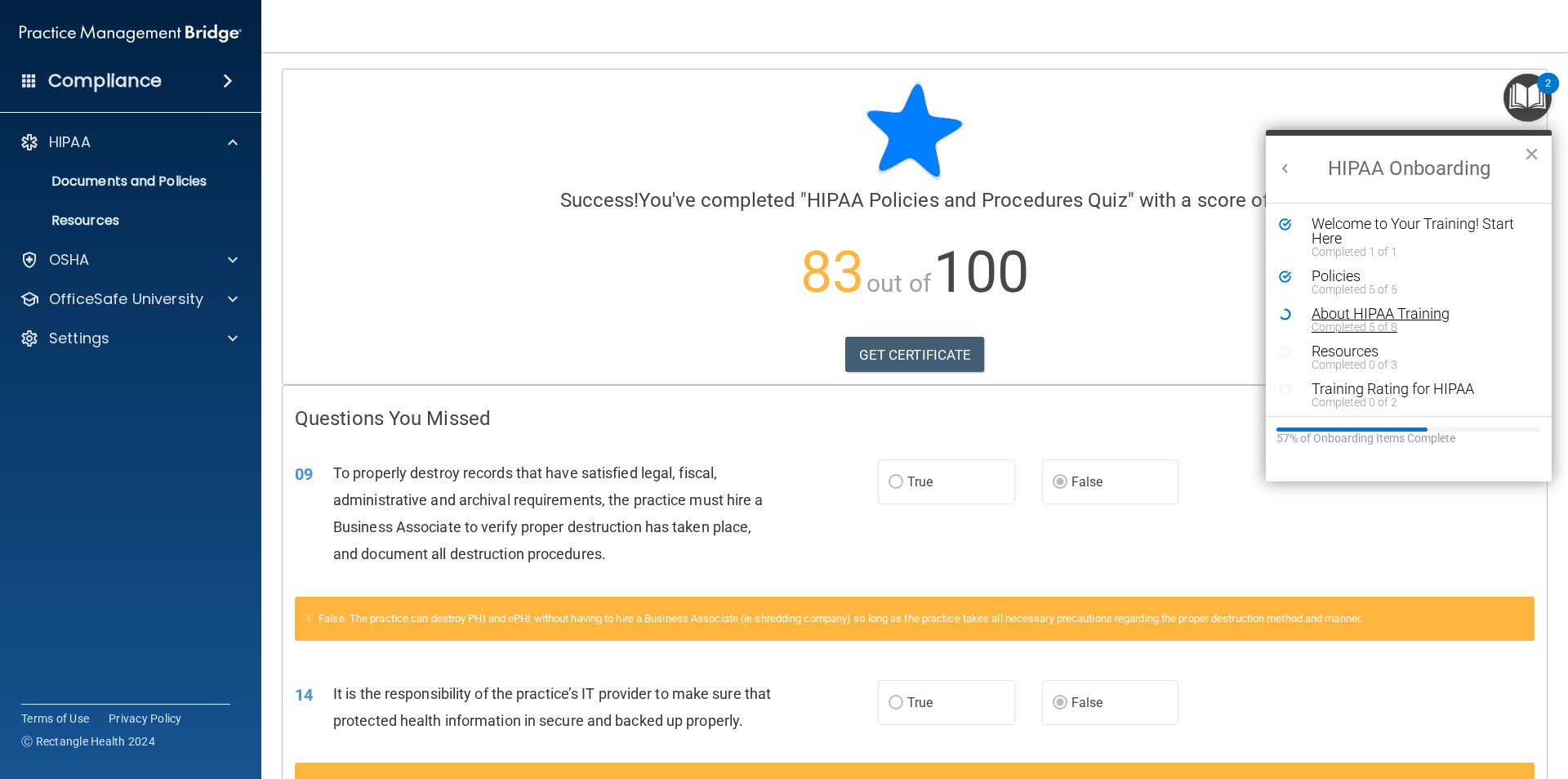
click at [1409, 312] on div "About HIPAA Training" at bounding box center [1415, 314] width 206 height 14
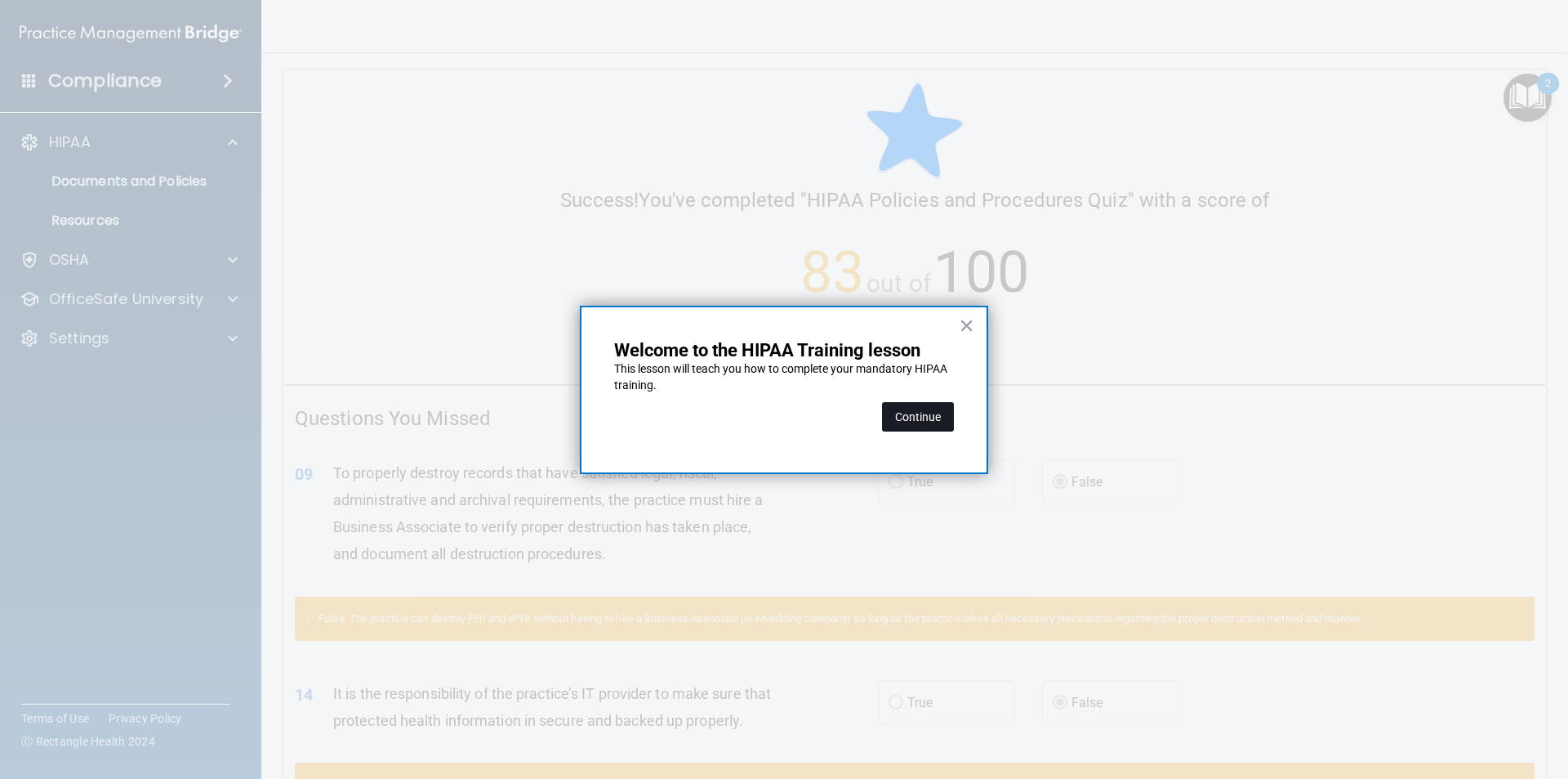
click at [933, 422] on button "Continue" at bounding box center [917, 417] width 72 height 30
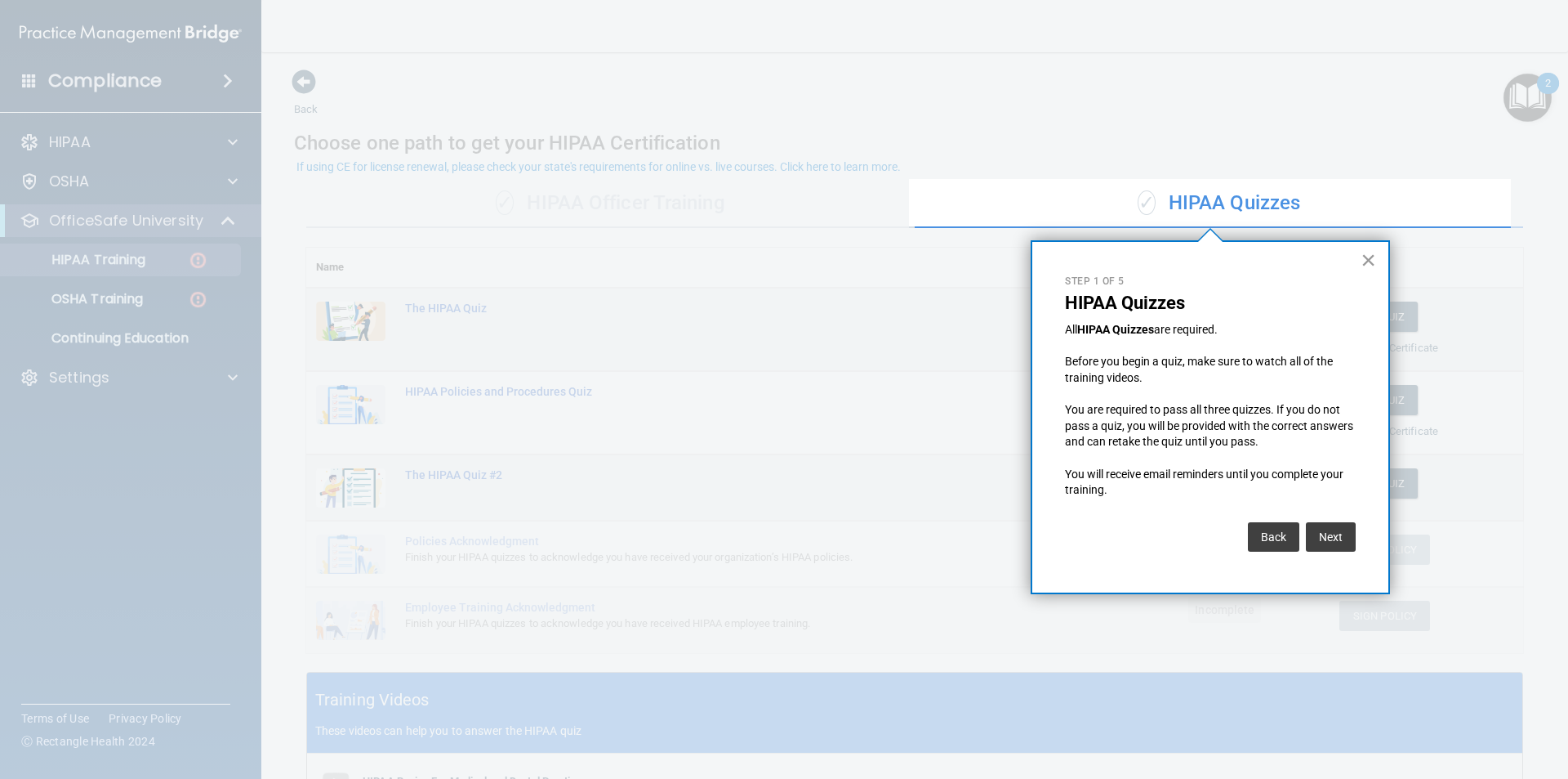
click at [1374, 267] on button "×" at bounding box center [1368, 259] width 15 height 26
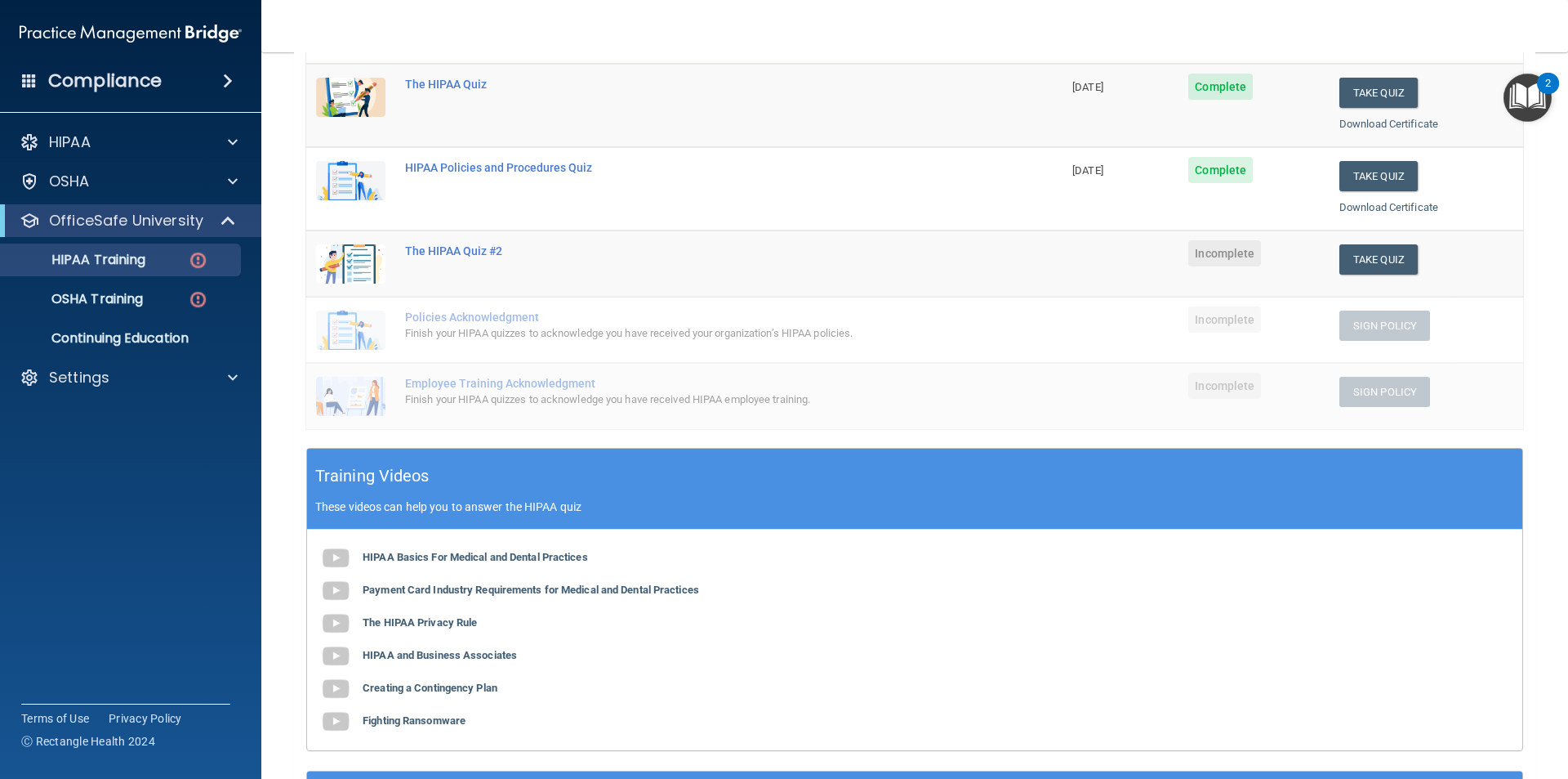
scroll to position [245, 0]
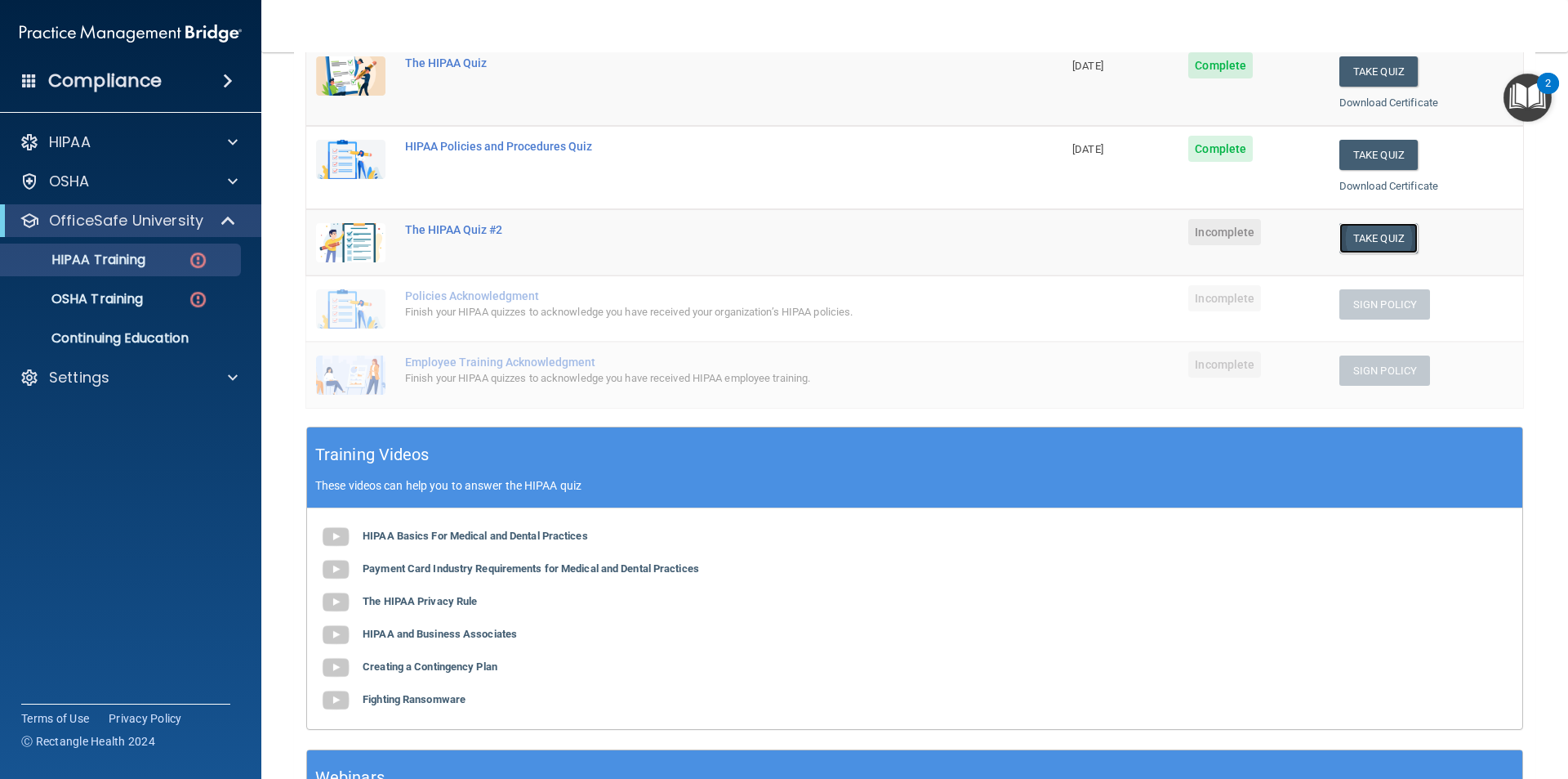
click at [1376, 244] on button "Take Quiz" at bounding box center [1379, 238] width 78 height 31
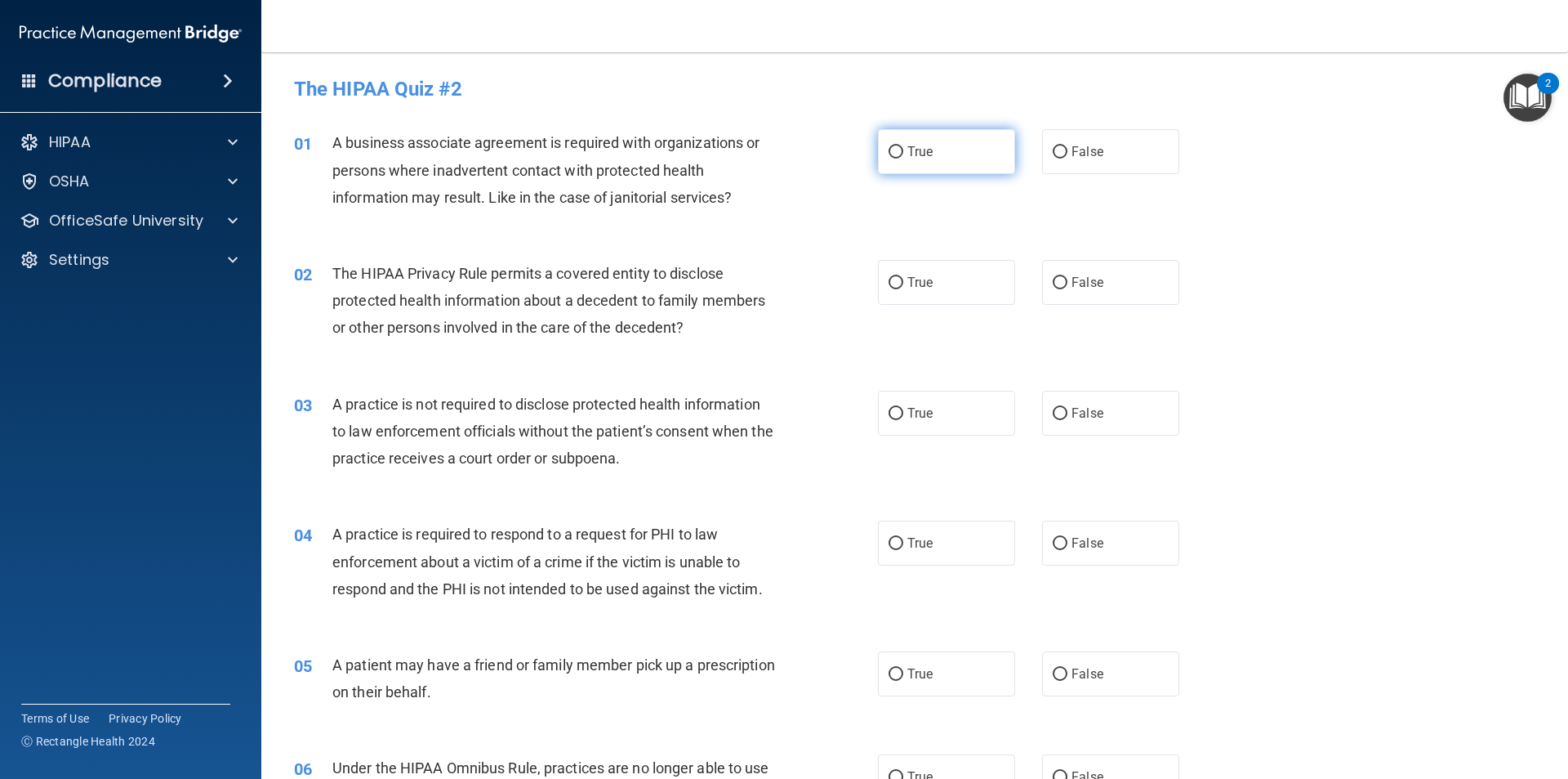
click at [897, 142] on label "True" at bounding box center [947, 151] width 138 height 45
click at [897, 146] on input "True" at bounding box center [895, 152] width 14 height 12
radio input "true"
click at [913, 289] on span "True" at bounding box center [920, 282] width 26 height 15
click at [903, 289] on input "True" at bounding box center [895, 283] width 14 height 12
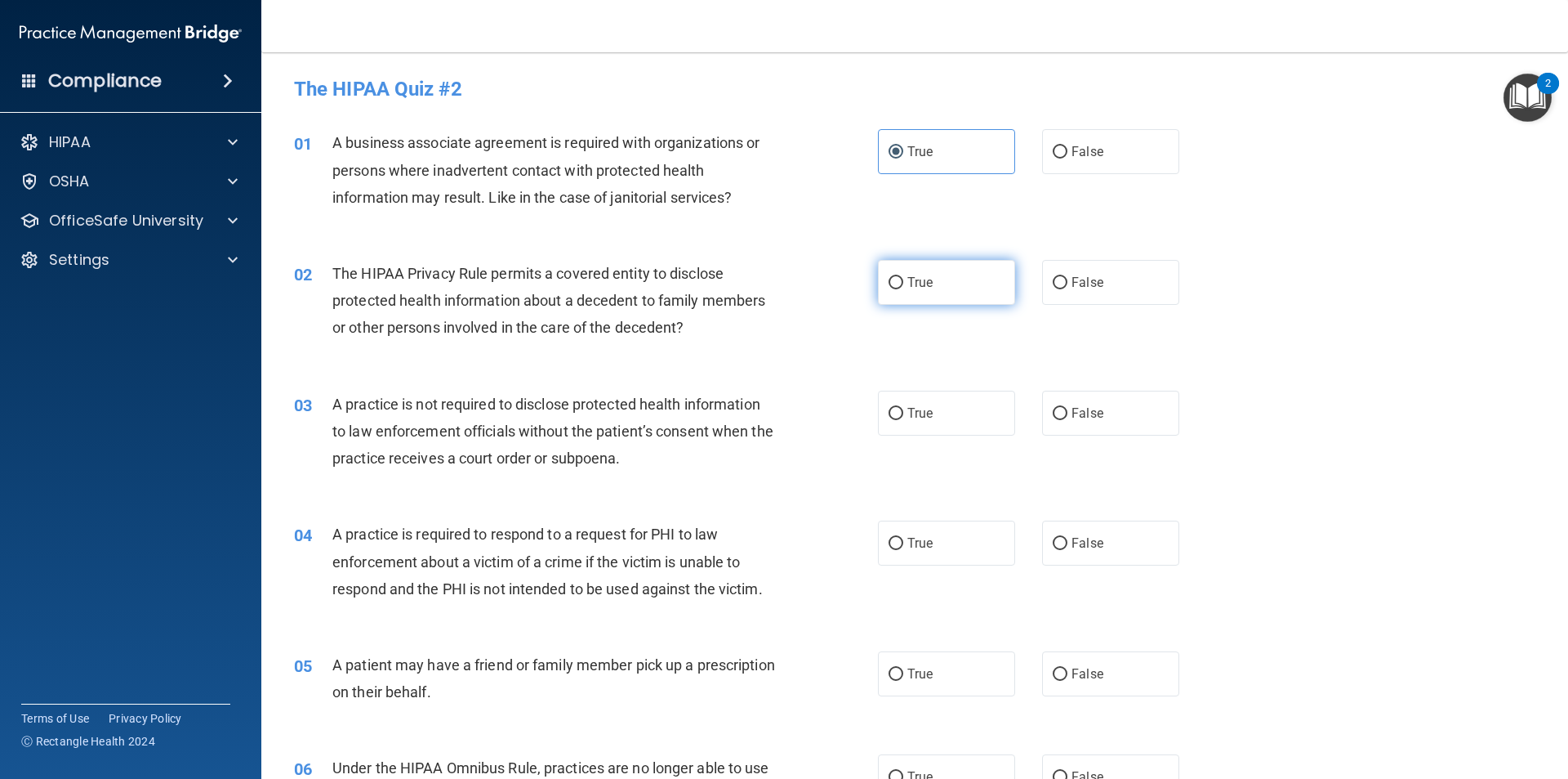
radio input "true"
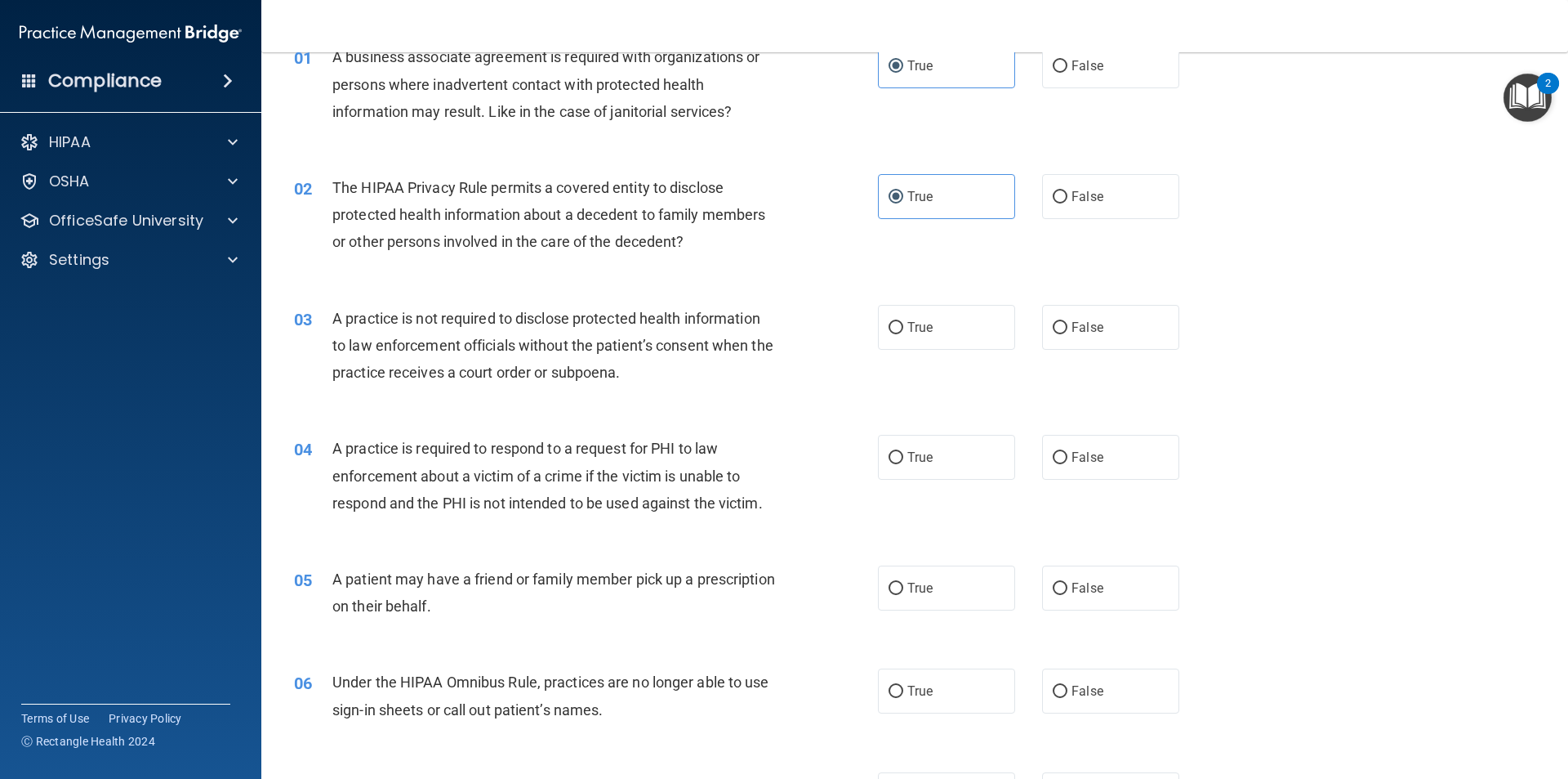
scroll to position [163, 0]
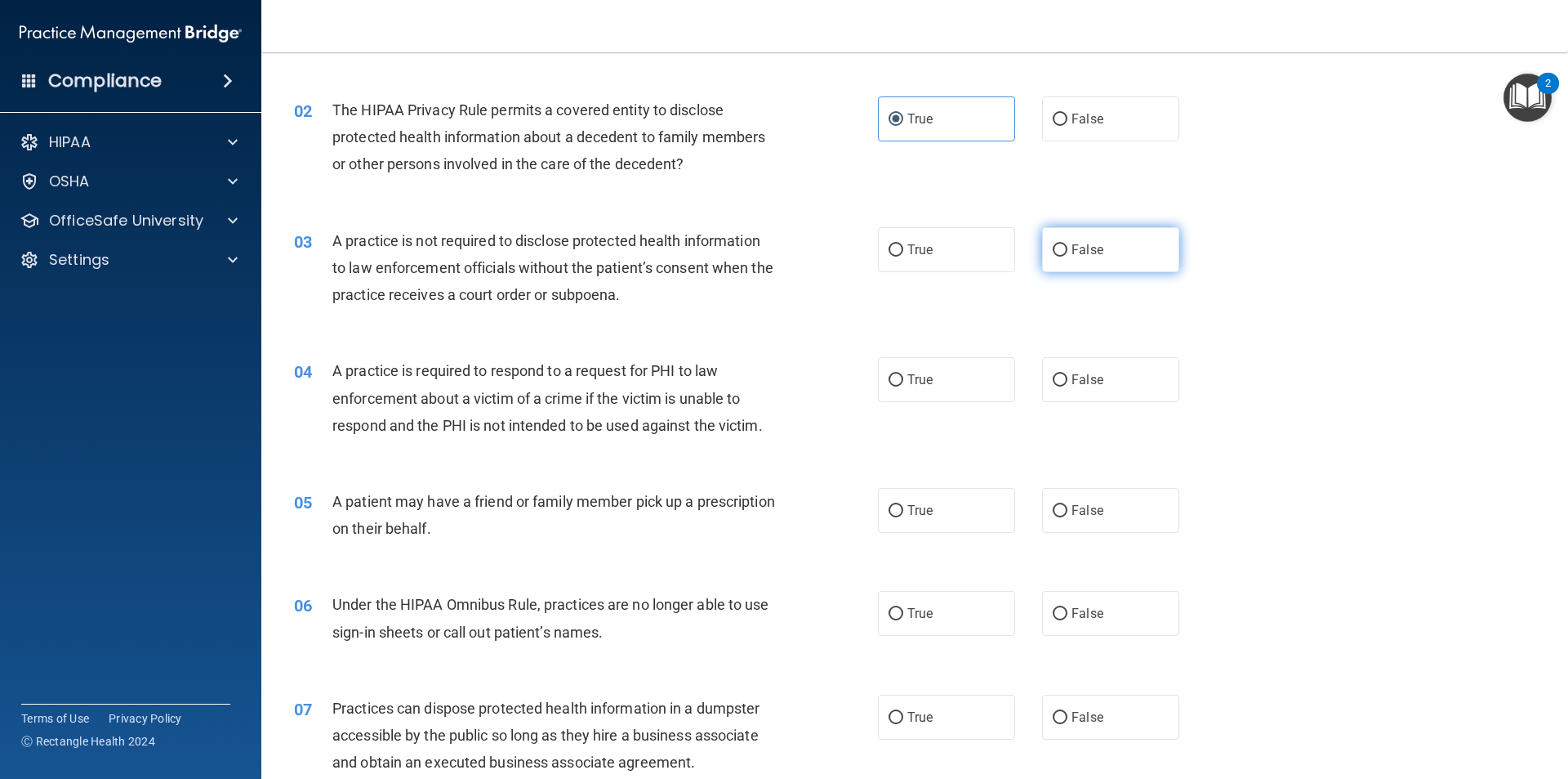
click at [1073, 249] on span "False" at bounding box center [1087, 249] width 32 height 15
click at [1067, 249] on input "False" at bounding box center [1060, 250] width 14 height 12
radio input "true"
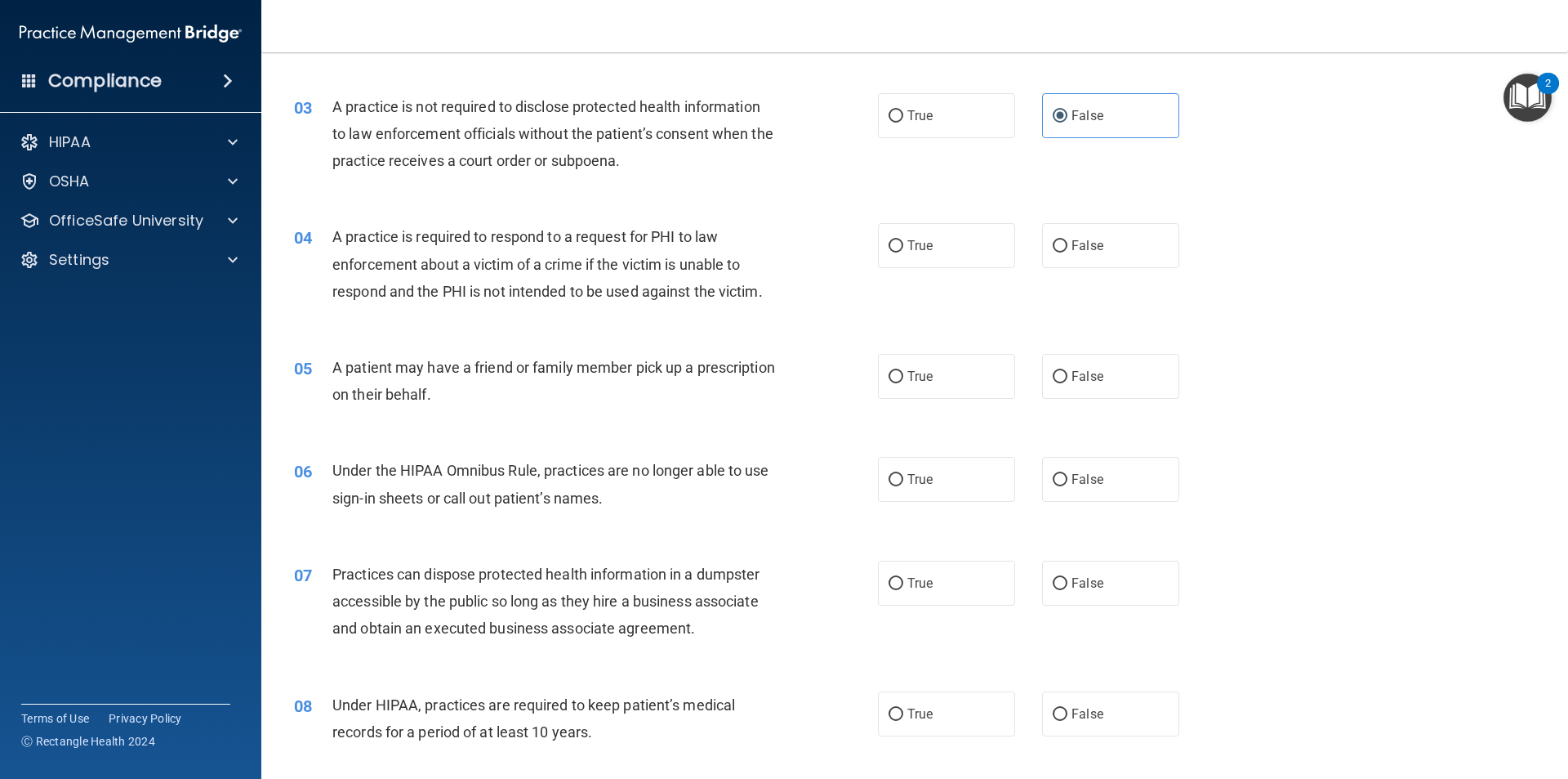
scroll to position [327, 0]
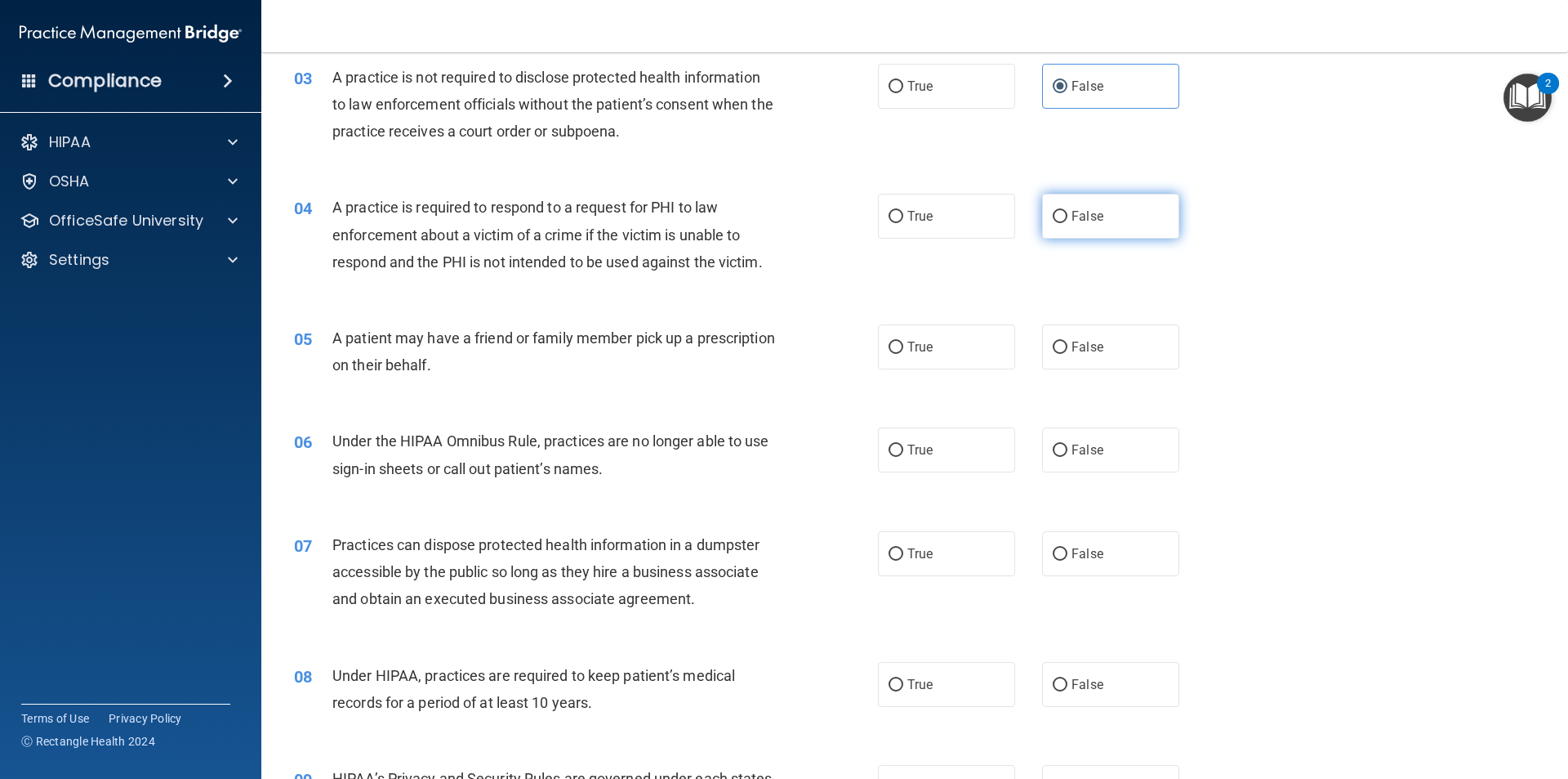
click at [1099, 223] on label "False" at bounding box center [1111, 216] width 138 height 45
click at [1067, 223] on input "False" at bounding box center [1060, 217] width 14 height 12
radio input "true"
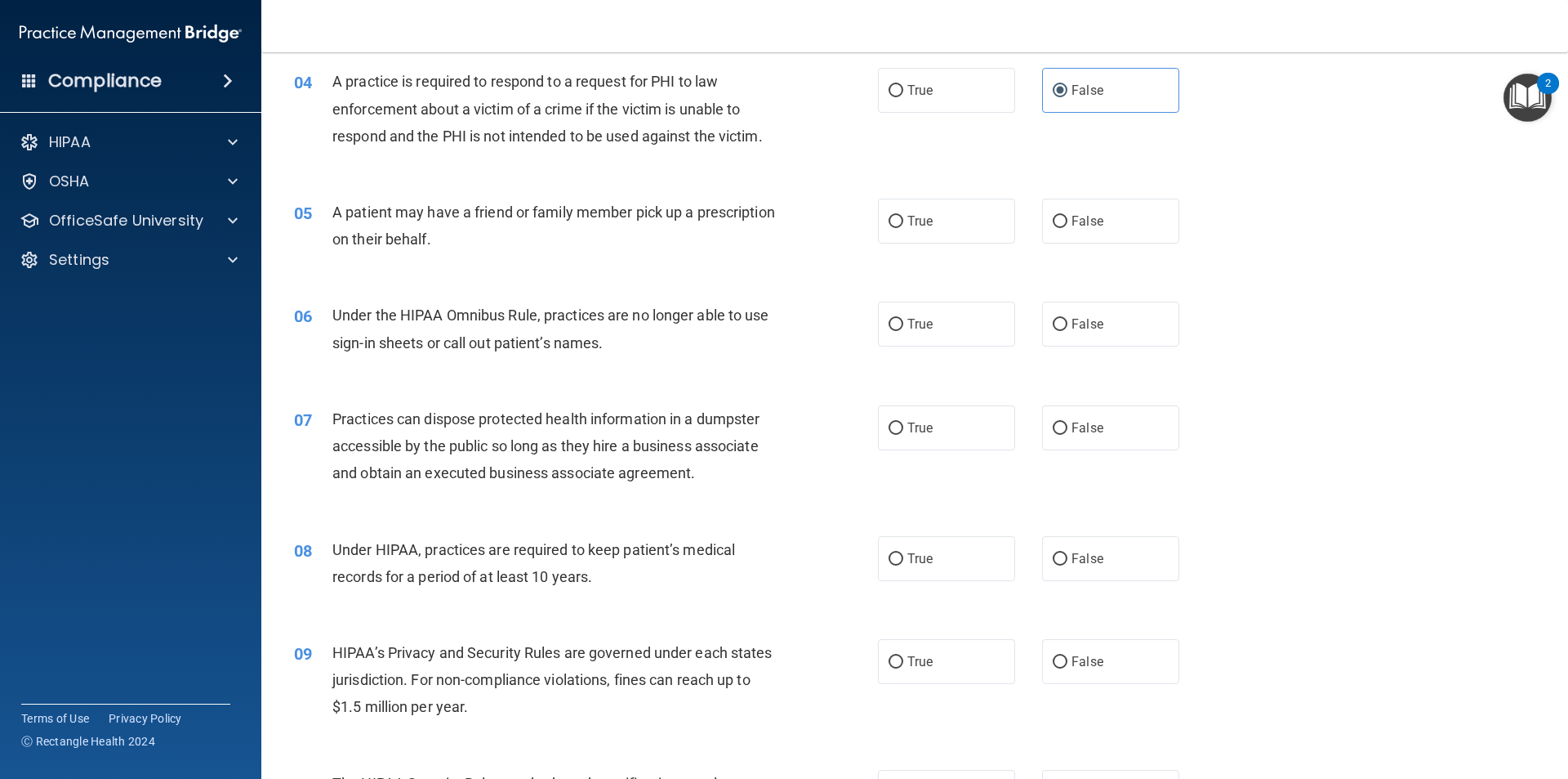
scroll to position [490, 0]
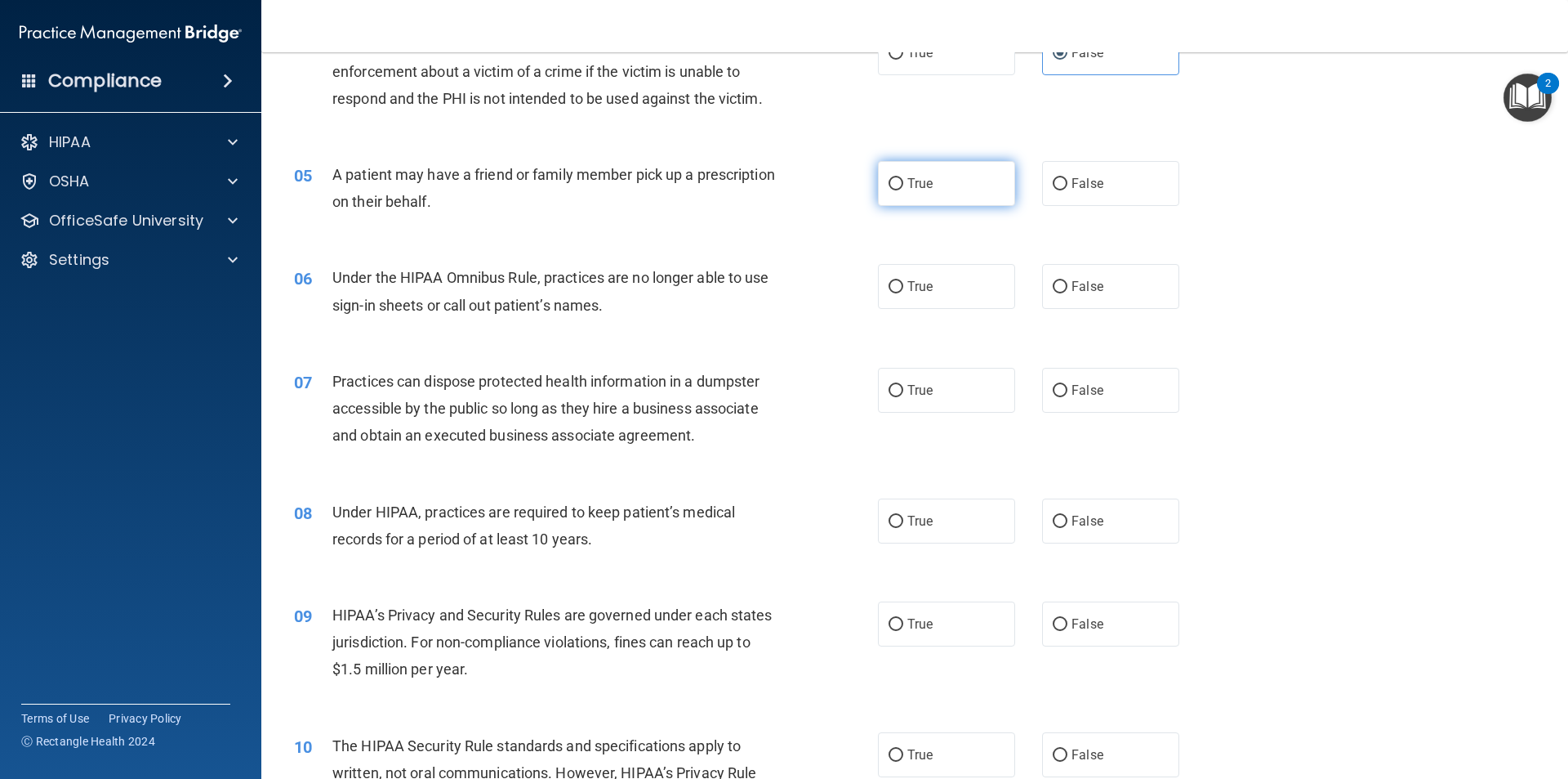
click at [930, 193] on label "True" at bounding box center [947, 183] width 138 height 45
click at [903, 190] on input "True" at bounding box center [895, 184] width 14 height 12
radio input "true"
click at [1055, 281] on input "False" at bounding box center [1060, 287] width 14 height 12
radio input "true"
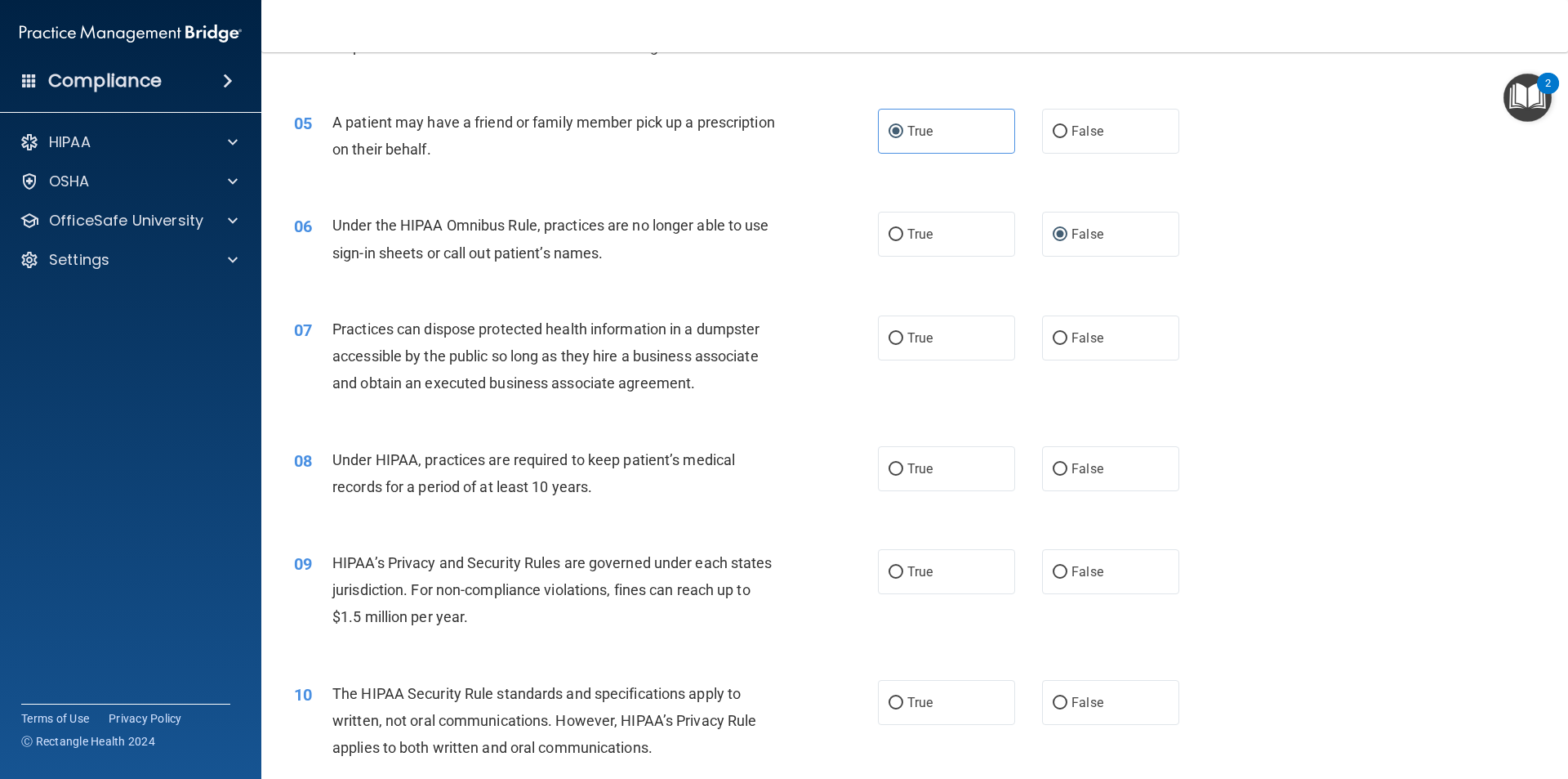
scroll to position [572, 0]
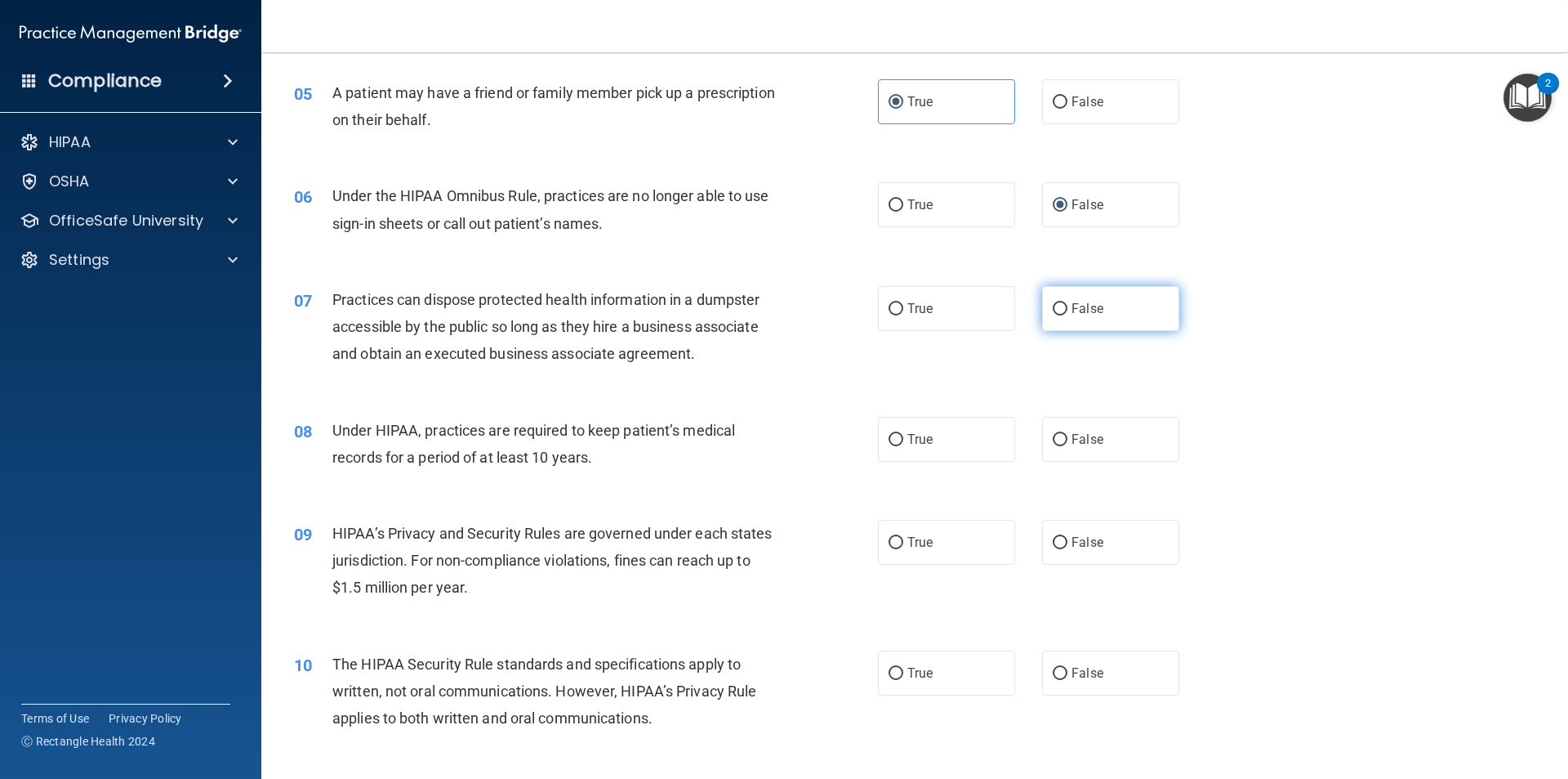
click at [1057, 299] on label "False" at bounding box center [1111, 308] width 138 height 45
click at [1057, 303] on input "False" at bounding box center [1060, 309] width 14 height 12
radio input "true"
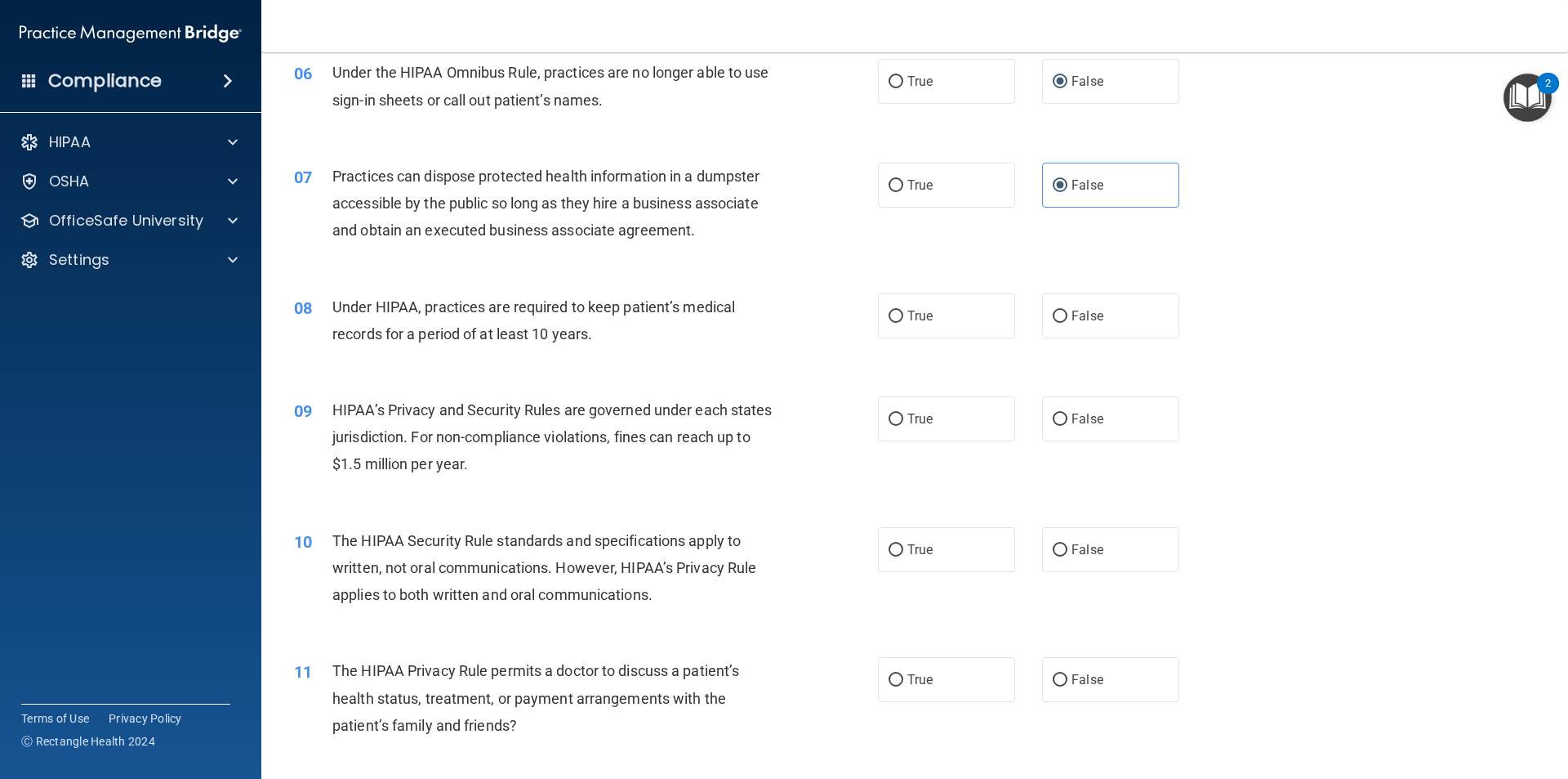
scroll to position [735, 0]
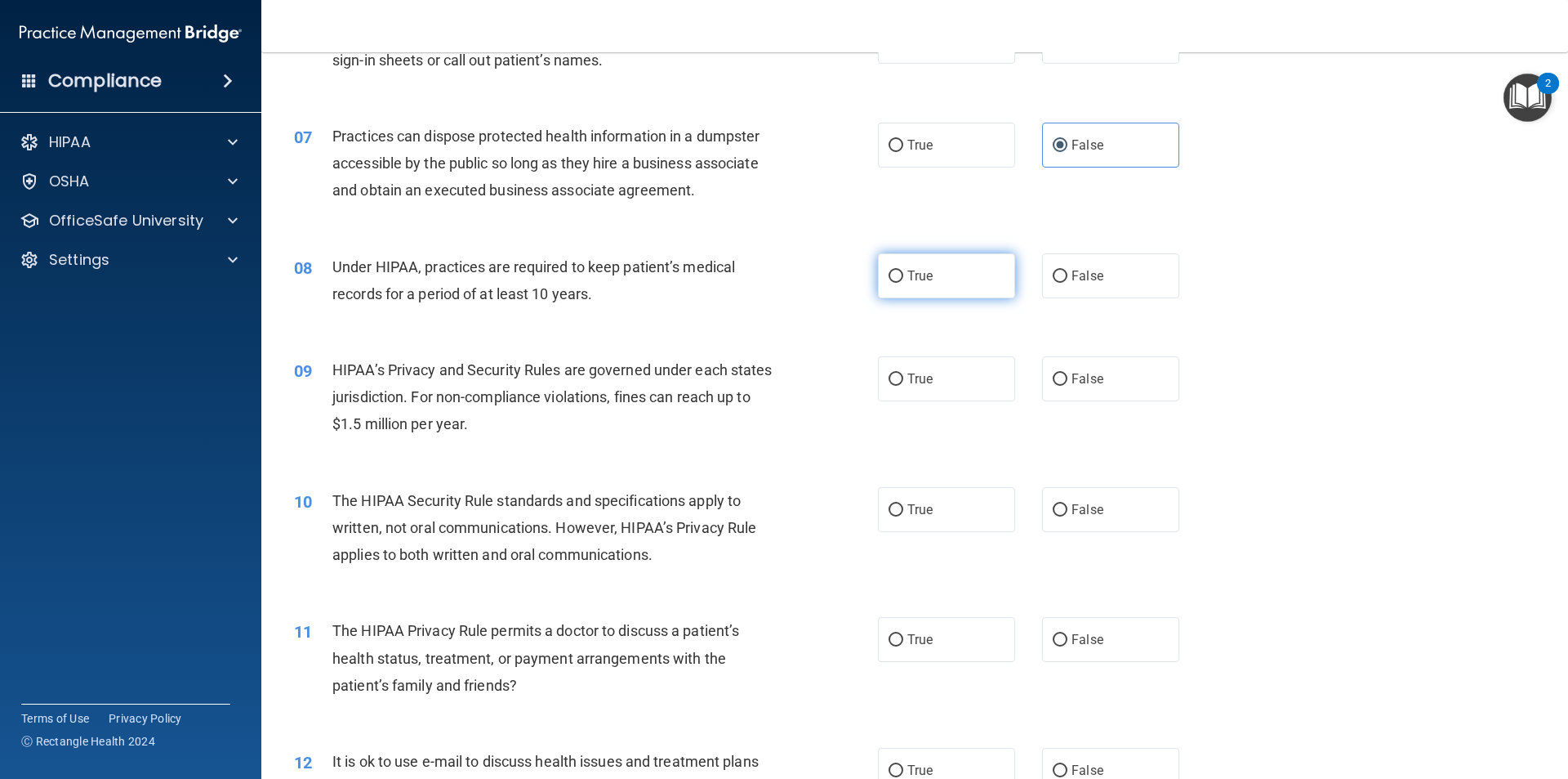
click at [896, 283] on label "True" at bounding box center [947, 275] width 138 height 45
click at [896, 283] on input "True" at bounding box center [895, 276] width 14 height 12
radio input "true"
click at [912, 375] on span "True" at bounding box center [920, 379] width 26 height 15
click at [903, 375] on input "True" at bounding box center [895, 379] width 14 height 12
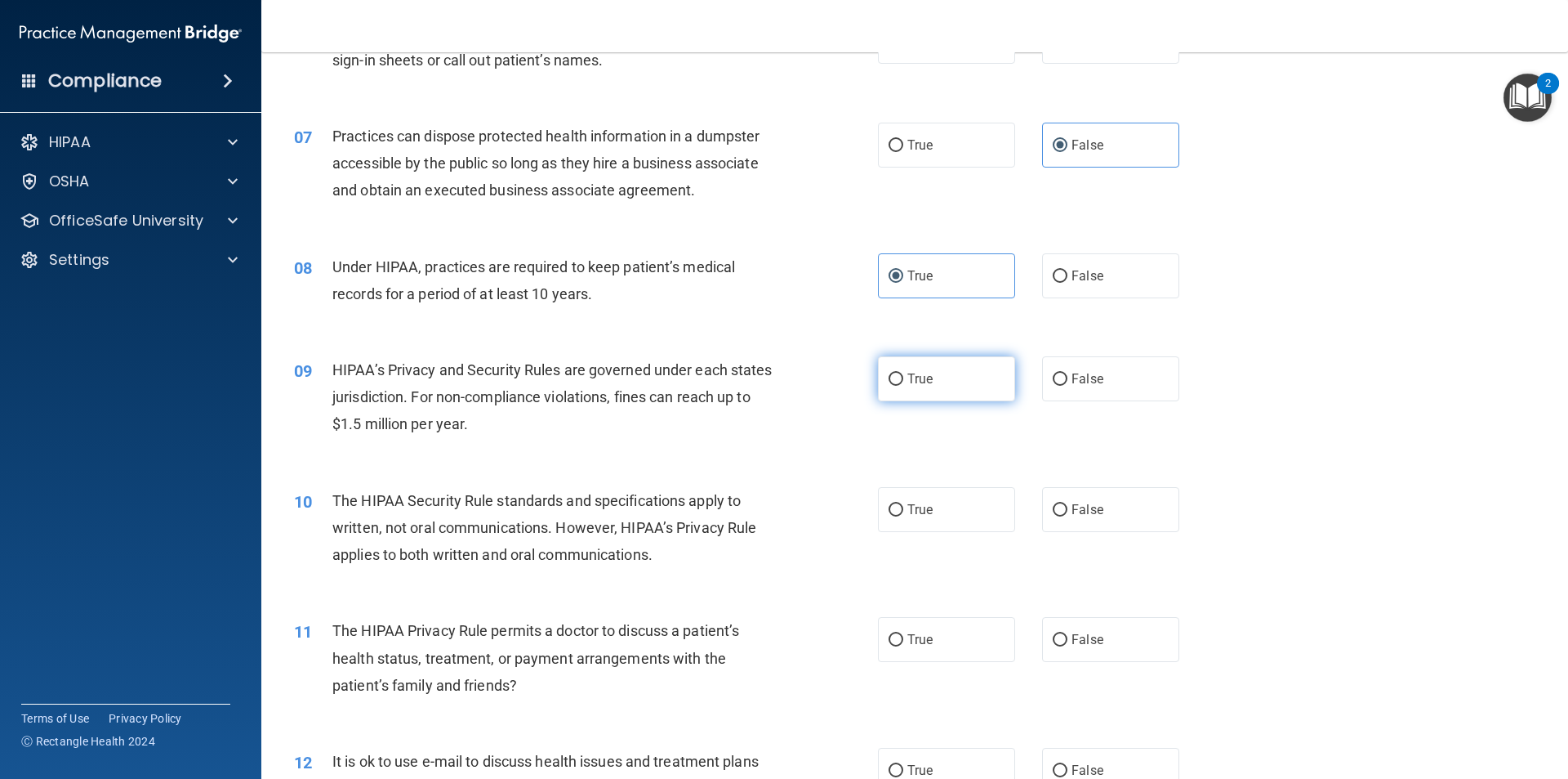
radio input "true"
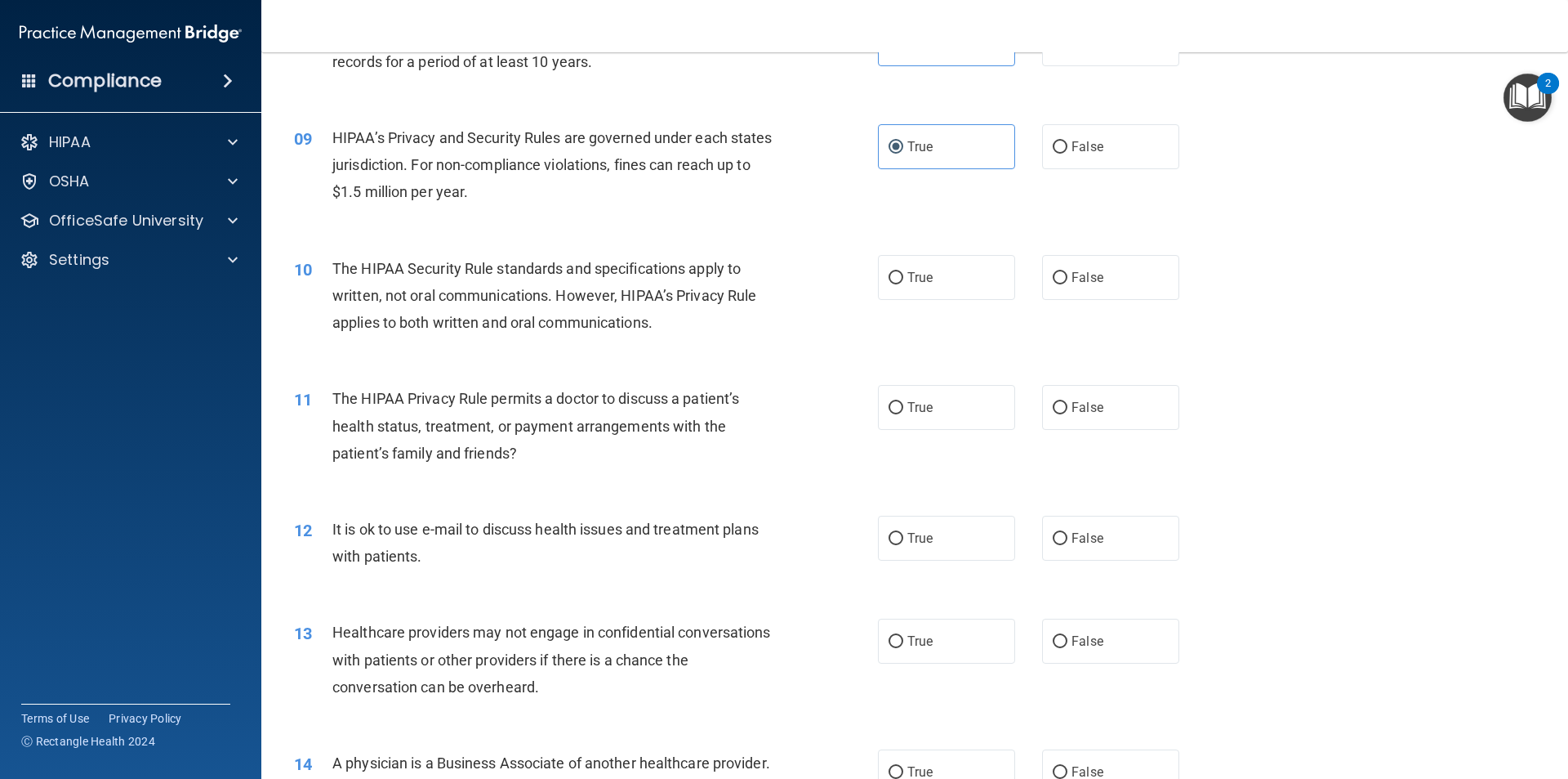
scroll to position [981, 0]
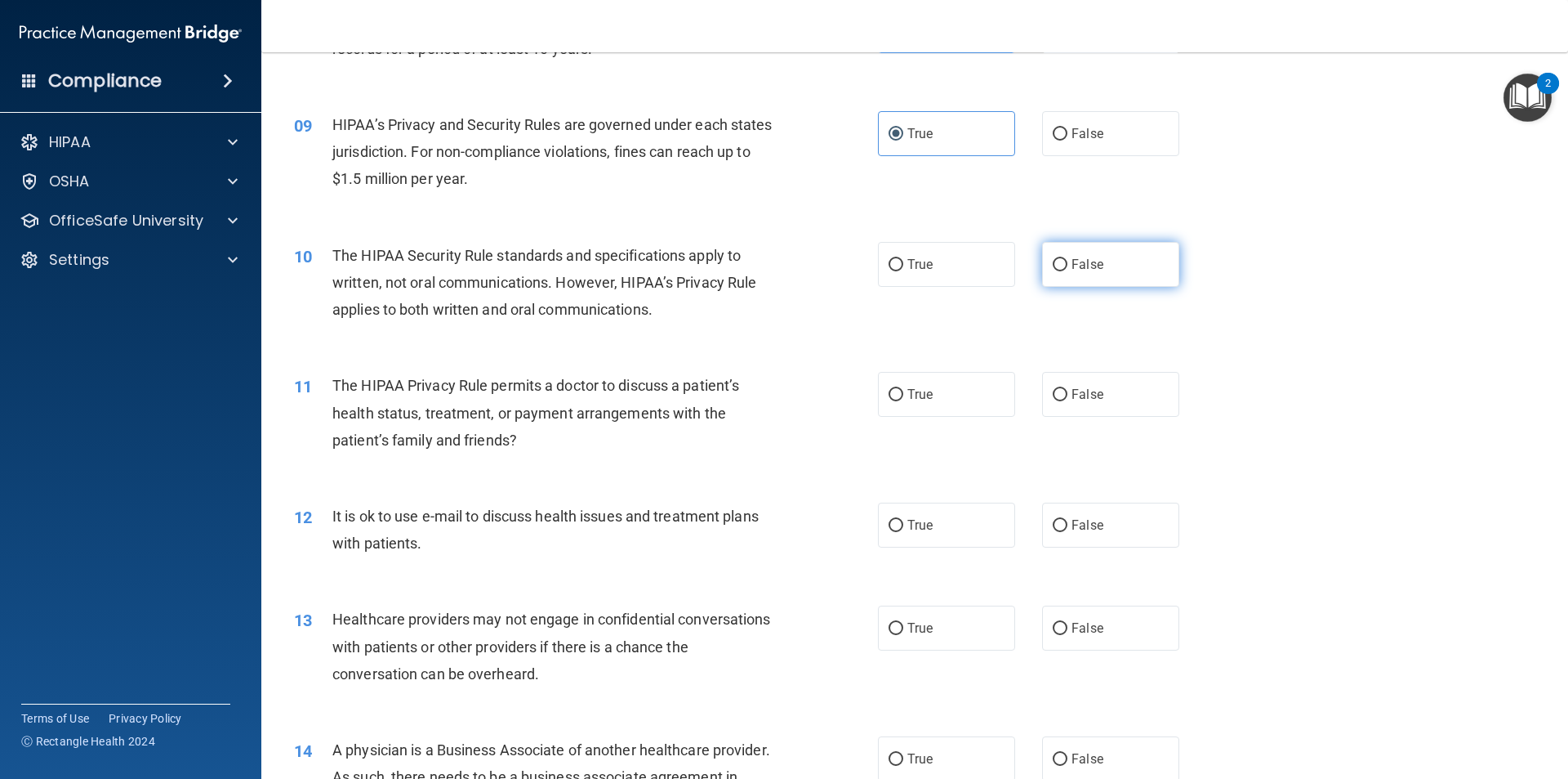
click at [1044, 256] on label "False" at bounding box center [1111, 264] width 138 height 45
click at [1053, 259] on input "False" at bounding box center [1060, 265] width 14 height 12
radio input "true"
click at [1082, 391] on span "False" at bounding box center [1087, 394] width 32 height 15
click at [1067, 391] on input "False" at bounding box center [1060, 395] width 14 height 12
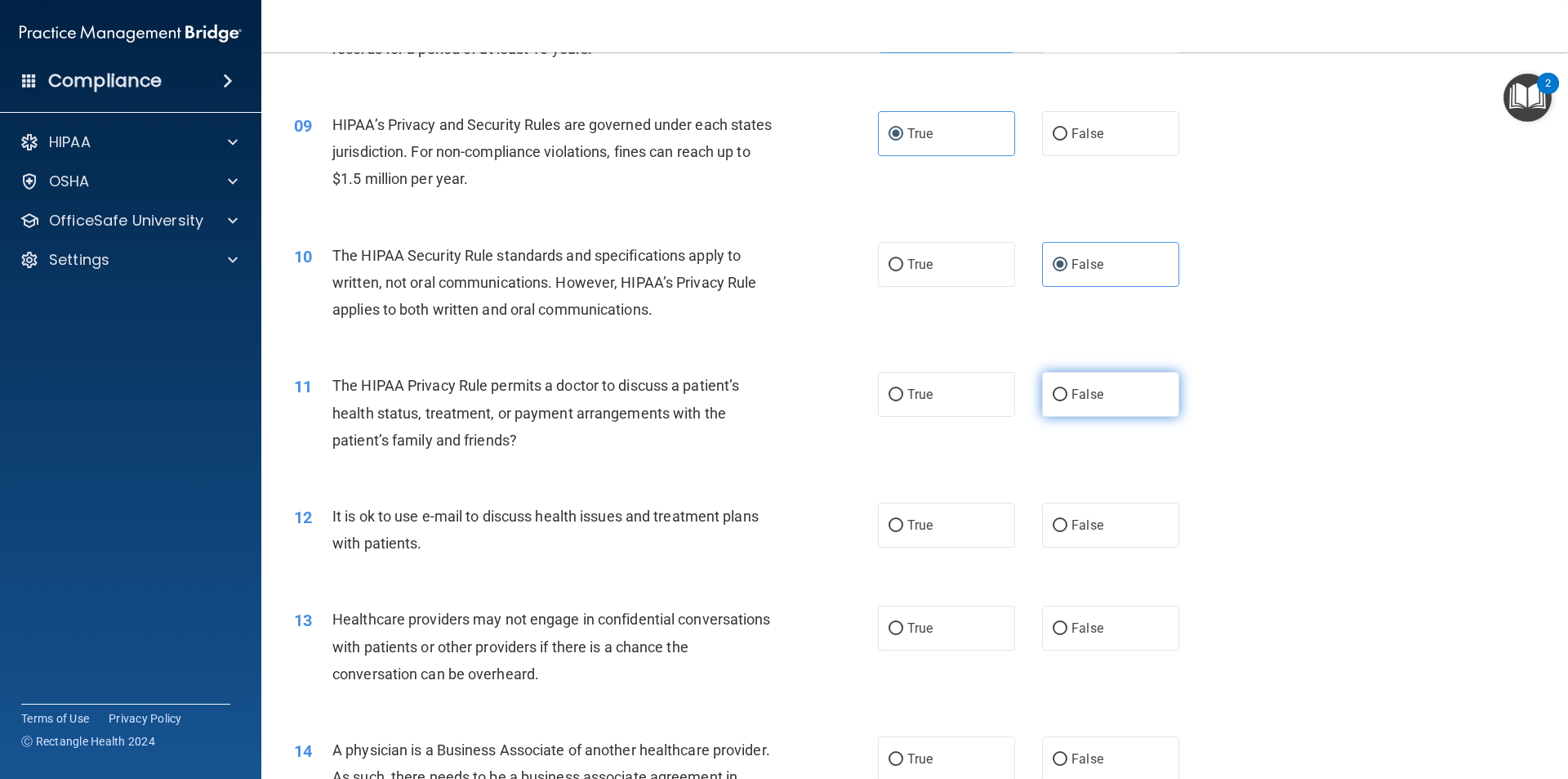
radio input "true"
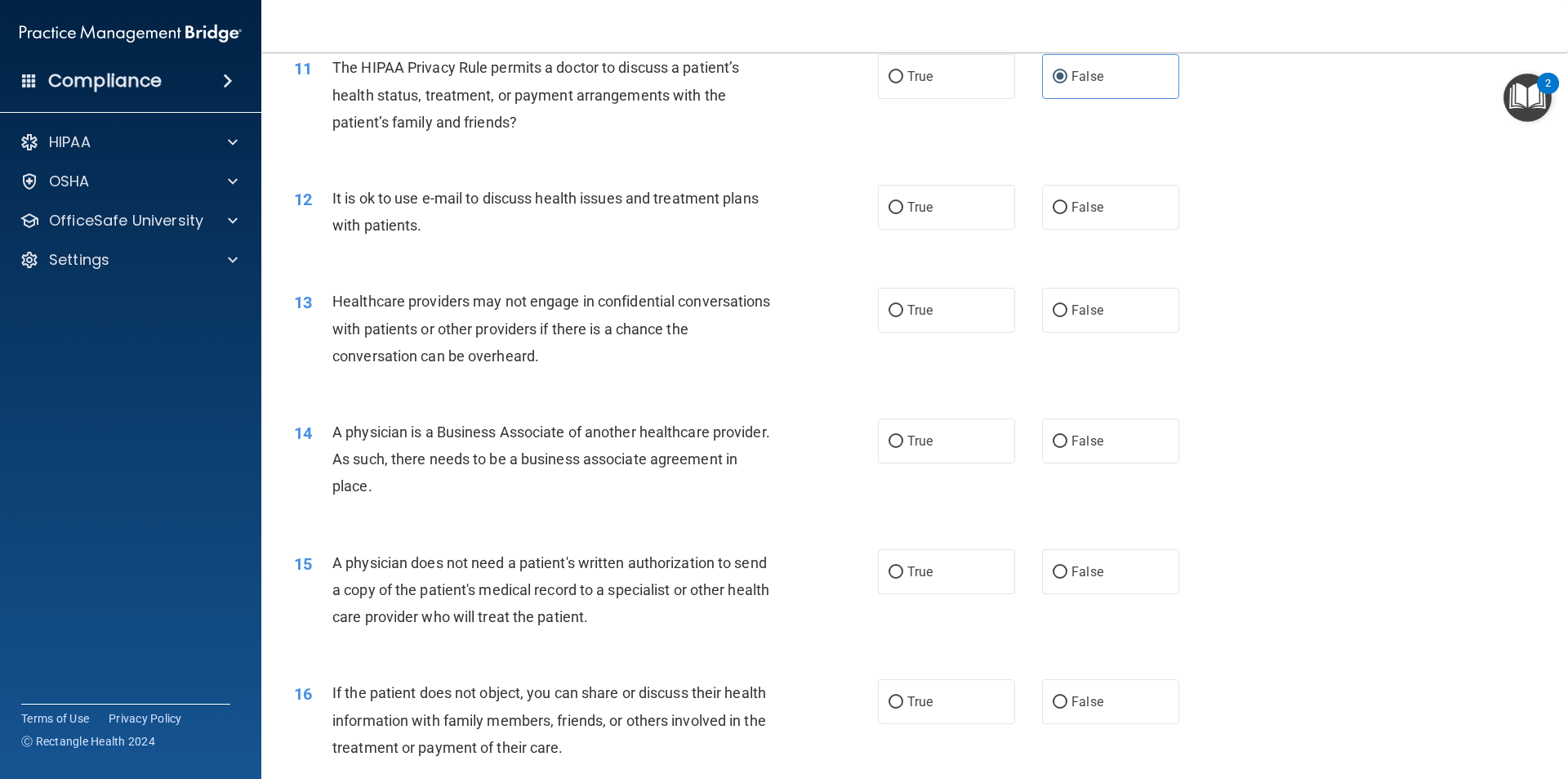
scroll to position [1308, 0]
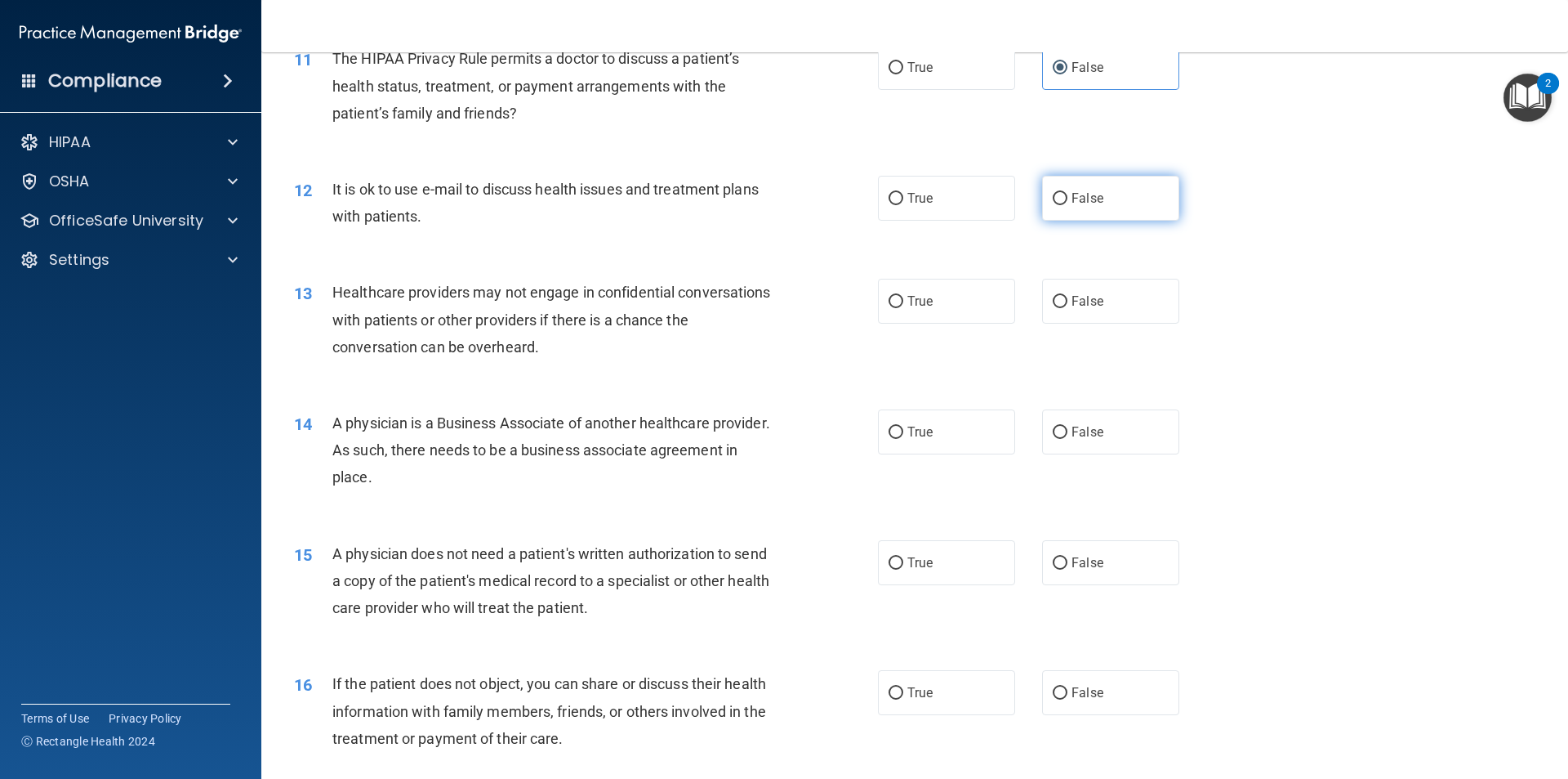
click at [1062, 203] on label "False" at bounding box center [1111, 198] width 138 height 45
click at [1062, 203] on input "False" at bounding box center [1060, 199] width 14 height 12
radio input "true"
click at [954, 301] on label "True" at bounding box center [947, 301] width 138 height 45
click at [903, 301] on input "True" at bounding box center [895, 301] width 14 height 12
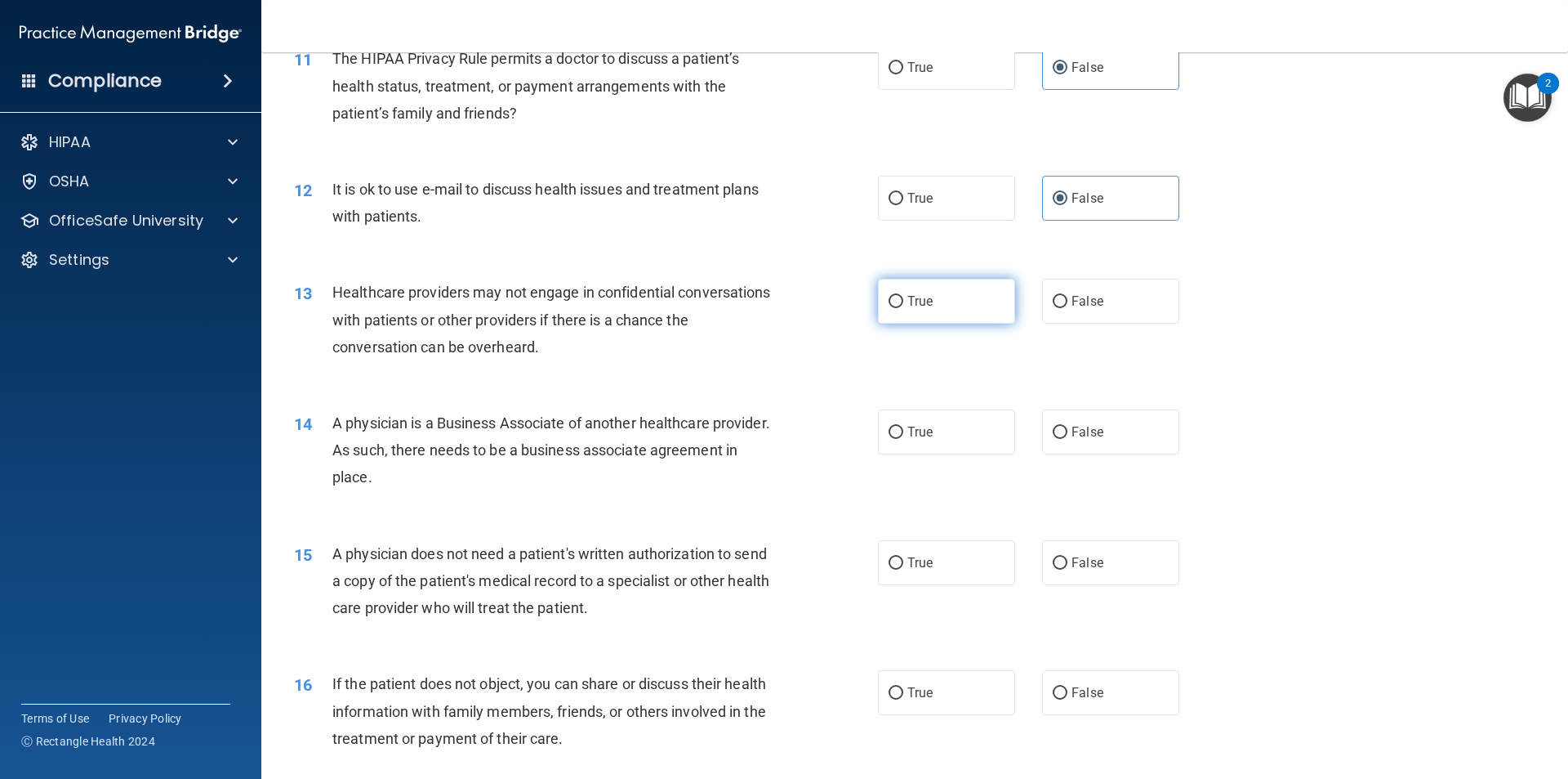
radio input "true"
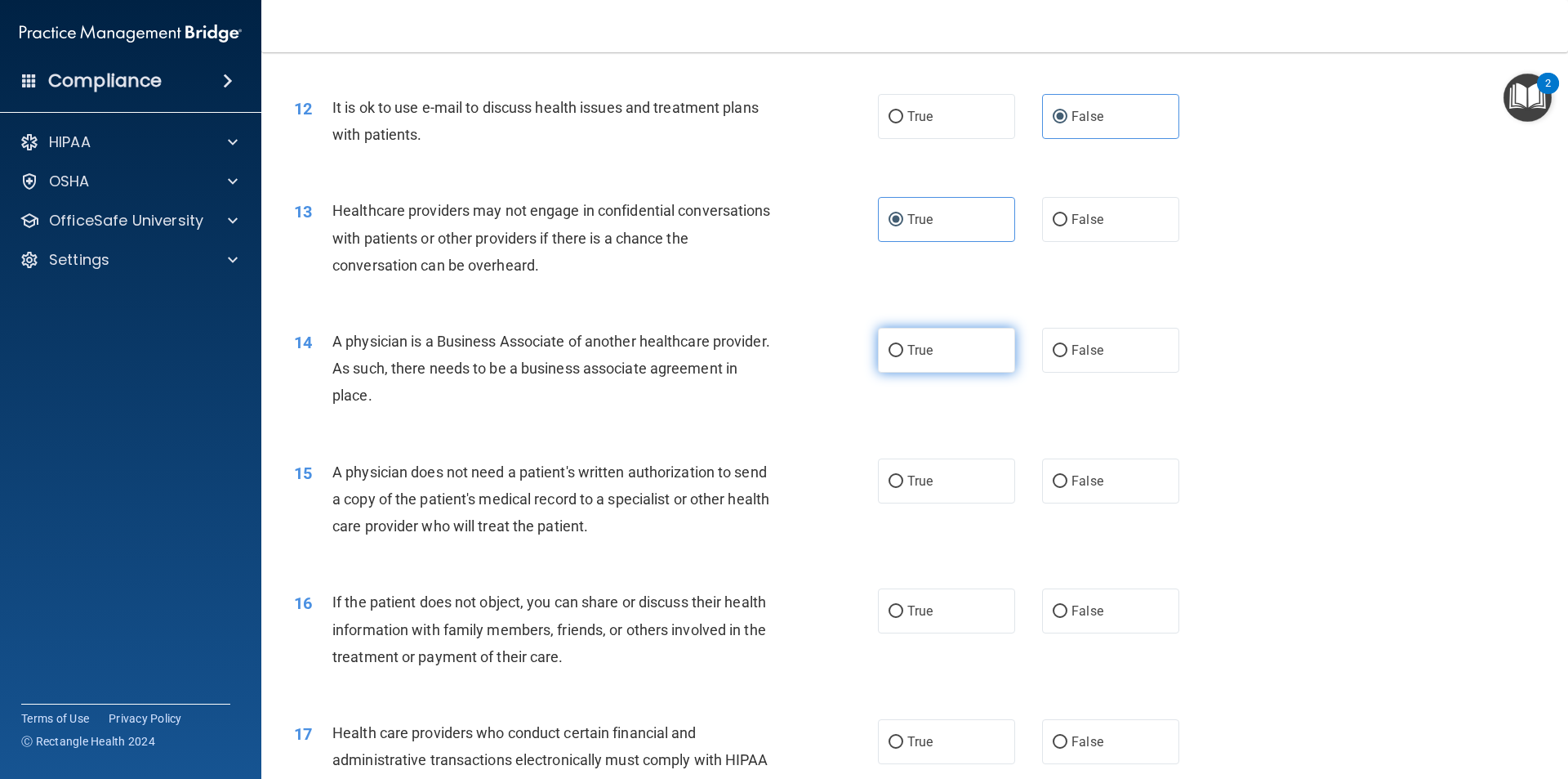
click at [904, 361] on label "True" at bounding box center [947, 350] width 138 height 45
click at [903, 357] on input "True" at bounding box center [895, 351] width 14 height 12
radio input "true"
click at [890, 479] on input "True" at bounding box center [895, 482] width 14 height 12
radio input "true"
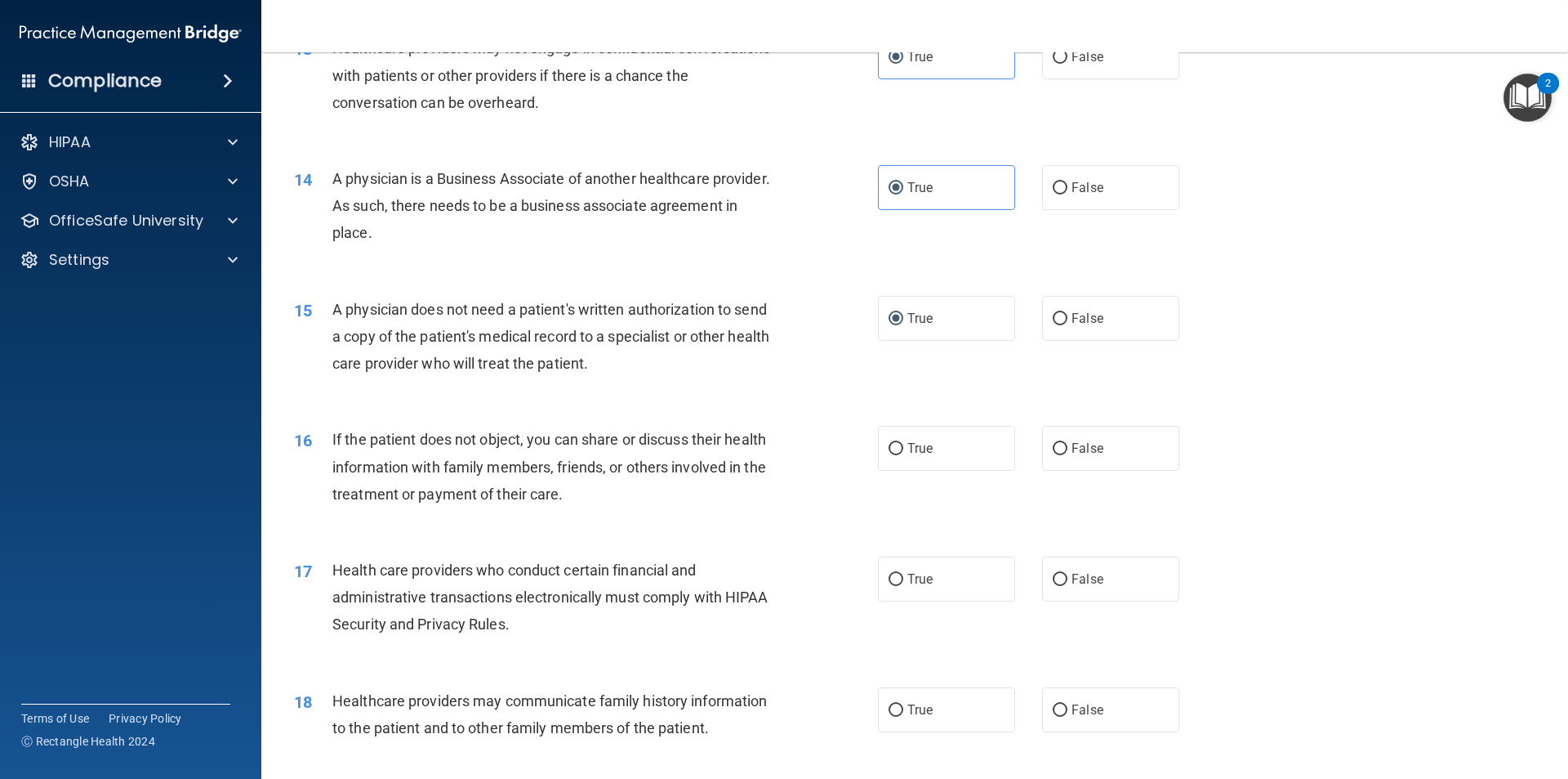
scroll to position [1552, 0]
click at [925, 445] on span "True" at bounding box center [920, 447] width 26 height 15
click at [903, 445] on input "True" at bounding box center [895, 447] width 14 height 12
radio input "true"
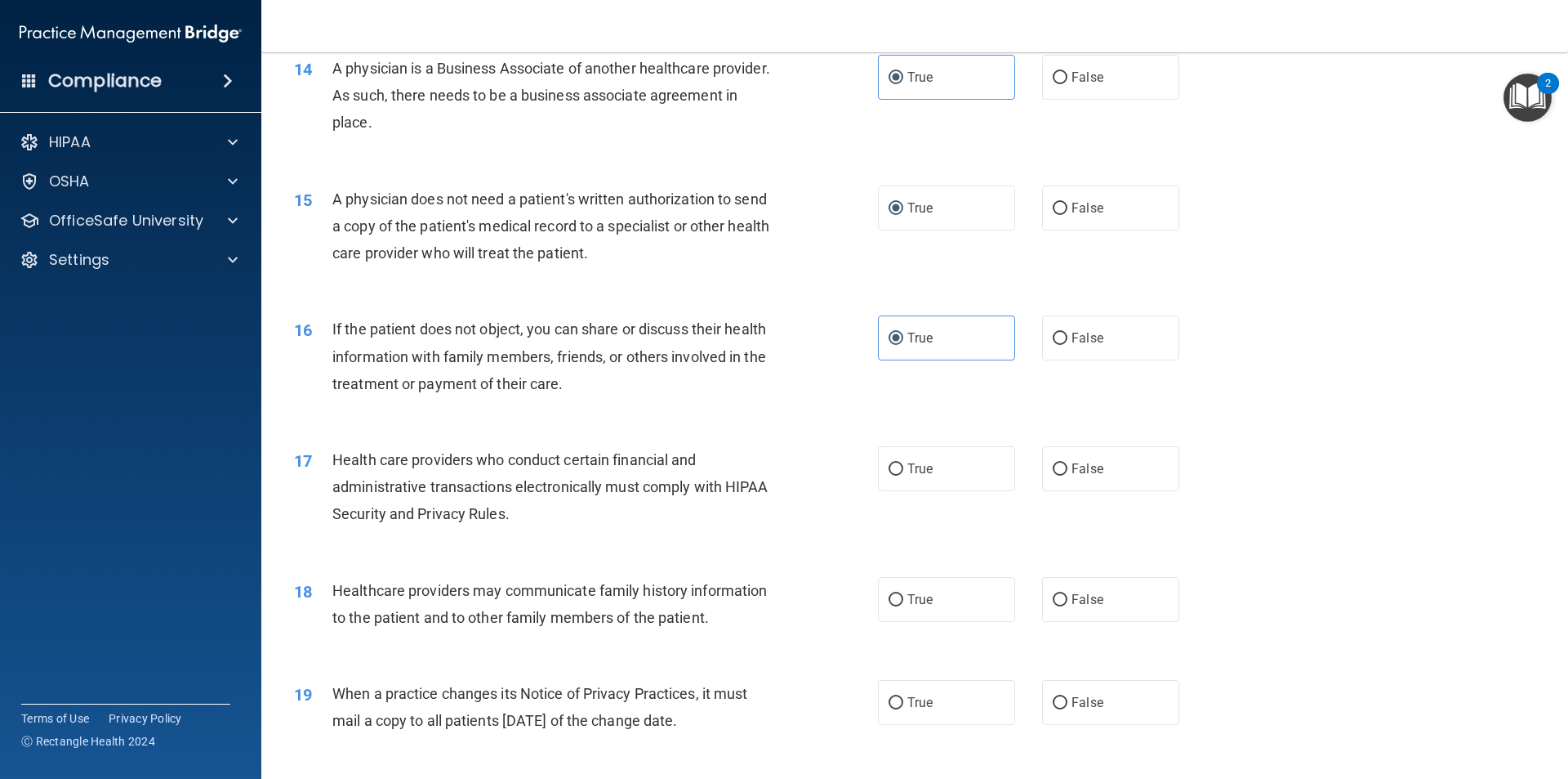
scroll to position [1716, 0]
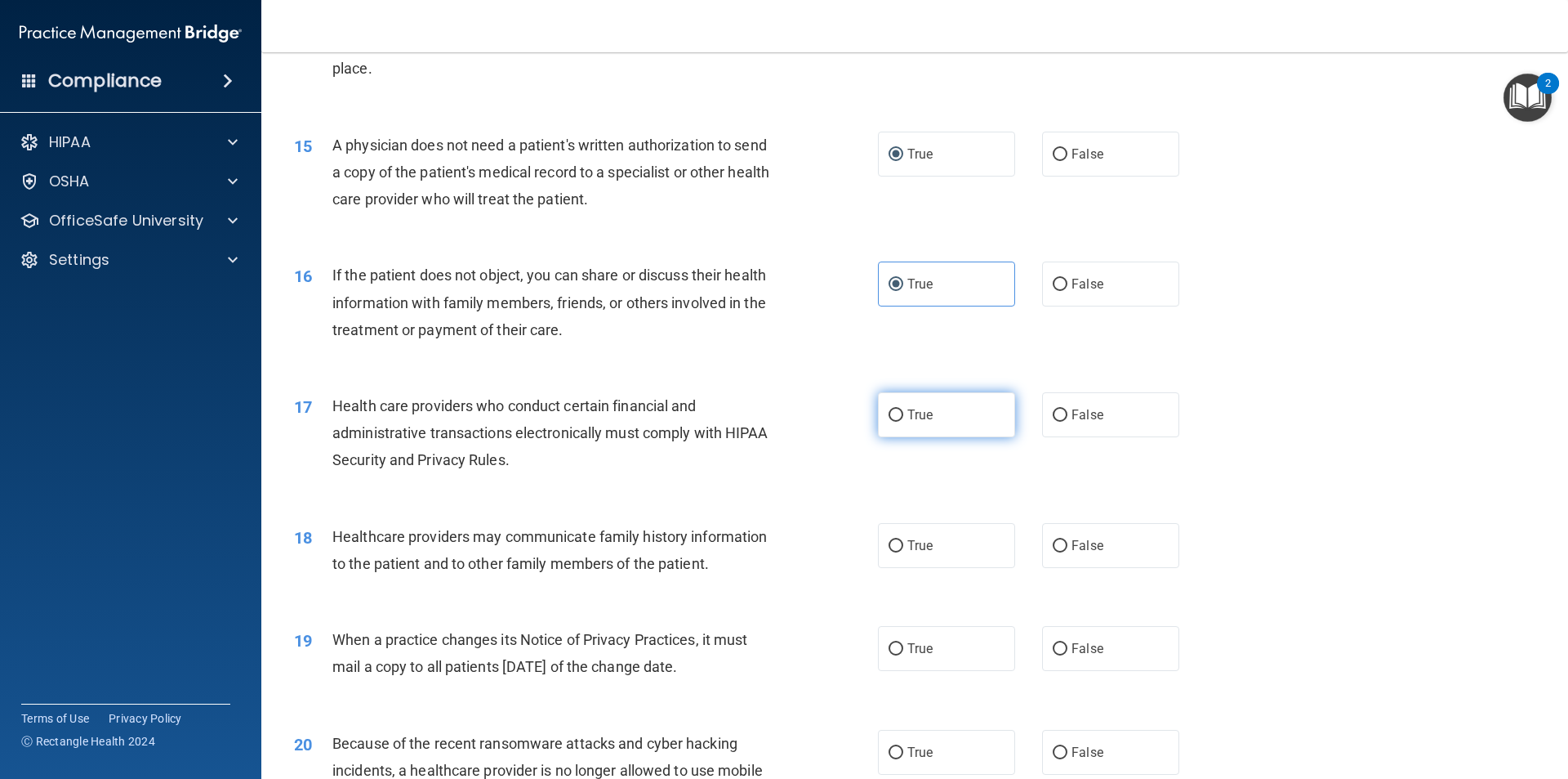
click at [893, 420] on input "True" at bounding box center [895, 415] width 14 height 12
radio input "true"
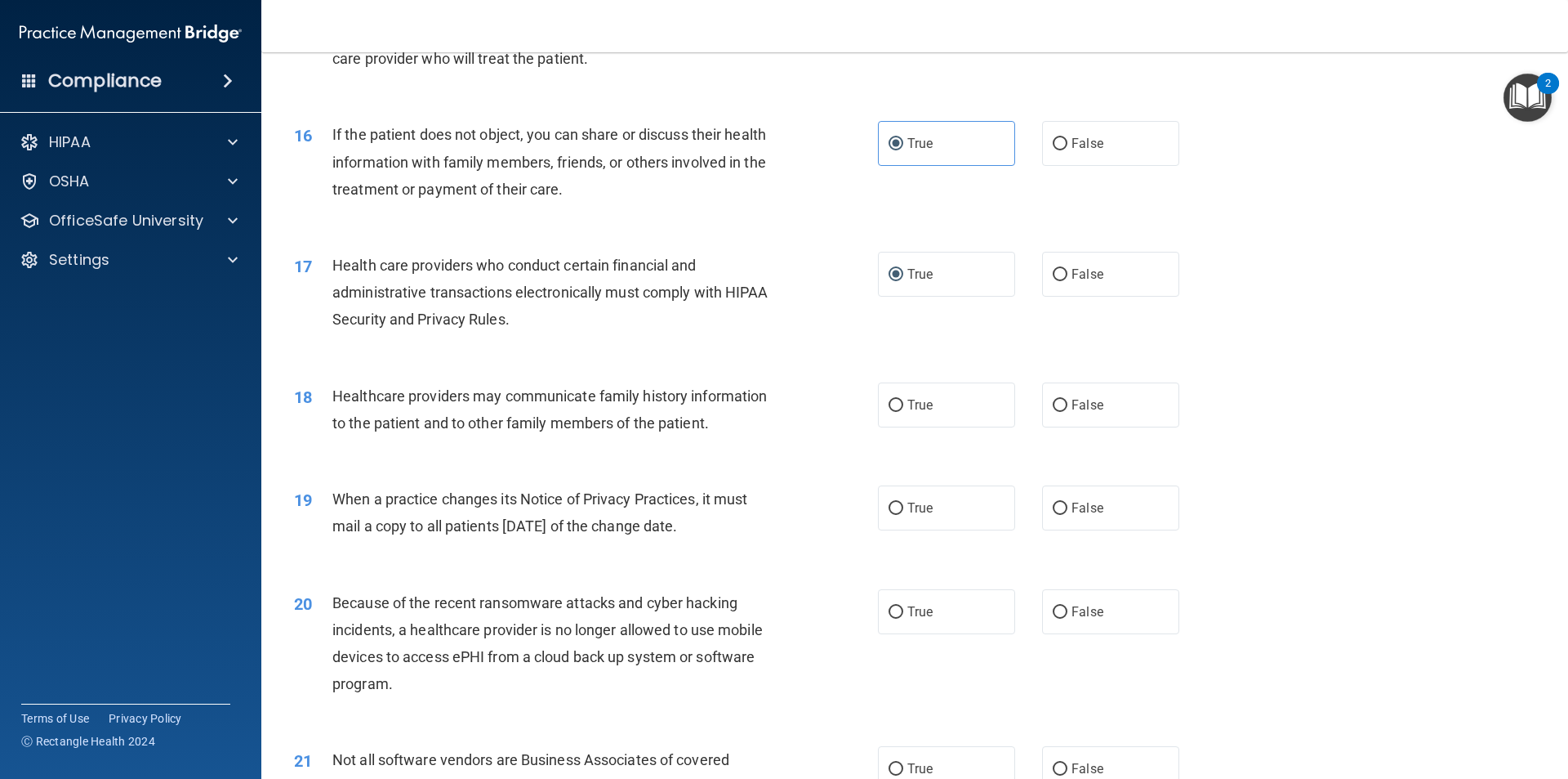
scroll to position [1879, 0]
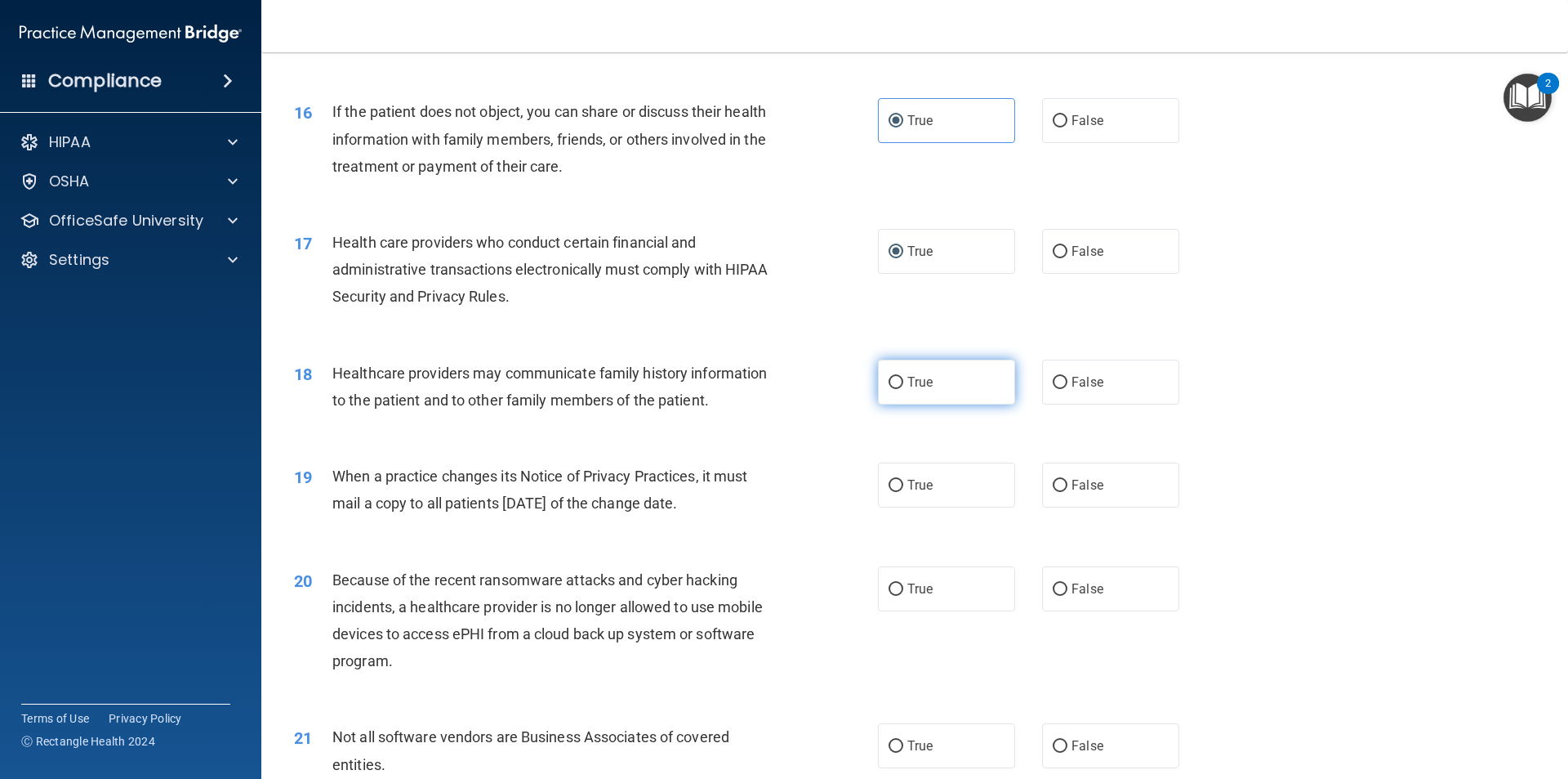
click at [943, 391] on label "True" at bounding box center [947, 381] width 138 height 45
click at [903, 389] on input "True" at bounding box center [895, 382] width 14 height 12
radio input "true"
click at [917, 487] on span "True" at bounding box center [920, 485] width 26 height 15
click at [903, 487] on input "True" at bounding box center [895, 486] width 14 height 12
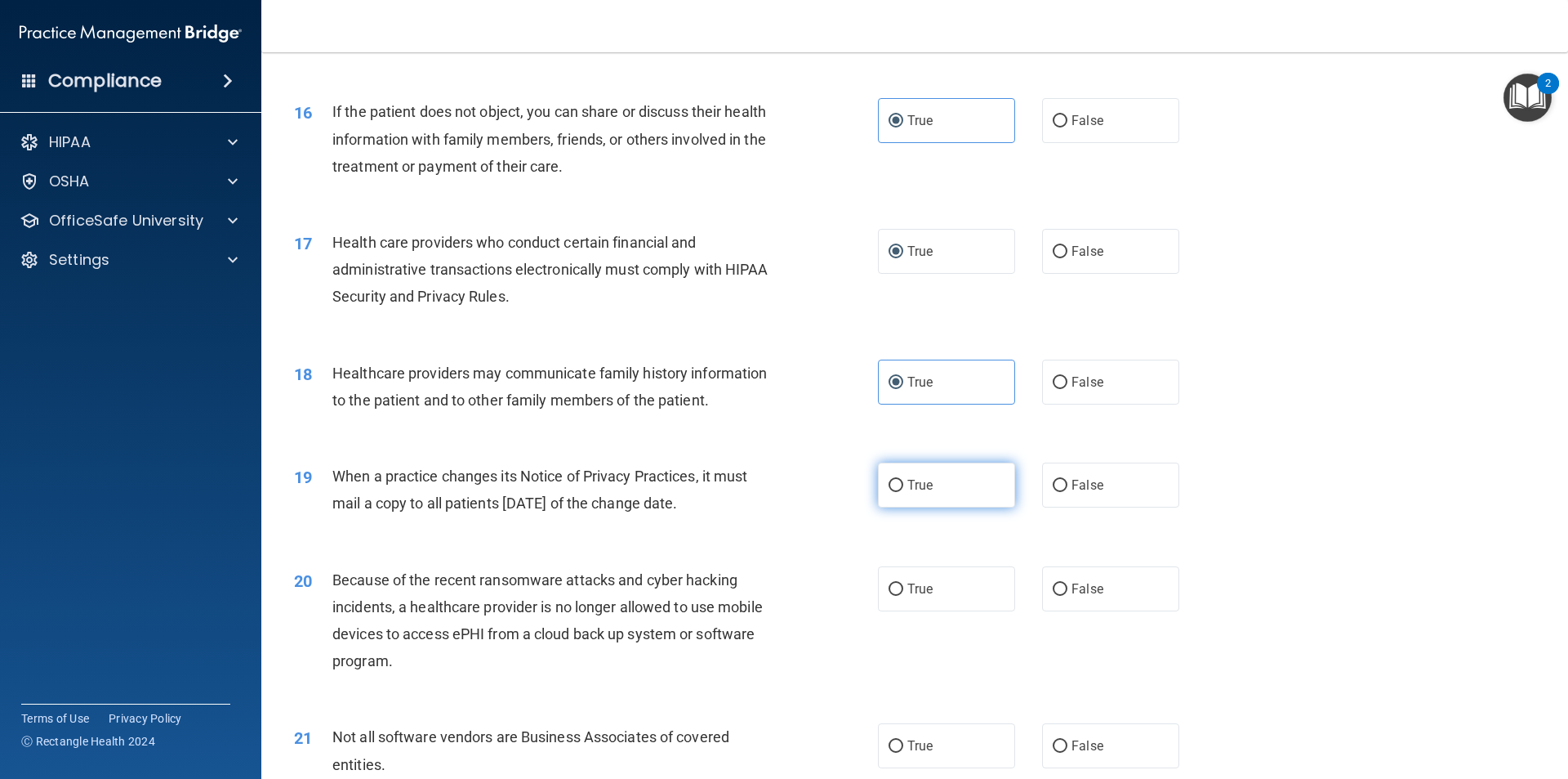
radio input "true"
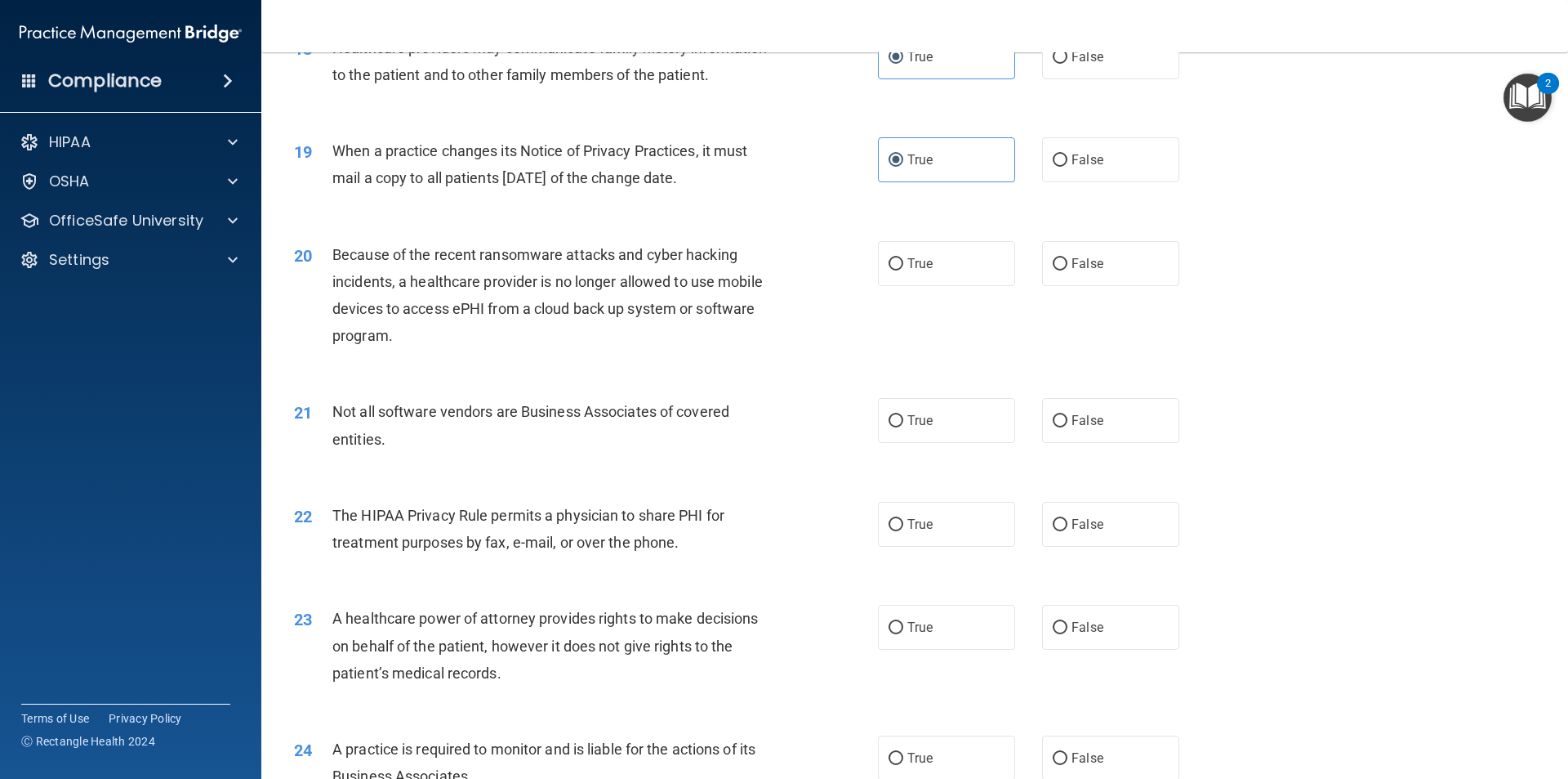
scroll to position [2206, 0]
click at [908, 268] on span "True" at bounding box center [920, 262] width 26 height 15
click at [903, 268] on input "True" at bounding box center [895, 262] width 14 height 12
radio input "true"
click at [1049, 431] on label "False" at bounding box center [1111, 419] width 138 height 45
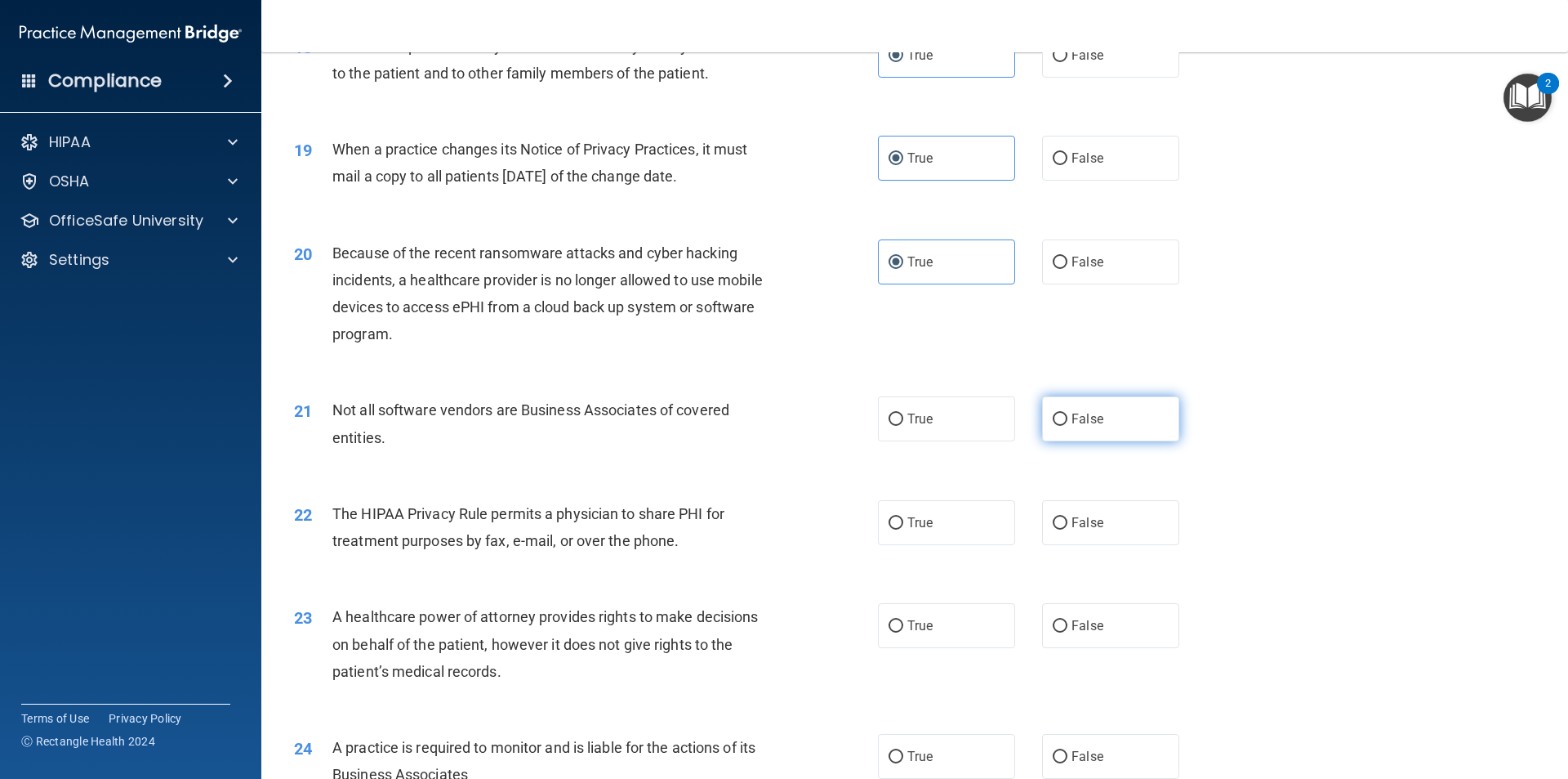
click at [1053, 425] on input "False" at bounding box center [1060, 420] width 14 height 12
radio input "true"
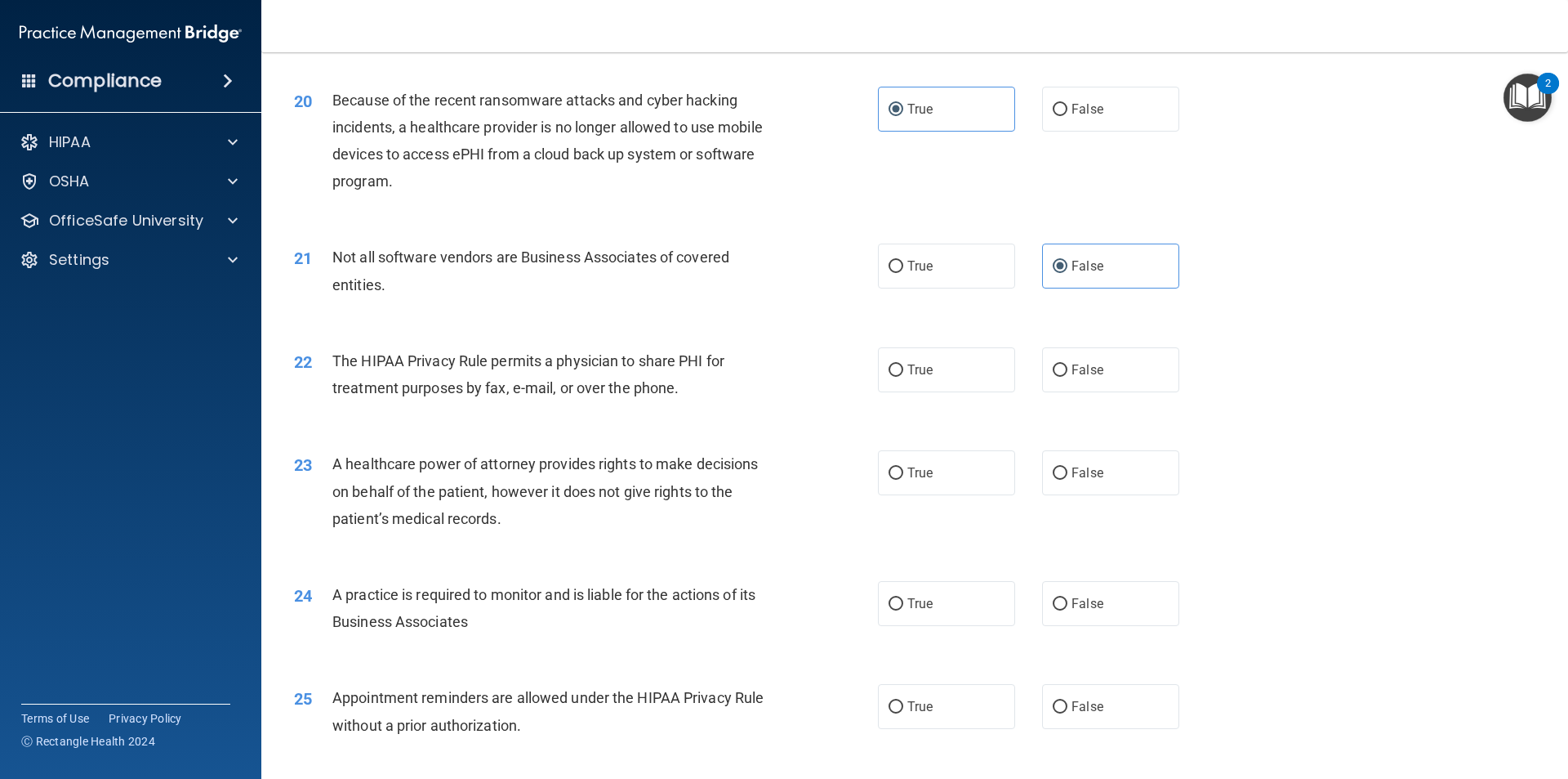
scroll to position [2369, 0]
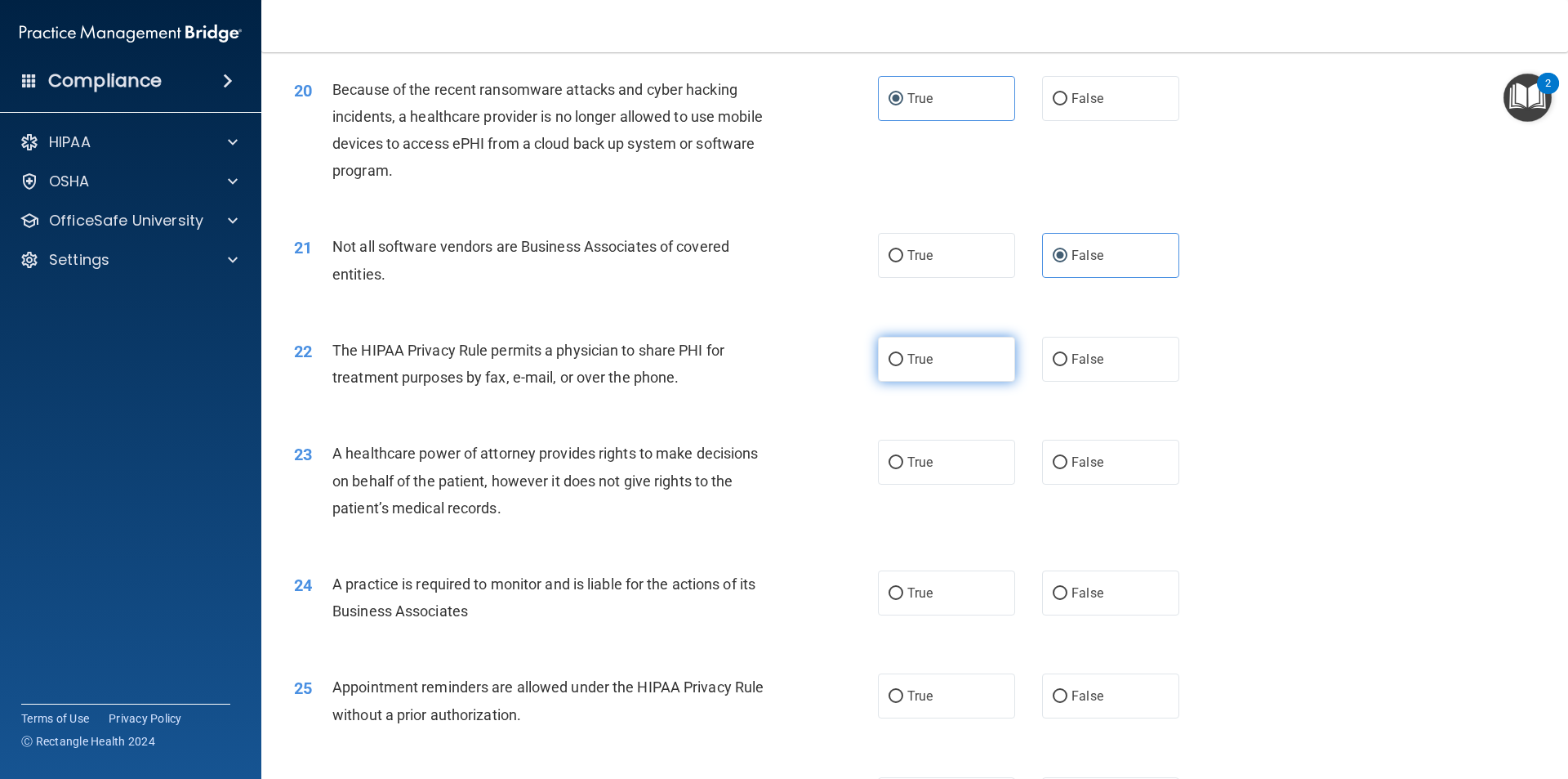
click at [932, 366] on label "True" at bounding box center [947, 358] width 138 height 45
click at [903, 366] on input "True" at bounding box center [895, 359] width 14 height 12
radio input "true"
click at [911, 475] on label "True" at bounding box center [947, 462] width 138 height 45
click at [903, 469] on input "True" at bounding box center [895, 463] width 14 height 12
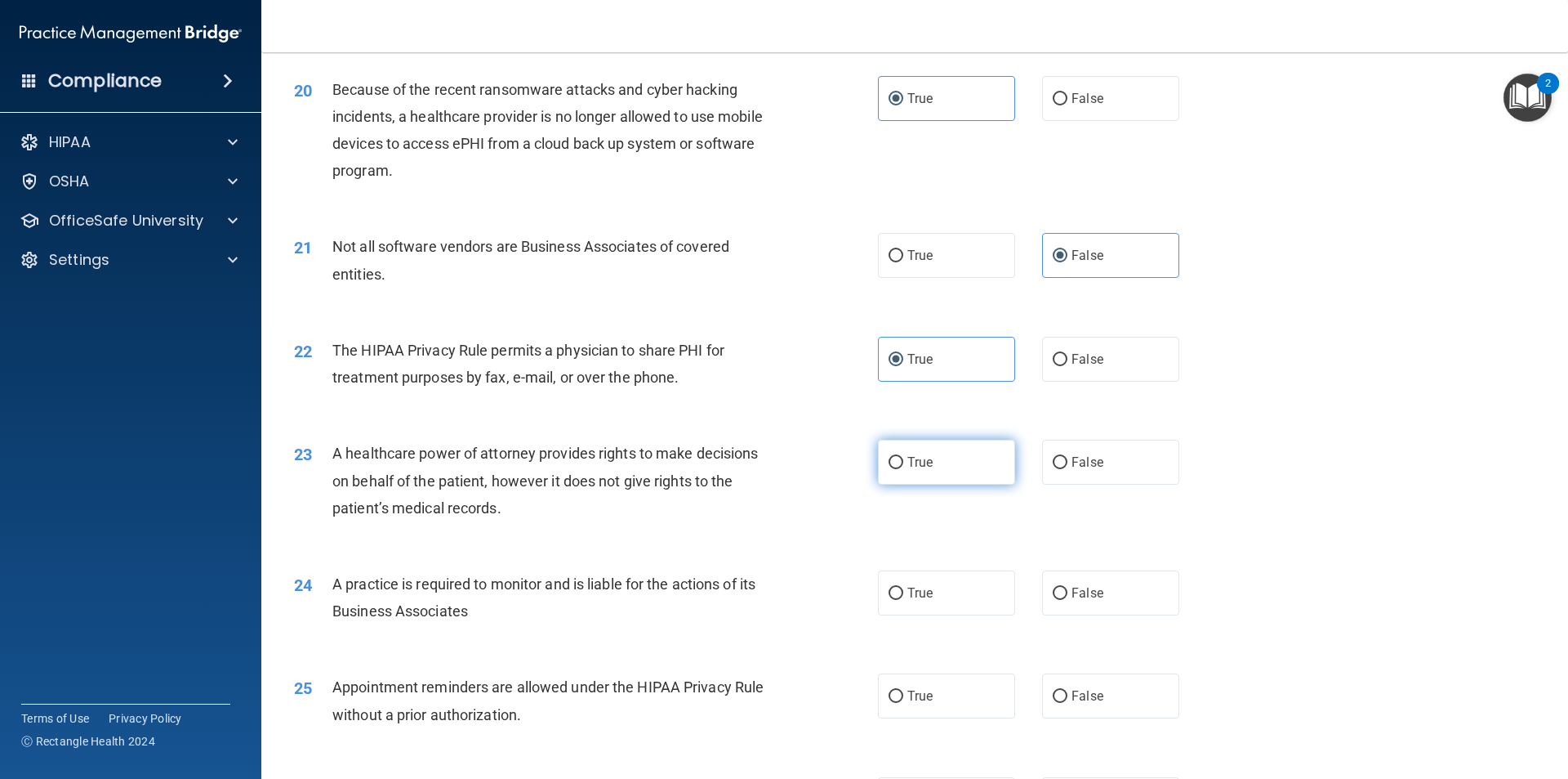
radio input "true"
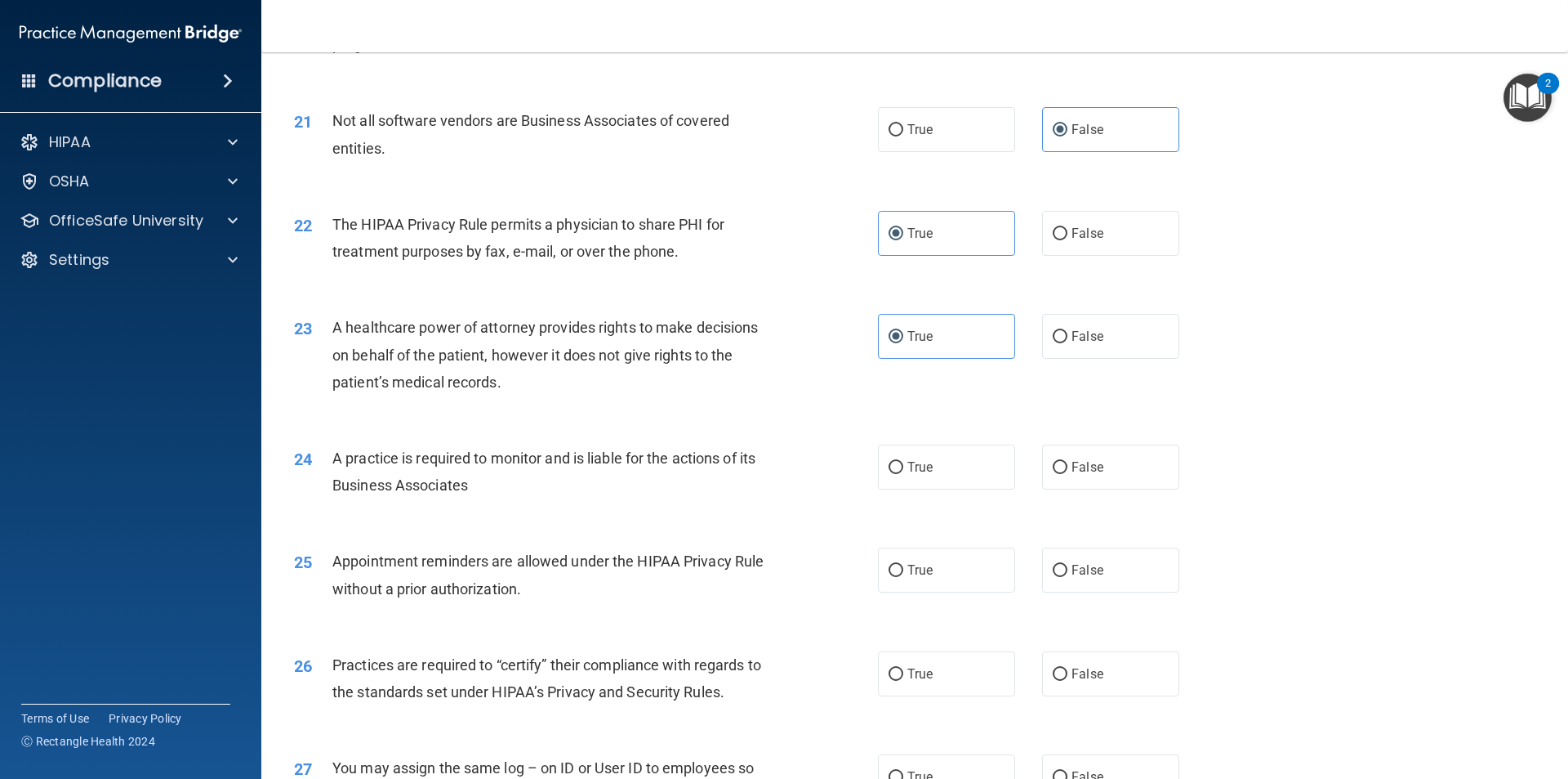
scroll to position [2533, 0]
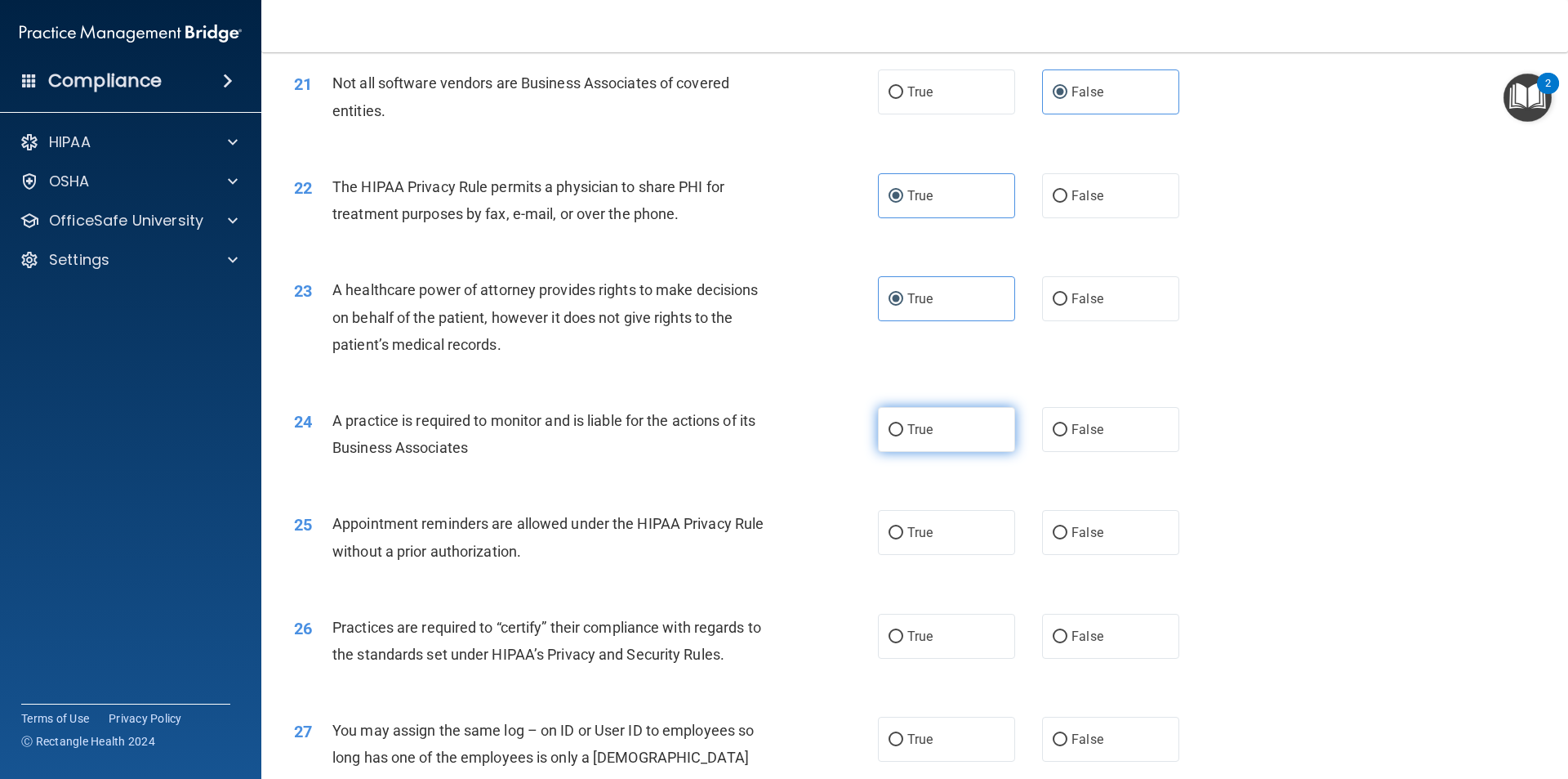
click at [927, 447] on label "True" at bounding box center [947, 429] width 138 height 45
click at [903, 436] on input "True" at bounding box center [895, 430] width 14 height 12
radio input "true"
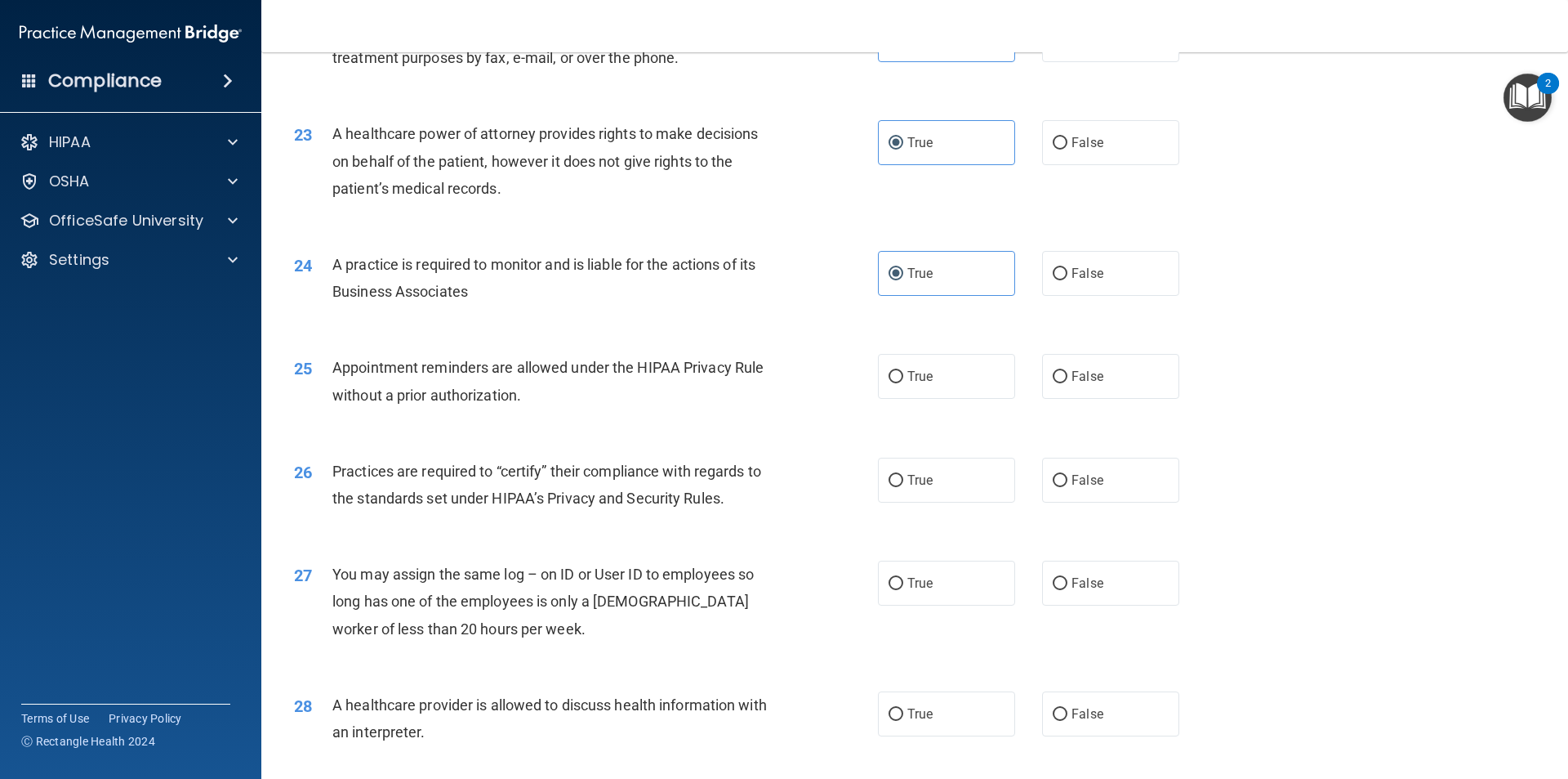
scroll to position [2696, 0]
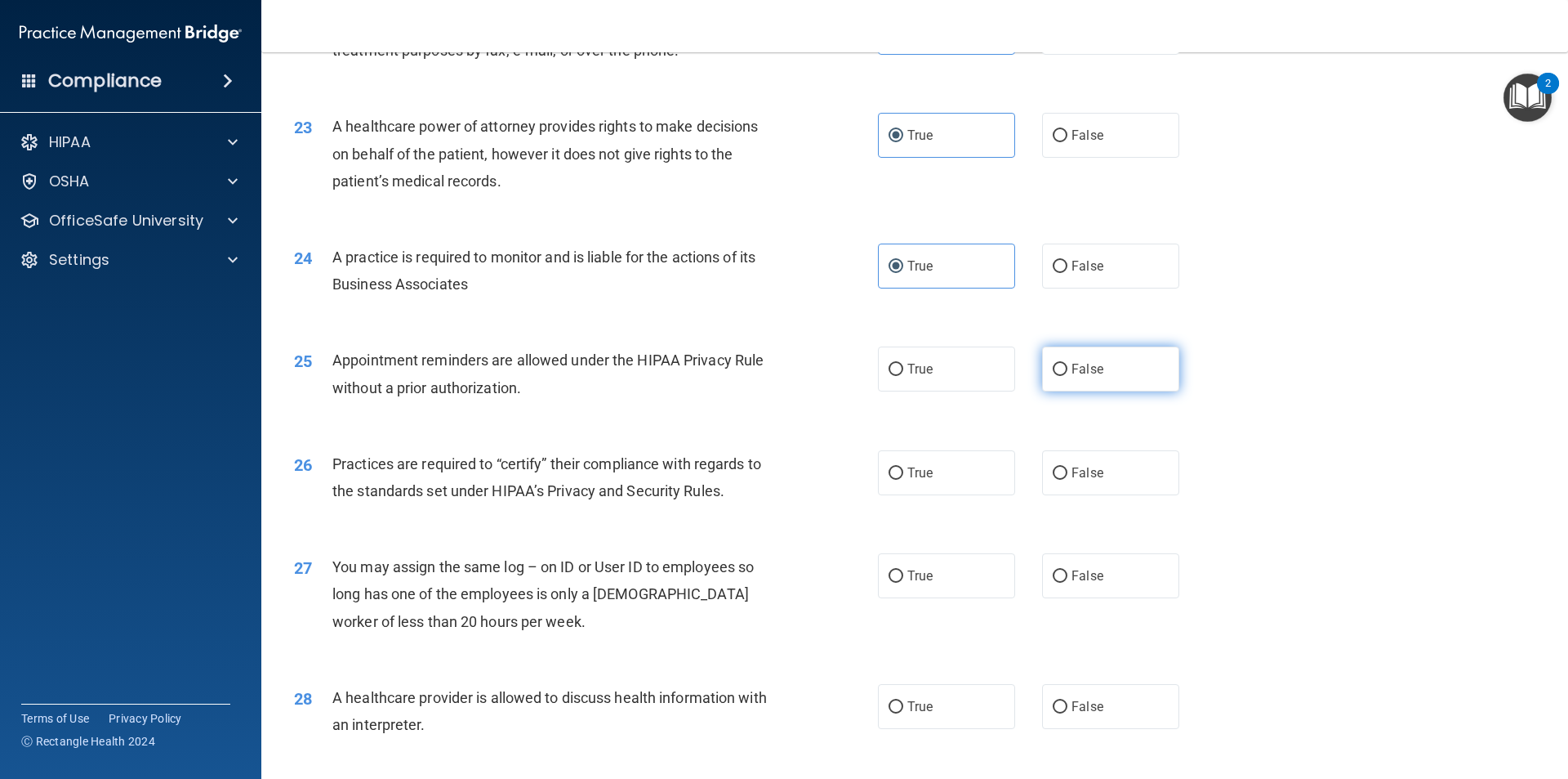
click at [1088, 369] on span "False" at bounding box center [1087, 369] width 32 height 15
click at [1067, 369] on input "False" at bounding box center [1060, 369] width 14 height 12
radio input "true"
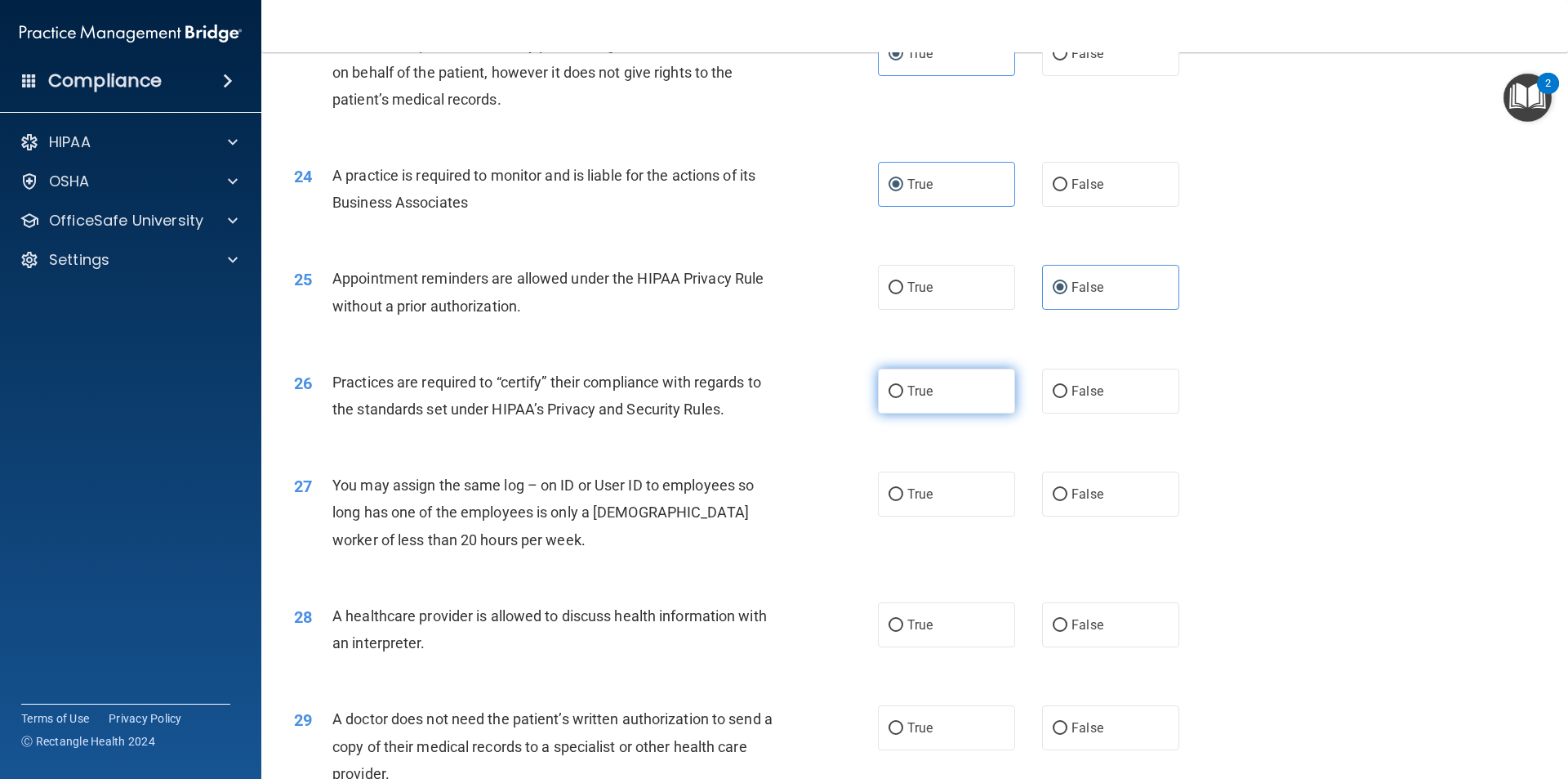
click at [918, 378] on label "True" at bounding box center [947, 391] width 138 height 45
click at [903, 385] on input "True" at bounding box center [895, 391] width 14 height 12
radio input "true"
click at [1074, 486] on label "False" at bounding box center [1111, 493] width 138 height 45
click at [1067, 488] on input "False" at bounding box center [1060, 494] width 14 height 12
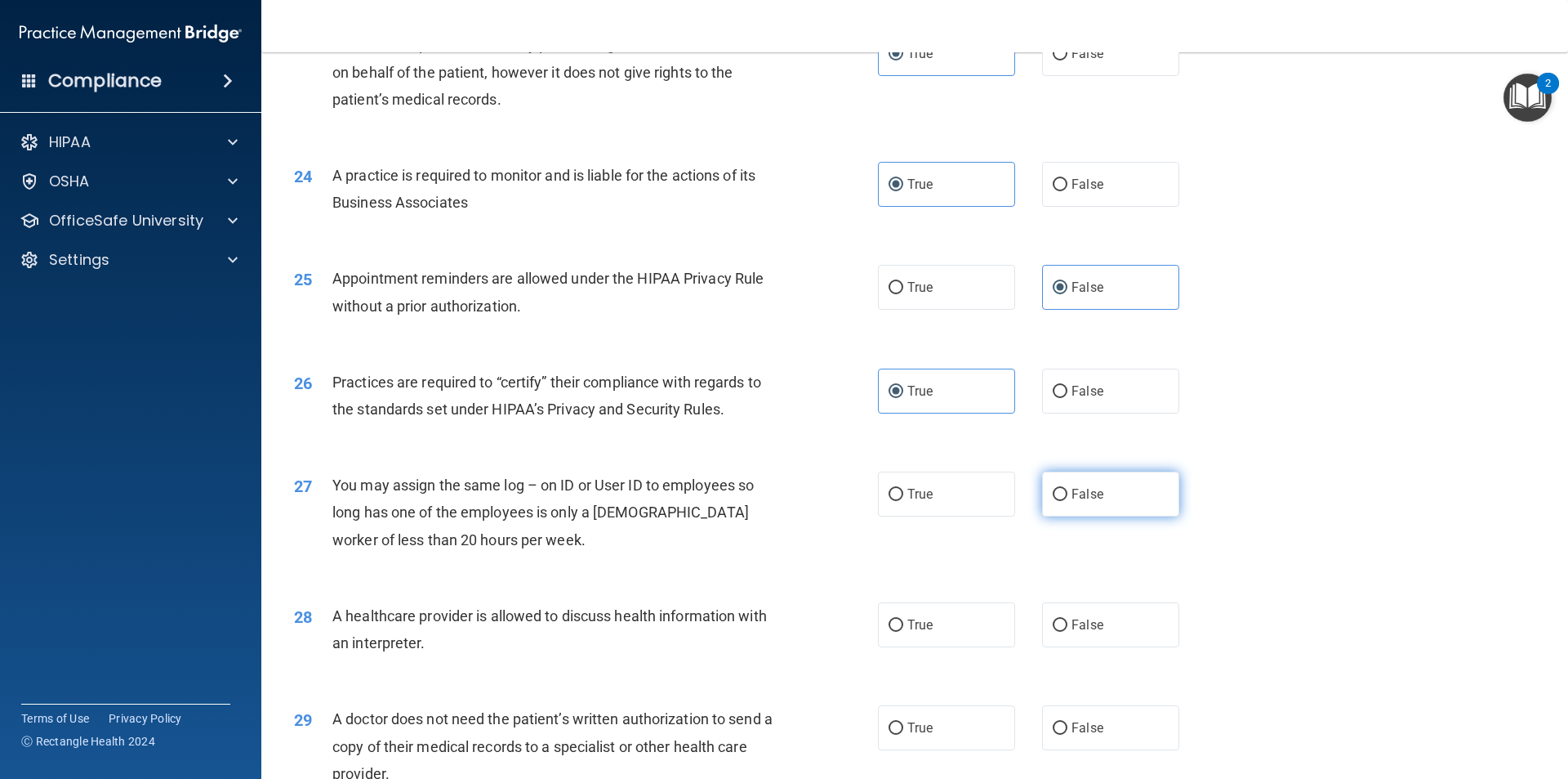
radio input "true"
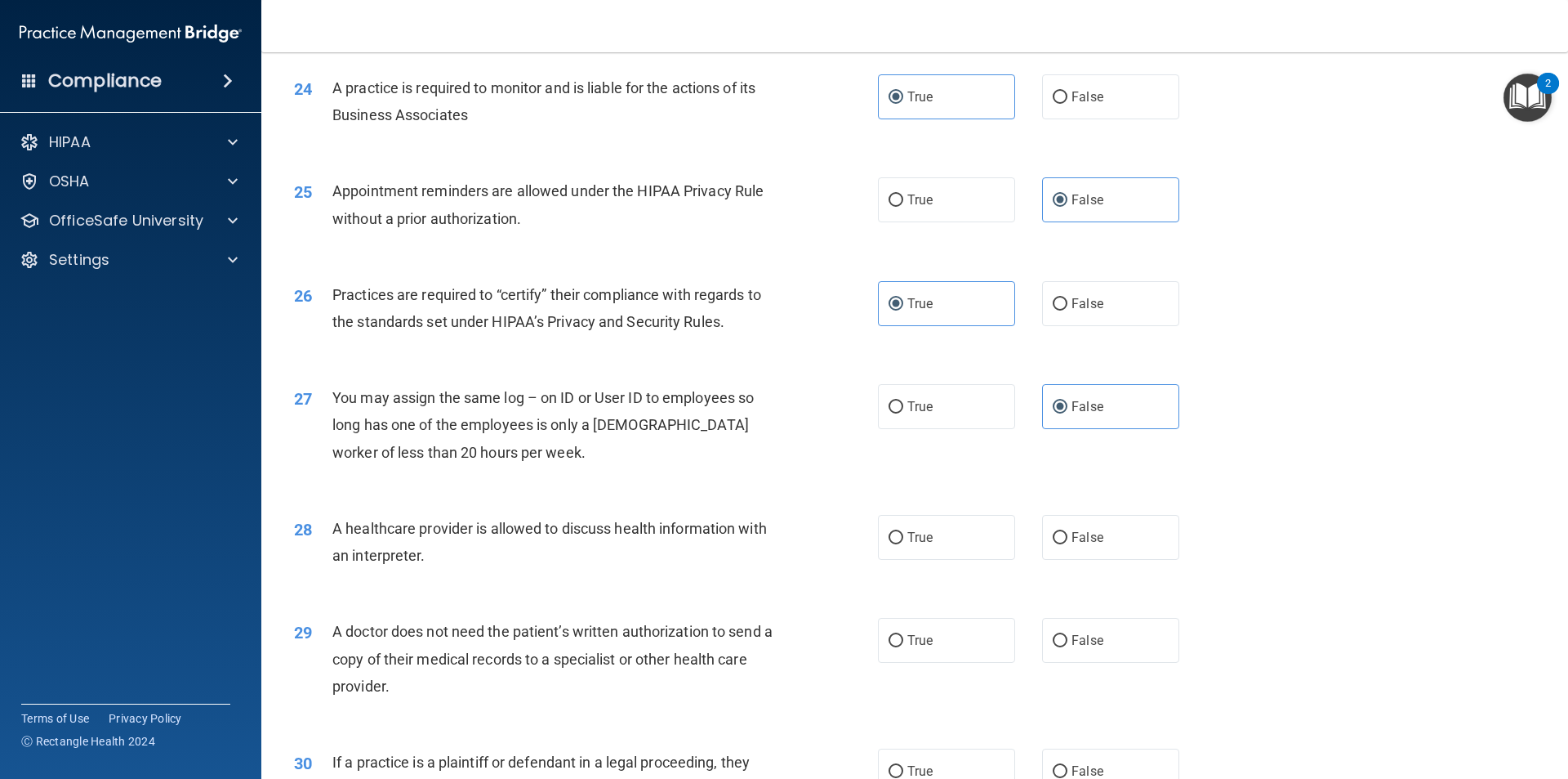
scroll to position [2941, 0]
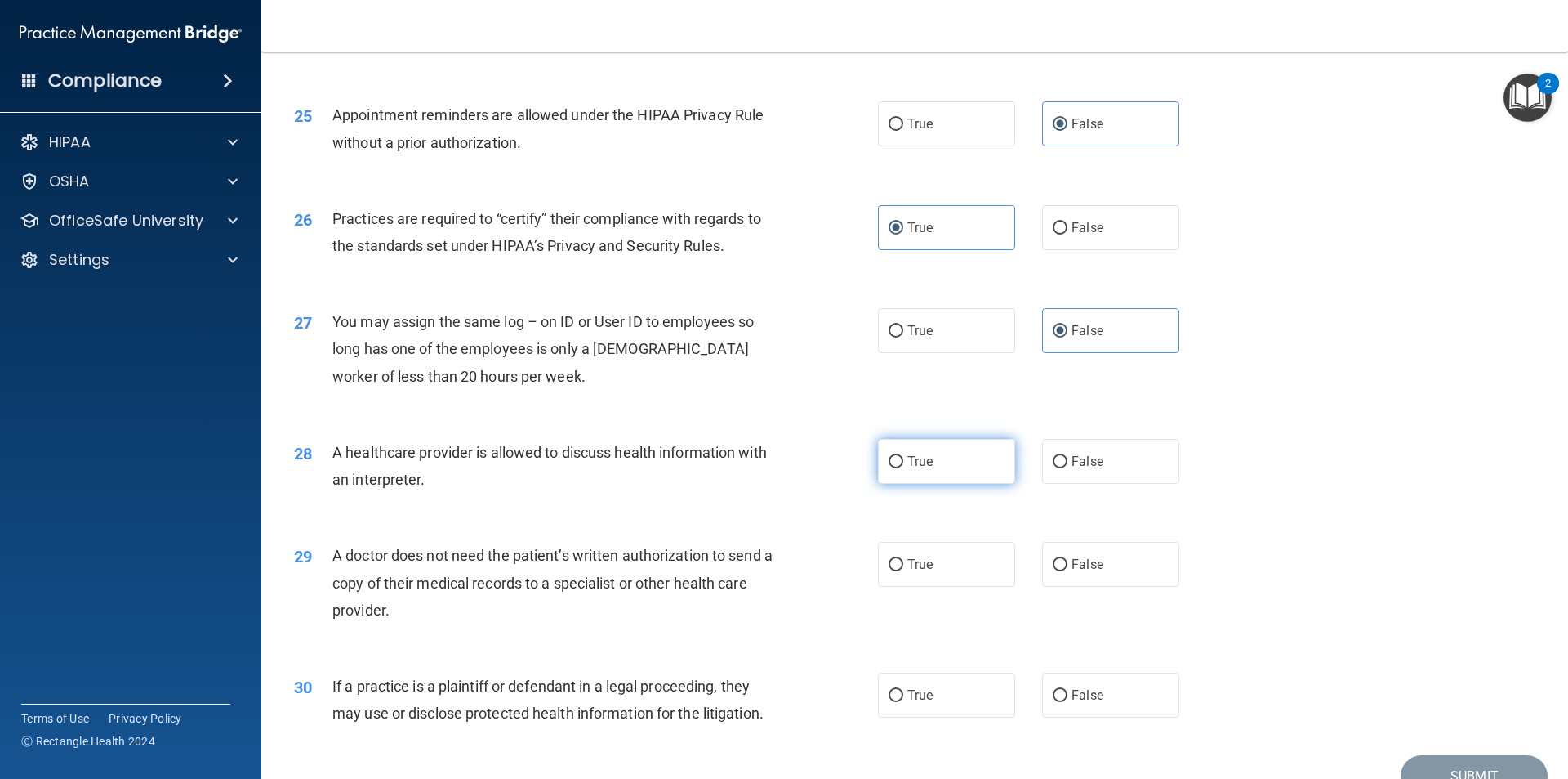
click at [916, 461] on span "True" at bounding box center [920, 461] width 26 height 15
click at [903, 461] on input "True" at bounding box center [895, 462] width 14 height 12
radio input "true"
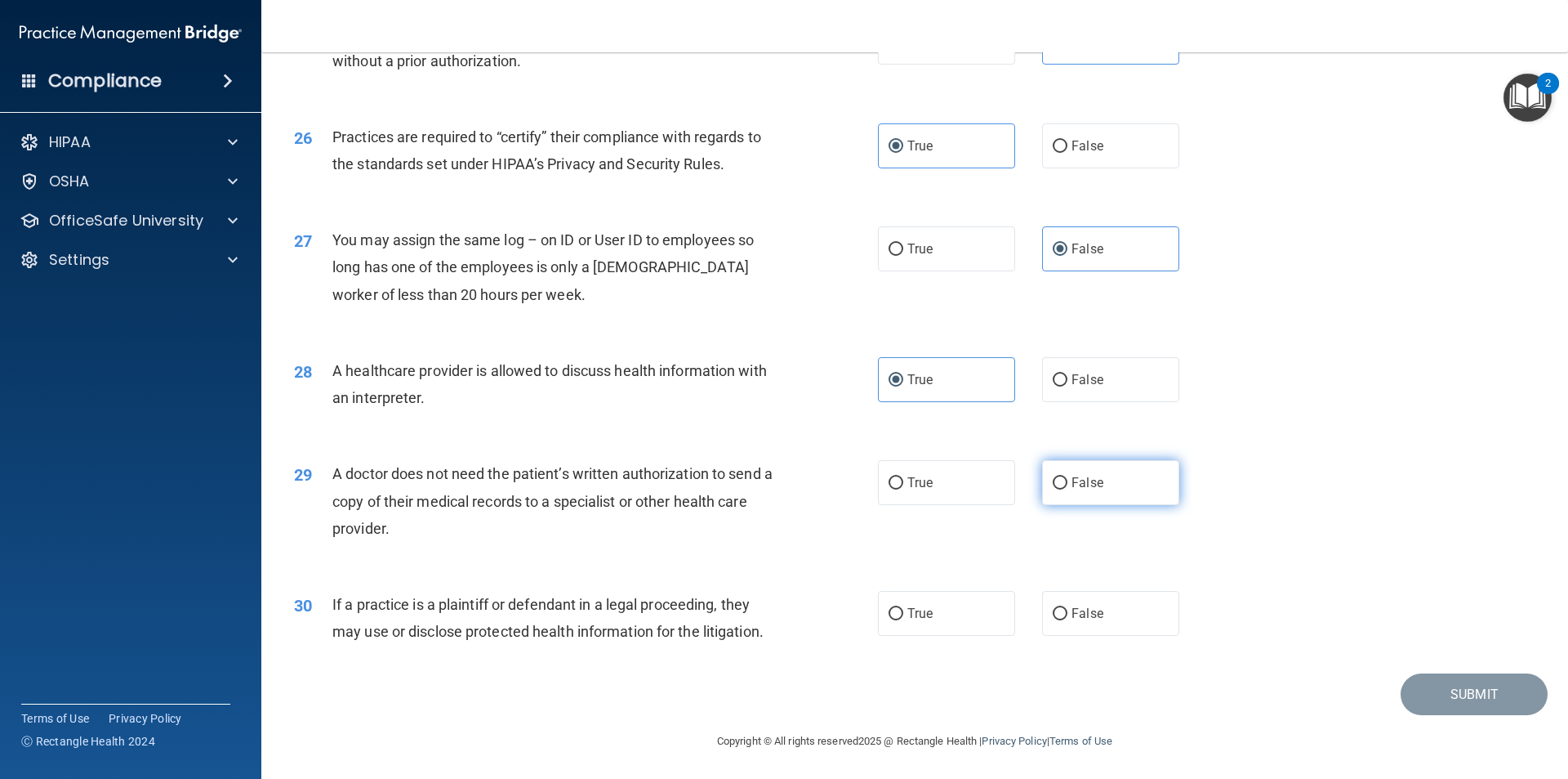
click at [1064, 497] on label "False" at bounding box center [1111, 482] width 138 height 45
click at [1064, 489] on input "False" at bounding box center [1060, 483] width 14 height 12
radio input "true"
click at [930, 617] on label "True" at bounding box center [947, 611] width 138 height 45
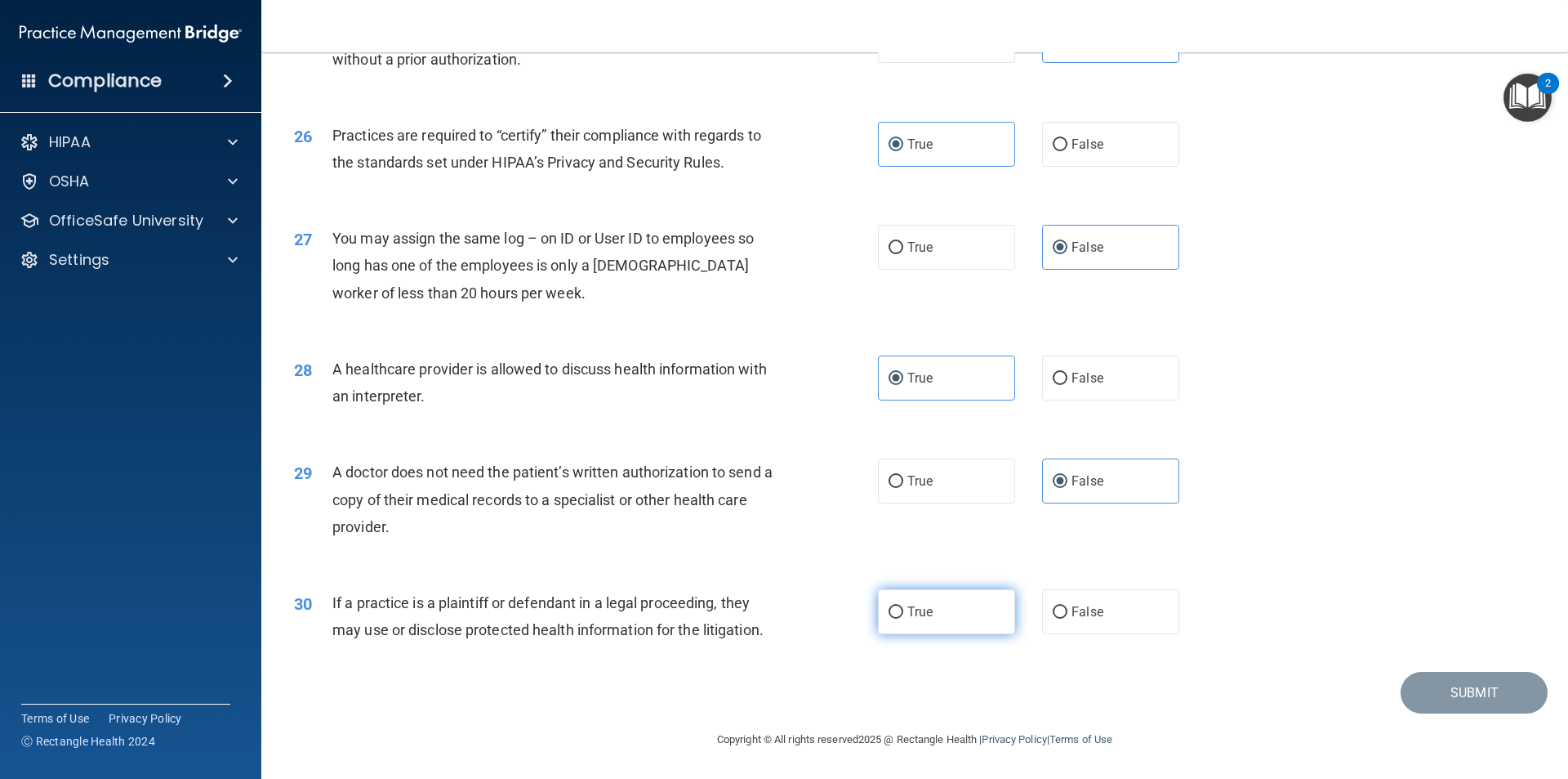
click at [903, 617] on input "True" at bounding box center [895, 612] width 14 height 12
radio input "true"
click at [1516, 689] on button "Submit" at bounding box center [1474, 693] width 147 height 42
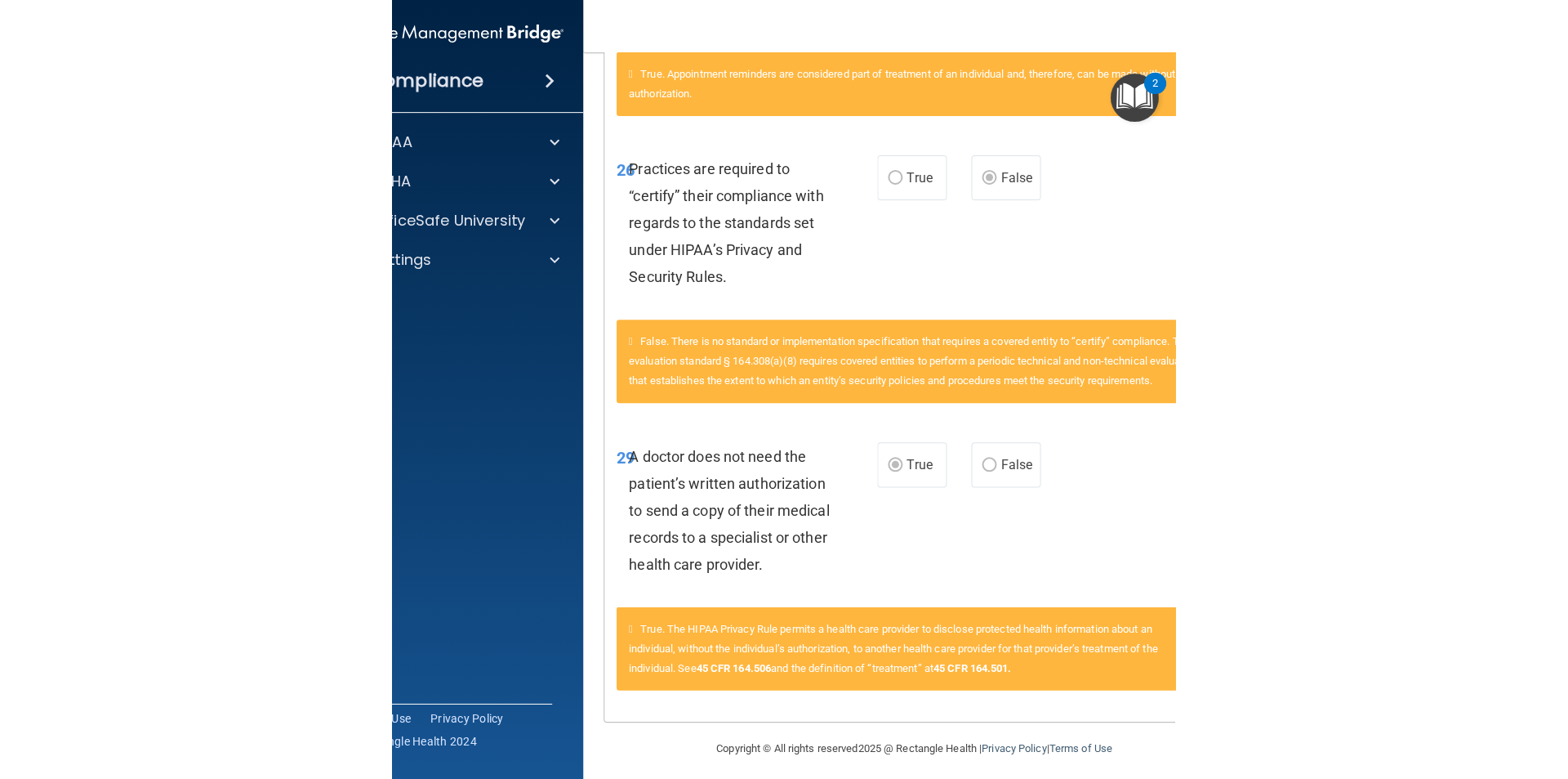
scroll to position [5386, 0]
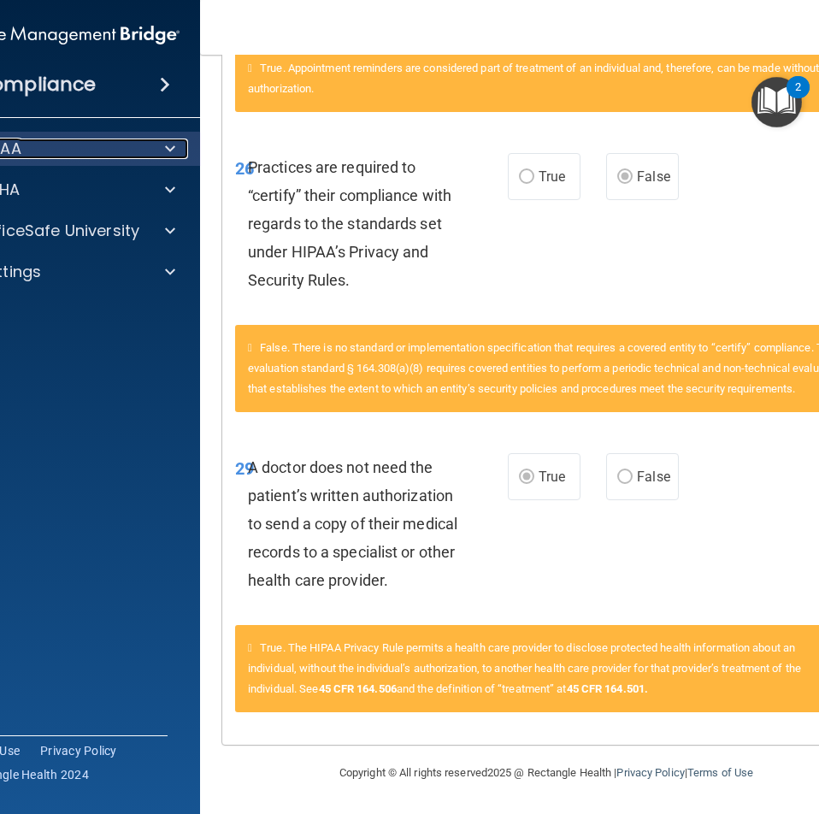
click at [176, 155] on div at bounding box center [167, 148] width 43 height 21
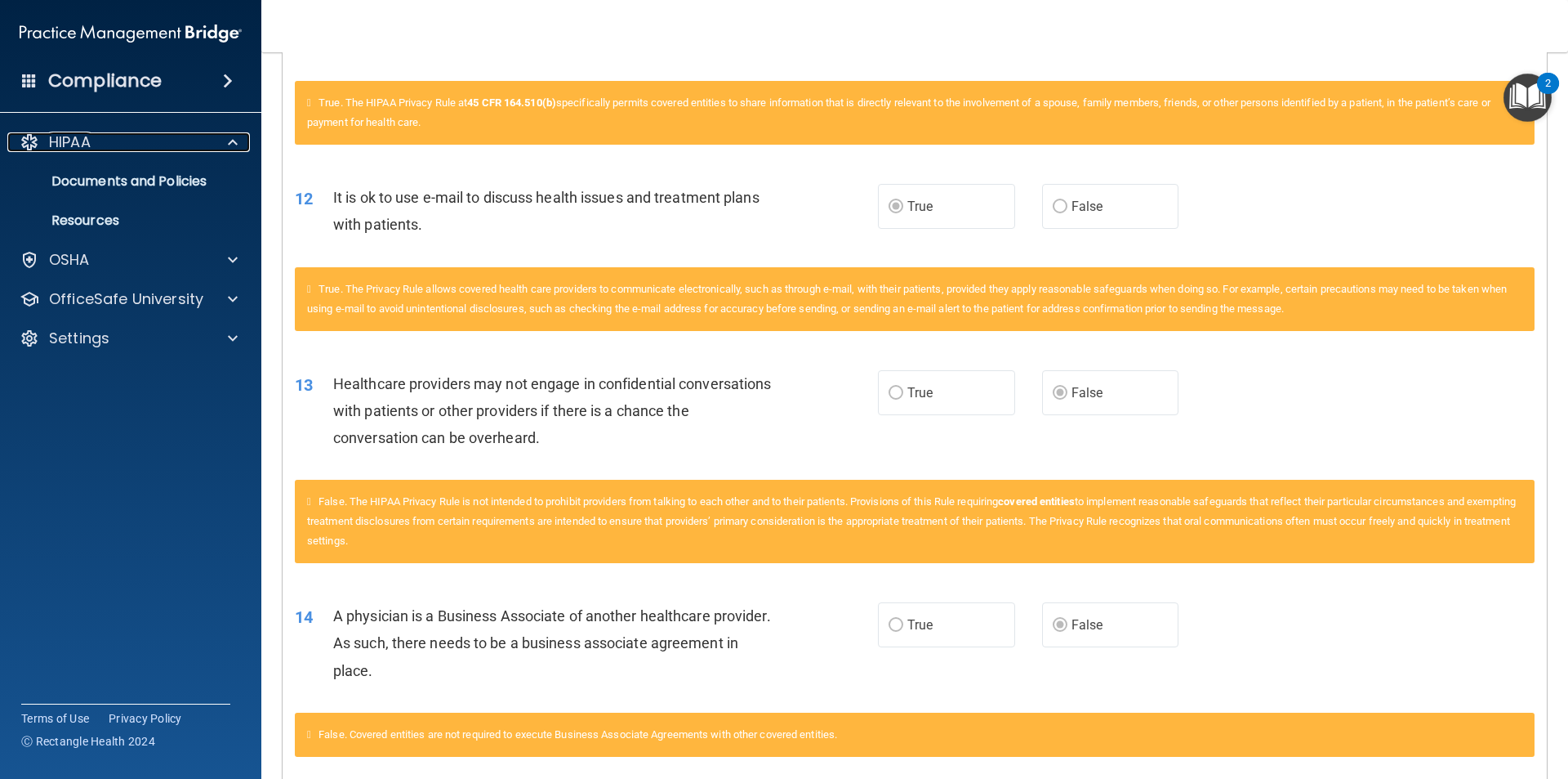
scroll to position [868, 0]
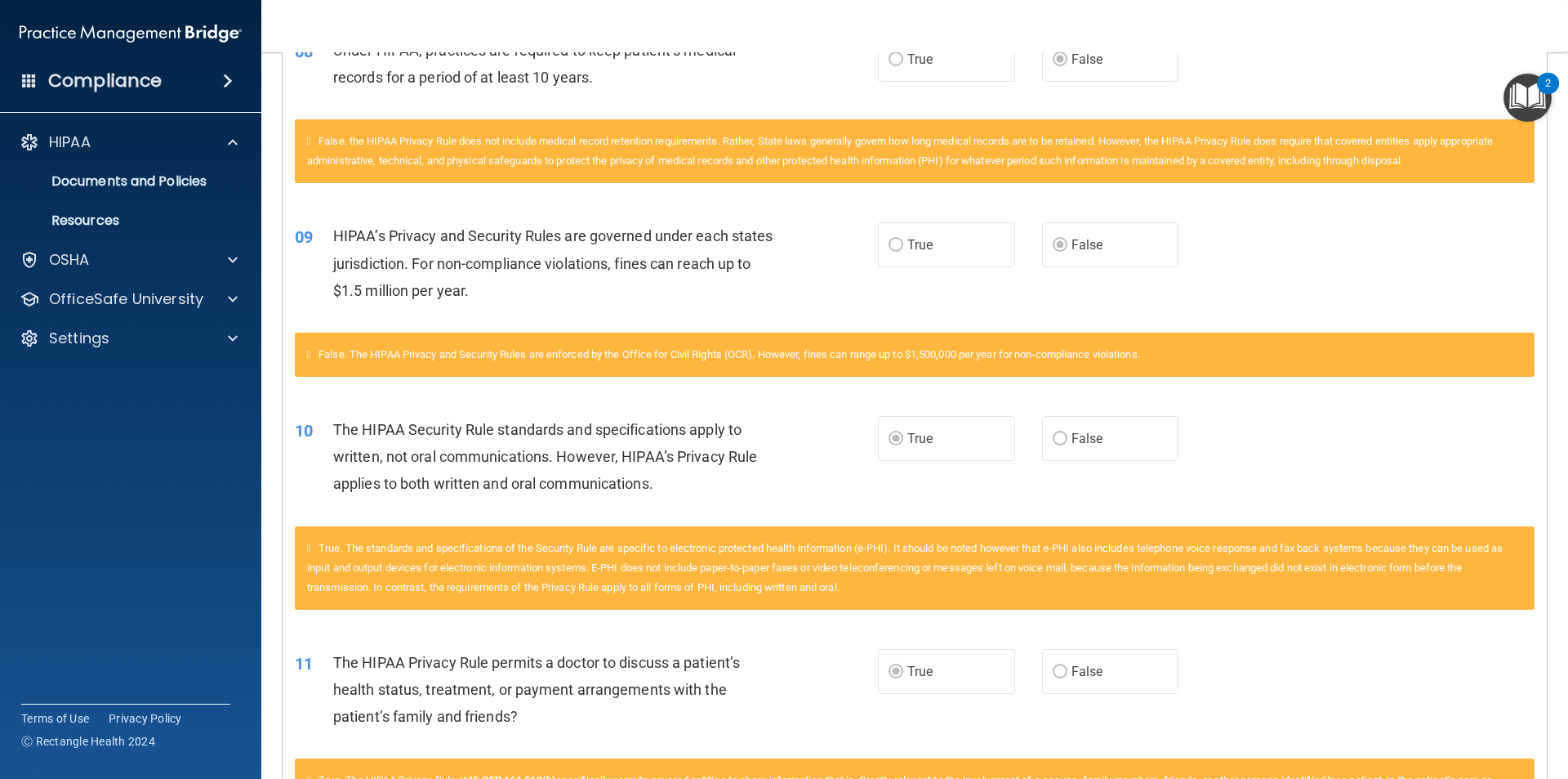
click at [1534, 98] on img "Open Resource Center, 2 new notifications" at bounding box center [1528, 97] width 48 height 48
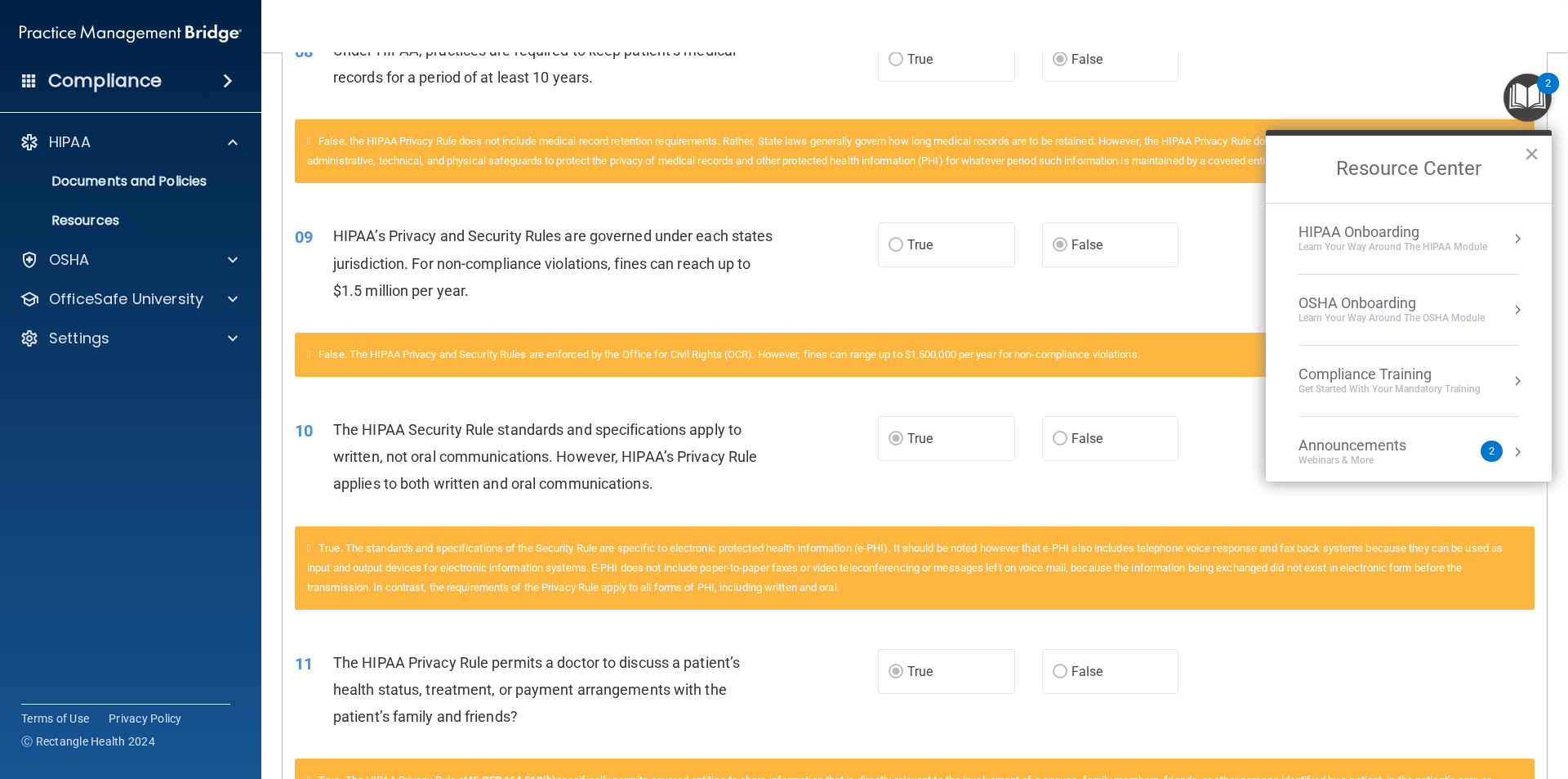
click at [1436, 245] on div "Learn Your Way around the HIPAA module" at bounding box center [1392, 247] width 188 height 14
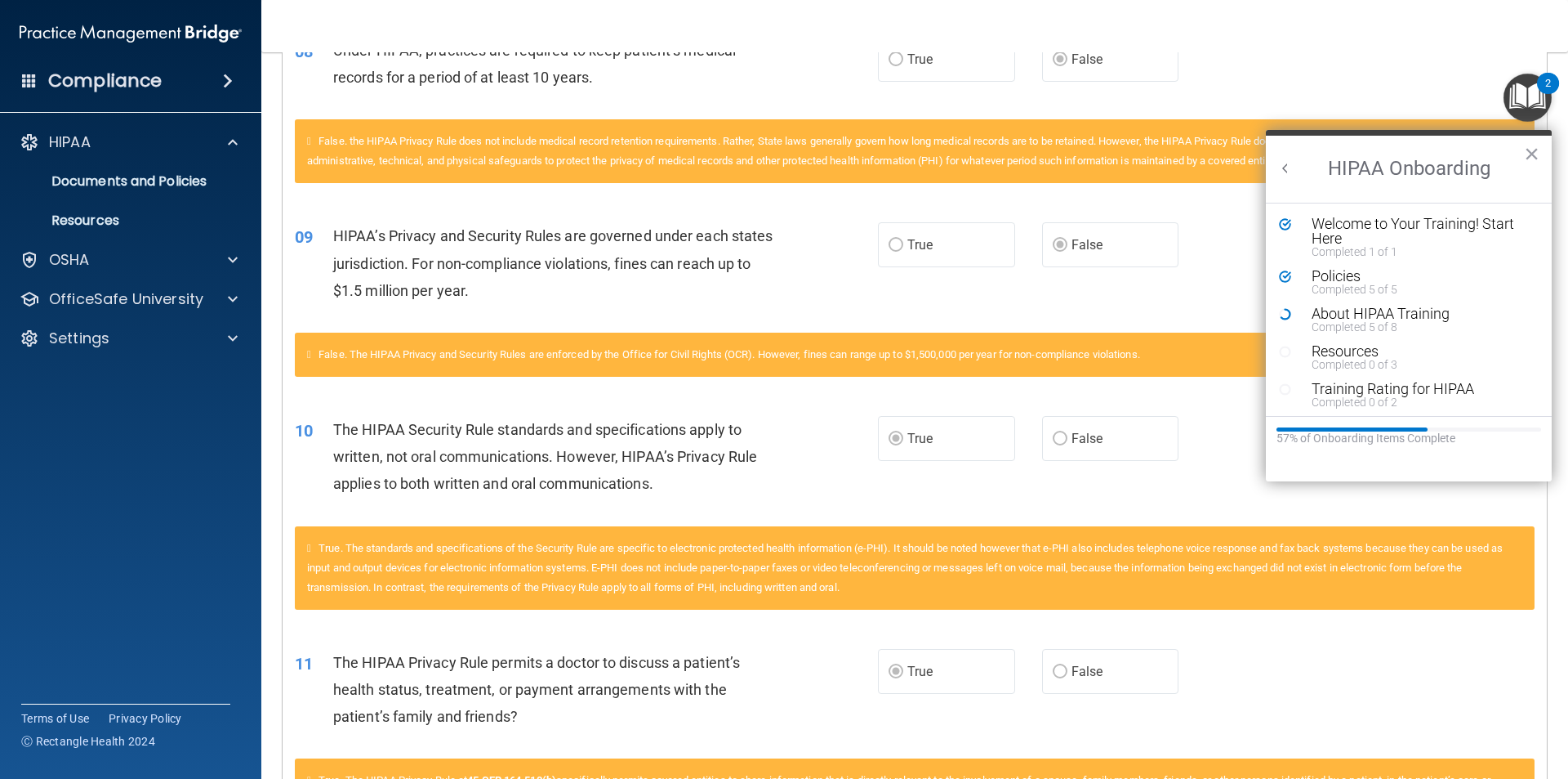
scroll to position [0, 0]
click at [1359, 314] on div "About HIPAA Training" at bounding box center [1415, 314] width 206 height 14
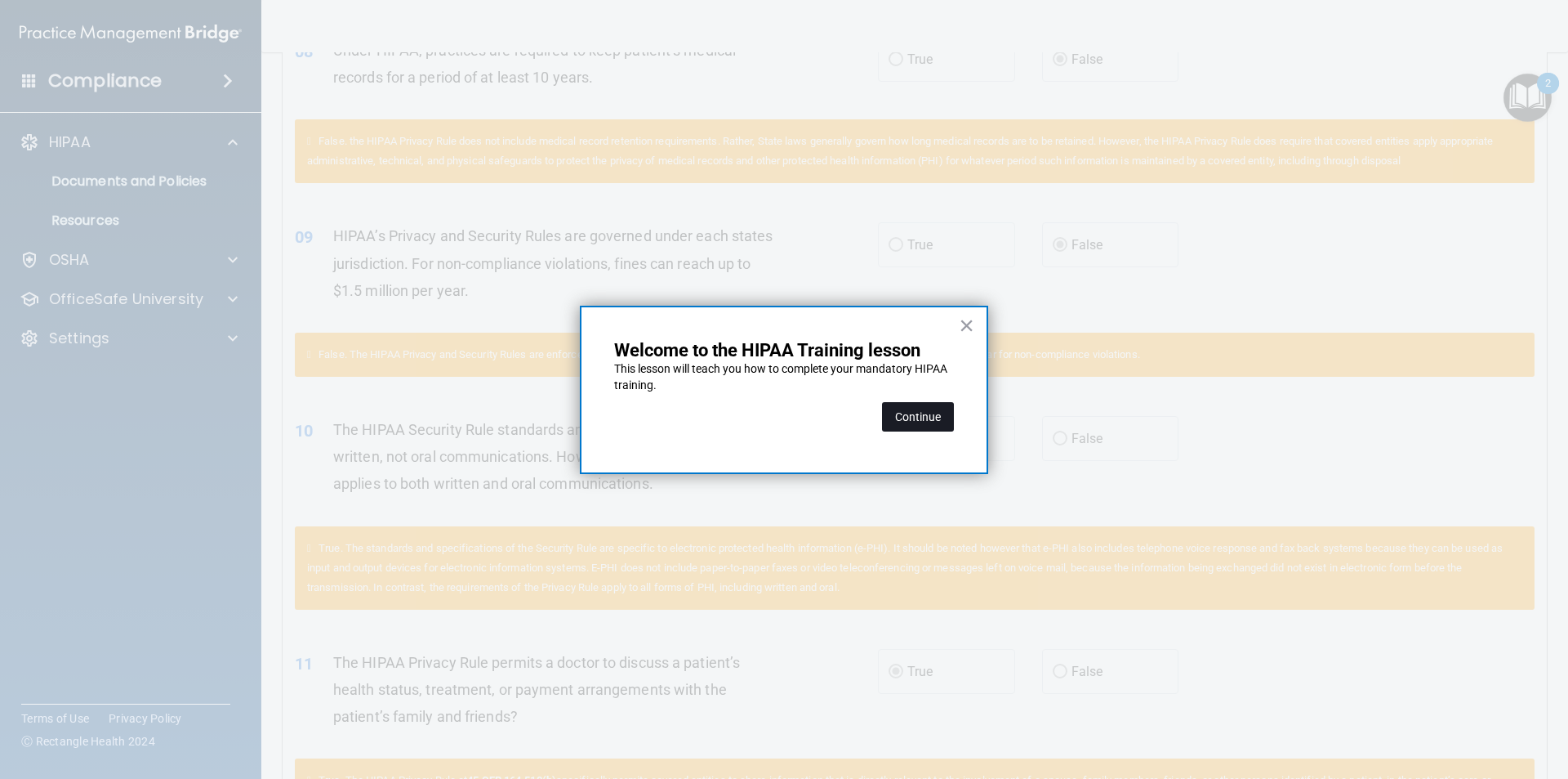
click at [911, 412] on button "Continue" at bounding box center [917, 417] width 72 height 30
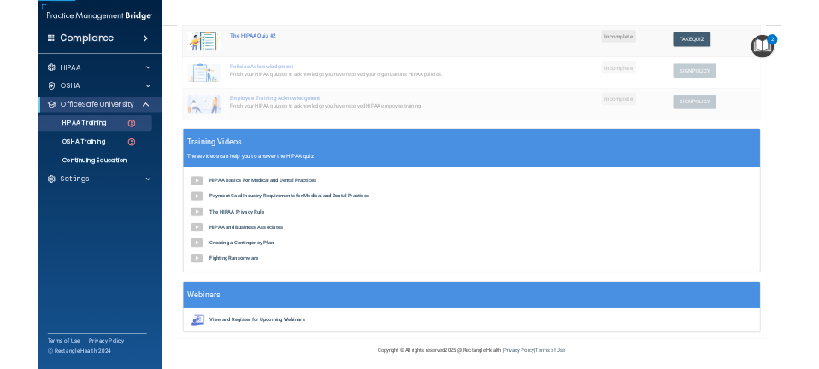
scroll to position [133, 0]
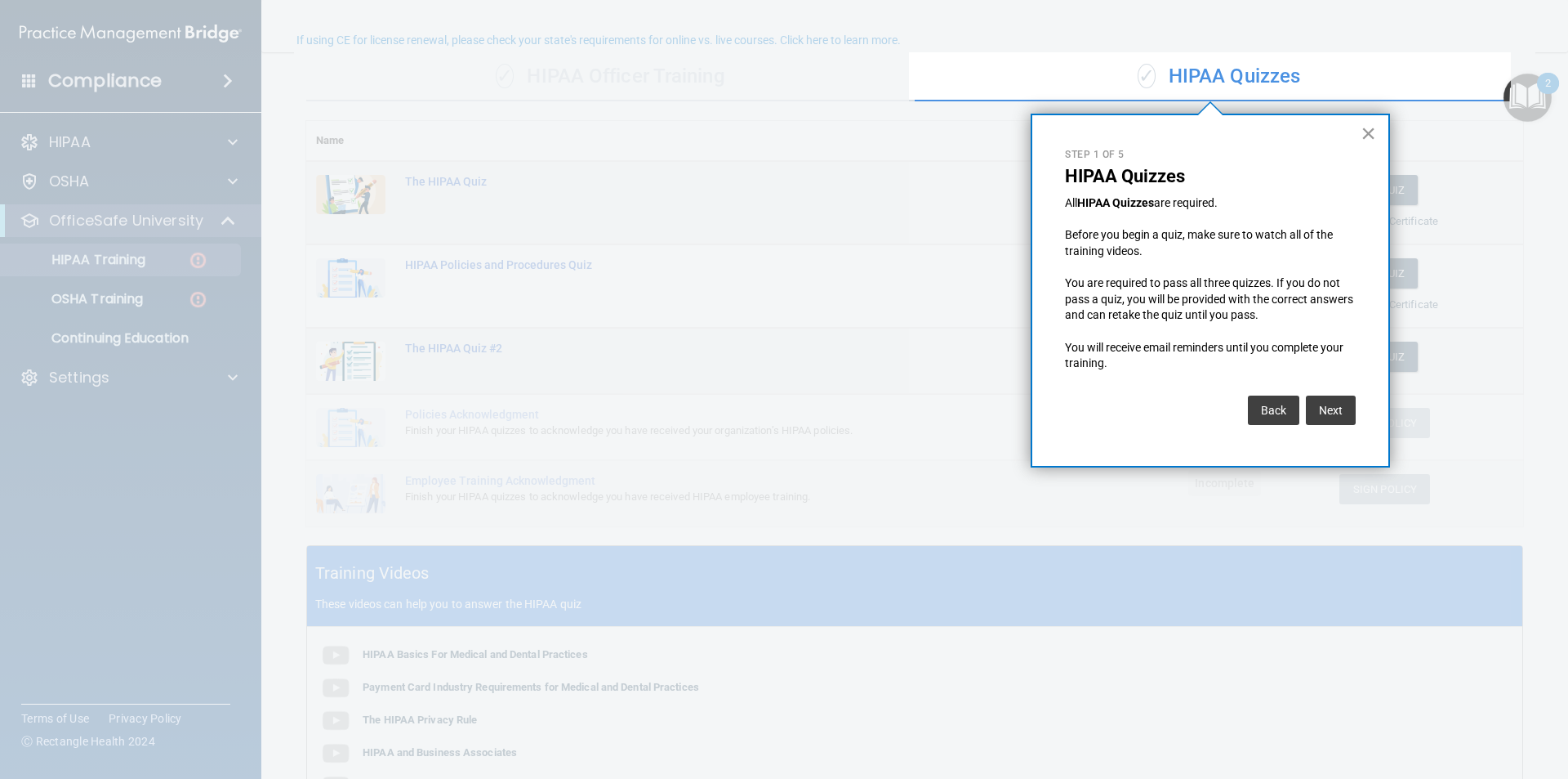
click at [1367, 127] on button "×" at bounding box center [1368, 133] width 15 height 26
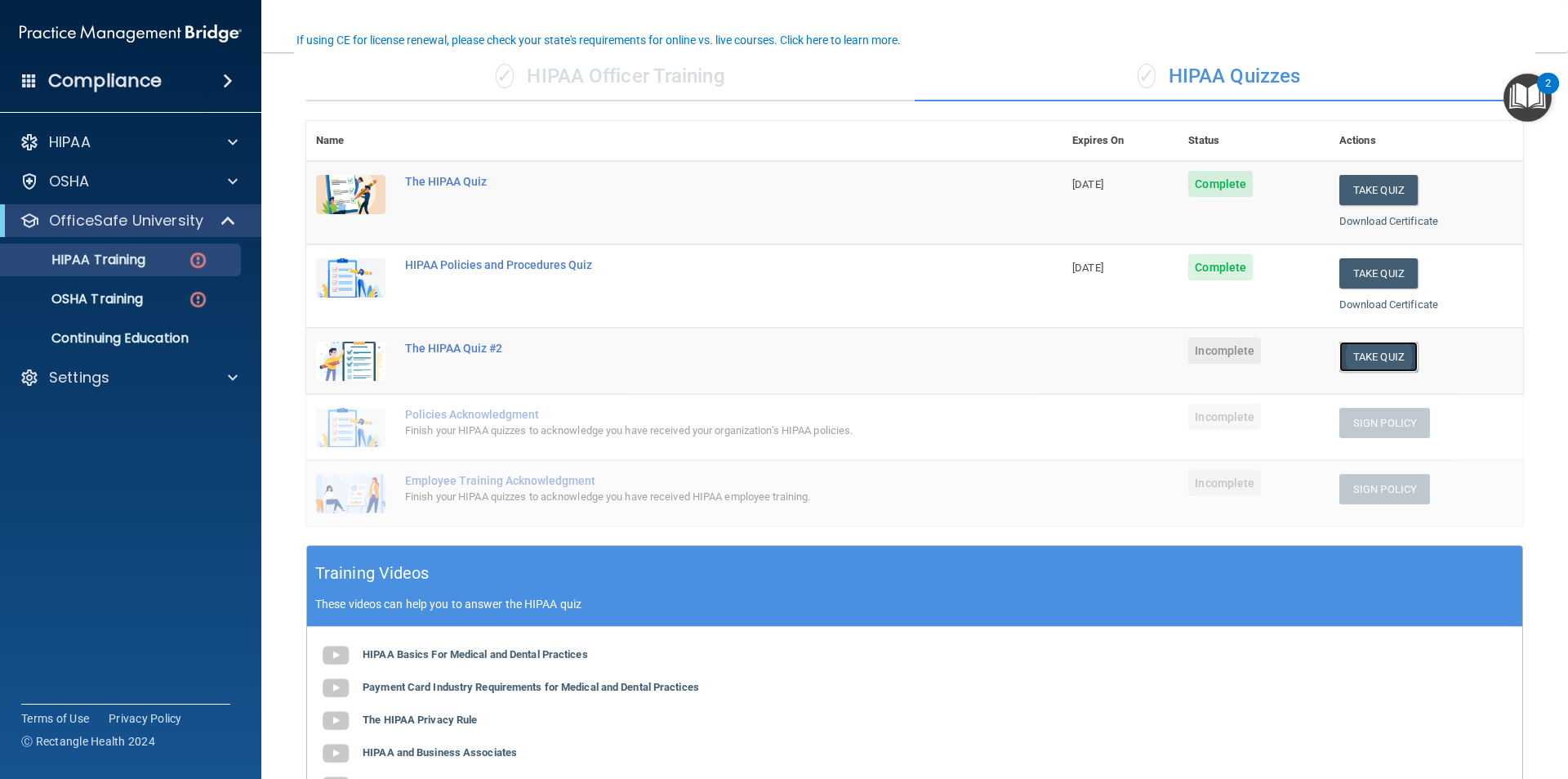
click at [1340, 356] on button "Take Quiz" at bounding box center [1379, 357] width 78 height 31
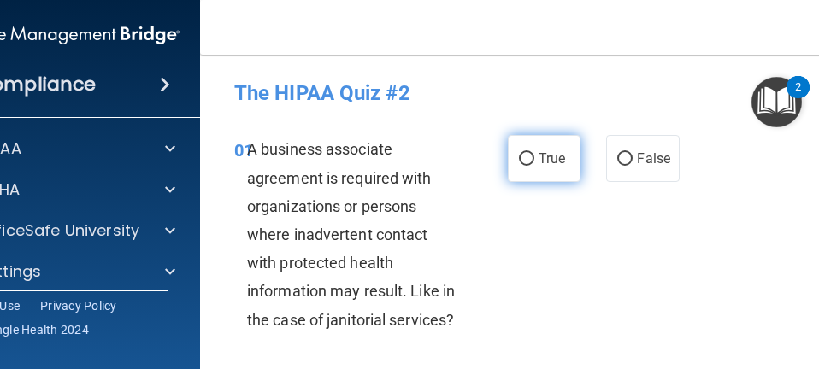
click at [529, 163] on label "True" at bounding box center [544, 158] width 73 height 47
click at [529, 163] on input "True" at bounding box center [526, 159] width 15 height 13
radio input "true"
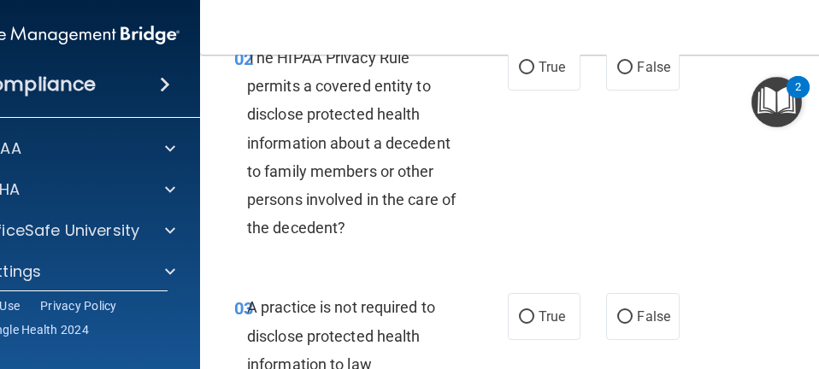
scroll to position [256, 0]
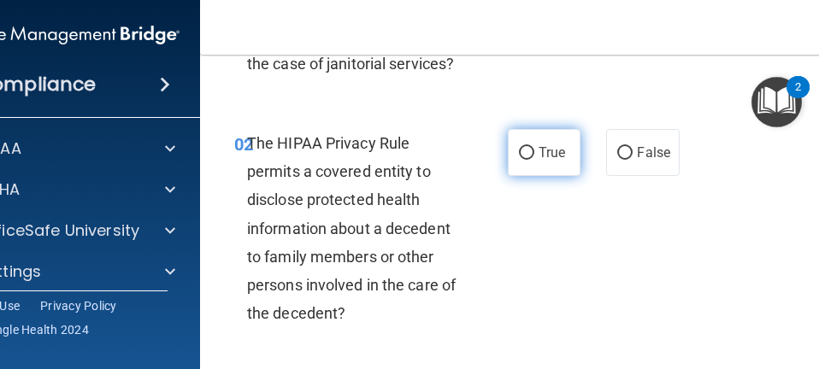
click at [550, 150] on span "True" at bounding box center [552, 152] width 27 height 16
click at [534, 150] on input "True" at bounding box center [526, 153] width 15 height 13
radio input "true"
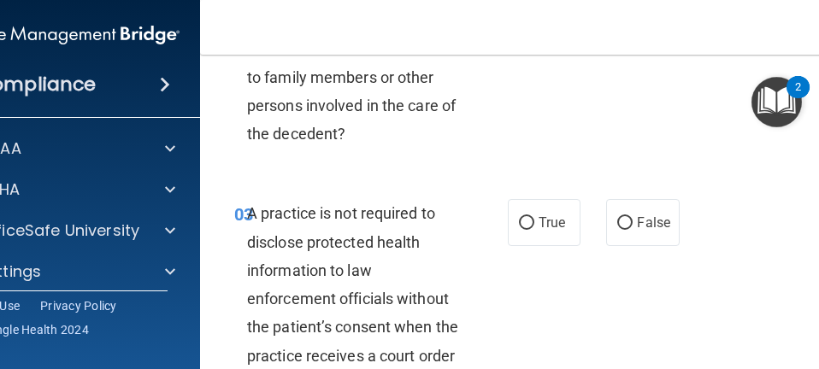
scroll to position [513, 0]
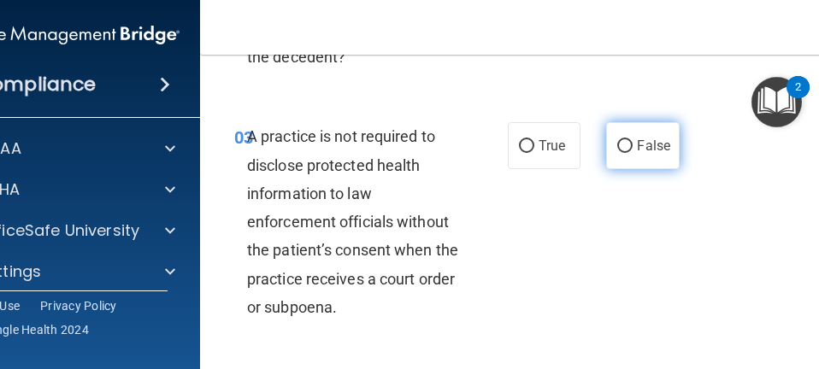
click at [619, 146] on input "False" at bounding box center [624, 146] width 15 height 13
radio input "true"
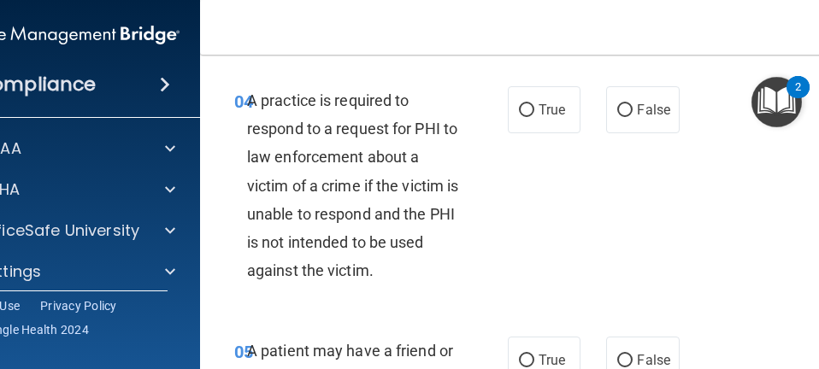
scroll to position [769, 0]
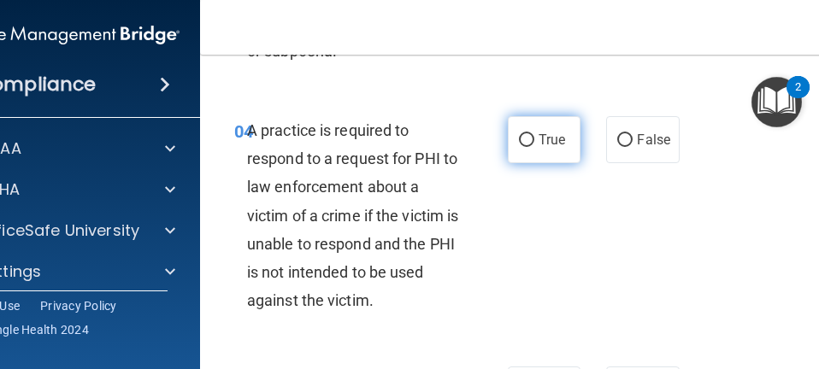
click at [526, 156] on label "True" at bounding box center [544, 139] width 73 height 47
click at [526, 147] on input "True" at bounding box center [526, 140] width 15 height 13
radio input "true"
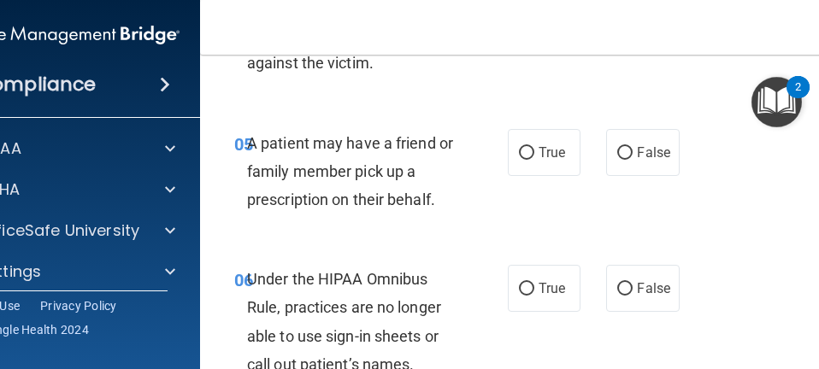
scroll to position [1026, 0]
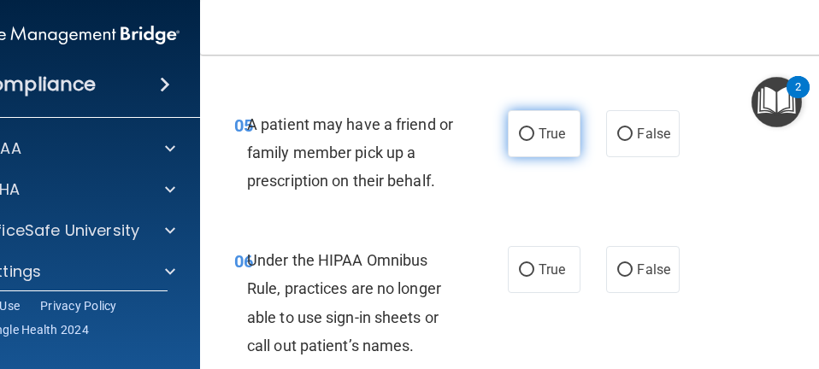
click at [552, 146] on label "True" at bounding box center [544, 133] width 73 height 47
click at [534, 141] on input "True" at bounding box center [526, 134] width 15 height 13
radio input "true"
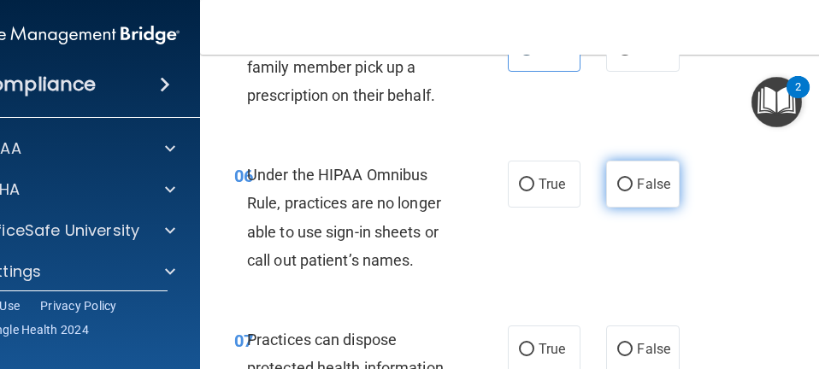
click at [612, 196] on label "False" at bounding box center [642, 184] width 73 height 47
click at [617, 191] on input "False" at bounding box center [624, 185] width 15 height 13
radio input "true"
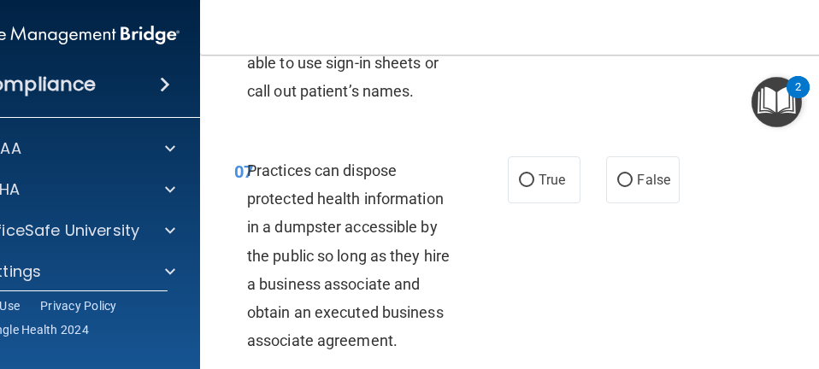
scroll to position [1282, 0]
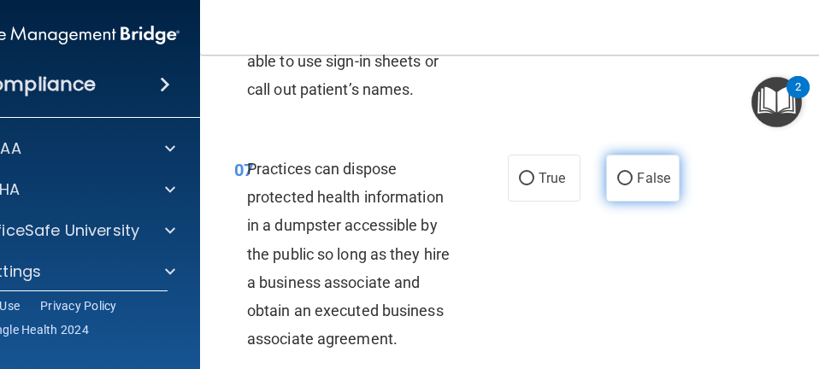
click at [617, 176] on input "False" at bounding box center [624, 179] width 15 height 13
radio input "true"
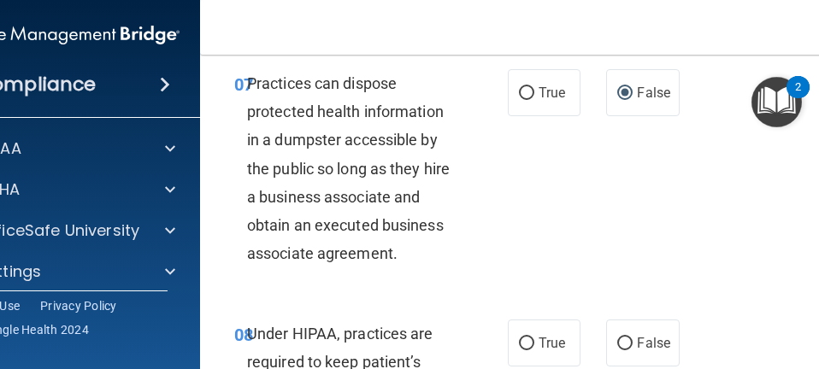
scroll to position [1453, 0]
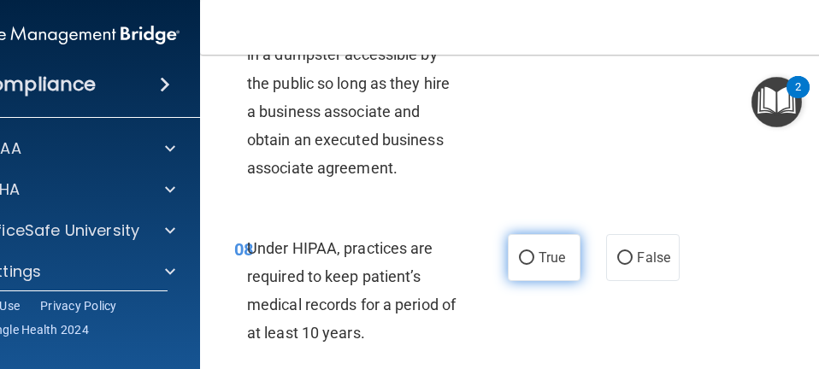
click at [516, 244] on label "True" at bounding box center [544, 257] width 73 height 47
click at [519, 252] on input "True" at bounding box center [526, 258] width 15 height 13
radio input "true"
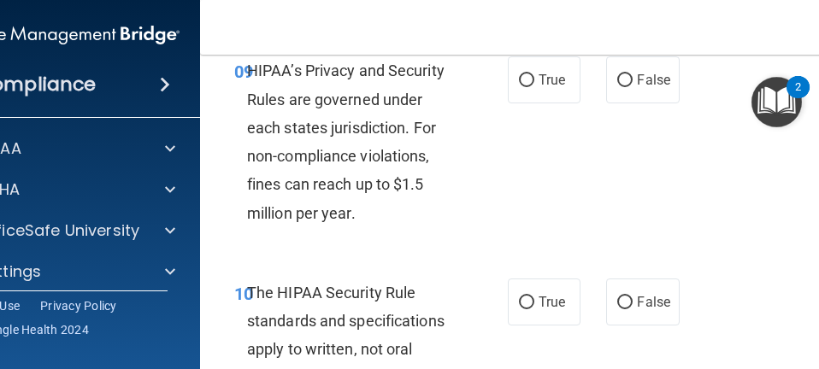
scroll to position [1624, 0]
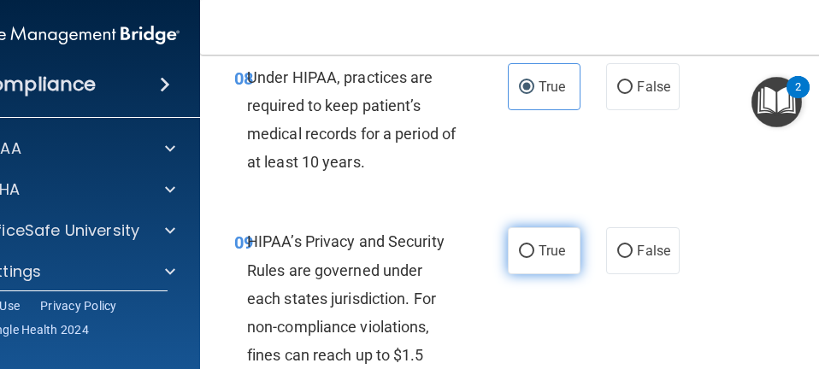
click at [528, 251] on label "True" at bounding box center [544, 250] width 73 height 47
click at [528, 251] on input "True" at bounding box center [526, 251] width 15 height 13
radio input "true"
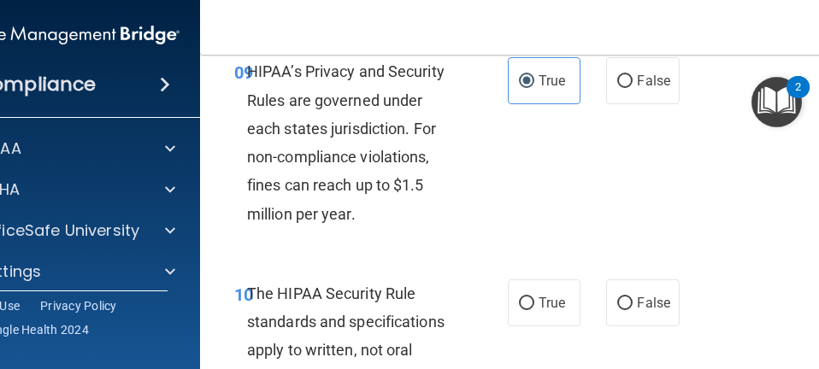
scroll to position [1795, 0]
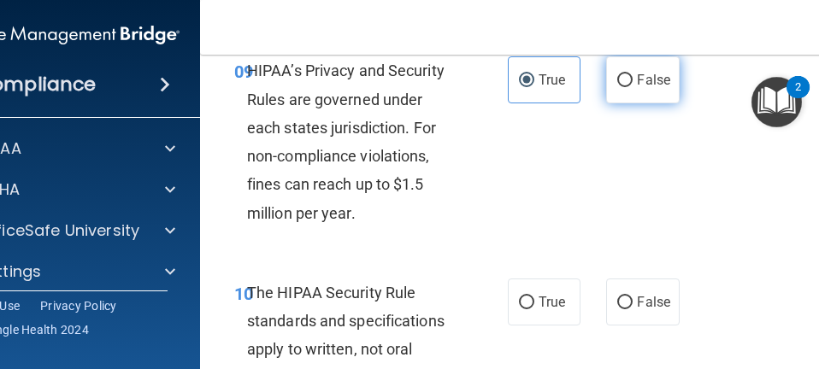
click at [635, 95] on label "False" at bounding box center [642, 79] width 73 height 47
click at [633, 87] on input "False" at bounding box center [624, 80] width 15 height 13
radio input "true"
radio input "false"
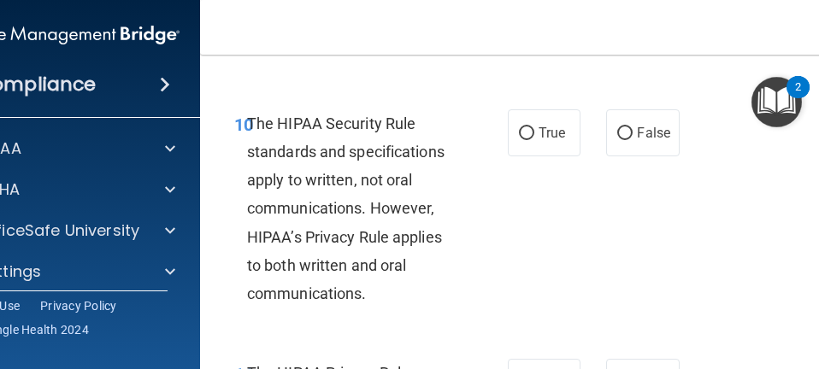
scroll to position [1966, 0]
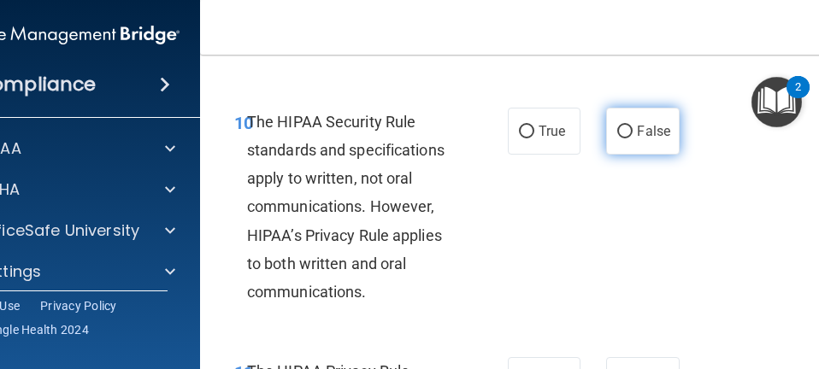
click at [610, 141] on label "False" at bounding box center [642, 131] width 73 height 47
click at [617, 138] on input "False" at bounding box center [624, 132] width 15 height 13
radio input "true"
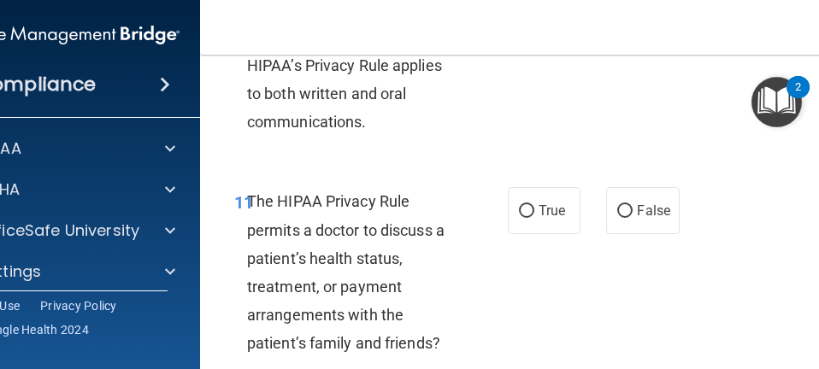
scroll to position [2137, 0]
click at [527, 222] on label "True" at bounding box center [544, 209] width 73 height 47
click at [527, 217] on input "True" at bounding box center [526, 210] width 15 height 13
radio input "true"
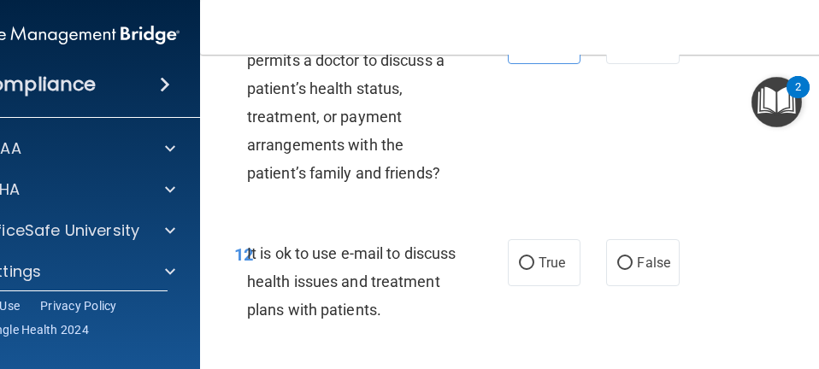
scroll to position [2308, 0]
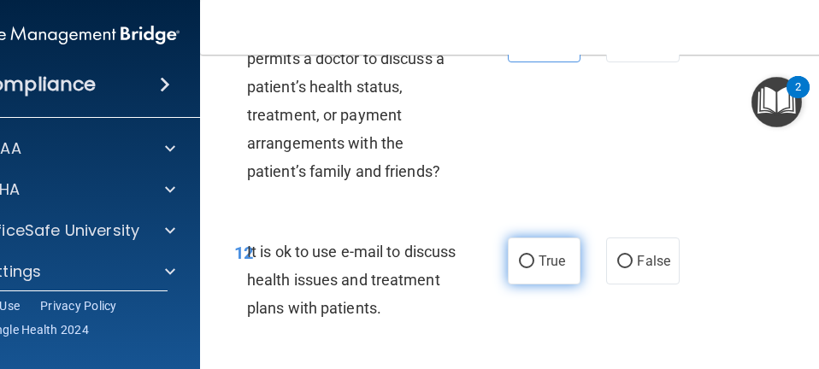
click at [523, 271] on label "True" at bounding box center [544, 261] width 73 height 47
click at [523, 268] on input "True" at bounding box center [526, 262] width 15 height 13
radio input "true"
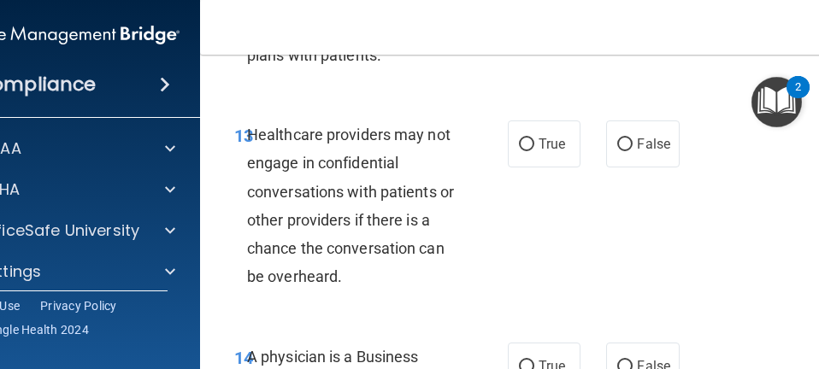
scroll to position [2565, 0]
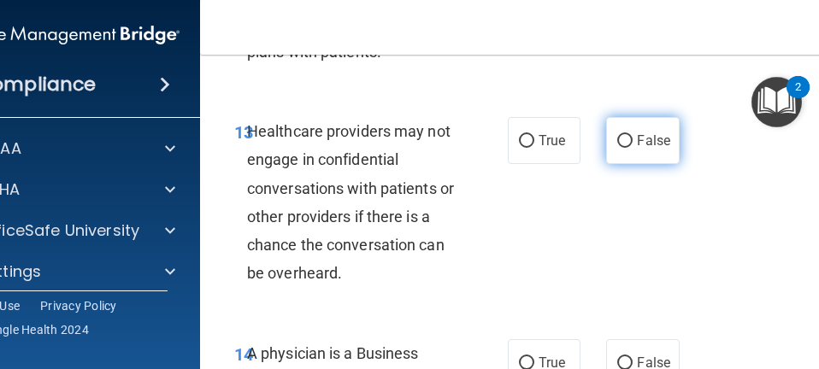
click at [613, 157] on label "False" at bounding box center [642, 140] width 73 height 47
click at [617, 148] on input "False" at bounding box center [624, 141] width 15 height 13
radio input "true"
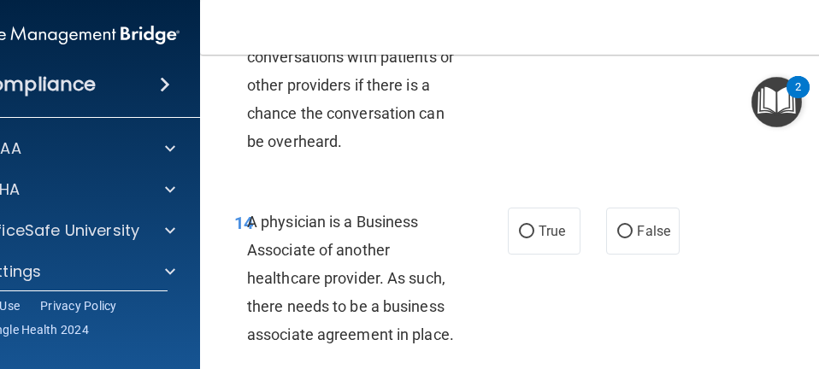
scroll to position [2736, 0]
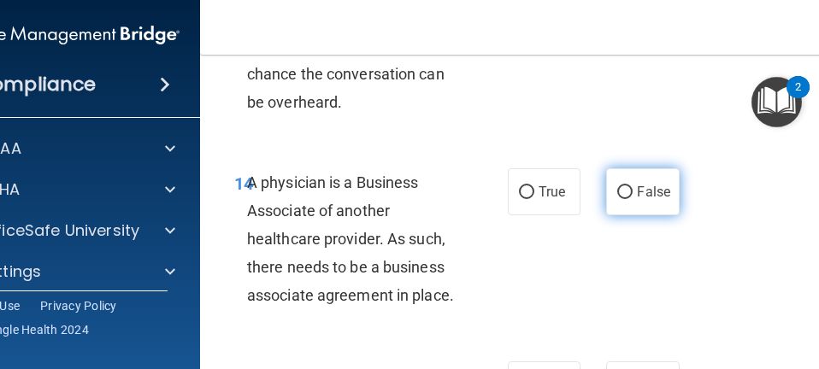
click at [639, 193] on span "False" at bounding box center [653, 192] width 33 height 16
click at [633, 193] on input "False" at bounding box center [624, 192] width 15 height 13
radio input "true"
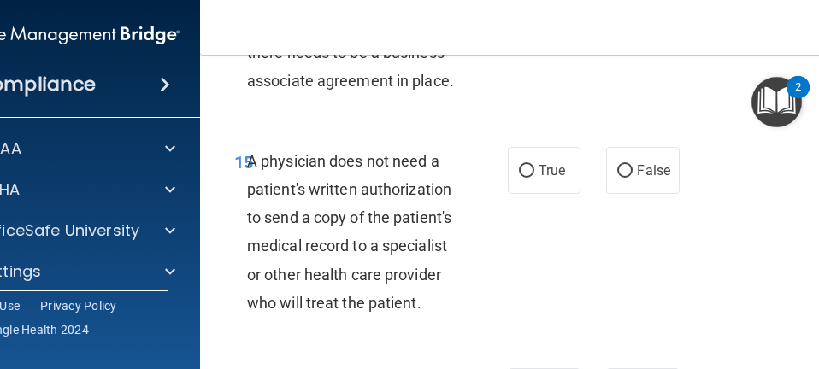
scroll to position [2992, 0]
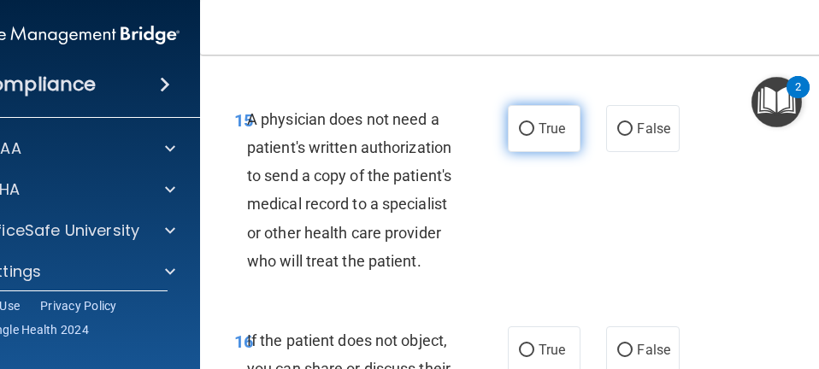
click at [531, 138] on label "True" at bounding box center [544, 128] width 73 height 47
click at [531, 136] on input "True" at bounding box center [526, 129] width 15 height 13
radio input "true"
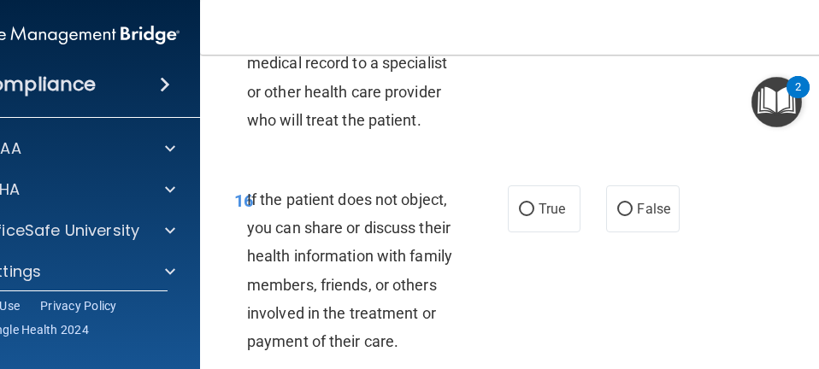
scroll to position [3163, 0]
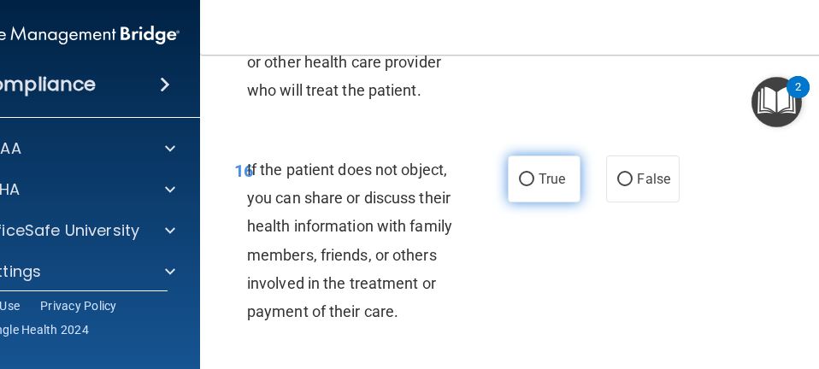
click at [516, 190] on label "True" at bounding box center [544, 179] width 73 height 47
click at [519, 186] on input "True" at bounding box center [526, 180] width 15 height 13
radio input "true"
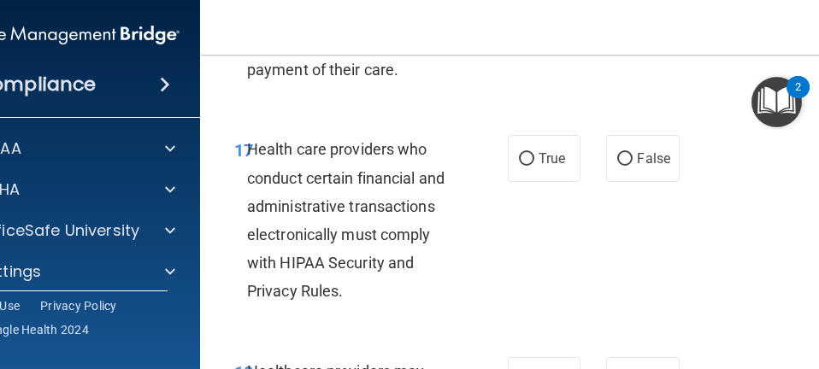
scroll to position [3419, 0]
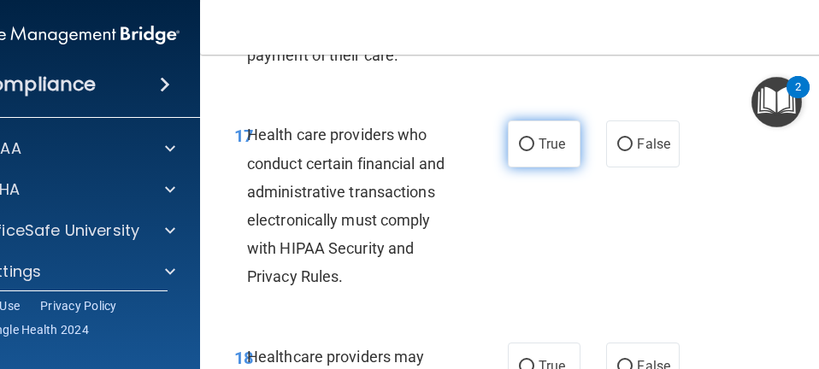
click at [521, 156] on label "True" at bounding box center [544, 144] width 73 height 47
click at [521, 151] on input "True" at bounding box center [526, 144] width 15 height 13
radio input "true"
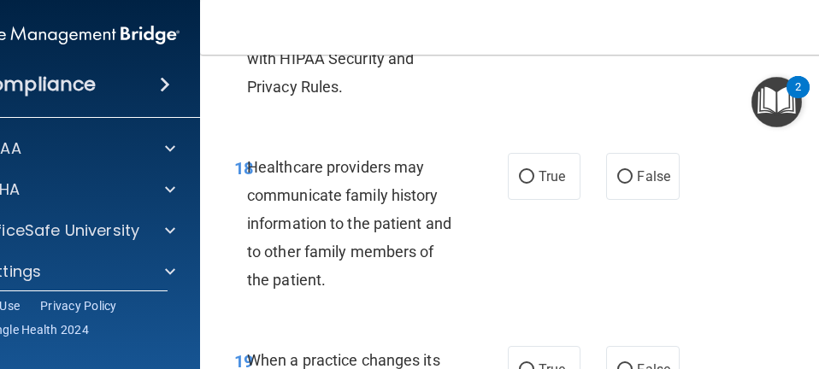
scroll to position [3676, 0]
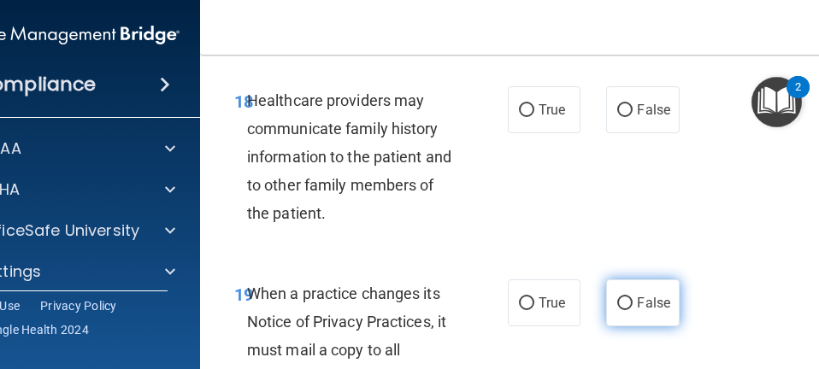
click at [617, 304] on input "False" at bounding box center [624, 303] width 15 height 13
radio input "true"
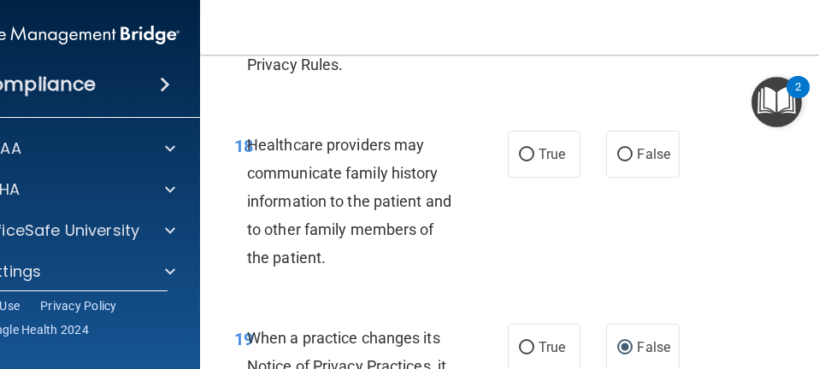
scroll to position [3590, 0]
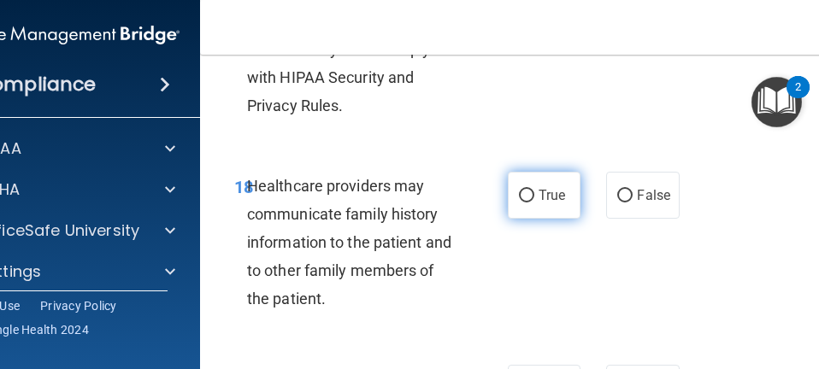
click at [518, 203] on label "True" at bounding box center [544, 195] width 73 height 47
click at [519, 203] on input "True" at bounding box center [526, 196] width 15 height 13
radio input "true"
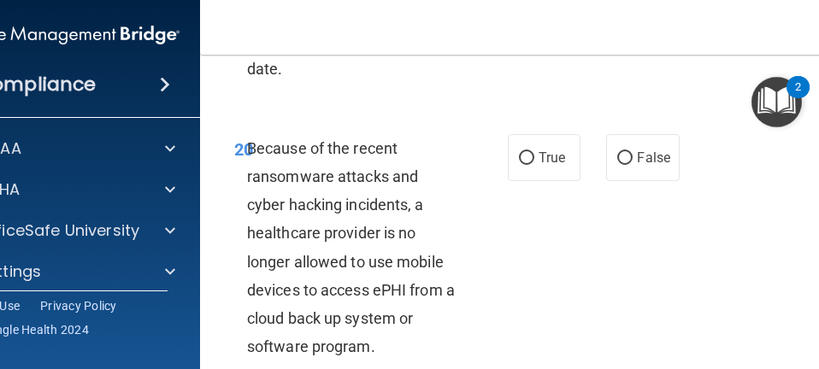
scroll to position [4018, 0]
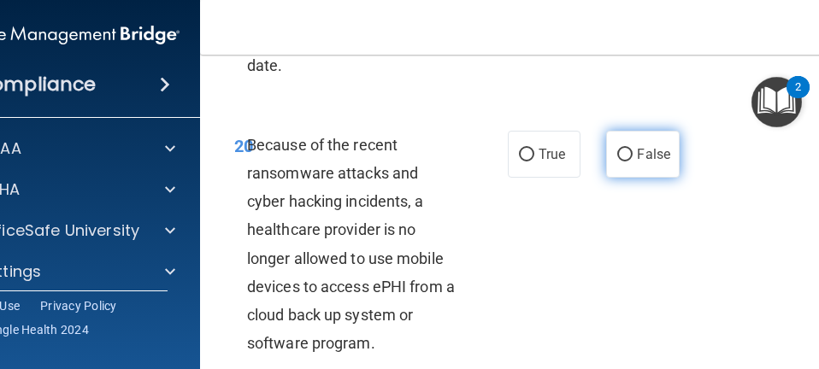
click at [617, 158] on input "False" at bounding box center [624, 155] width 15 height 13
radio input "true"
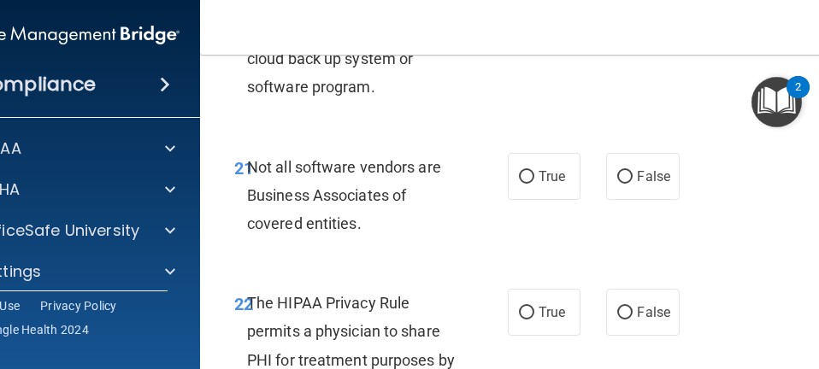
scroll to position [4360, 0]
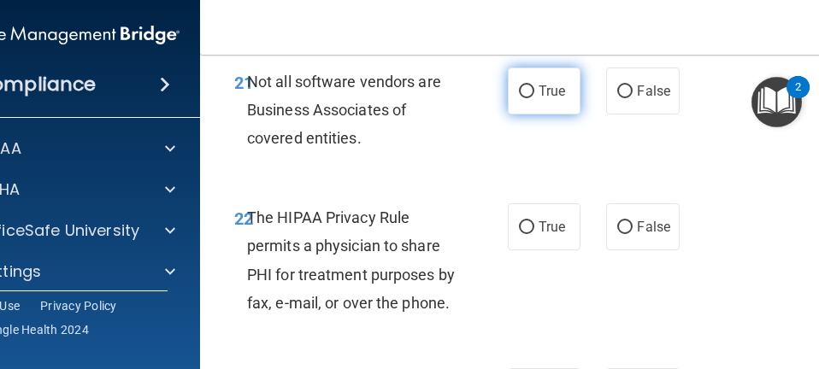
click at [545, 97] on span "True" at bounding box center [552, 91] width 27 height 16
click at [534, 97] on input "True" at bounding box center [526, 91] width 15 height 13
radio input "true"
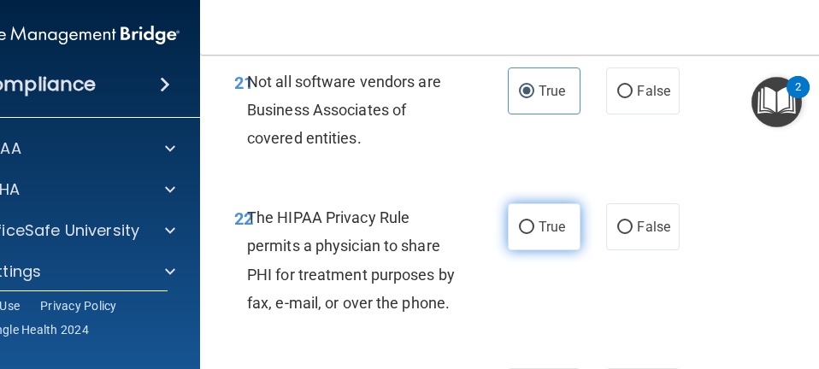
click at [521, 240] on label "True" at bounding box center [544, 226] width 73 height 47
click at [521, 234] on input "True" at bounding box center [526, 227] width 15 height 13
radio input "true"
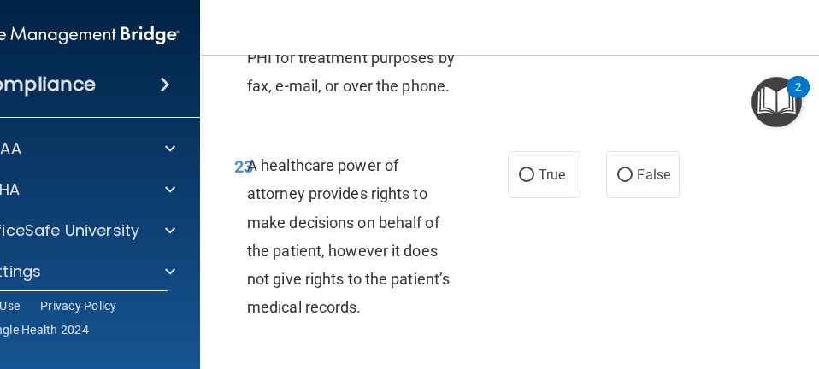
scroll to position [4616, 0]
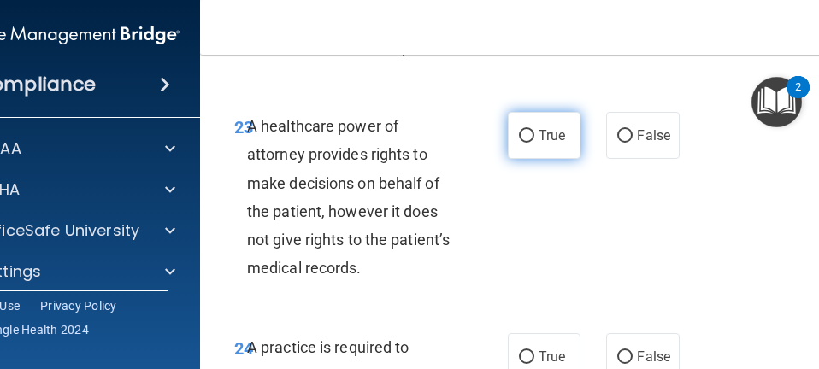
click at [527, 138] on input "True" at bounding box center [526, 136] width 15 height 13
radio input "true"
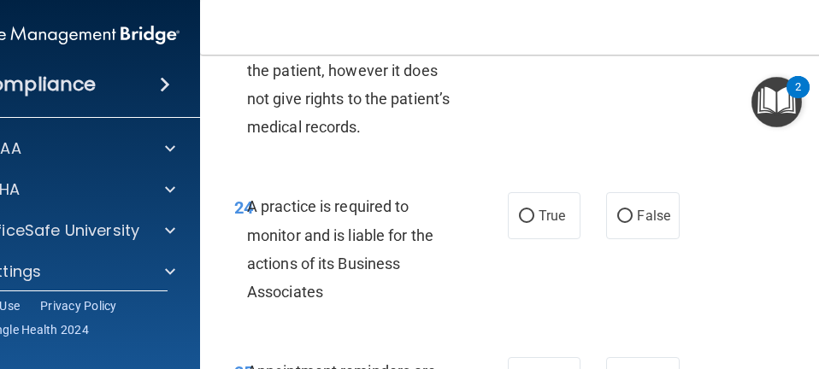
scroll to position [4787, 0]
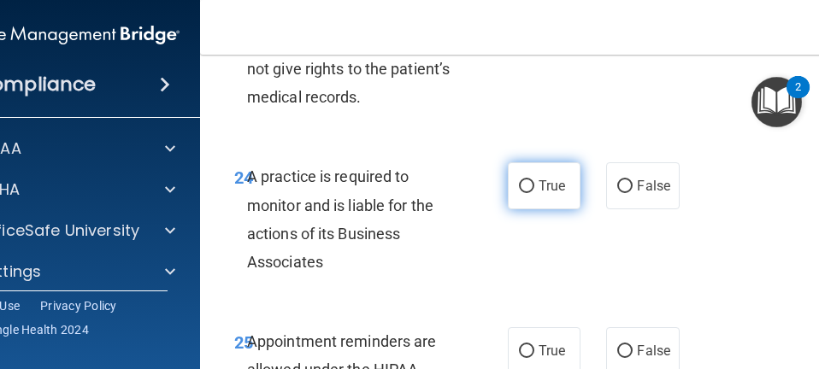
click at [508, 187] on label "True" at bounding box center [544, 185] width 73 height 47
click at [519, 187] on input "True" at bounding box center [526, 186] width 15 height 13
radio input "true"
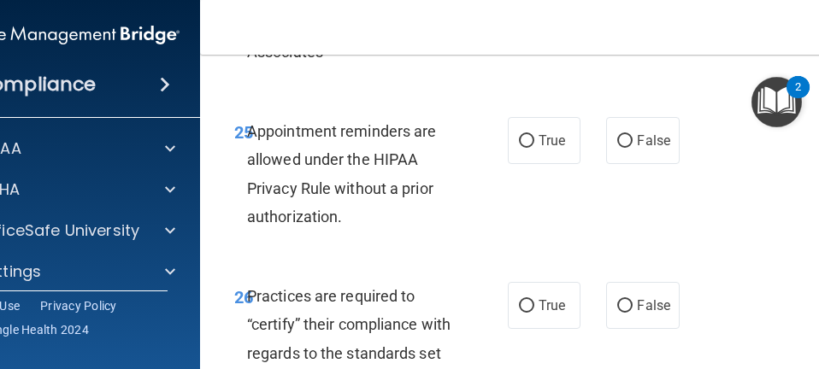
scroll to position [4958, 0]
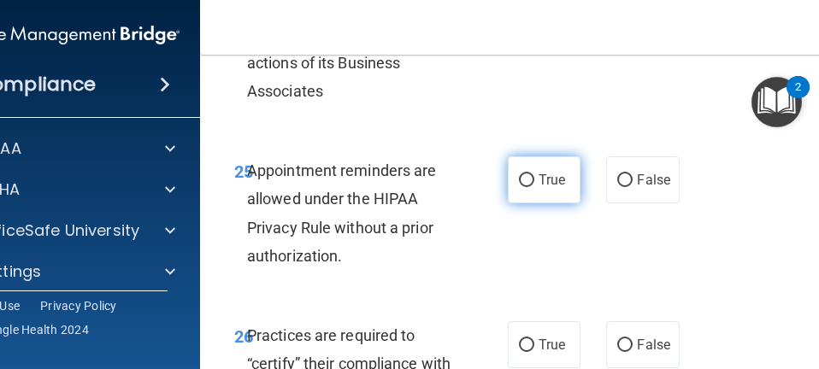
click at [539, 186] on span "True" at bounding box center [552, 180] width 27 height 16
click at [533, 186] on input "True" at bounding box center [526, 180] width 15 height 13
radio input "true"
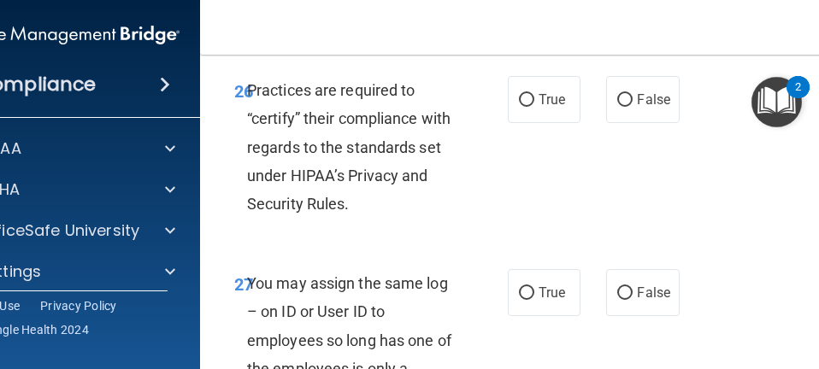
scroll to position [5215, 0]
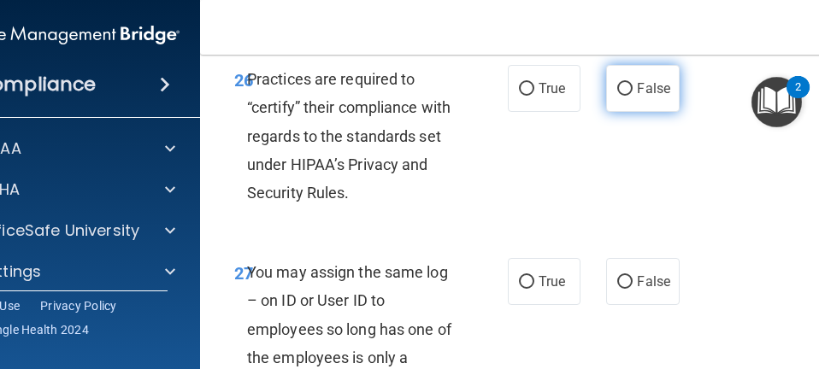
click at [617, 92] on input "False" at bounding box center [624, 89] width 15 height 13
radio input "true"
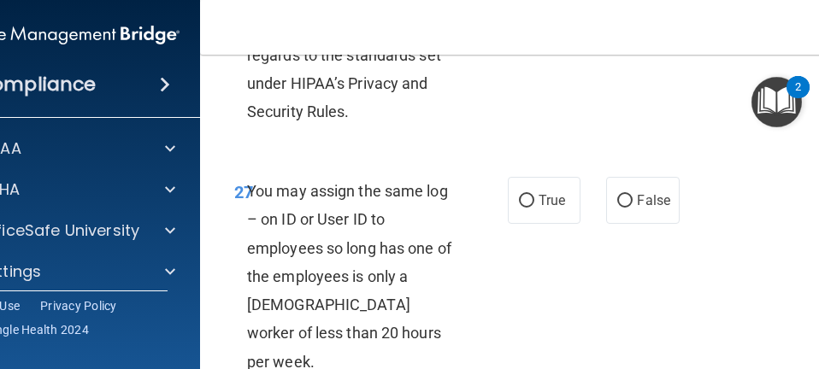
scroll to position [5300, 0]
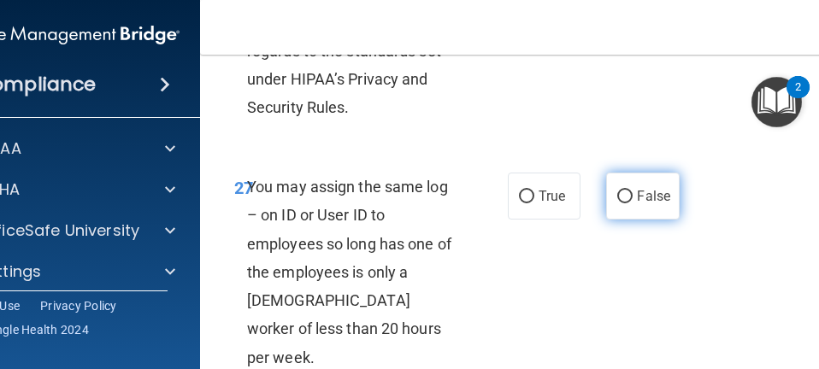
click at [625, 187] on label "False" at bounding box center [642, 196] width 73 height 47
click at [625, 191] on input "False" at bounding box center [624, 197] width 15 height 13
radio input "true"
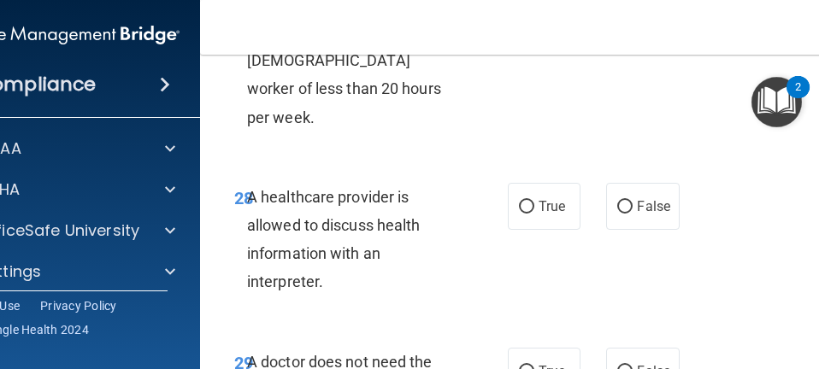
scroll to position [5557, 0]
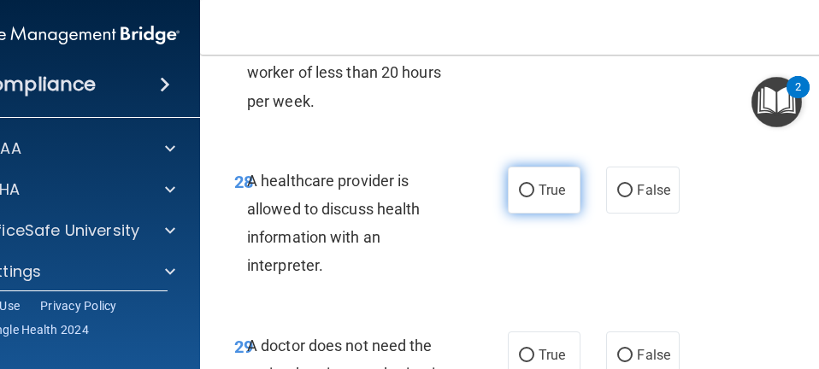
click at [550, 182] on span "True" at bounding box center [552, 190] width 27 height 16
click at [534, 185] on input "True" at bounding box center [526, 191] width 15 height 13
radio input "true"
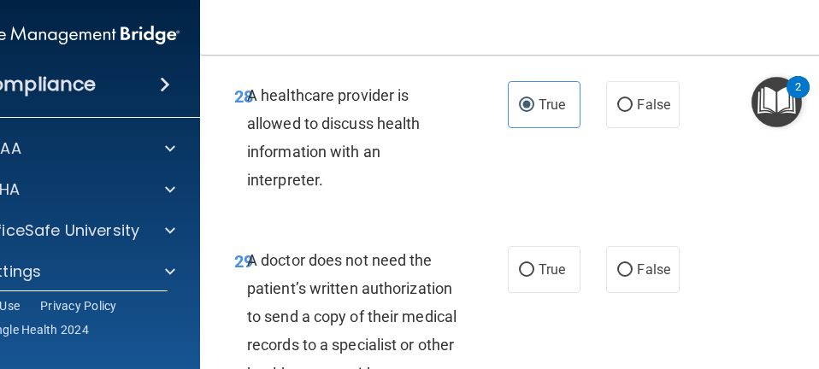
scroll to position [5728, 0]
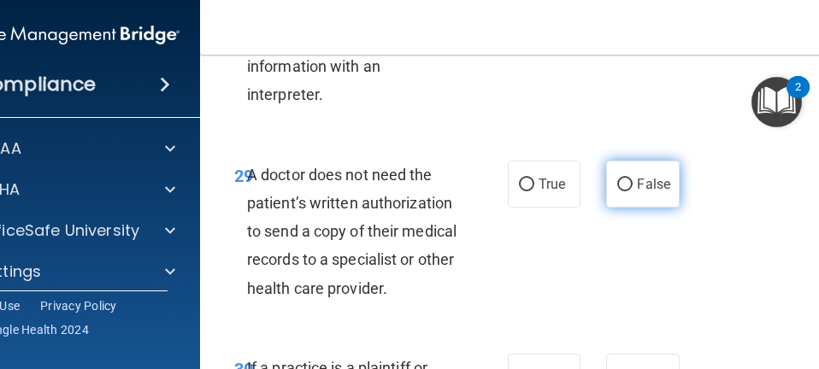
click at [637, 176] on span "False" at bounding box center [653, 184] width 33 height 16
click at [633, 179] on input "False" at bounding box center [624, 185] width 15 height 13
radio input "true"
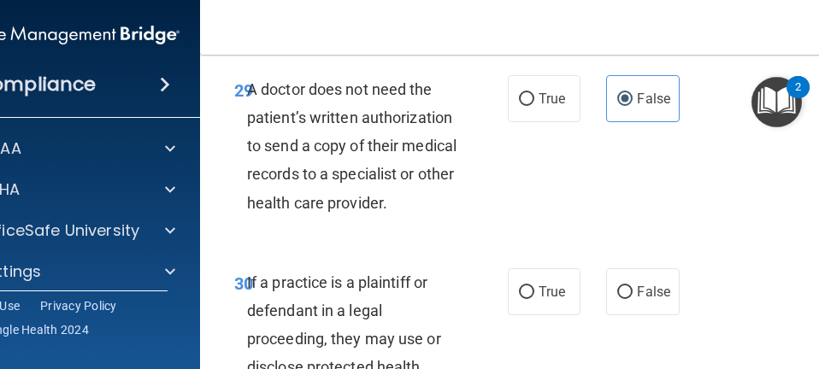
scroll to position [5898, 0]
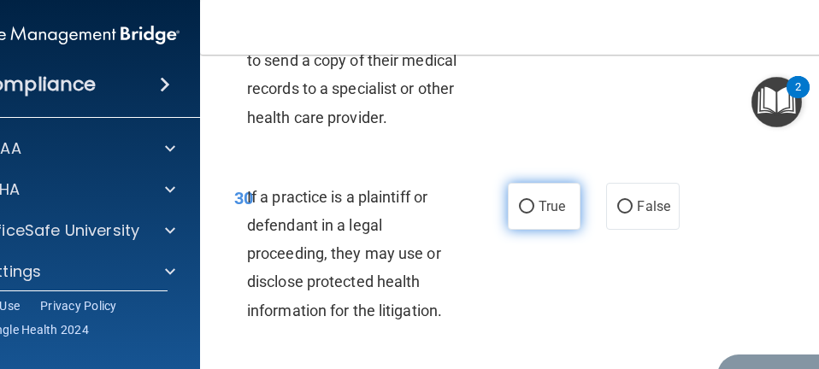
click at [547, 195] on label "True" at bounding box center [544, 206] width 73 height 47
click at [534, 201] on input "True" at bounding box center [526, 207] width 15 height 13
radio input "true"
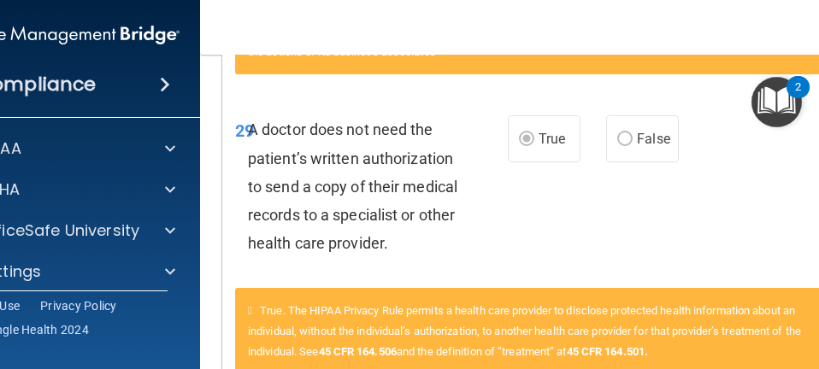
scroll to position [2479, 0]
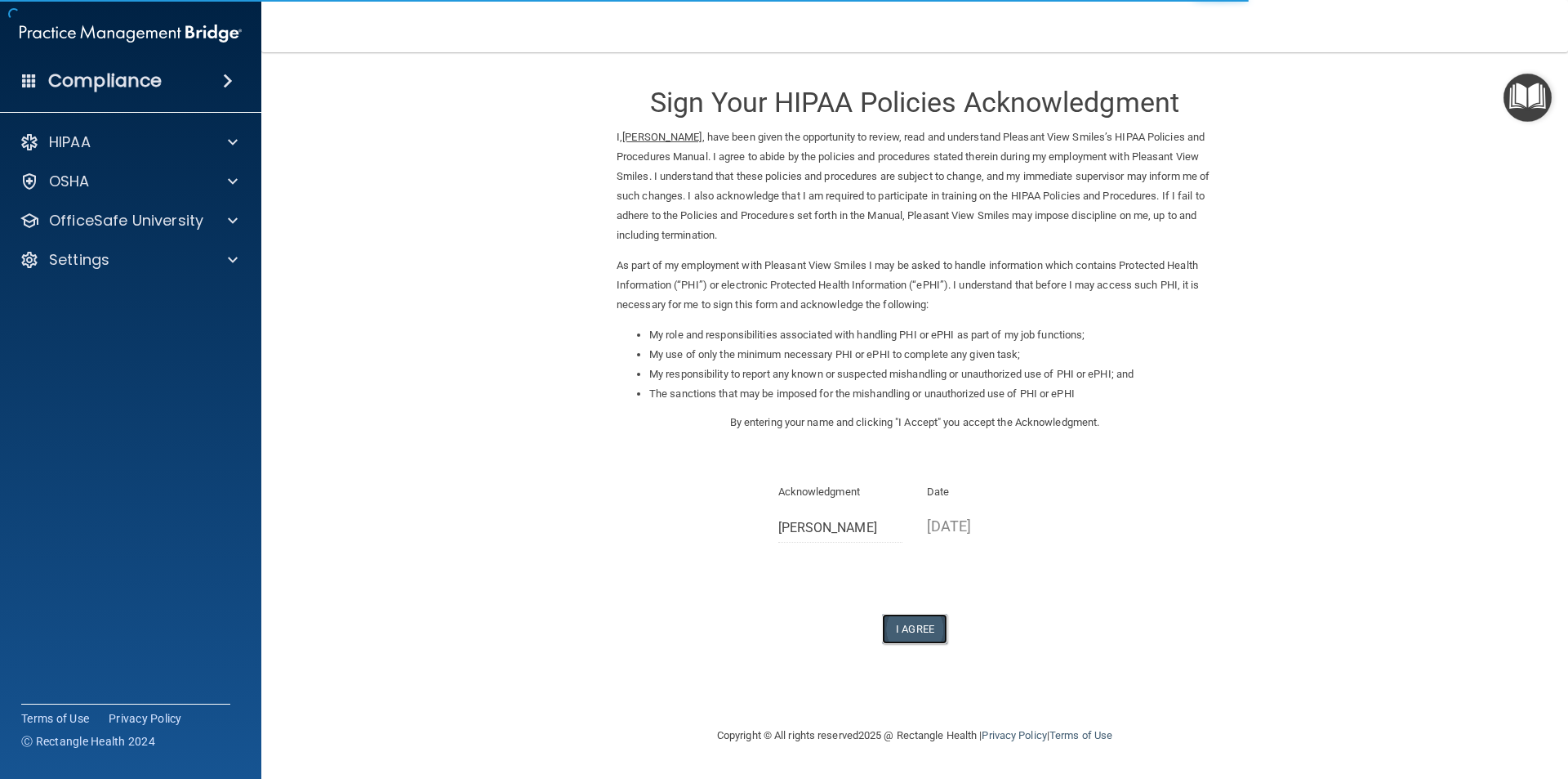
click at [912, 628] on button "I Agree" at bounding box center [914, 629] width 65 height 31
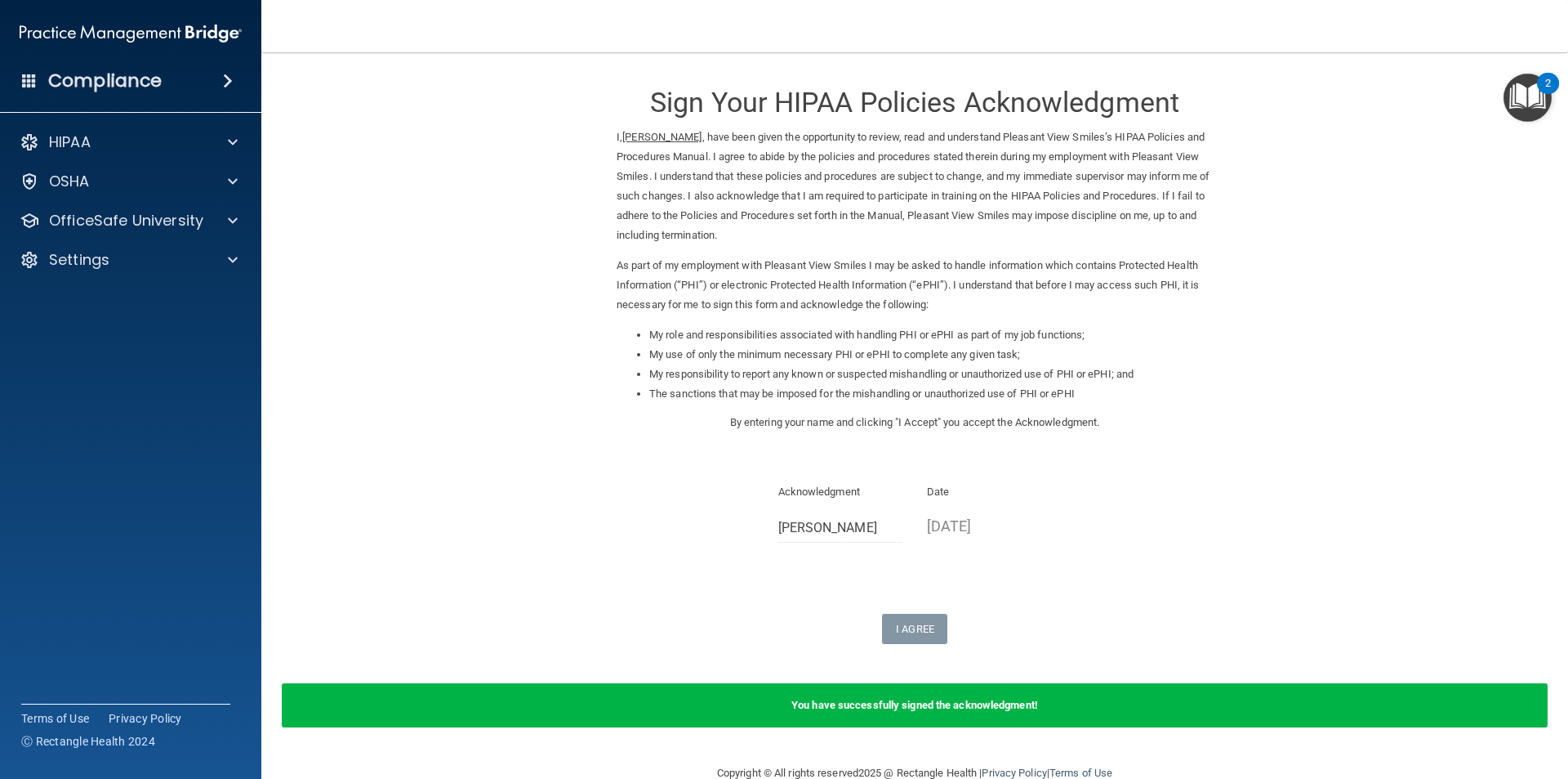
click at [1534, 99] on img "Open Resource Center, 2 new notifications" at bounding box center [1528, 97] width 48 height 48
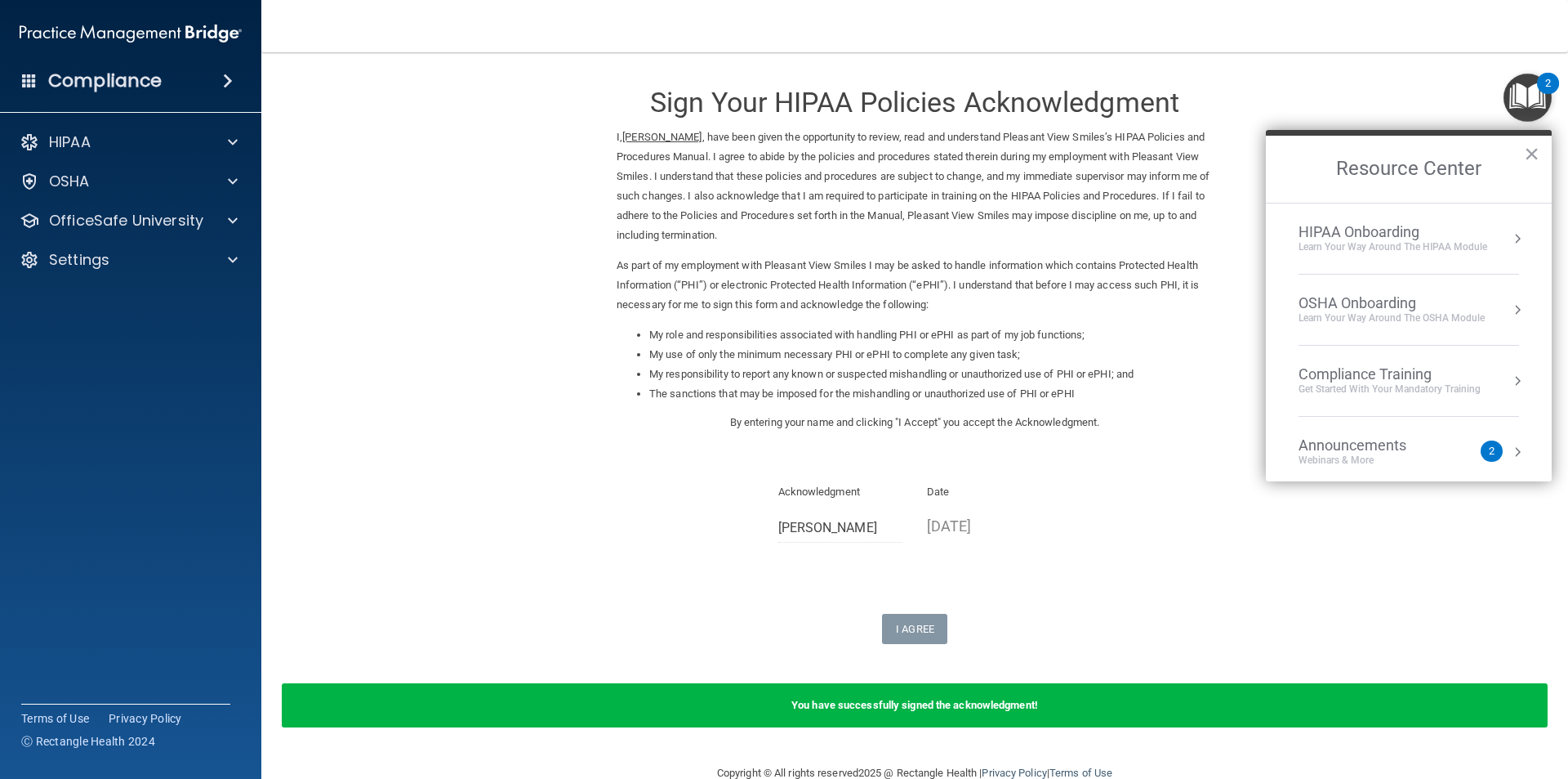
click at [1428, 245] on div "Learn Your Way around the HIPAA module" at bounding box center [1392, 247] width 188 height 14
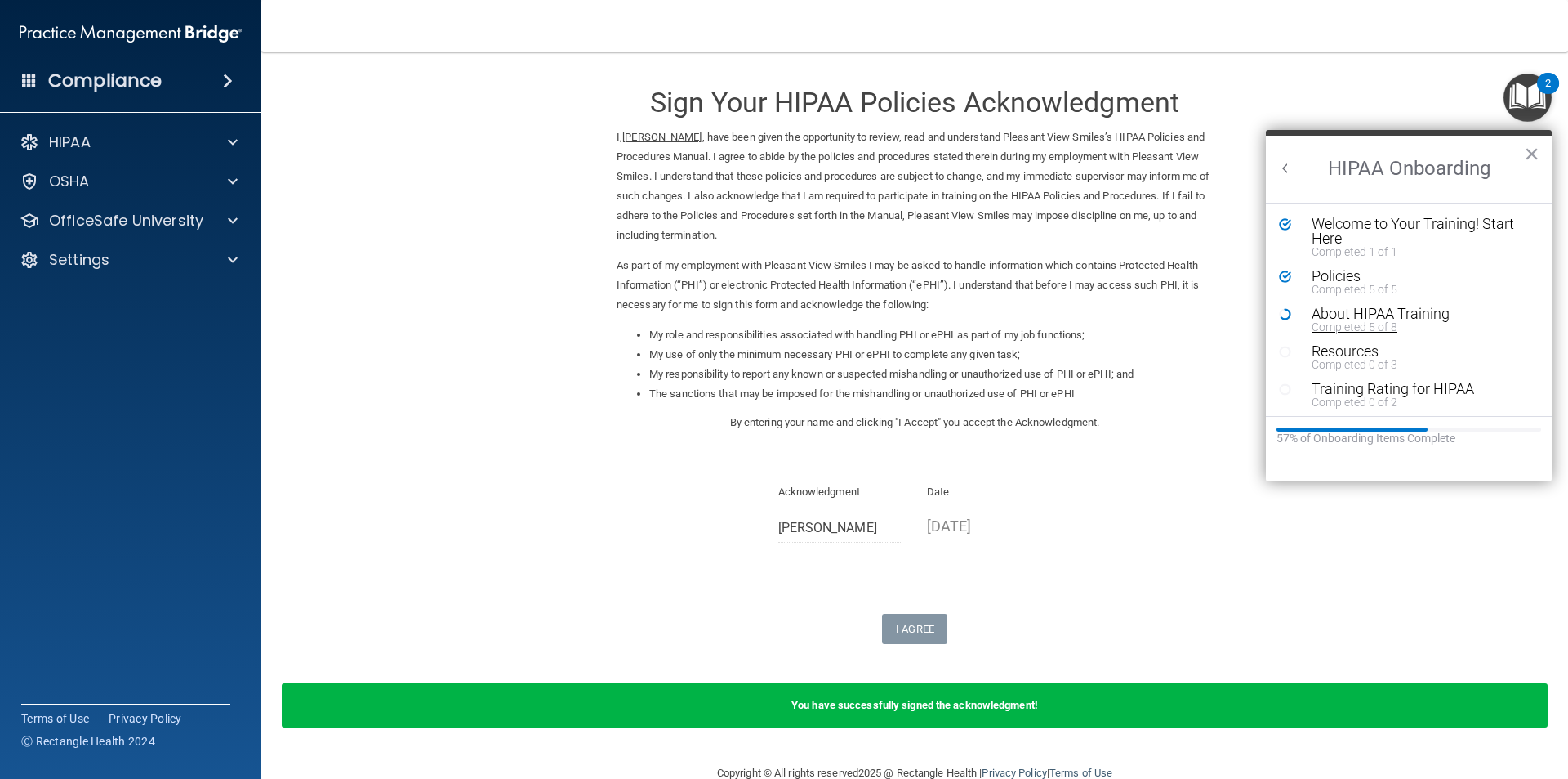
click at [1348, 307] on div "About HIPAA Training" at bounding box center [1415, 314] width 206 height 14
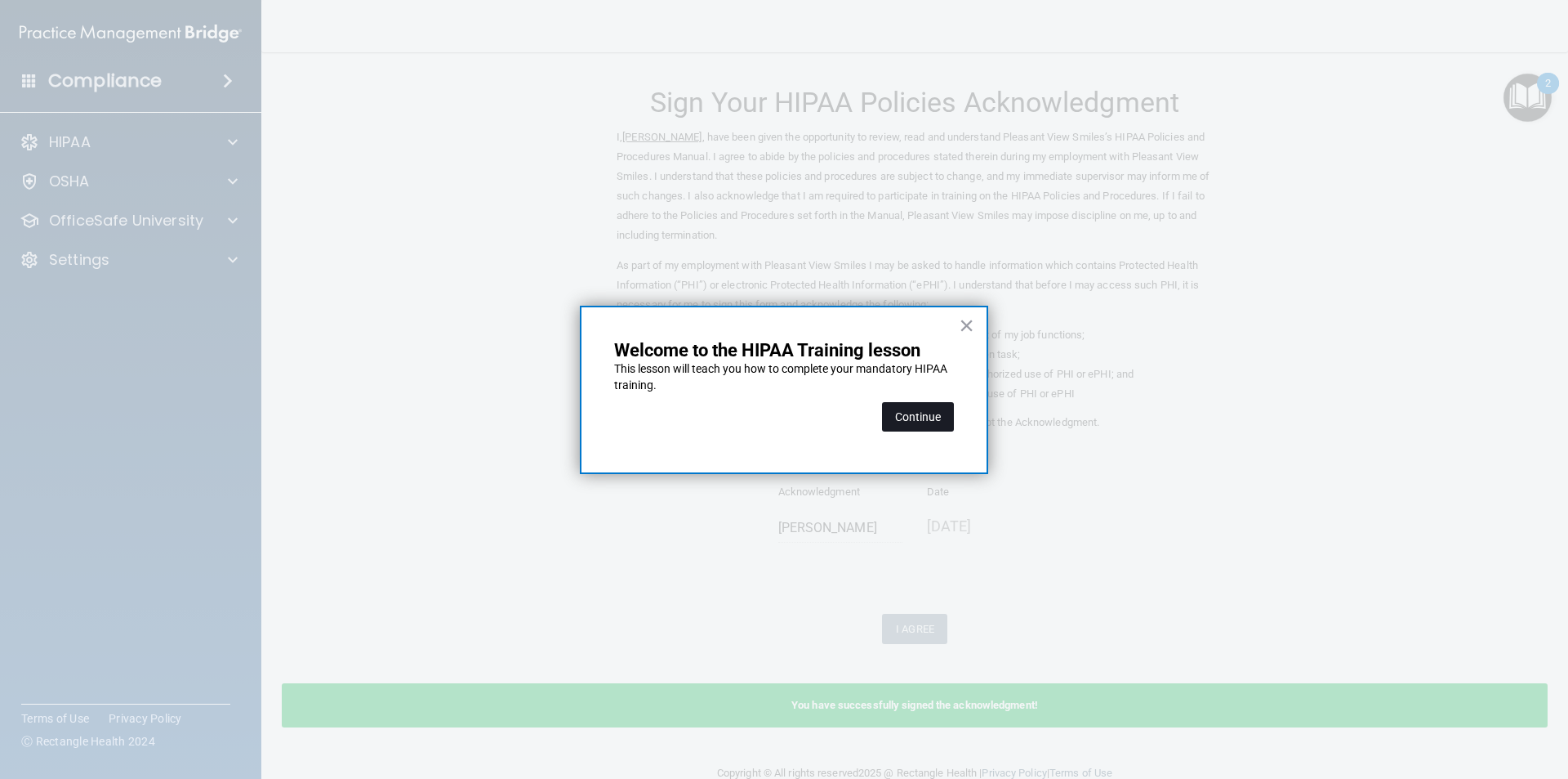
click at [913, 408] on button "Continue" at bounding box center [917, 417] width 72 height 30
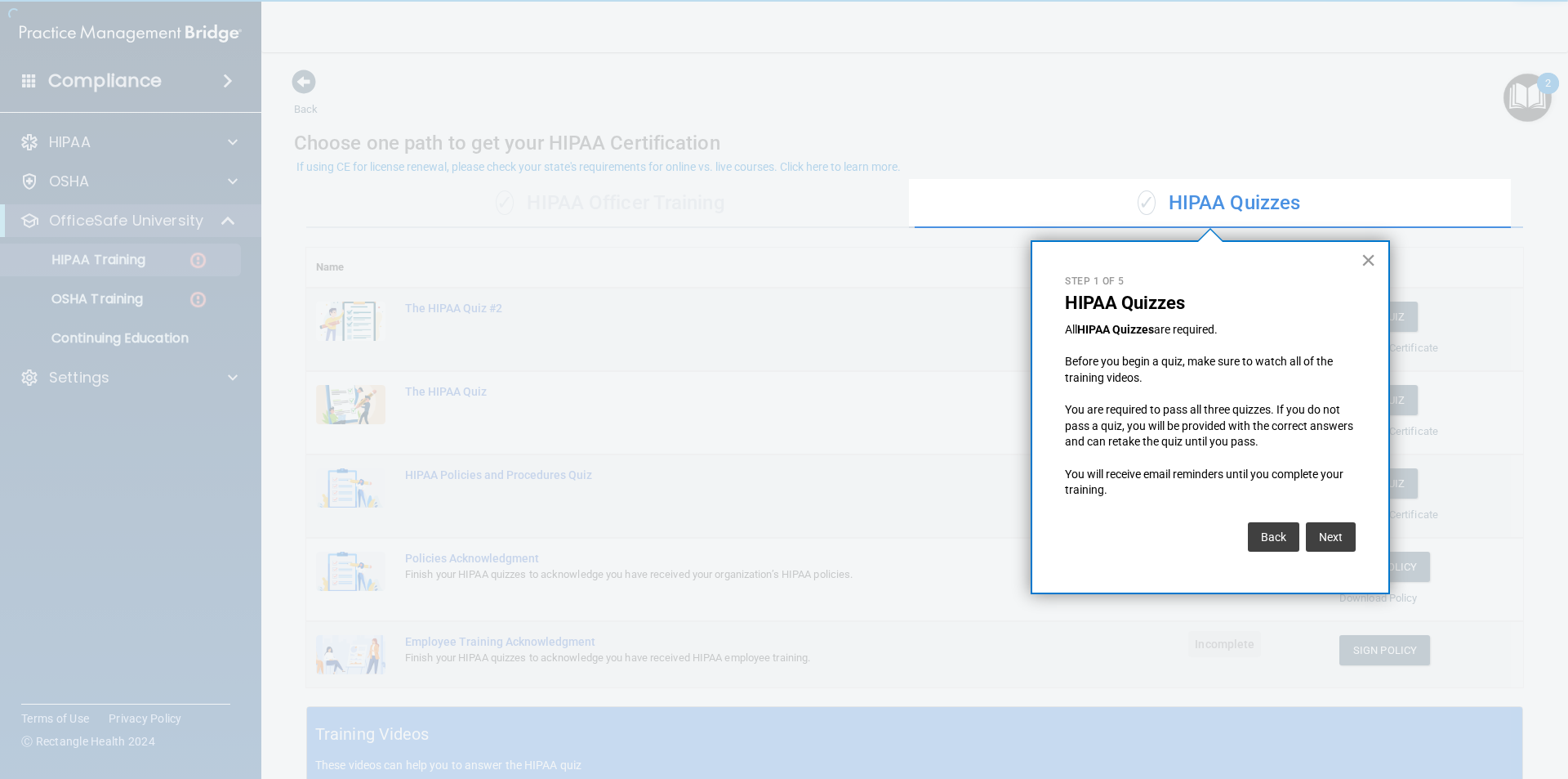
click at [1362, 252] on button "×" at bounding box center [1368, 259] width 15 height 26
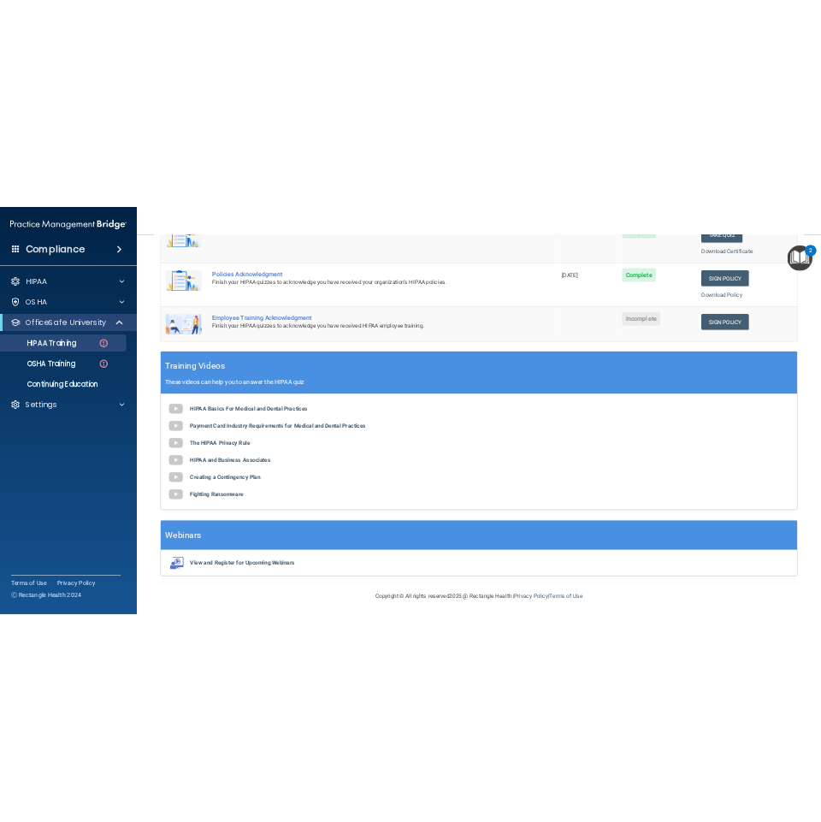
scroll to position [455, 0]
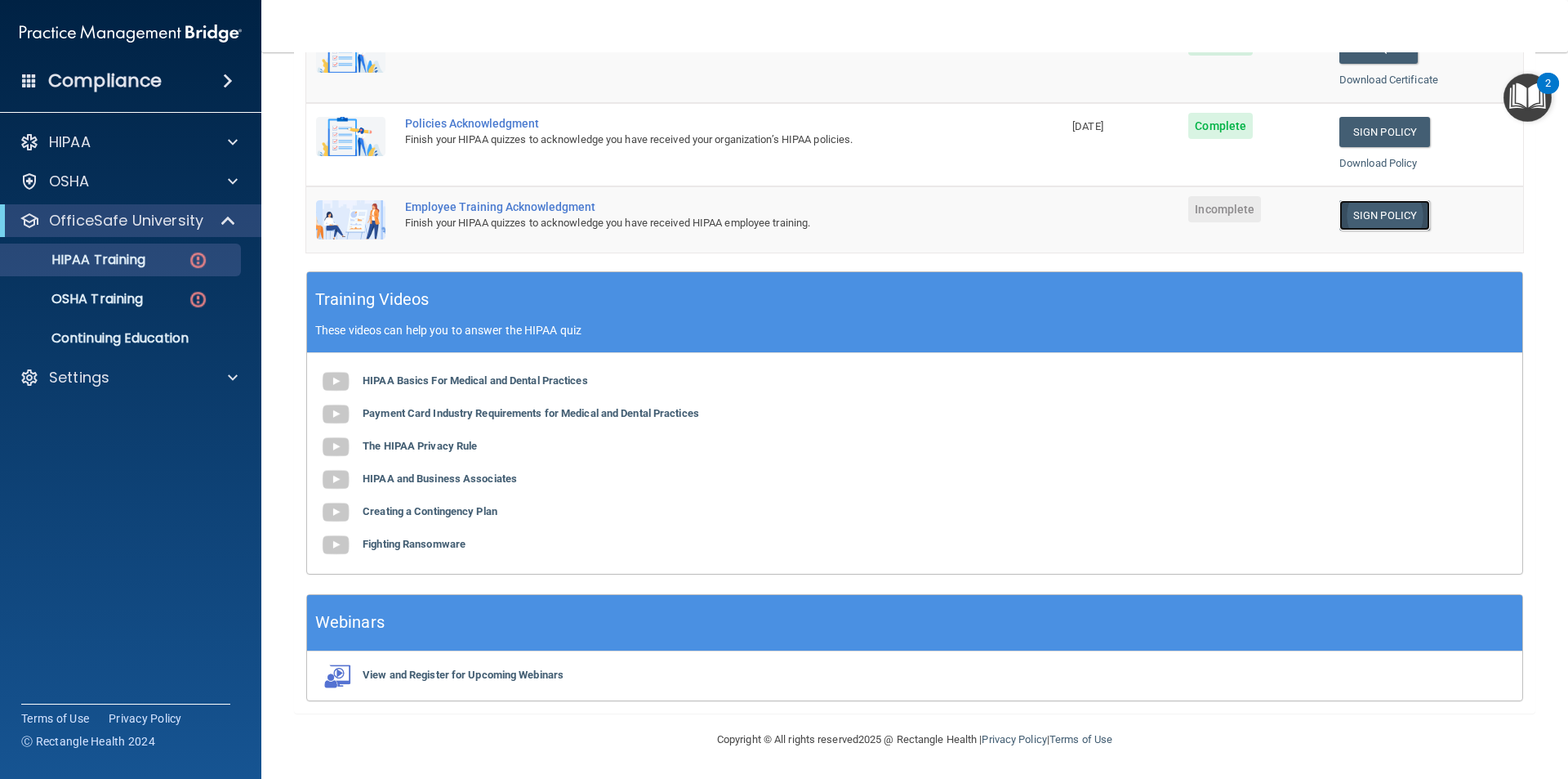
click at [1382, 214] on link "Sign Policy" at bounding box center [1385, 215] width 91 height 31
click at [1388, 206] on link "Sign Policy" at bounding box center [1385, 215] width 91 height 31
click at [224, 178] on div at bounding box center [230, 182] width 41 height 20
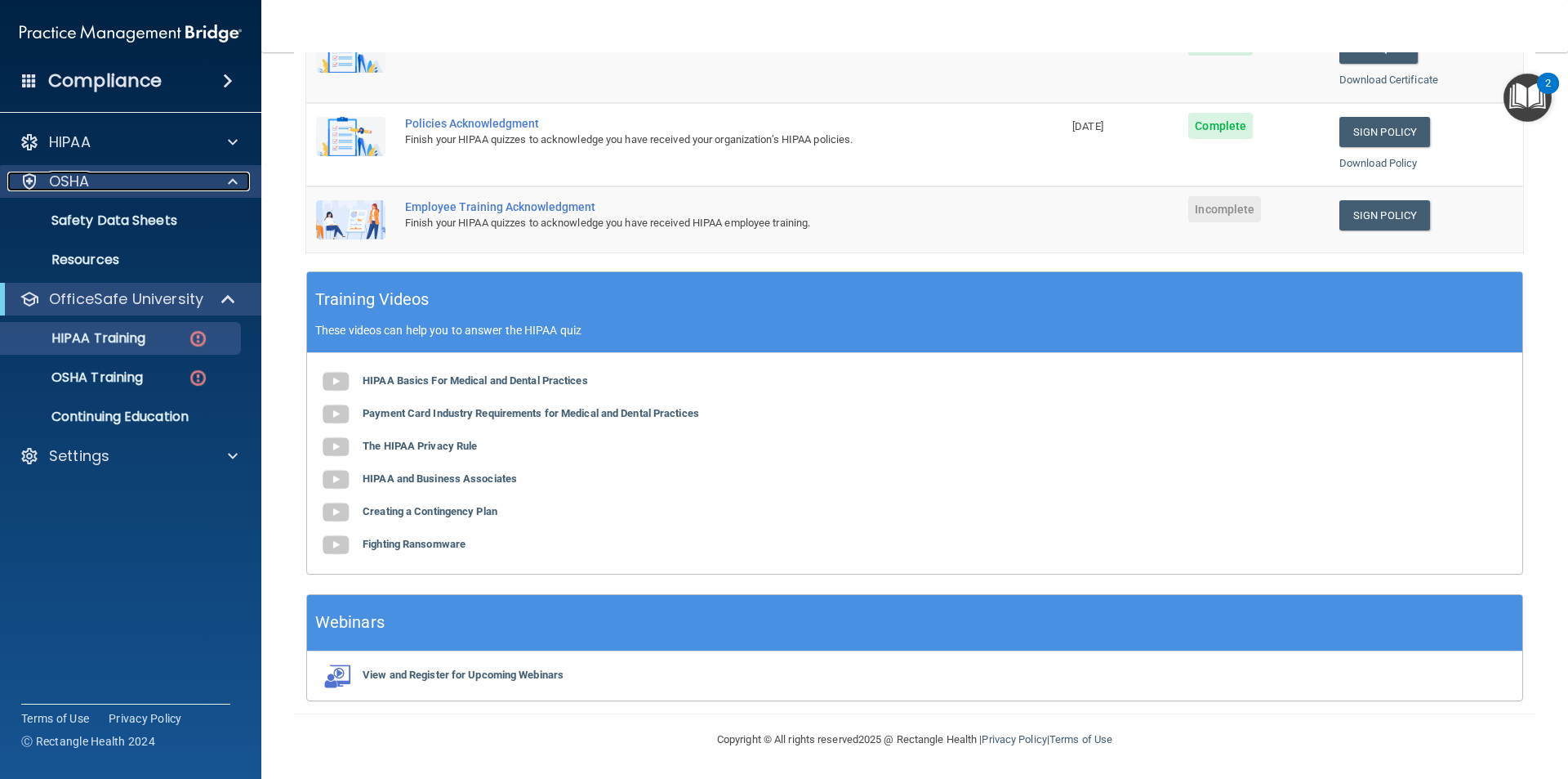
click at [224, 178] on div at bounding box center [230, 182] width 41 height 20
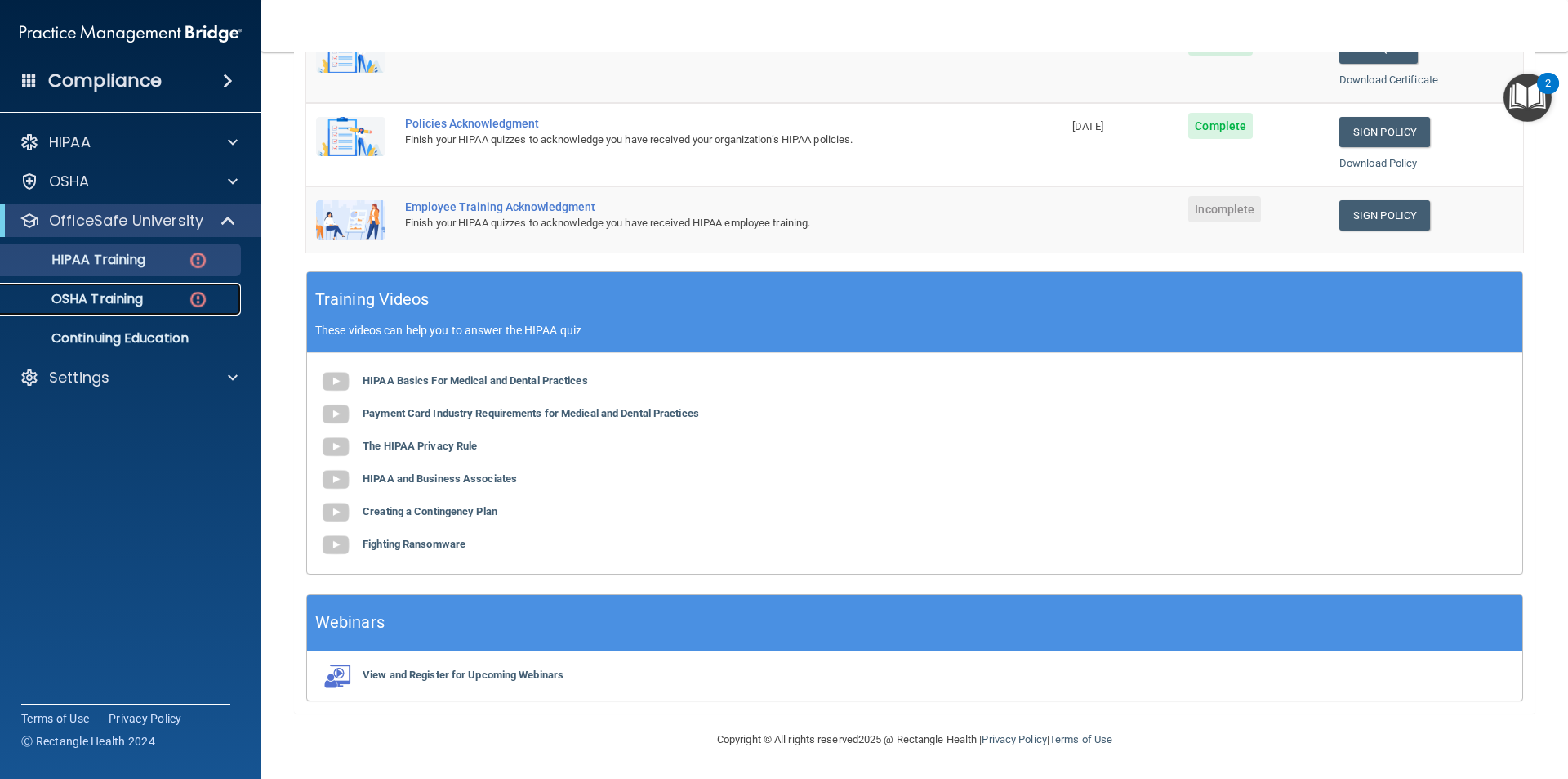
click at [182, 303] on div "OSHA Training" at bounding box center [121, 298] width 223 height 16
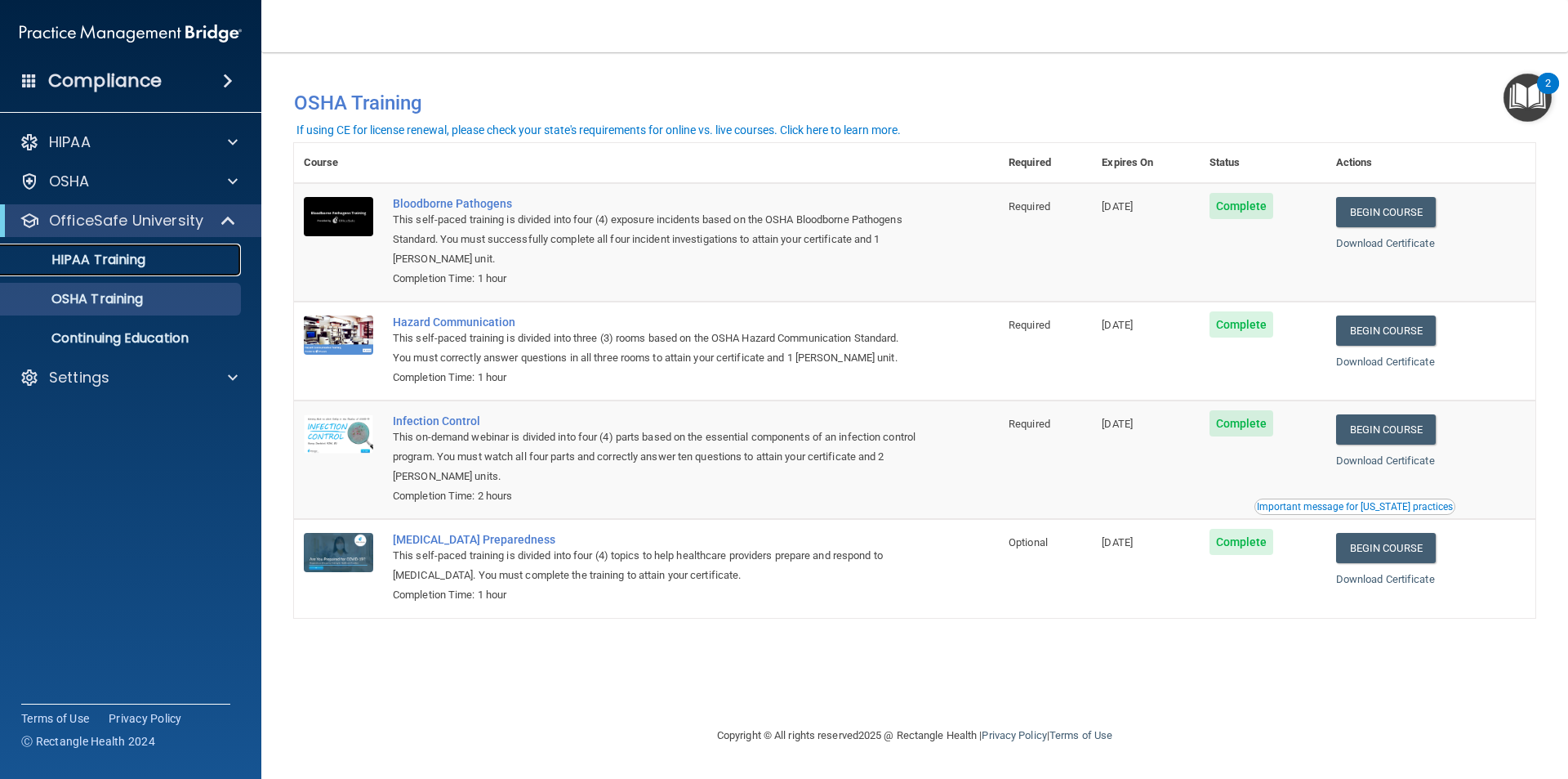
click at [140, 268] on p "HIPAA Training" at bounding box center [77, 259] width 135 height 16
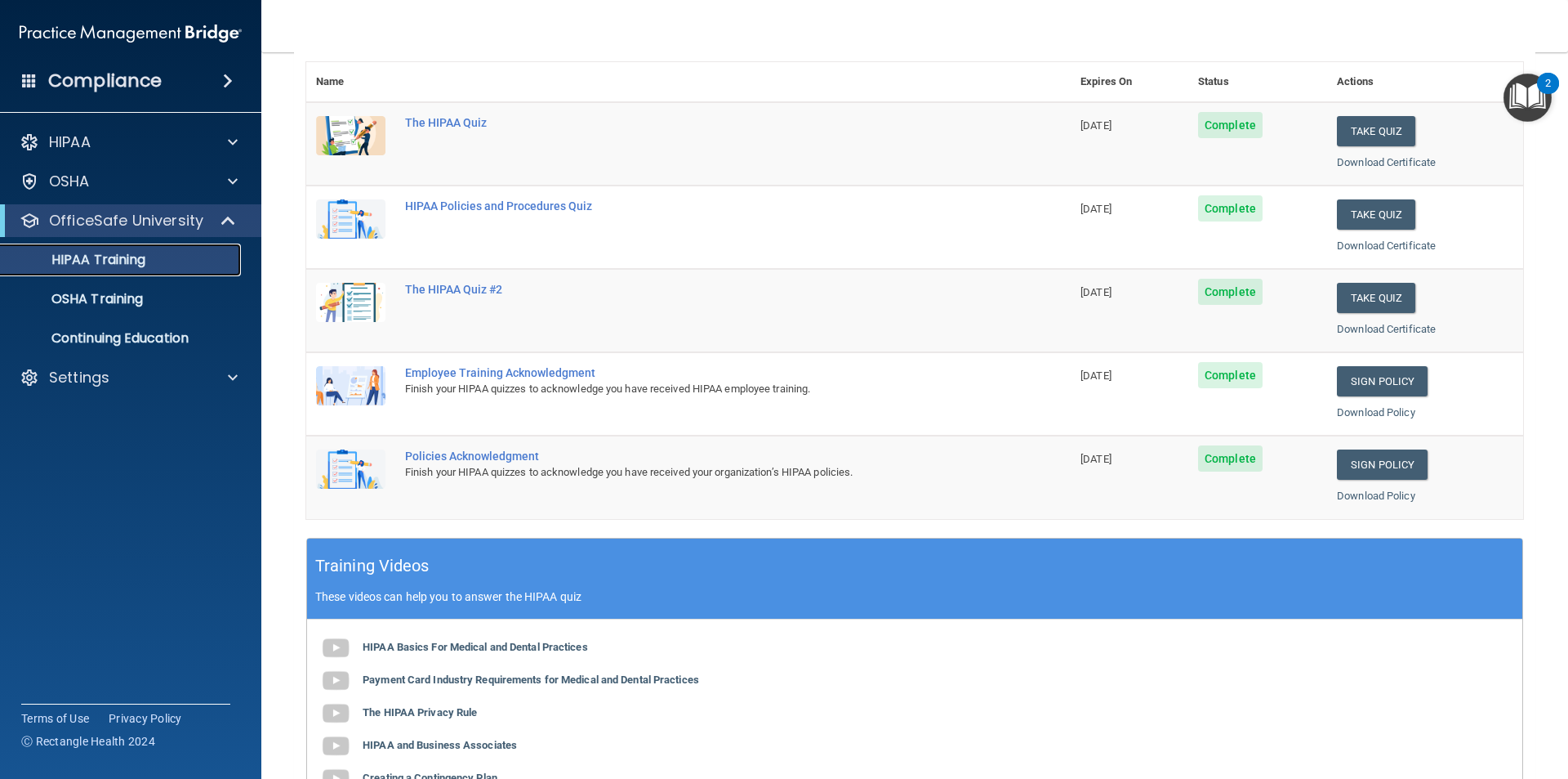
scroll to position [125, 0]
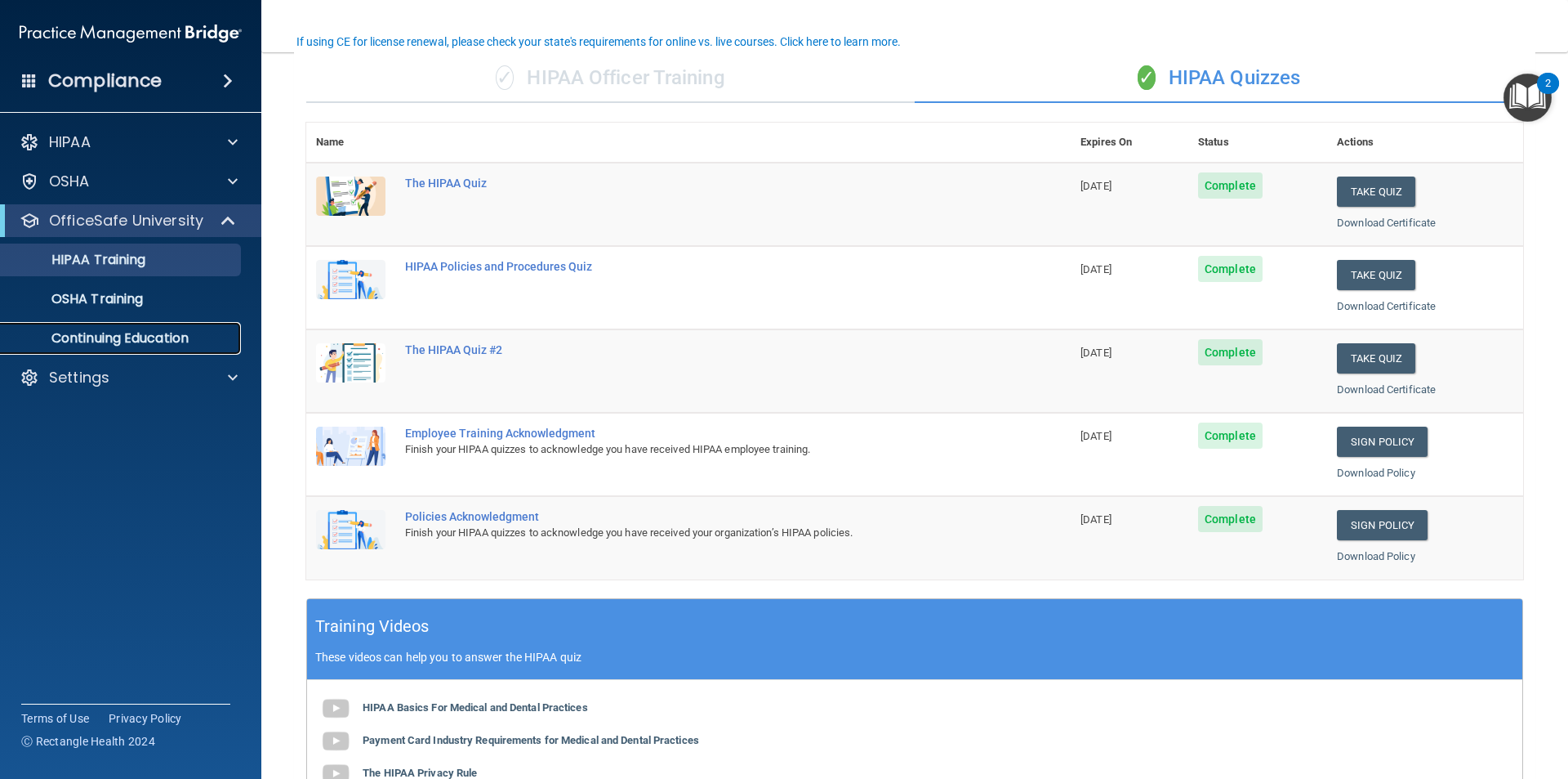
click at [190, 347] on link "Continuing Education" at bounding box center [112, 338] width 257 height 32
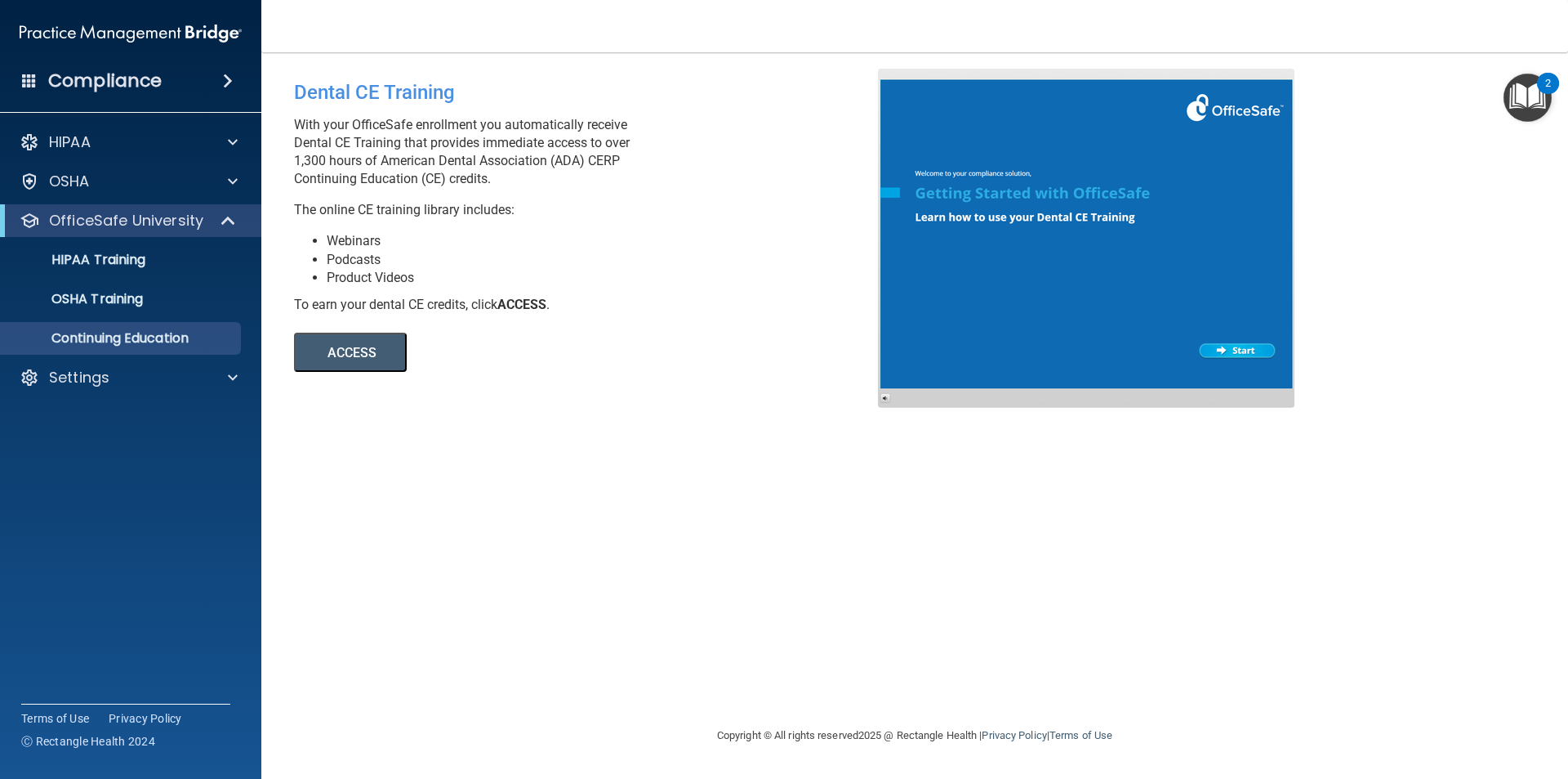
click at [1521, 93] on img "Open Resource Center, 2 new notifications" at bounding box center [1528, 97] width 48 height 48
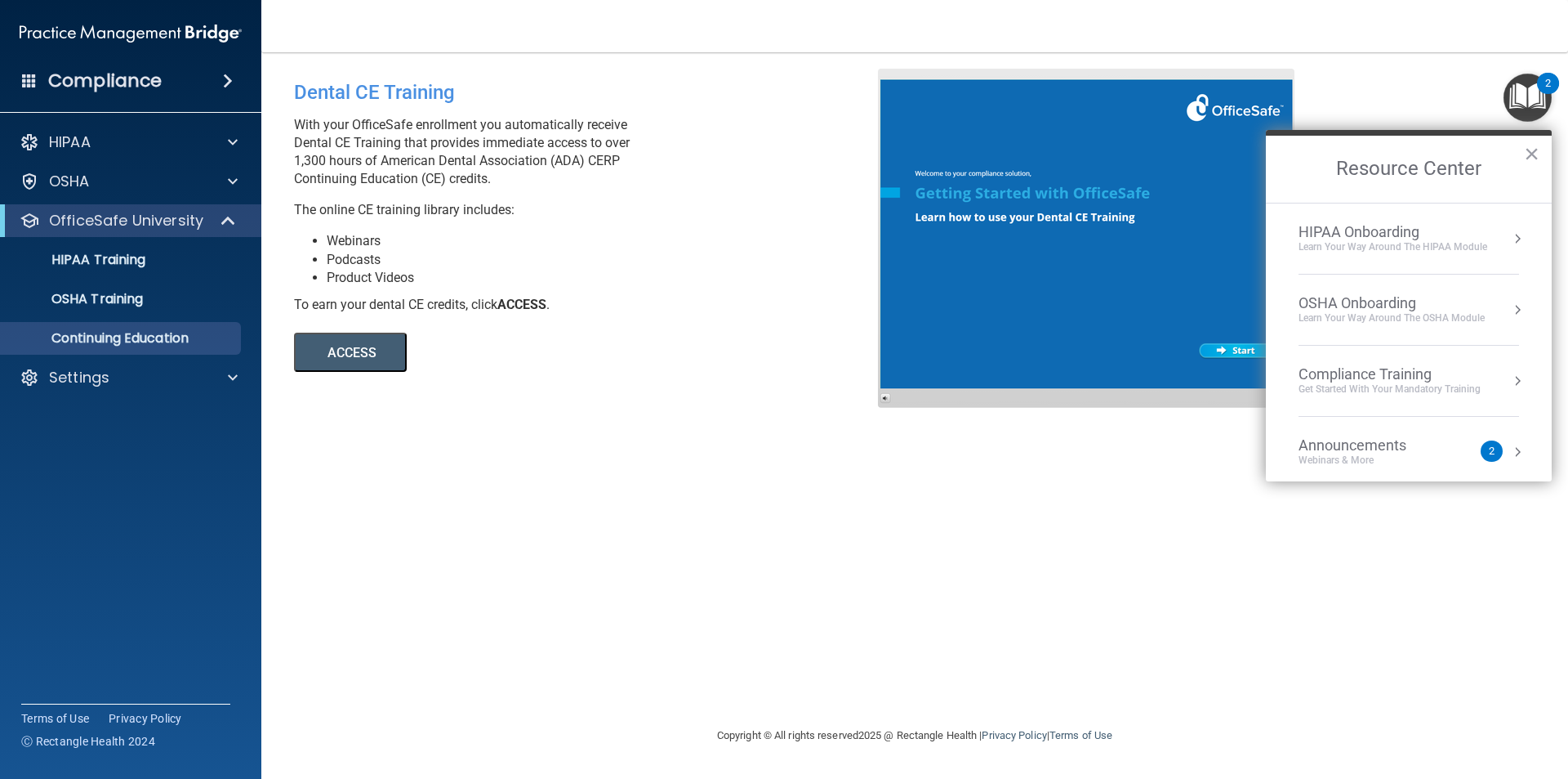
click at [1516, 235] on ol "HIPAA Onboarding Learn Your Way around the HIPAA module OSHA Onboarding Learn y…" at bounding box center [1408, 342] width 286 height 279
click at [1510, 239] on button "Resource Center" at bounding box center [1517, 238] width 16 height 16
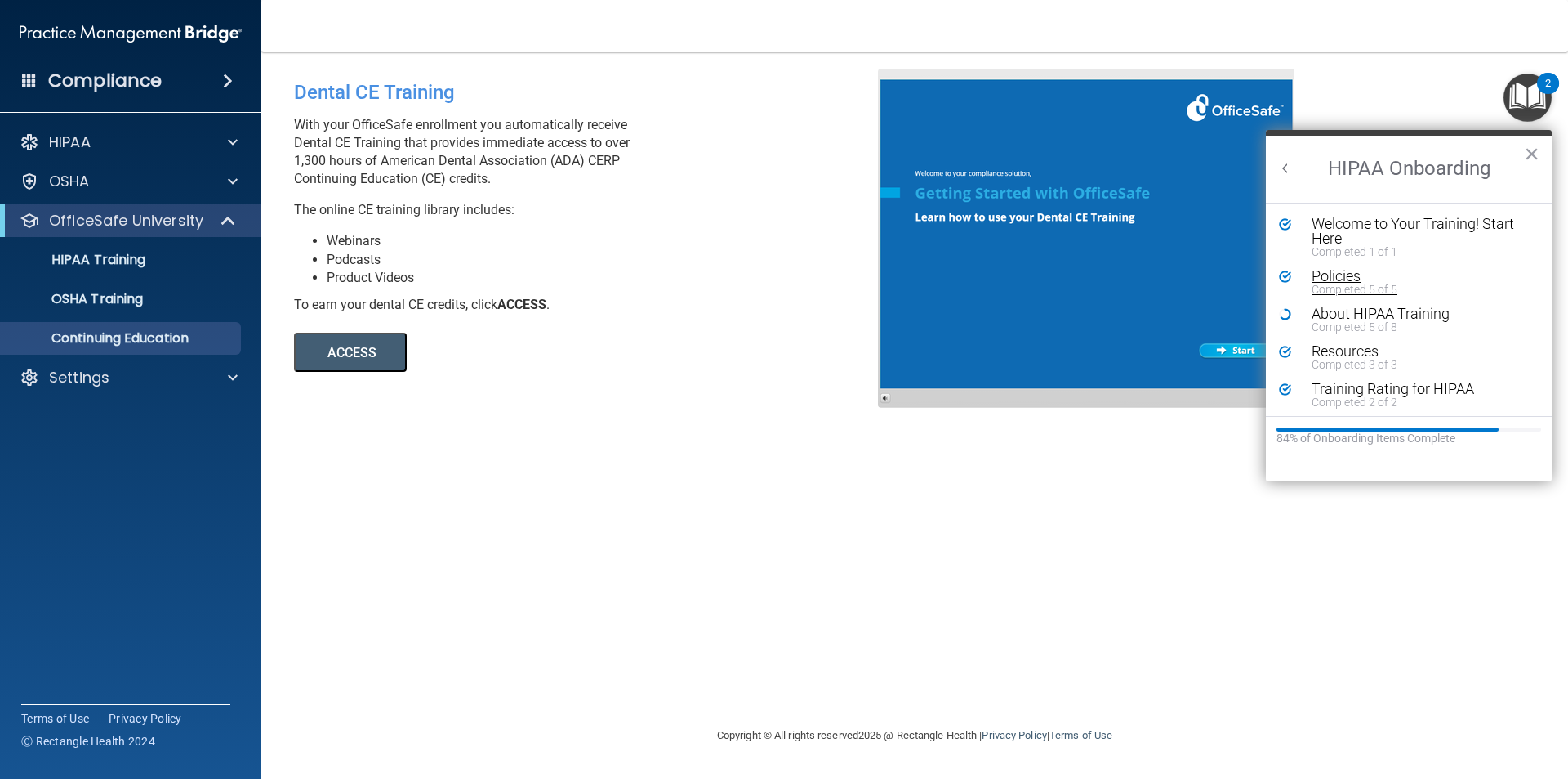
scroll to position [3, 0]
click at [1523, 154] on h2 "HIPAA Onboarding" at bounding box center [1408, 169] width 286 height 67
click at [1528, 155] on button "×" at bounding box center [1532, 153] width 15 height 26
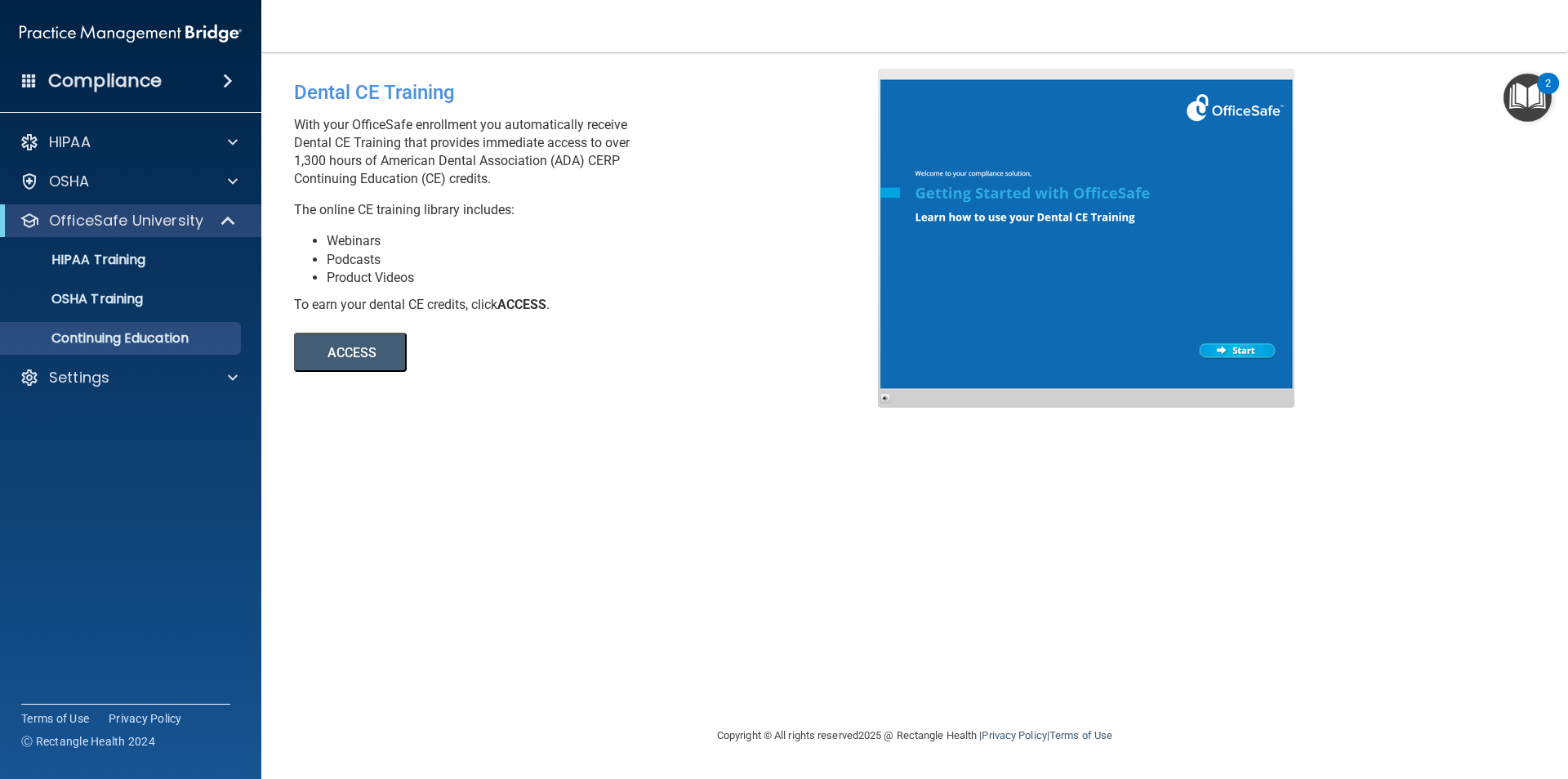
click at [1522, 117] on img "Open Resource Center, 2 new notifications" at bounding box center [1528, 97] width 48 height 48
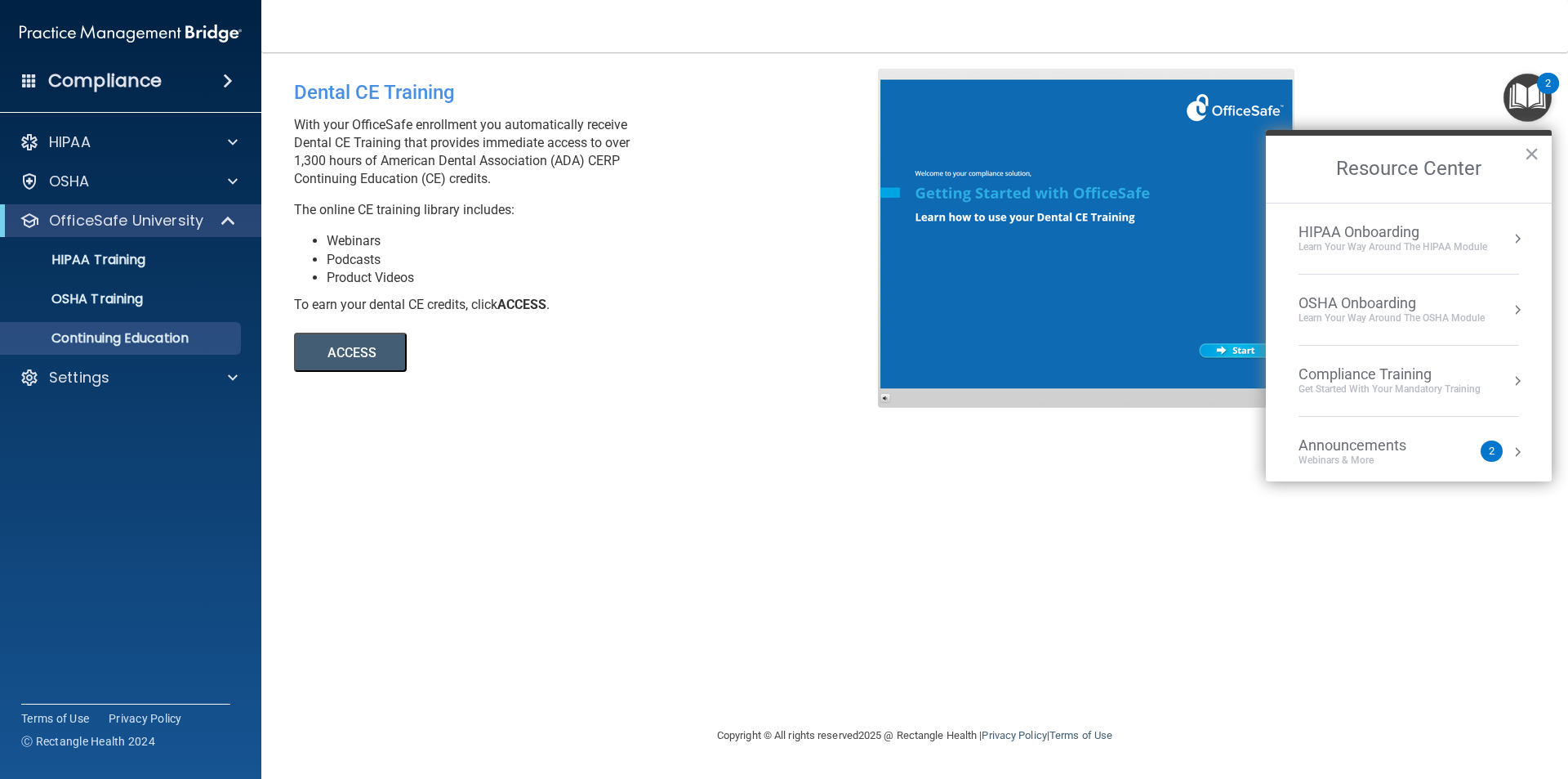
click at [1494, 301] on div "OSHA Onboarding Learn your way around the OSHA module" at bounding box center [1408, 310] width 221 height 31
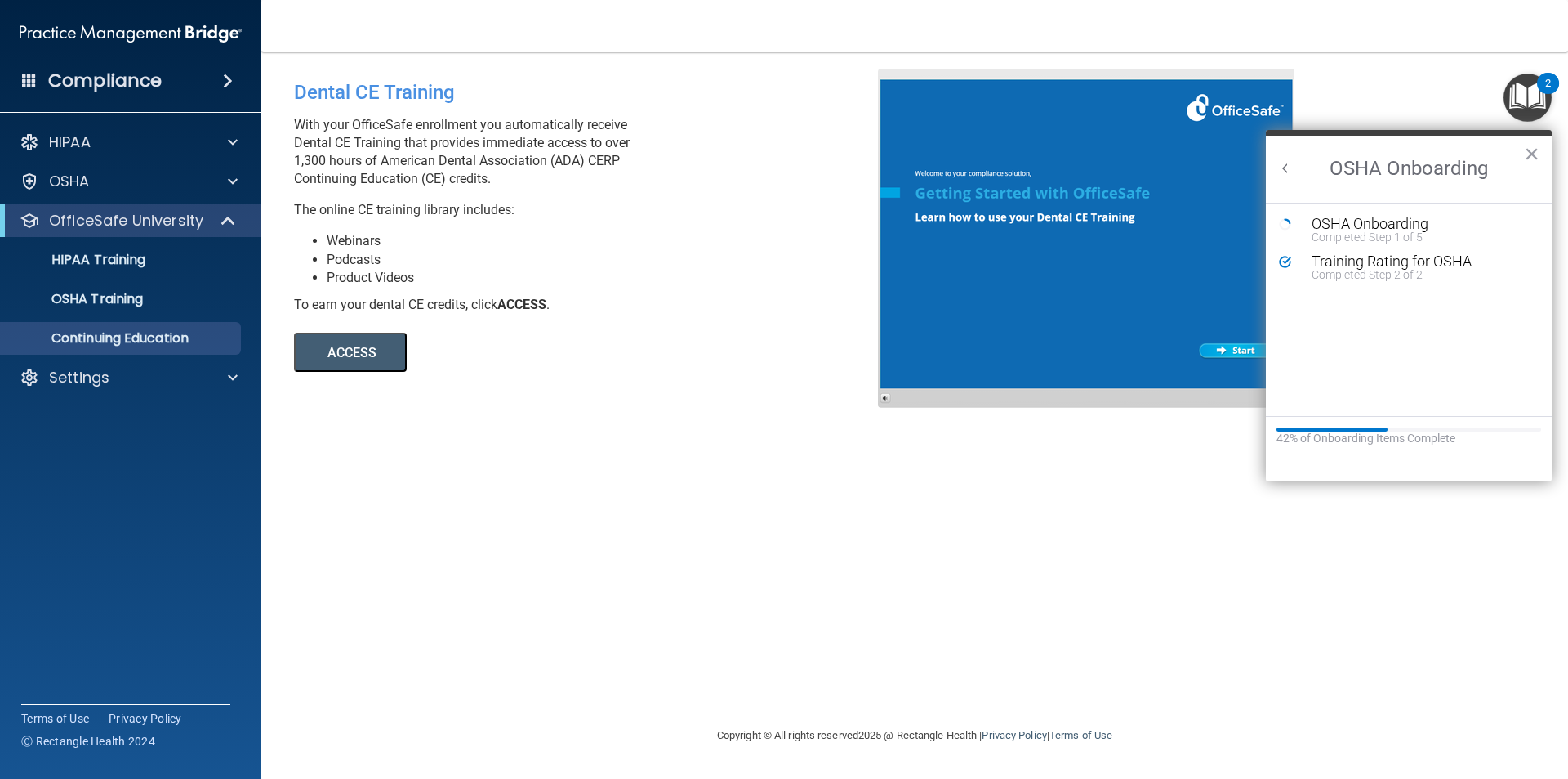
scroll to position [0, 0]
click at [1413, 234] on div "Completed Step 1 of 5" at bounding box center [1421, 237] width 219 height 11
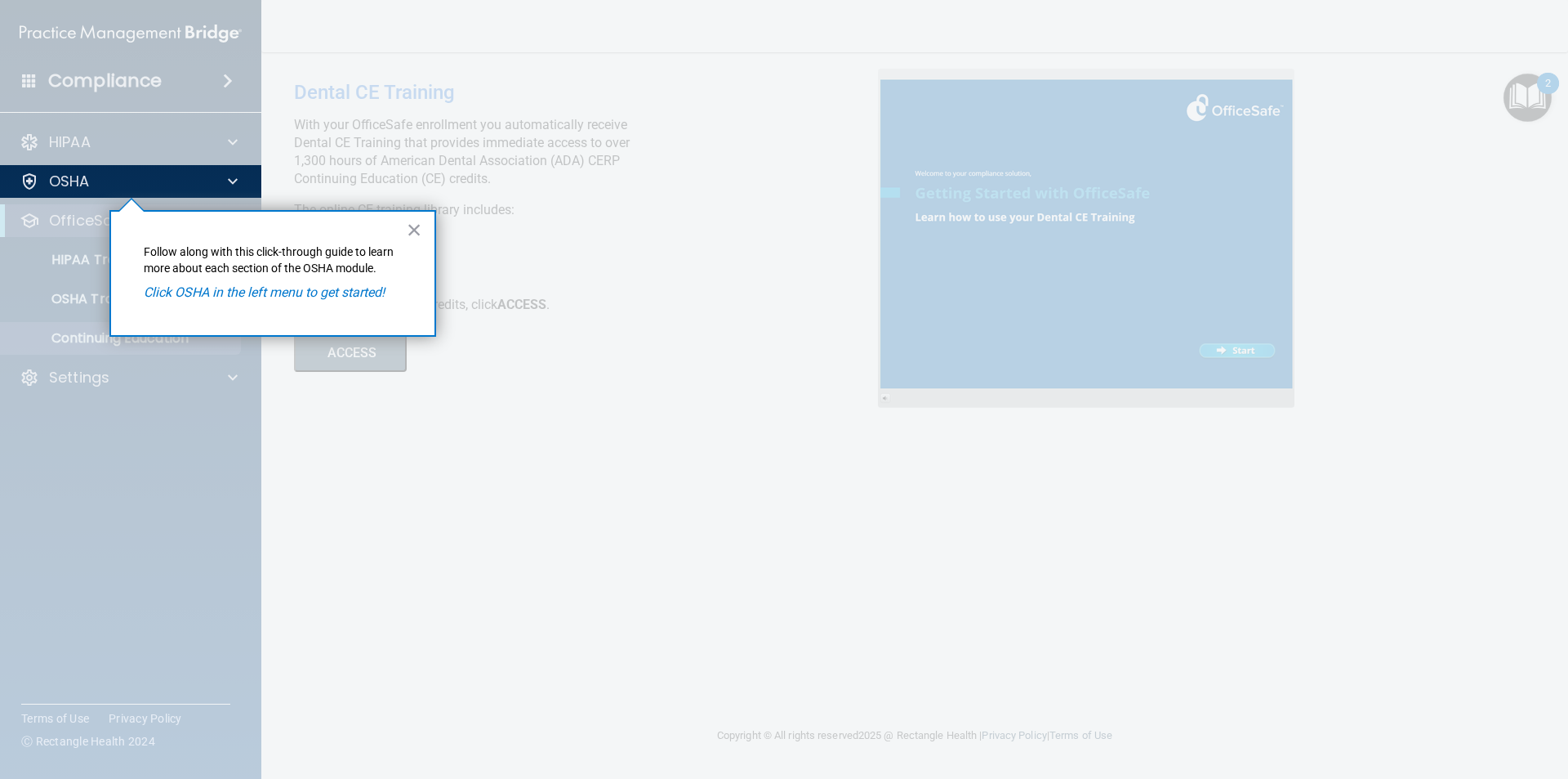
click at [407, 232] on button "×" at bounding box center [415, 229] width 15 height 26
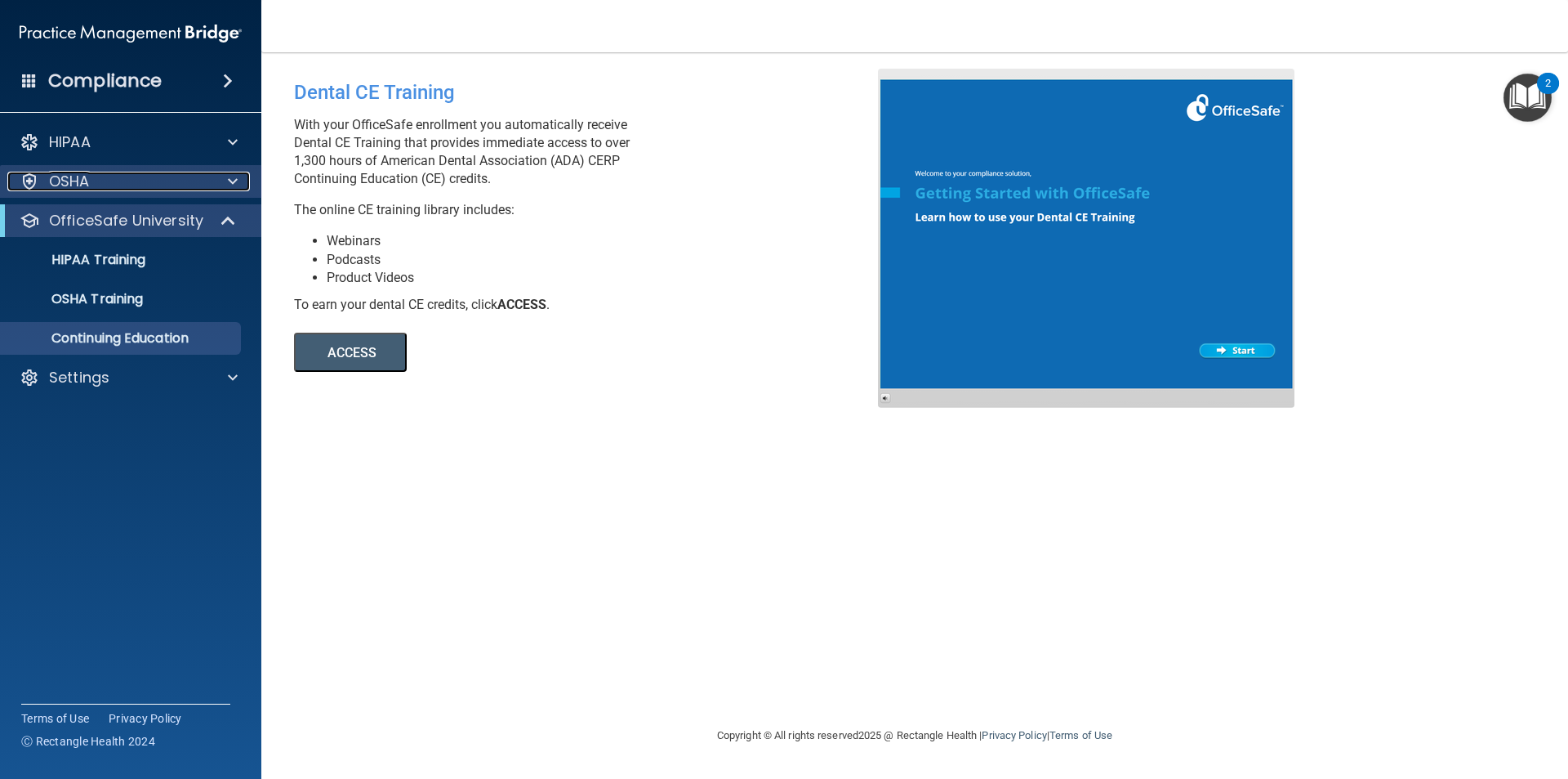
click at [210, 188] on div at bounding box center [230, 182] width 41 height 20
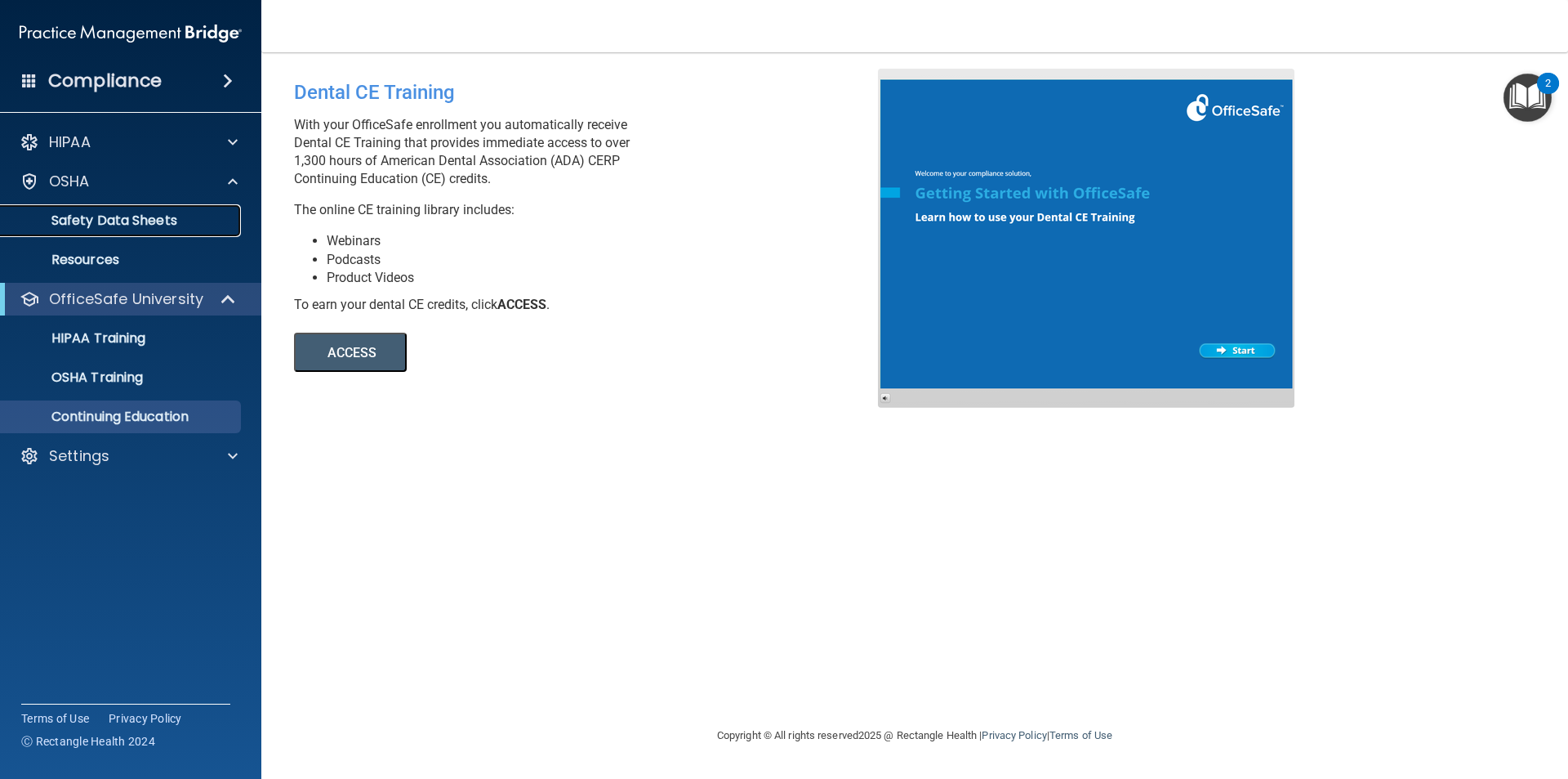
click at [192, 217] on p "Safety Data Sheets" at bounding box center [121, 220] width 223 height 16
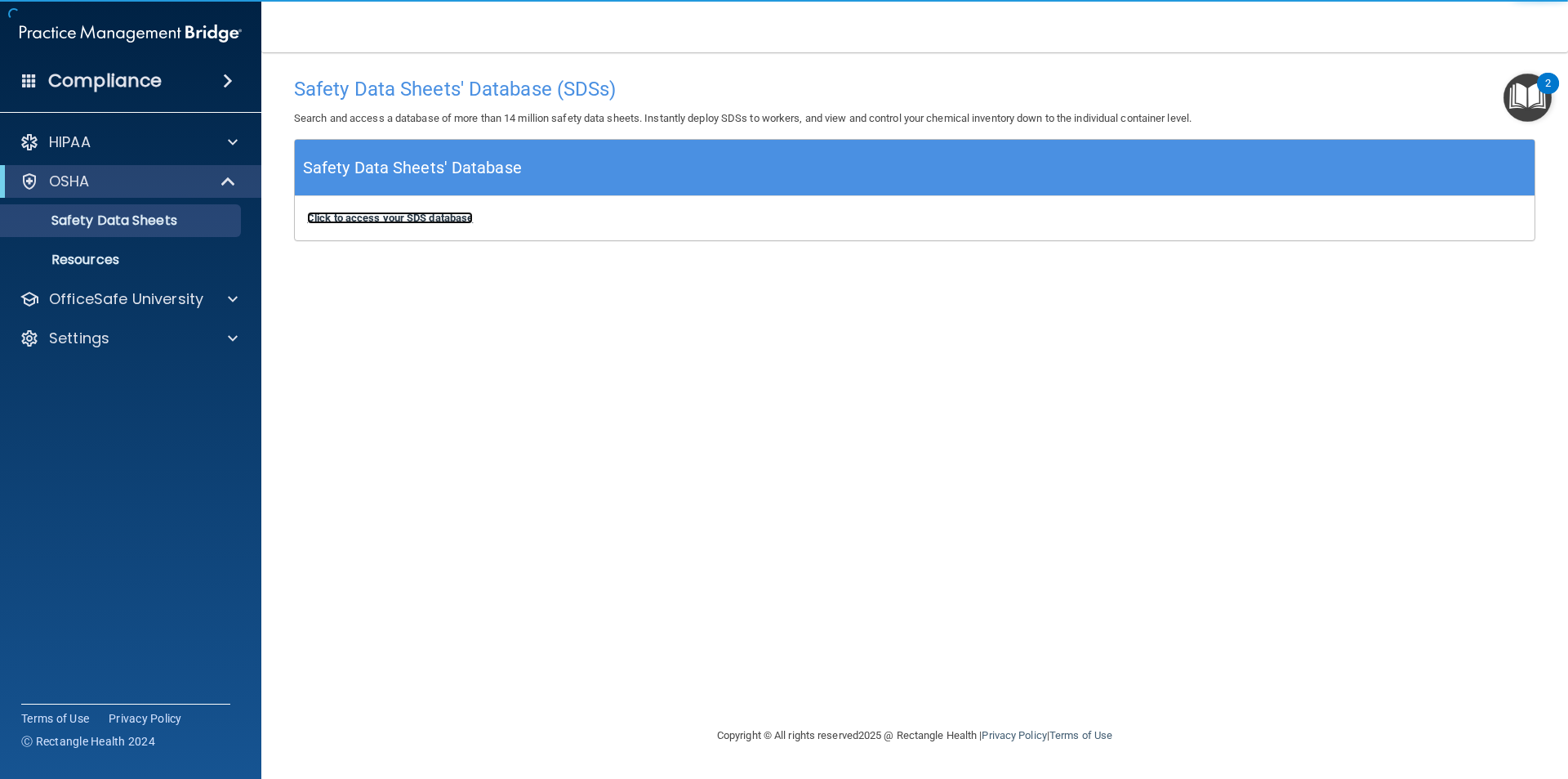
click at [369, 218] on b "Click to access your SDS database" at bounding box center [390, 217] width 166 height 12
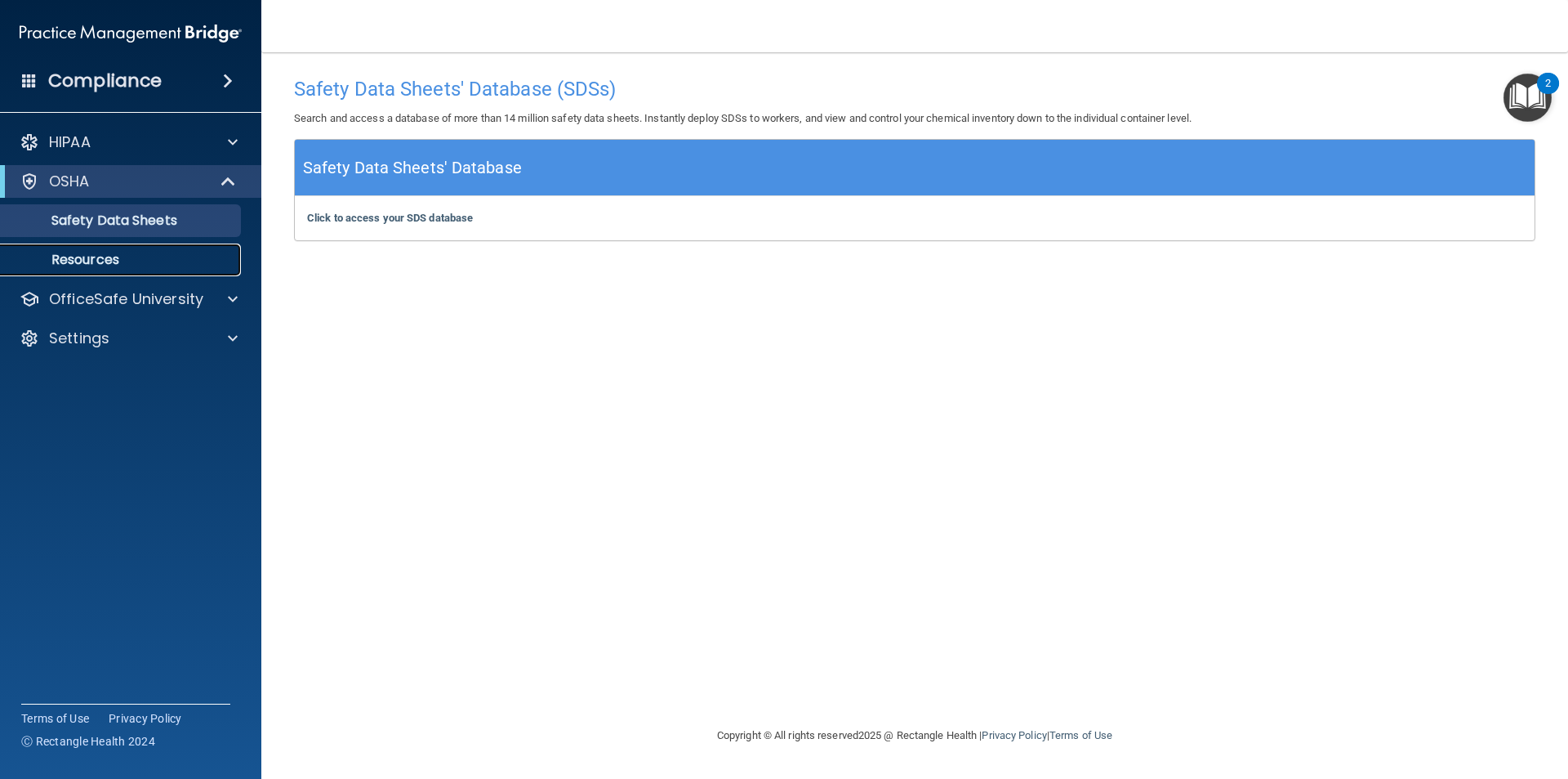
click at [141, 263] on p "Resources" at bounding box center [121, 259] width 223 height 16
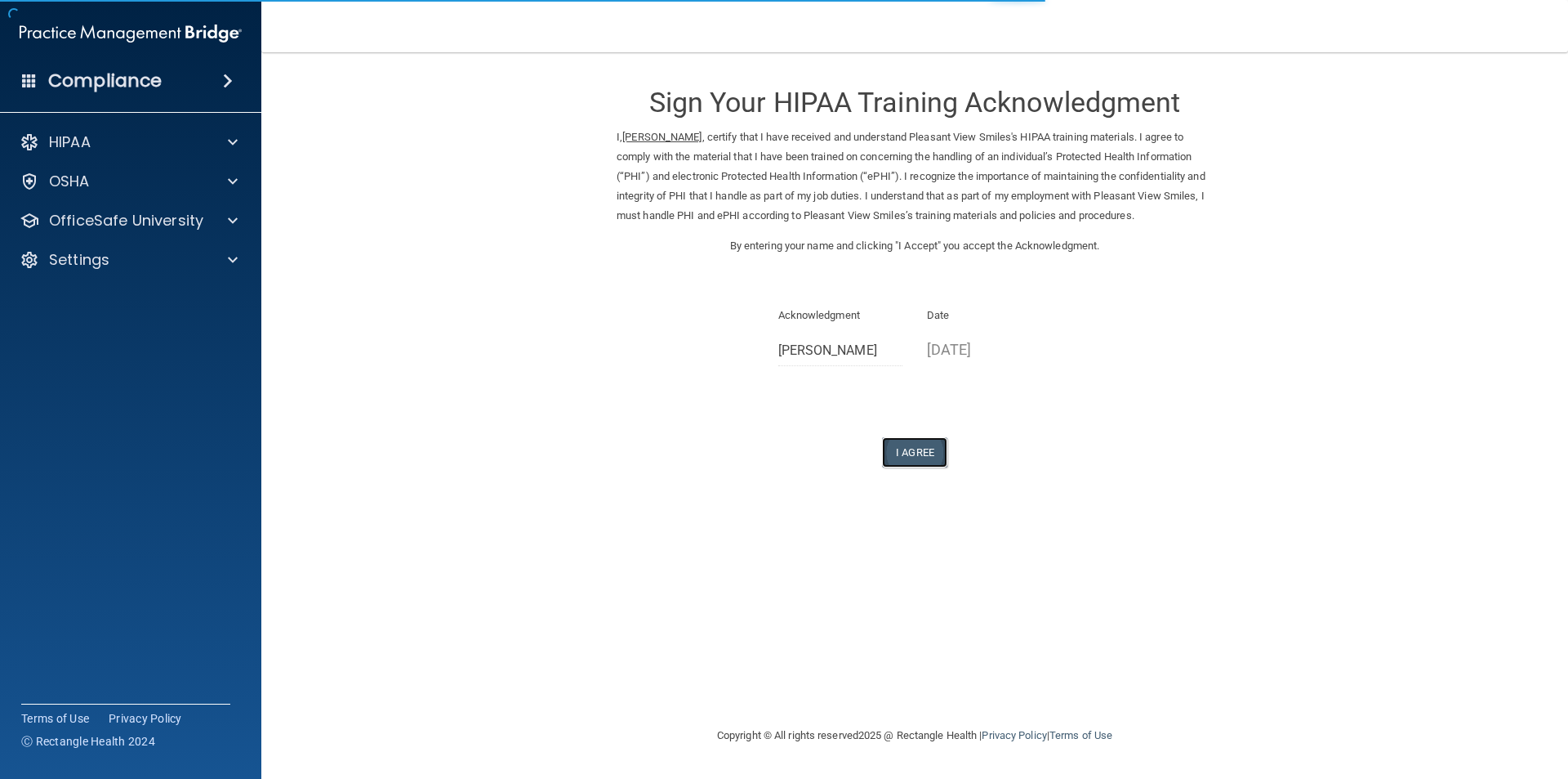
click at [902, 458] on button "I Agree" at bounding box center [914, 452] width 65 height 31
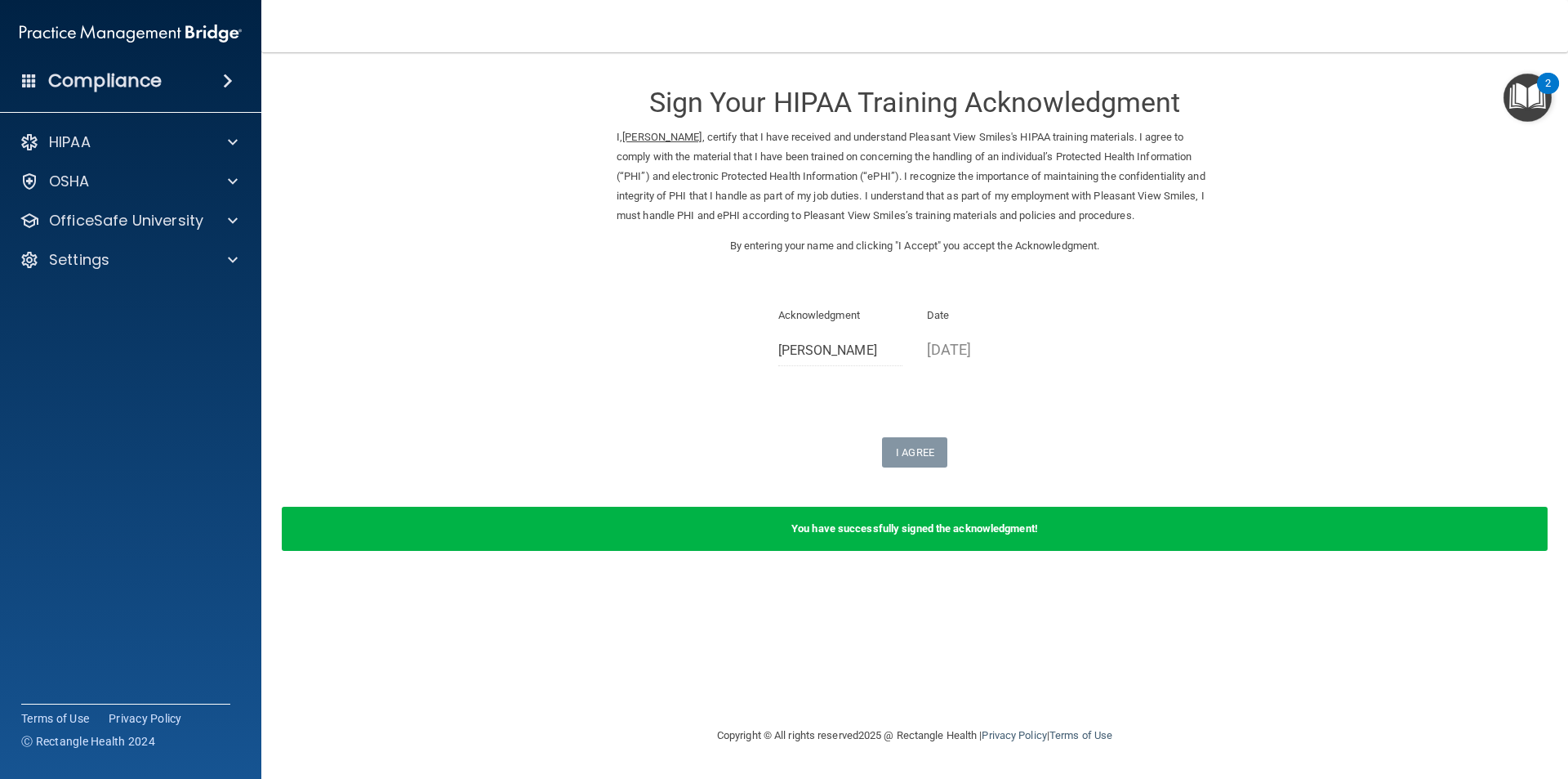
click at [1528, 102] on img "Open Resource Center, 2 new notifications" at bounding box center [1528, 97] width 48 height 48
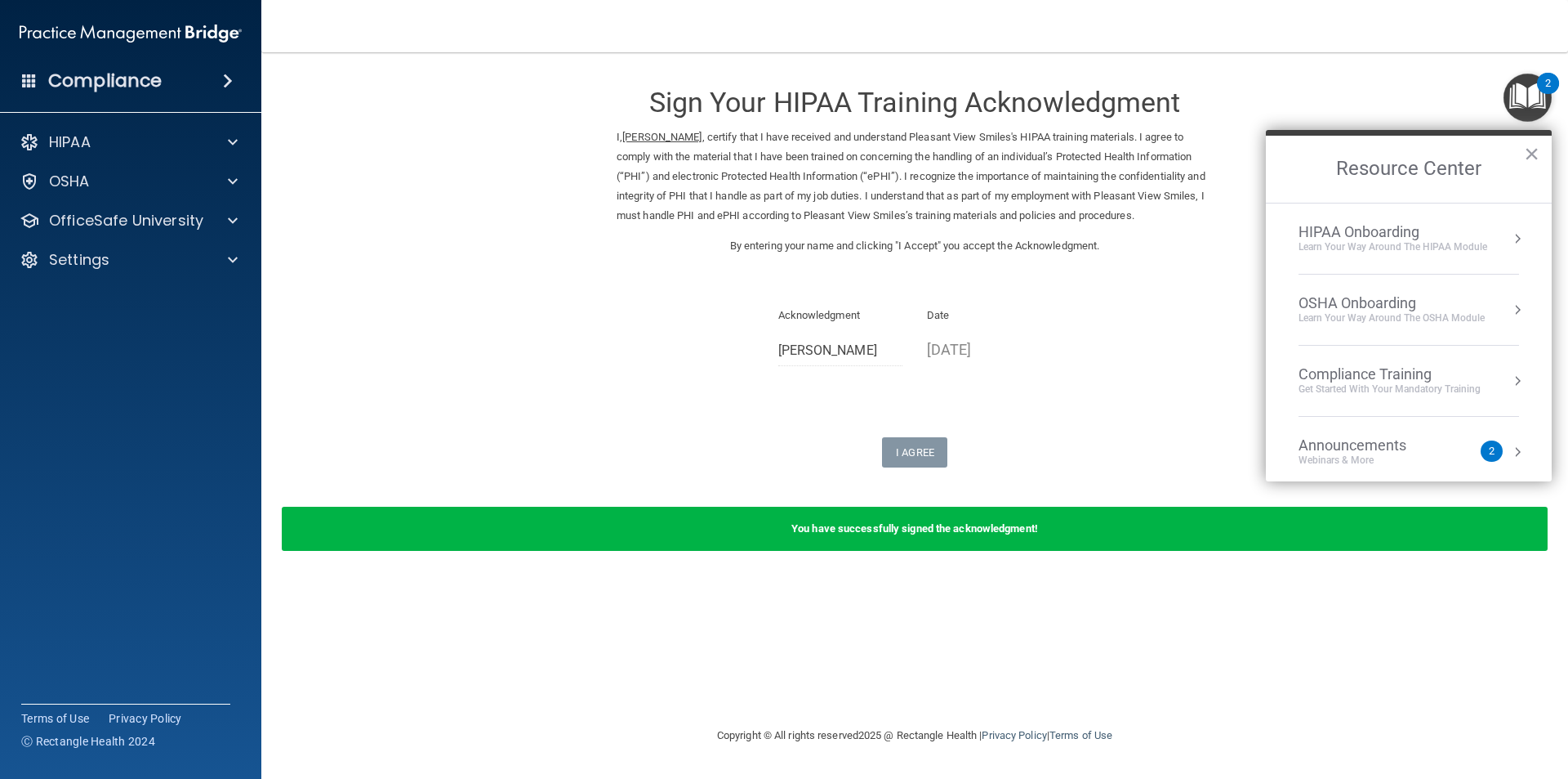
click at [1452, 240] on div "Learn Your Way around the HIPAA module" at bounding box center [1392, 247] width 188 height 14
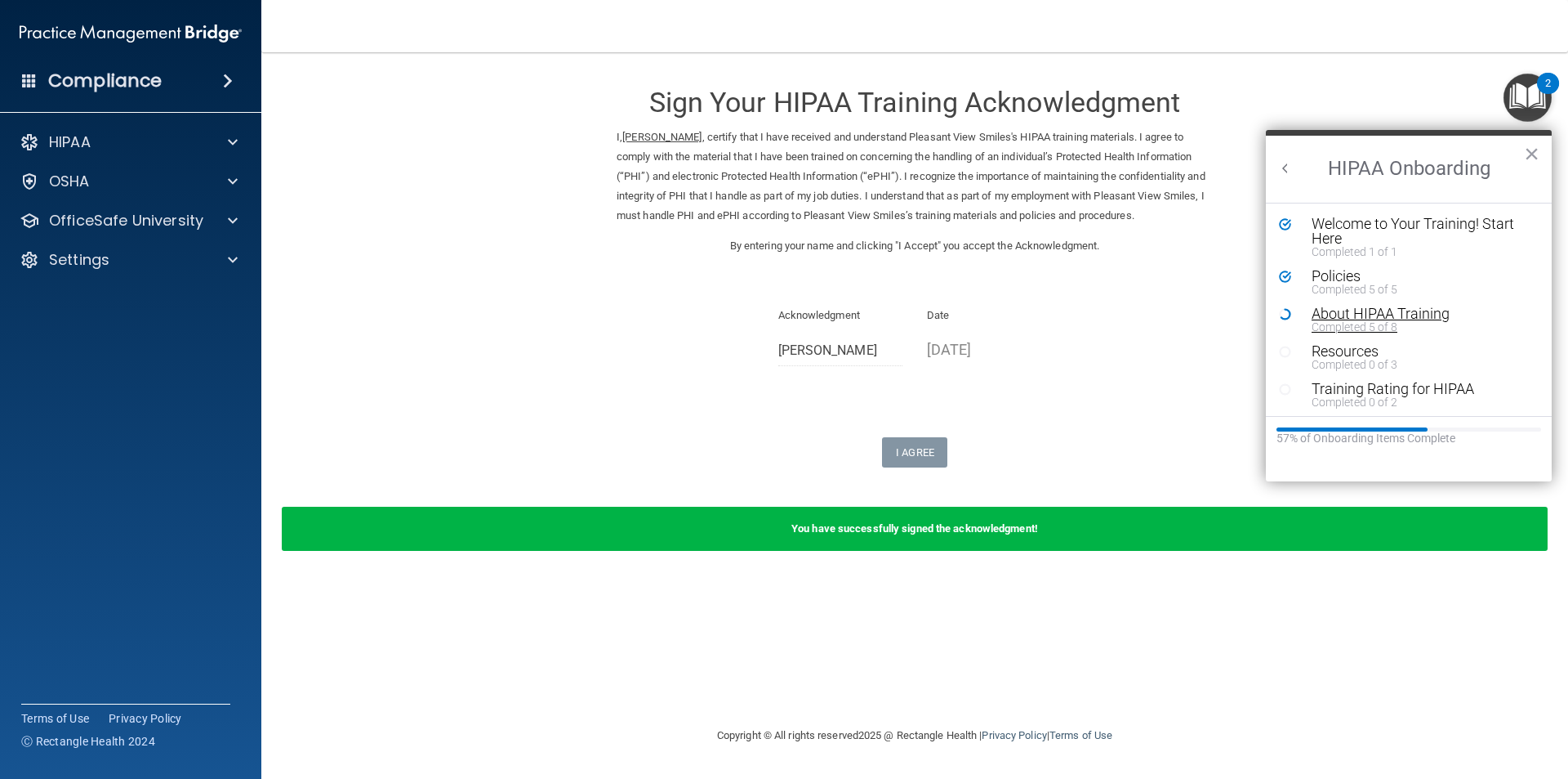
click at [1377, 313] on div "About HIPAA Training" at bounding box center [1415, 314] width 206 height 14
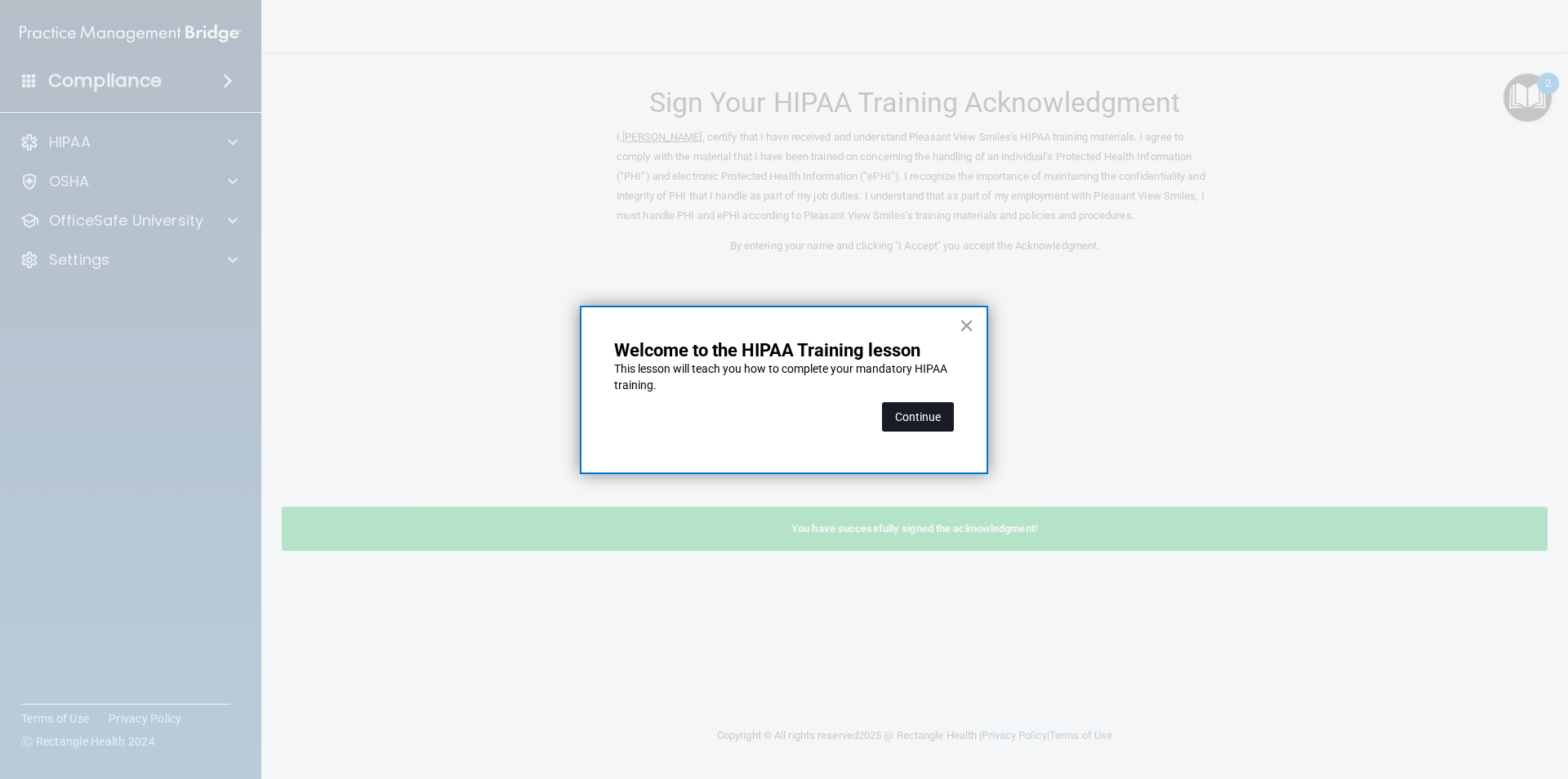
click at [916, 420] on button "Continue" at bounding box center [917, 417] width 72 height 30
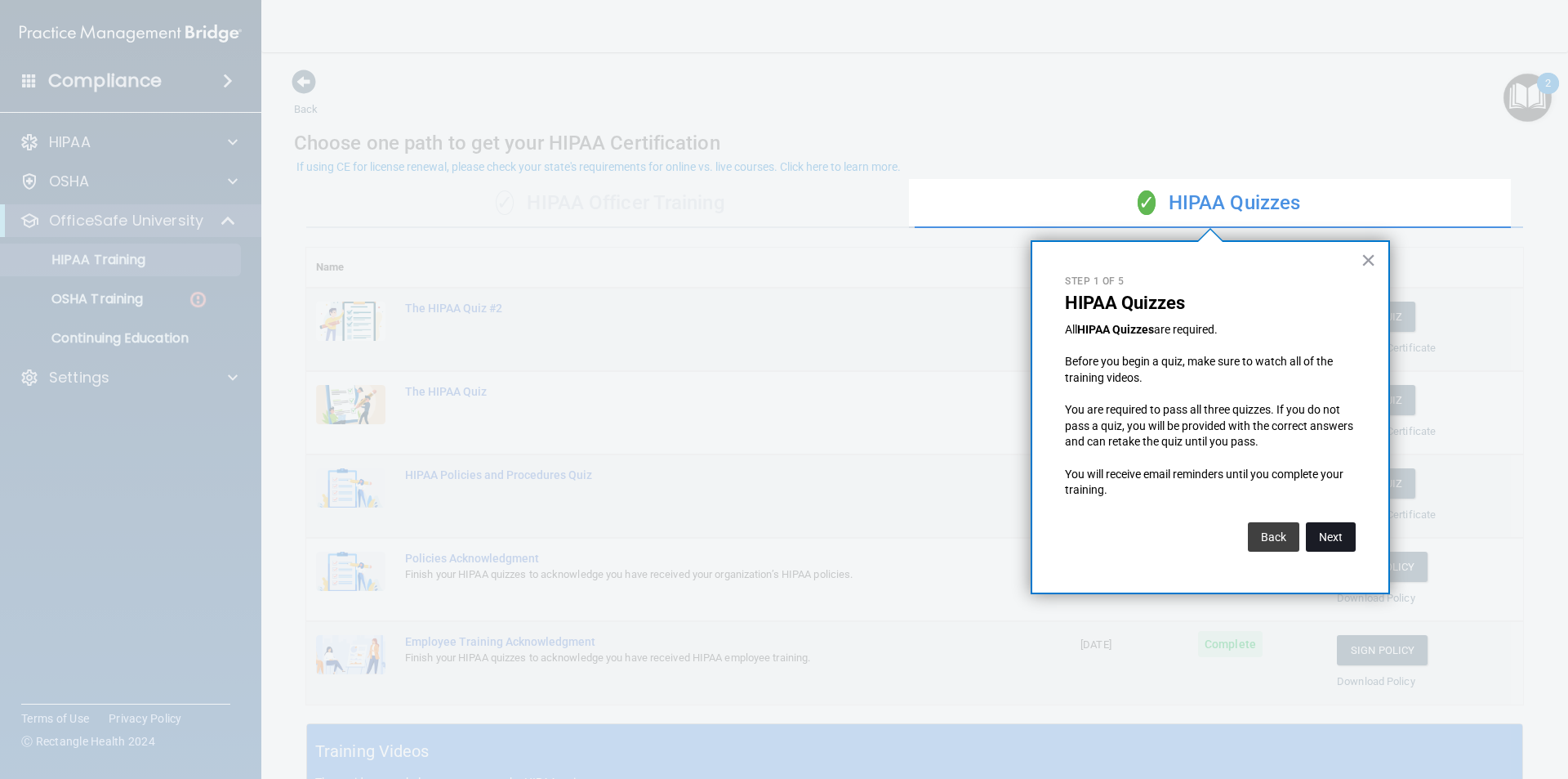
click at [1318, 531] on button "Next" at bounding box center [1331, 536] width 50 height 30
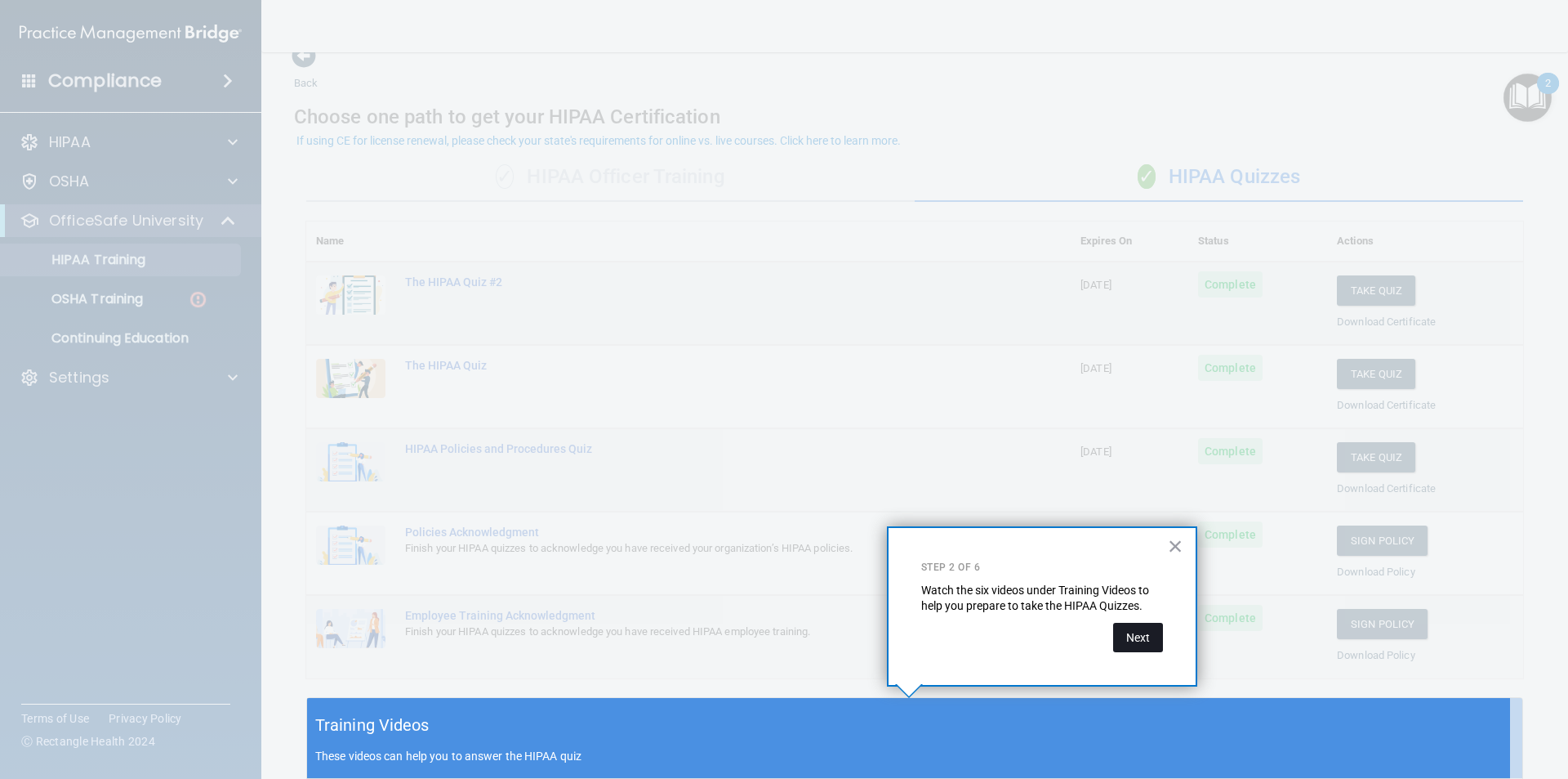
click at [1123, 638] on button "Next" at bounding box center [1138, 637] width 50 height 30
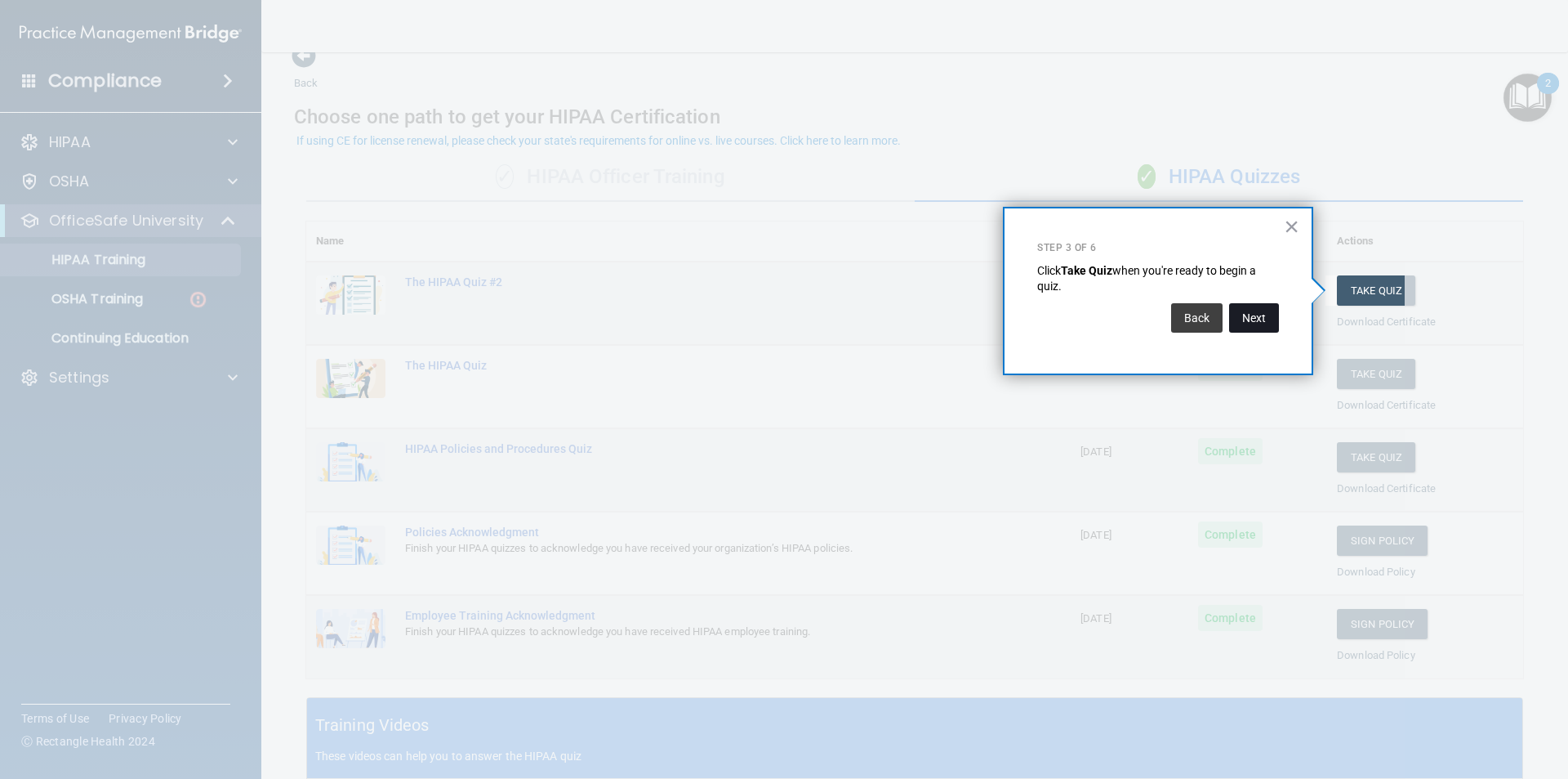
click at [1267, 318] on button "Next" at bounding box center [1255, 317] width 50 height 30
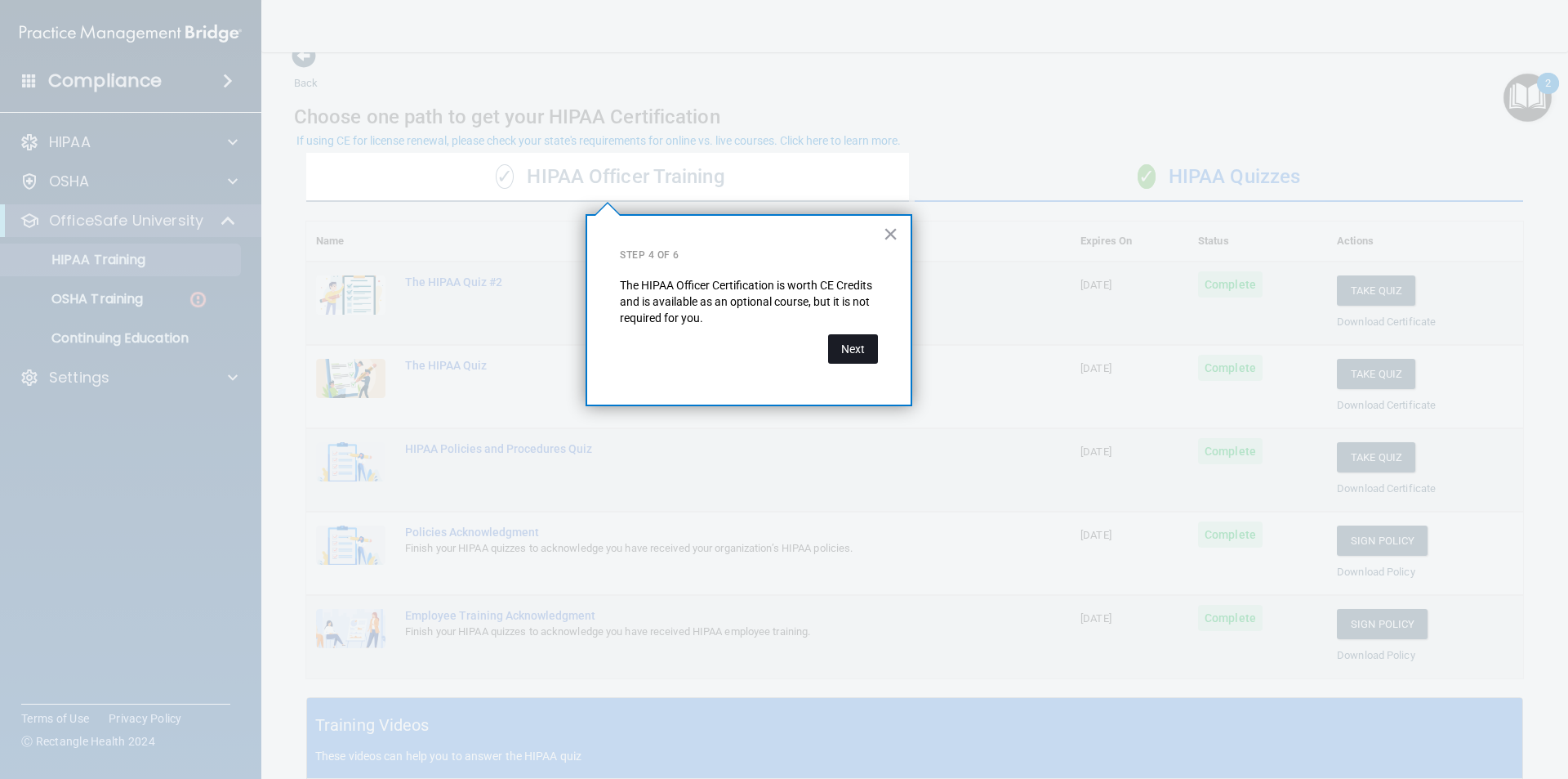
click at [855, 346] on button "Next" at bounding box center [853, 349] width 50 height 30
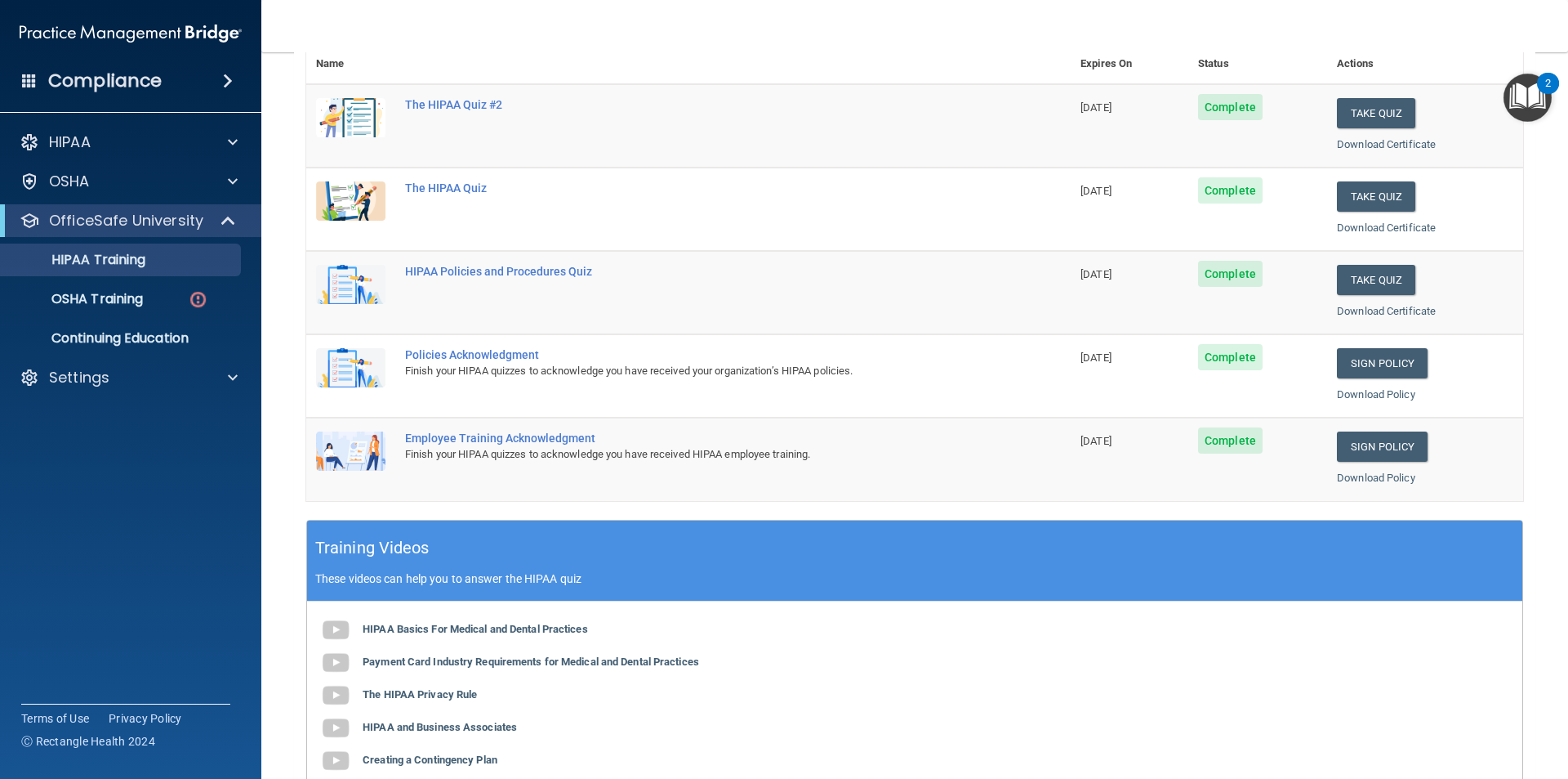
scroll to position [0, 0]
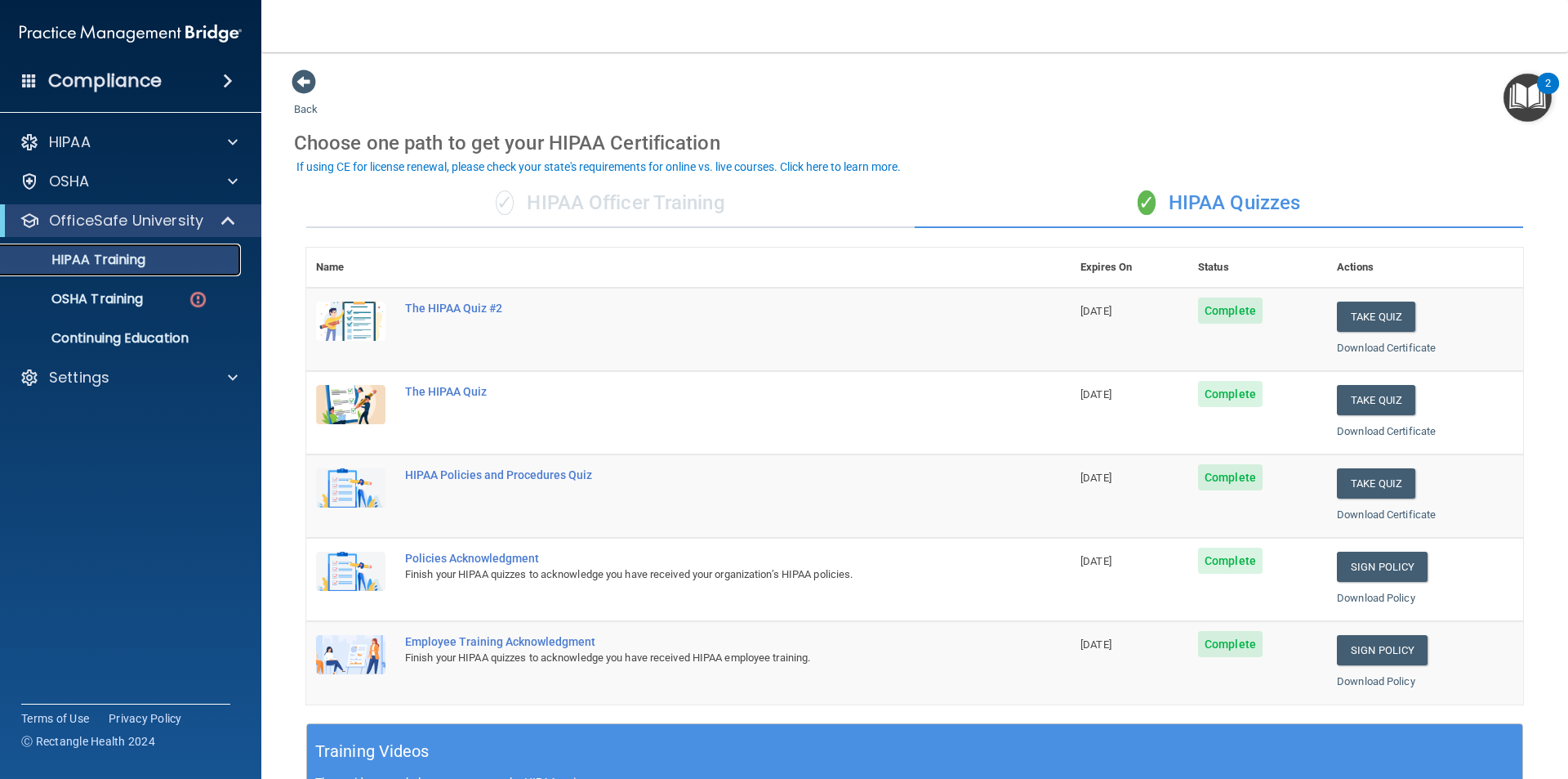
click at [169, 262] on div "HIPAA Training" at bounding box center [121, 259] width 223 height 16
click at [239, 144] on div at bounding box center [230, 141] width 41 height 20
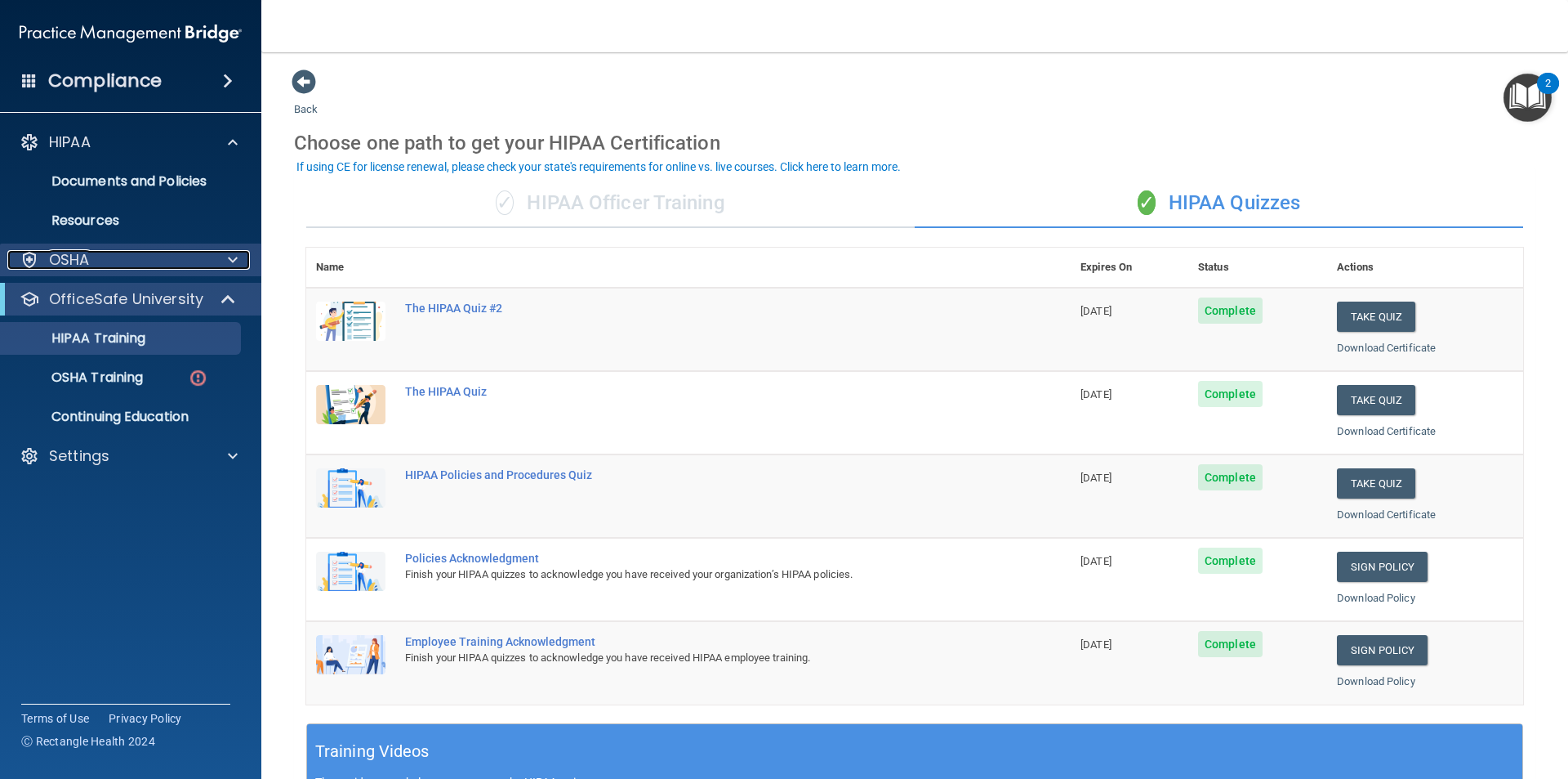
click at [226, 264] on div at bounding box center [230, 260] width 41 height 20
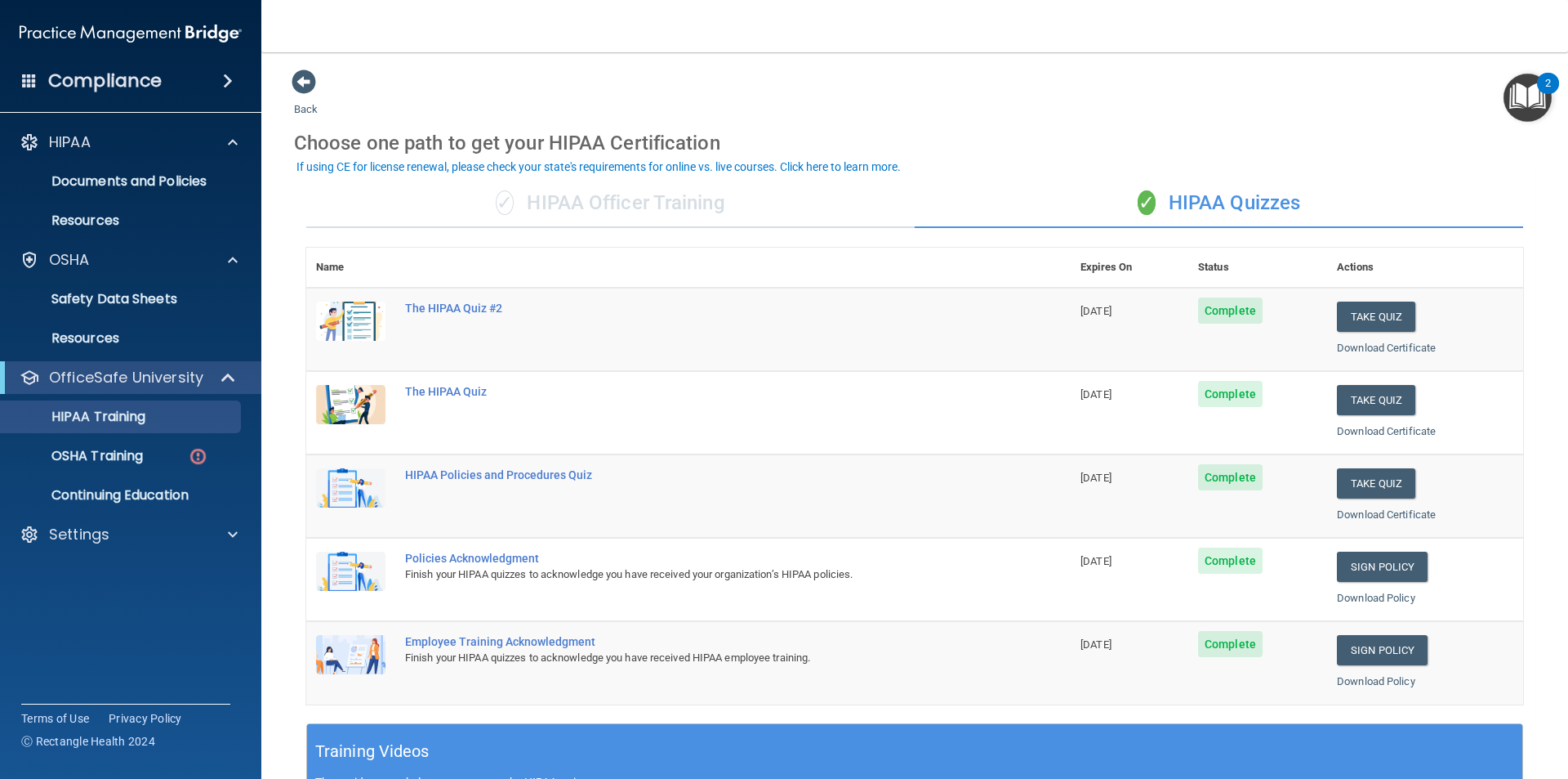
click at [1514, 93] on img "Open Resource Center, 2 new notifications" at bounding box center [1528, 97] width 48 height 48
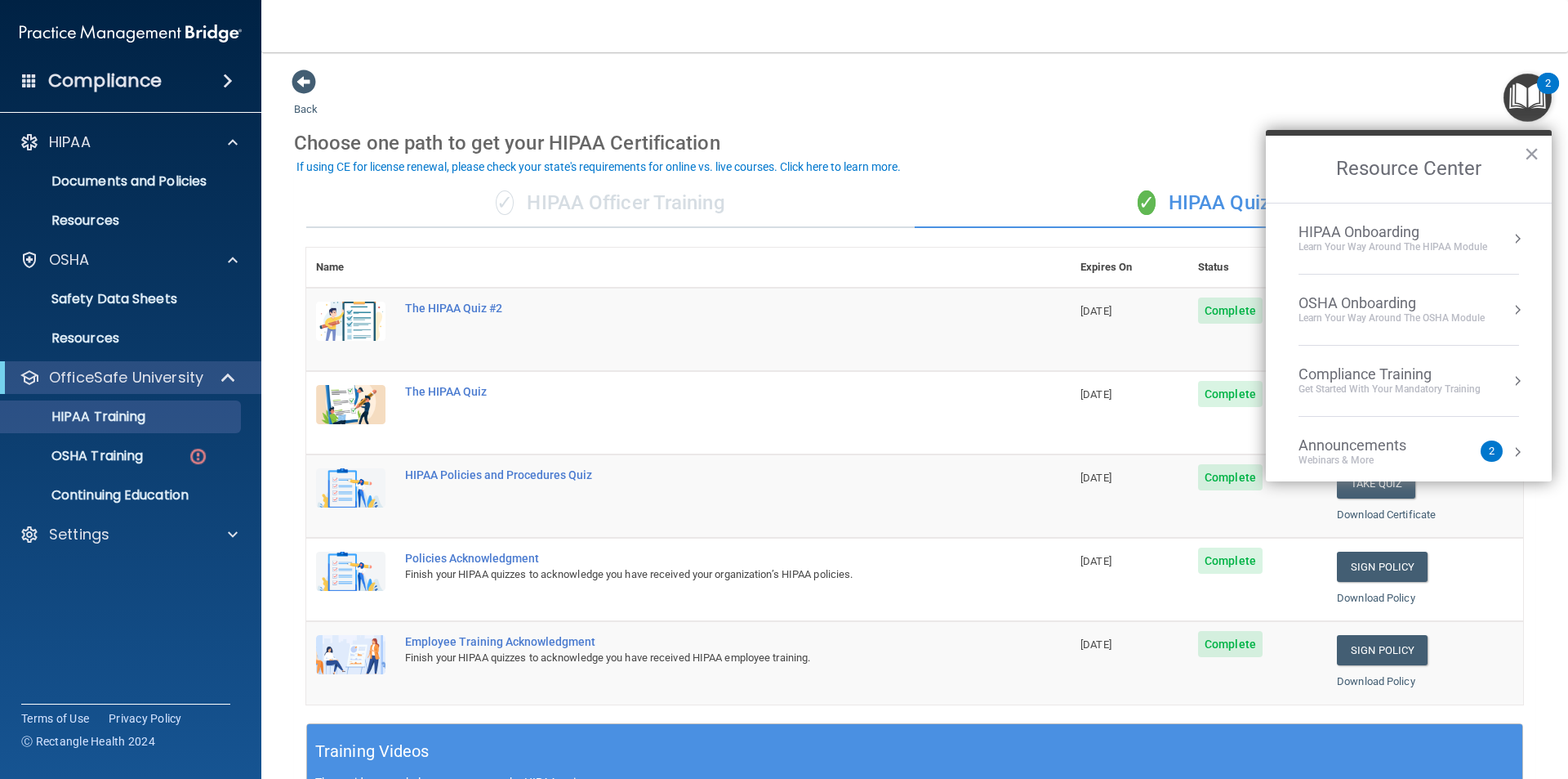
click at [1507, 250] on ol "HIPAA Onboarding Learn Your Way around the HIPAA module OSHA Onboarding Learn y…" at bounding box center [1408, 342] width 286 height 279
click at [1510, 240] on button "Resource Center" at bounding box center [1517, 238] width 16 height 16
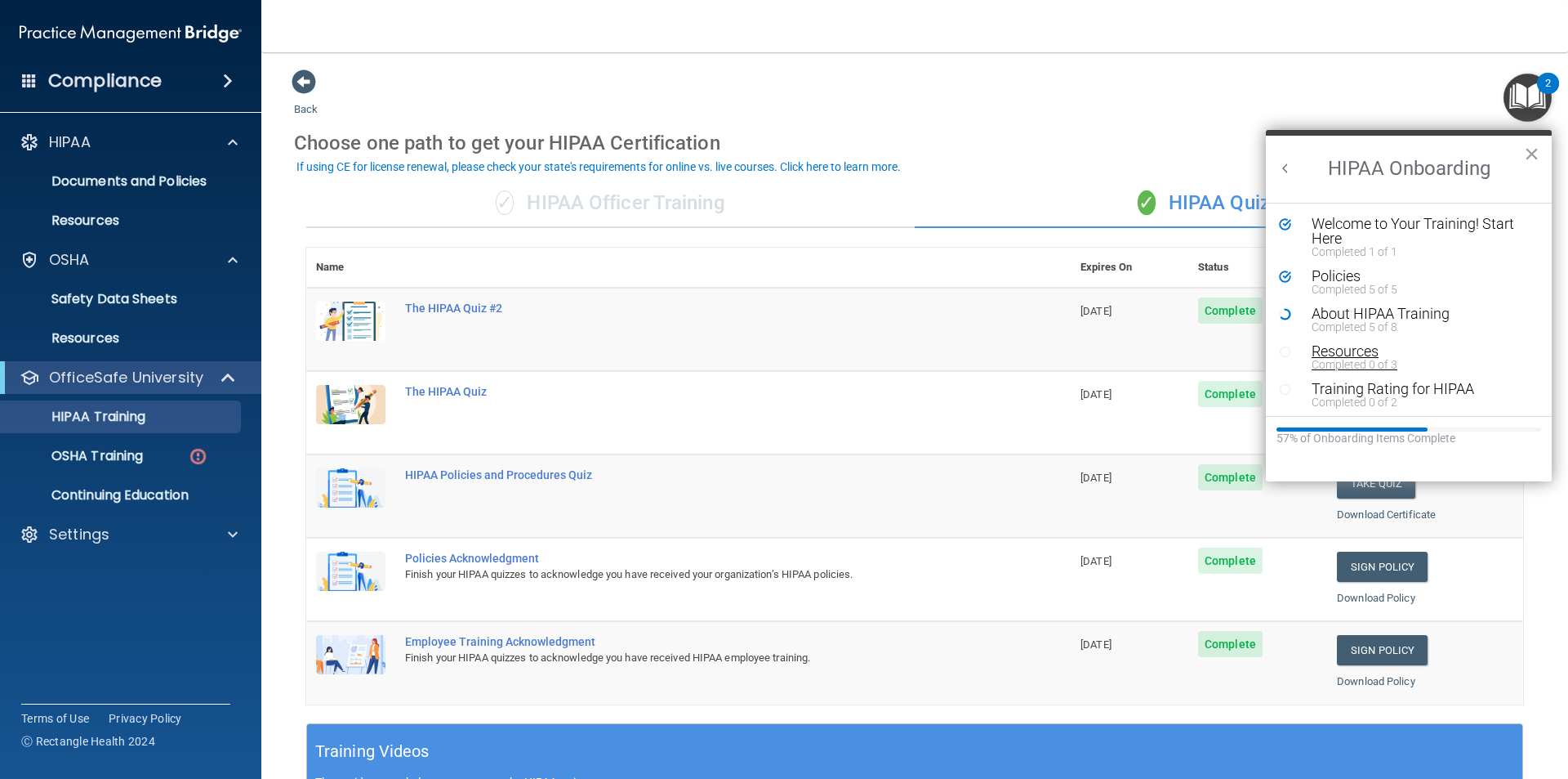
click at [1337, 355] on div "Resources" at bounding box center [1415, 351] width 206 height 14
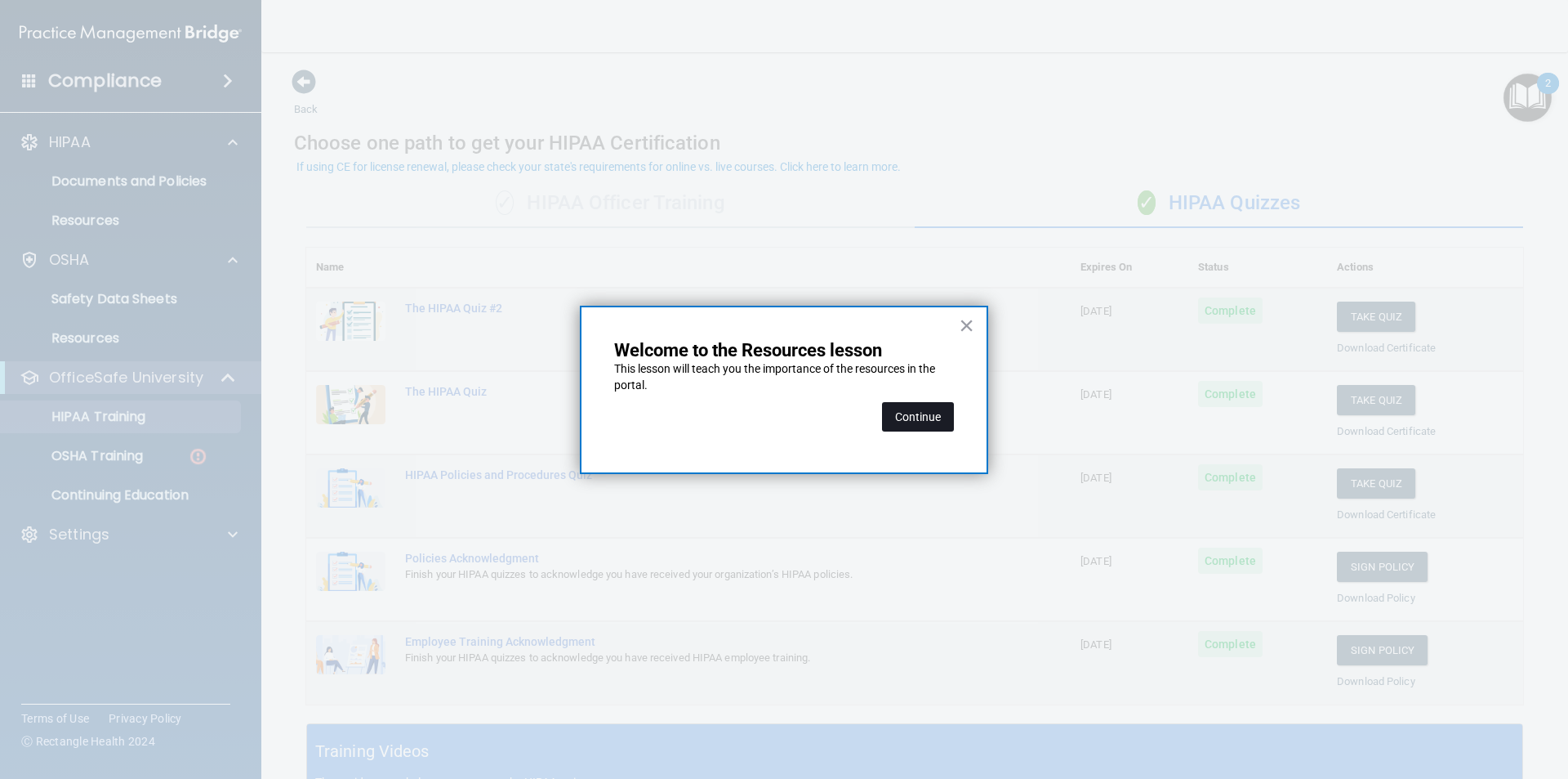
click at [921, 418] on button "Continue" at bounding box center [917, 417] width 72 height 30
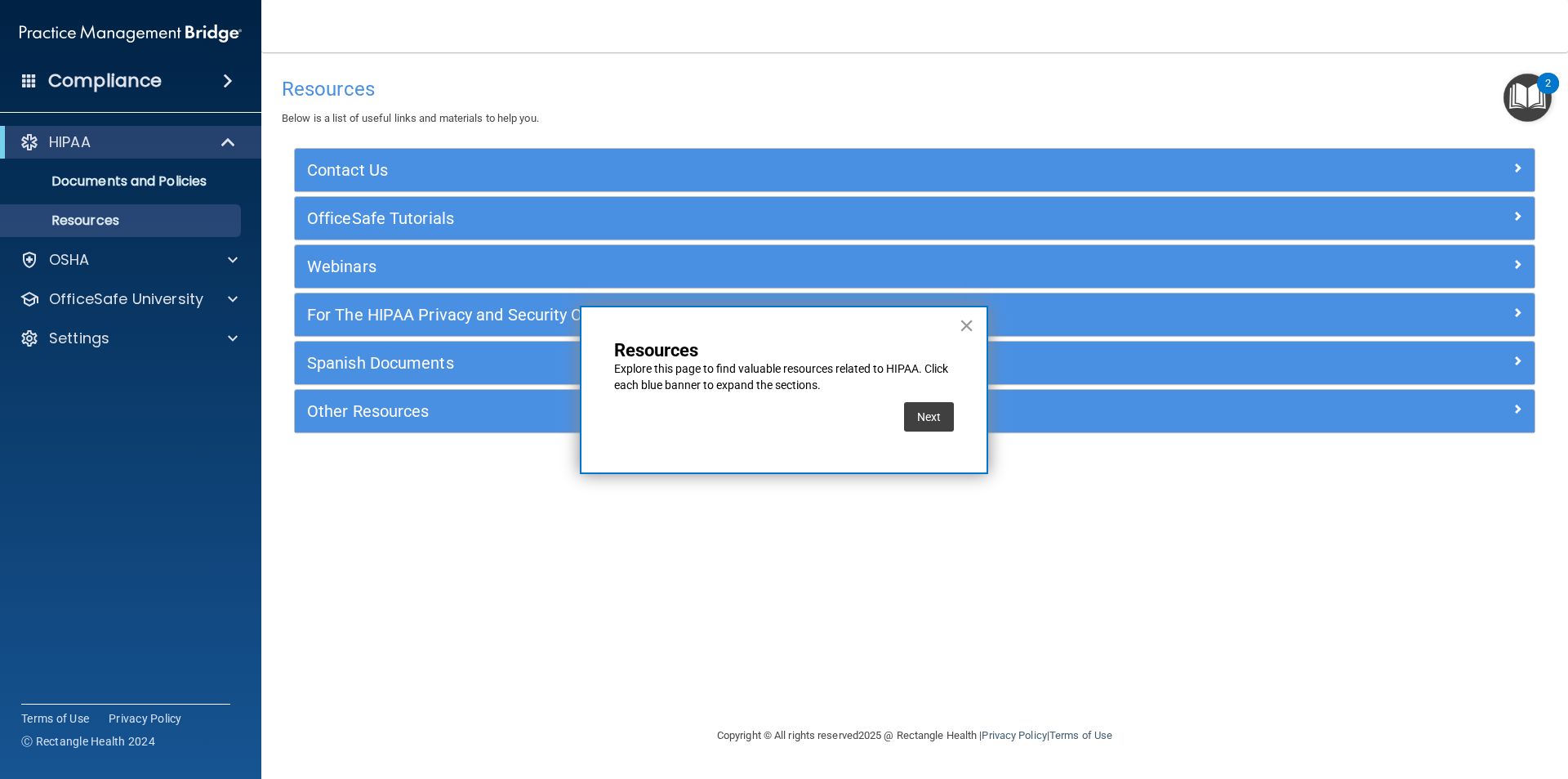
click at [970, 318] on button "×" at bounding box center [967, 325] width 15 height 26
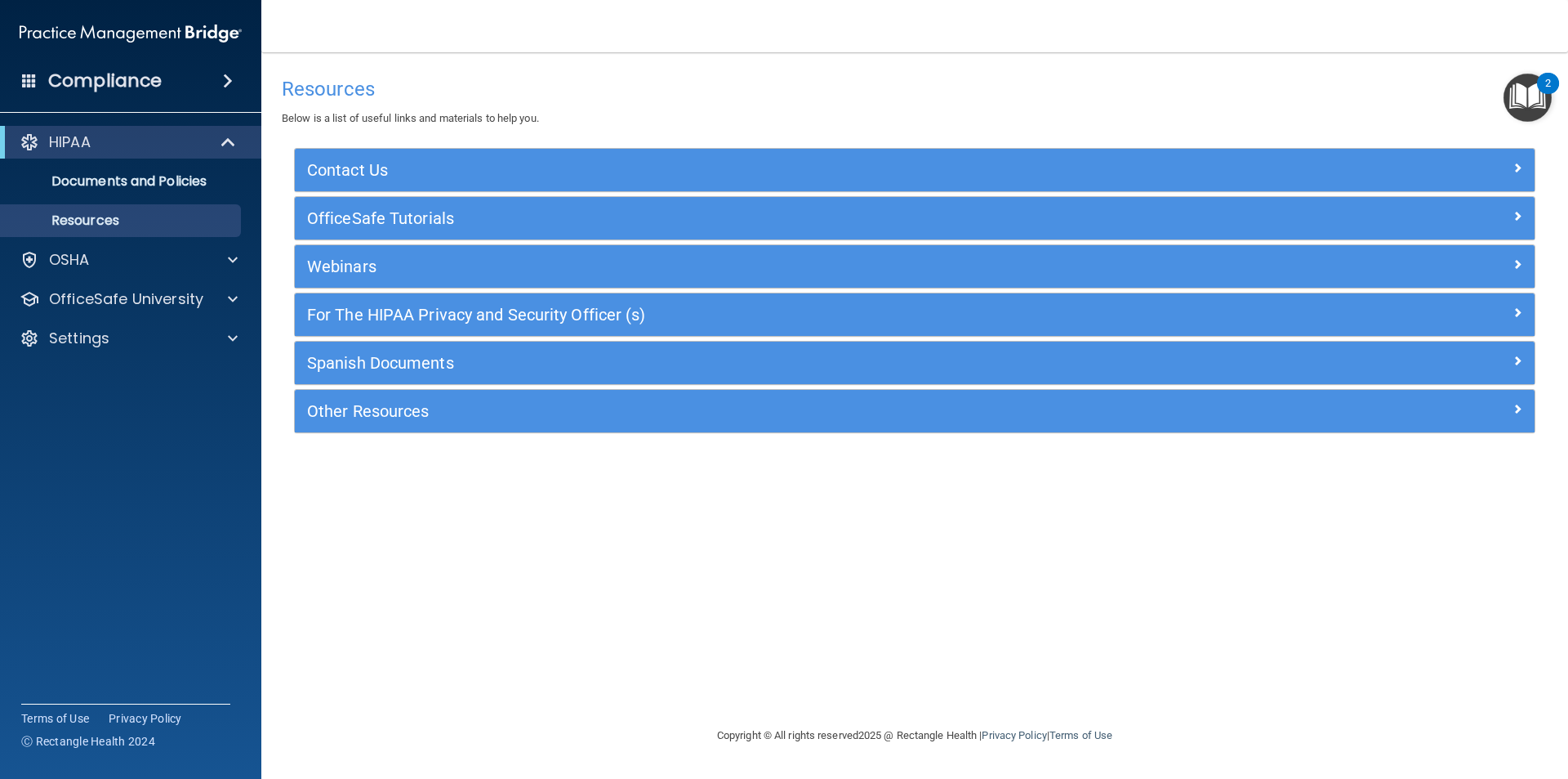
click at [1544, 90] on div "2" at bounding box center [1548, 83] width 22 height 21
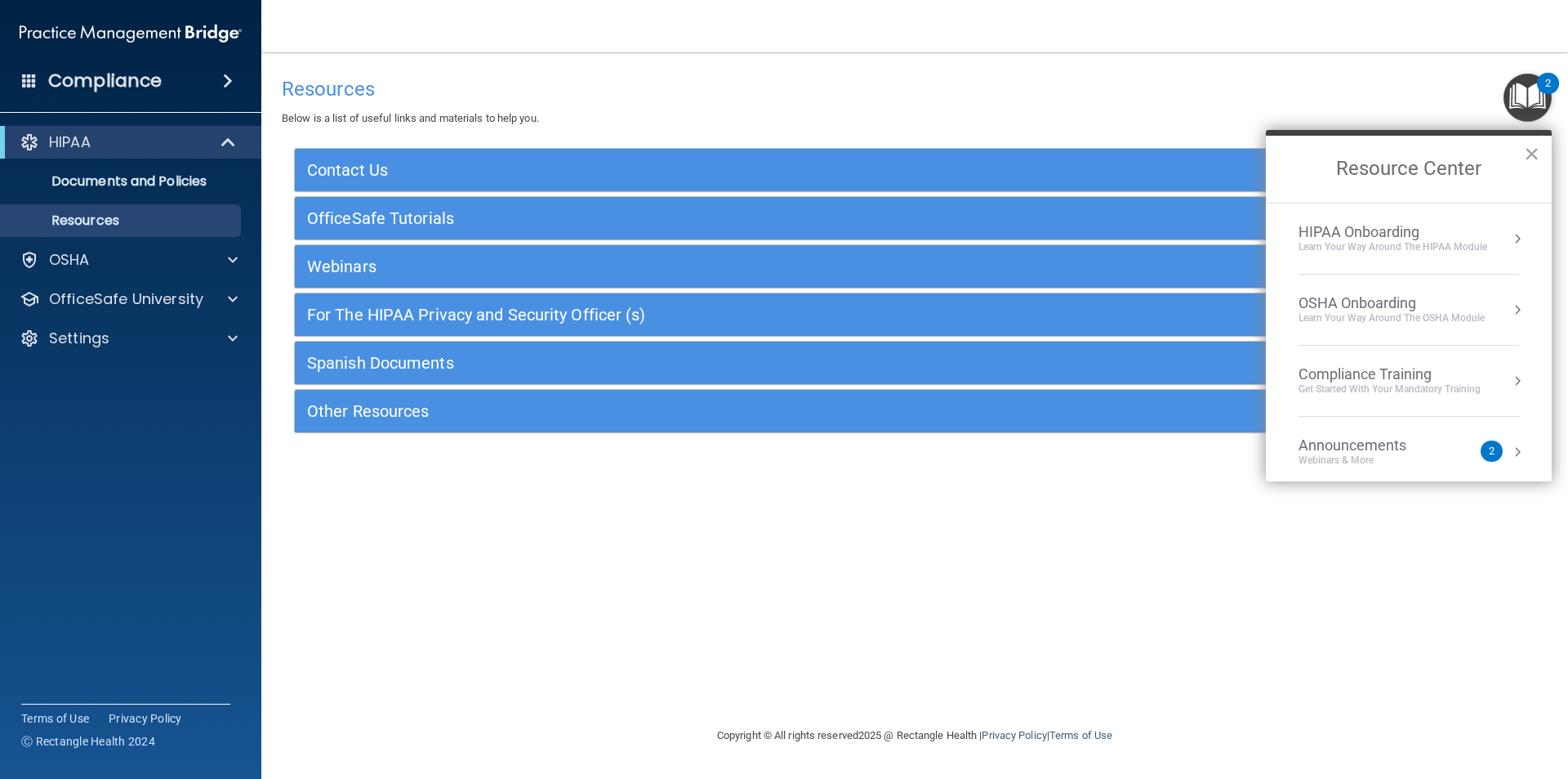
click at [1510, 233] on button "Resource Center" at bounding box center [1517, 238] width 16 height 16
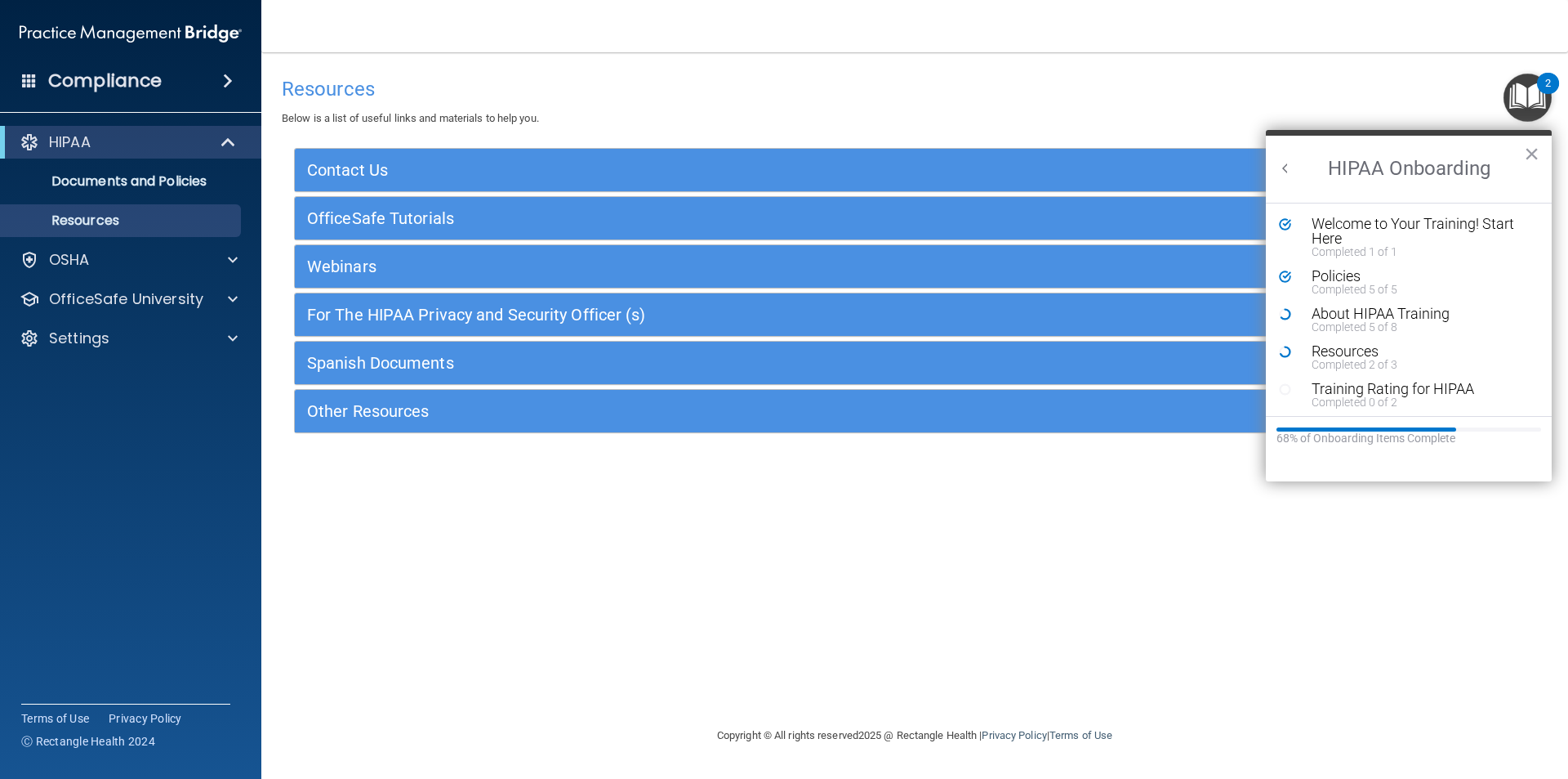
click at [757, 74] on div "Resources Below is a list of useful links and materials to help you." at bounding box center [914, 98] width 1266 height 59
click at [727, 705] on div "Resources Below is a list of useful links and materials to help you. Contact Us…" at bounding box center [914, 389] width 1241 height 640
click at [1350, 358] on div "Completed 2 of 3" at bounding box center [1415, 364] width 206 height 11
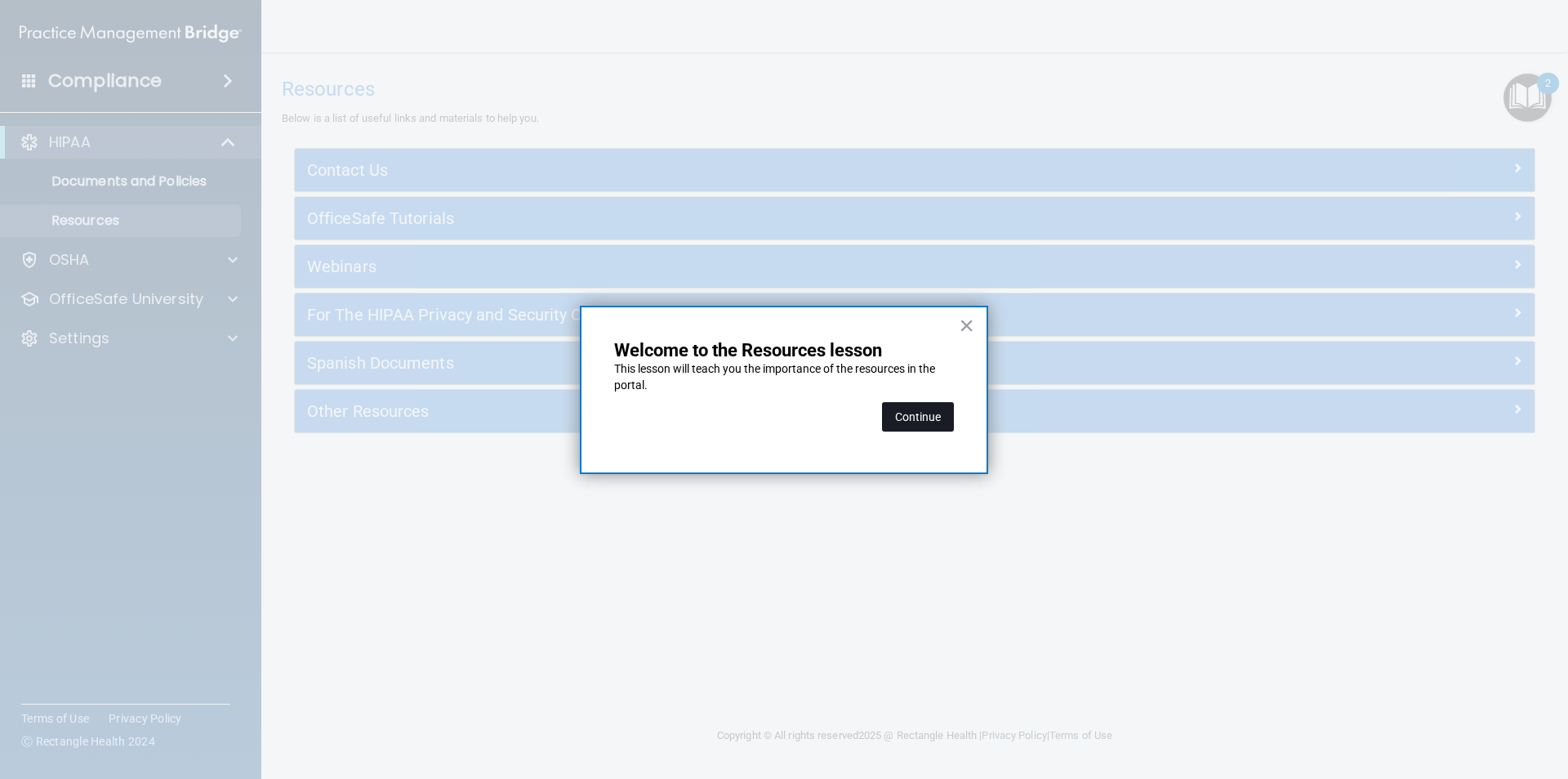
click at [911, 420] on button "Continue" at bounding box center [917, 417] width 72 height 30
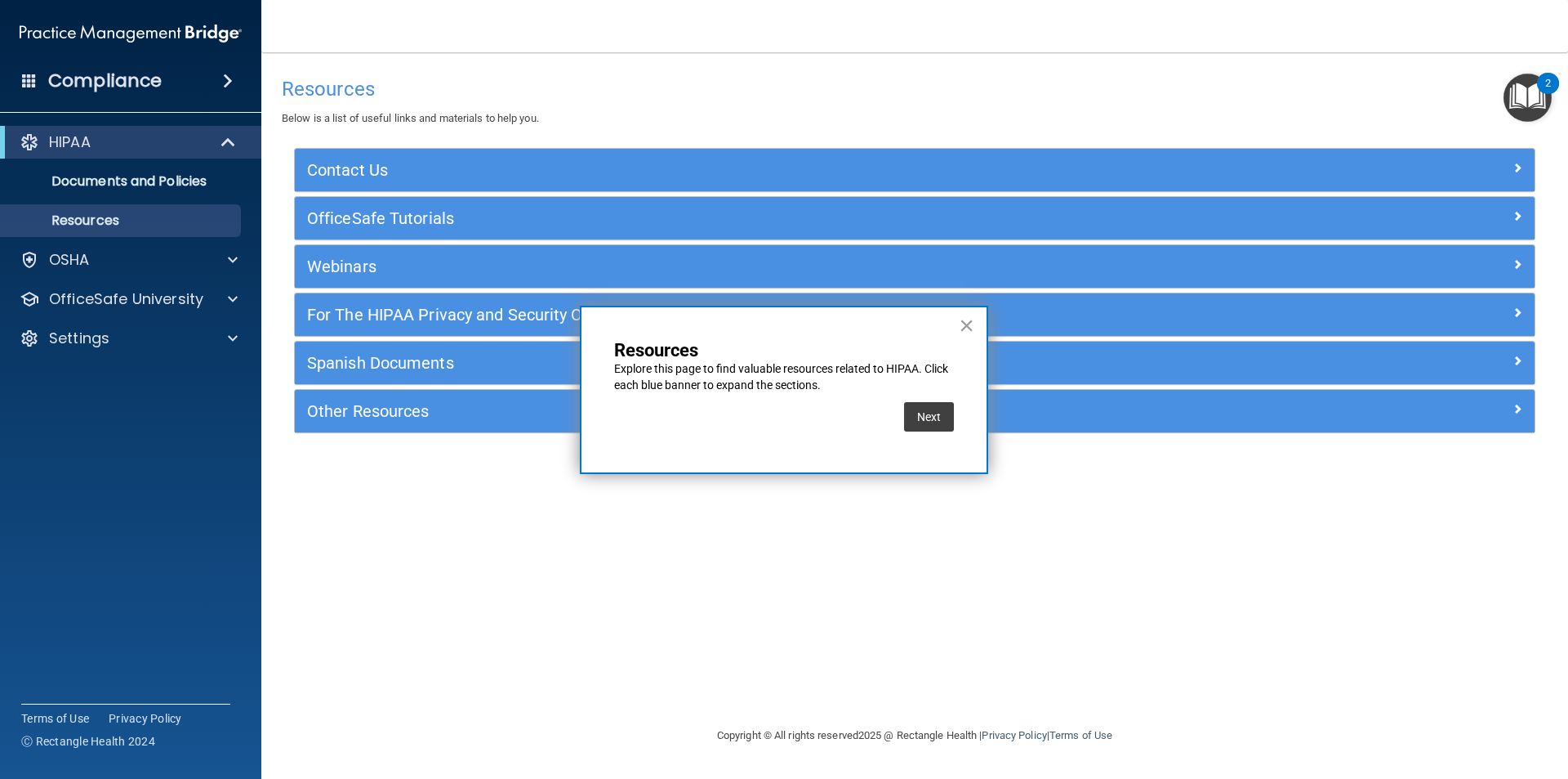
click at [911, 420] on button "Next" at bounding box center [929, 417] width 50 height 30
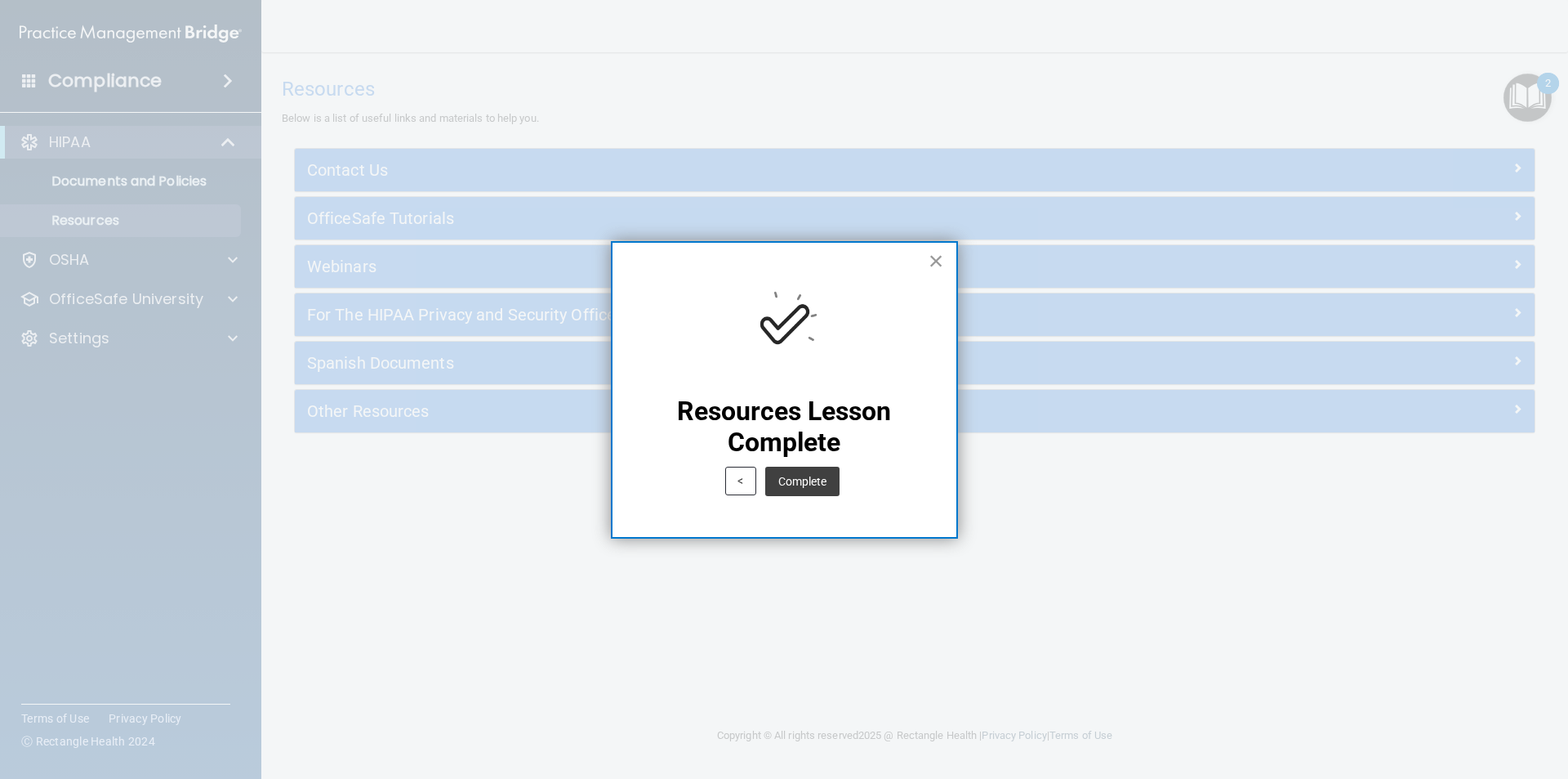
click at [930, 262] on button "×" at bounding box center [936, 260] width 15 height 26
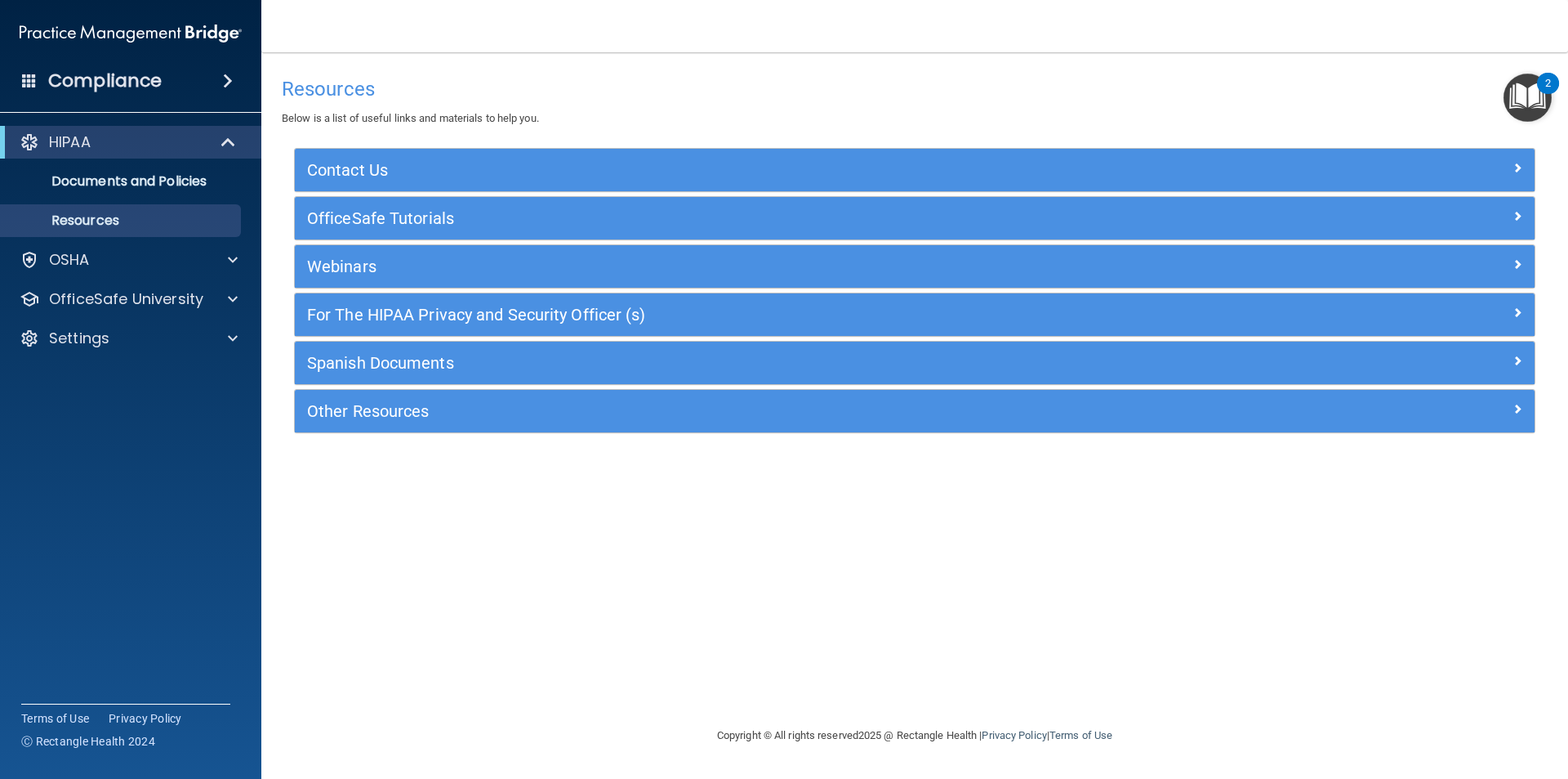
click at [1522, 110] on img "Open Resource Center, 2 new notifications" at bounding box center [1528, 97] width 48 height 48
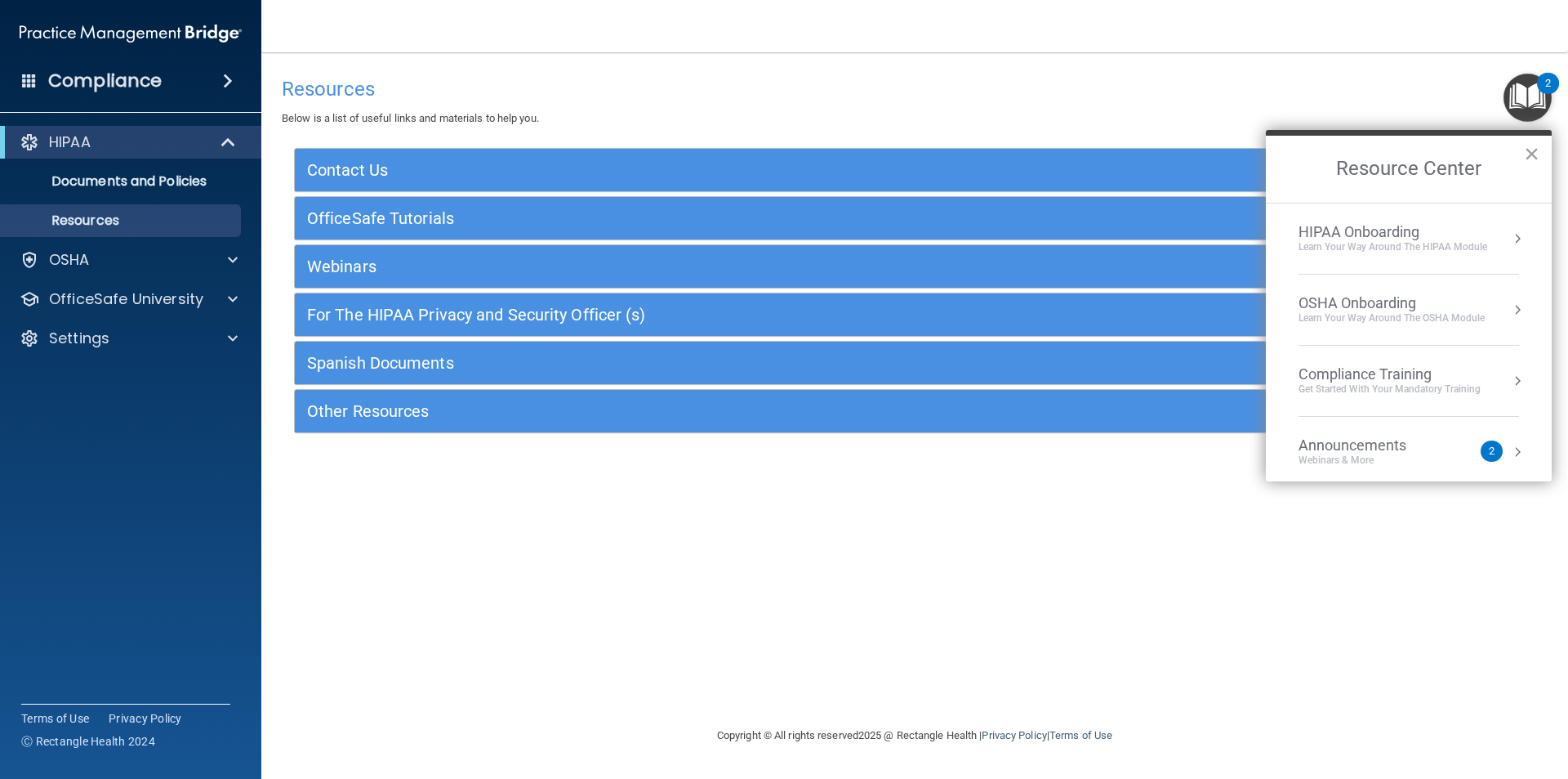
click at [1510, 237] on button "Resource Center" at bounding box center [1517, 238] width 16 height 16
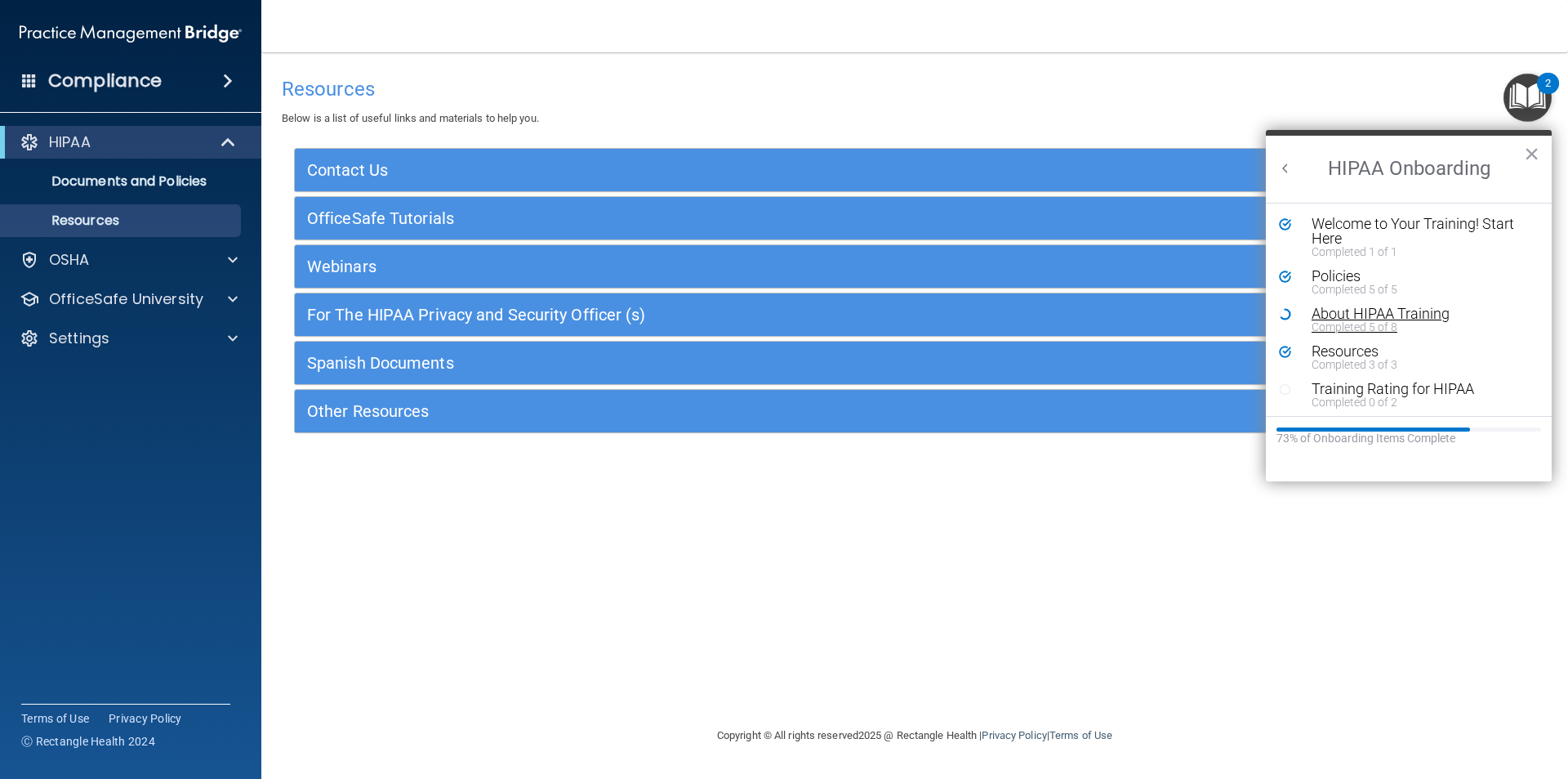
click at [1366, 318] on div "About HIPAA Training" at bounding box center [1415, 314] width 206 height 14
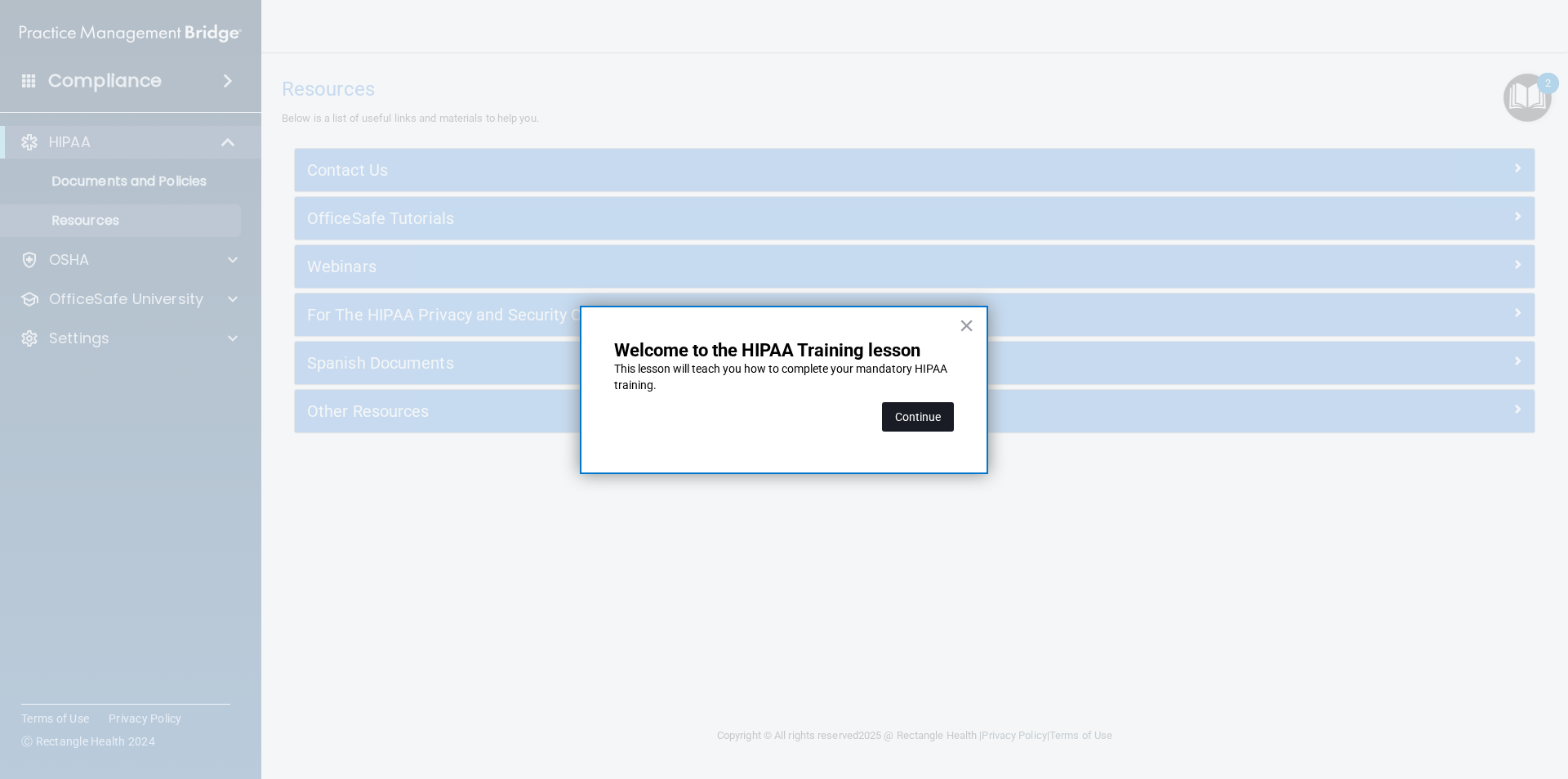
click at [927, 422] on button "Continue" at bounding box center [917, 417] width 72 height 30
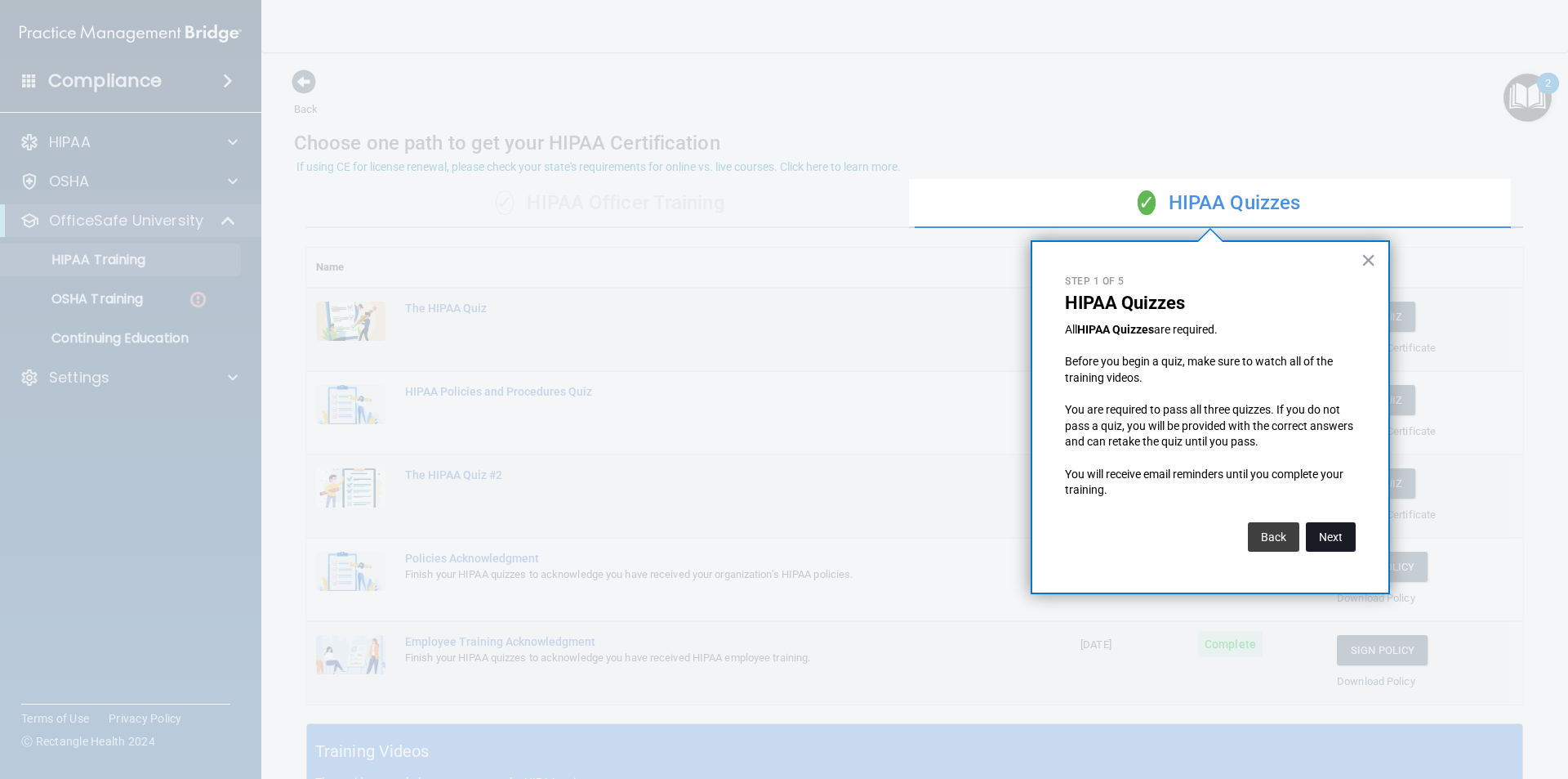
click at [1321, 529] on button "Next" at bounding box center [1331, 536] width 50 height 30
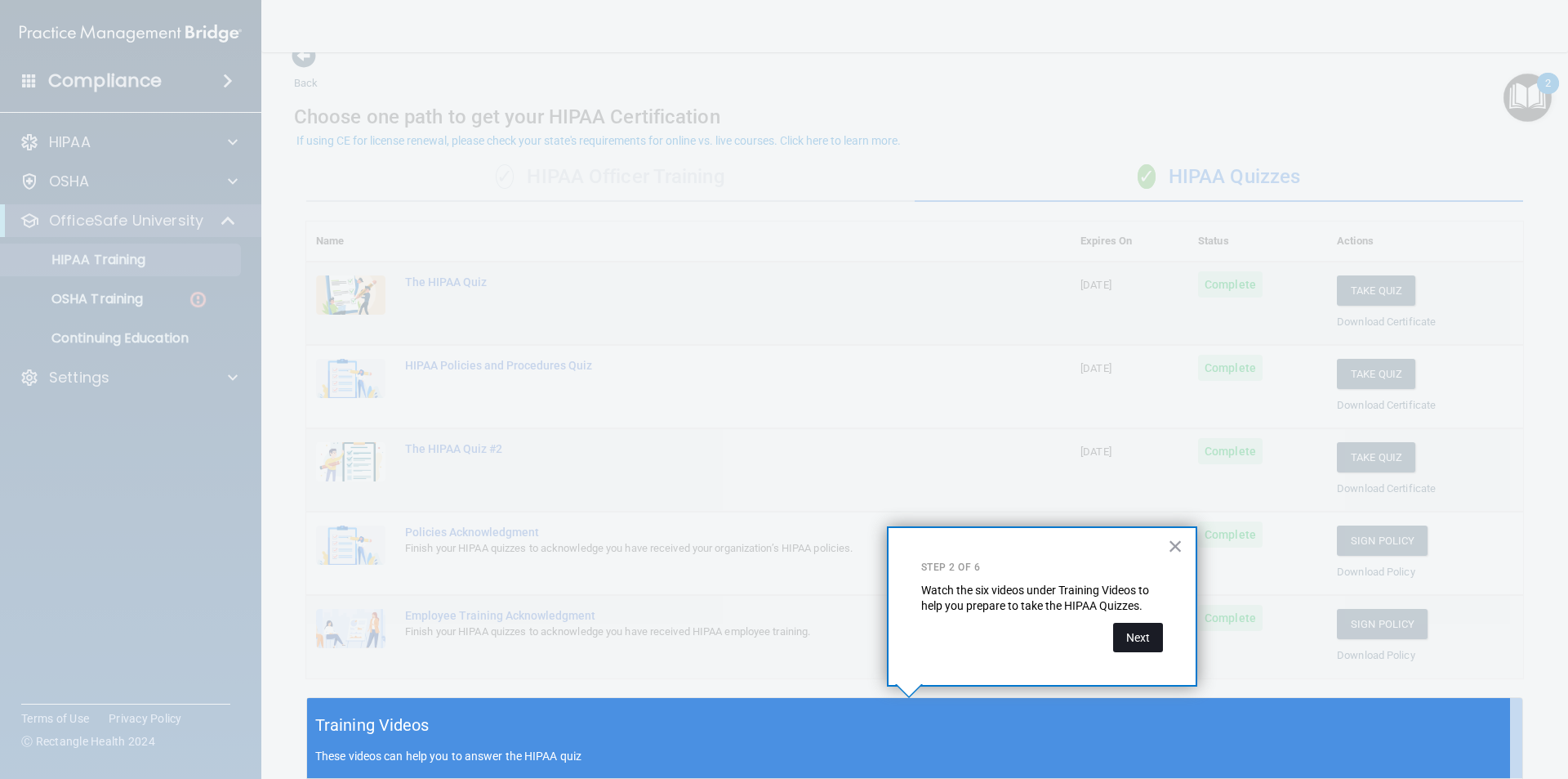
click at [1134, 630] on button "Next" at bounding box center [1138, 637] width 50 height 30
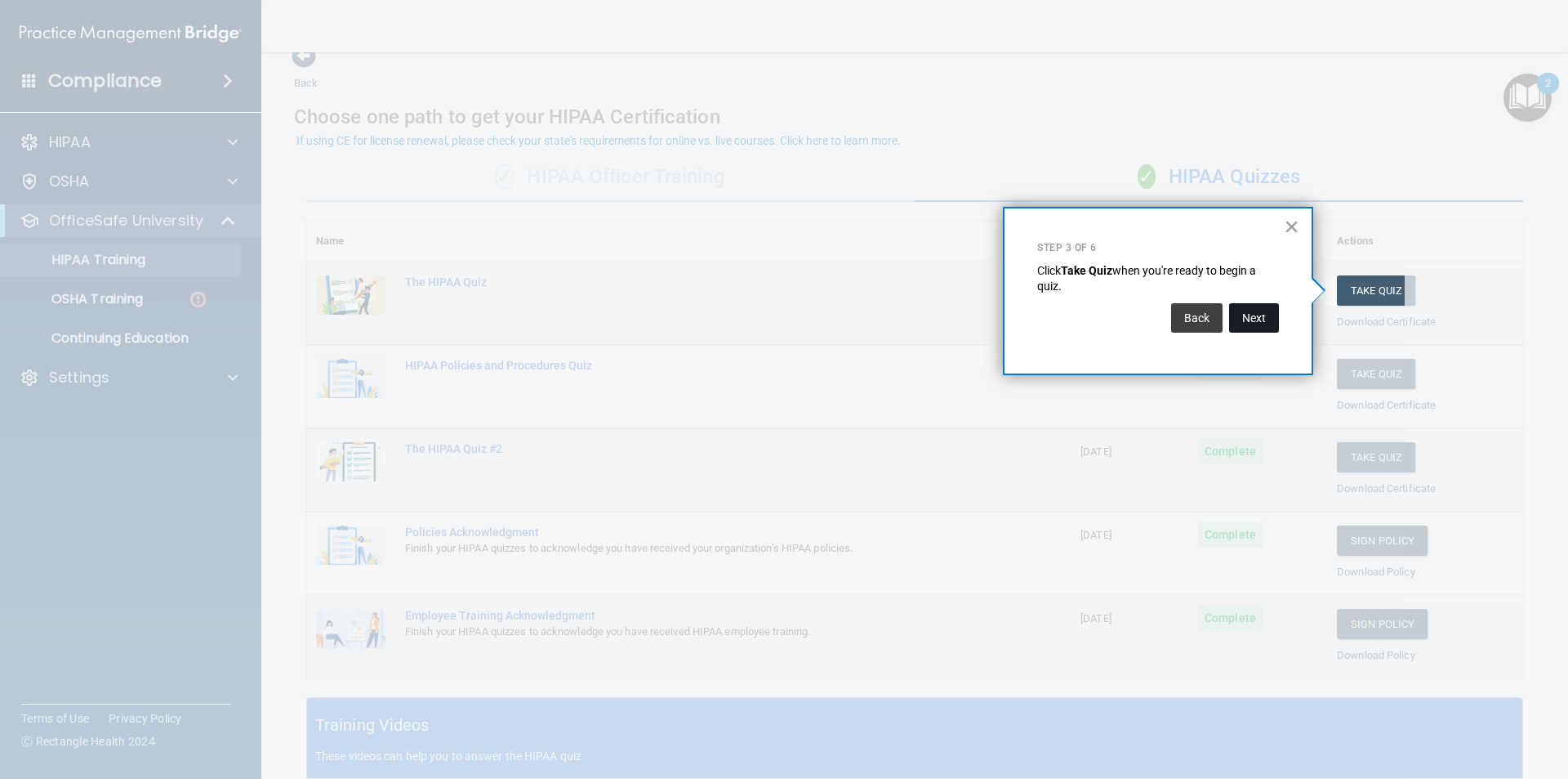
click at [1246, 312] on button "Next" at bounding box center [1255, 317] width 50 height 30
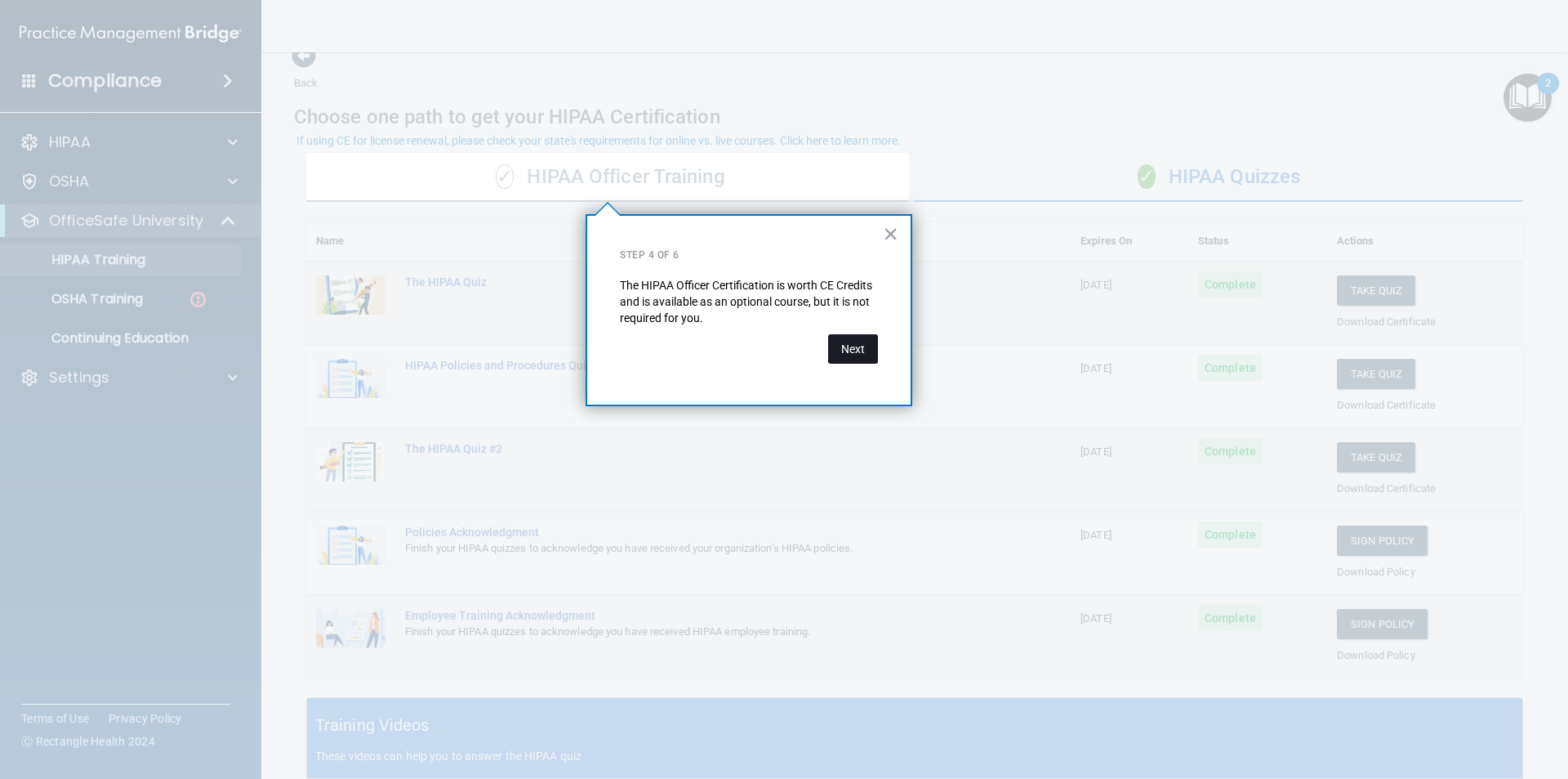
click at [855, 361] on button "Next" at bounding box center [853, 349] width 50 height 30
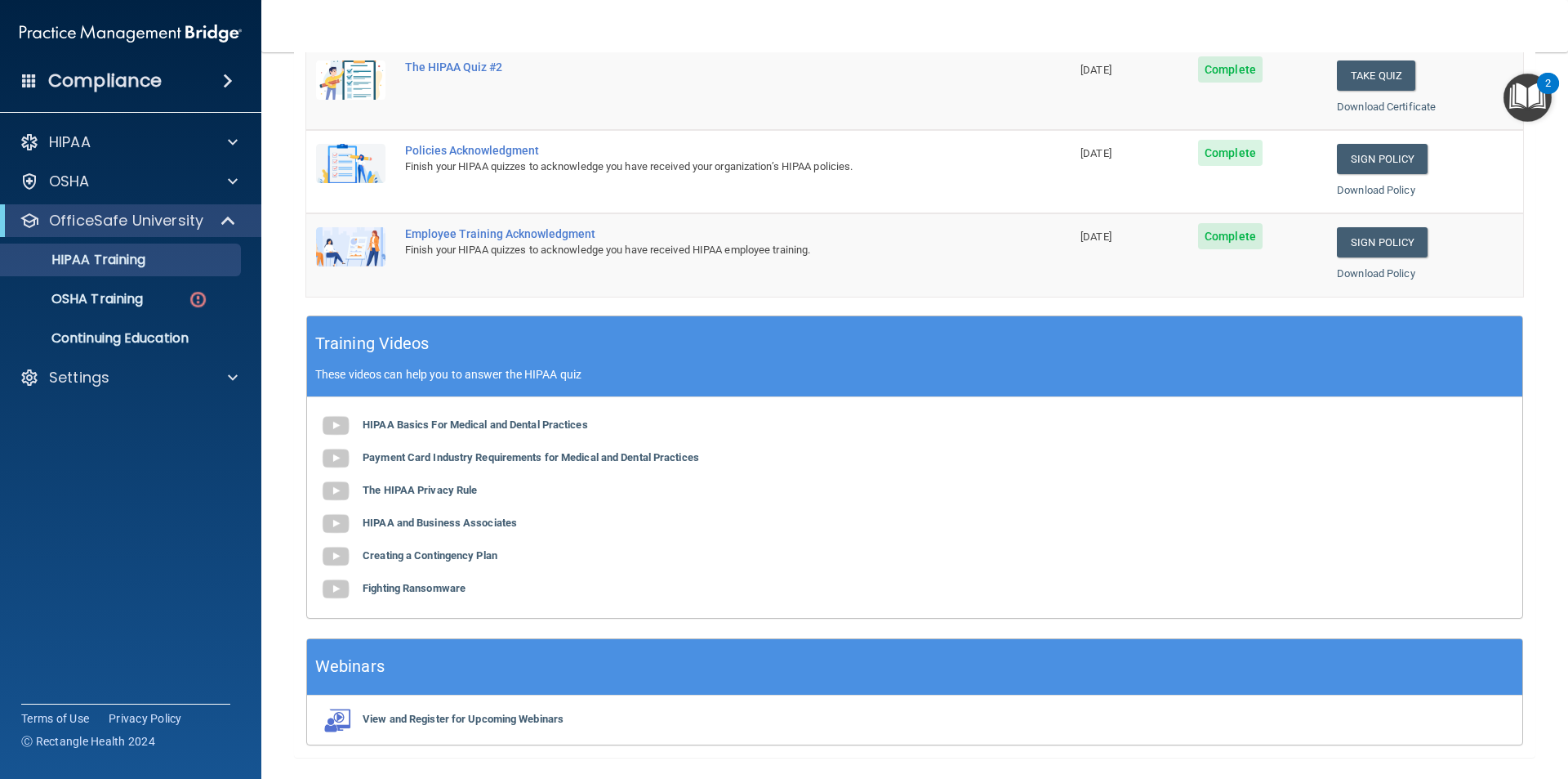
scroll to position [452, 0]
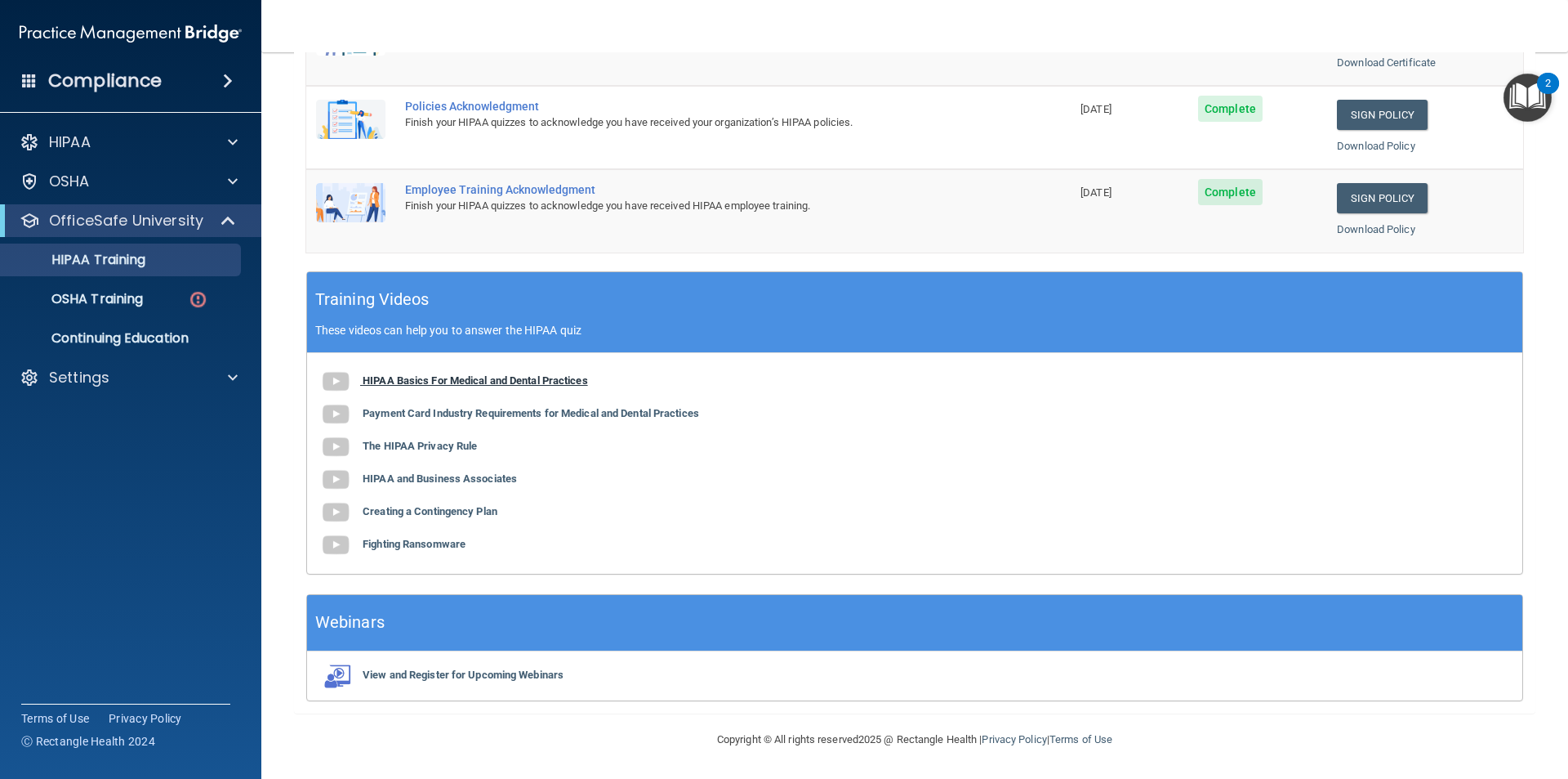
click at [427, 386] on b "HIPAA Basics For Medical and Dental Practices" at bounding box center [476, 380] width 226 height 12
click at [466, 418] on b "Payment Card Industry Requirements for Medical and Dental Practices" at bounding box center [531, 413] width 336 height 12
click at [438, 446] on b "The HIPAA Privacy Rule" at bounding box center [420, 445] width 115 height 12
click at [431, 484] on b "HIPAA and Business Associates" at bounding box center [440, 478] width 155 height 12
click at [407, 519] on div "HIPAA Basics For Medical and Dental Practices Payment Card Industry Requirement…" at bounding box center [914, 463] width 1215 height 221
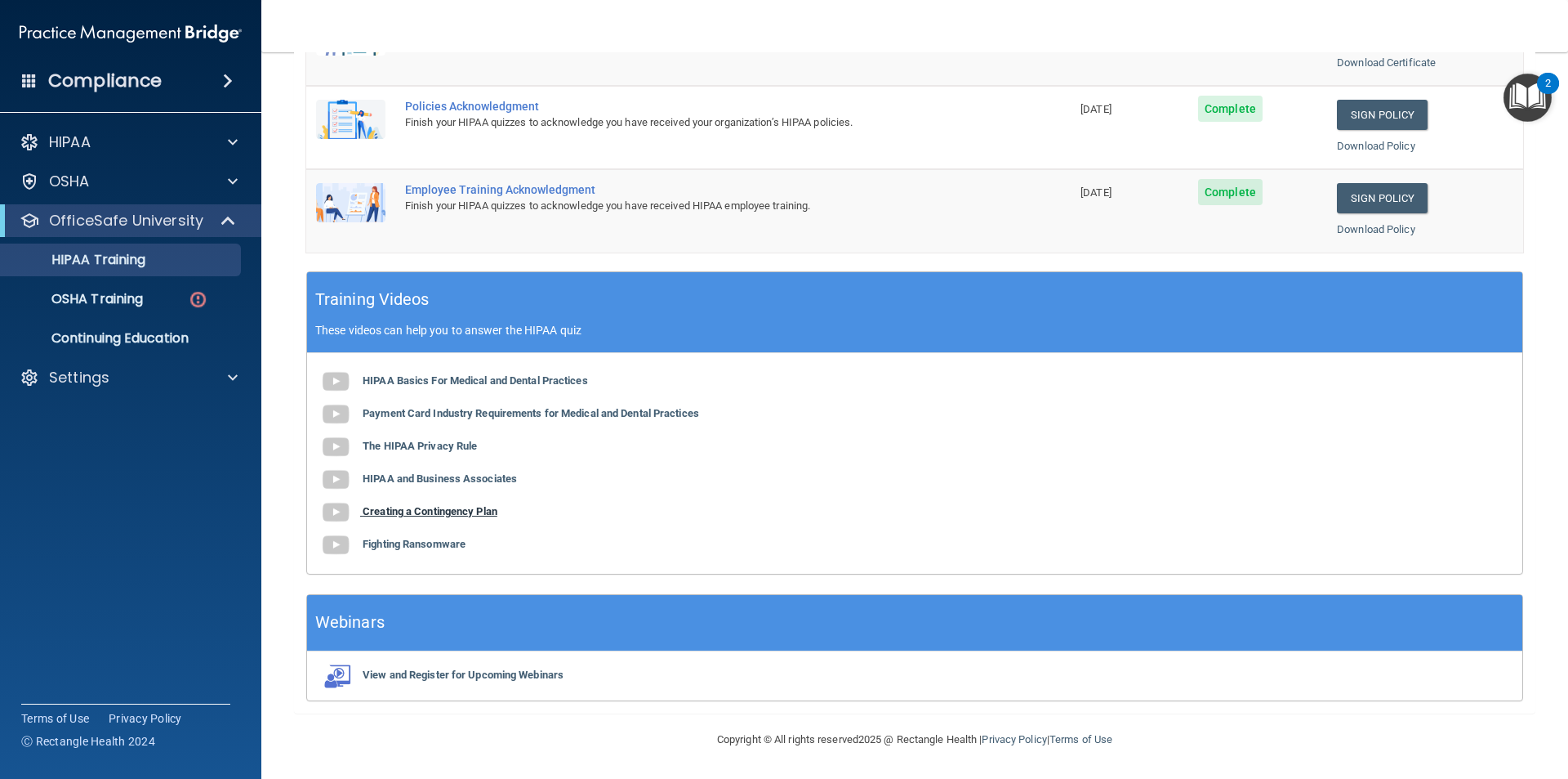
click at [403, 512] on b "Creating a Contingency Plan" at bounding box center [430, 510] width 135 height 12
click at [390, 549] on b "Fighting Ransomware" at bounding box center [415, 543] width 103 height 12
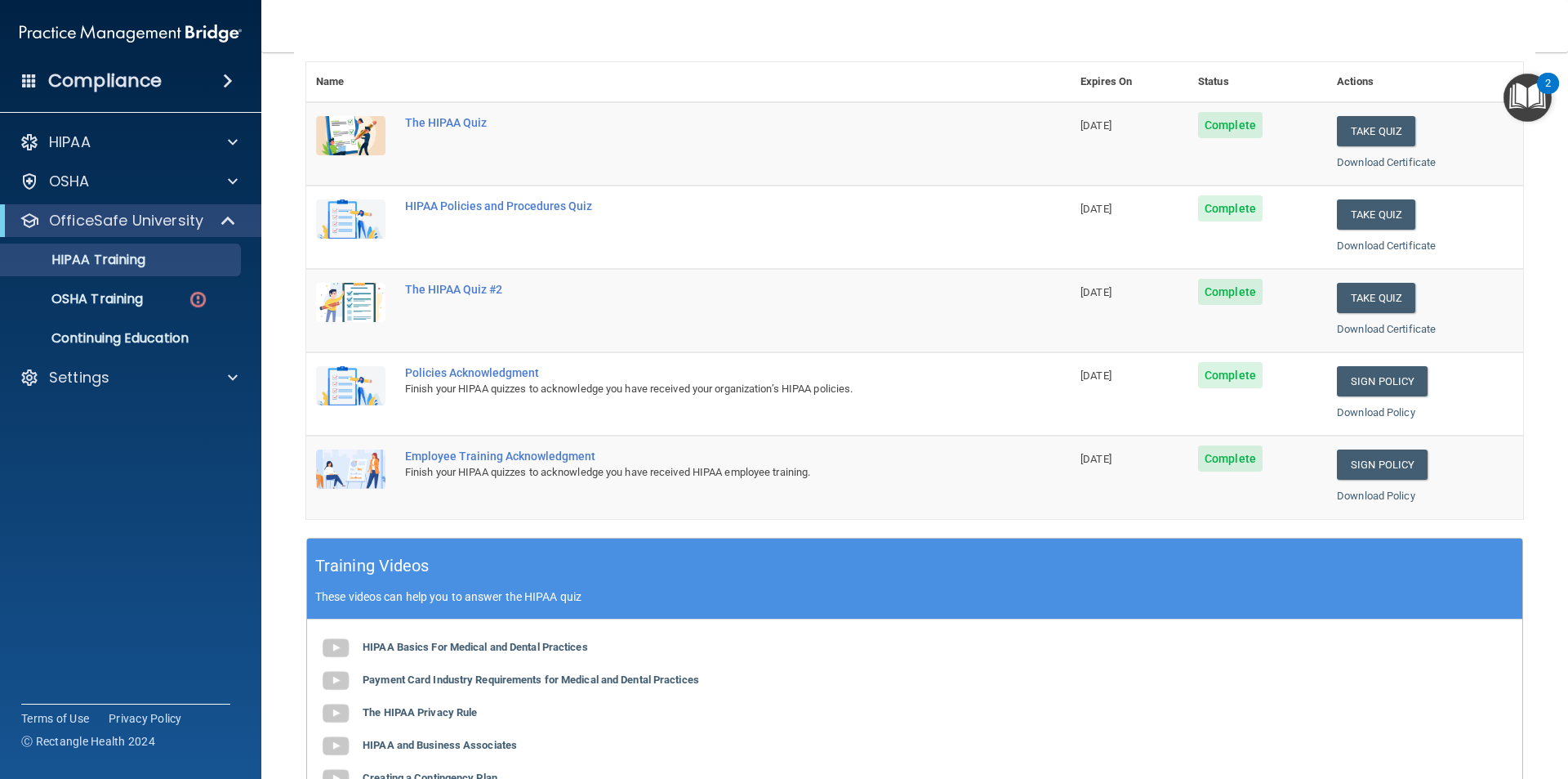
scroll to position [0, 0]
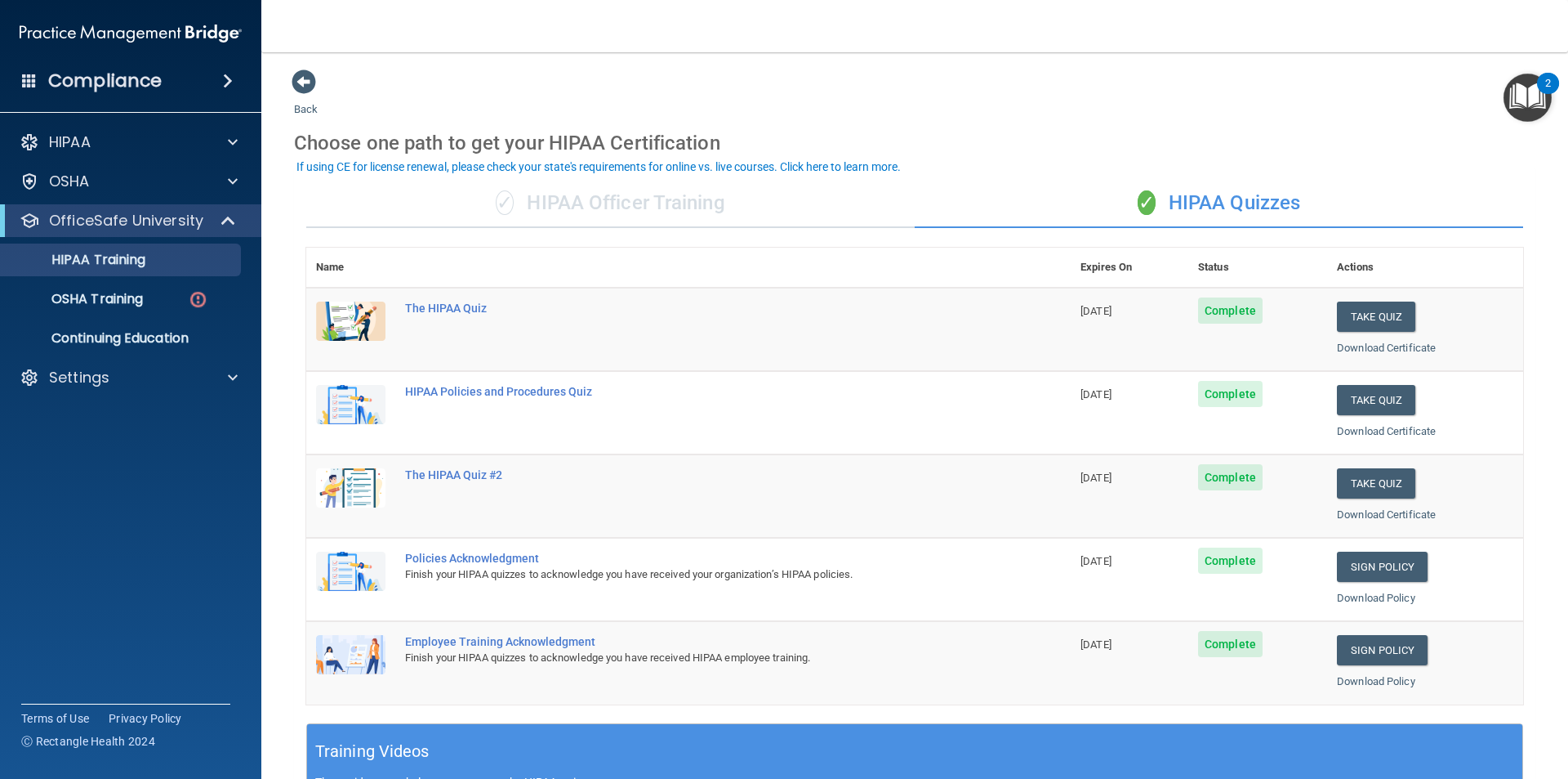
click at [1534, 87] on img "Open Resource Center, 2 new notifications" at bounding box center [1528, 97] width 48 height 48
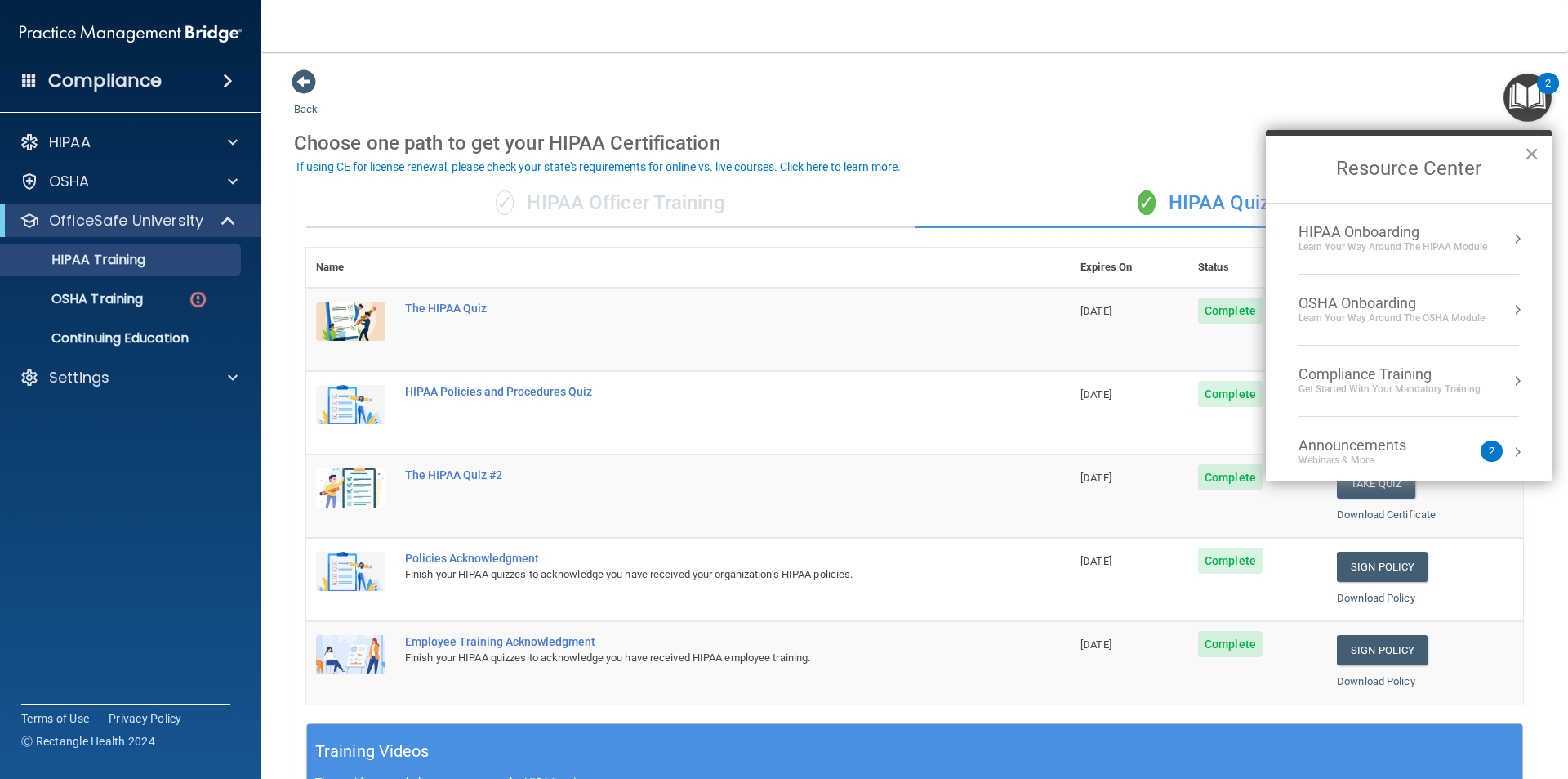
click at [1482, 243] on div "Learn Your Way around the HIPAA module" at bounding box center [1392, 247] width 188 height 14
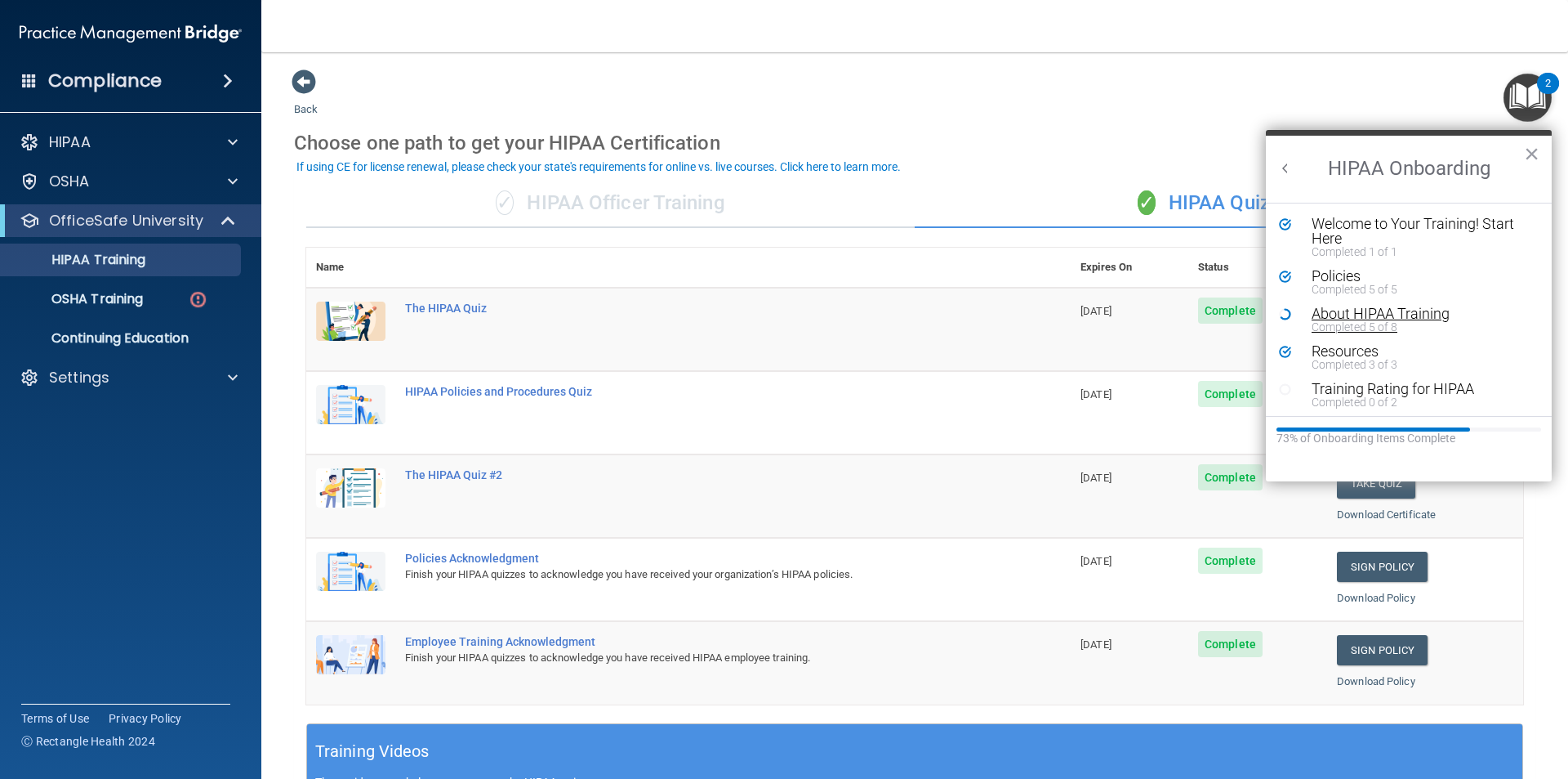
click at [1409, 317] on div "About HIPAA Training" at bounding box center [1415, 314] width 206 height 14
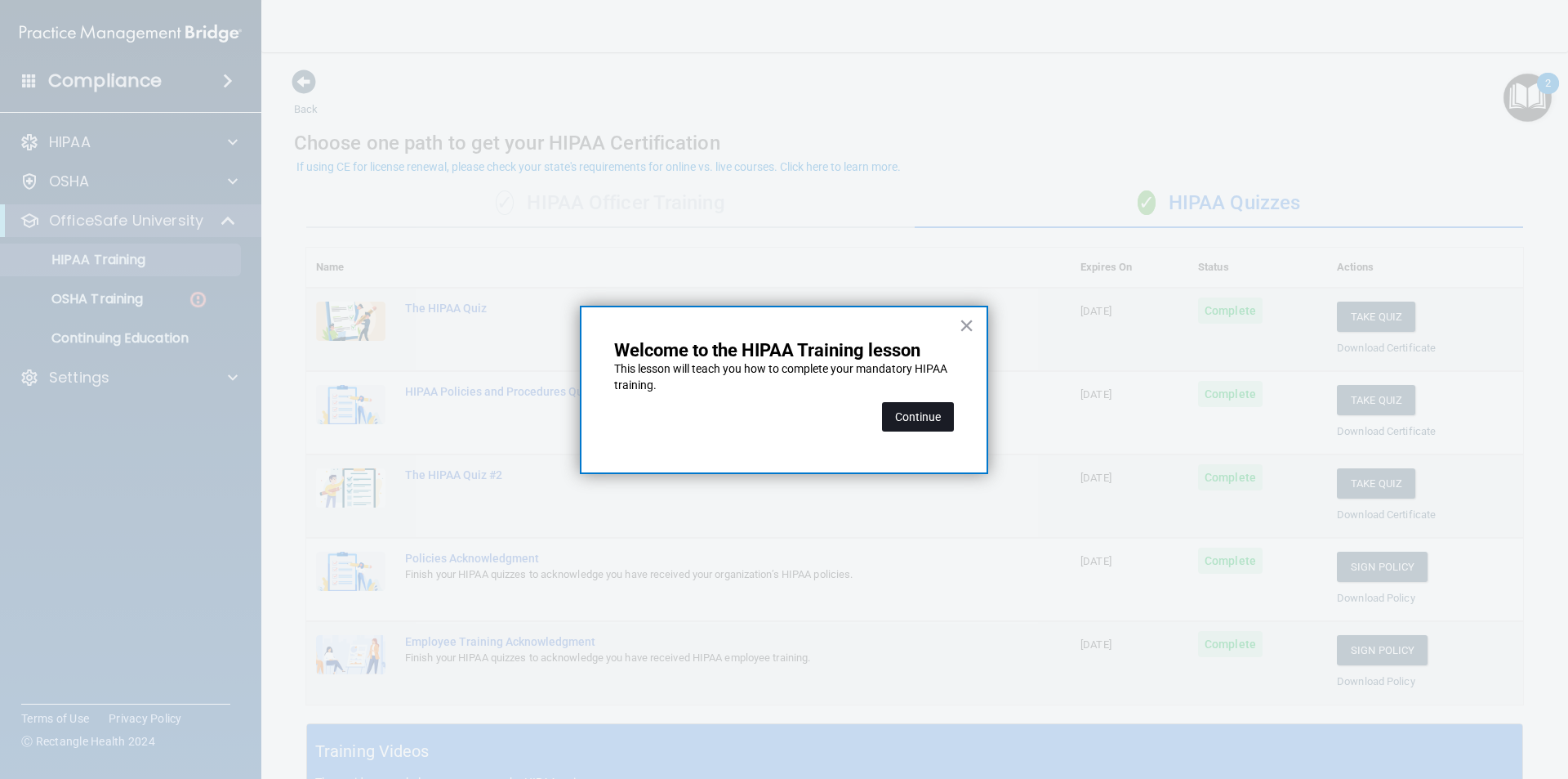
click at [918, 425] on button "Continue" at bounding box center [917, 417] width 72 height 30
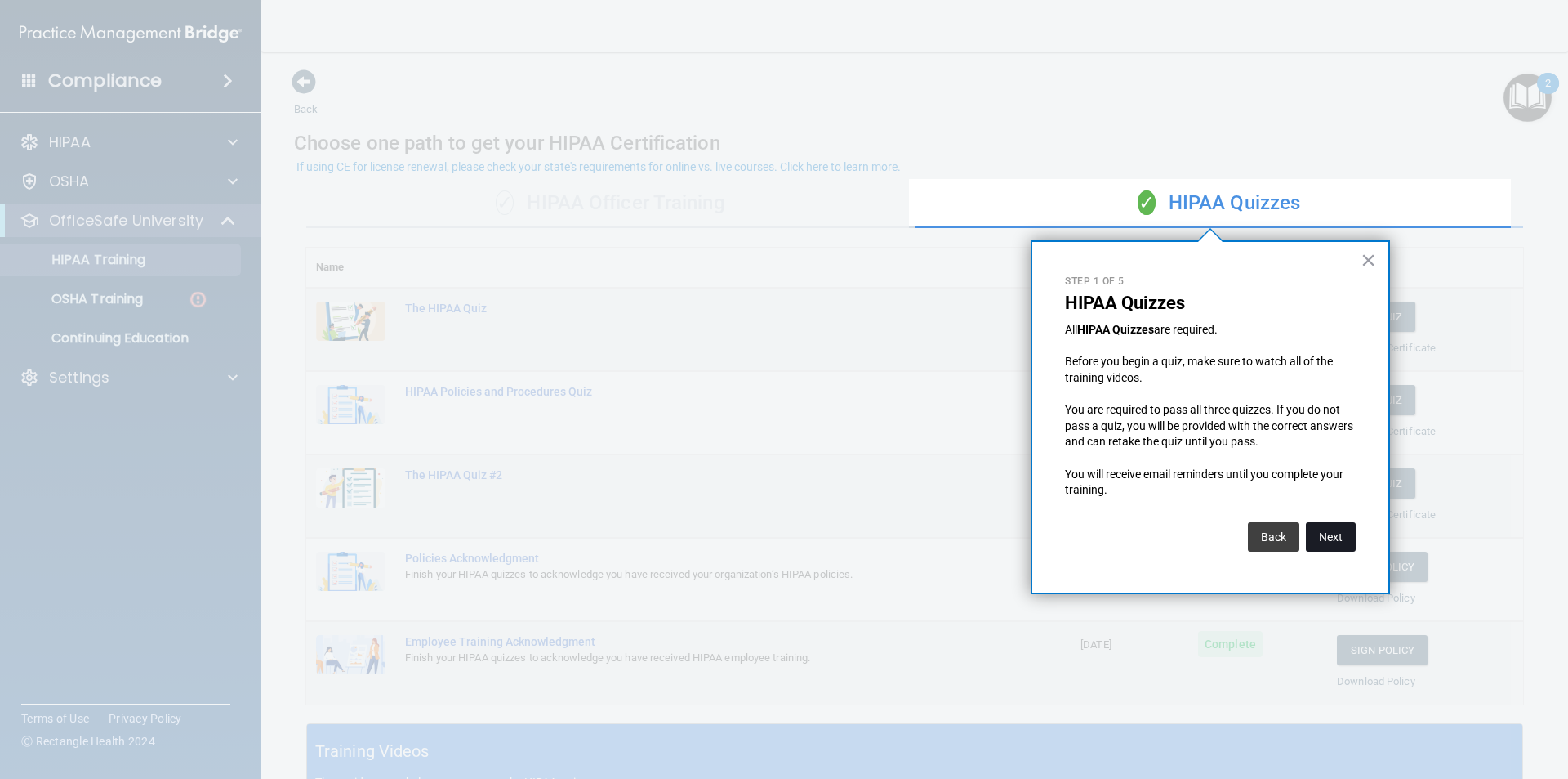
click at [1322, 537] on button "Next" at bounding box center [1331, 536] width 50 height 30
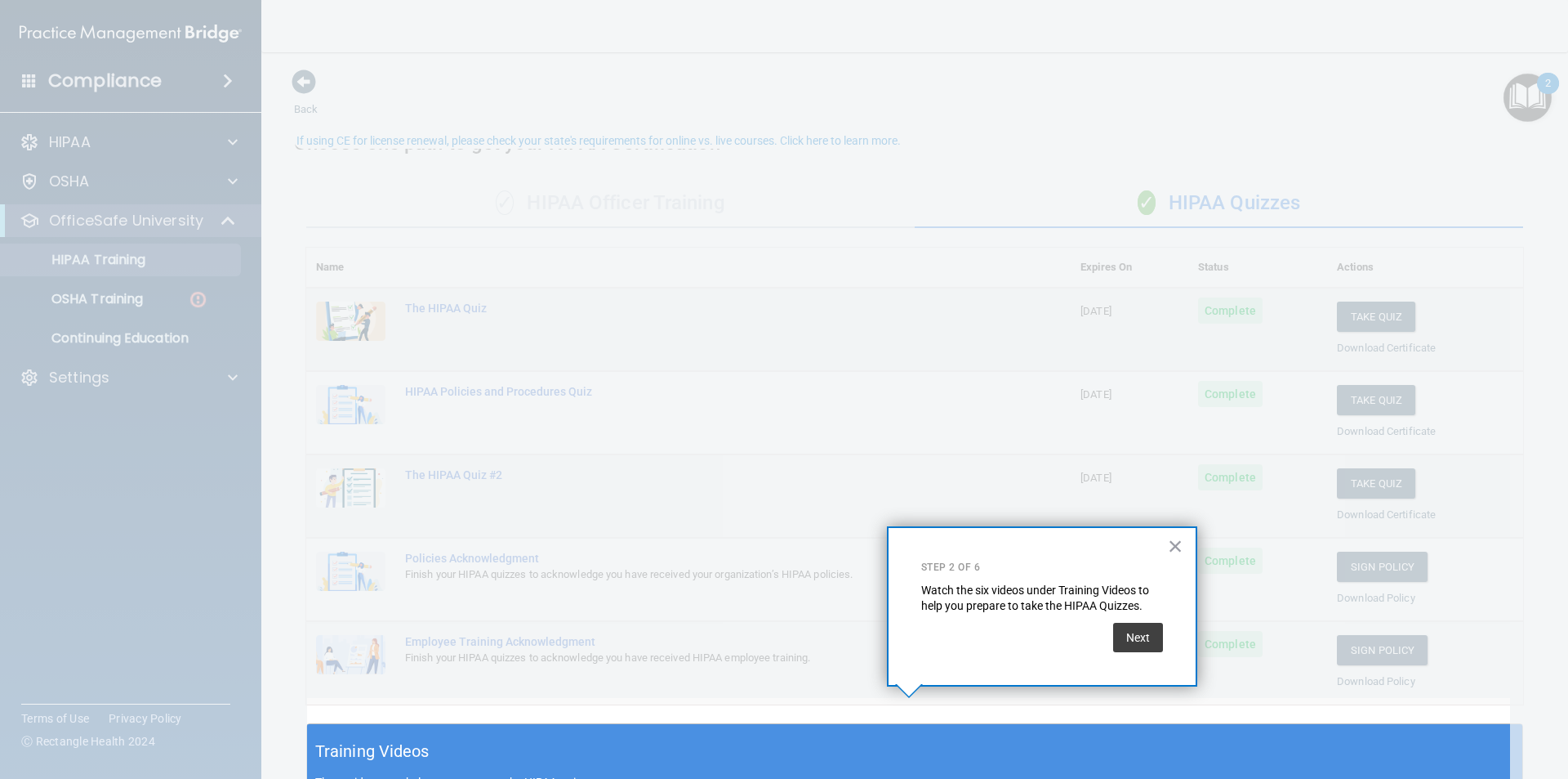
scroll to position [26, 0]
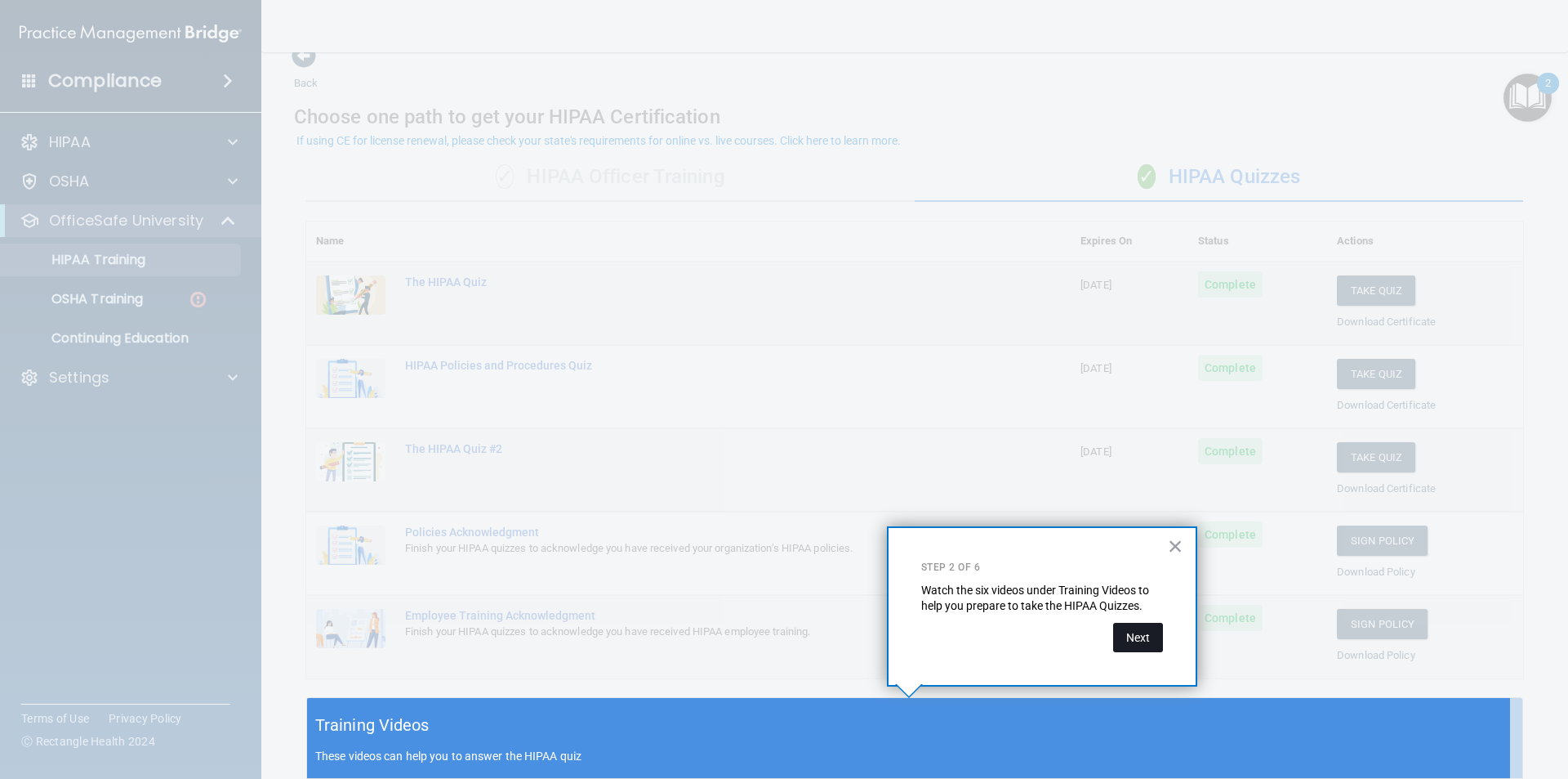
click at [1150, 637] on button "Next" at bounding box center [1138, 637] width 50 height 30
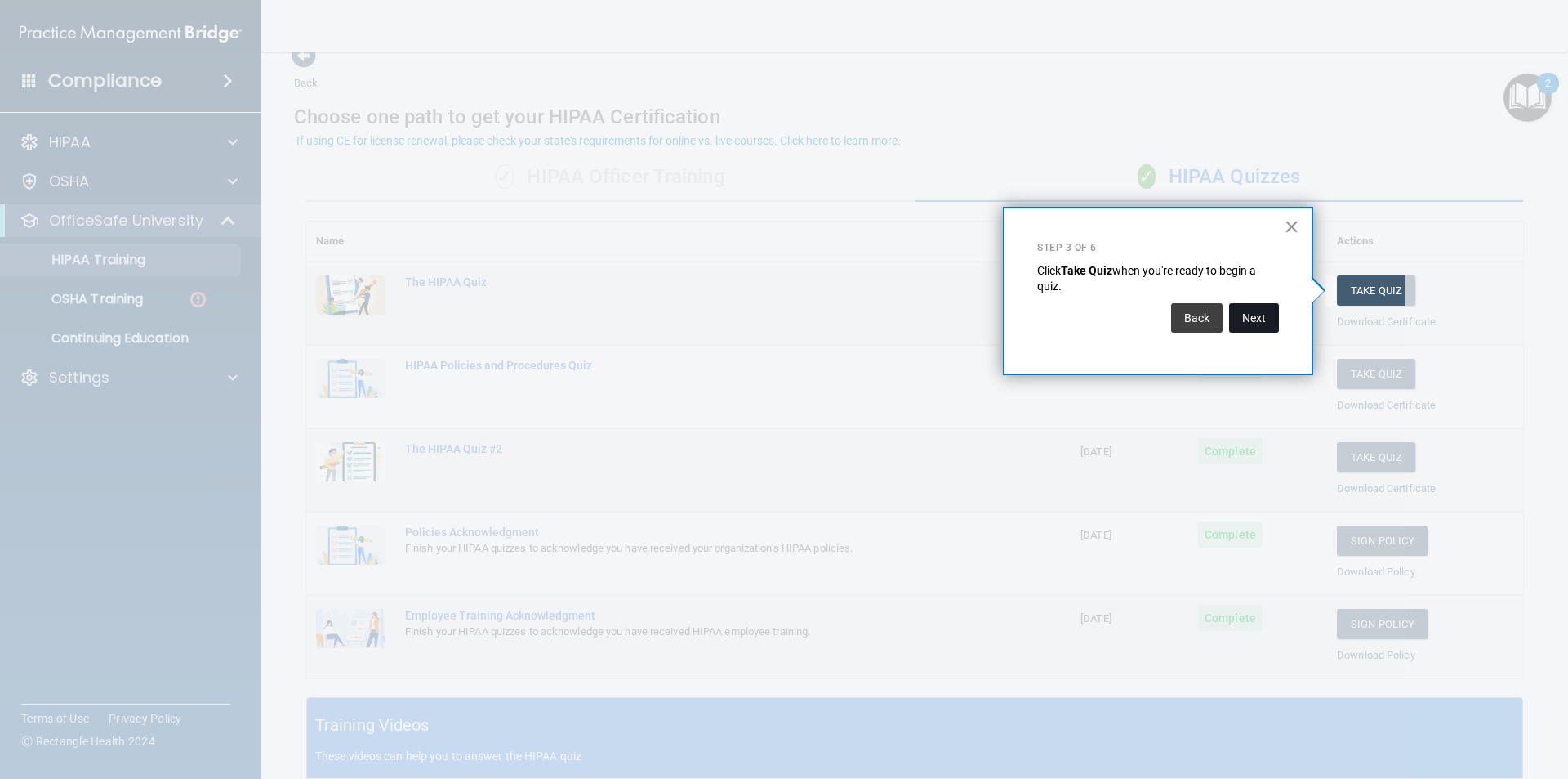
click at [1246, 314] on button "Next" at bounding box center [1255, 317] width 50 height 30
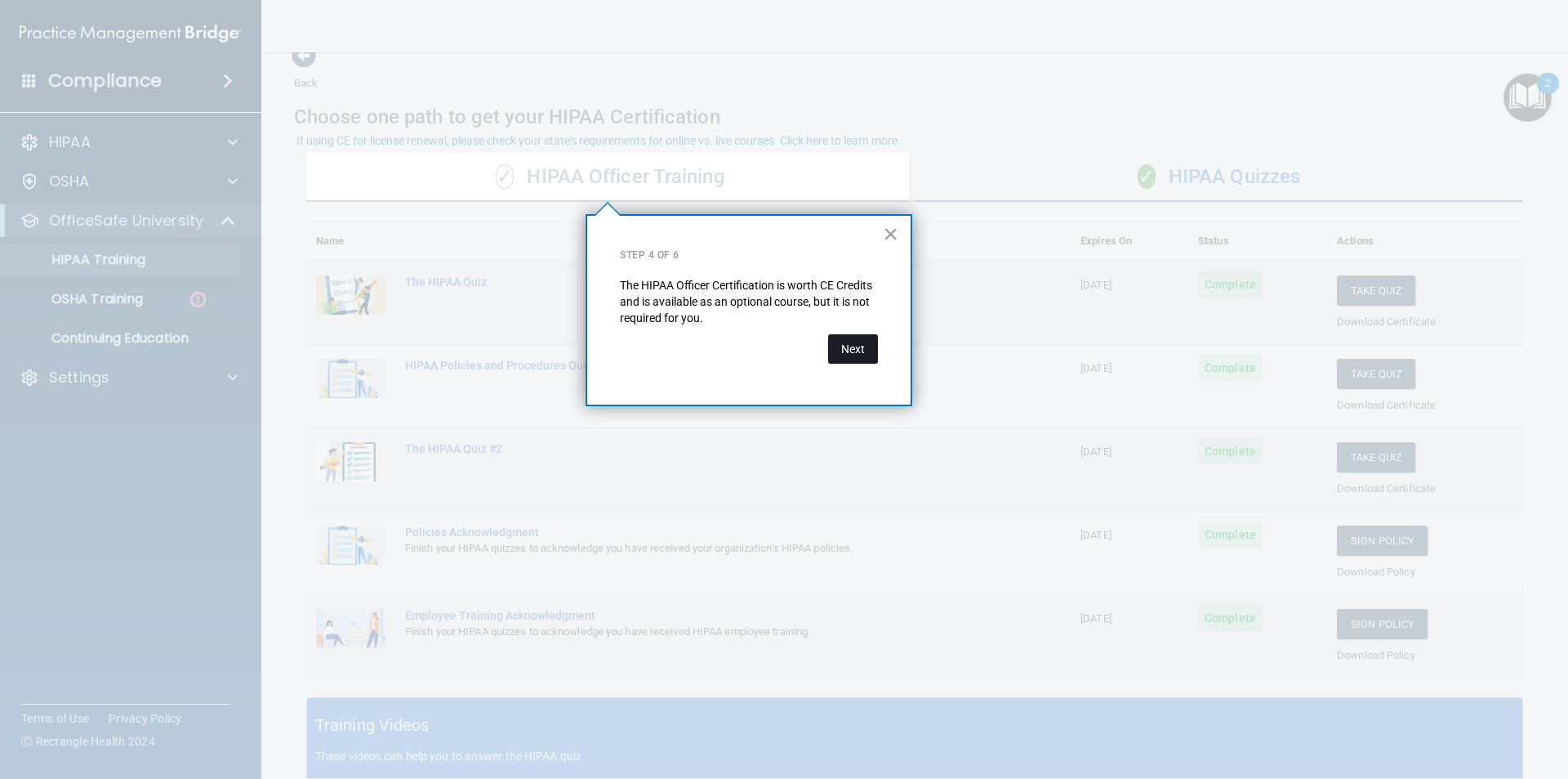
click at [852, 340] on button "Next" at bounding box center [853, 349] width 50 height 30
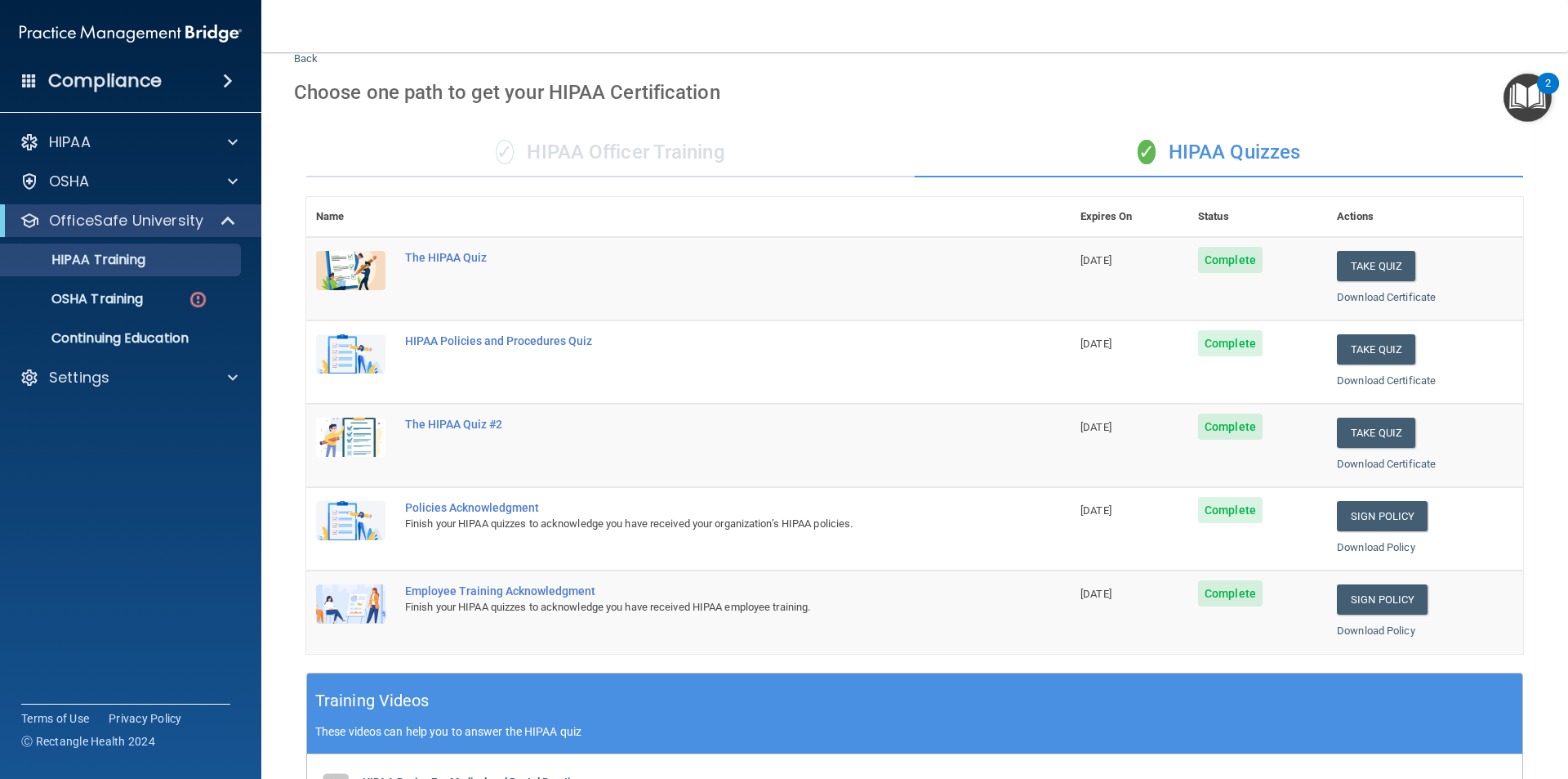
scroll to position [0, 0]
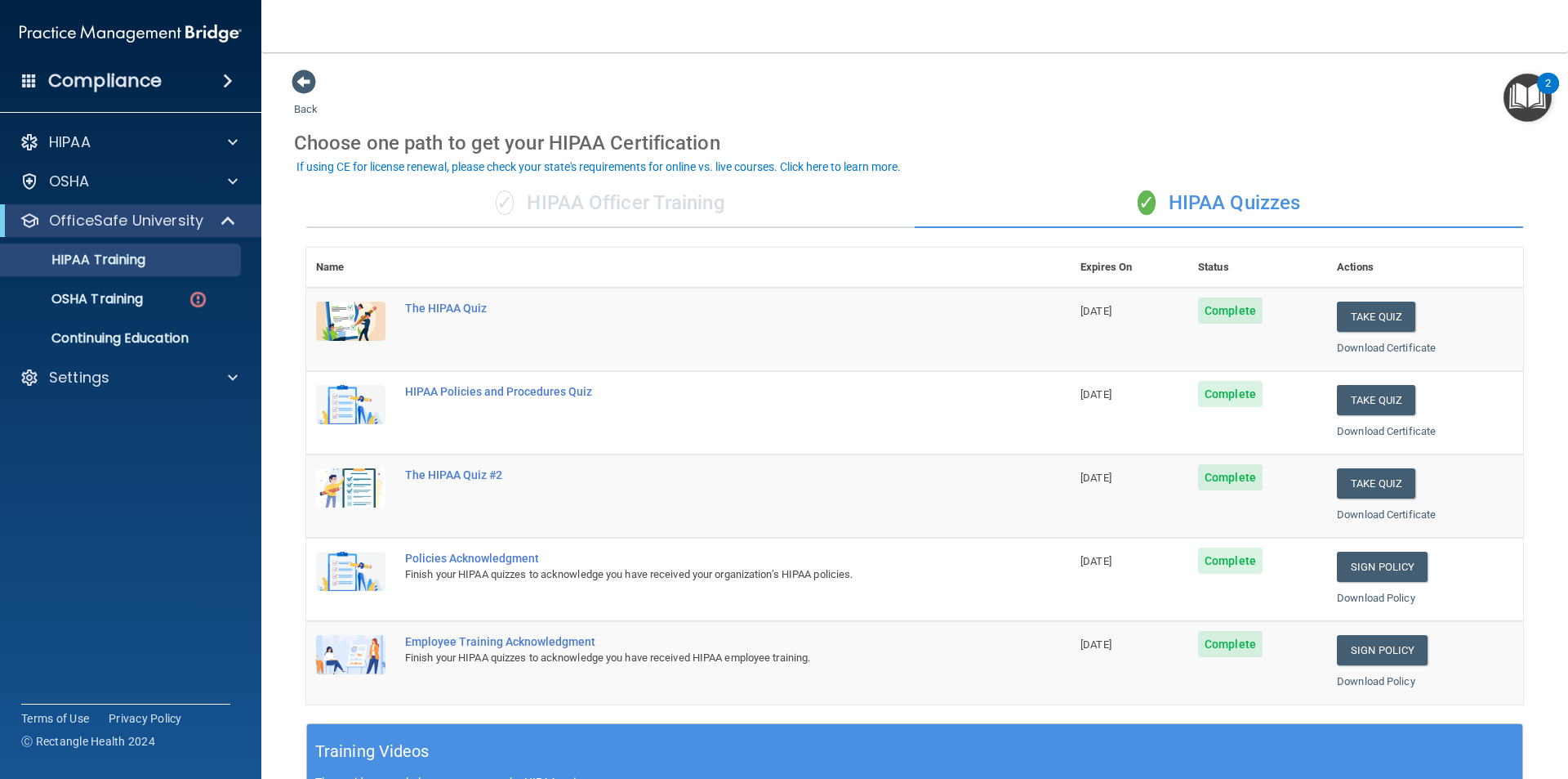
click at [1516, 105] on img "Open Resource Center, 2 new notifications" at bounding box center [1528, 97] width 48 height 48
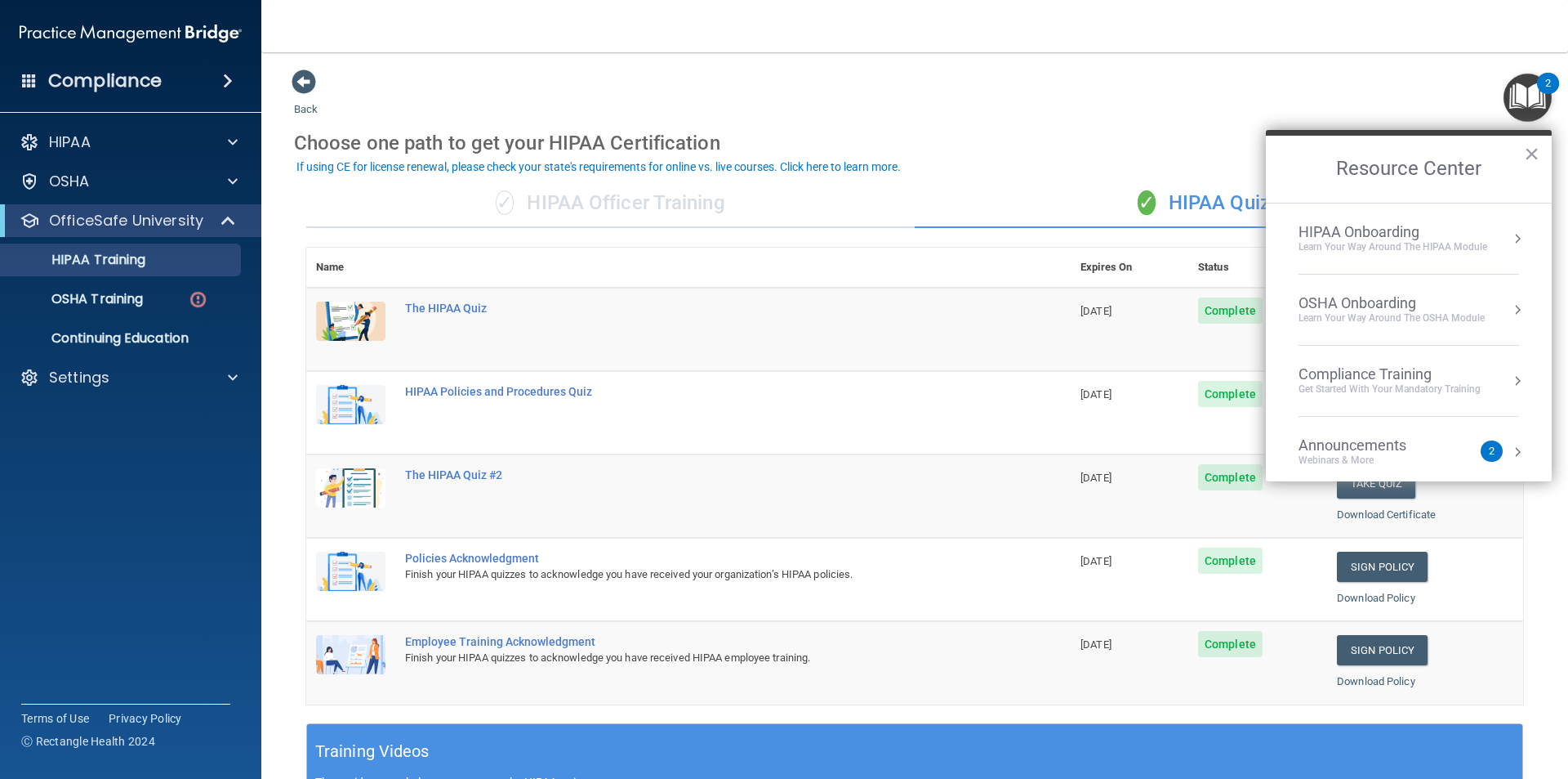
click at [1510, 246] on button "Resource Center" at bounding box center [1517, 238] width 16 height 16
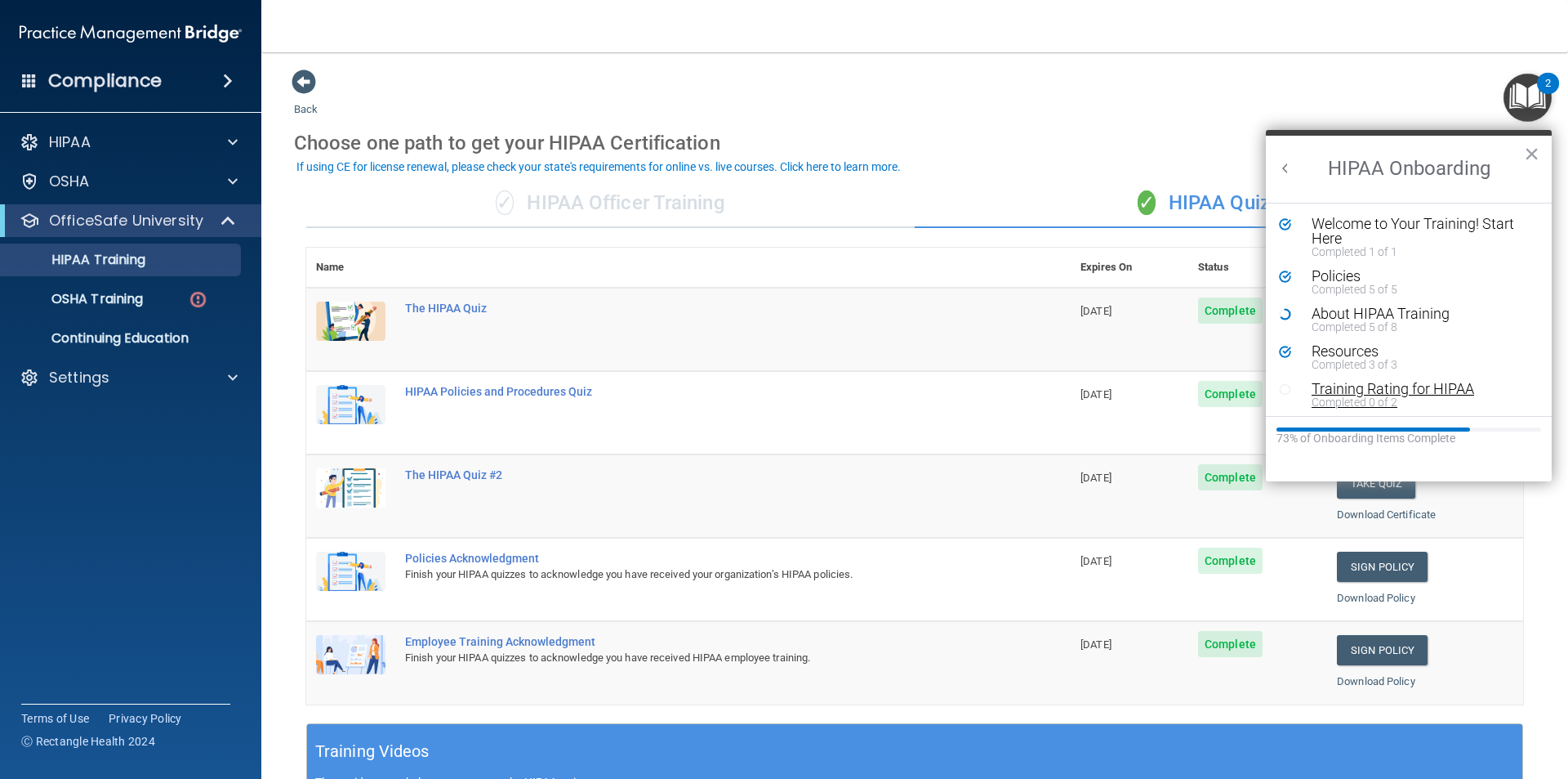
click at [1400, 397] on div "Completed 0 of 2" at bounding box center [1415, 402] width 206 height 11
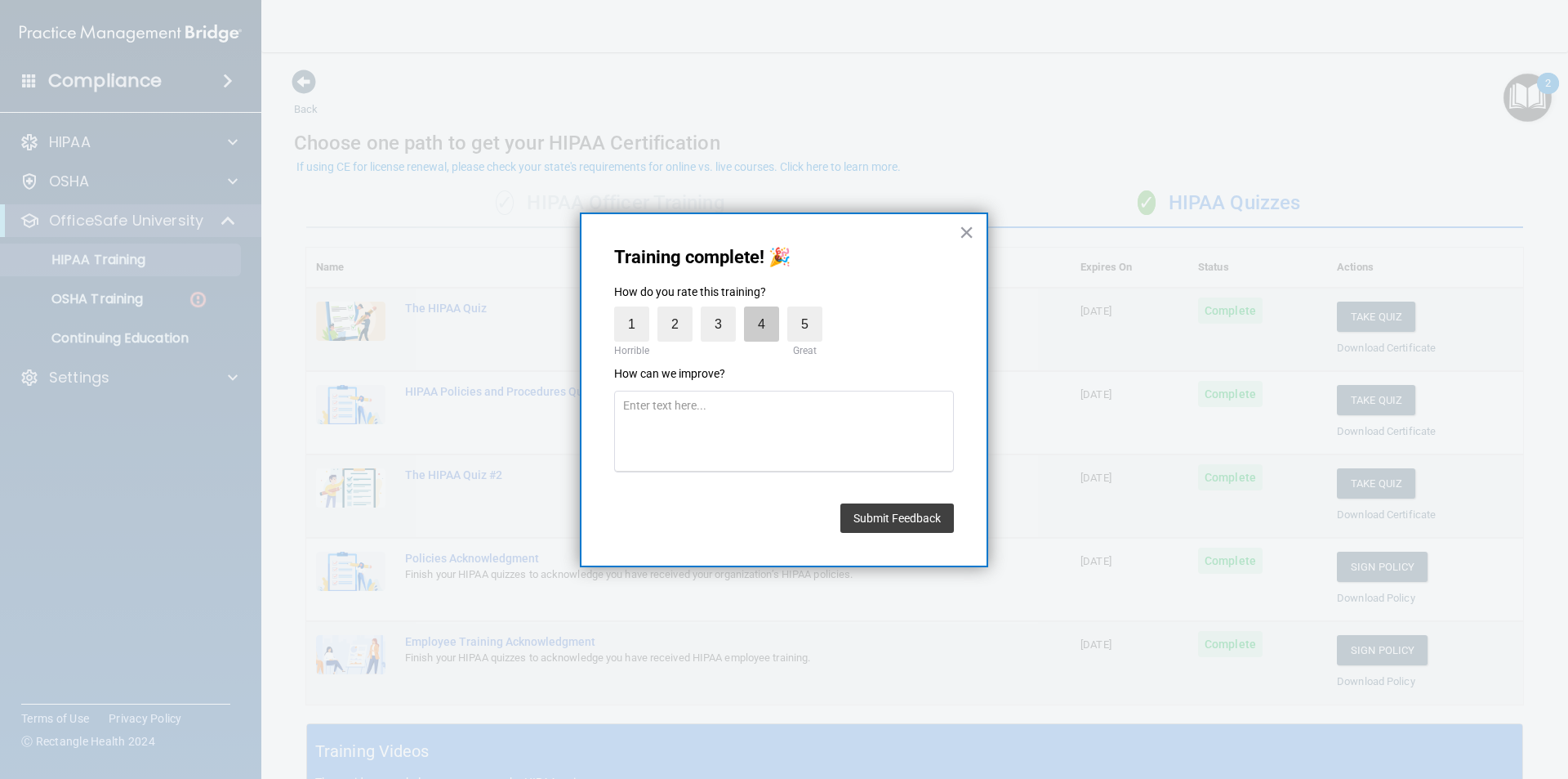
click at [764, 336] on label "4" at bounding box center [762, 324] width 35 height 35
click at [723, 311] on input "4" at bounding box center [723, 311] width 0 height 0
click at [876, 523] on button "Submit Feedback" at bounding box center [897, 518] width 114 height 30
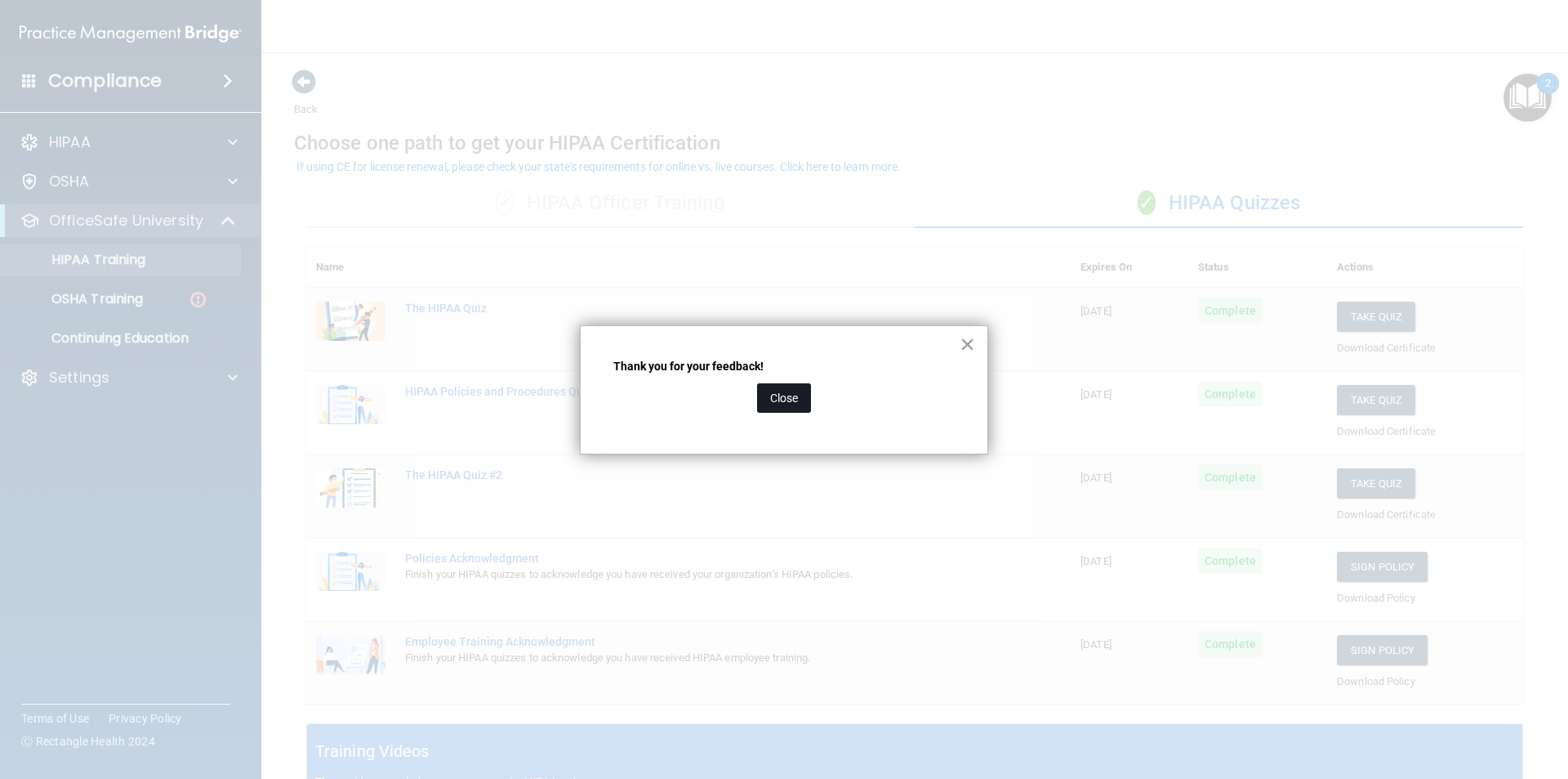
click at [803, 402] on button "Close" at bounding box center [784, 398] width 54 height 30
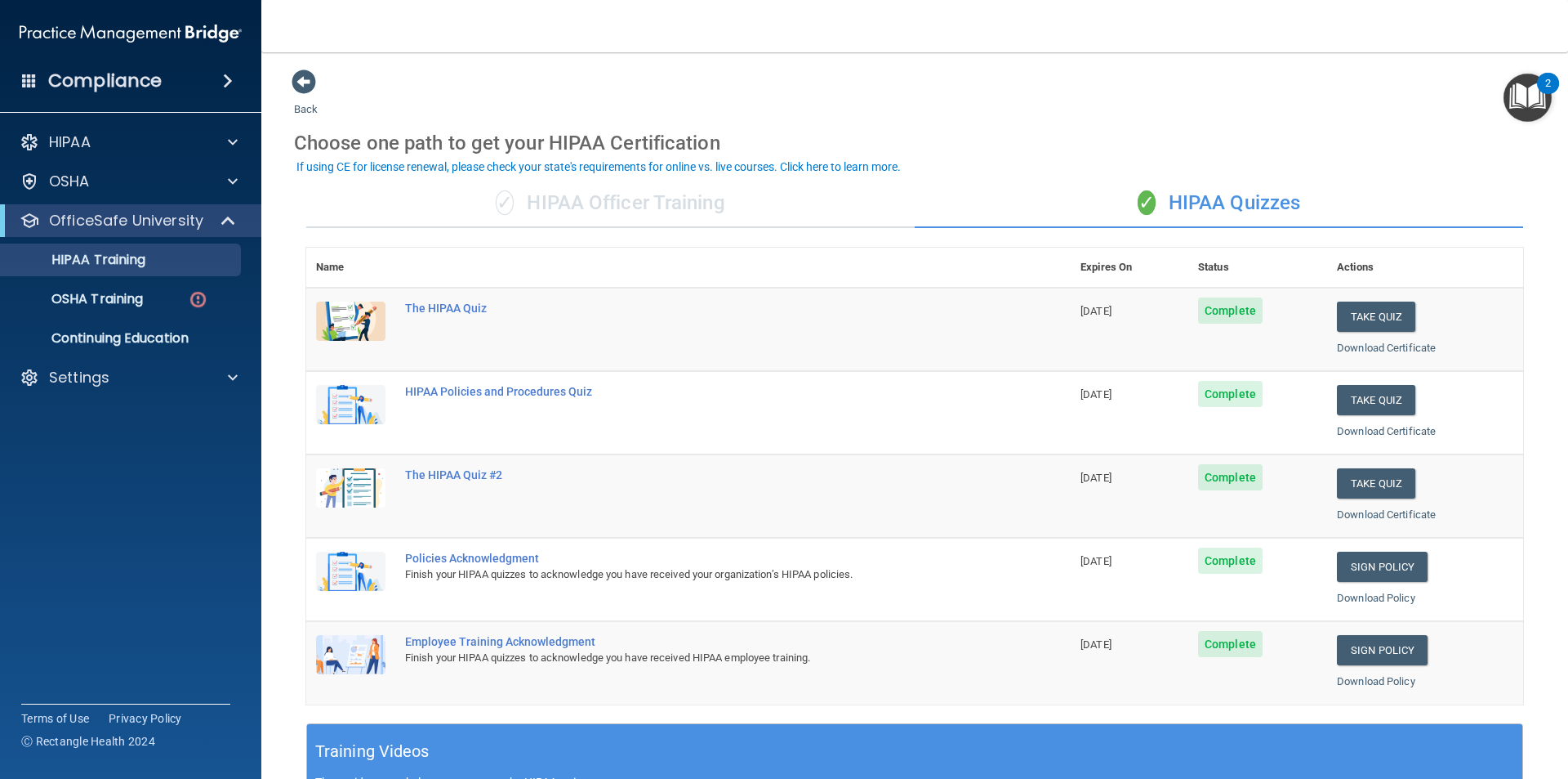
click at [1528, 102] on img "Open Resource Center, 2 new notifications" at bounding box center [1528, 97] width 48 height 48
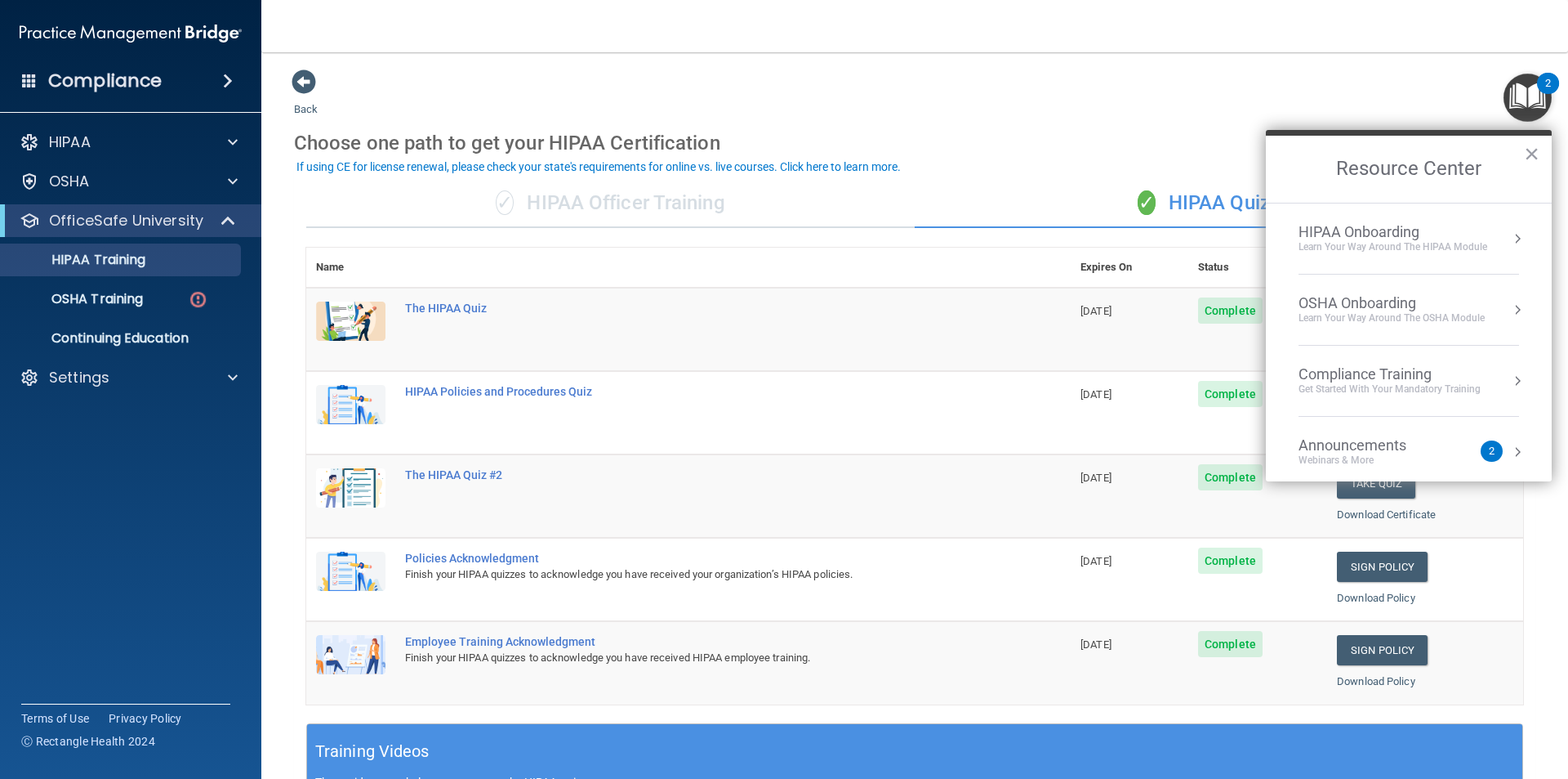
click at [1510, 245] on button "Resource Center" at bounding box center [1517, 238] width 16 height 16
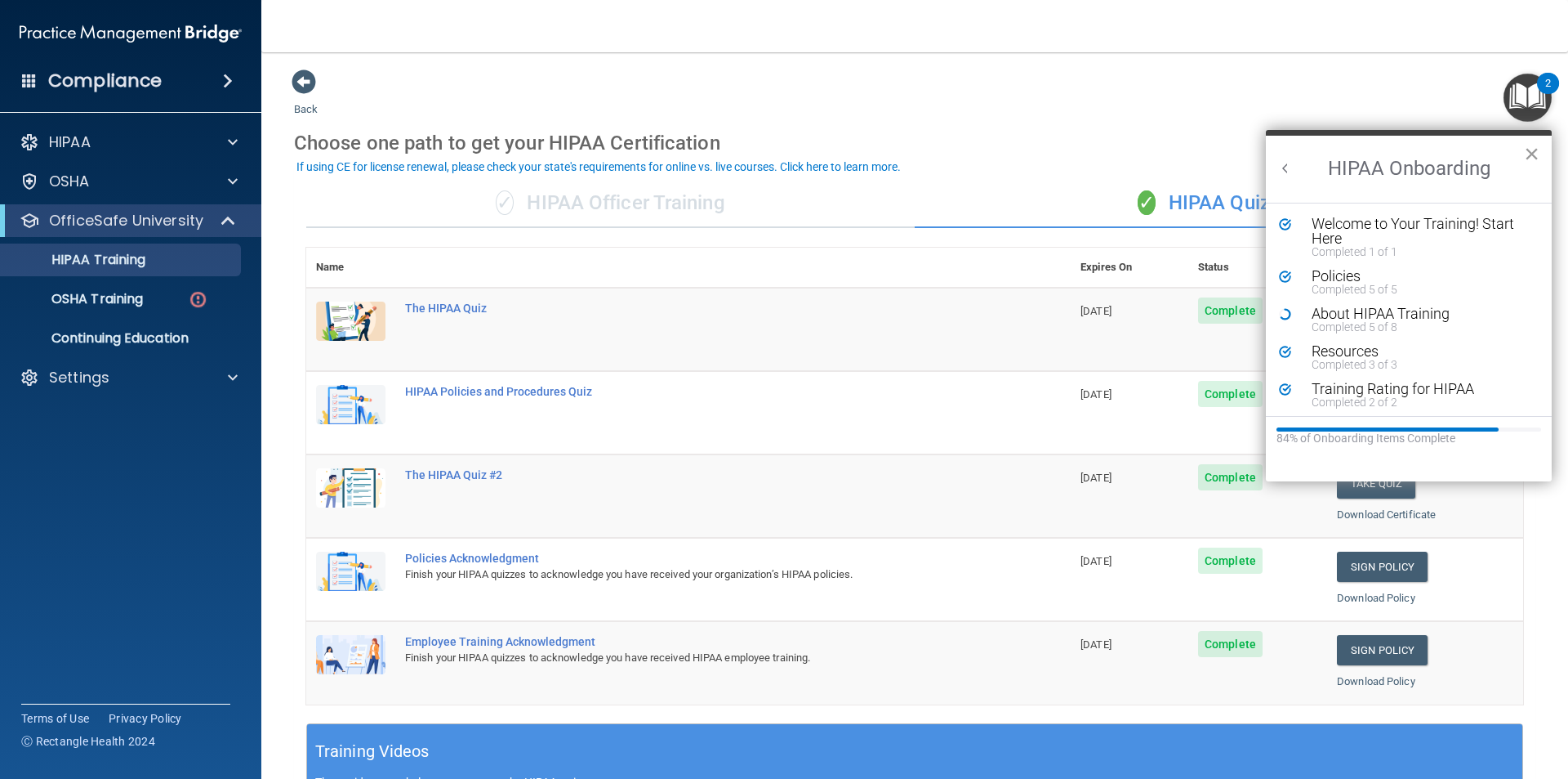
click at [1528, 149] on button "×" at bounding box center [1532, 153] width 15 height 26
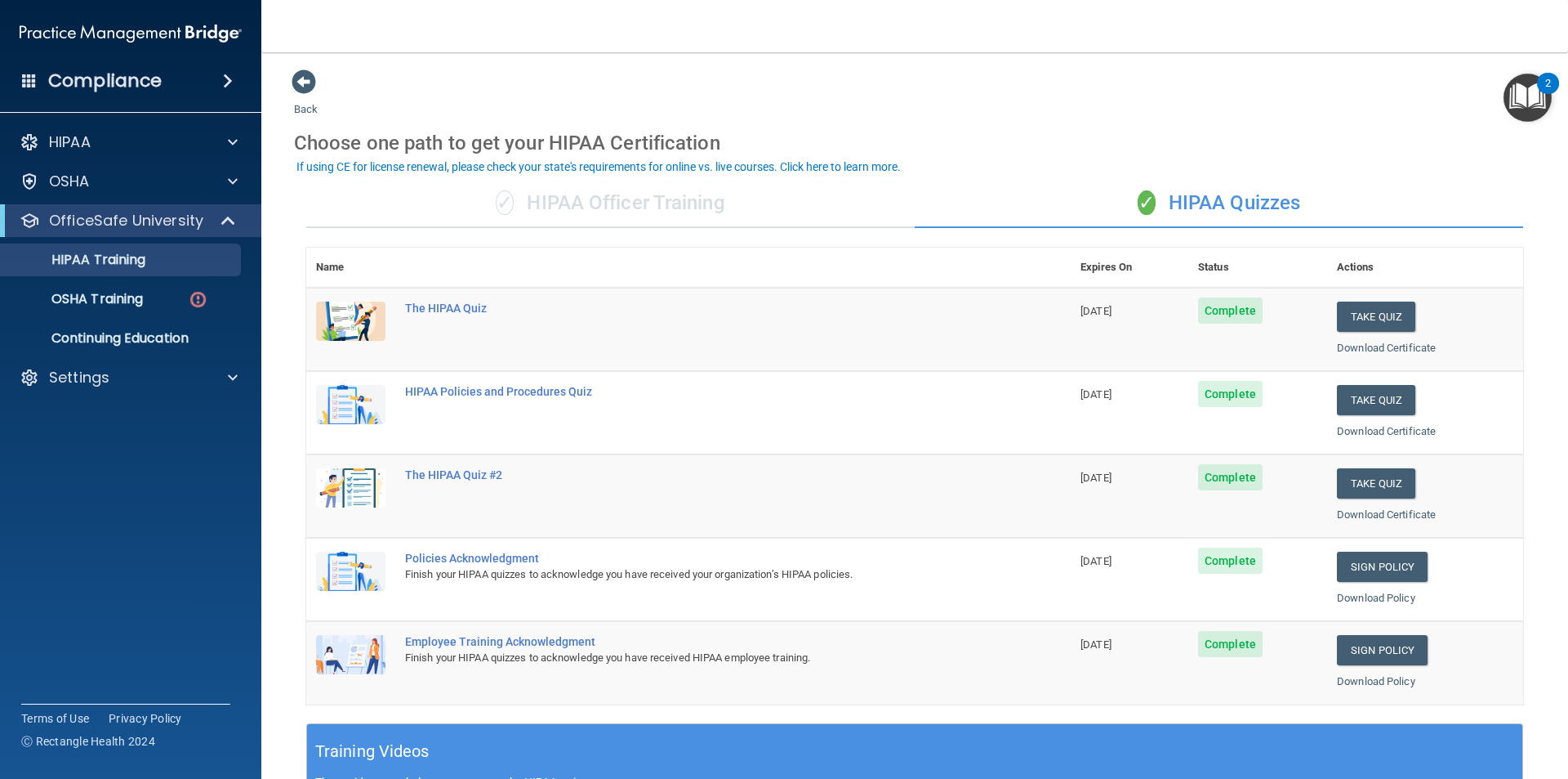
click at [1515, 97] on img "Open Resource Center, 2 new notifications" at bounding box center [1528, 97] width 48 height 48
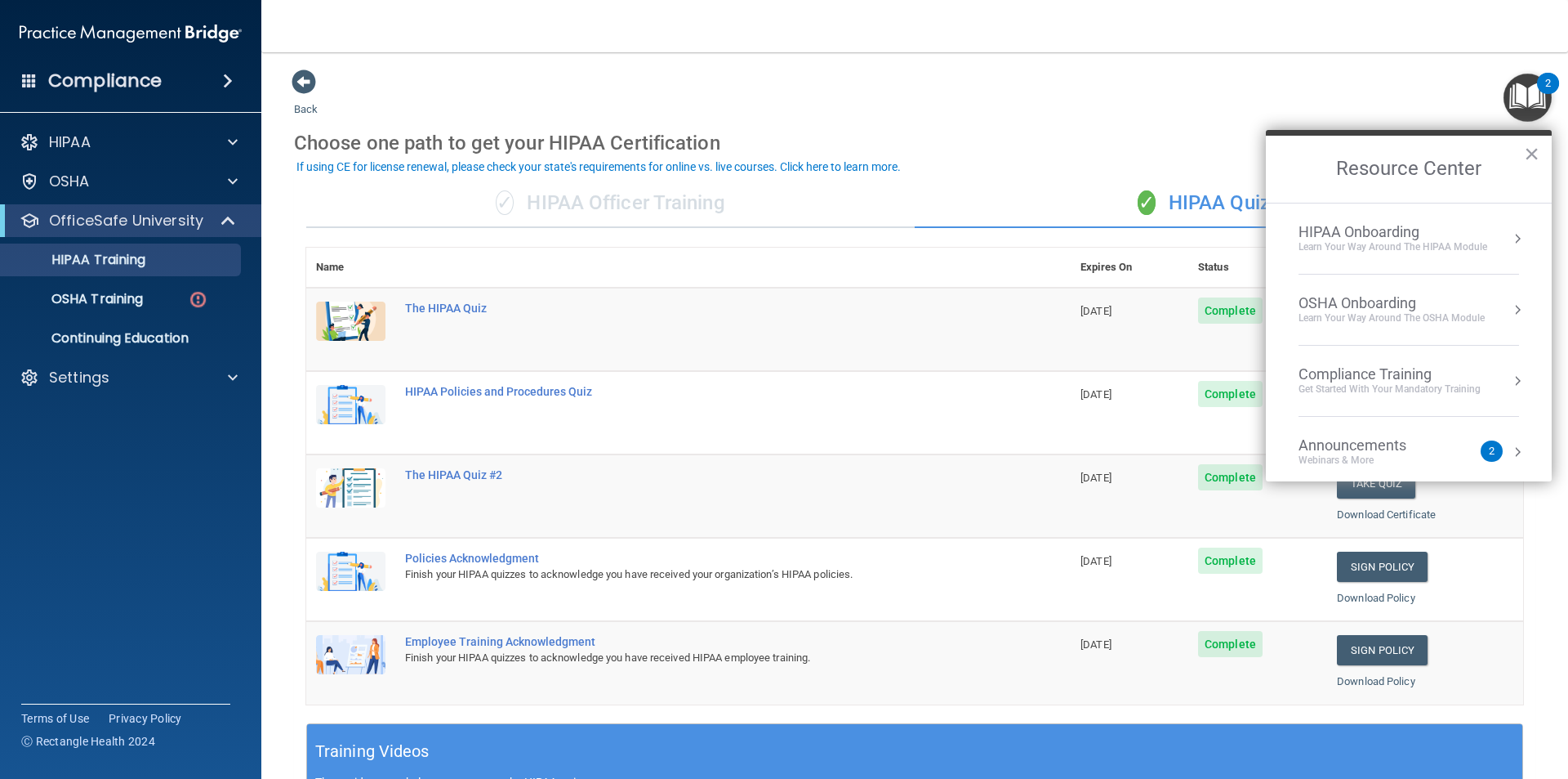
click at [1510, 307] on button "Resource Center" at bounding box center [1517, 309] width 16 height 16
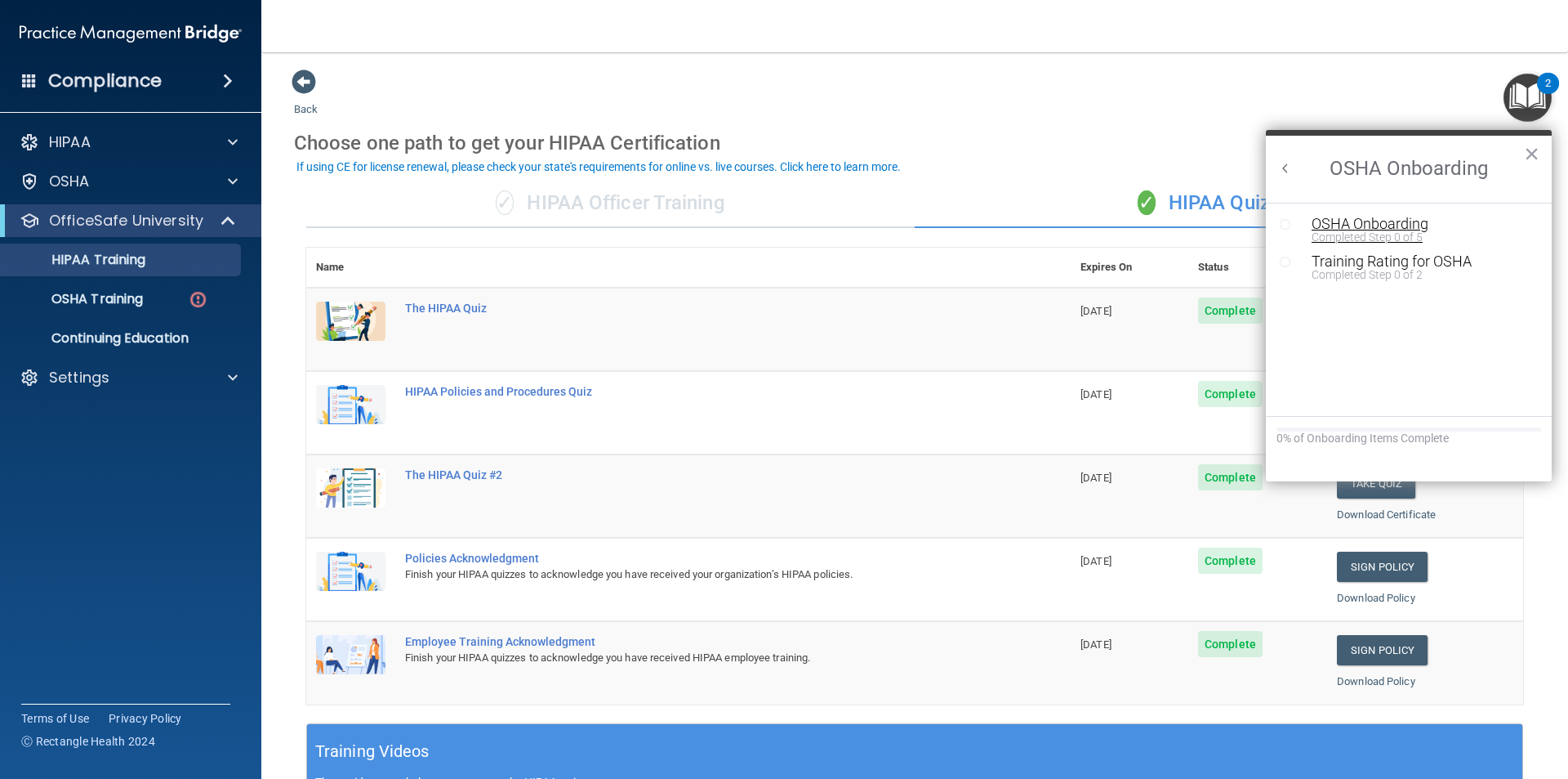
click at [1398, 231] on div "Completed Step 0 of 5" at bounding box center [1421, 237] width 219 height 11
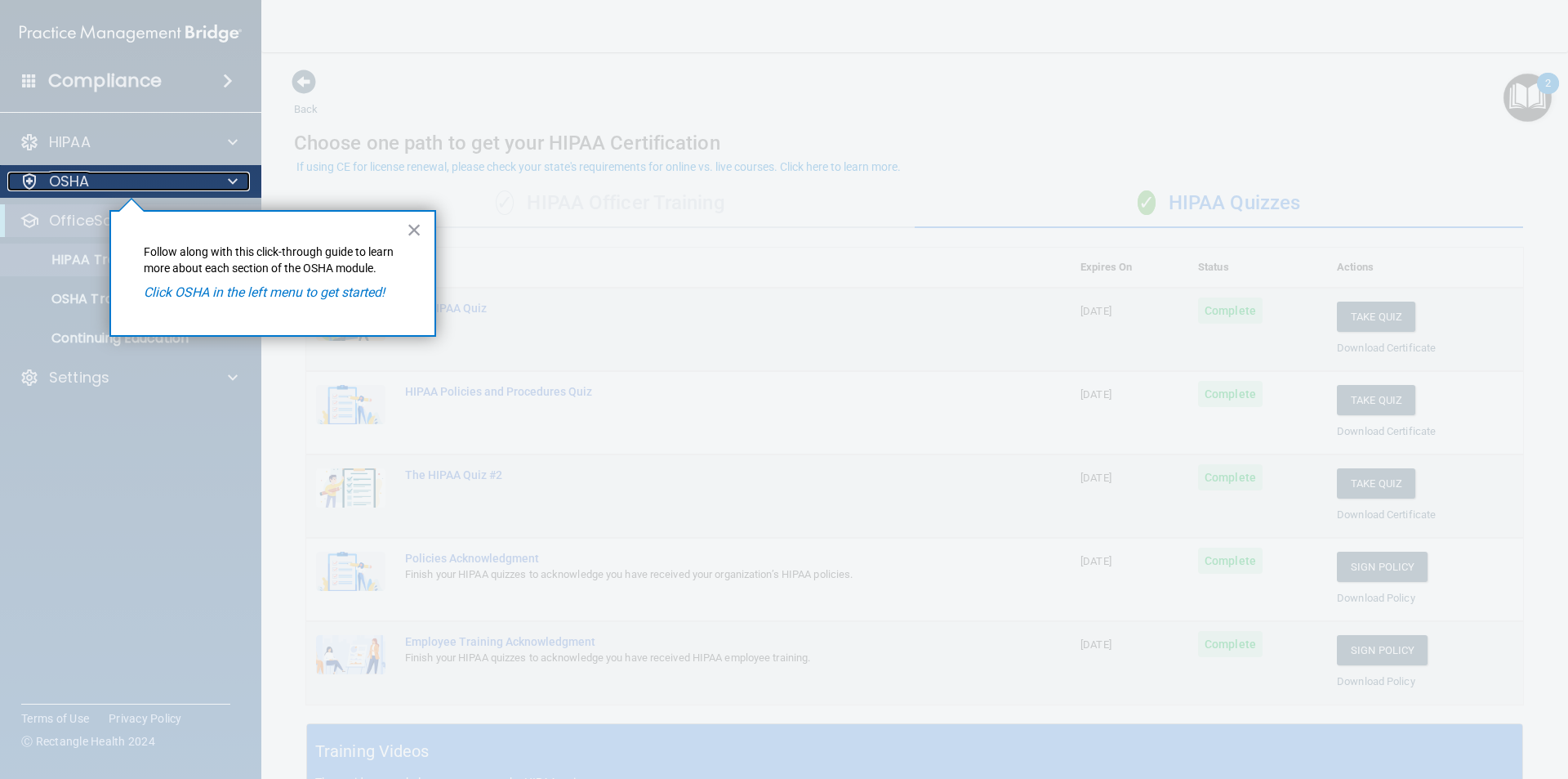
click at [223, 181] on div at bounding box center [230, 182] width 41 height 20
click at [405, 233] on div "× Follow along with this click-through guide to learn more about each section o…" at bounding box center [273, 273] width 327 height 127
click at [417, 224] on button "×" at bounding box center [415, 229] width 15 height 26
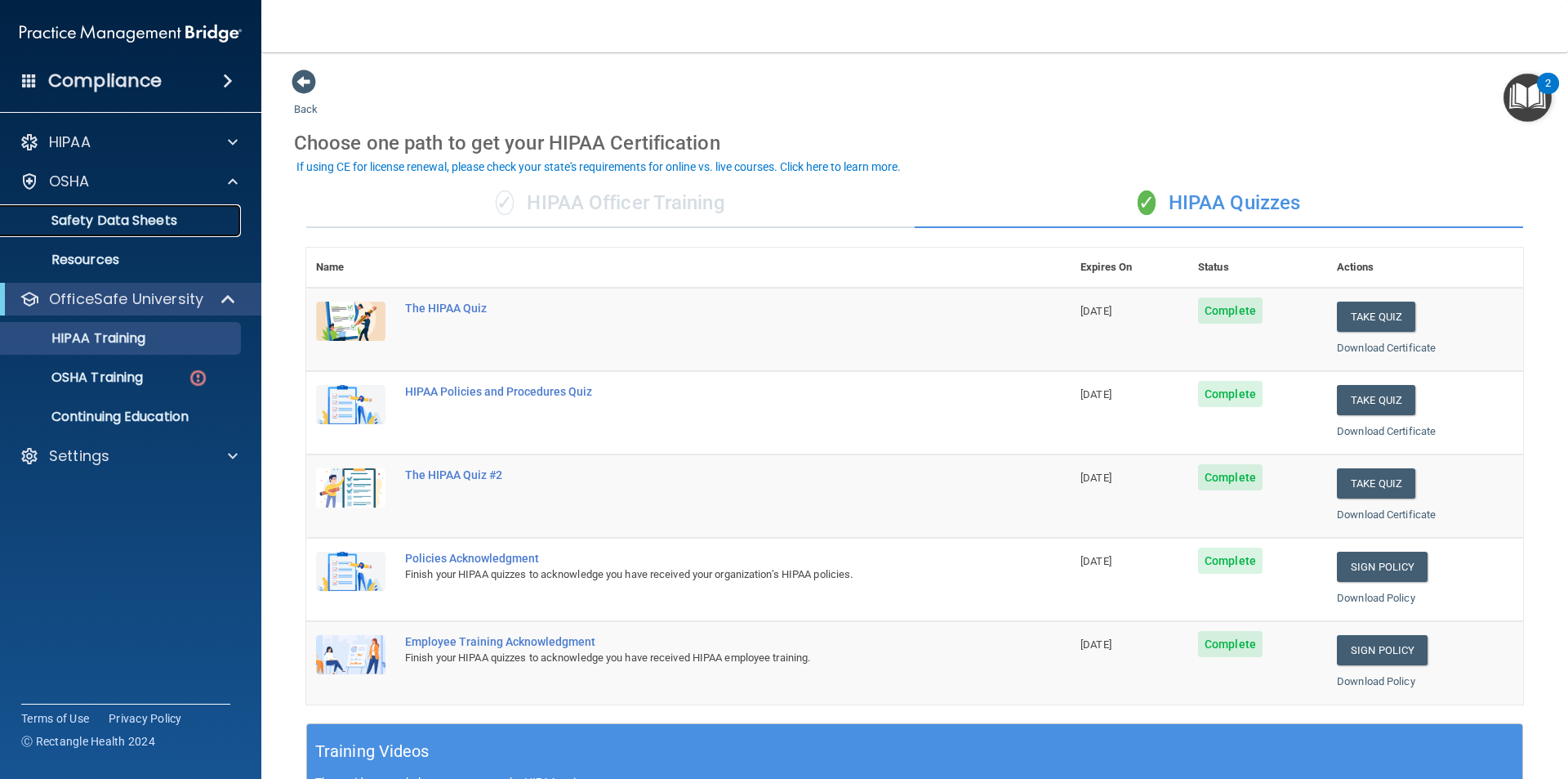
click at [145, 219] on p "Safety Data Sheets" at bounding box center [121, 220] width 223 height 16
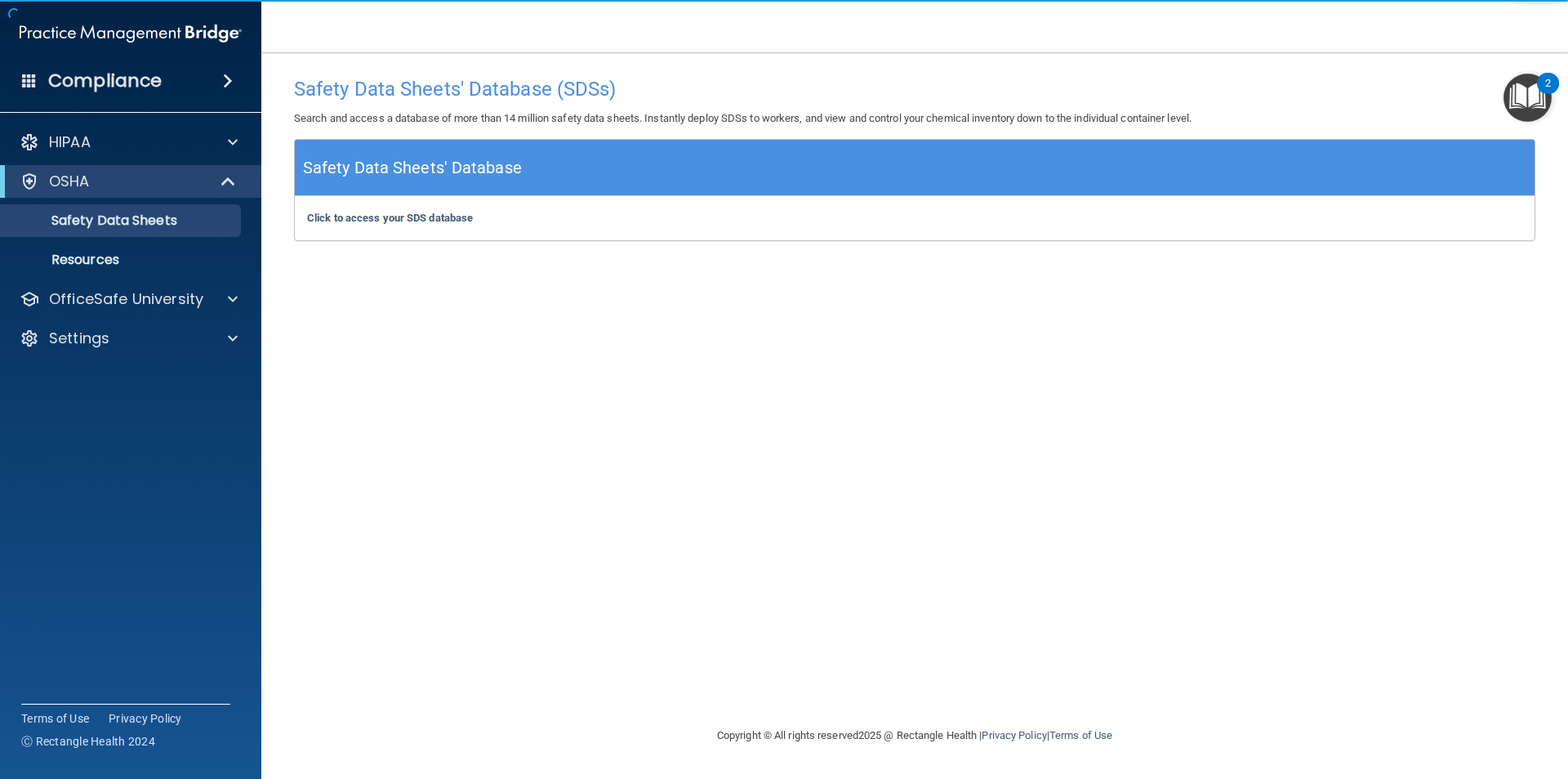
click at [330, 208] on div "Click to access your SDS database Click to access your SDS database" at bounding box center [915, 218] width 1240 height 44
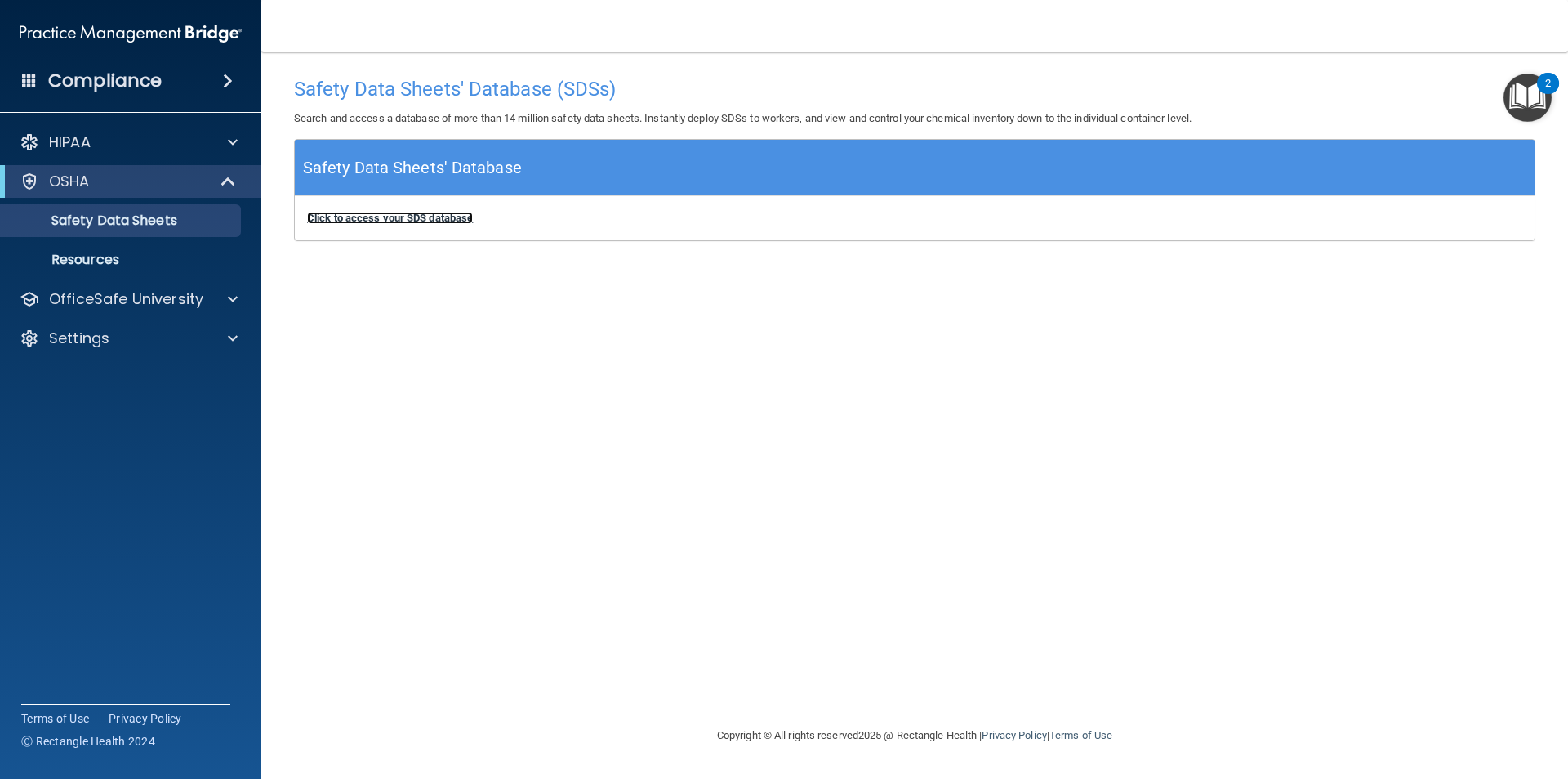
click at [327, 223] on b "Click to access your SDS database" at bounding box center [390, 217] width 166 height 12
click at [179, 249] on link "Resources" at bounding box center [112, 260] width 257 height 32
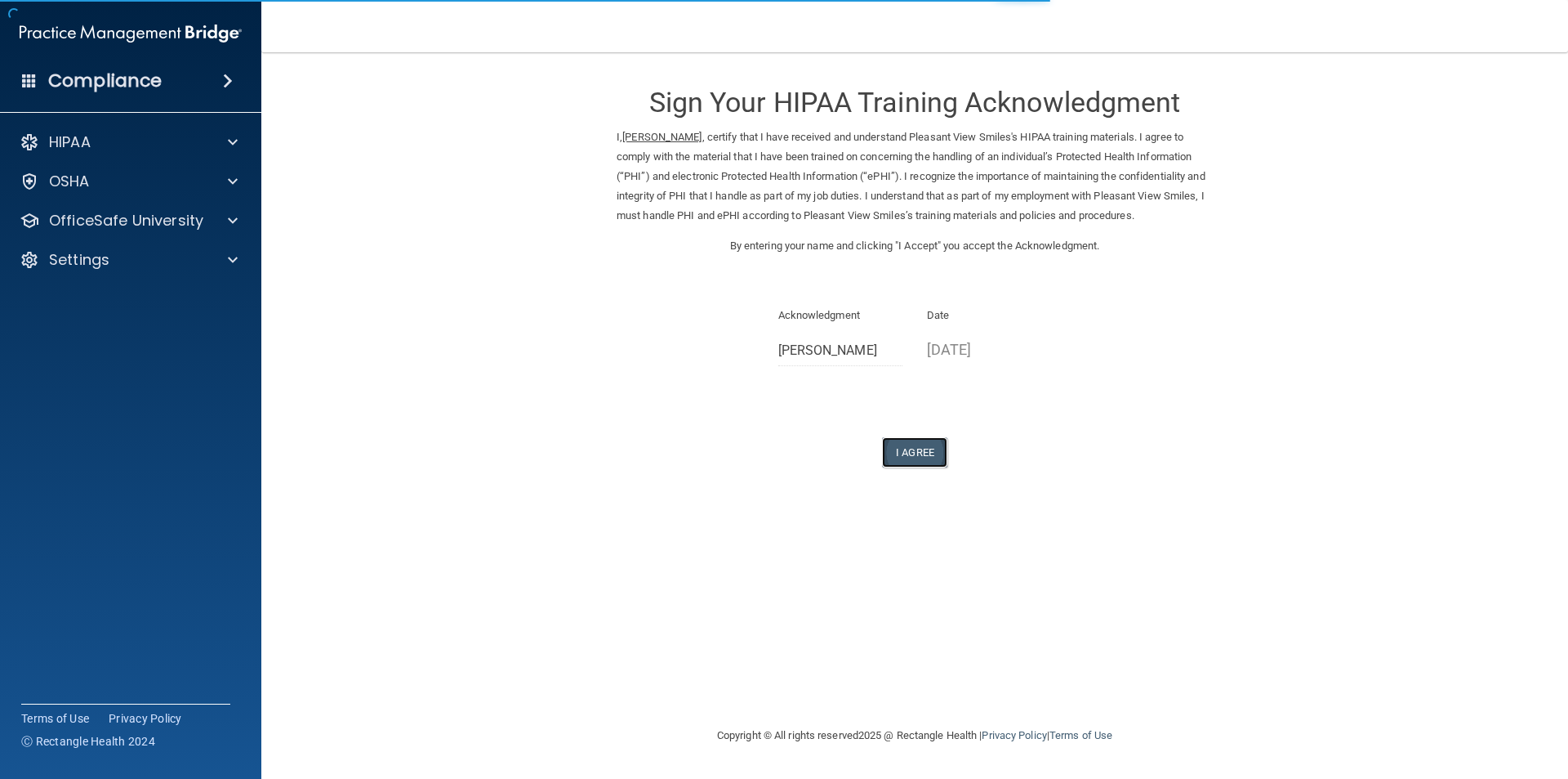
click at [903, 445] on button "I Agree" at bounding box center [914, 452] width 65 height 31
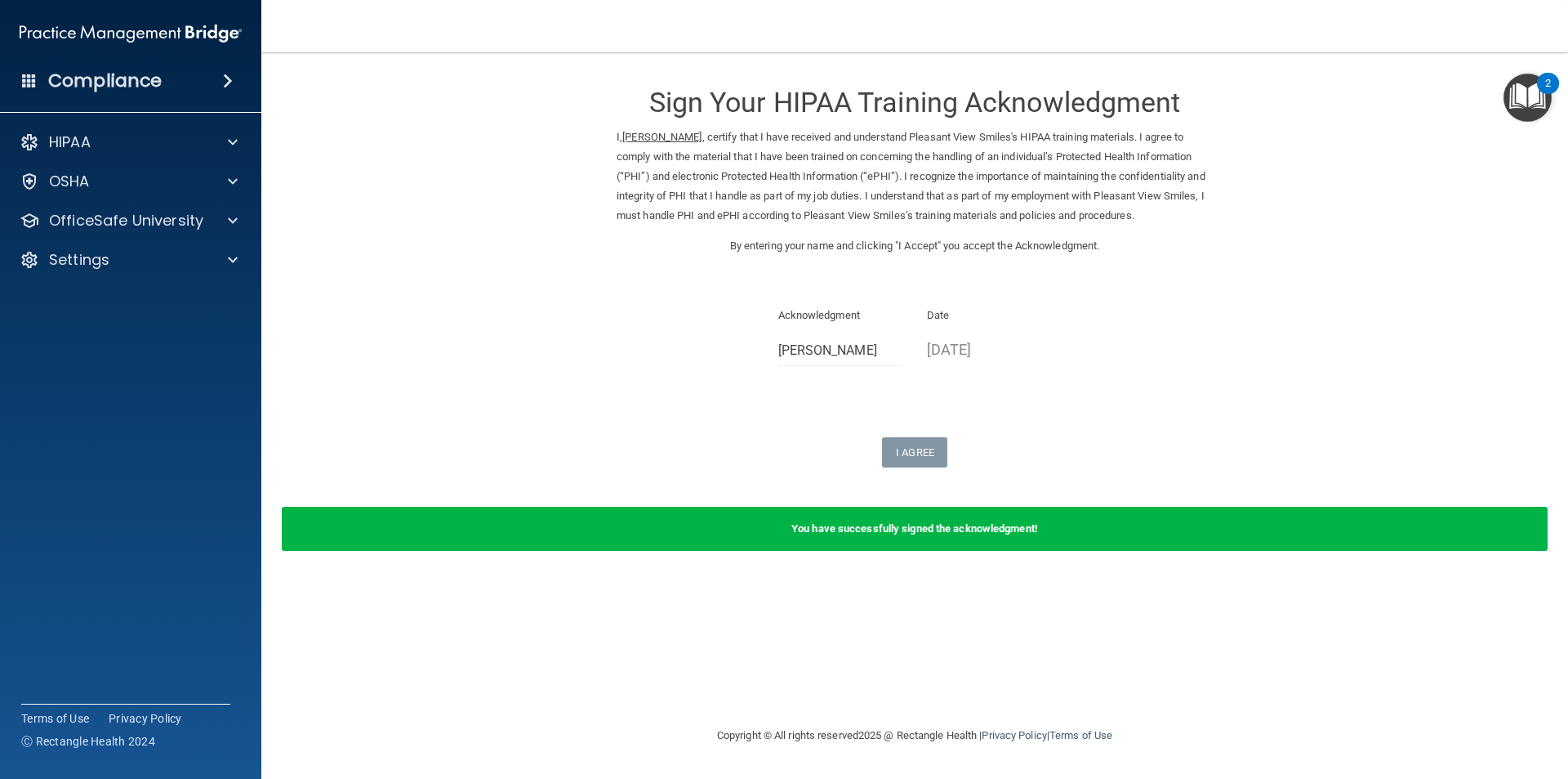
click at [1524, 108] on img "Open Resource Center, 2 new notifications" at bounding box center [1528, 97] width 48 height 48
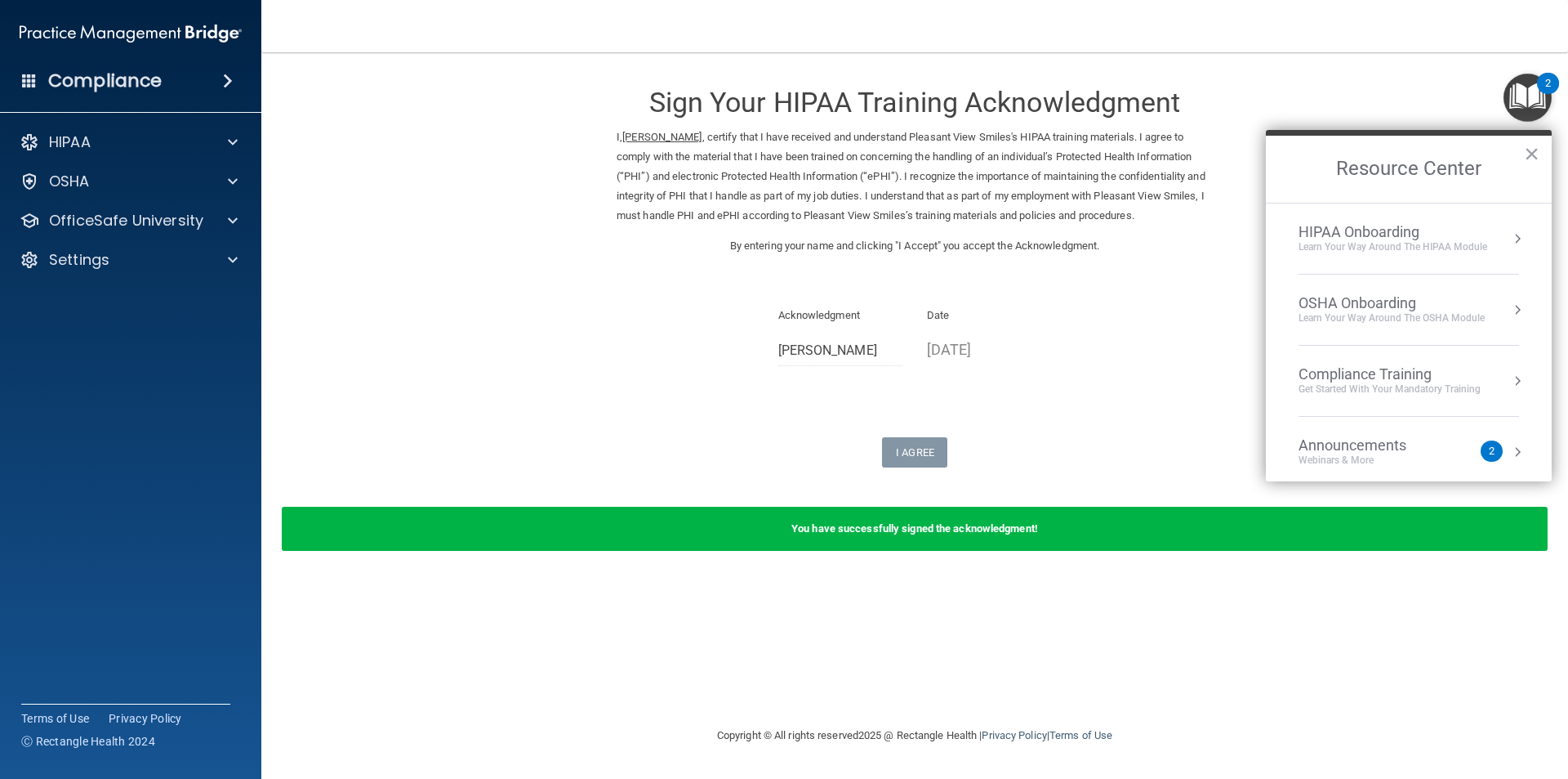
click at [1492, 237] on div "HIPAA Onboarding Learn Your Way around the HIPAA module" at bounding box center [1408, 238] width 221 height 31
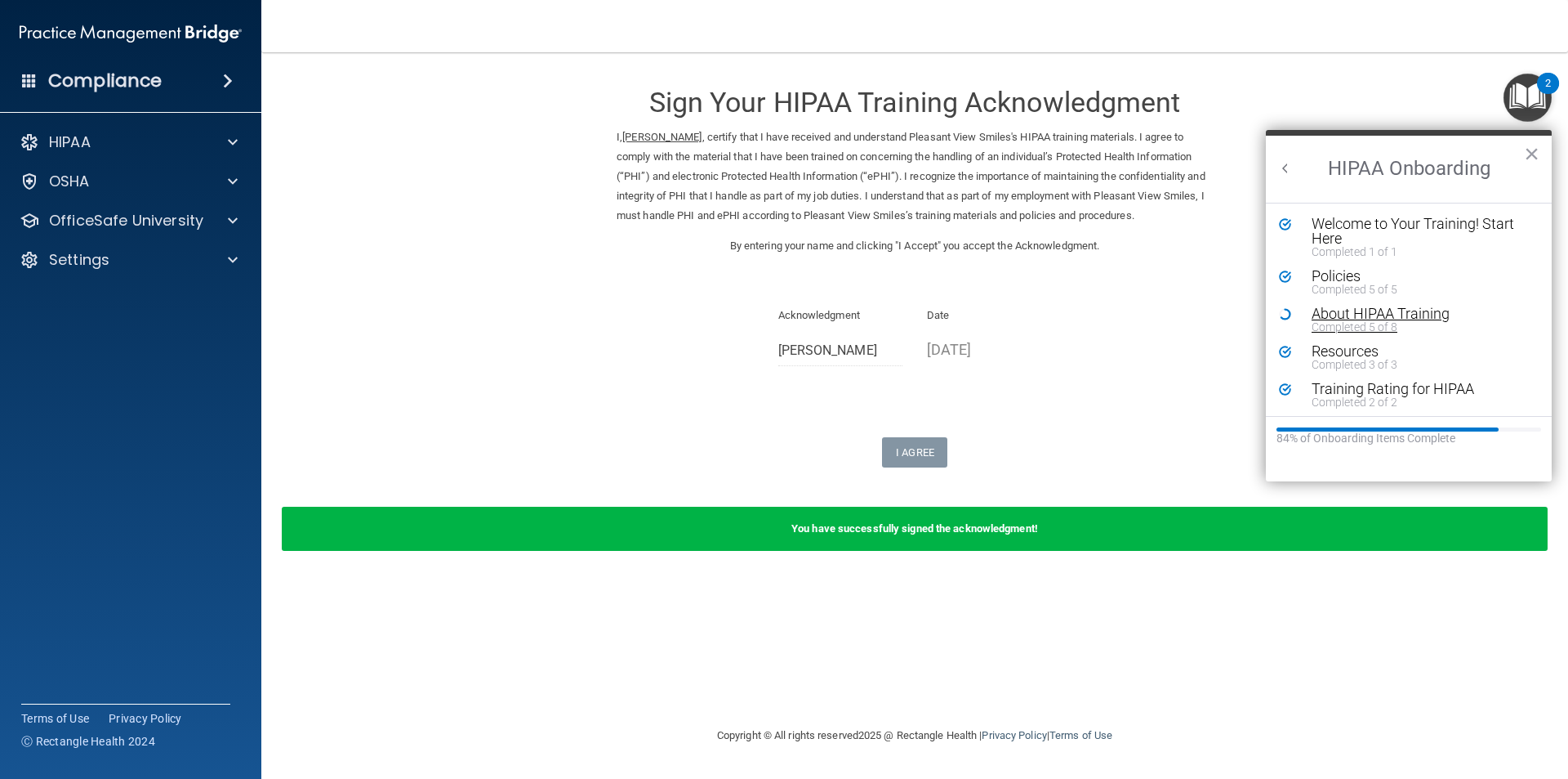
click at [1392, 315] on div "About HIPAA Training" at bounding box center [1415, 314] width 206 height 14
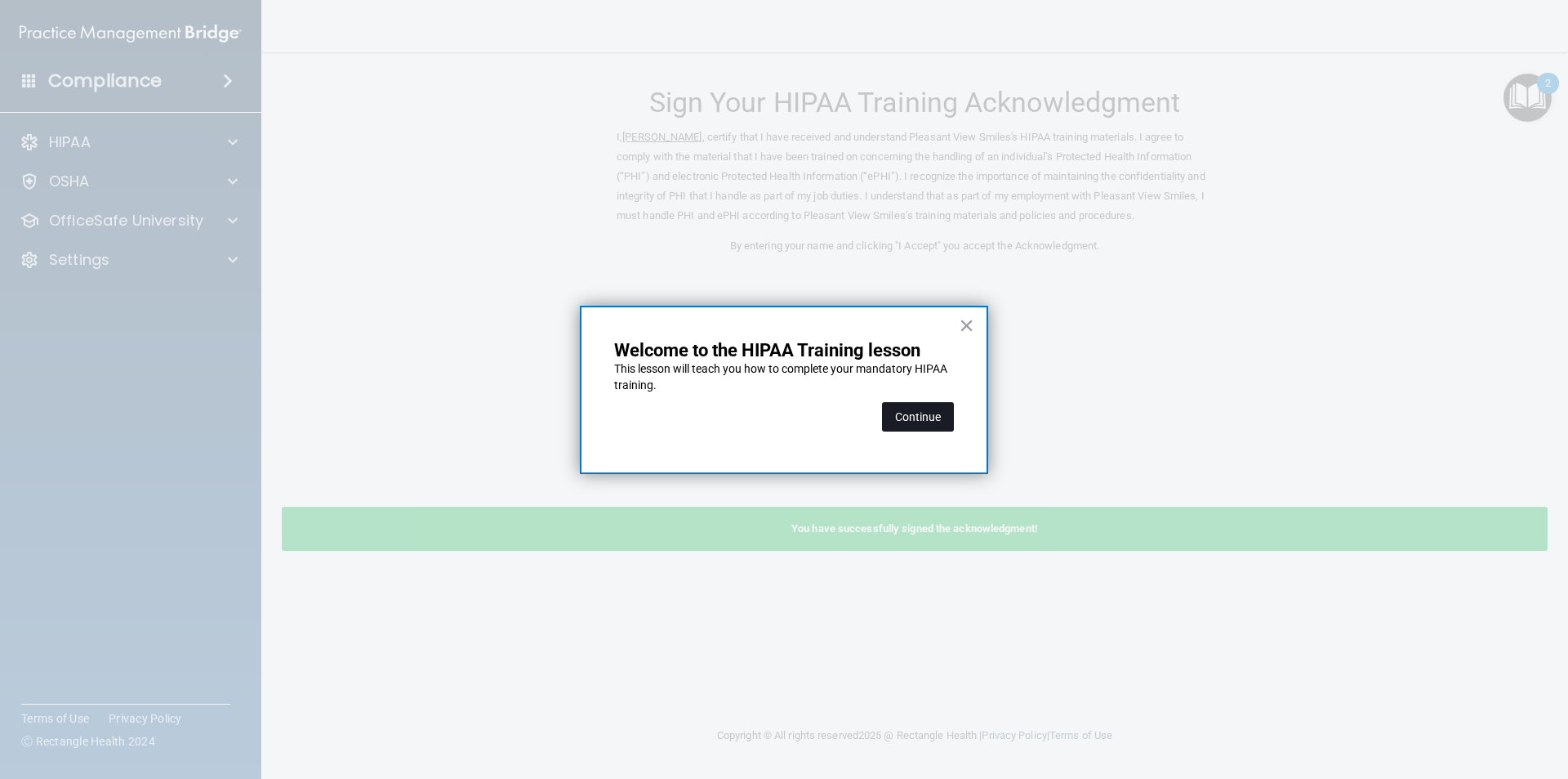
click at [906, 419] on button "Continue" at bounding box center [917, 417] width 72 height 30
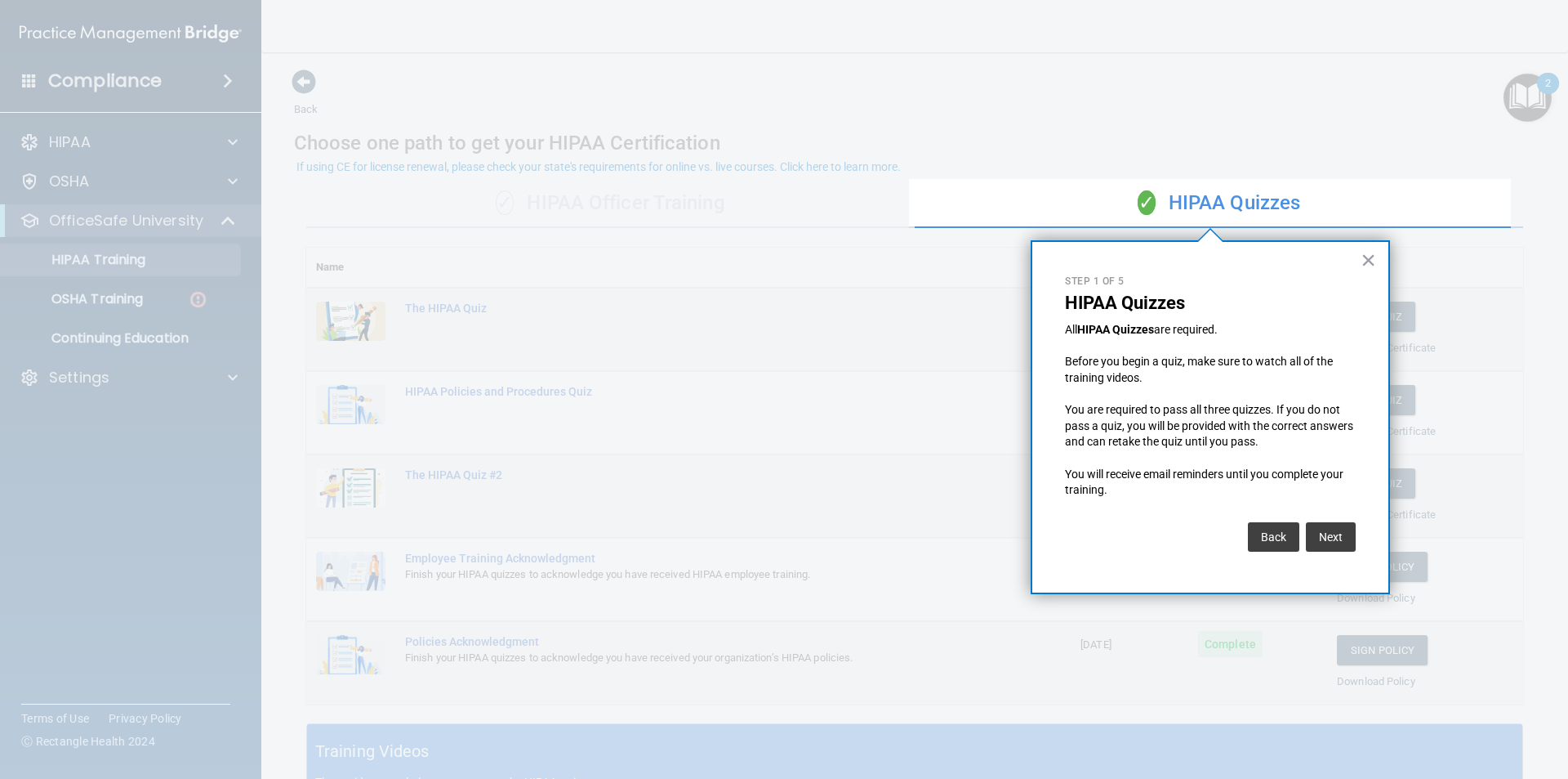
click at [1376, 264] on div "× Step 1 of 5 HIPAA Quizzes All HIPAA Quizzes are required. Before you begin a …" at bounding box center [1211, 417] width 359 height 354
click at [1365, 260] on button "×" at bounding box center [1368, 259] width 15 height 26
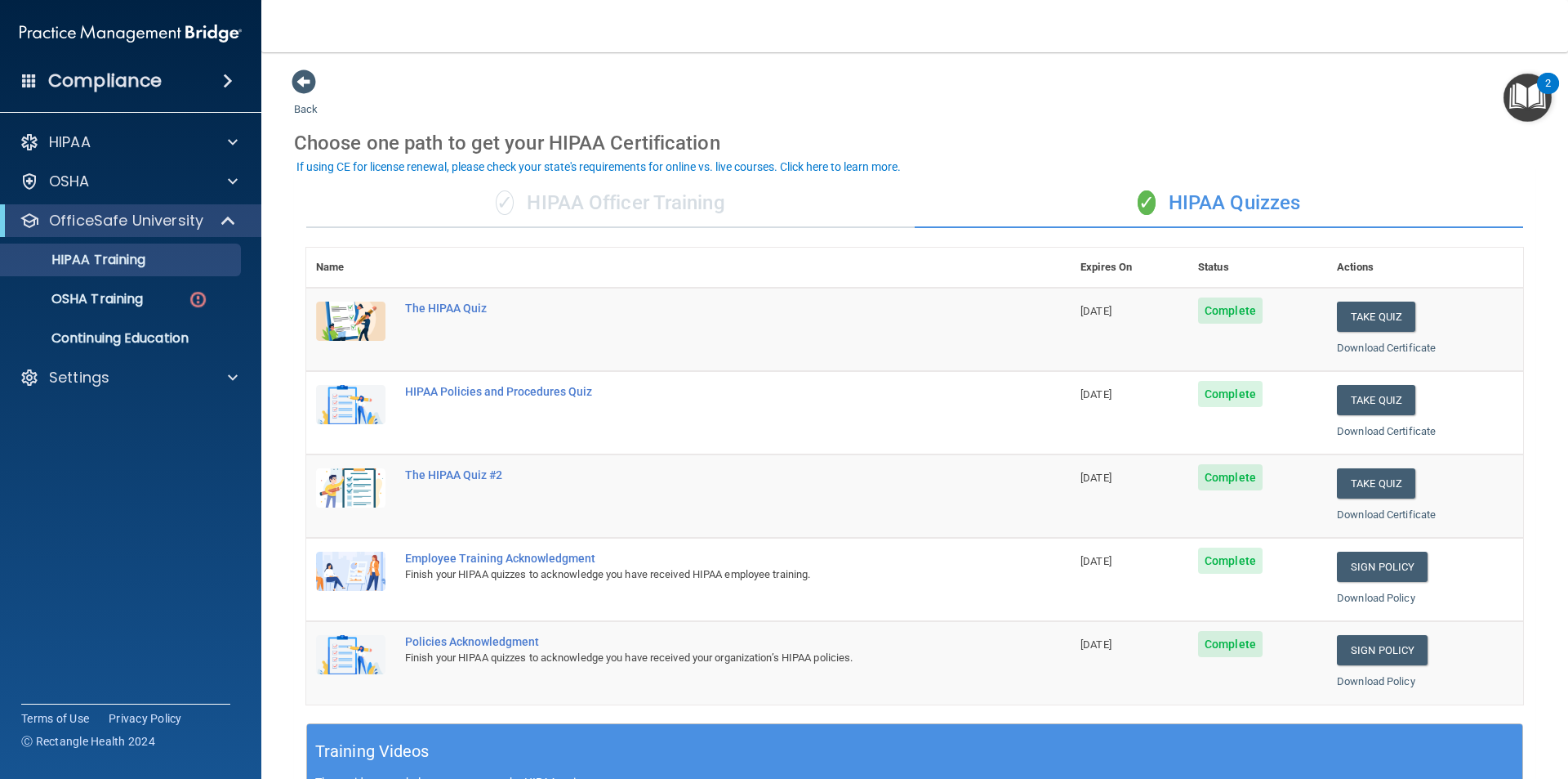
click at [1533, 83] on img "Open Resource Center, 2 new notifications" at bounding box center [1528, 97] width 48 height 48
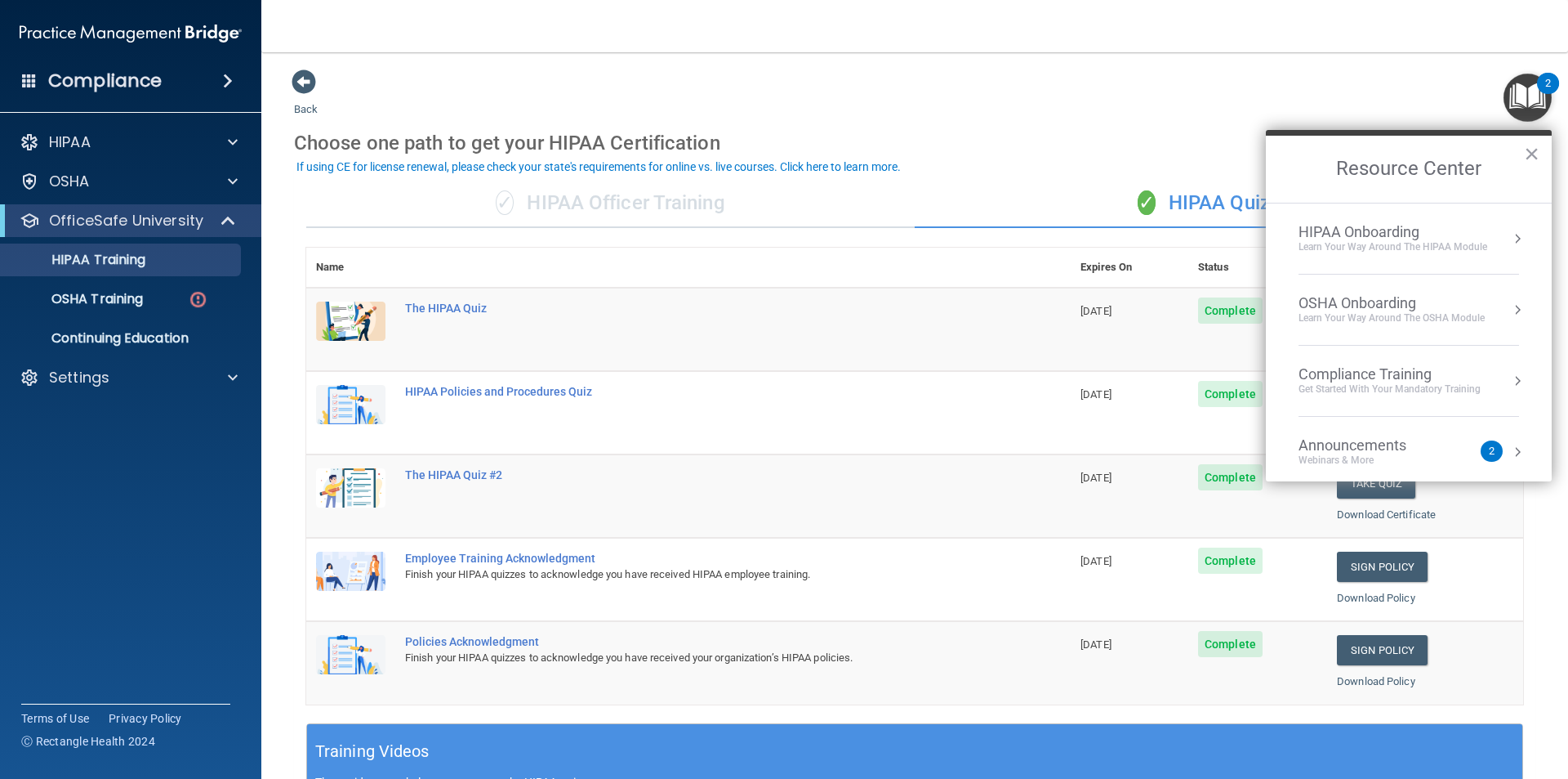
click at [1504, 299] on div "OSHA Onboarding Learn your way around the OSHA module" at bounding box center [1408, 310] width 221 height 31
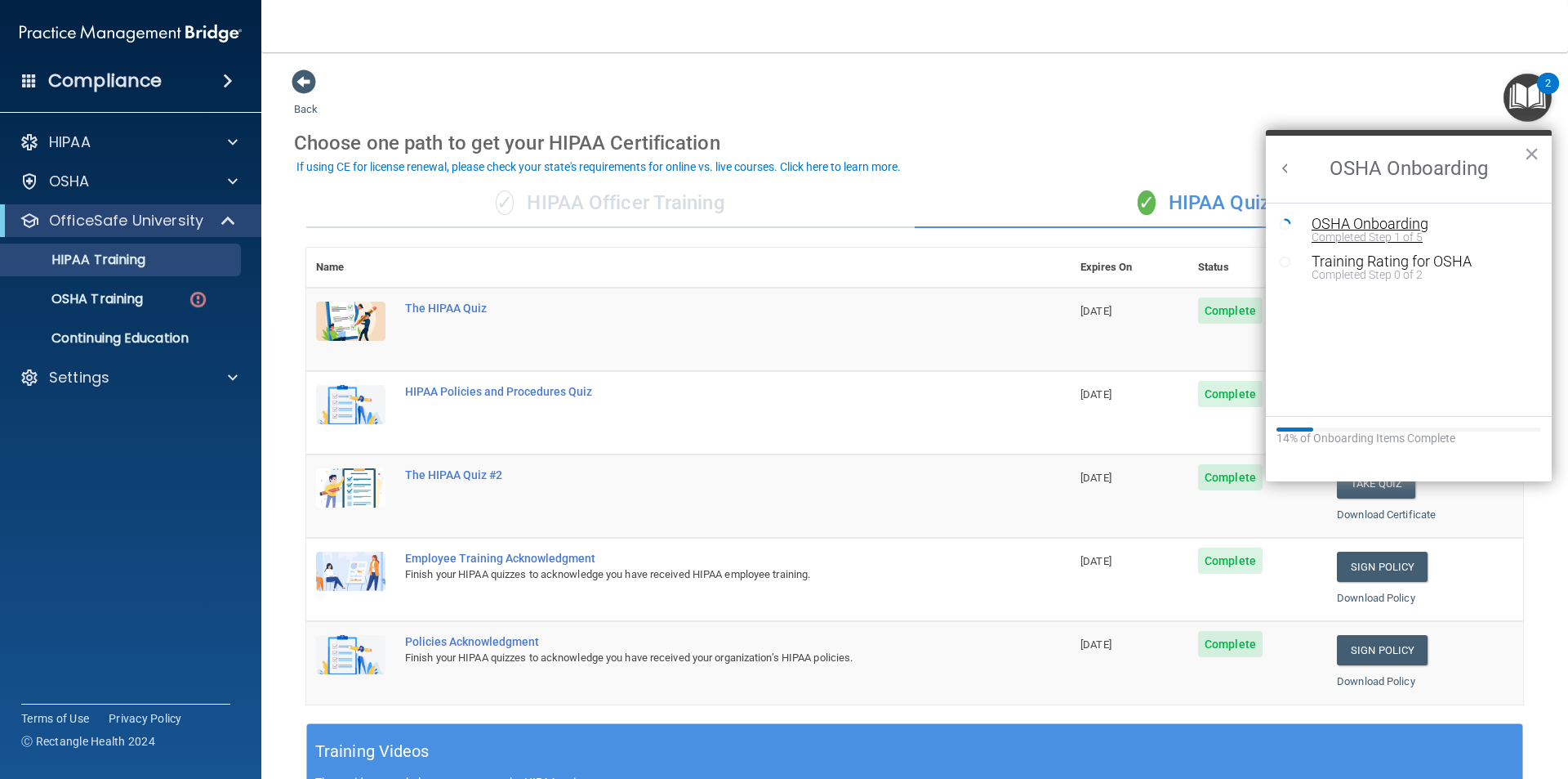
click at [1398, 238] on div "Completed Step 1 of 5" at bounding box center [1421, 237] width 219 height 11
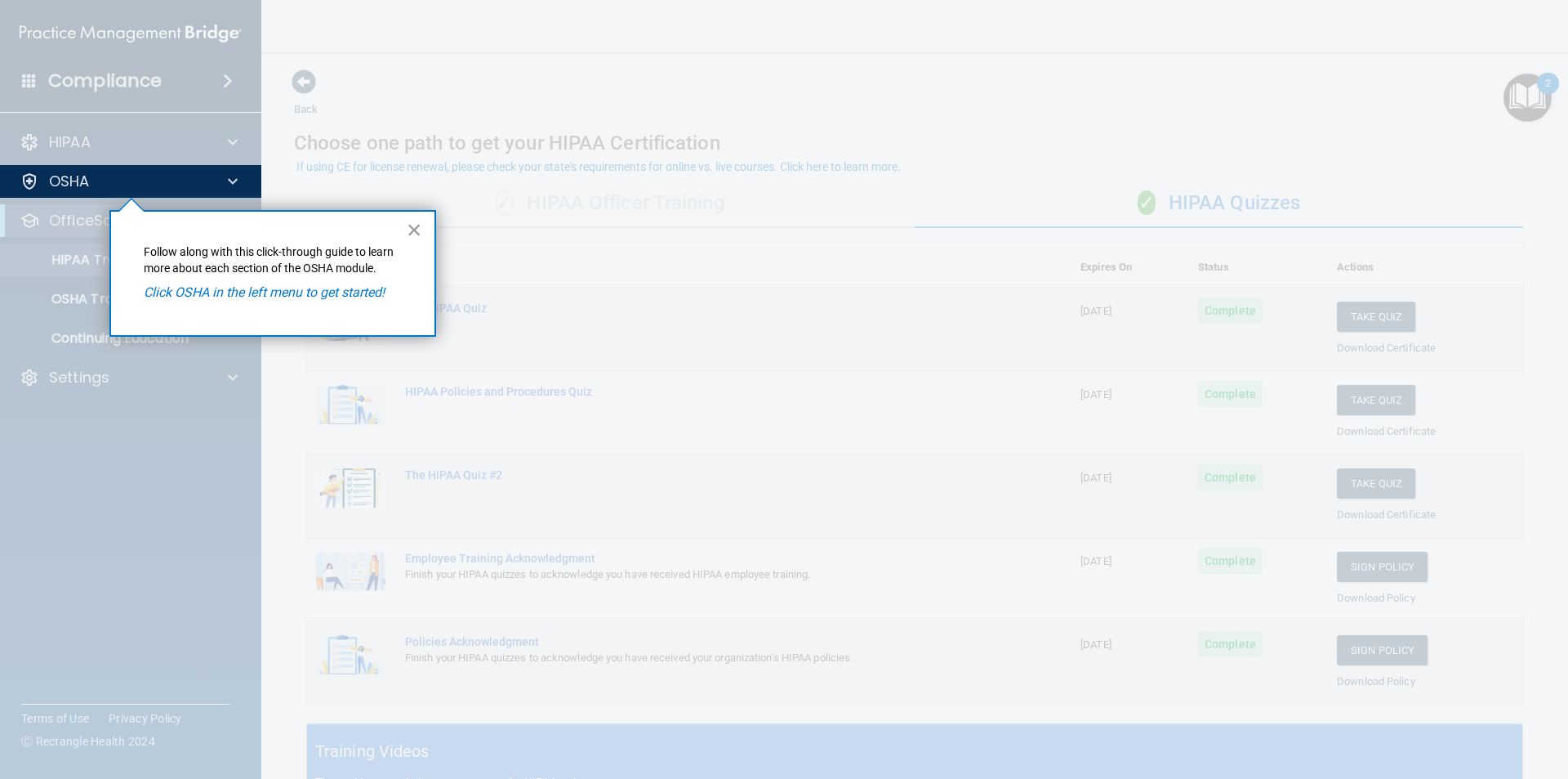
click at [407, 233] on button "×" at bounding box center [415, 229] width 15 height 26
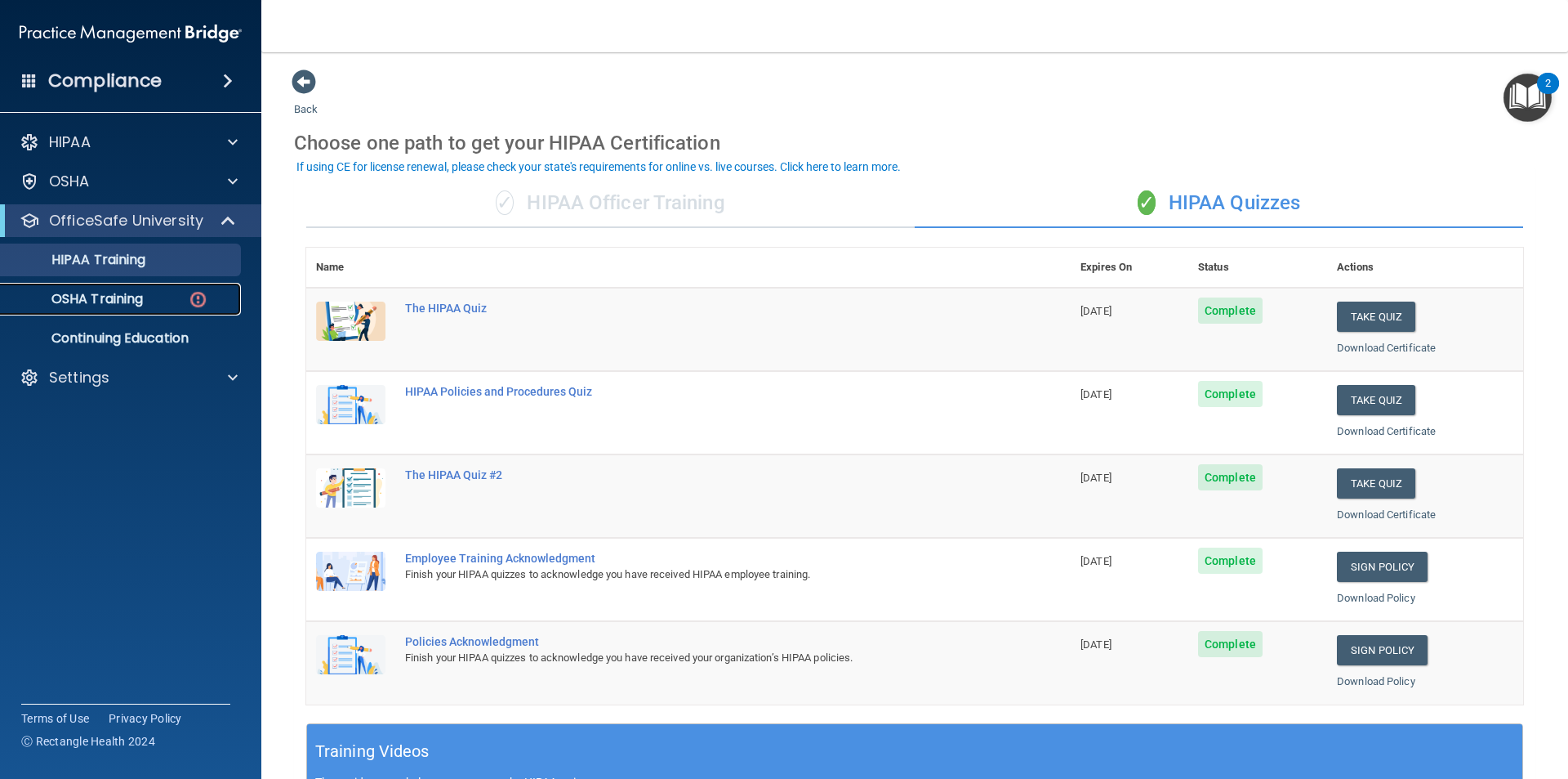
click at [178, 298] on div "OSHA Training" at bounding box center [121, 298] width 223 height 16
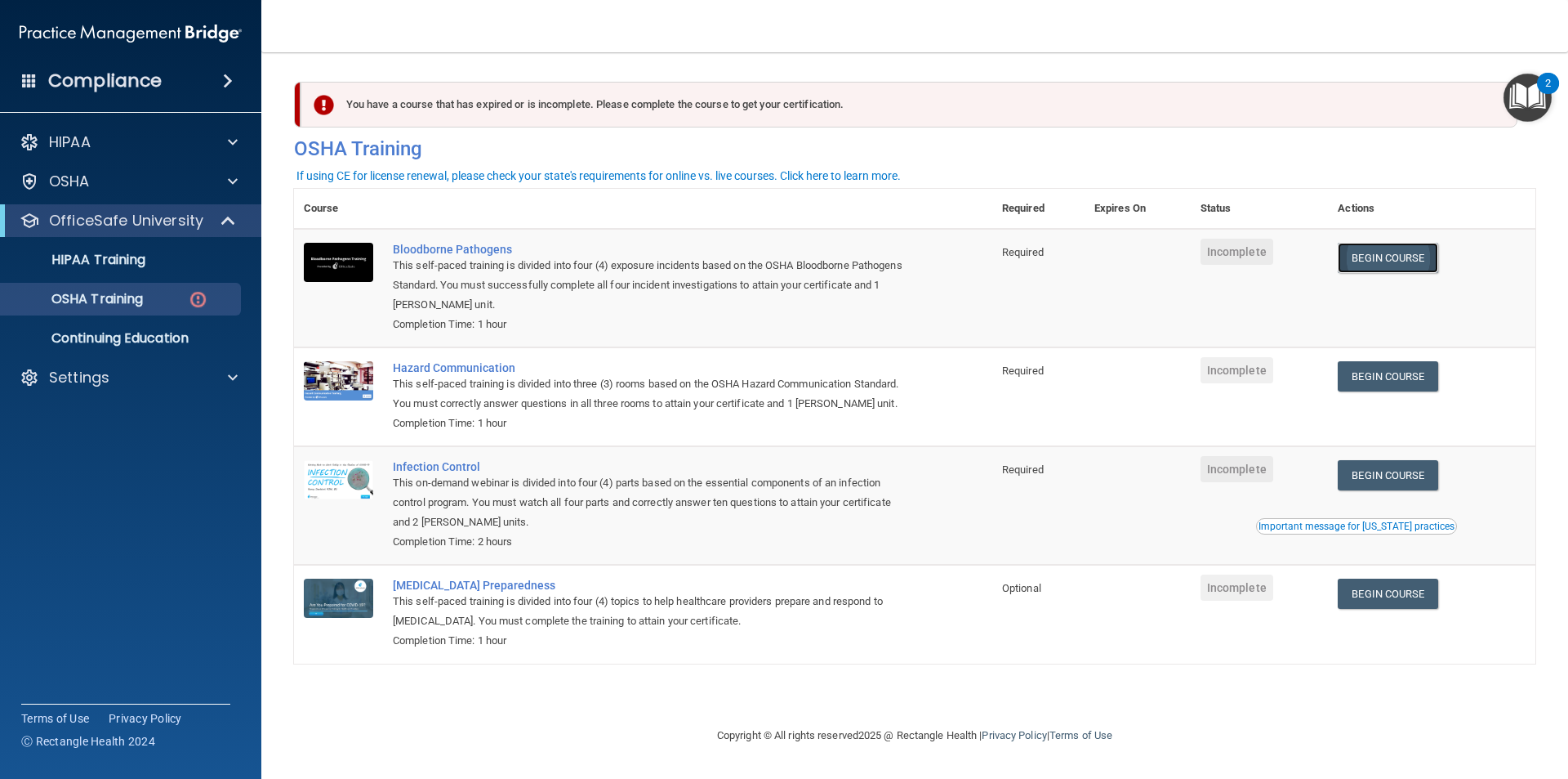
click at [1377, 256] on link "Begin Course" at bounding box center [1387, 258] width 99 height 31
click at [1364, 372] on link "Begin Course" at bounding box center [1387, 377] width 99 height 31
click at [1384, 471] on link "Begin Course" at bounding box center [1387, 475] width 99 height 31
click at [1408, 605] on link "Begin Course" at bounding box center [1387, 594] width 99 height 31
click at [1528, 104] on img "Open Resource Center, 2 new notifications" at bounding box center [1528, 97] width 48 height 48
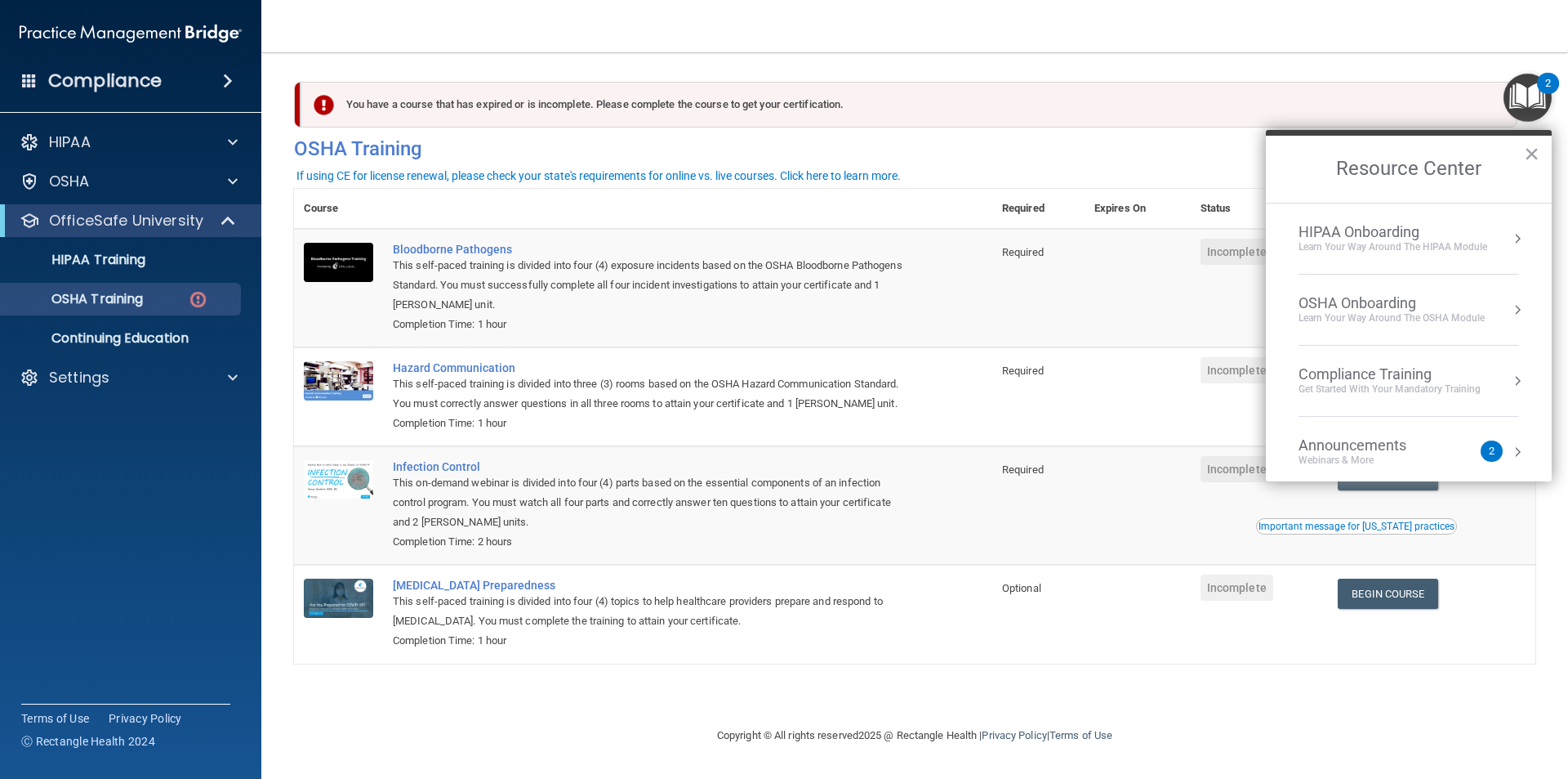
click at [1494, 233] on div "HIPAA Onboarding Learn Your Way around the HIPAA module" at bounding box center [1408, 238] width 221 height 31
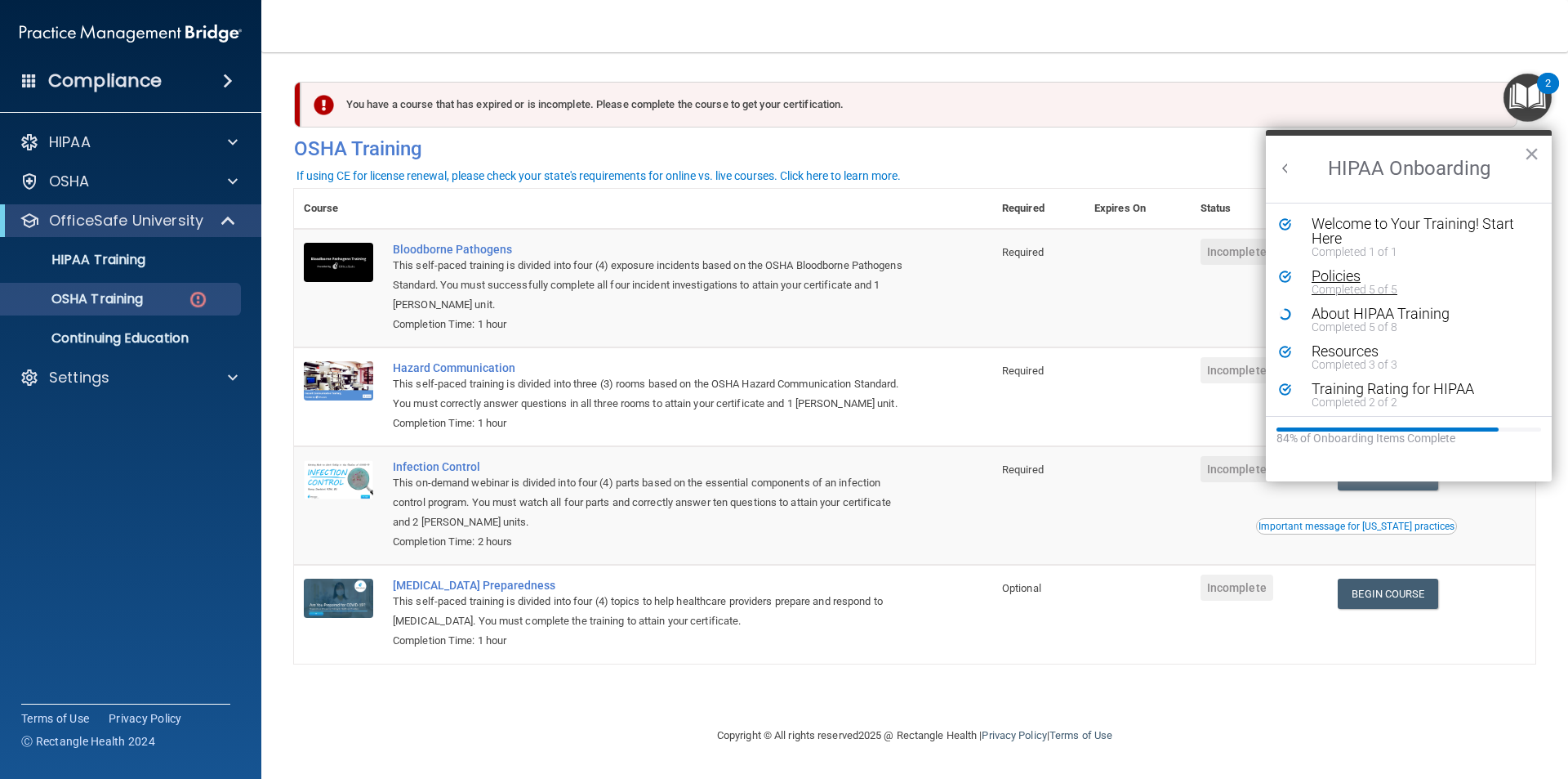
scroll to position [3, 0]
click at [1528, 149] on button "×" at bounding box center [1532, 153] width 15 height 26
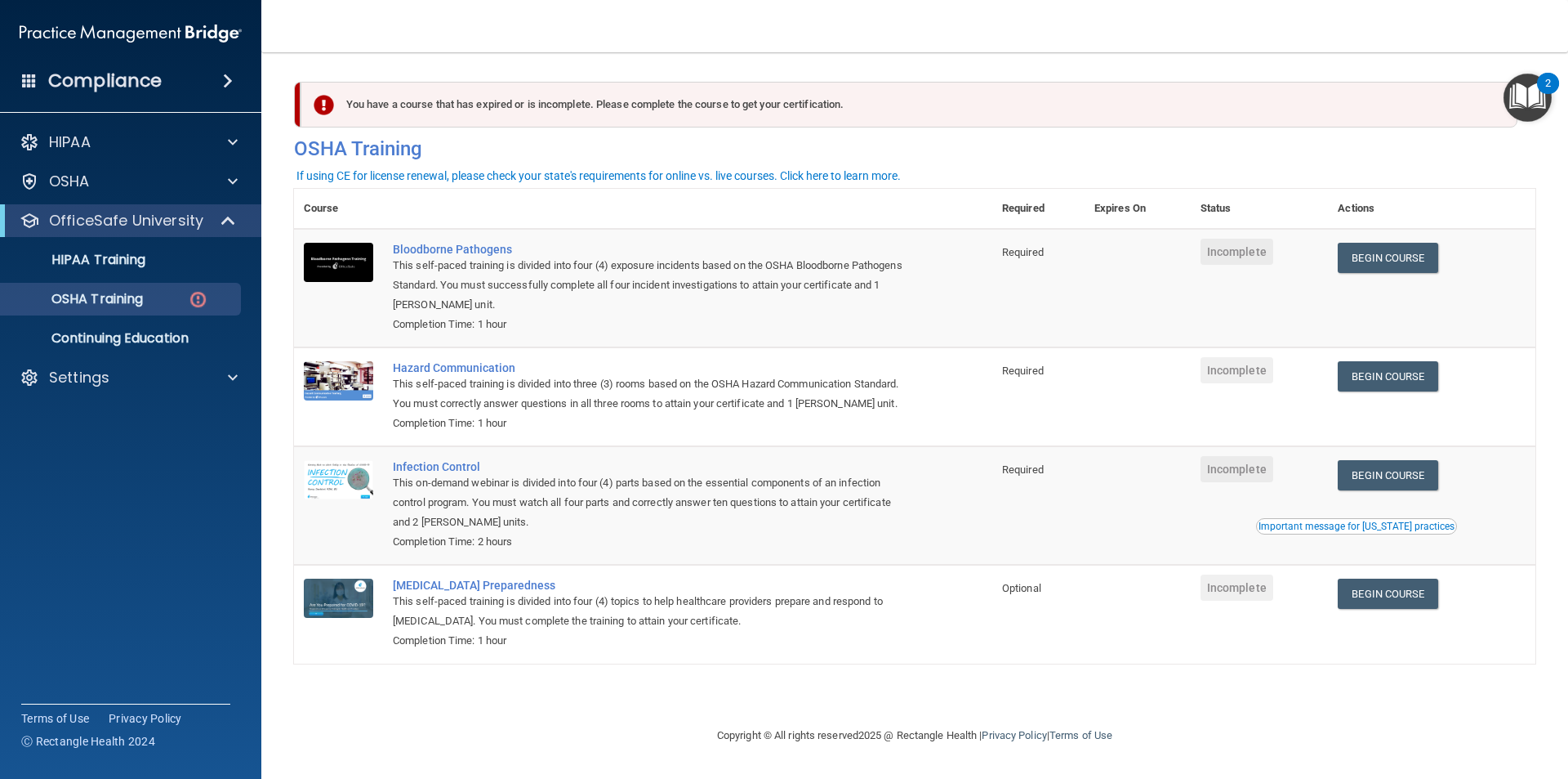
click at [1542, 84] on div "2" at bounding box center [1548, 83] width 22 height 21
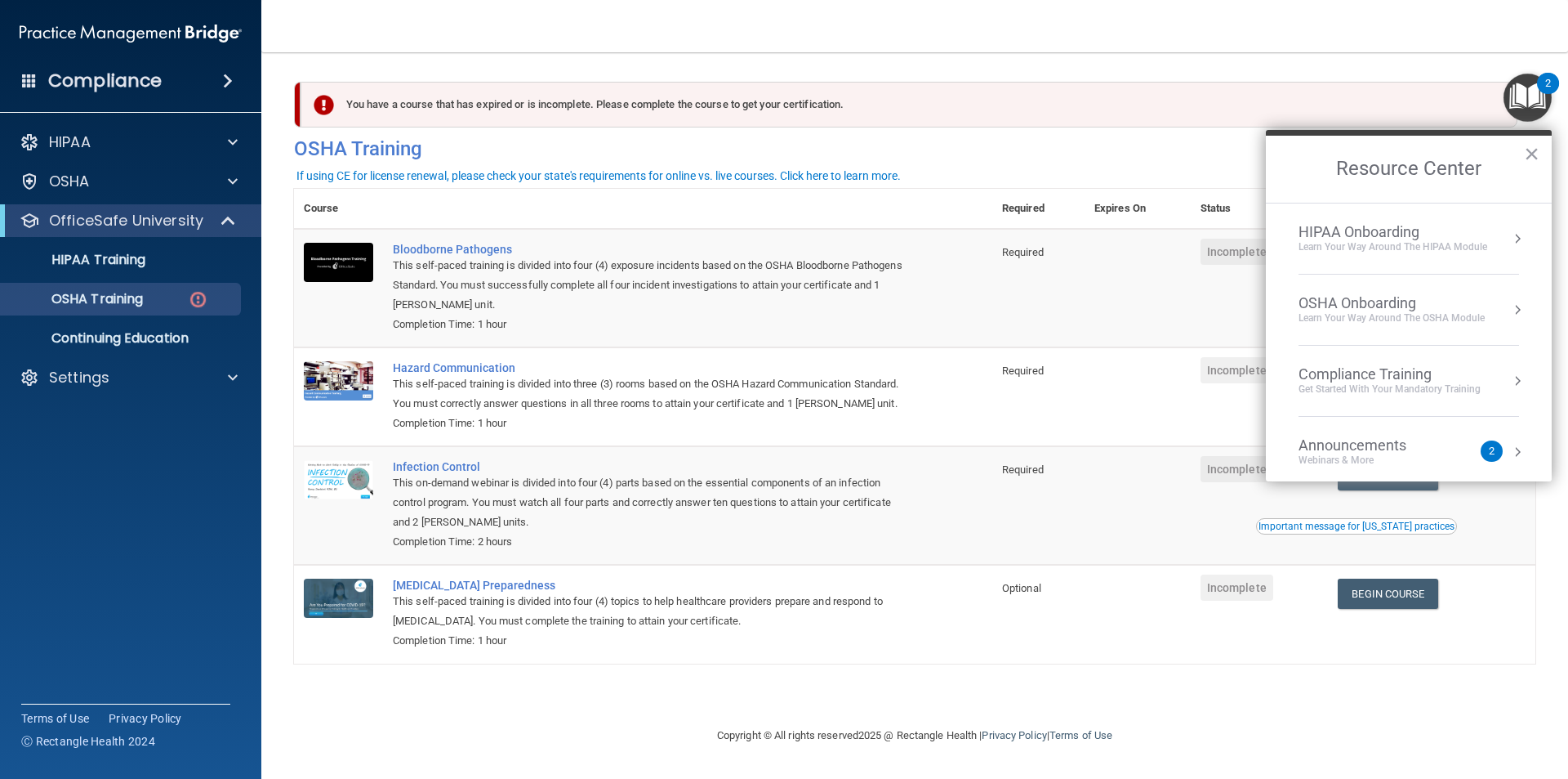
click at [1499, 365] on div "Compliance Training Get Started with your mandatory training" at bounding box center [1408, 380] width 221 height 31
click at [1364, 228] on div "HIPAA Training for Members" at bounding box center [1370, 229] width 183 height 14
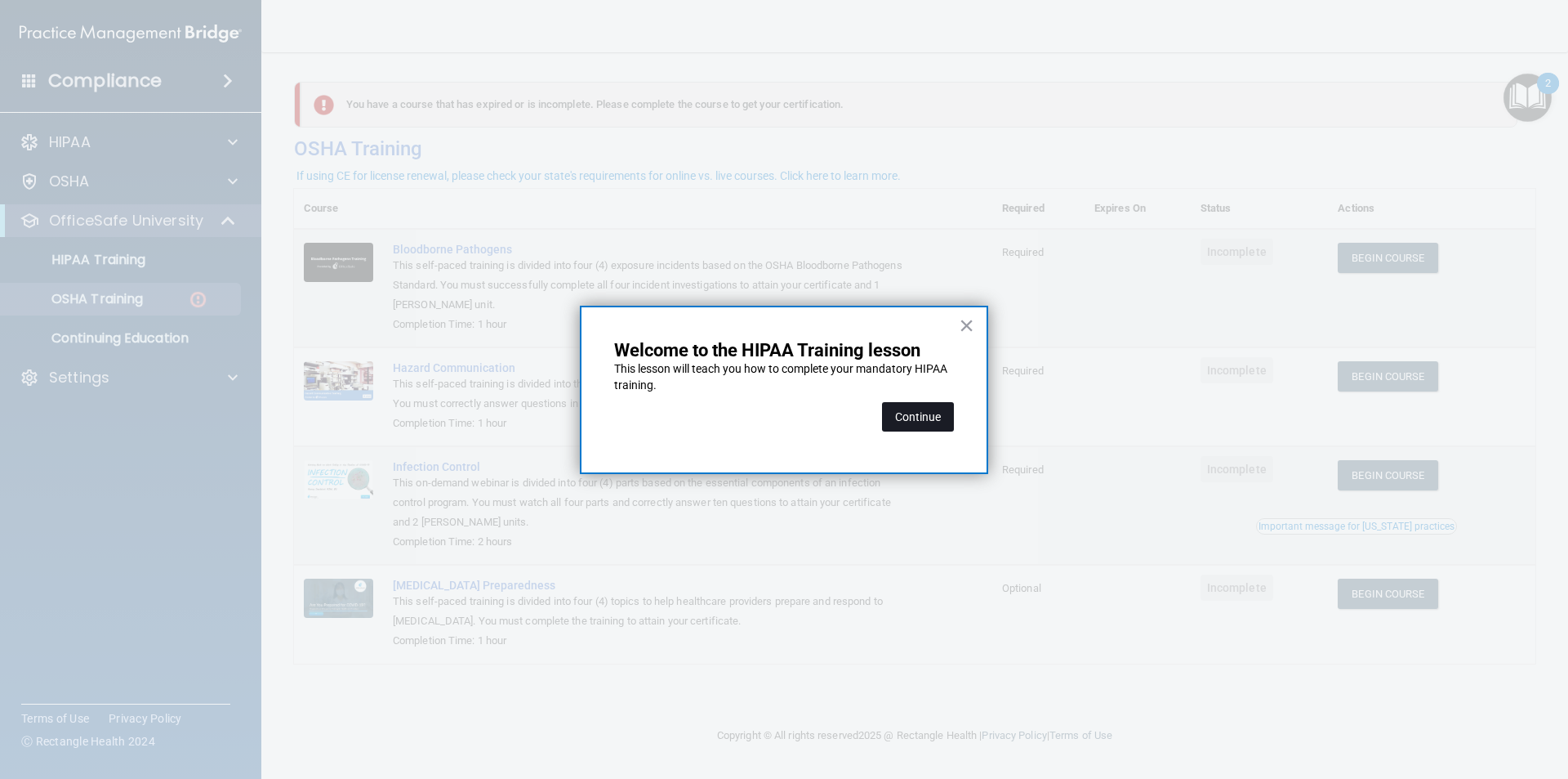
click at [927, 422] on button "Continue" at bounding box center [917, 417] width 72 height 30
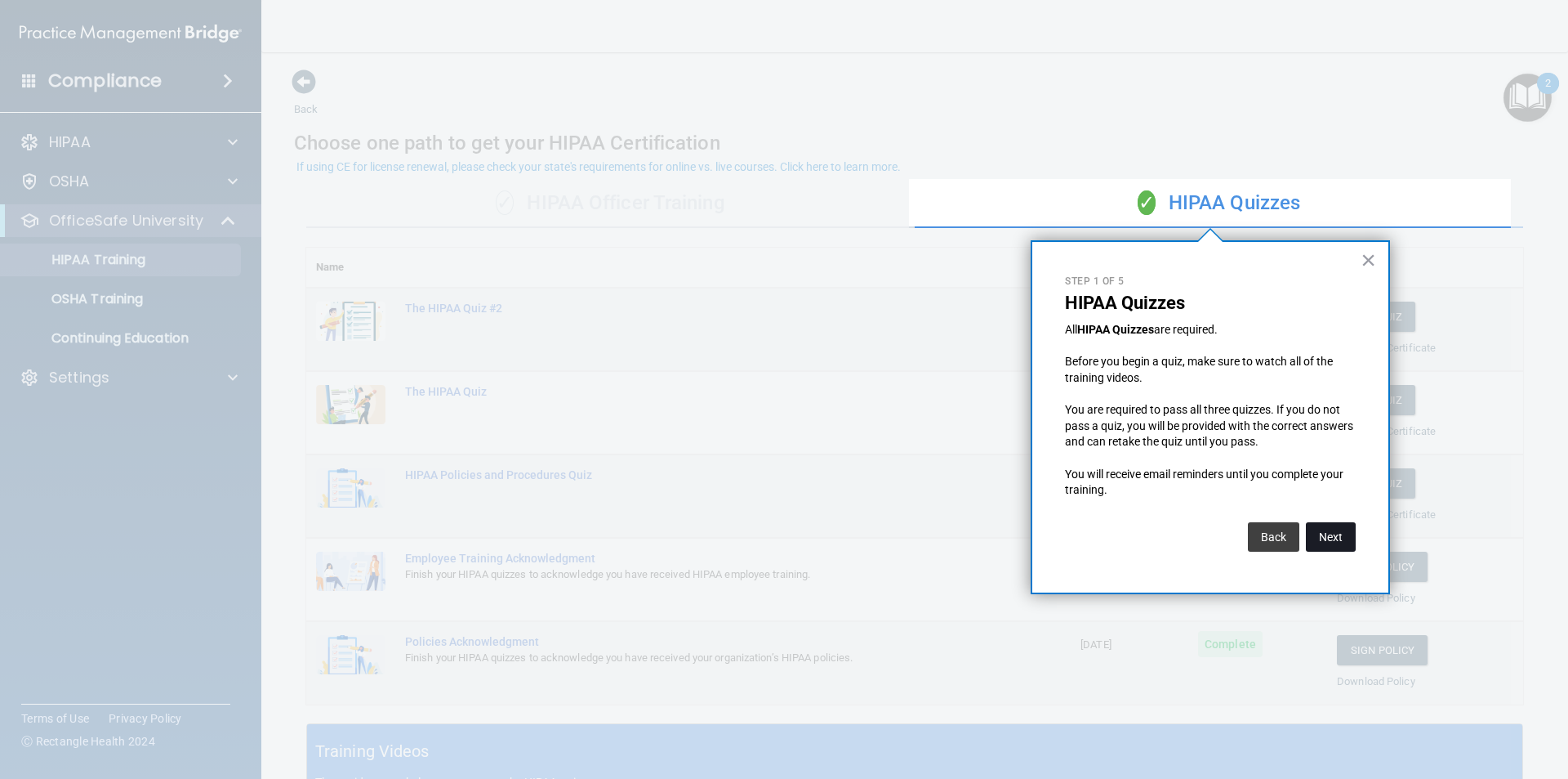
click at [1342, 534] on button "Next" at bounding box center [1331, 536] width 50 height 30
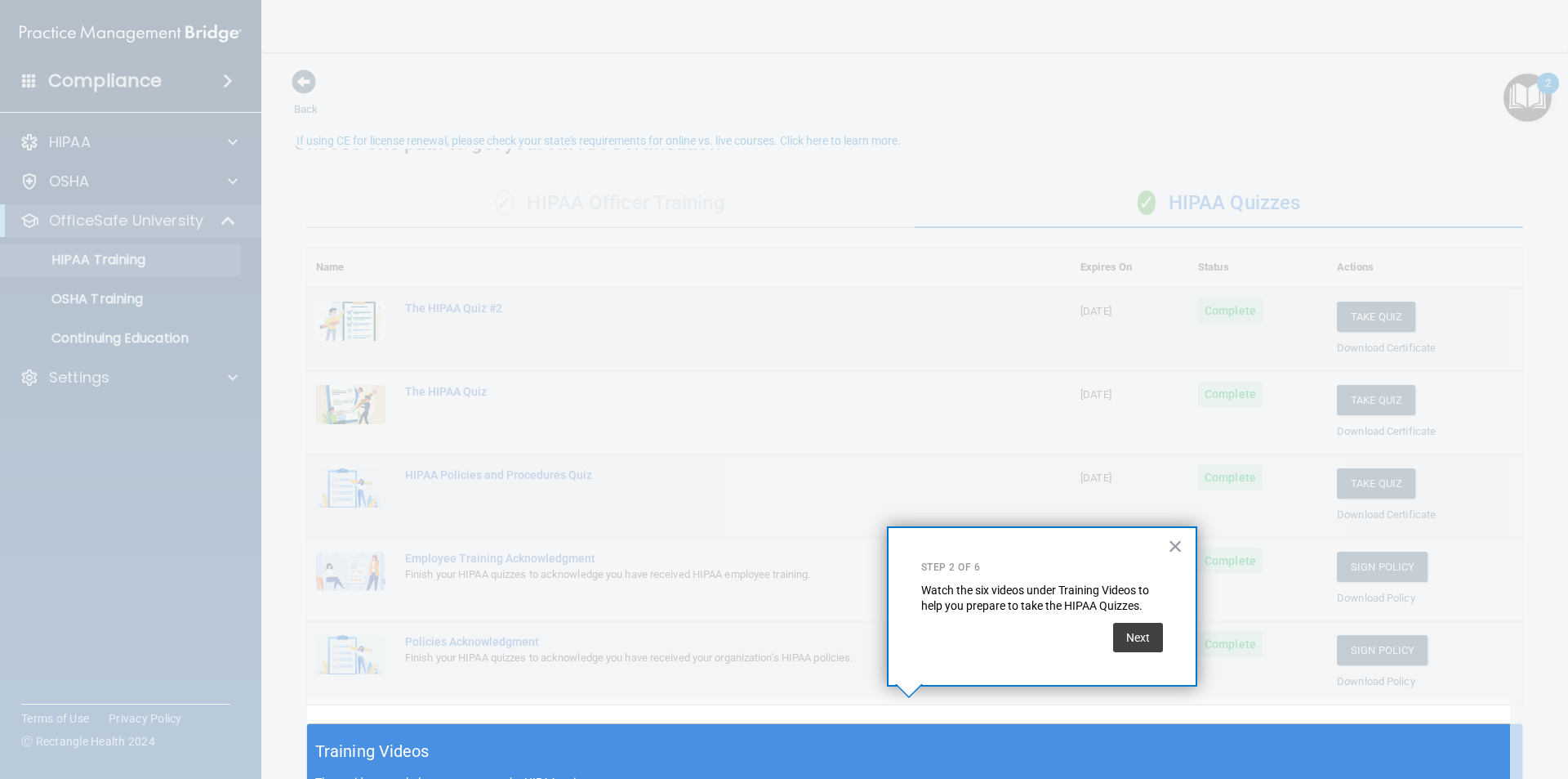
scroll to position [26, 0]
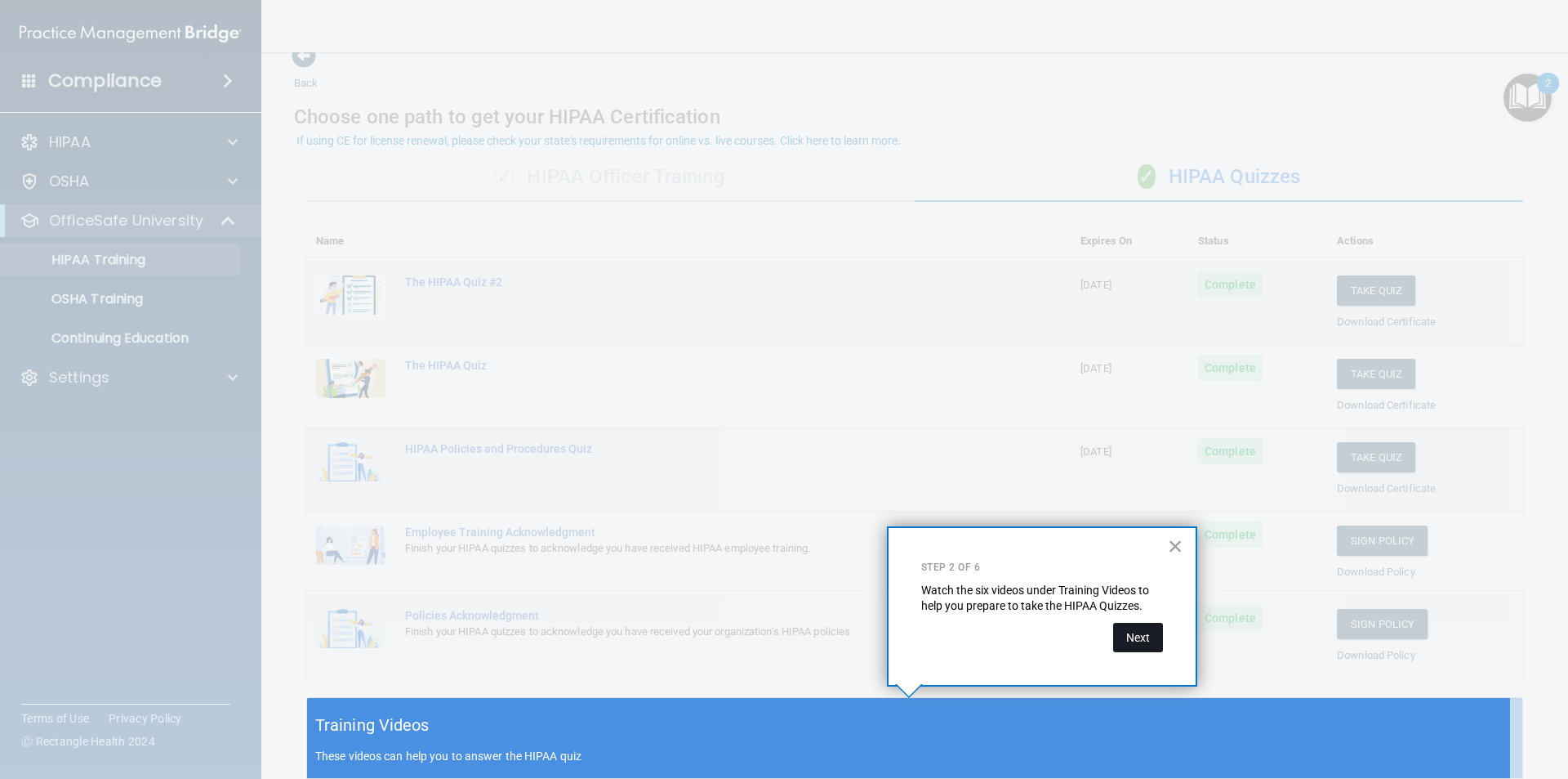
click at [1140, 637] on button "Next" at bounding box center [1138, 637] width 50 height 30
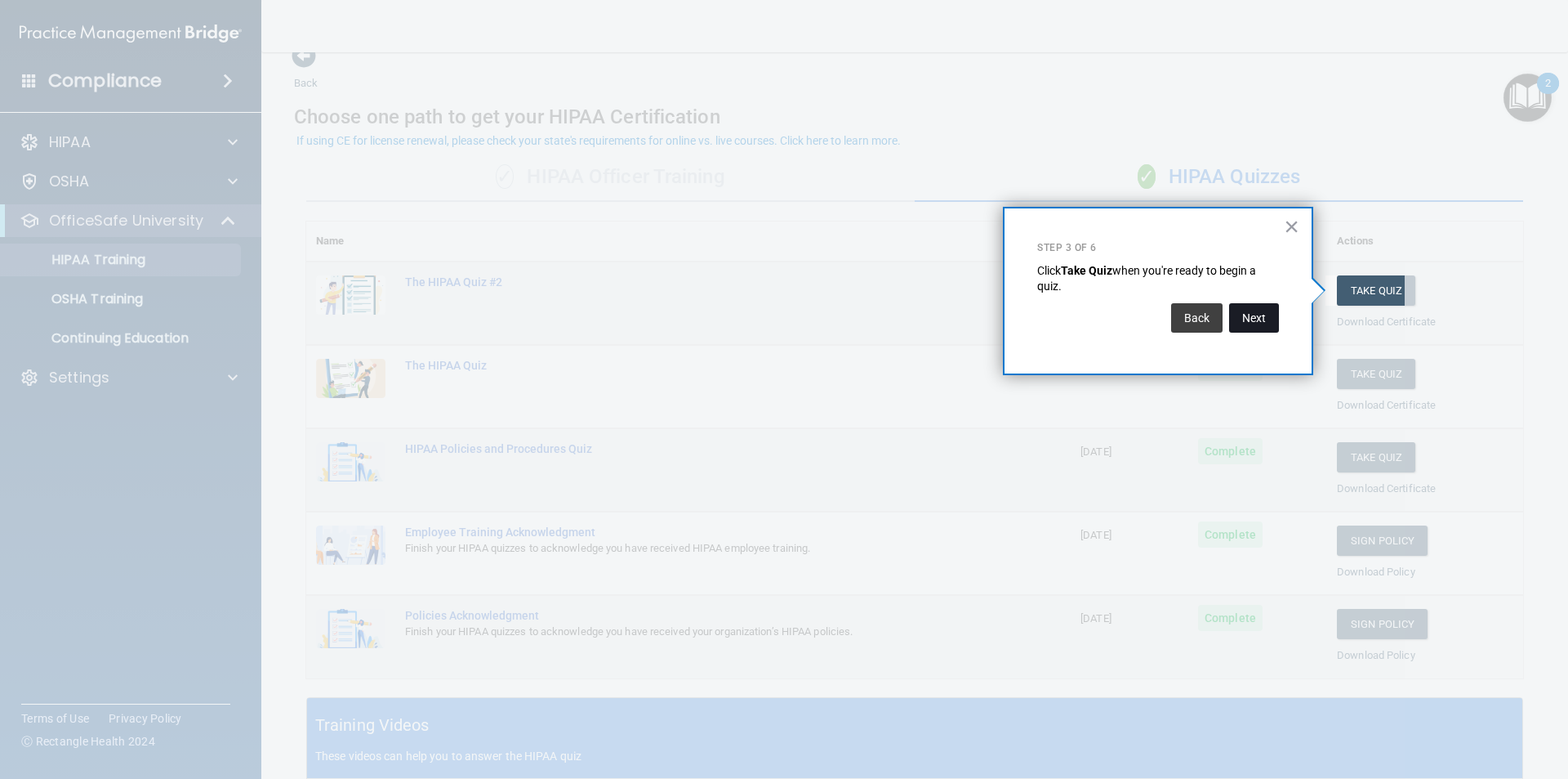
click at [1269, 314] on button "Next" at bounding box center [1255, 317] width 50 height 30
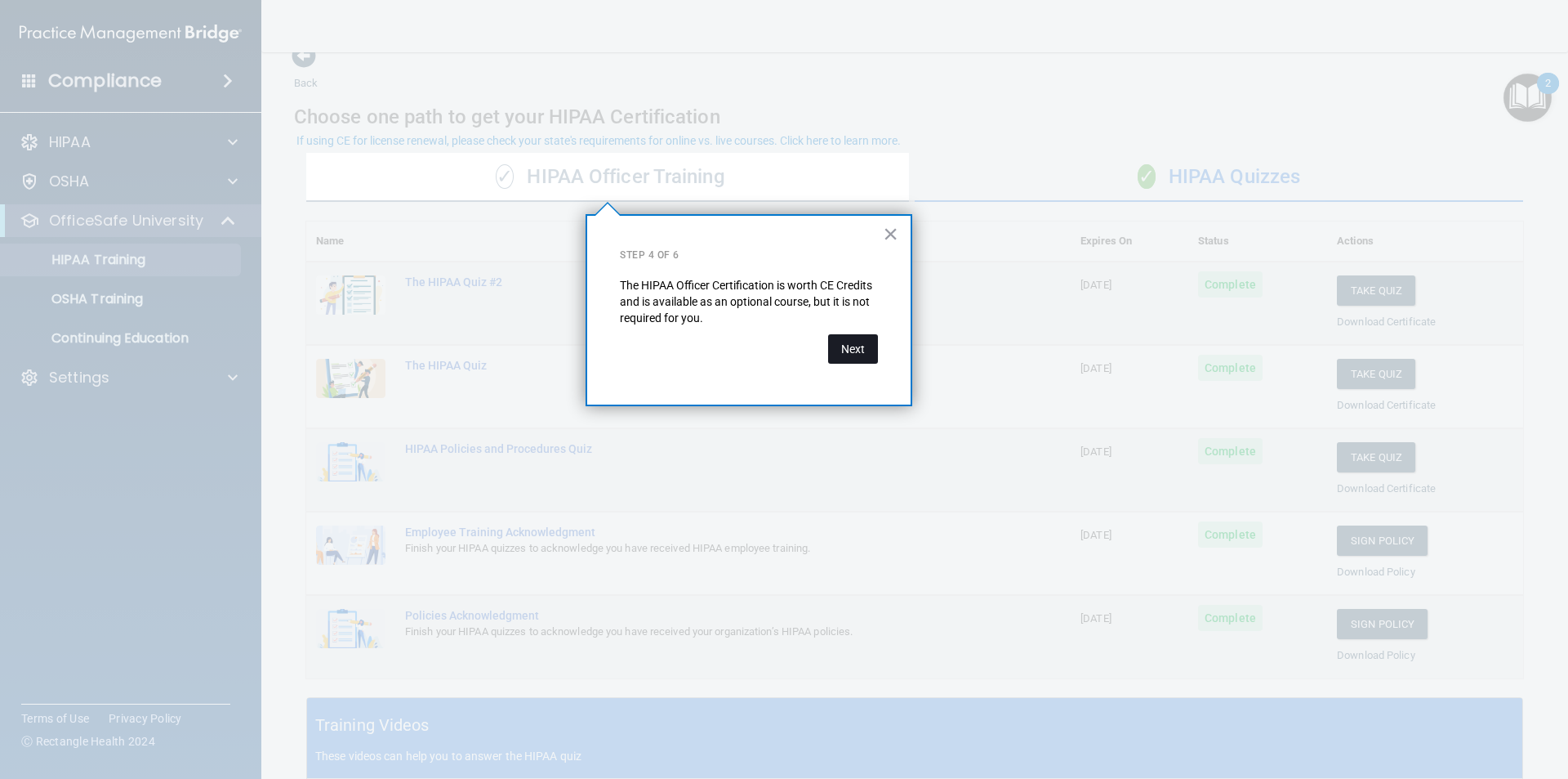
click at [863, 343] on button "Next" at bounding box center [853, 349] width 50 height 30
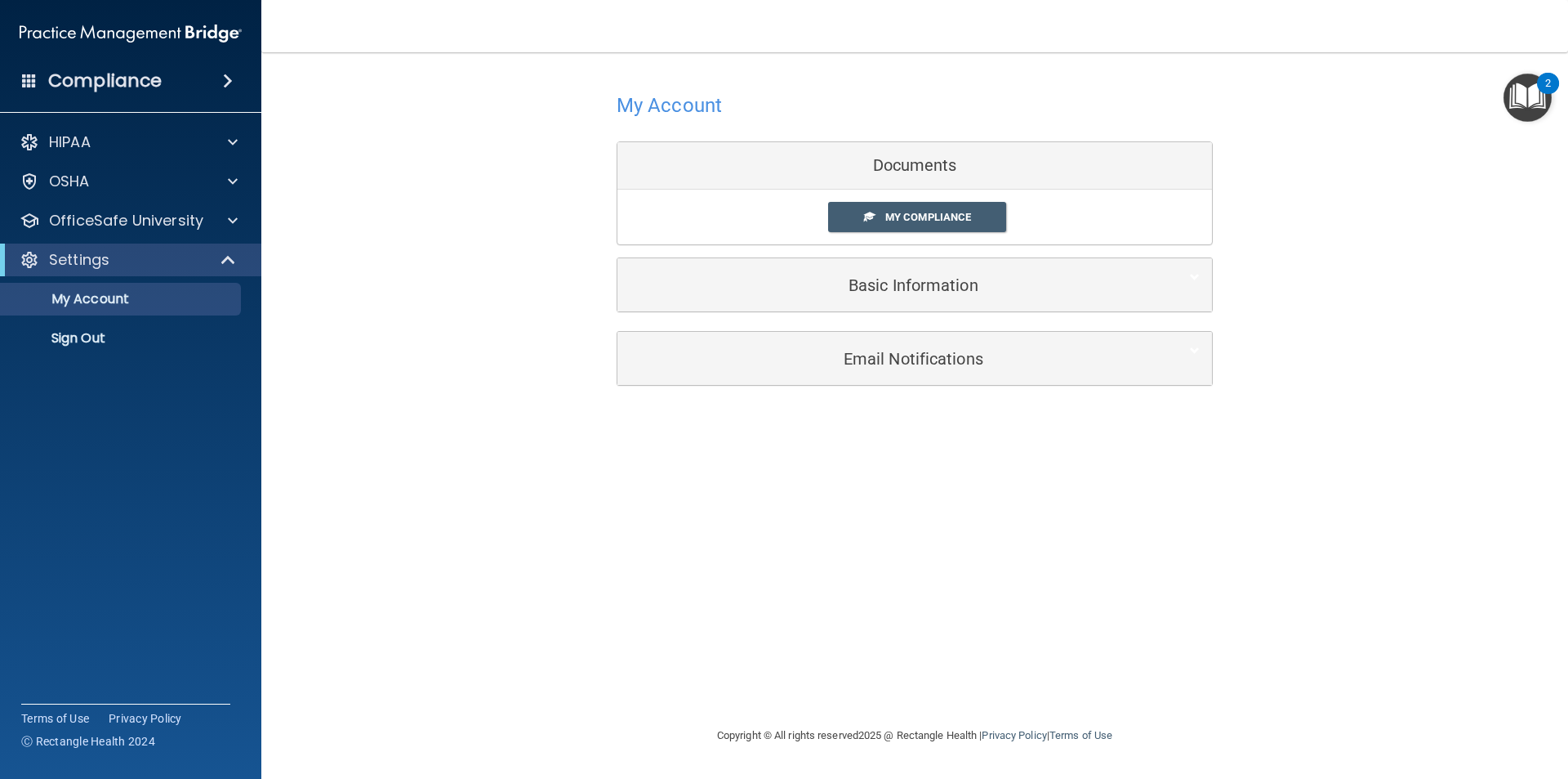
click at [1507, 92] on img "Open Resource Center, 2 new notifications" at bounding box center [1528, 97] width 48 height 48
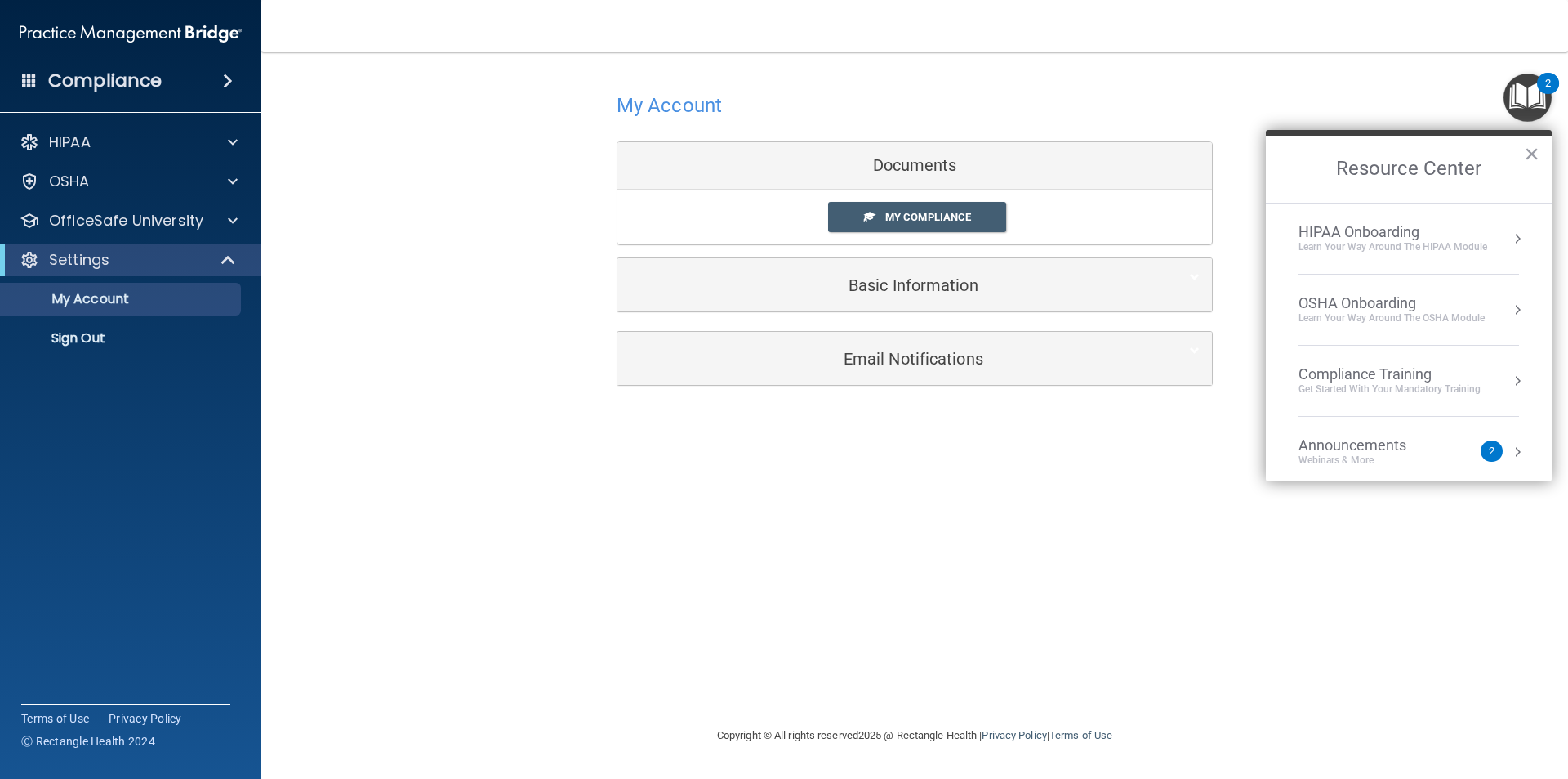
click at [1510, 312] on button "Resource Center" at bounding box center [1517, 309] width 16 height 16
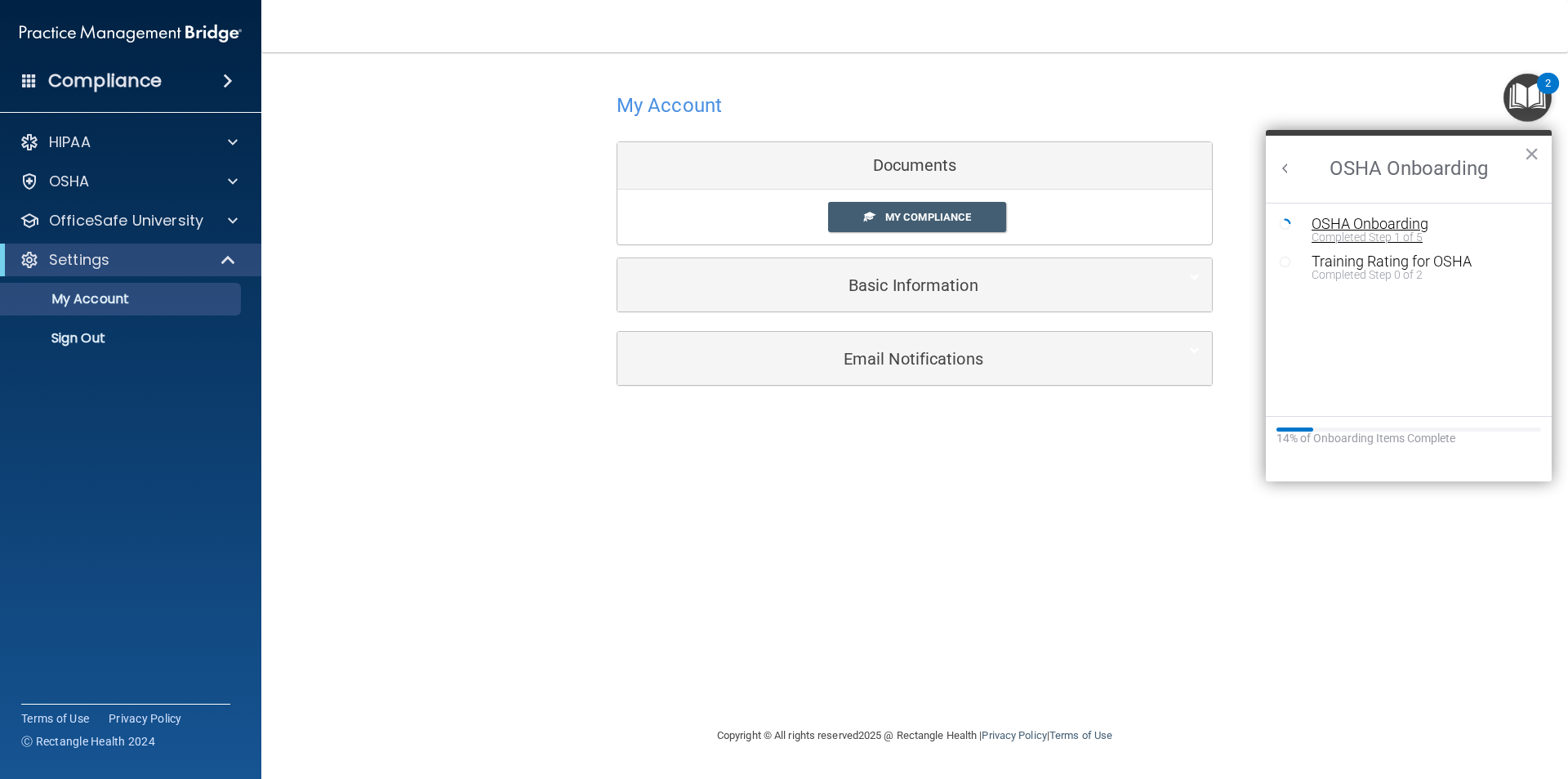
click at [1385, 231] on div "Completed Step 1 of 5" at bounding box center [1421, 237] width 219 height 11
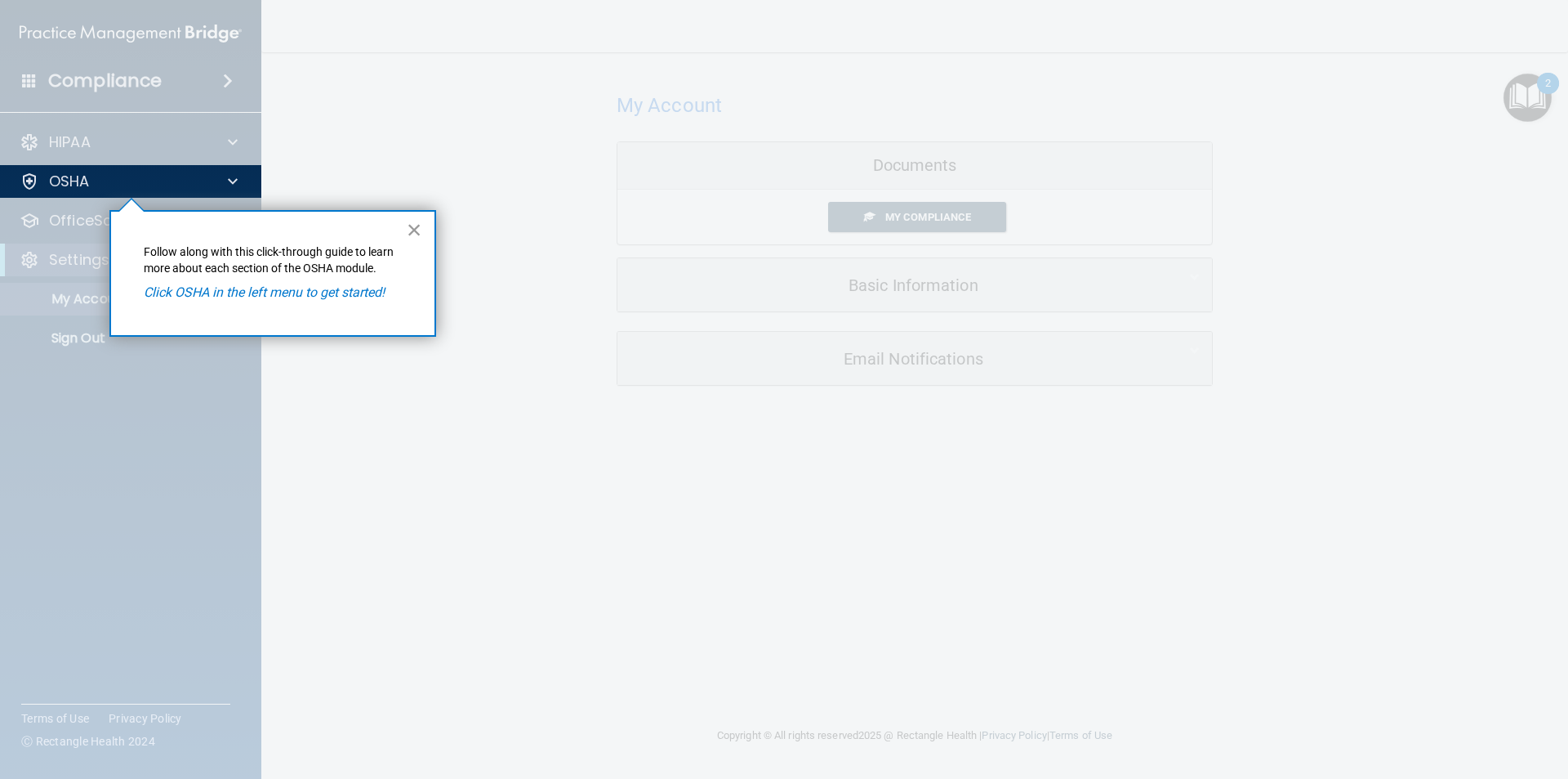
click at [409, 228] on button "×" at bounding box center [415, 229] width 15 height 26
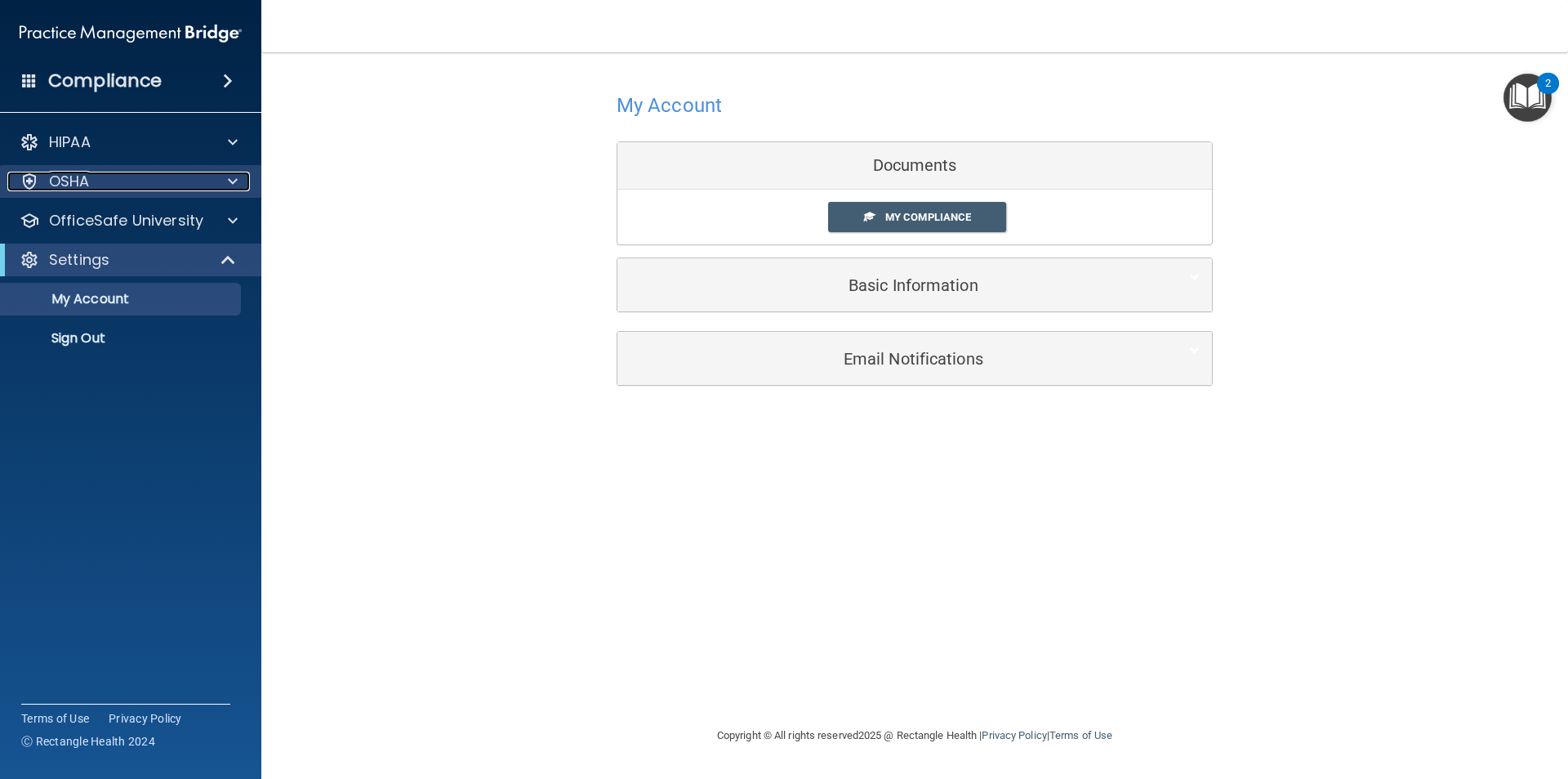
click at [236, 179] on span at bounding box center [233, 182] width 10 height 20
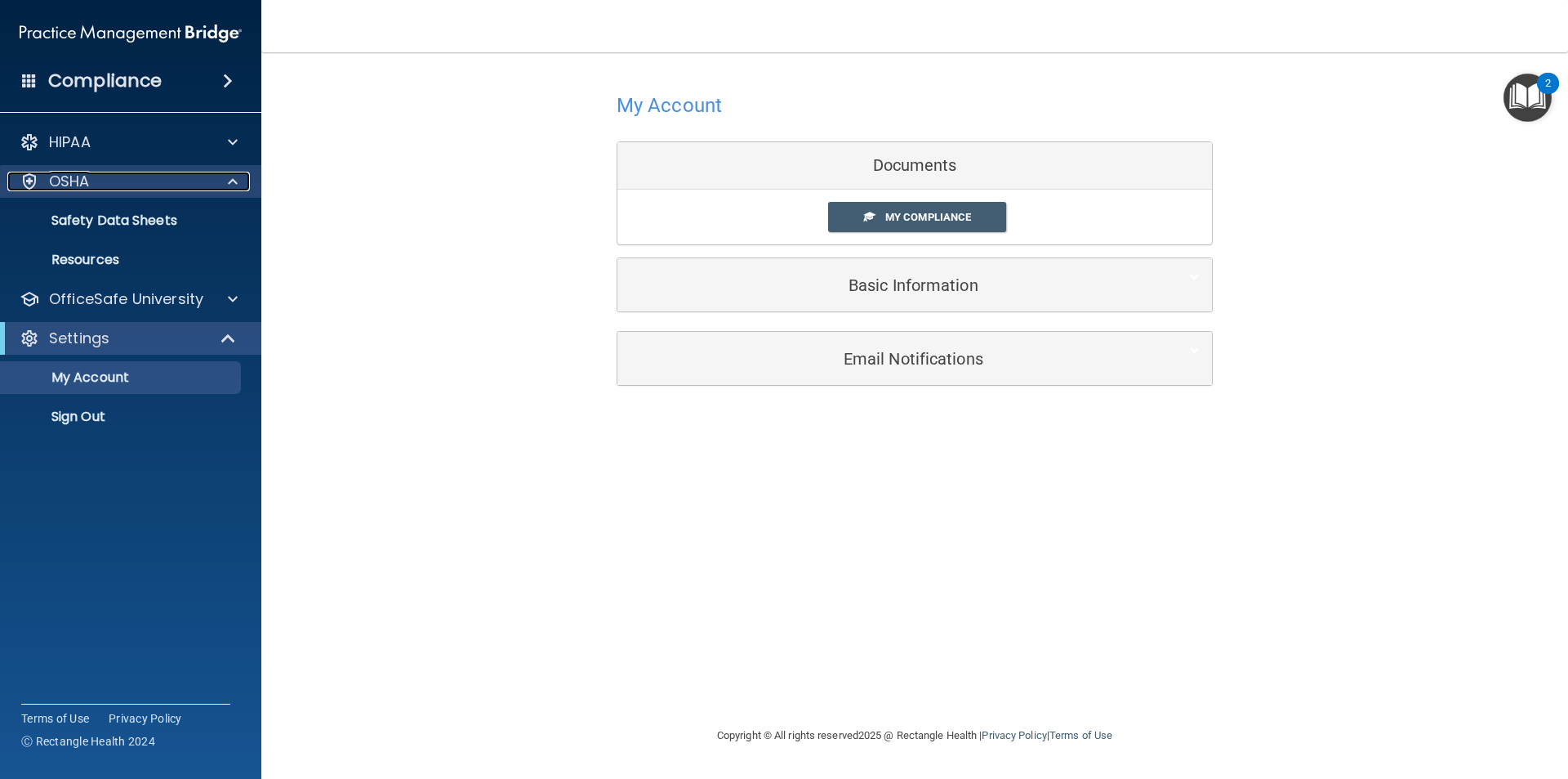
click at [197, 181] on div "OSHA" at bounding box center [109, 182] width 203 height 20
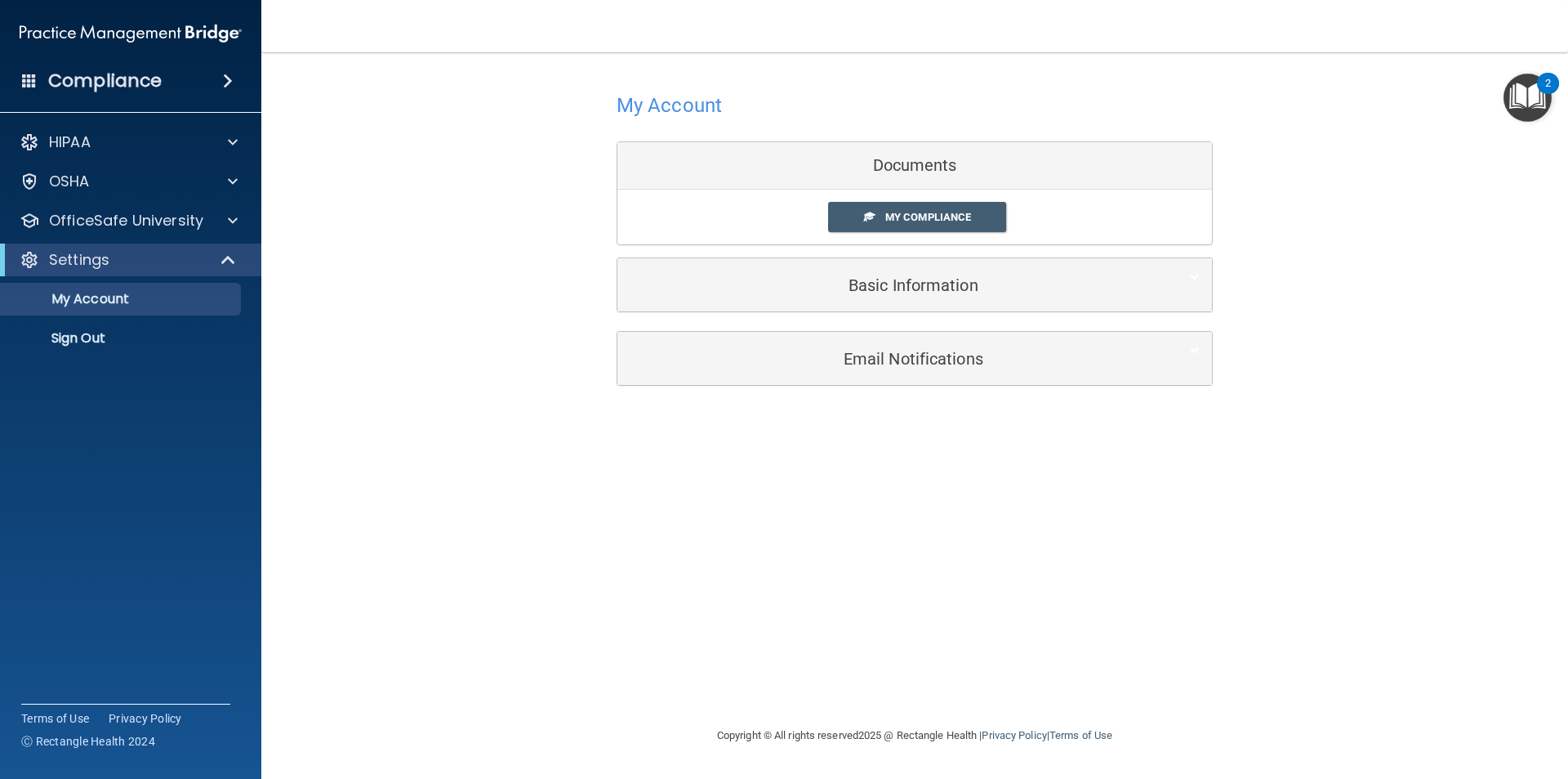
click at [1500, 88] on div "My Account Documents My Compliance My Compliance My BAA Basic Information Full …" at bounding box center [914, 236] width 1241 height 335
click at [1528, 97] on img "Open Resource Center, 2 new notifications" at bounding box center [1528, 97] width 48 height 48
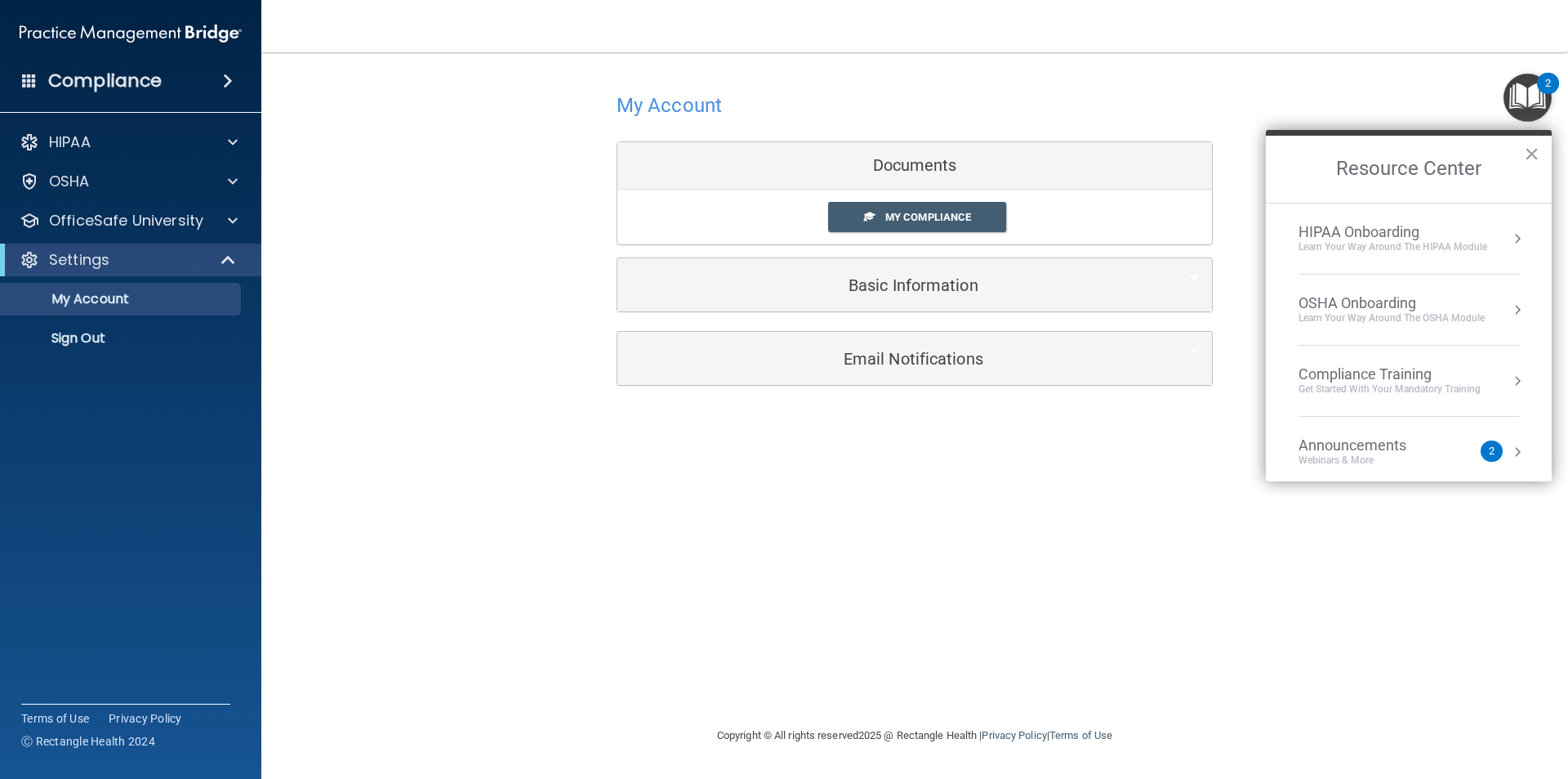
click at [1511, 242] on button "Resource Center" at bounding box center [1517, 238] width 16 height 16
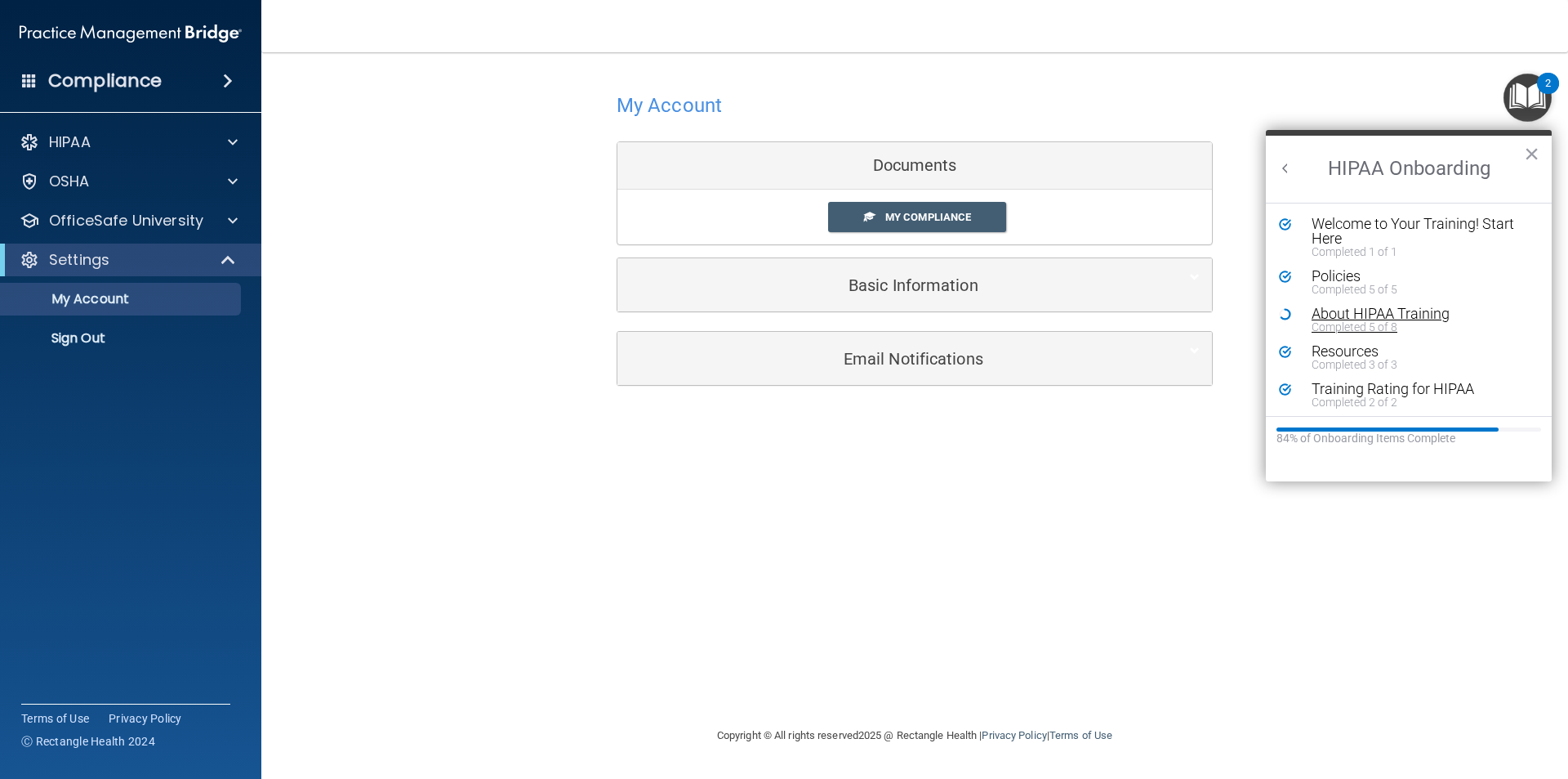
click at [1407, 313] on div "About HIPAA Training" at bounding box center [1415, 314] width 206 height 14
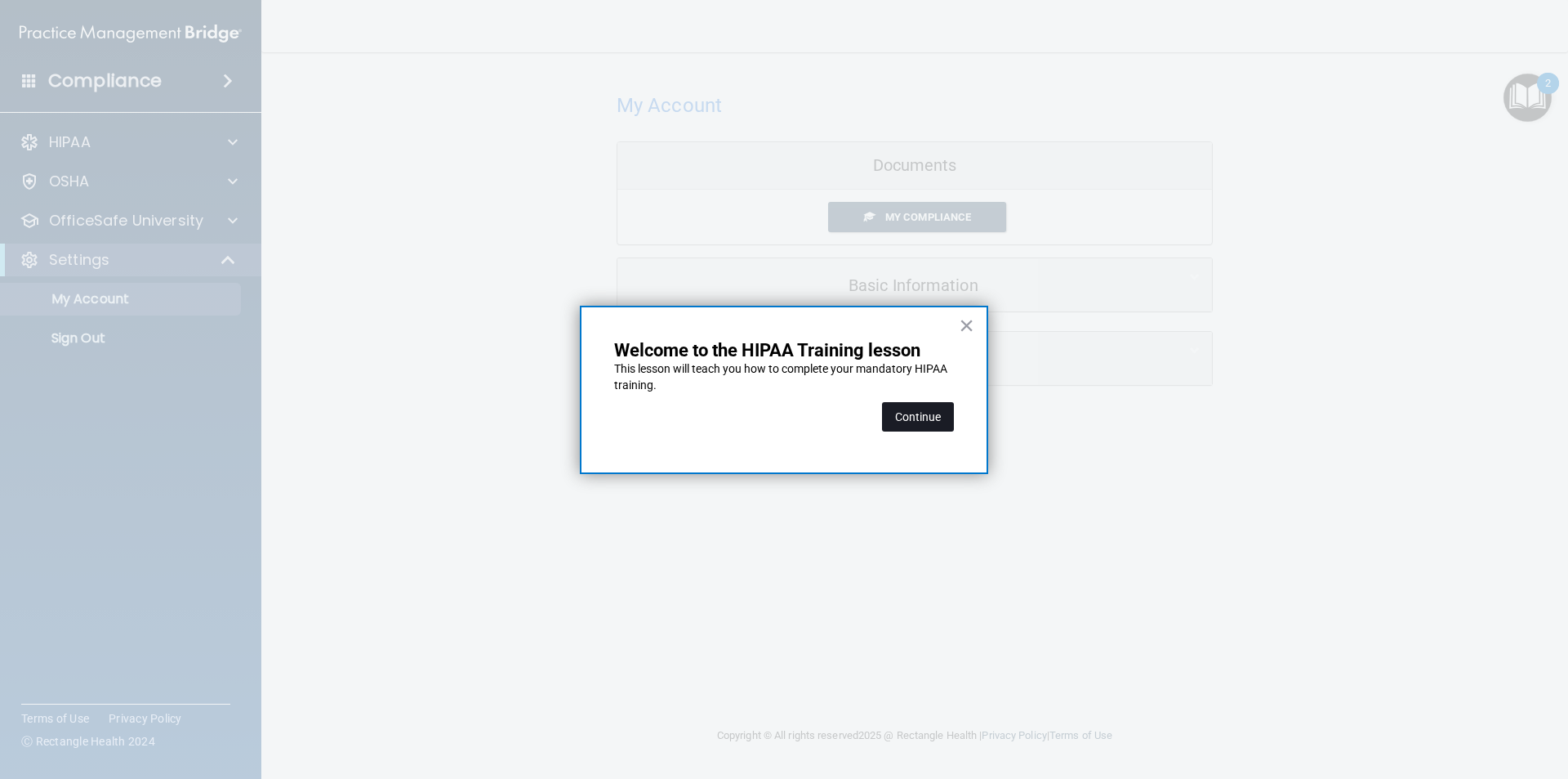
click at [905, 409] on button "Continue" at bounding box center [917, 417] width 72 height 30
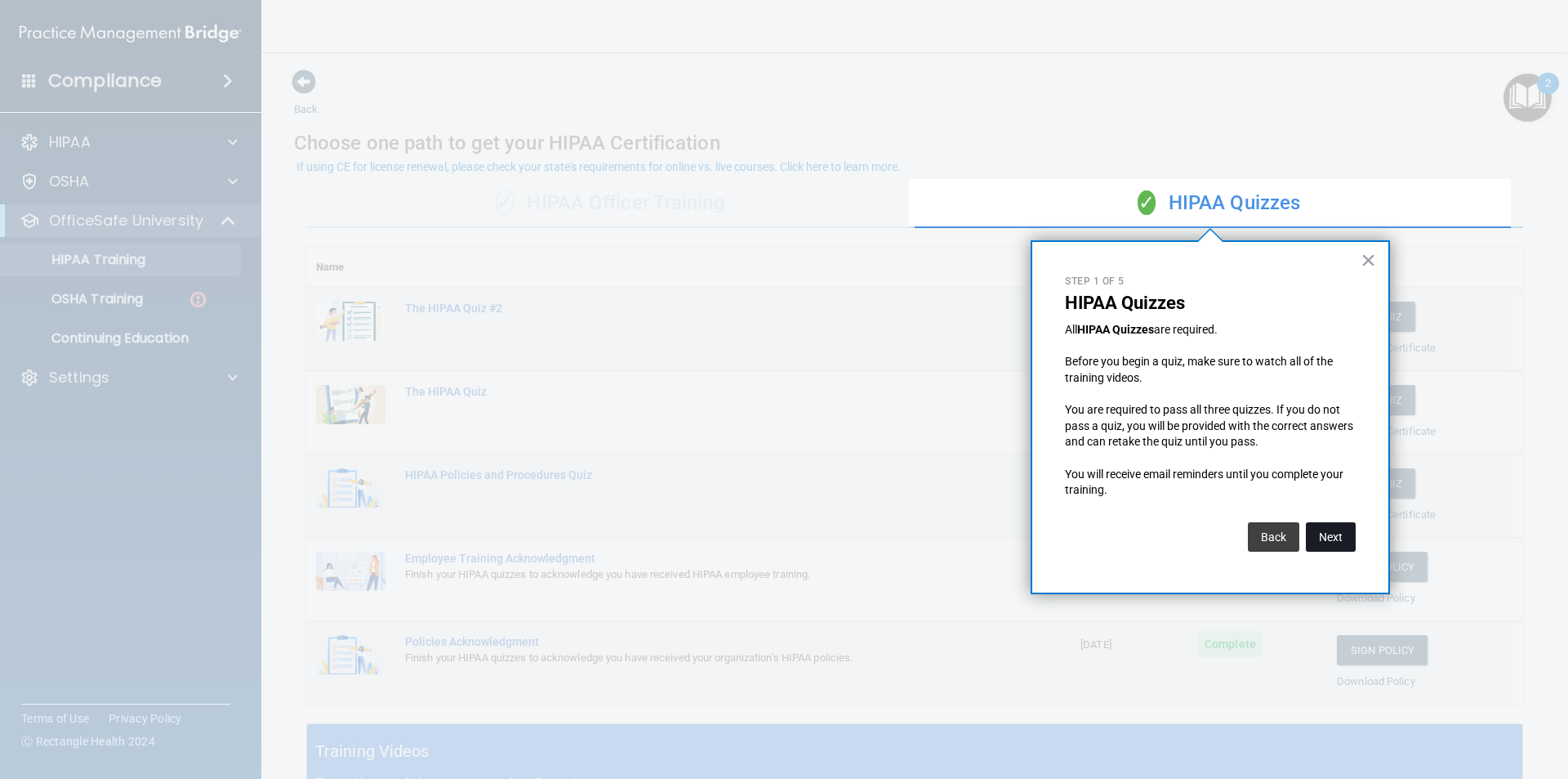
click at [1321, 532] on button "Next" at bounding box center [1331, 536] width 50 height 30
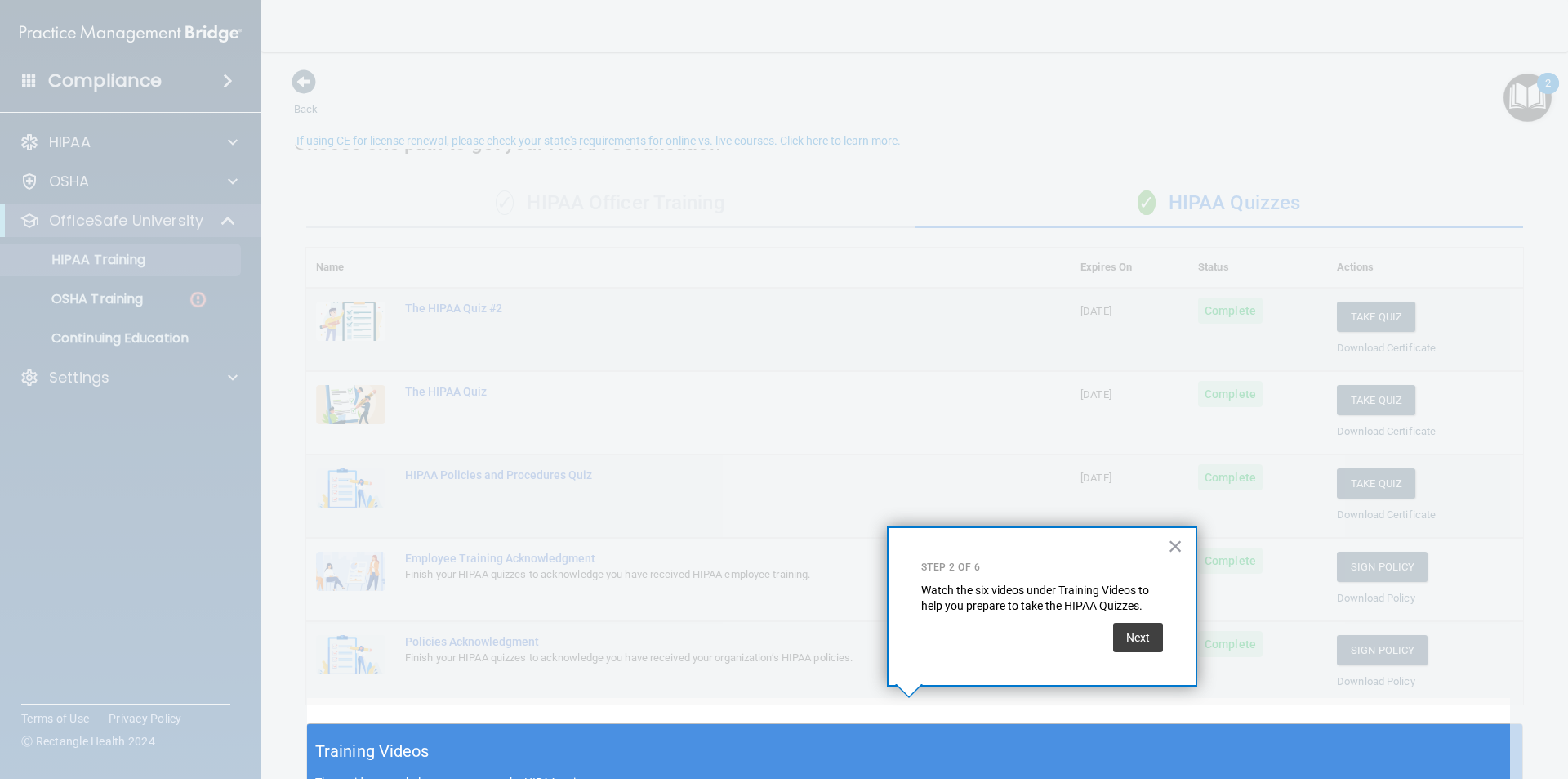
scroll to position [26, 0]
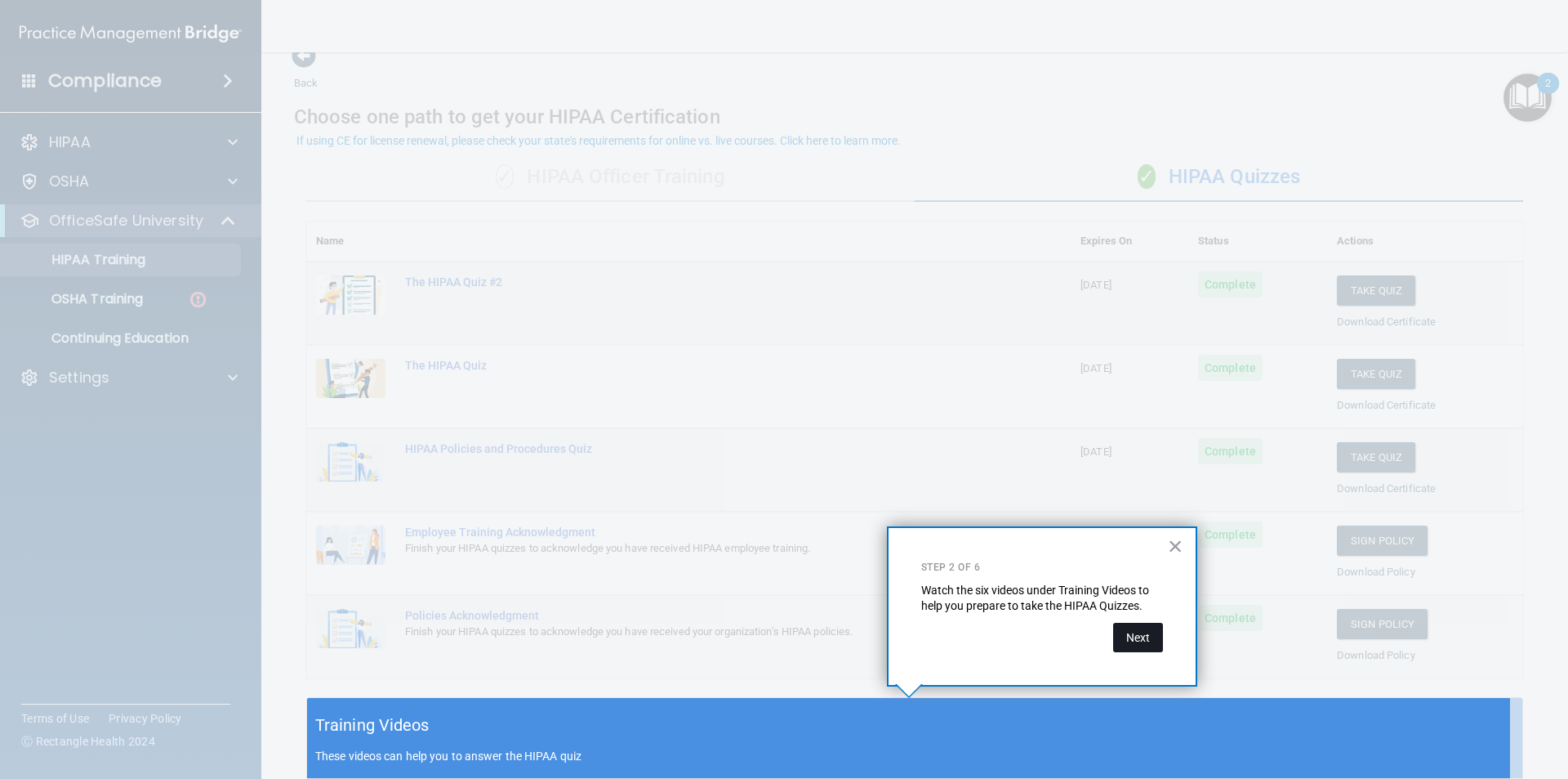
click at [1133, 644] on button "Next" at bounding box center [1138, 637] width 50 height 30
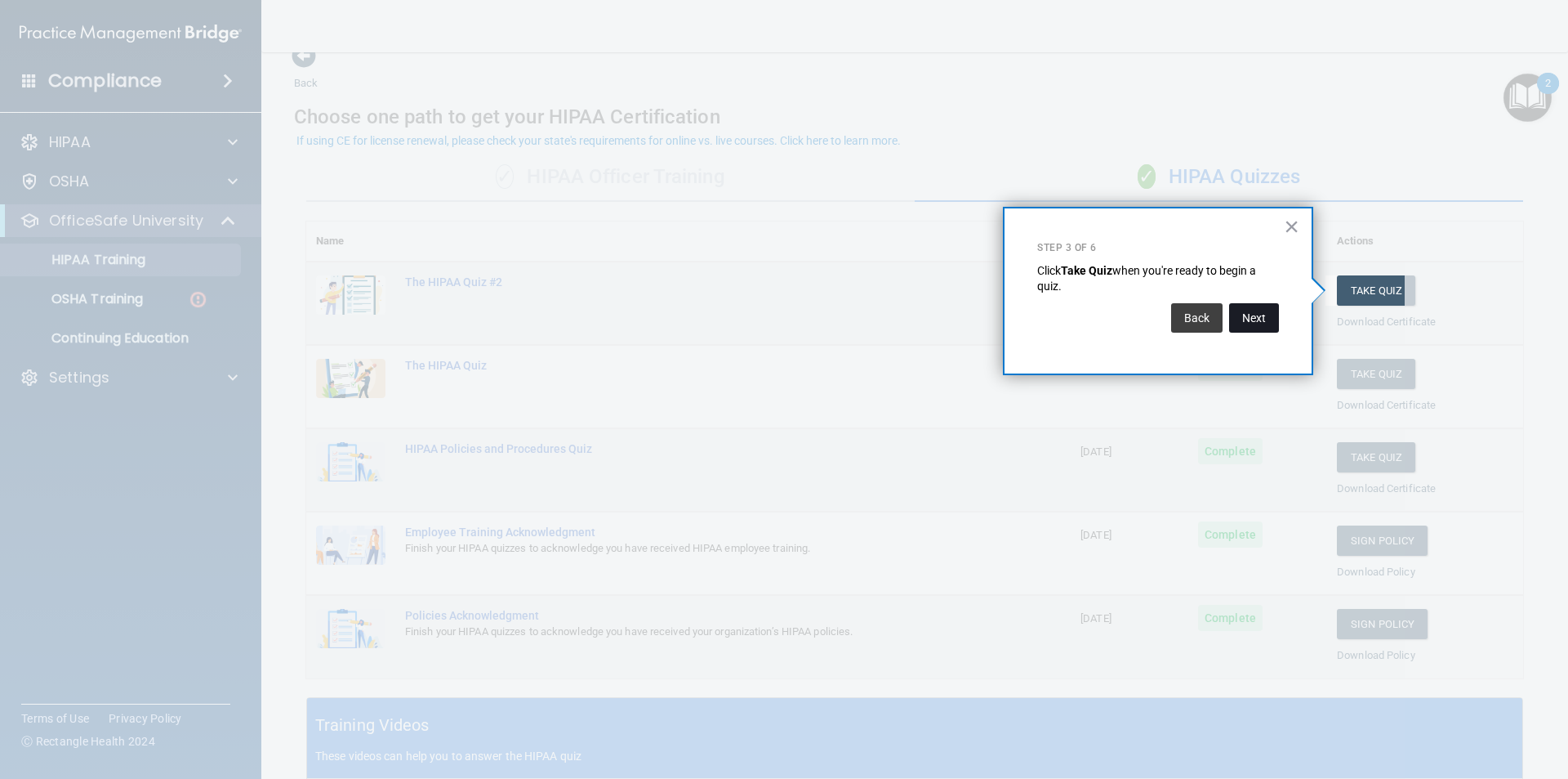
click at [1247, 318] on button "Next" at bounding box center [1255, 317] width 50 height 30
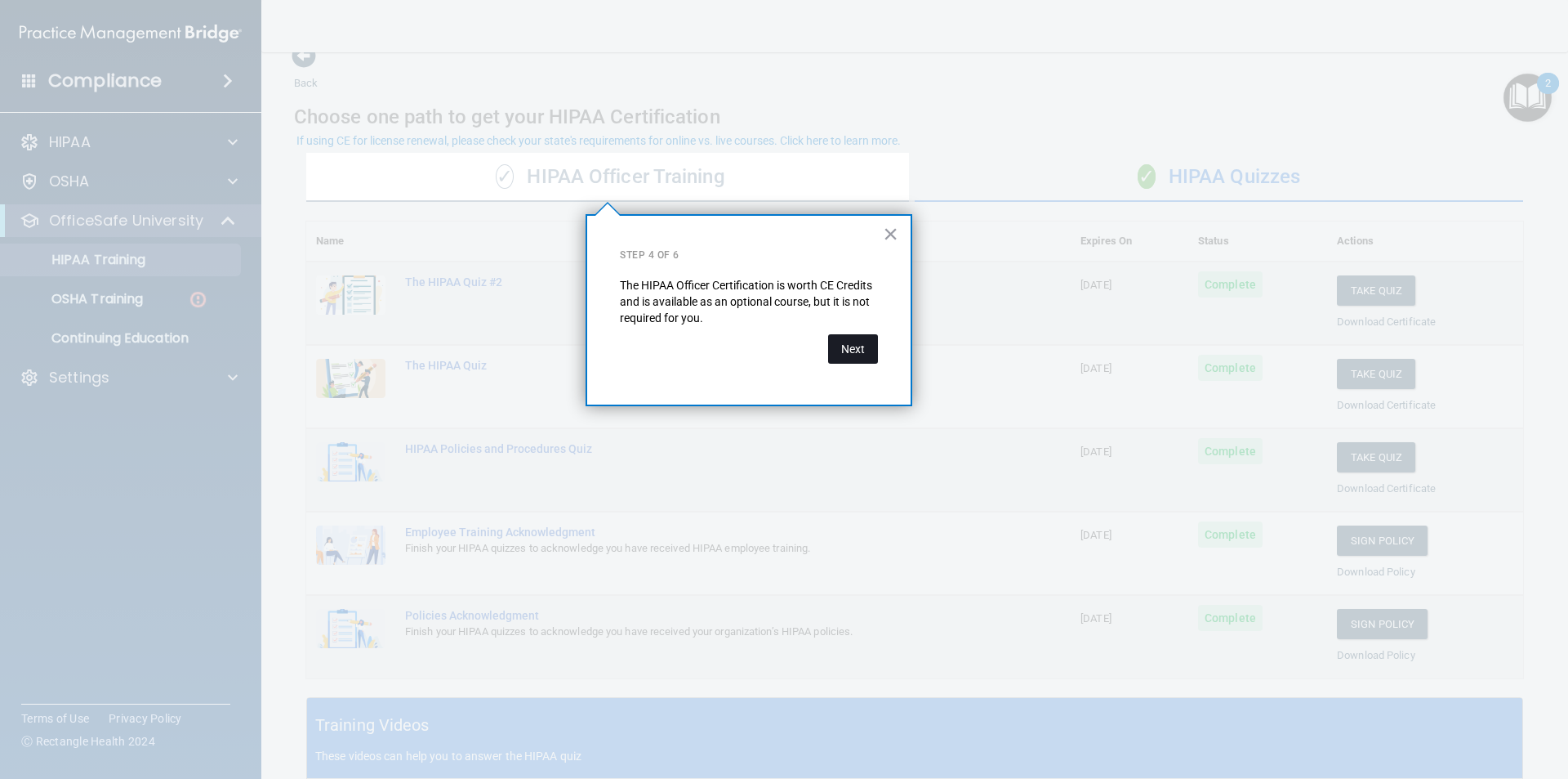
click at [852, 355] on button "Next" at bounding box center [853, 349] width 50 height 30
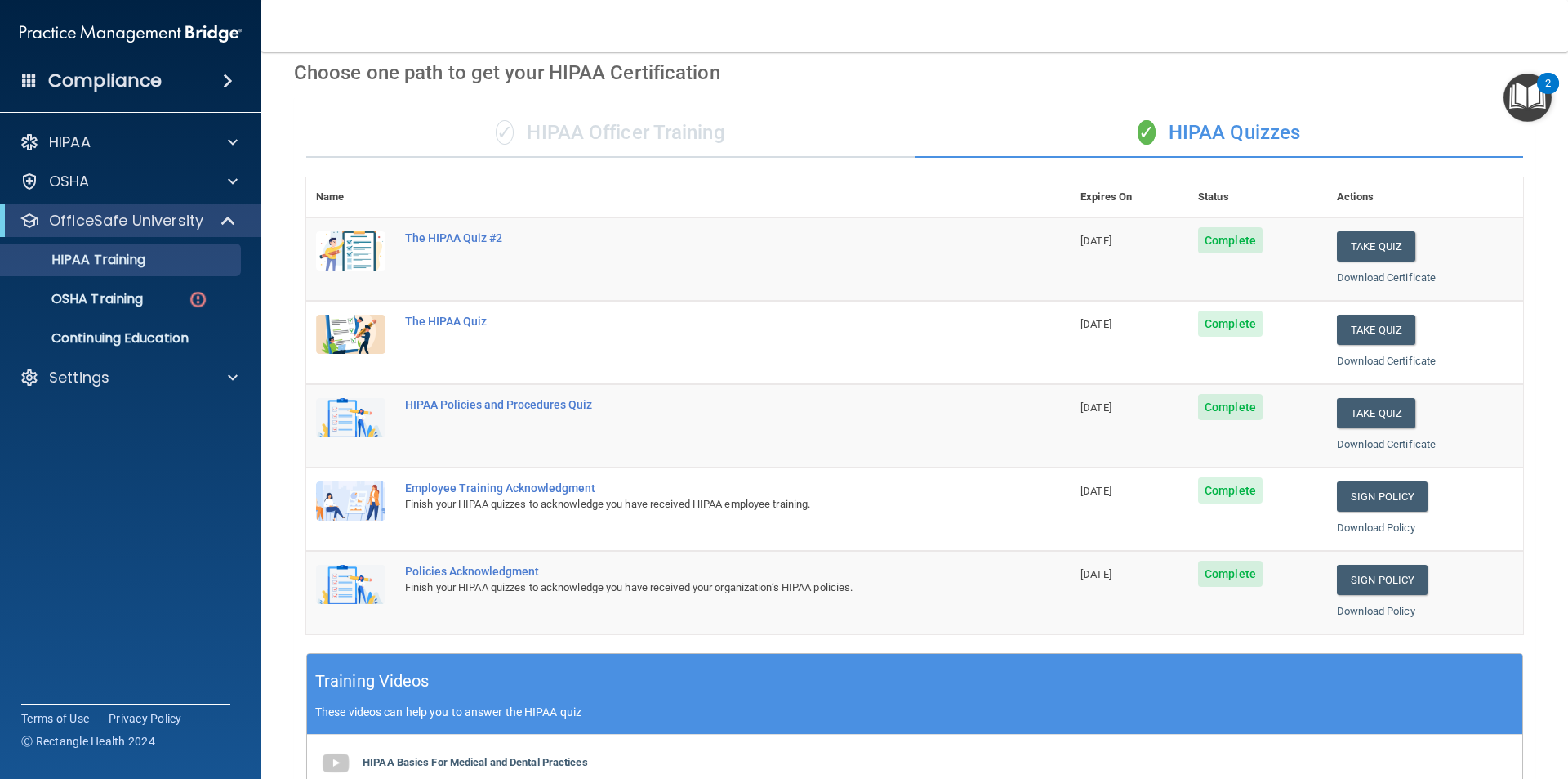
scroll to position [0, 0]
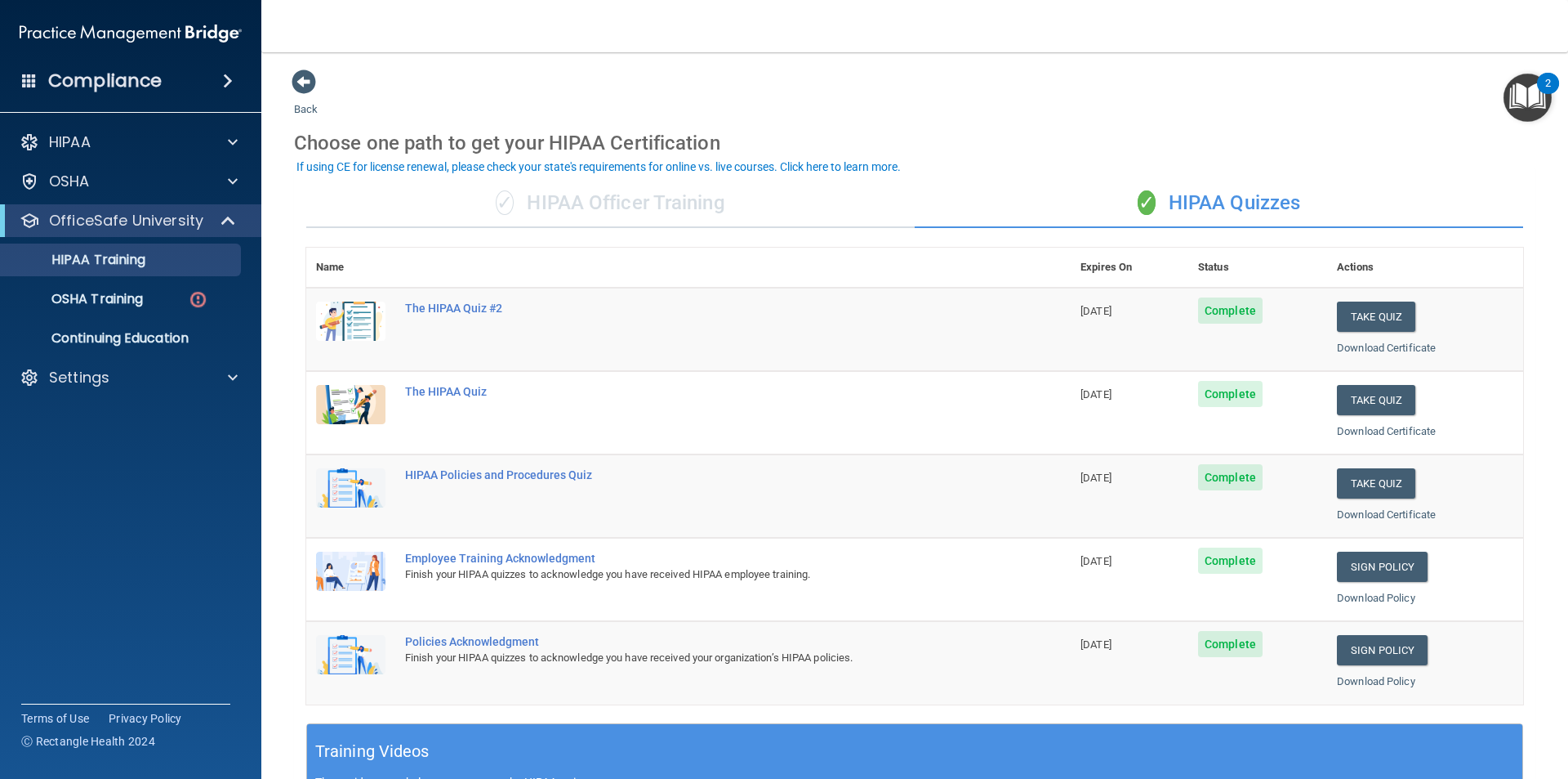
click at [516, 193] on div "✓ HIPAA Officer Training" at bounding box center [611, 203] width 609 height 49
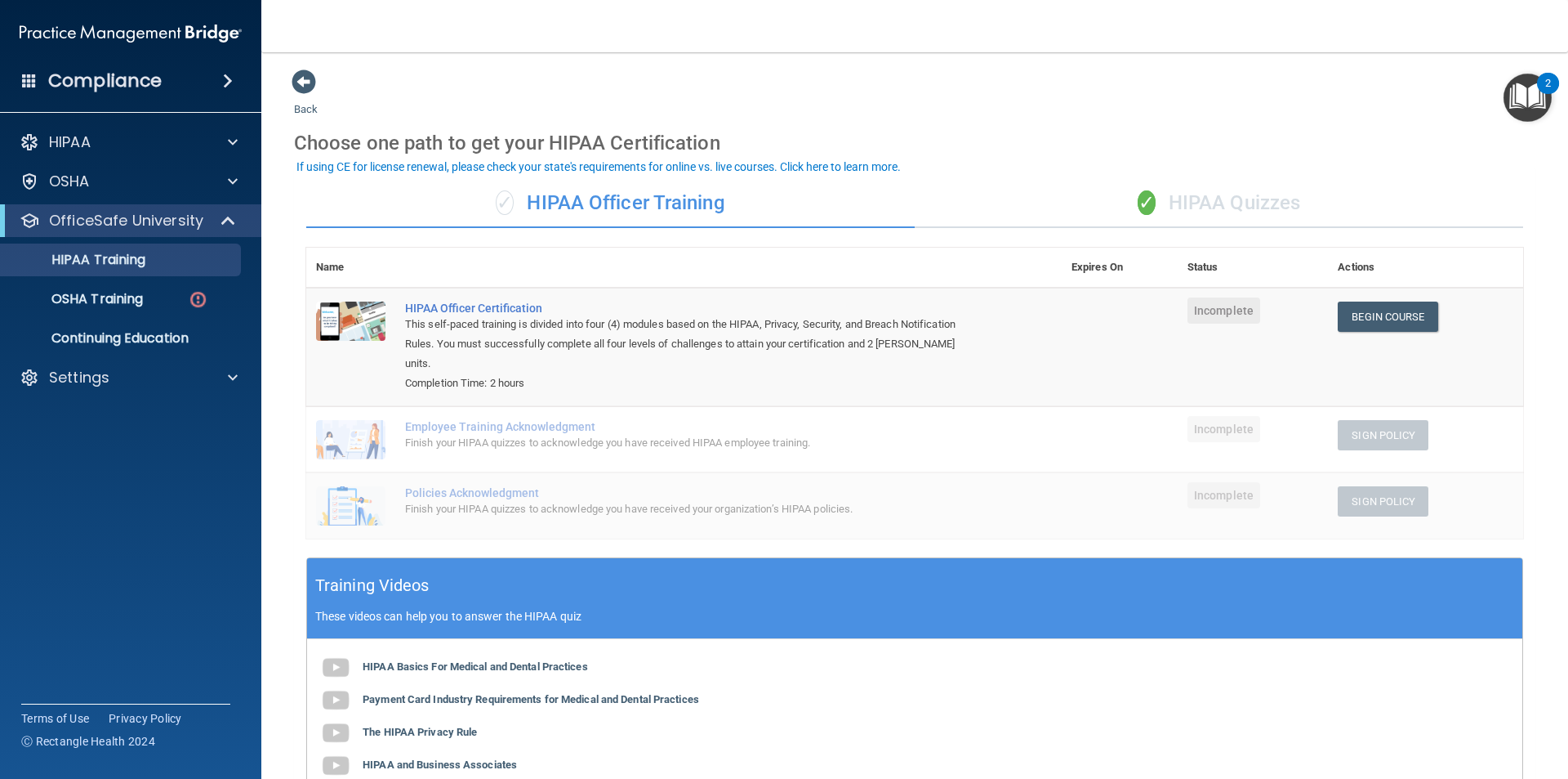
click at [1251, 200] on div "✓ HIPAA Quizzes" at bounding box center [1218, 203] width 609 height 49
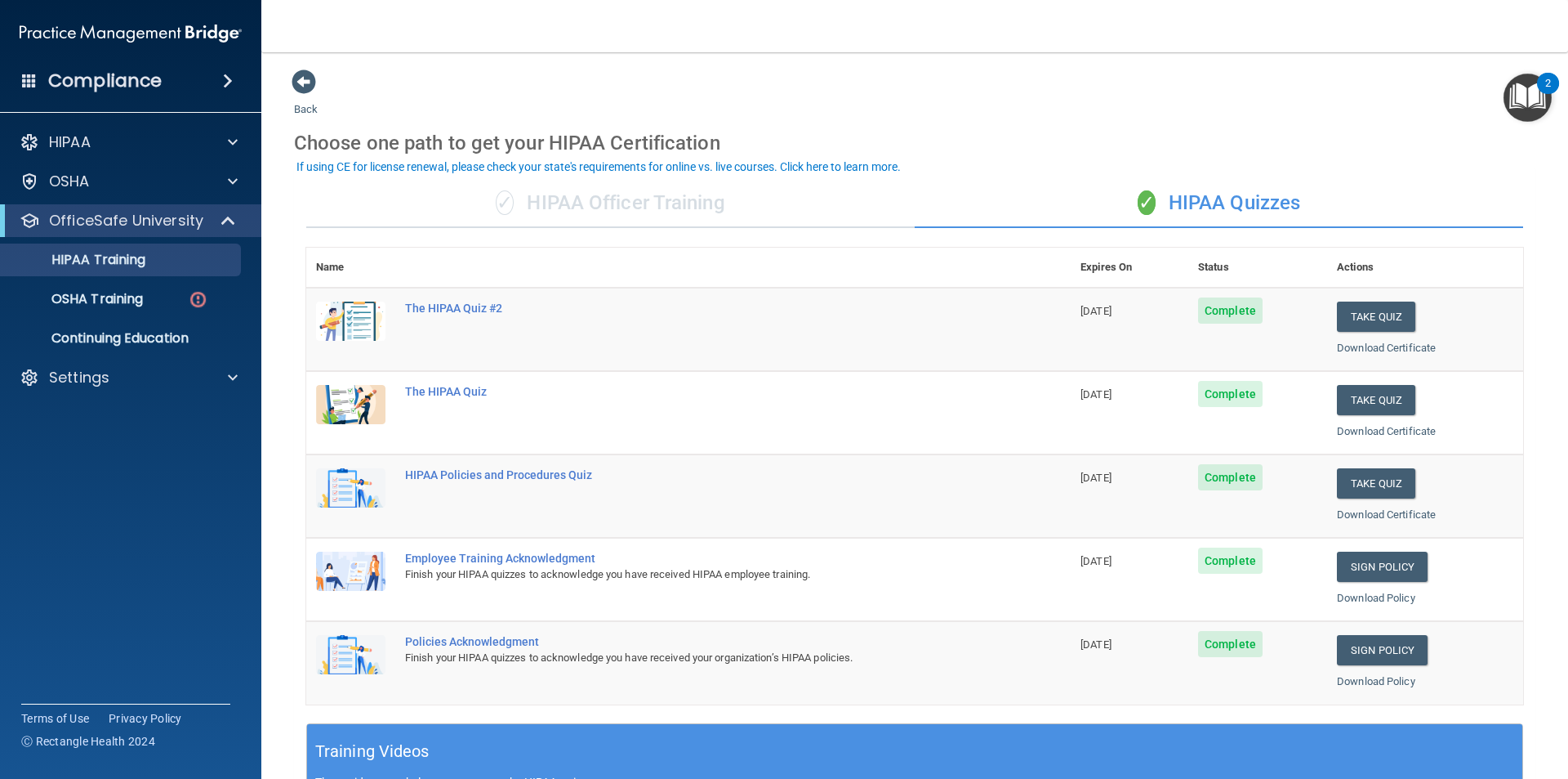
click at [518, 209] on div "✓ HIPAA Officer Training" at bounding box center [611, 203] width 609 height 49
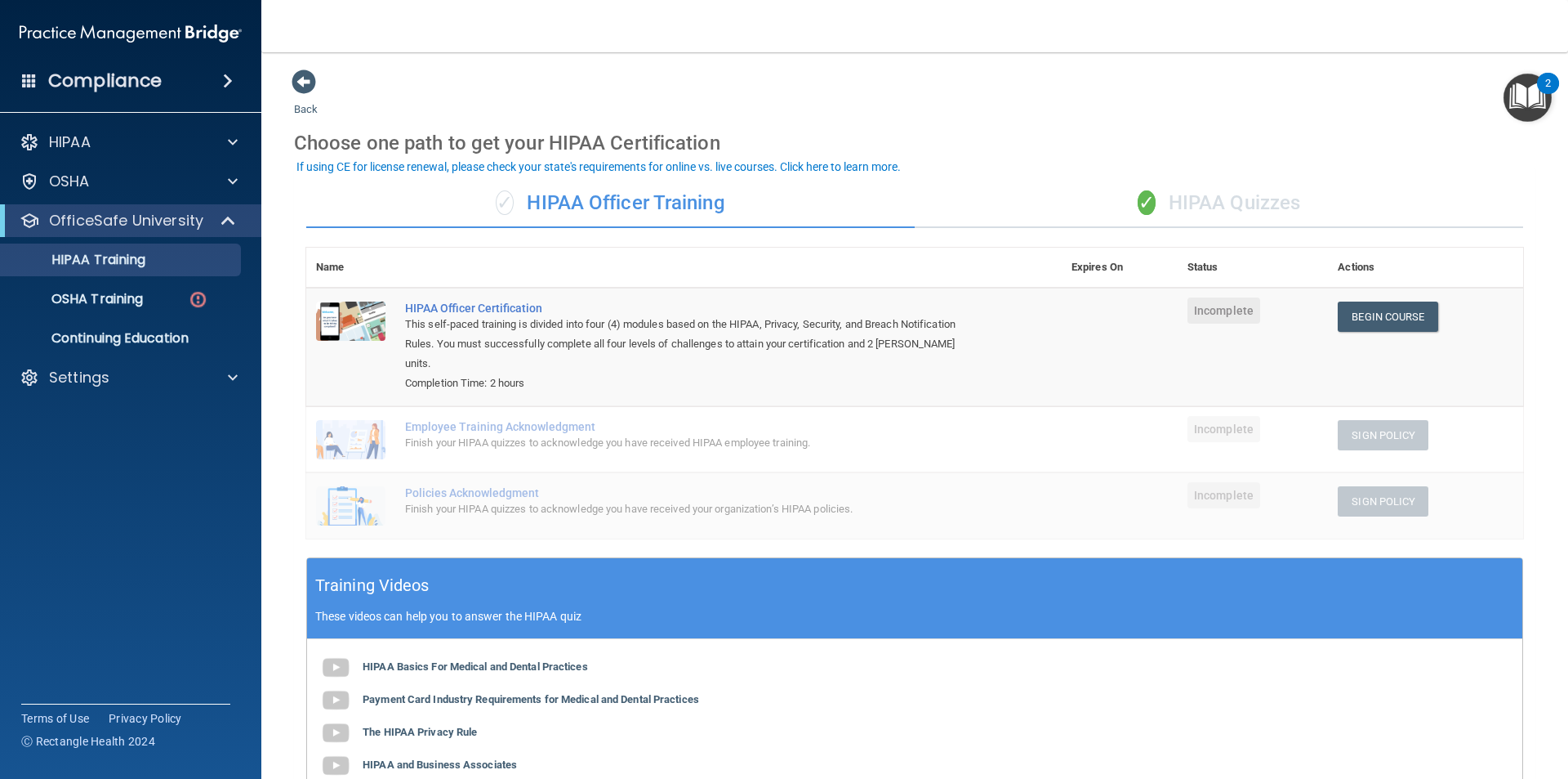
click at [1166, 200] on div "✓ HIPAA Quizzes" at bounding box center [1218, 203] width 609 height 49
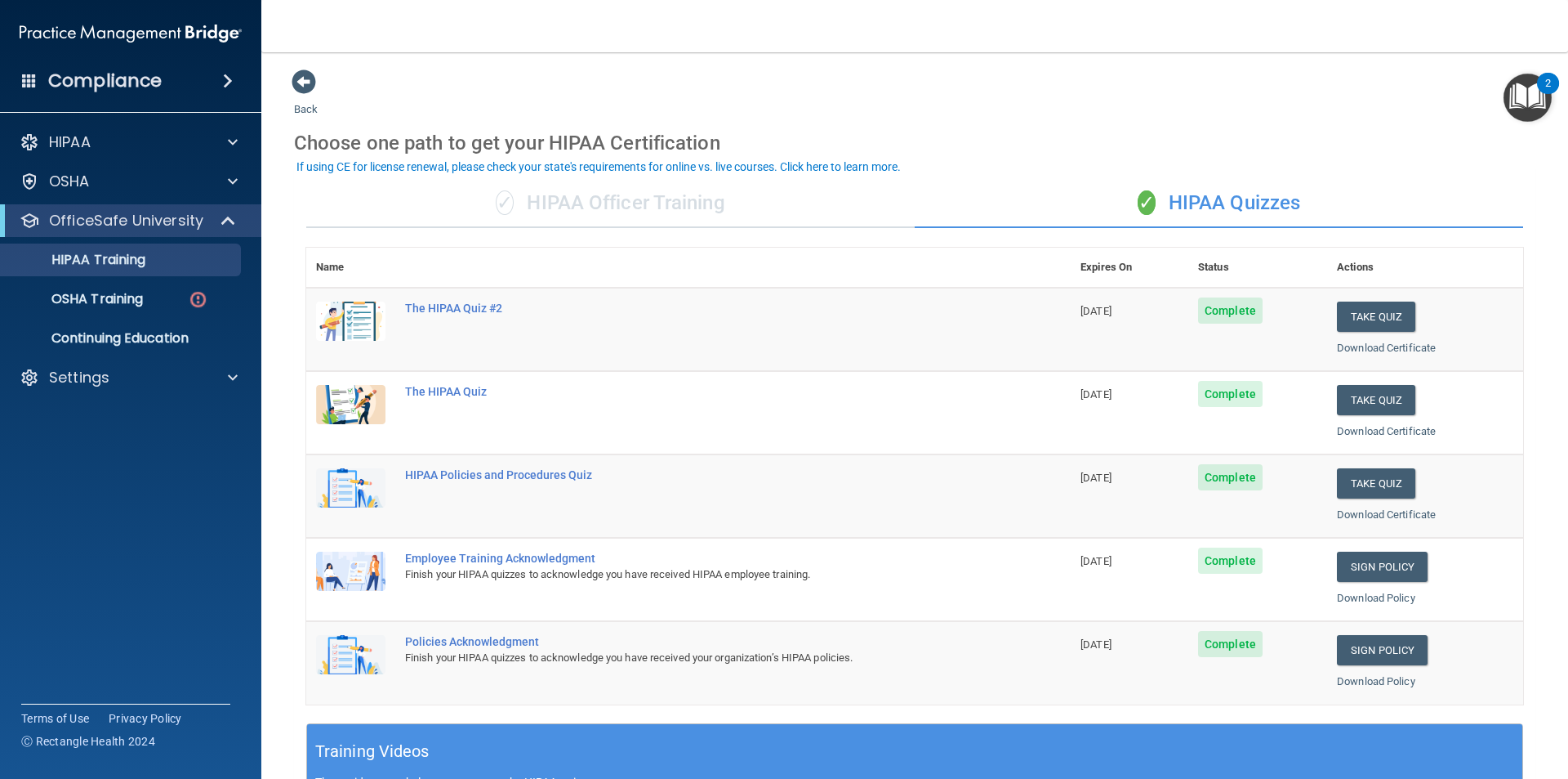
click at [1530, 113] on img "Open Resource Center, 2 new notifications" at bounding box center [1528, 97] width 48 height 48
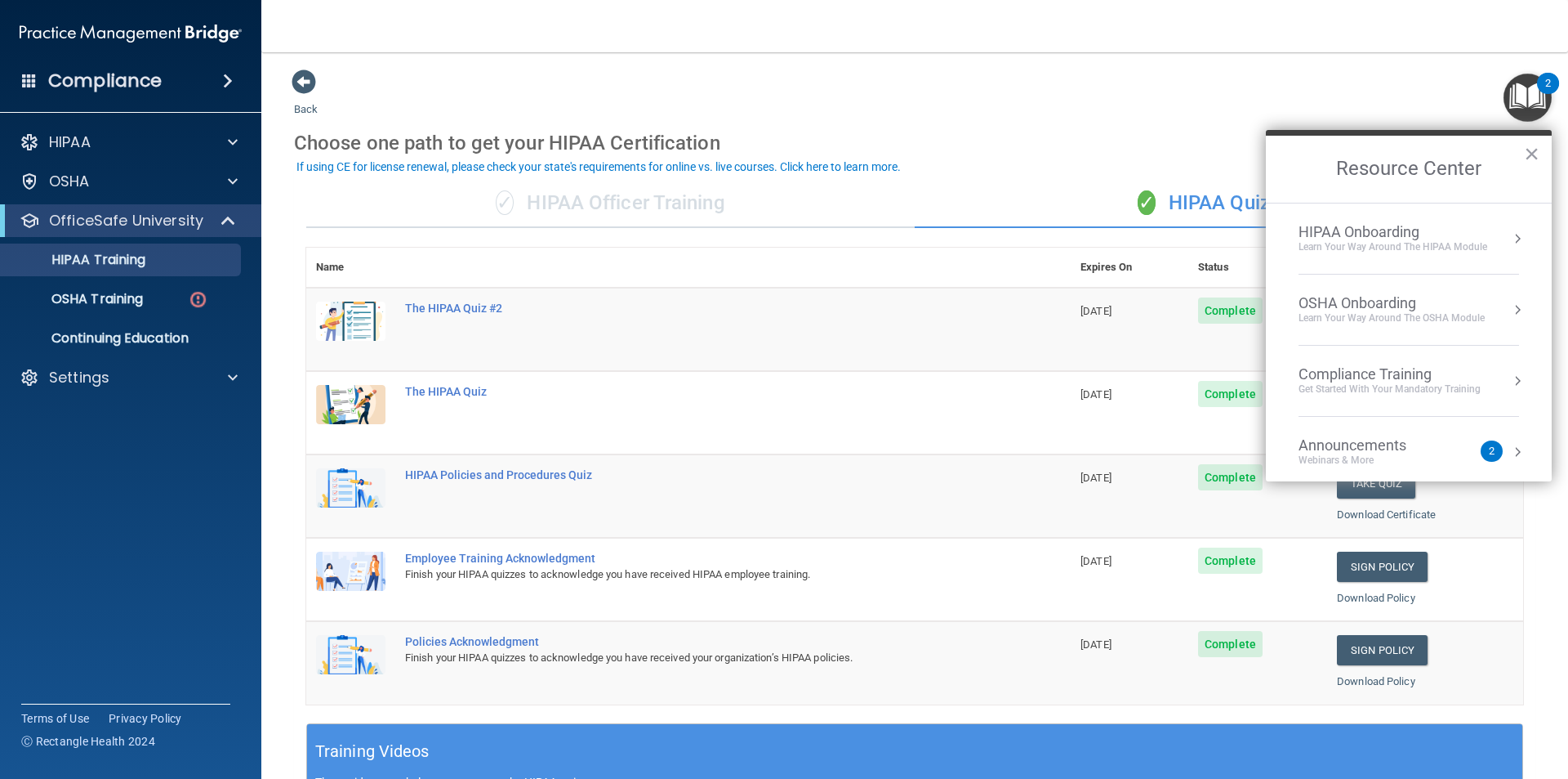
click at [1510, 313] on button "Resource Center" at bounding box center [1517, 309] width 16 height 16
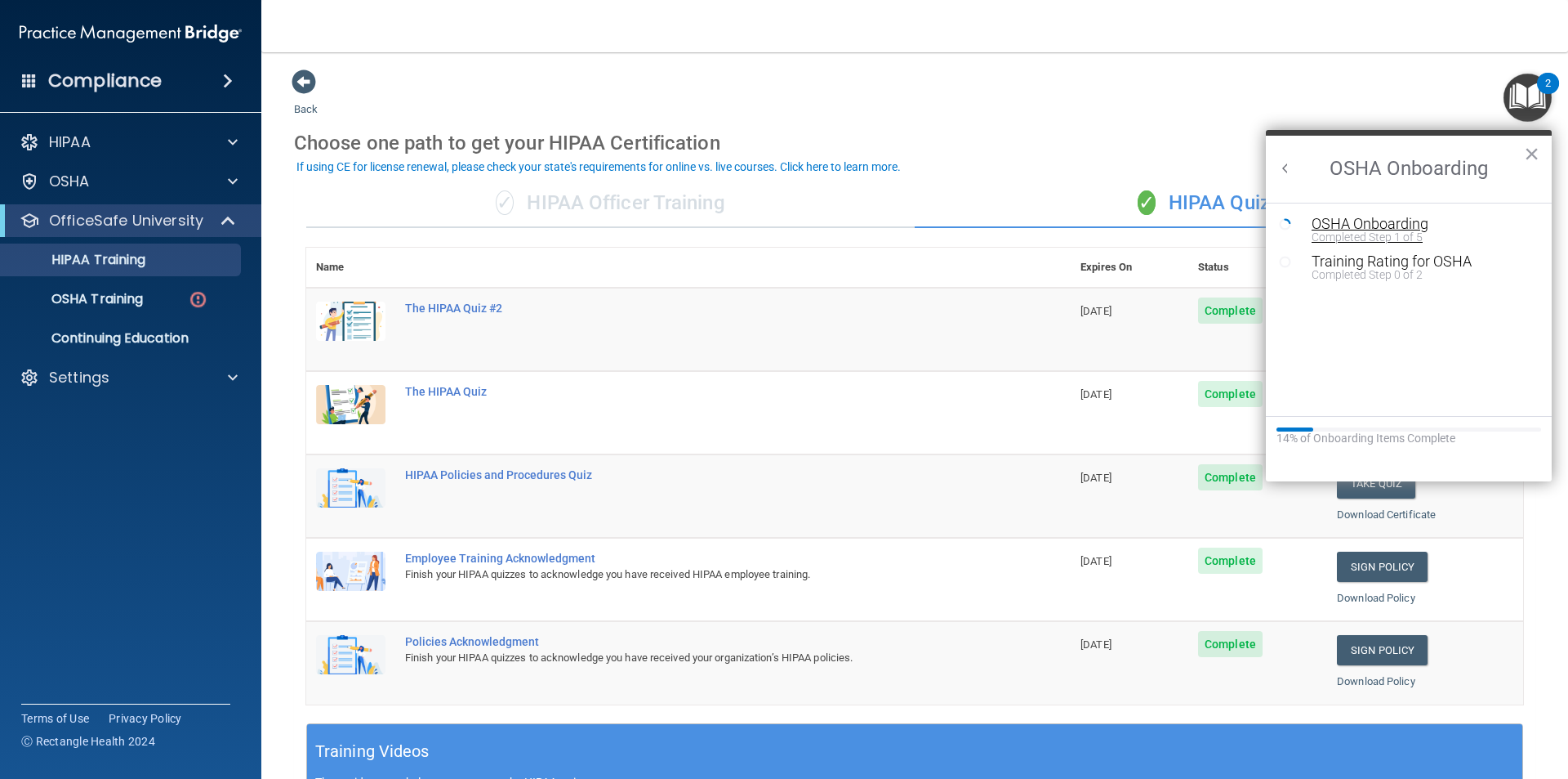
click at [1407, 221] on div "OSHA Onboarding" at bounding box center [1421, 224] width 219 height 14
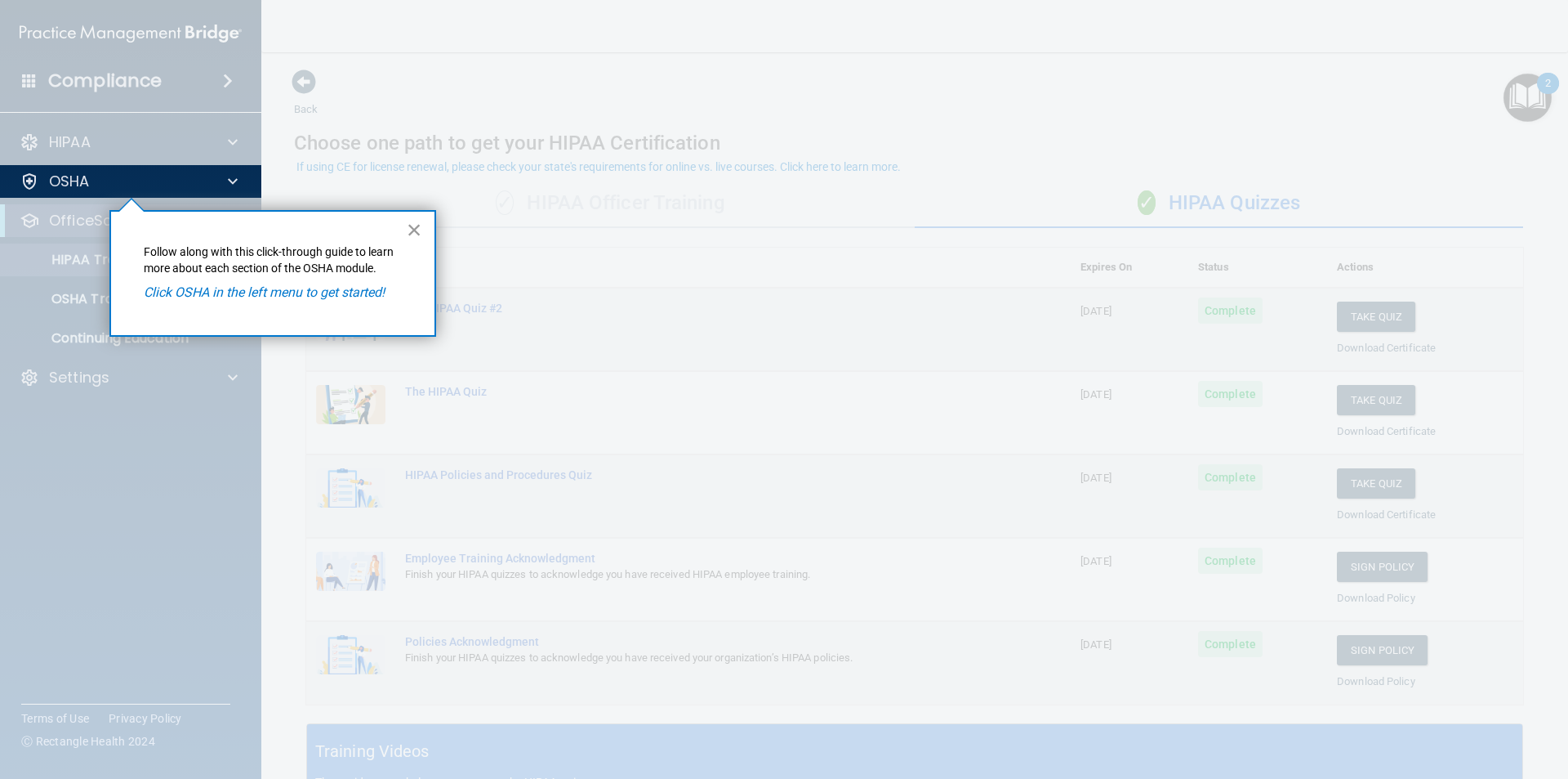
click at [418, 230] on button "×" at bounding box center [415, 229] width 15 height 26
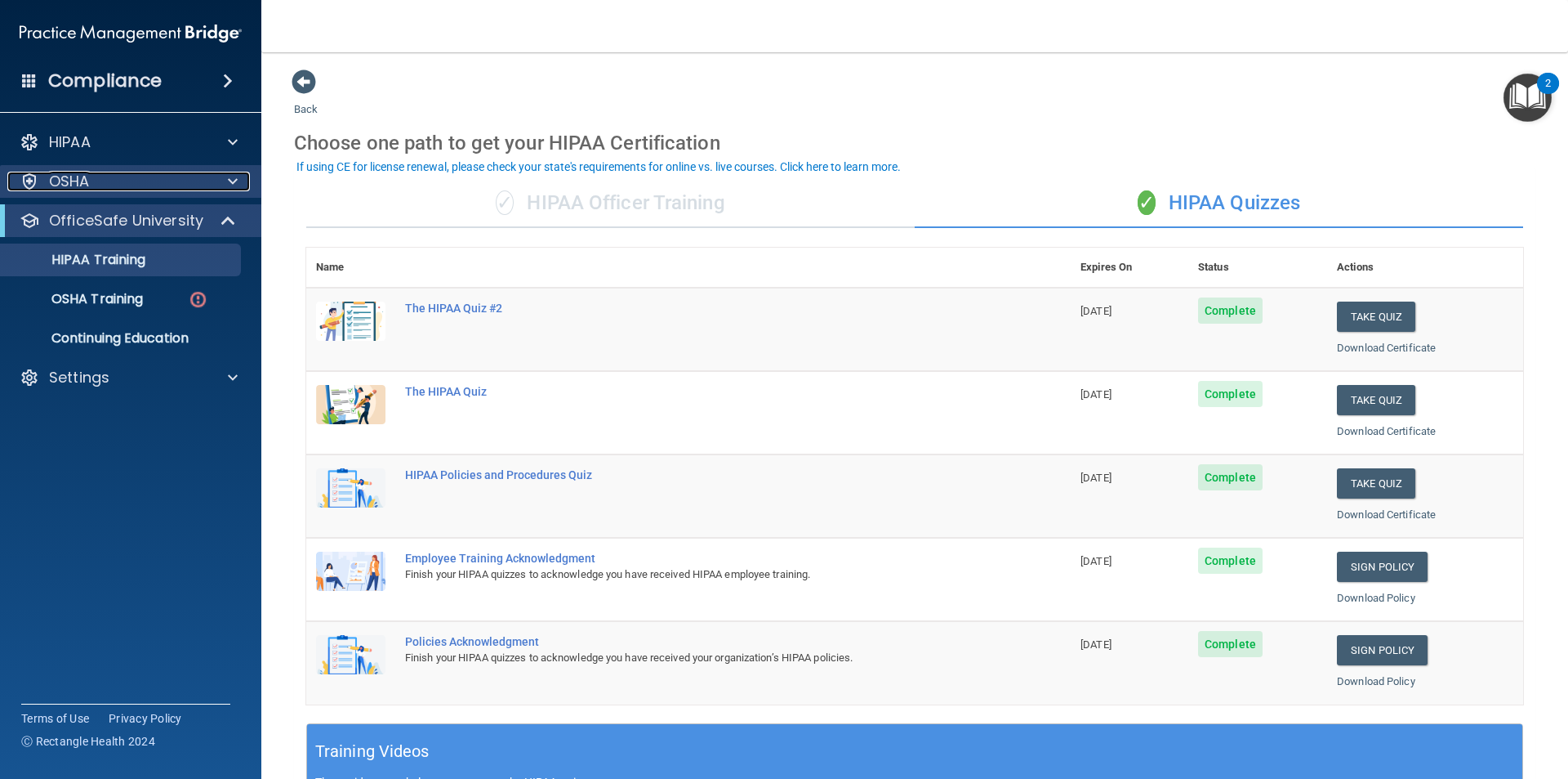
click at [26, 173] on div at bounding box center [30, 182] width 20 height 20
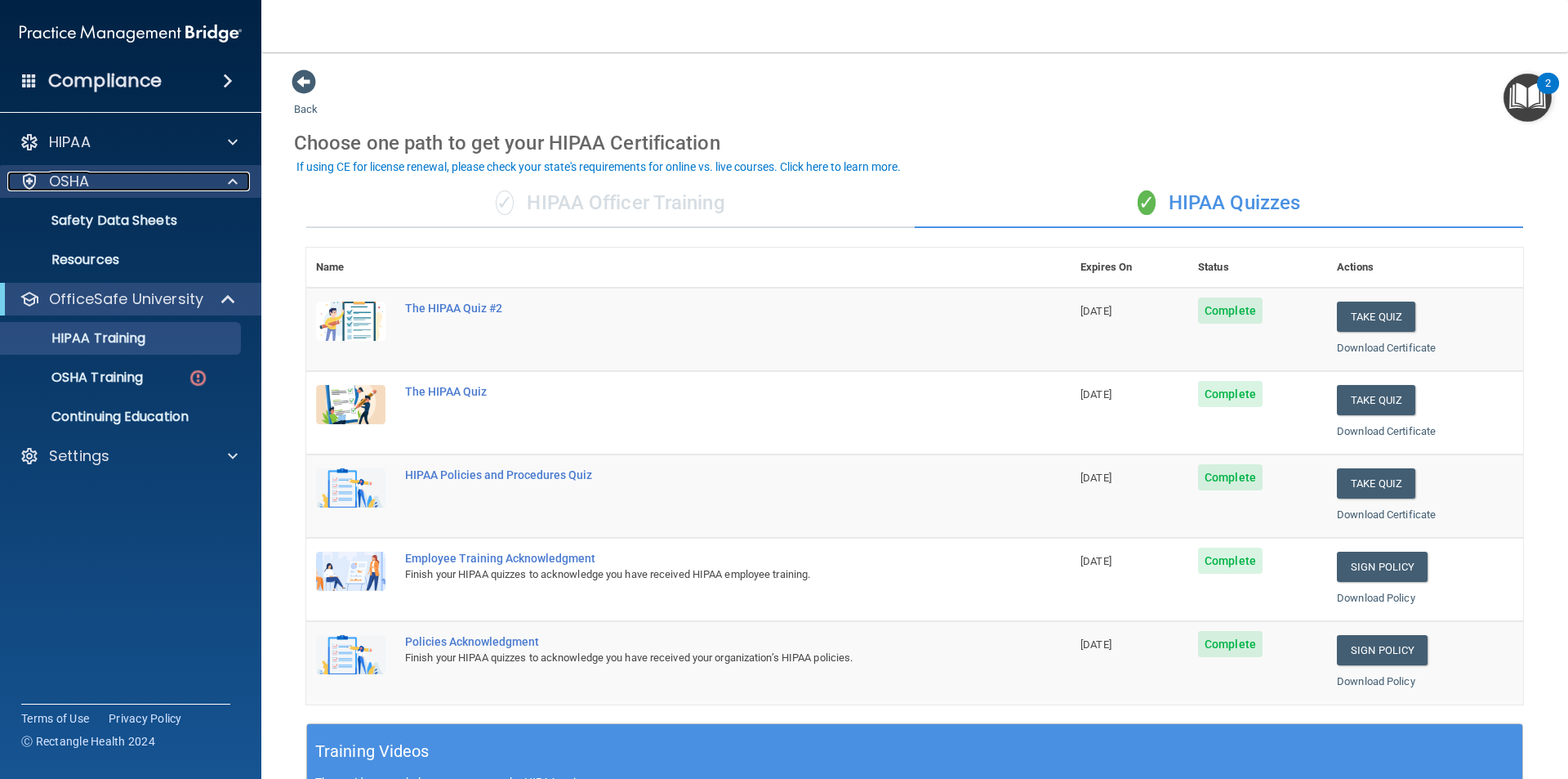
click at [35, 180] on div at bounding box center [30, 182] width 20 height 20
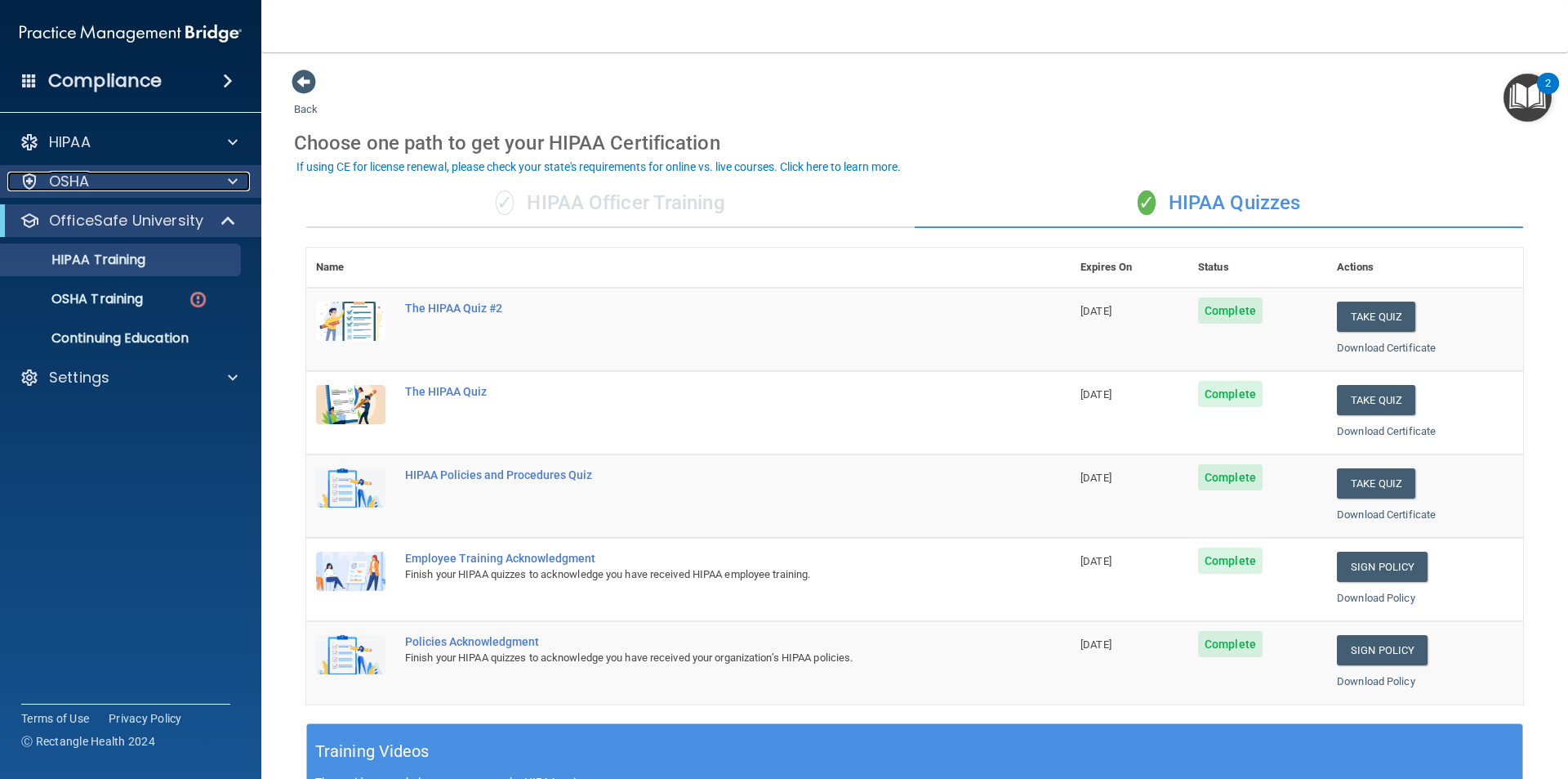
click at [35, 180] on div at bounding box center [30, 182] width 20 height 20
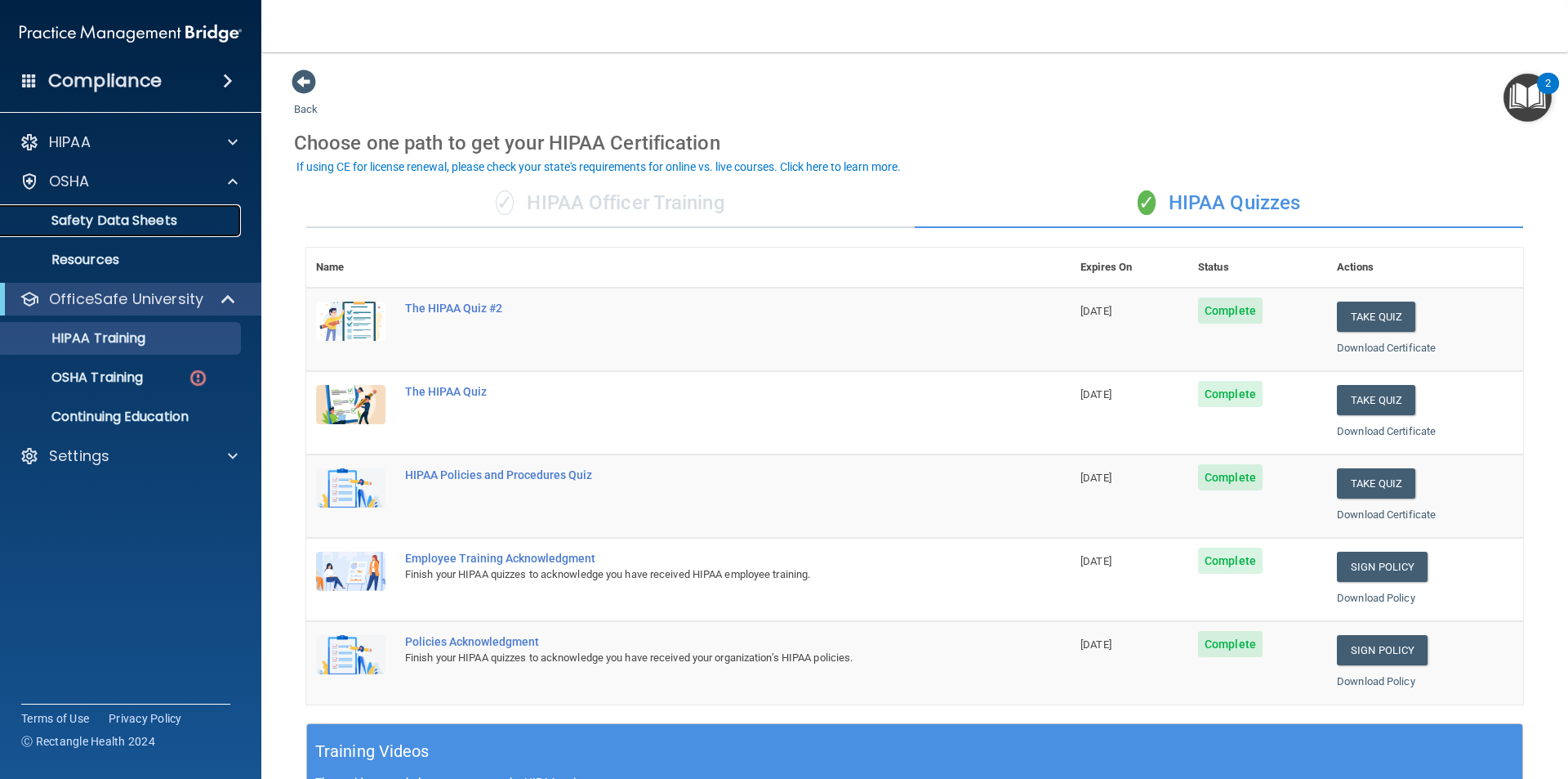
click at [54, 217] on p "Safety Data Sheets" at bounding box center [121, 220] width 223 height 16
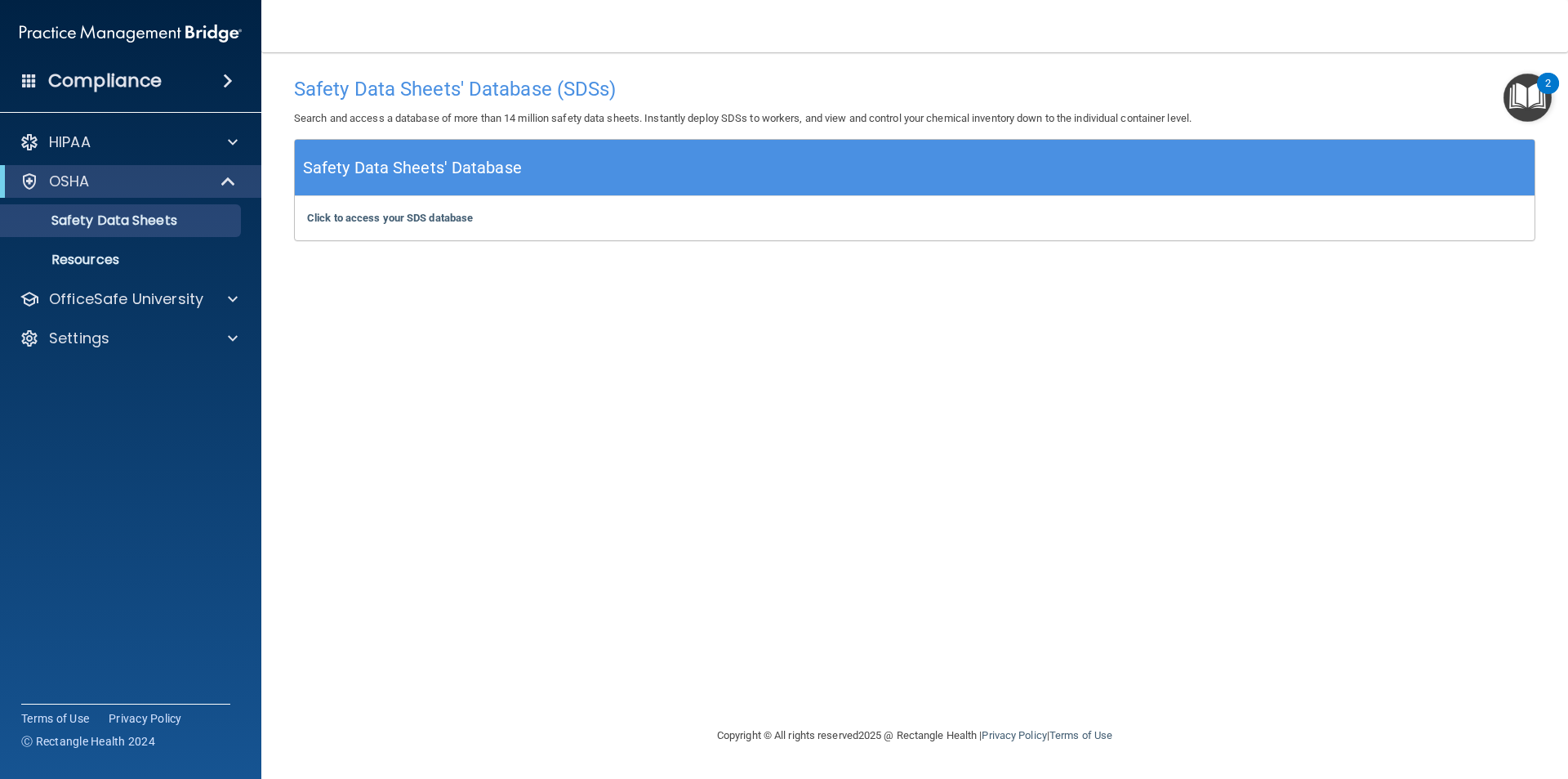
click at [1525, 87] on img "Open Resource Center, 2 new notifications" at bounding box center [1528, 97] width 48 height 48
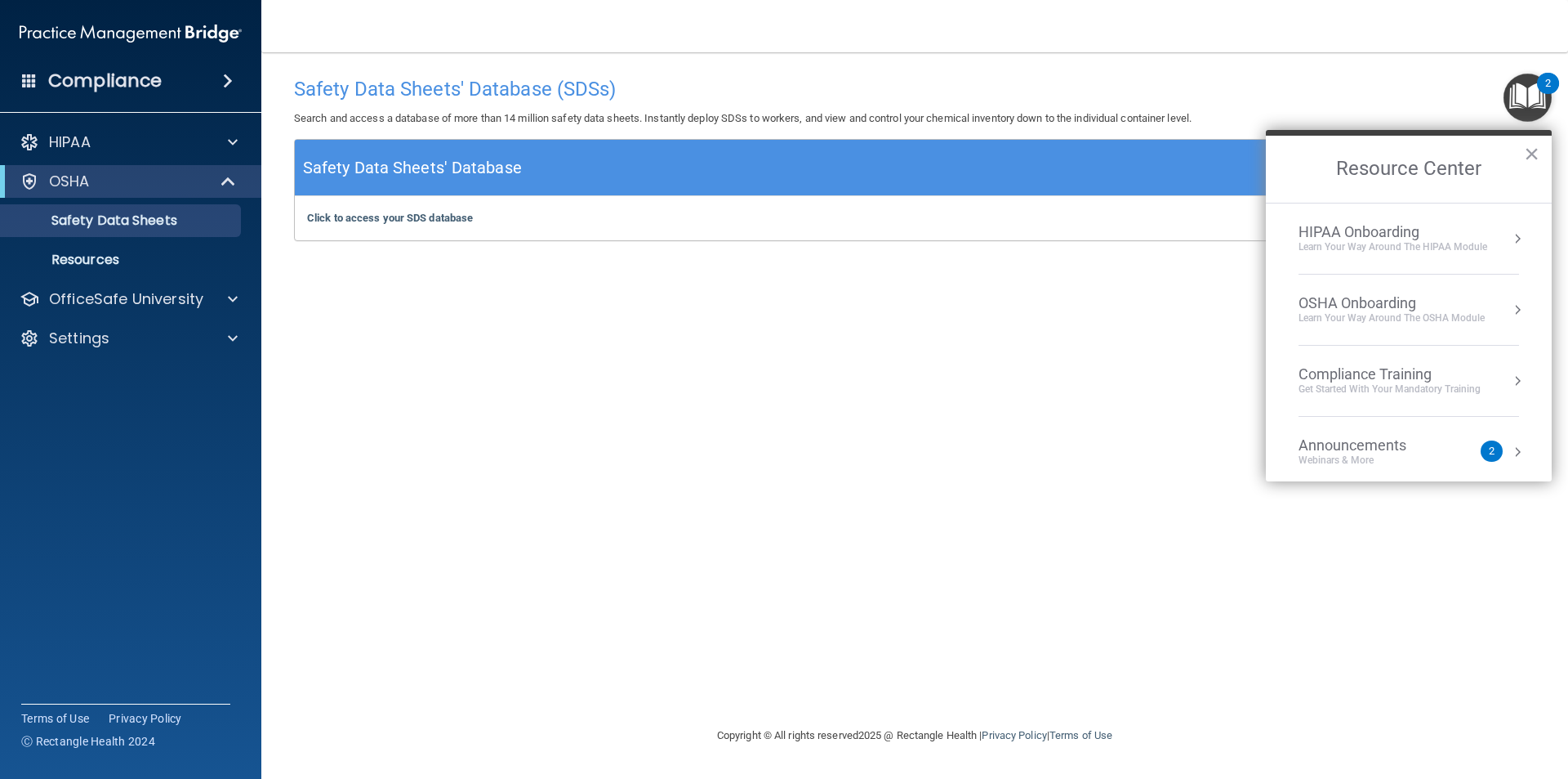
click at [1510, 305] on button "Resource Center" at bounding box center [1517, 309] width 16 height 16
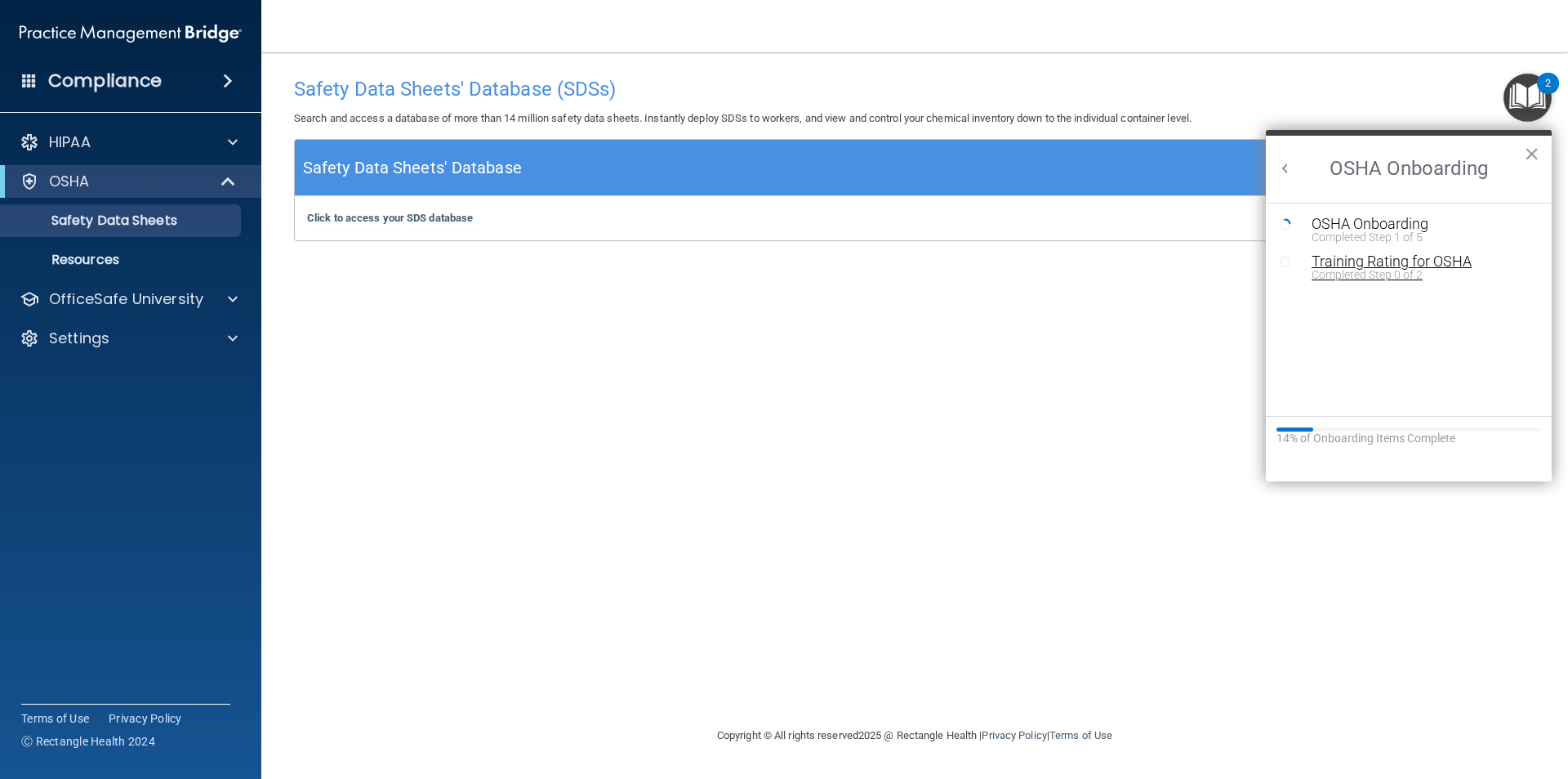
click at [1395, 262] on div "Training Rating for OSHA" at bounding box center [1421, 261] width 219 height 14
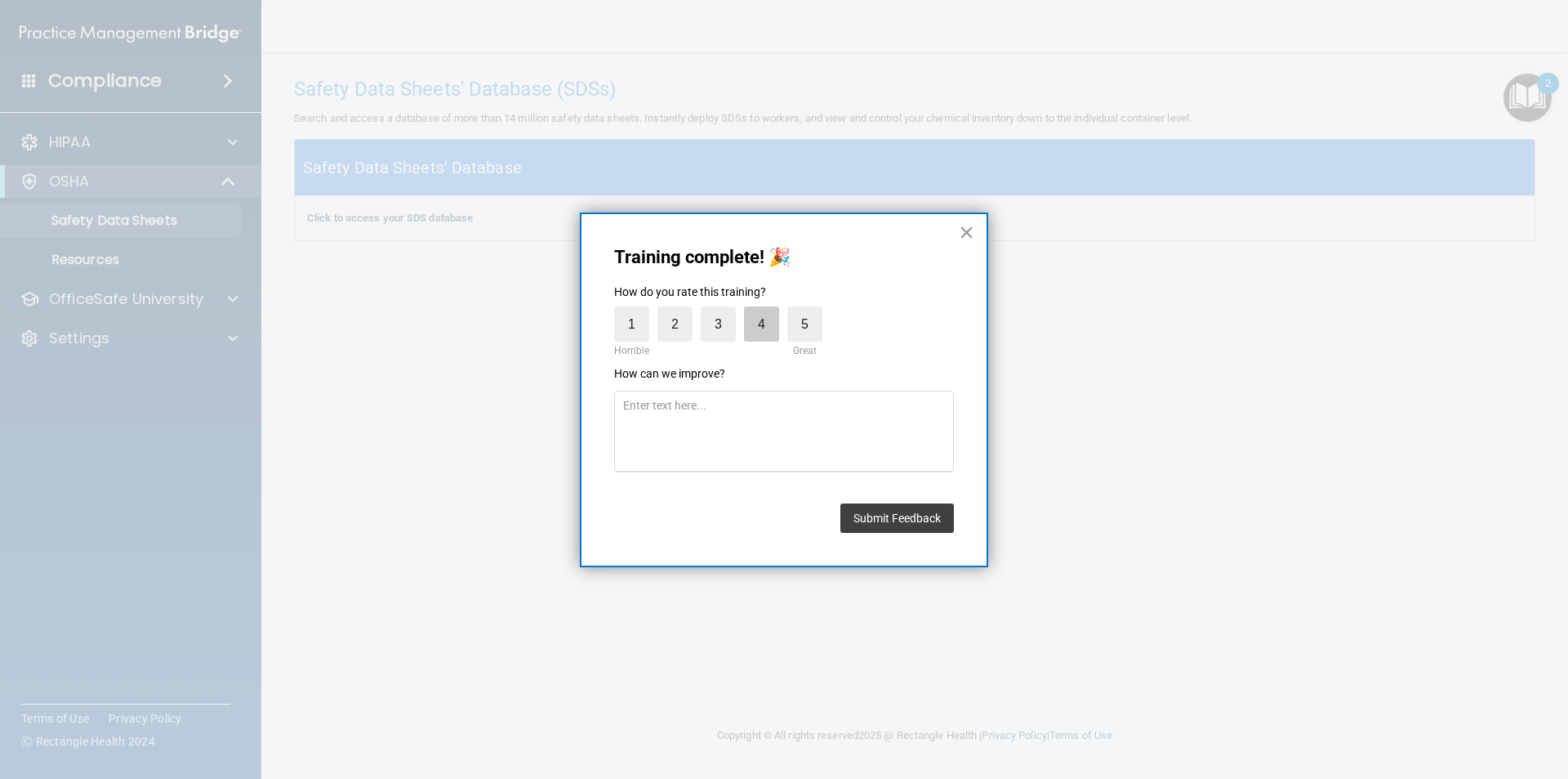
click at [763, 325] on label "4" at bounding box center [762, 324] width 35 height 35
click at [723, 311] on input "4" at bounding box center [723, 311] width 0 height 0
click at [870, 515] on button "Submit Feedback" at bounding box center [897, 518] width 114 height 30
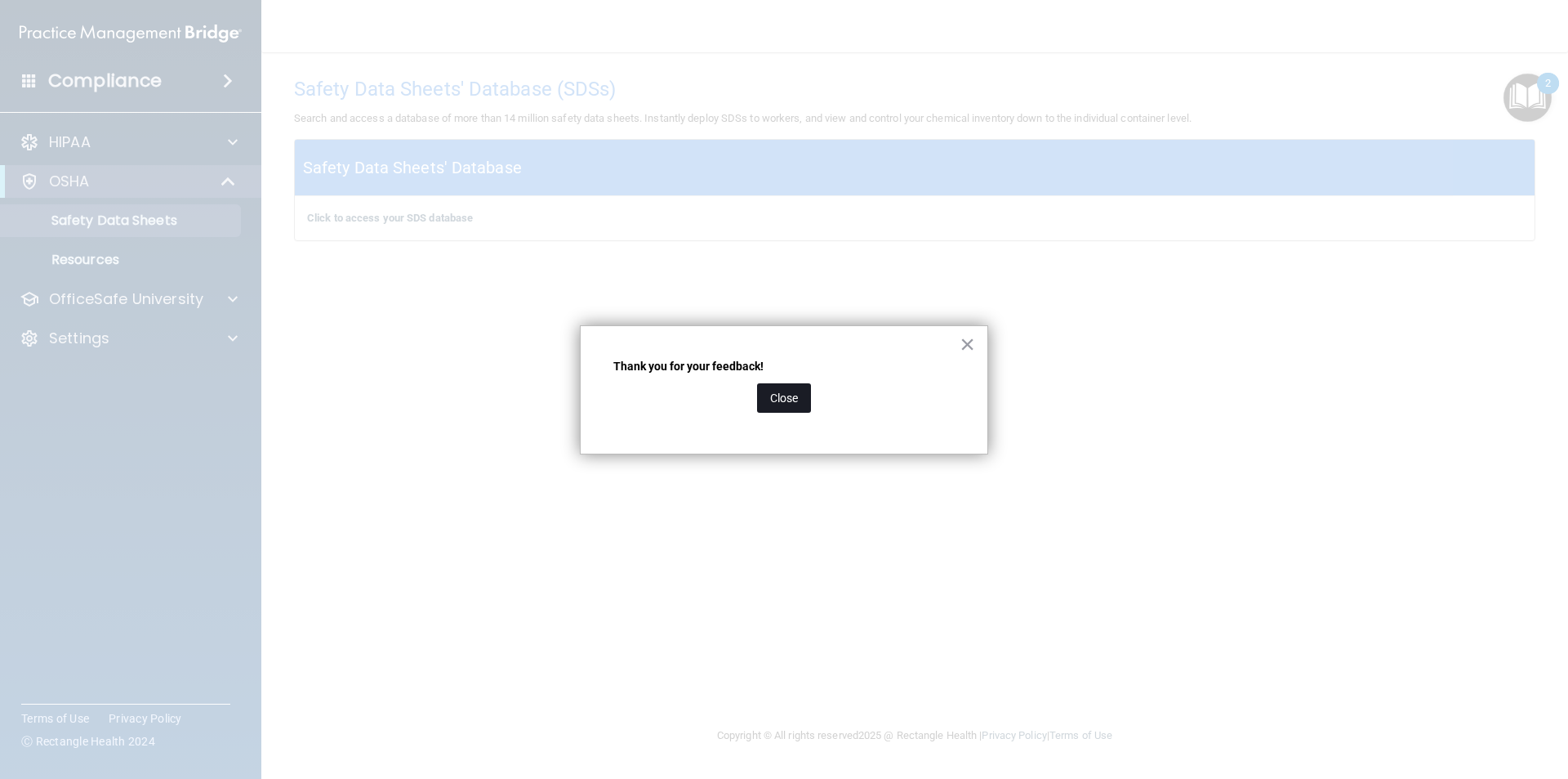
click at [780, 402] on button "Close" at bounding box center [784, 398] width 54 height 30
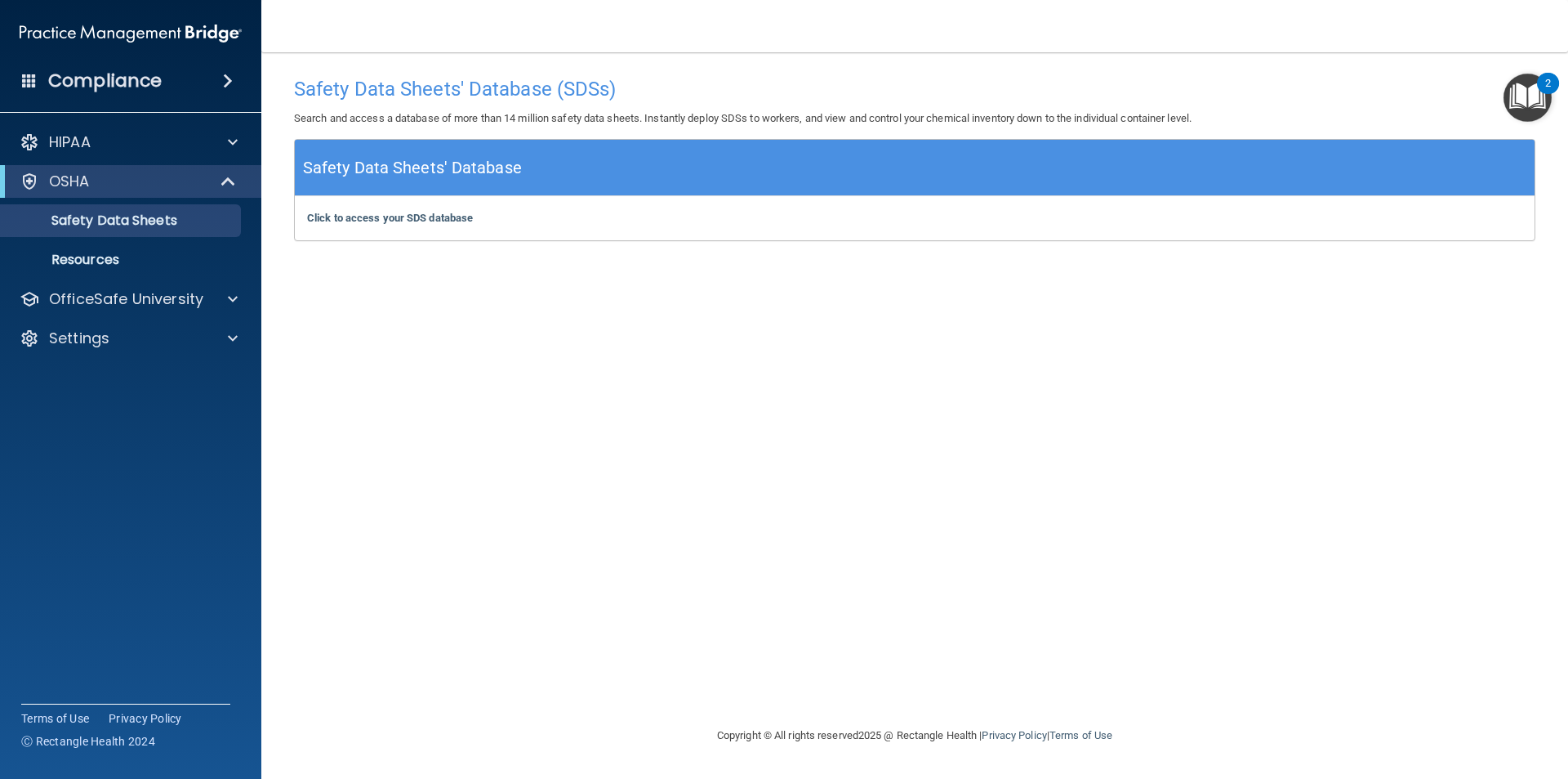
click at [1526, 90] on img "Open Resource Center, 2 new notifications" at bounding box center [1528, 97] width 48 height 48
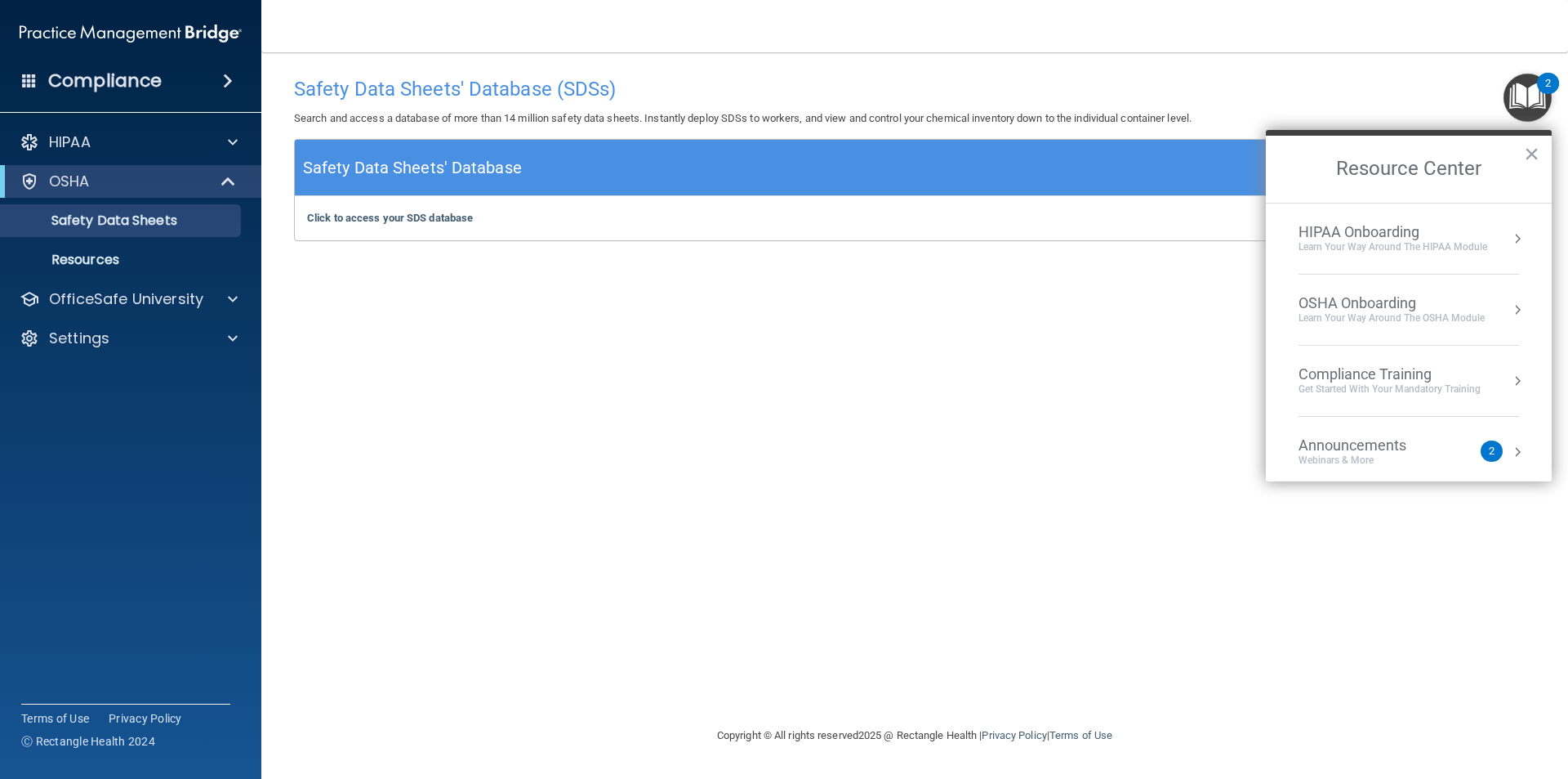
click at [1504, 300] on div "OSHA Onboarding Learn your way around the OSHA module" at bounding box center [1408, 310] width 221 height 31
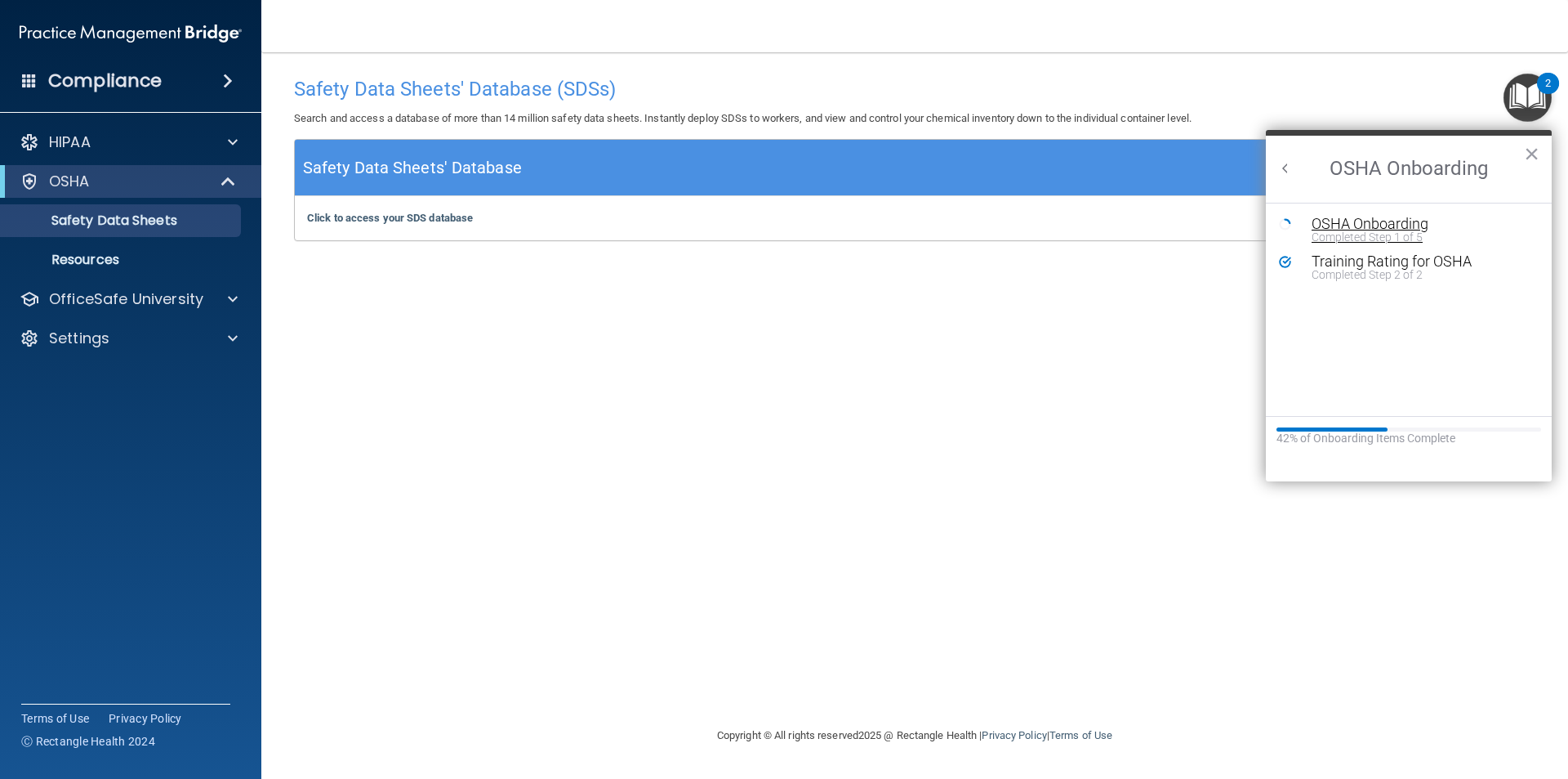
drag, startPoint x: 1347, startPoint y: 215, endPoint x: 1353, endPoint y: 223, distance: 10.0
click at [1353, 223] on div "OSHA Onboarding" at bounding box center [1421, 224] width 219 height 14
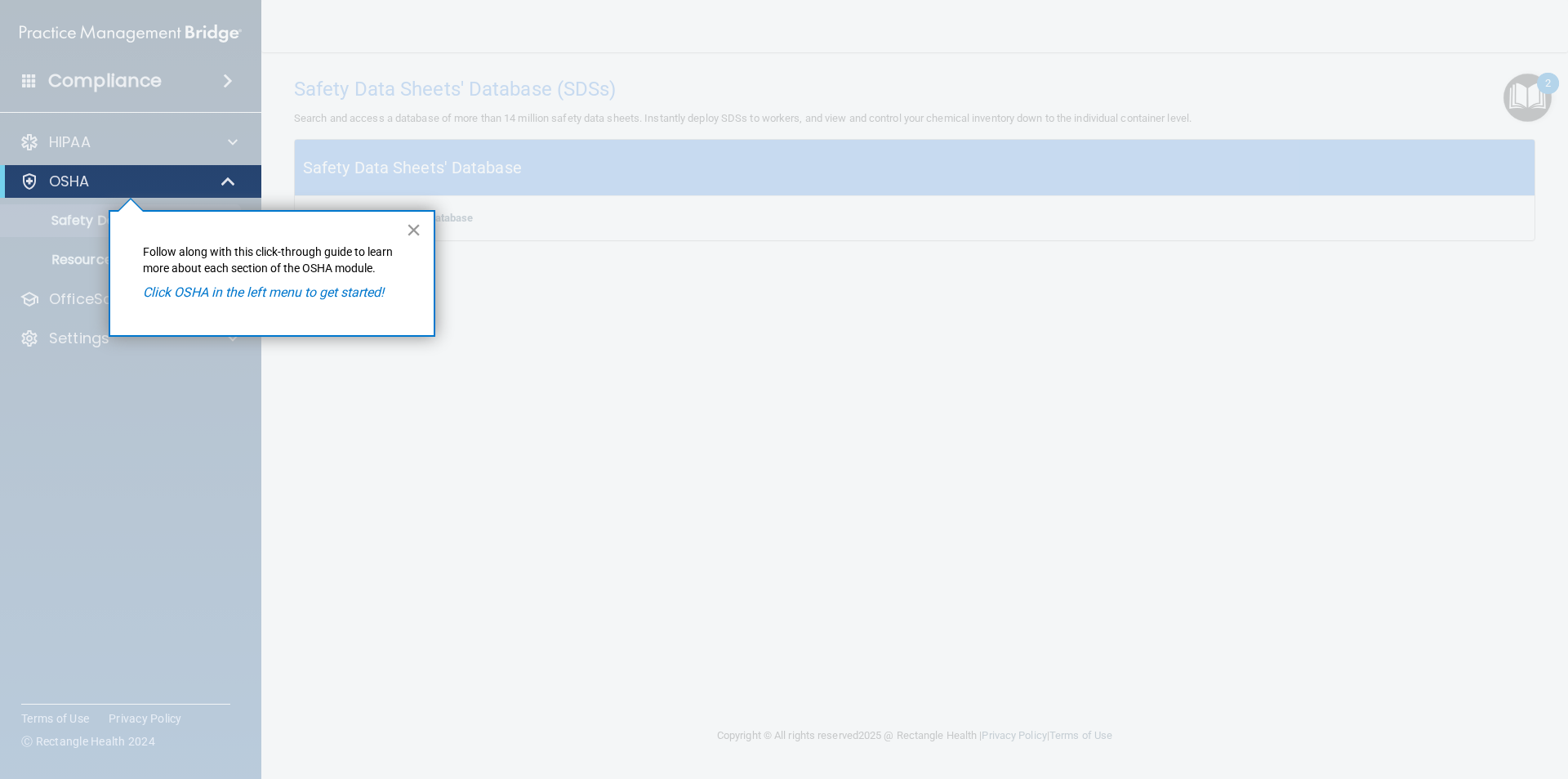
click at [416, 229] on button "×" at bounding box center [414, 229] width 15 height 26
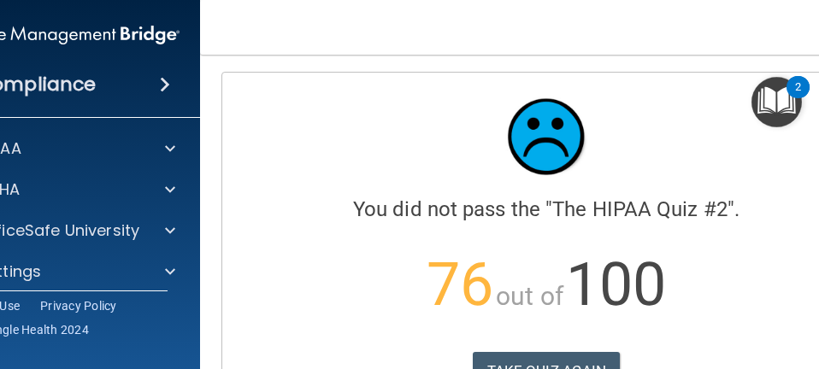
scroll to position [2479, 0]
